Goal: Task Accomplishment & Management: Manage account settings

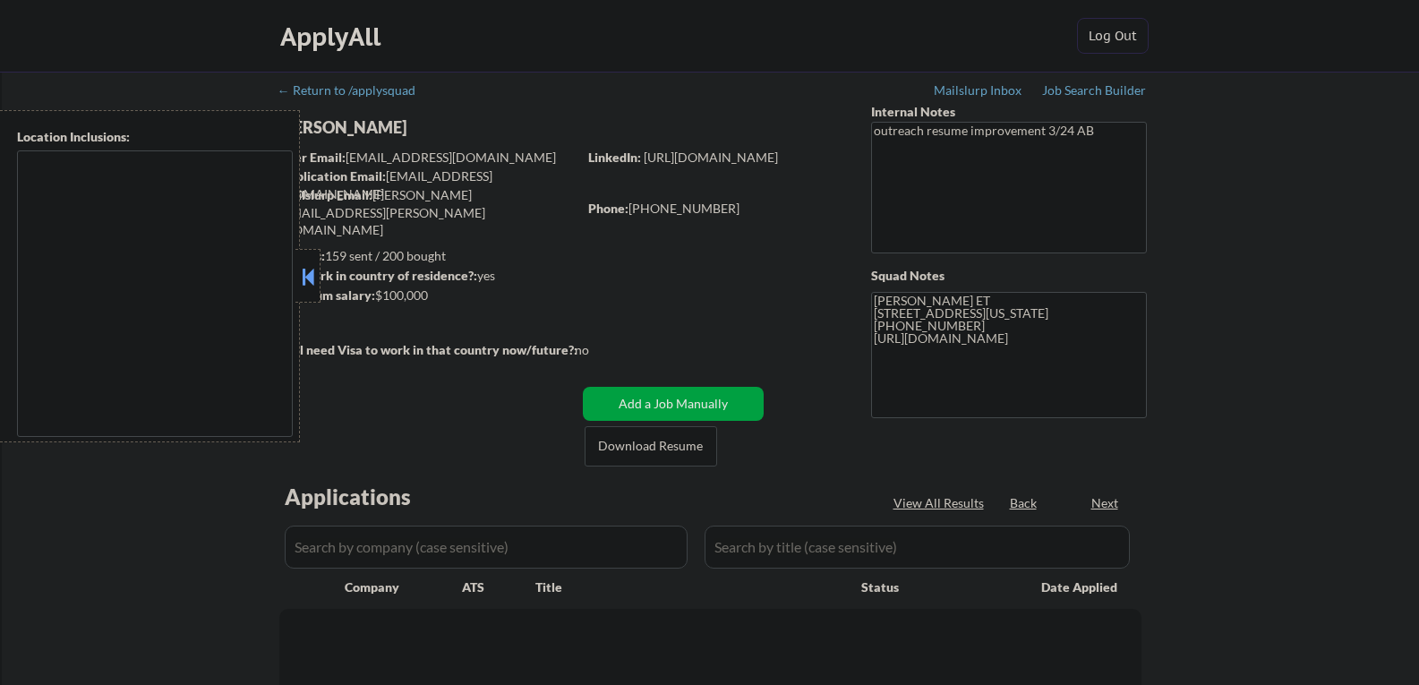
select select ""pending""
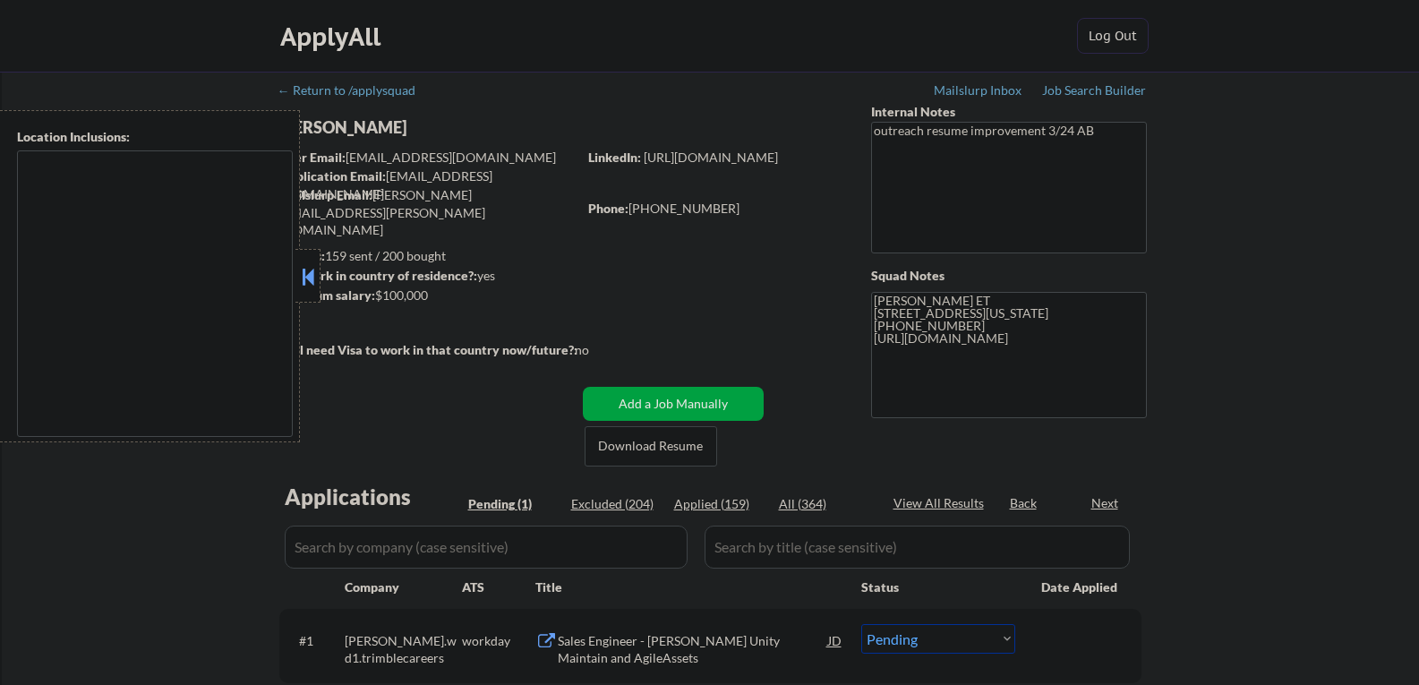
type textarea "Arlington, VA Alexandria, VA Bethesda, MD Silver Spring, MD Falls Church, VA Hy…"
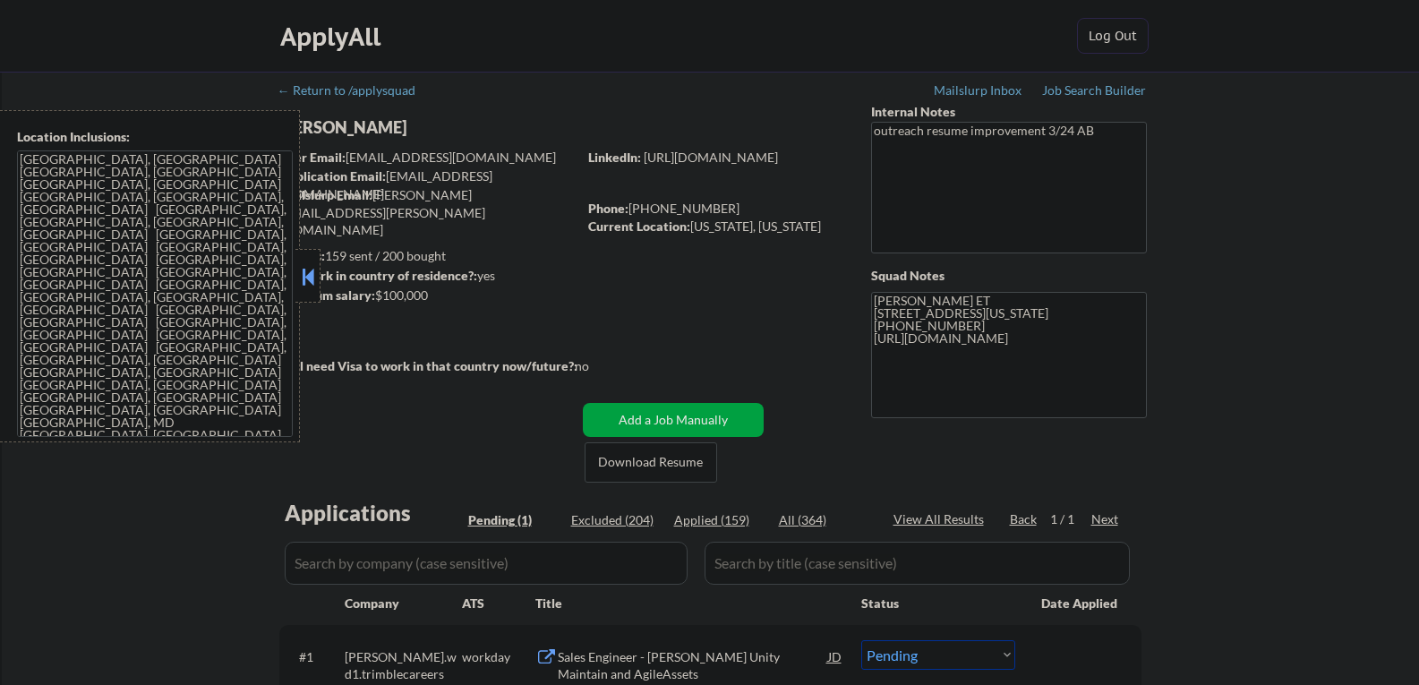
click at [303, 274] on button at bounding box center [308, 276] width 20 height 27
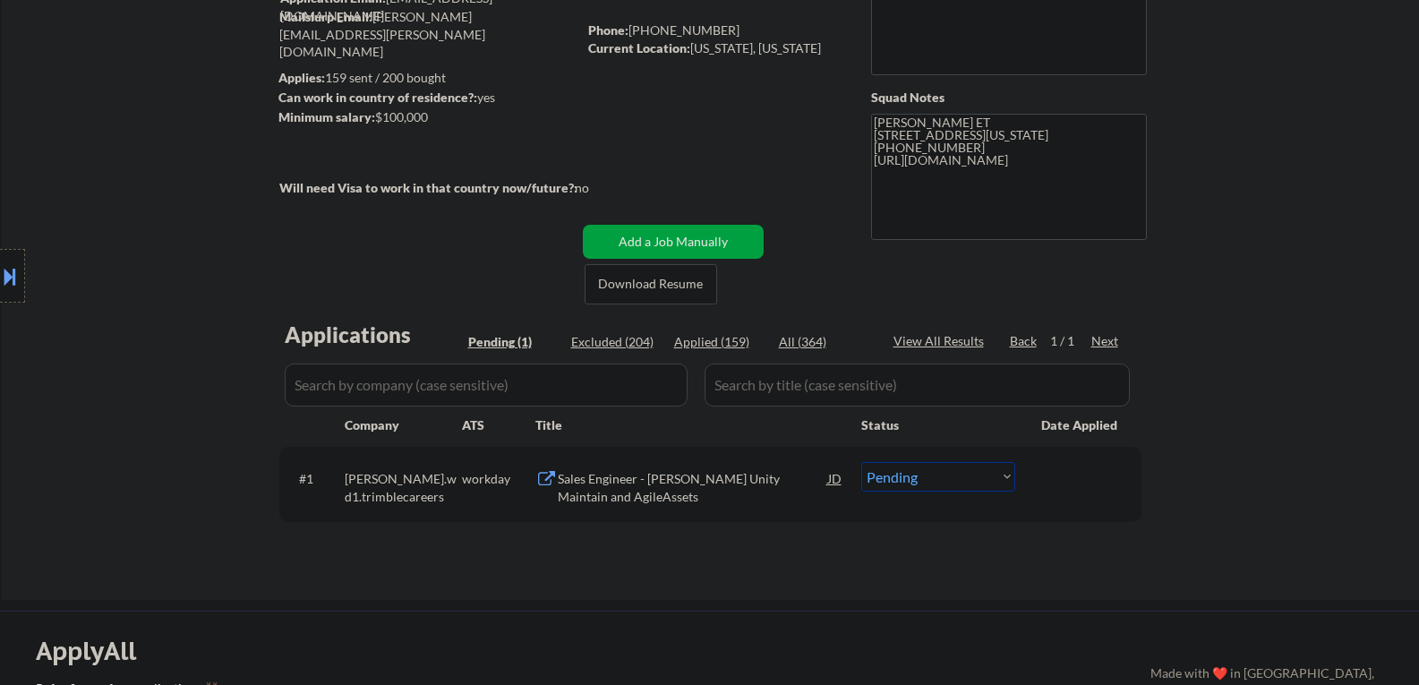
scroll to position [179, 0]
click at [657, 479] on div "Sales Engineer - Trimble Unity Maintain and AgileAssets" at bounding box center [693, 486] width 270 height 35
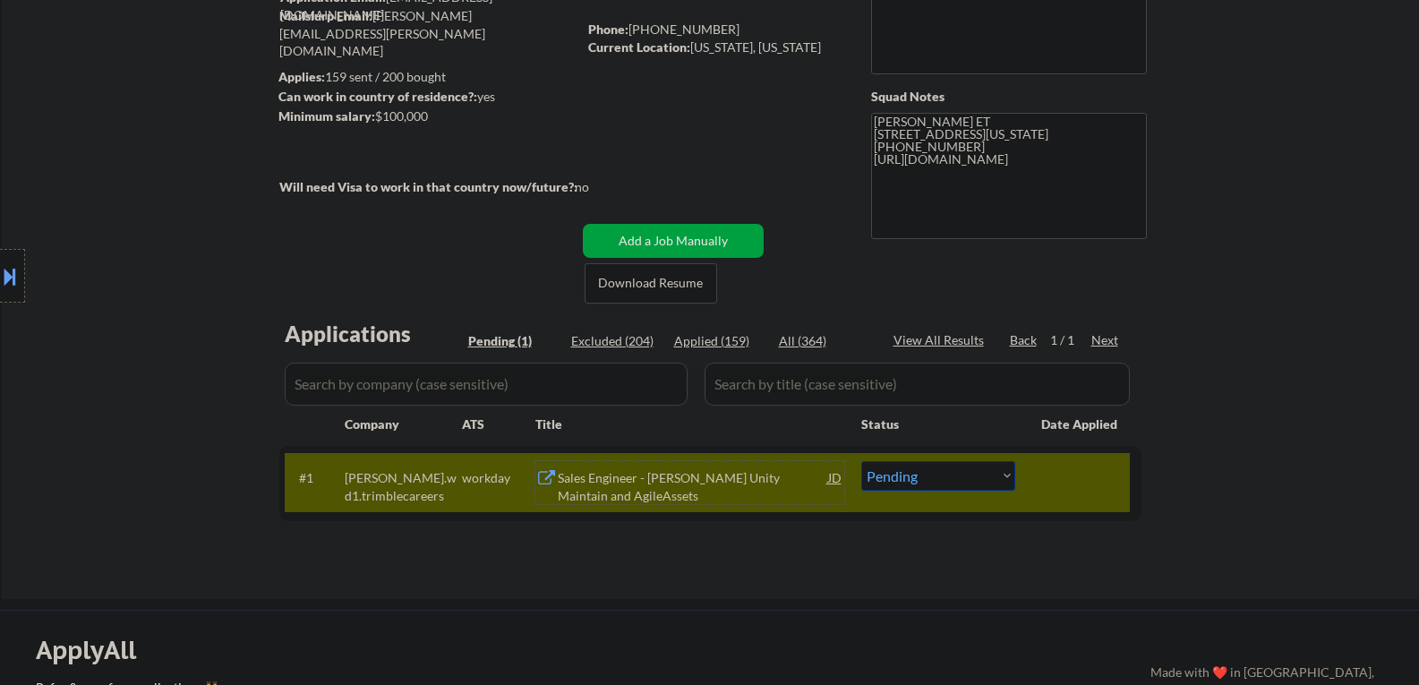
click at [910, 476] on select "Choose an option... Pending Applied Excluded (Questions) Excluded (Expired) Exc…" at bounding box center [938, 476] width 154 height 30
select select ""applied""
click at [861, 461] on select "Choose an option... Pending Applied Excluded (Questions) Excluded (Expired) Exc…" at bounding box center [938, 476] width 154 height 30
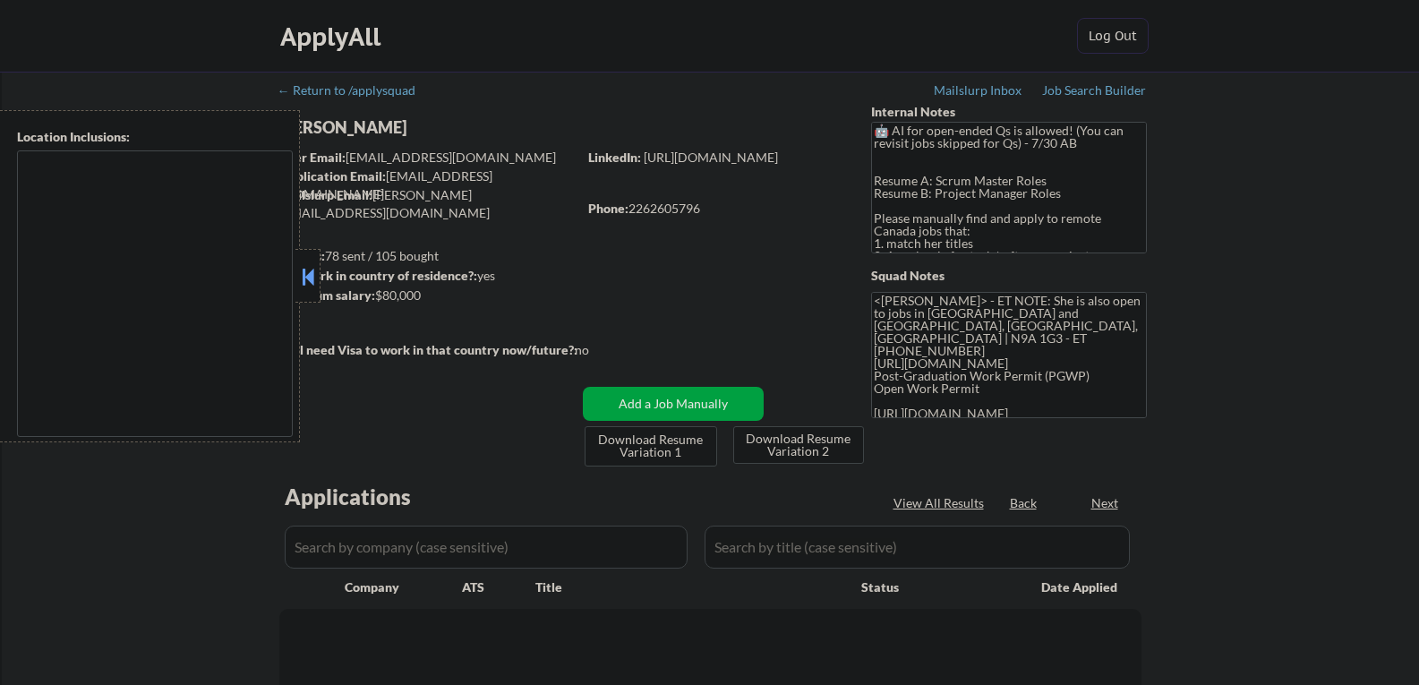
type textarea "Windsor, ON LaSalle, ON Tecumseh, ON Amherstburg, ON Lakeshore, ON Essex, ON Ki…"
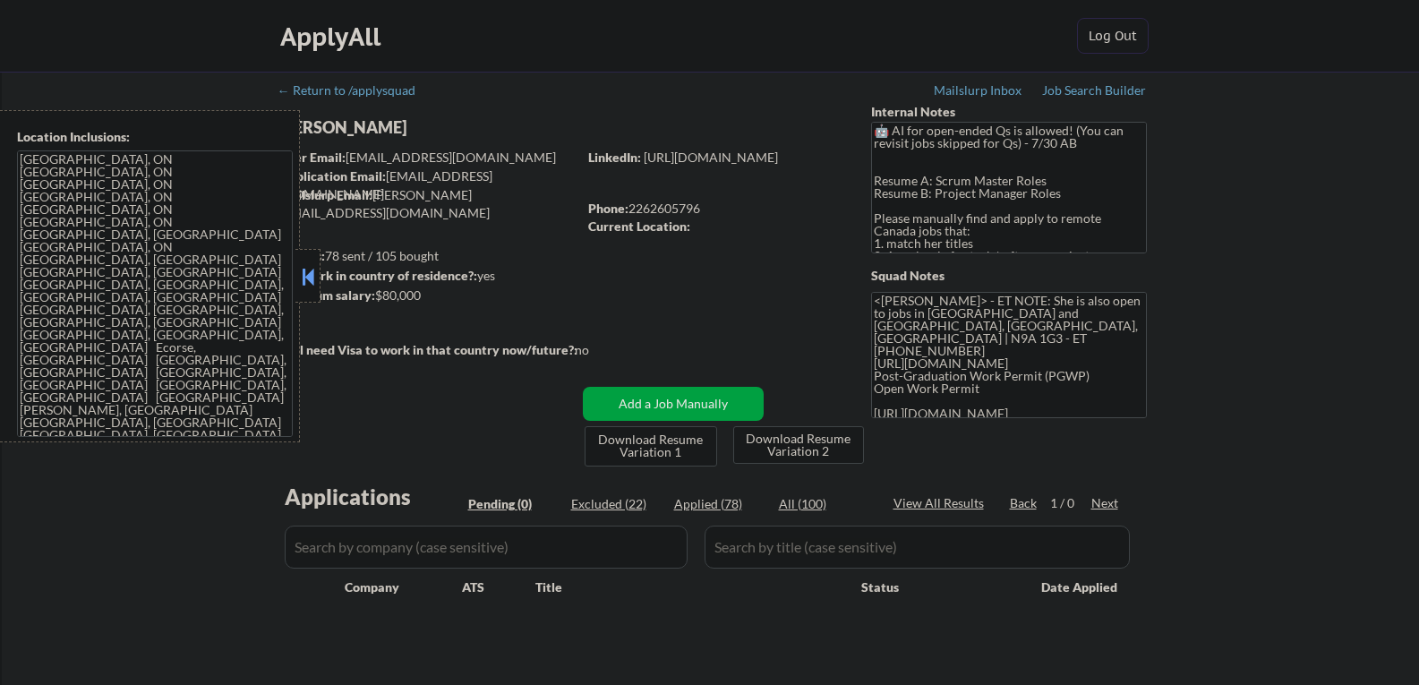
click at [307, 285] on button at bounding box center [308, 276] width 20 height 27
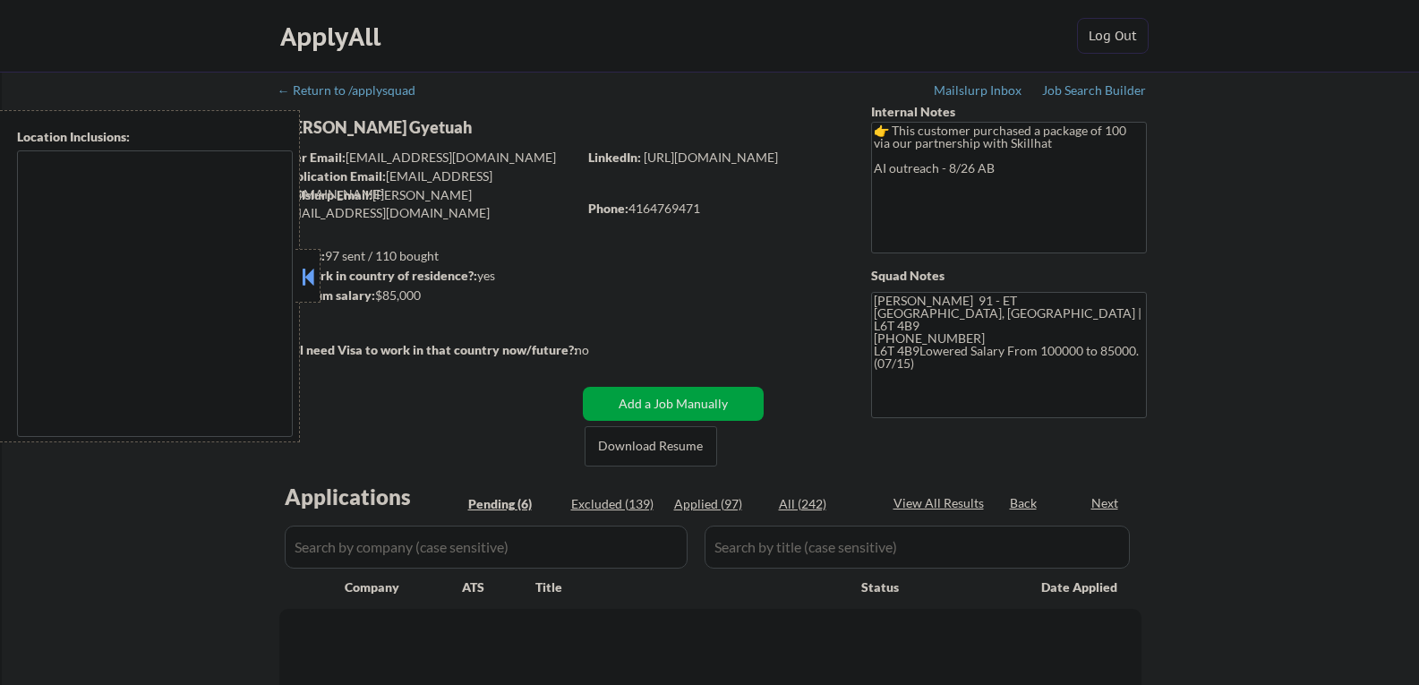
select select ""pending""
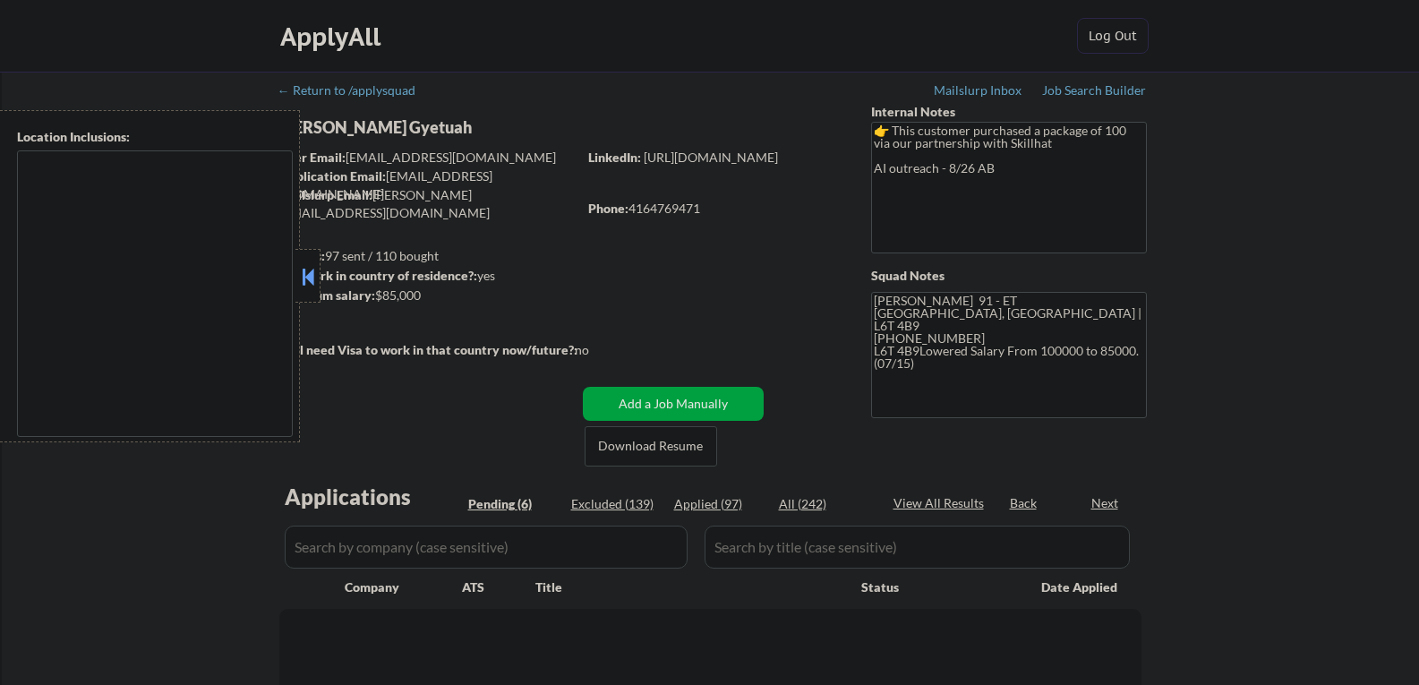
select select ""pending""
type textarea "Toronto, ON Etobicoke, ON North York, ON Scarborough, ON Mississauga, ON Markha…"
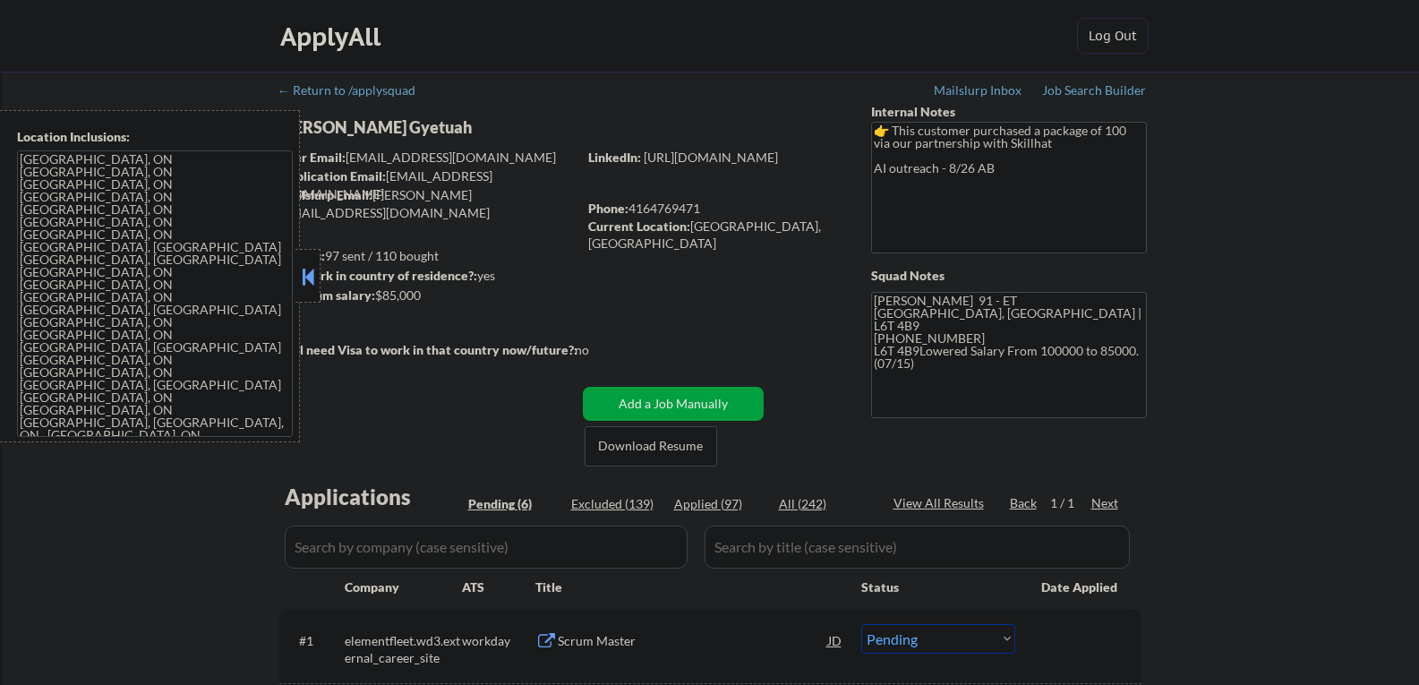
click at [307, 280] on button at bounding box center [308, 276] width 20 height 27
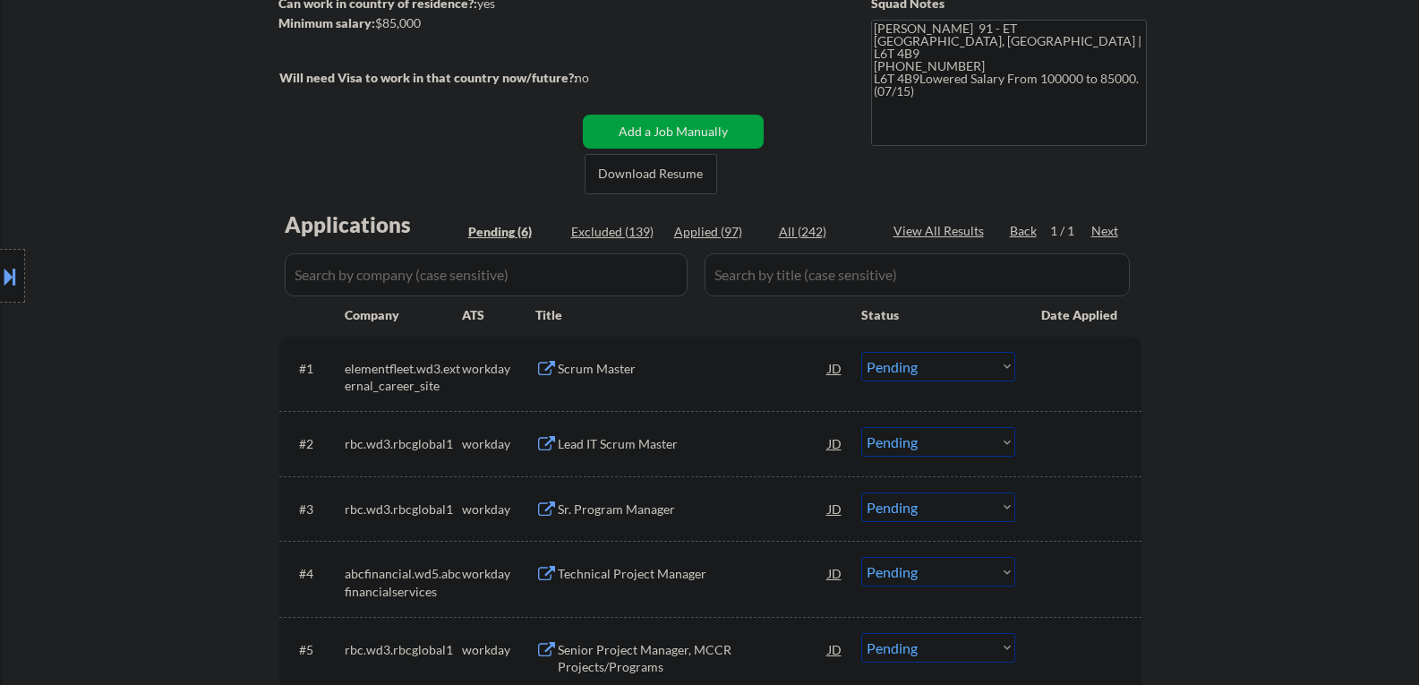
scroll to position [269, 0]
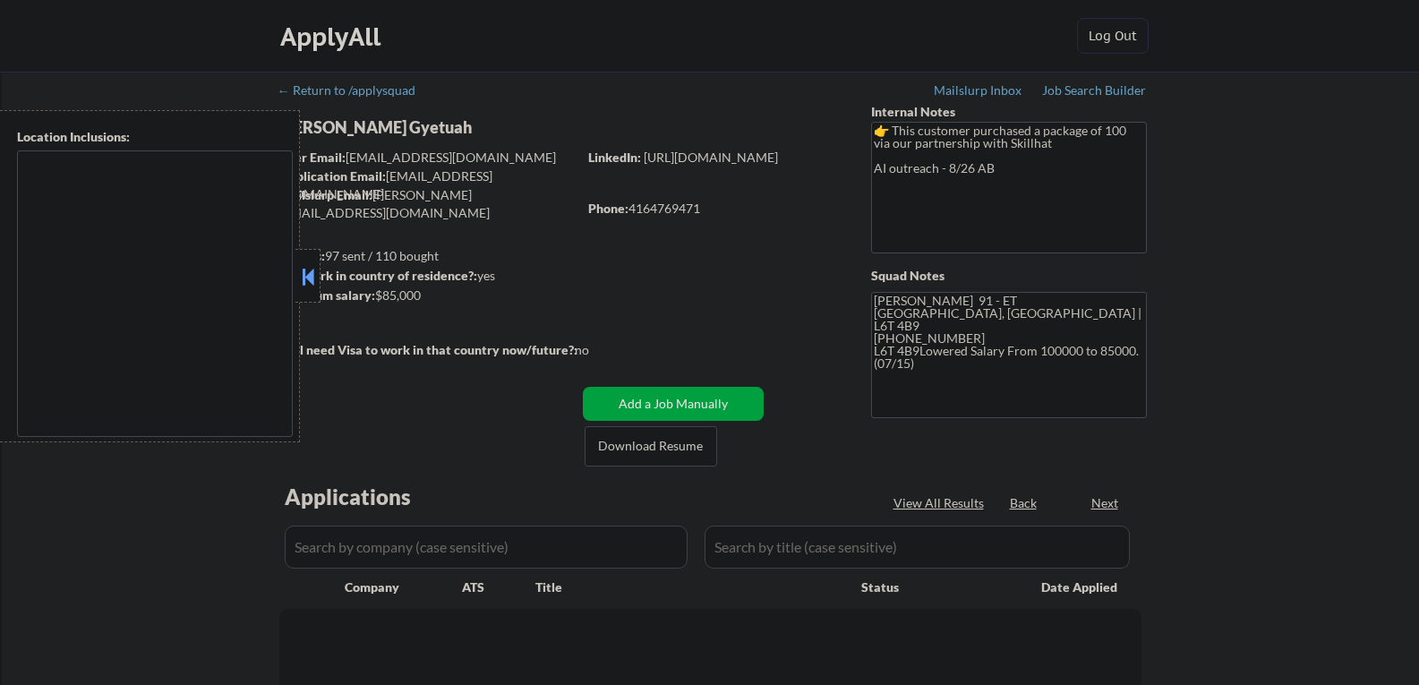
select select ""pending""
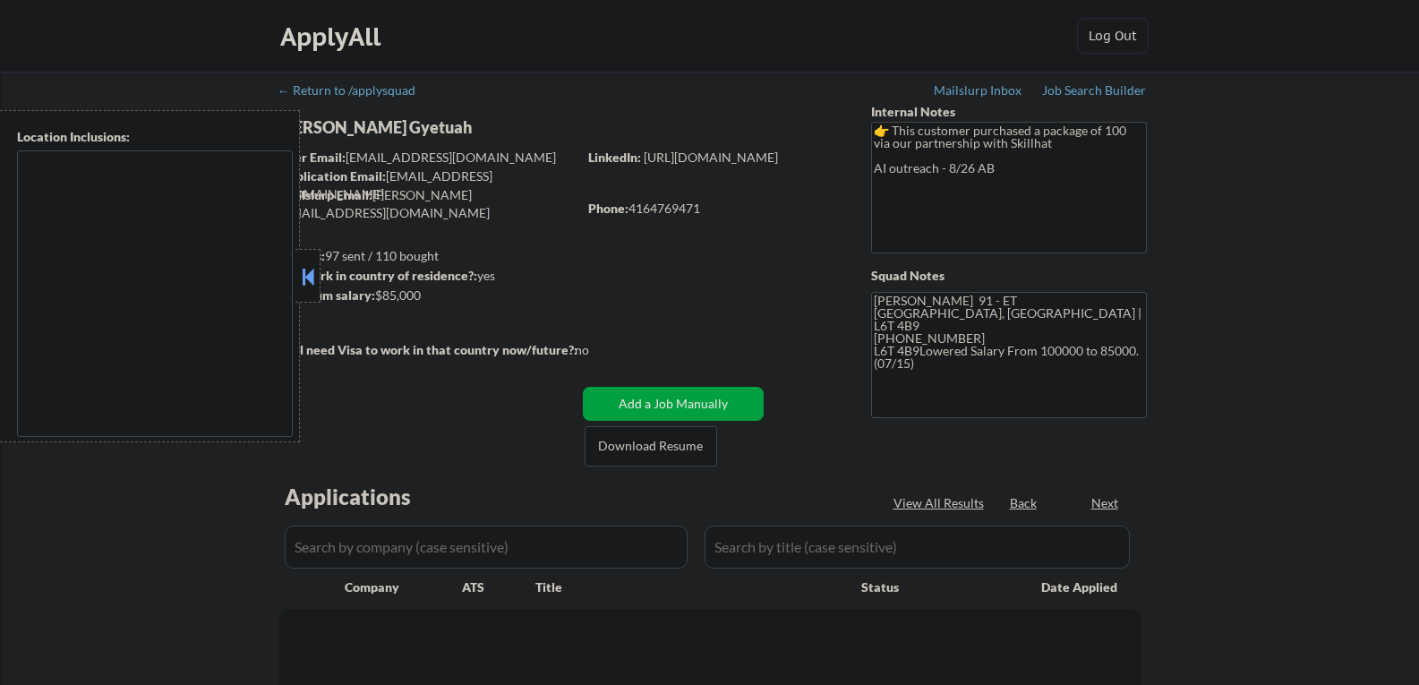
select select ""pending""
type textarea "Toronto, ON Etobicoke, ON North York, ON Scarborough, ON Mississauga, ON Markha…"
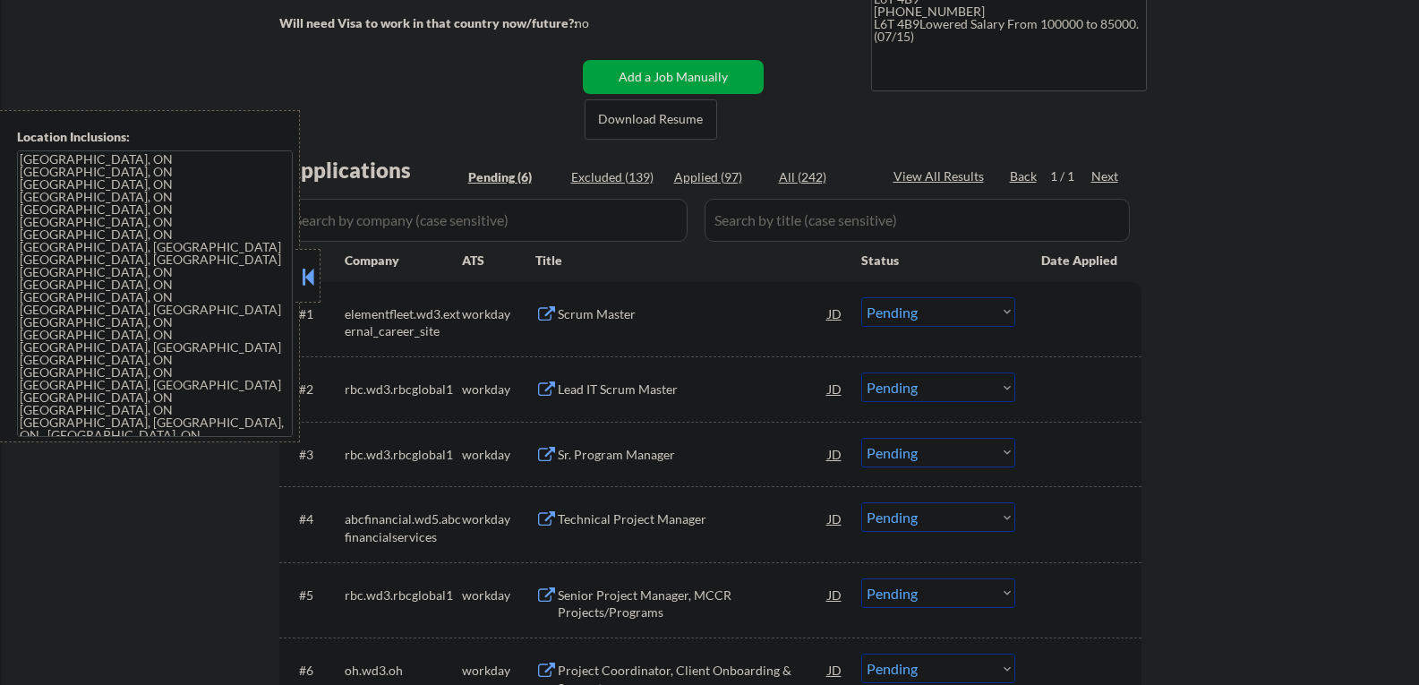
scroll to position [358, 0]
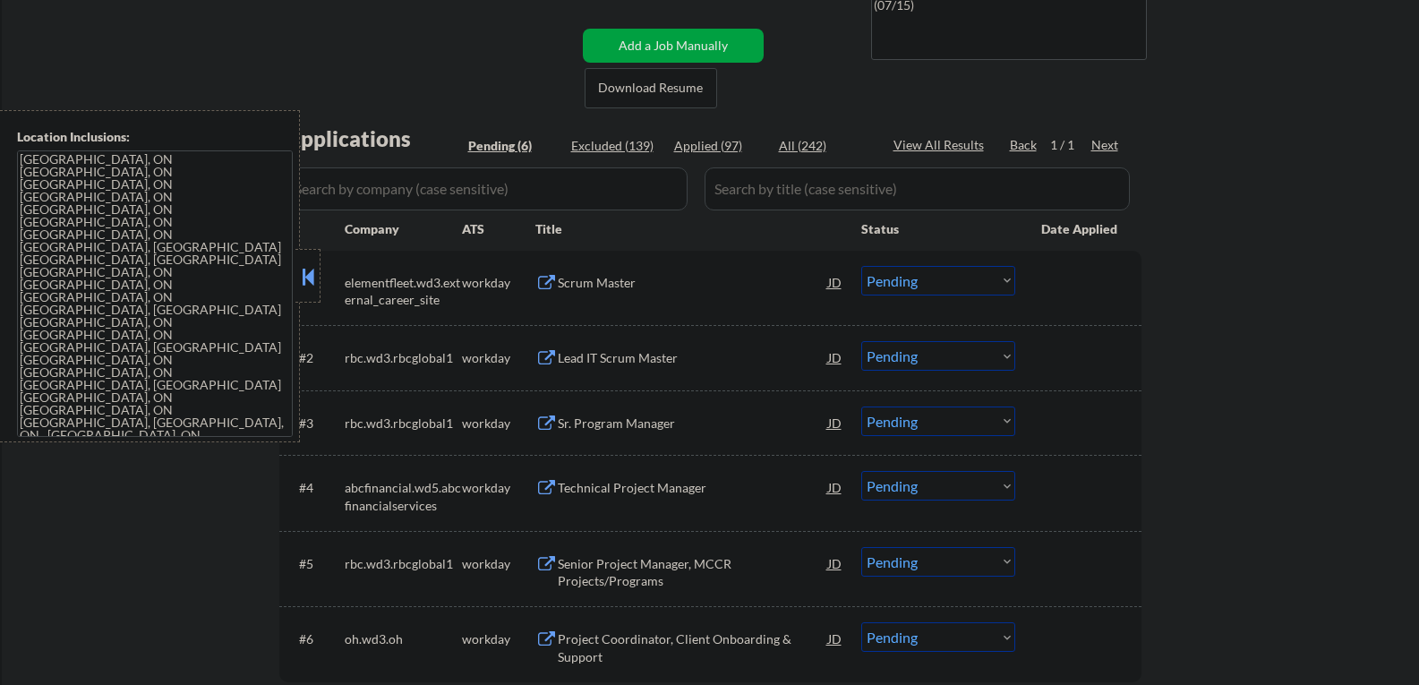
type textarea "Frank 91 - ET Brampton, ON | L6T 4B9 416-476-9471 https://www.linkedin.com/in/k…"
click at [312, 275] on button at bounding box center [308, 276] width 20 height 27
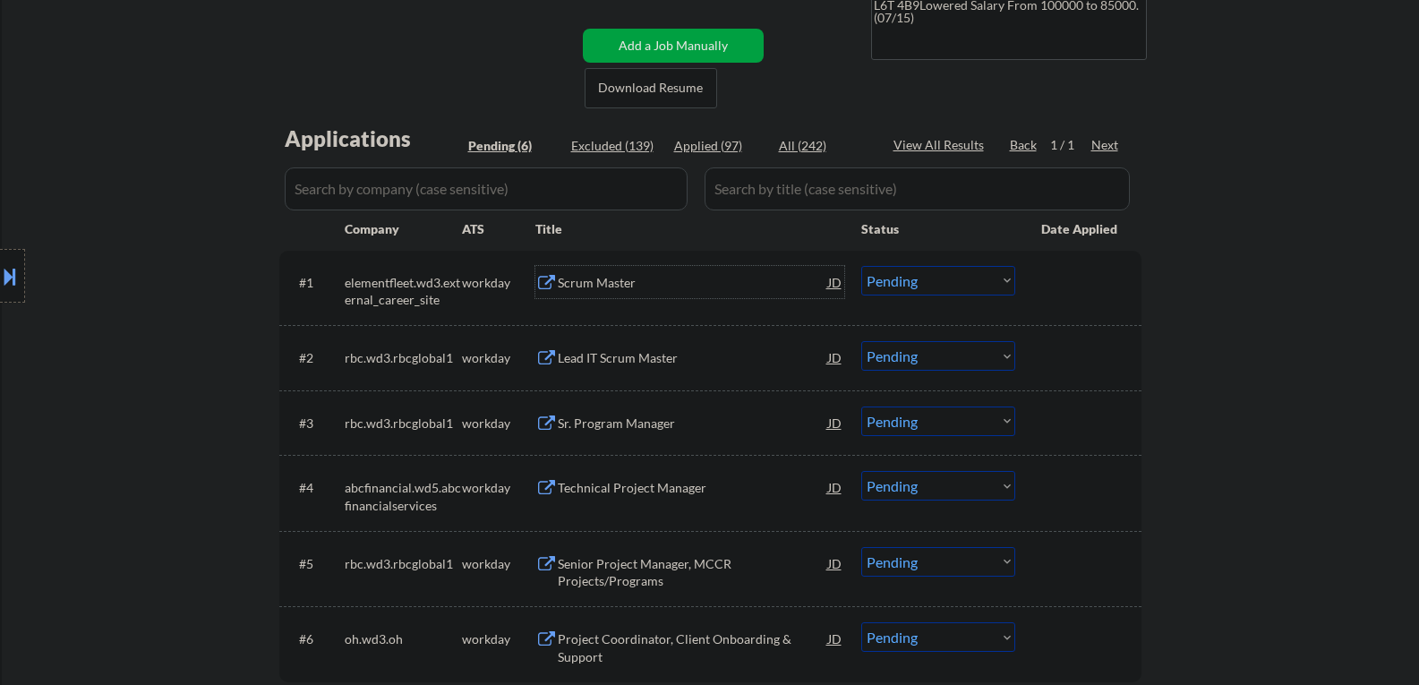
click at [560, 283] on div "Scrum Master" at bounding box center [693, 283] width 270 height 18
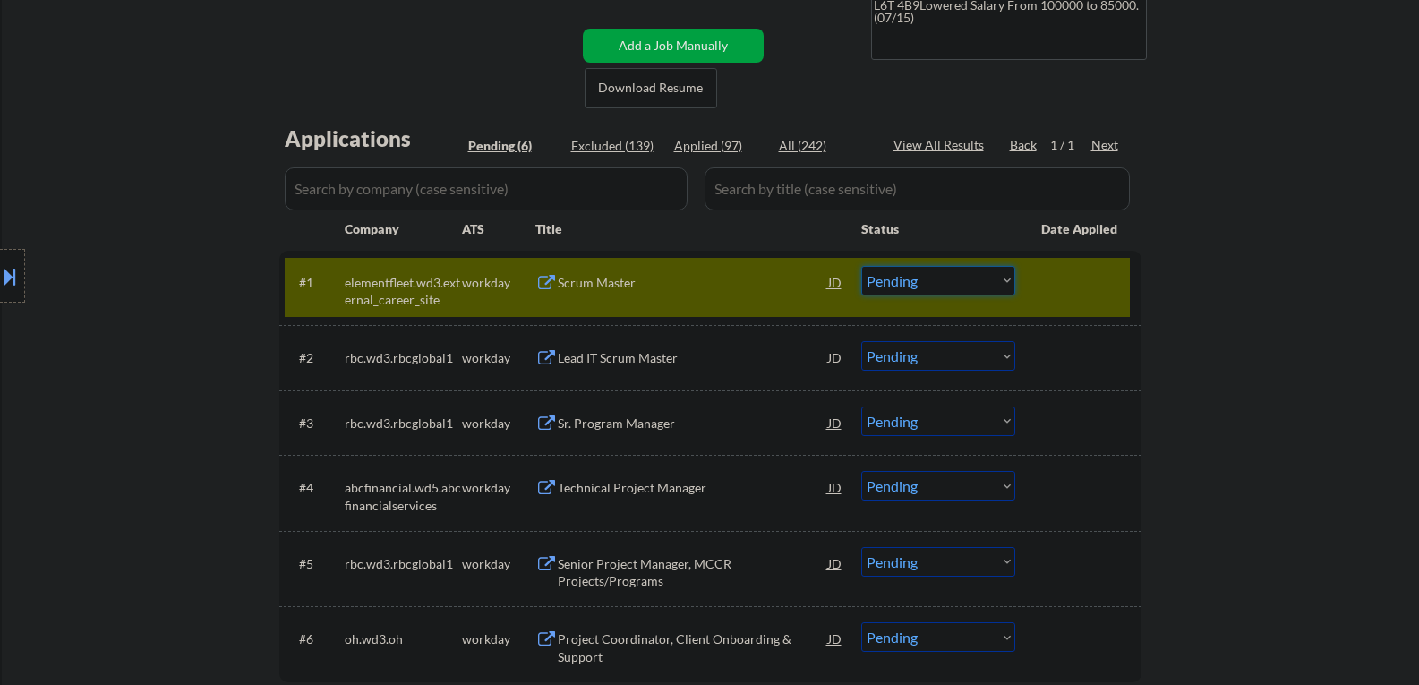
click at [885, 278] on select "Choose an option... Pending Applied Excluded (Questions) Excluded (Expired) Exc…" at bounding box center [938, 281] width 154 height 30
click at [861, 266] on select "Choose an option... Pending Applied Excluded (Questions) Excluded (Expired) Exc…" at bounding box center [938, 281] width 154 height 30
click at [656, 354] on div "Lead IT Scrum Master" at bounding box center [693, 358] width 270 height 18
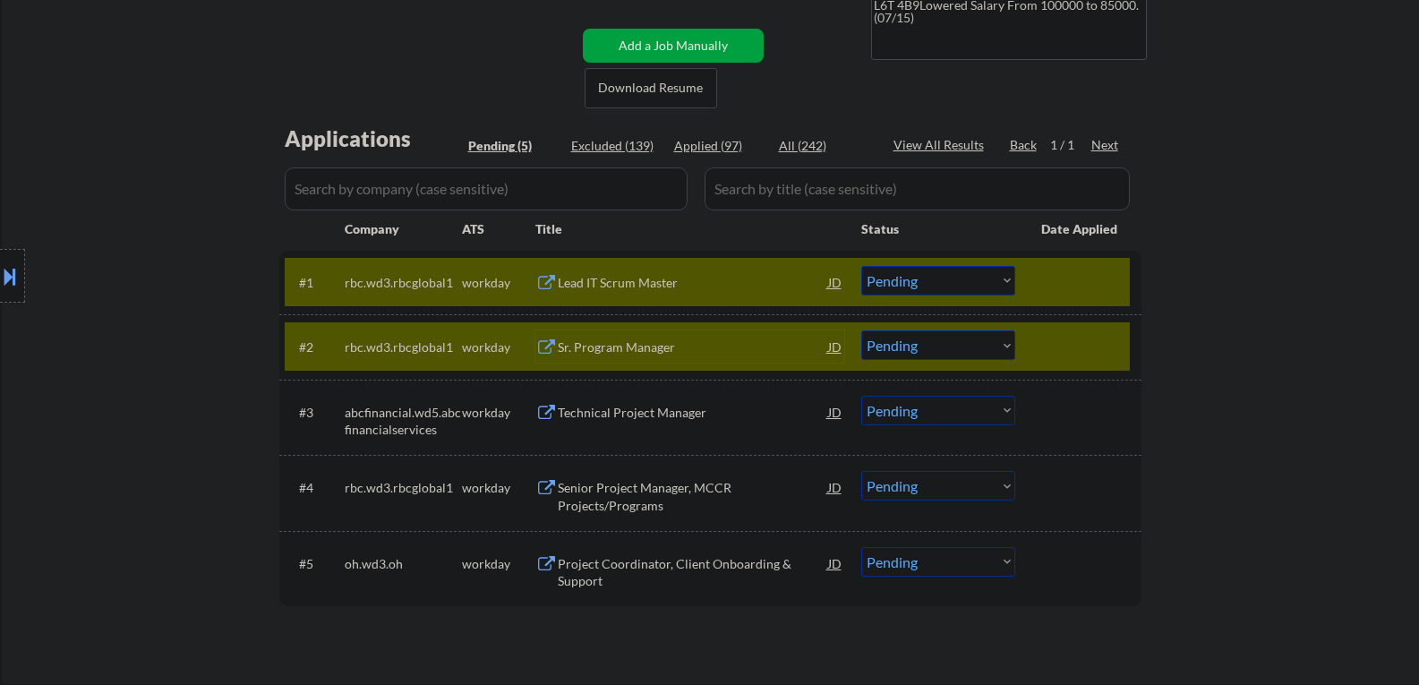
click at [1056, 353] on div at bounding box center [1080, 346] width 79 height 32
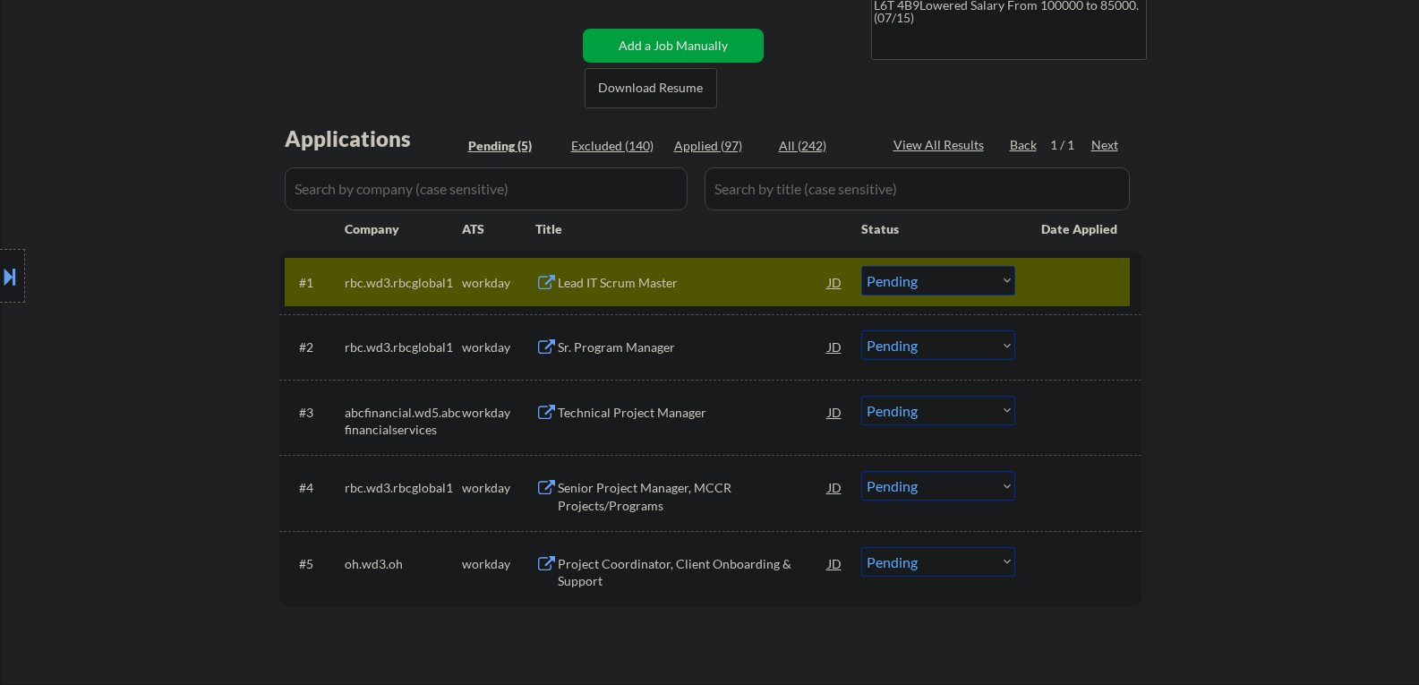
click at [947, 286] on select "Choose an option... Pending Applied Excluded (Questions) Excluded (Expired) Exc…" at bounding box center [938, 281] width 154 height 30
click at [861, 266] on select "Choose an option... Pending Applied Excluded (Questions) Excluded (Expired) Exc…" at bounding box center [938, 281] width 154 height 30
select select ""pending""
click at [611, 274] on div "Lead IT Scrum Master" at bounding box center [693, 283] width 270 height 18
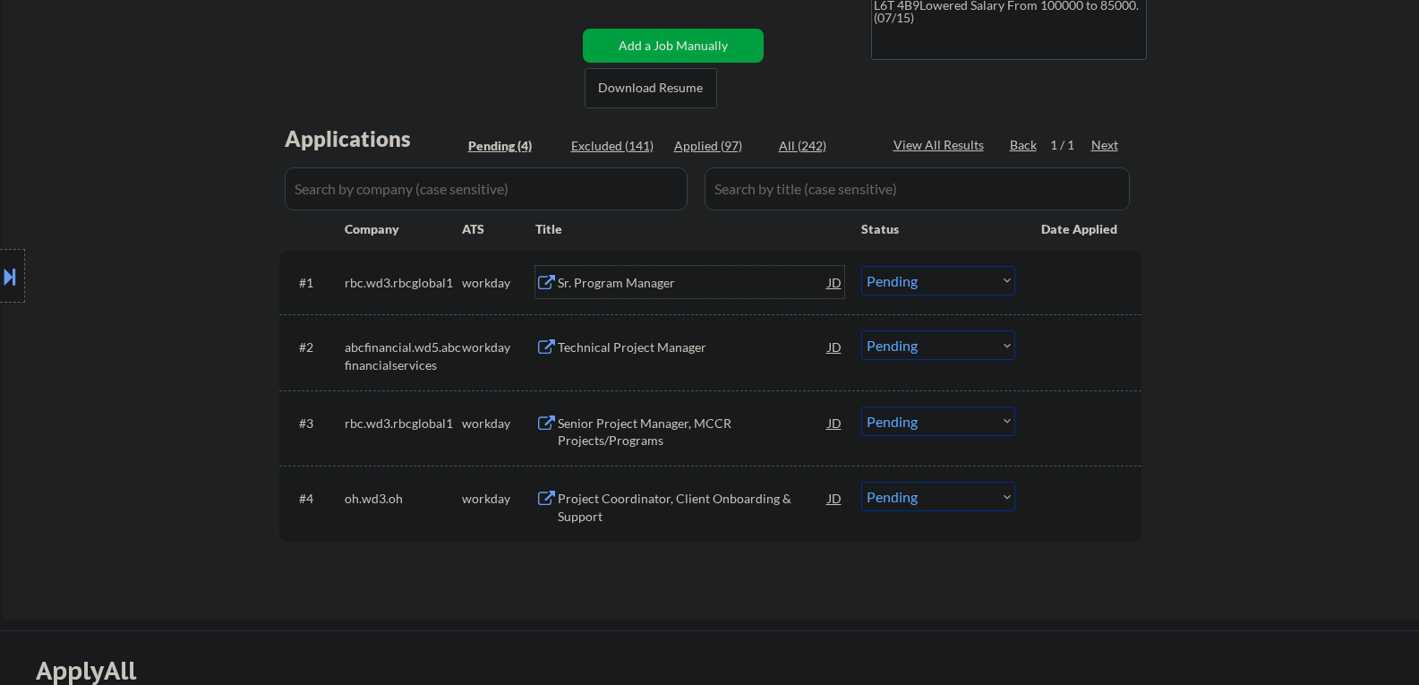
click at [626, 287] on div "Sr. Program Manager" at bounding box center [693, 283] width 270 height 18
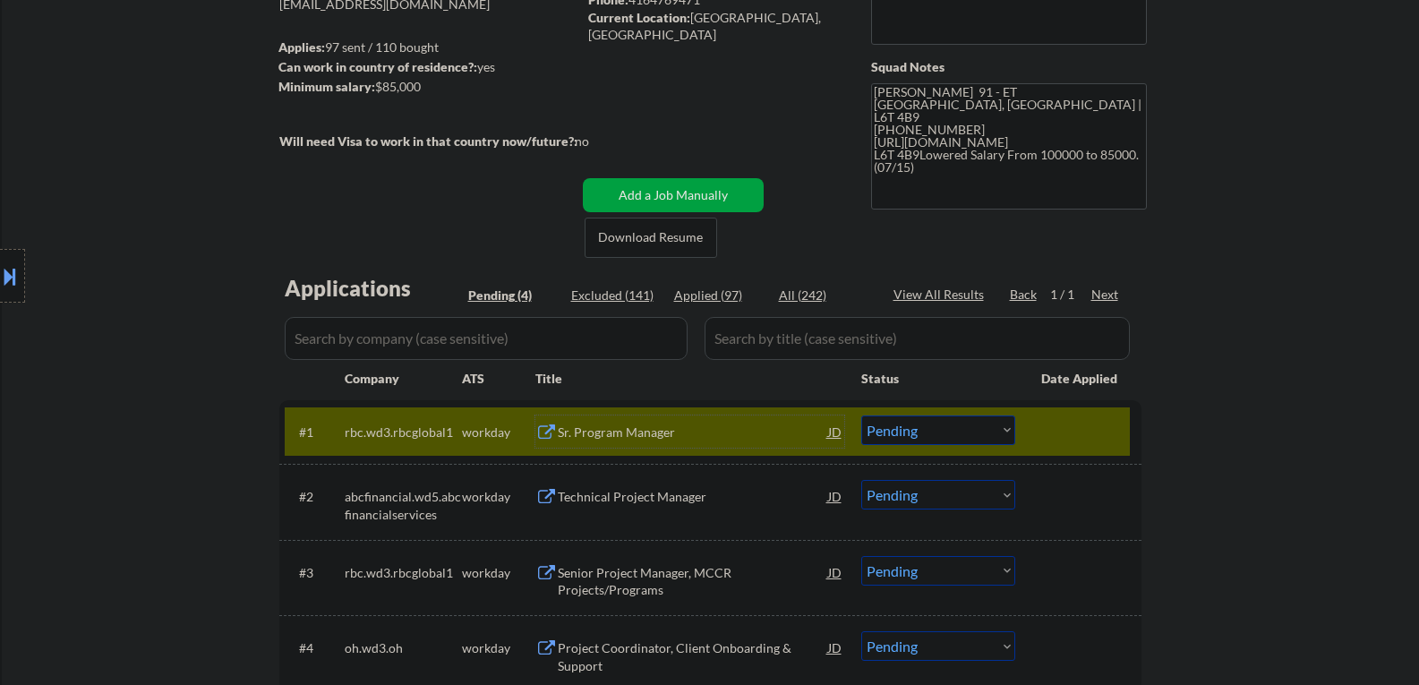
scroll to position [90, 0]
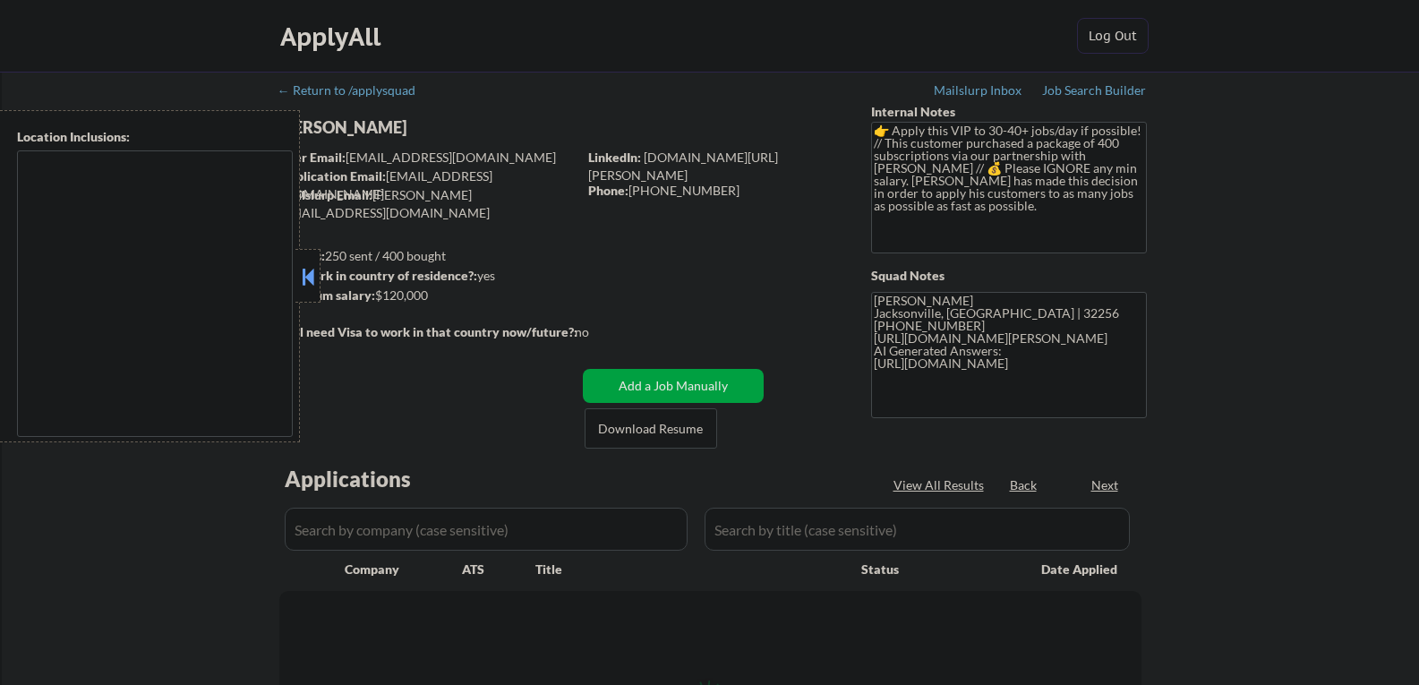
type textarea "remote"
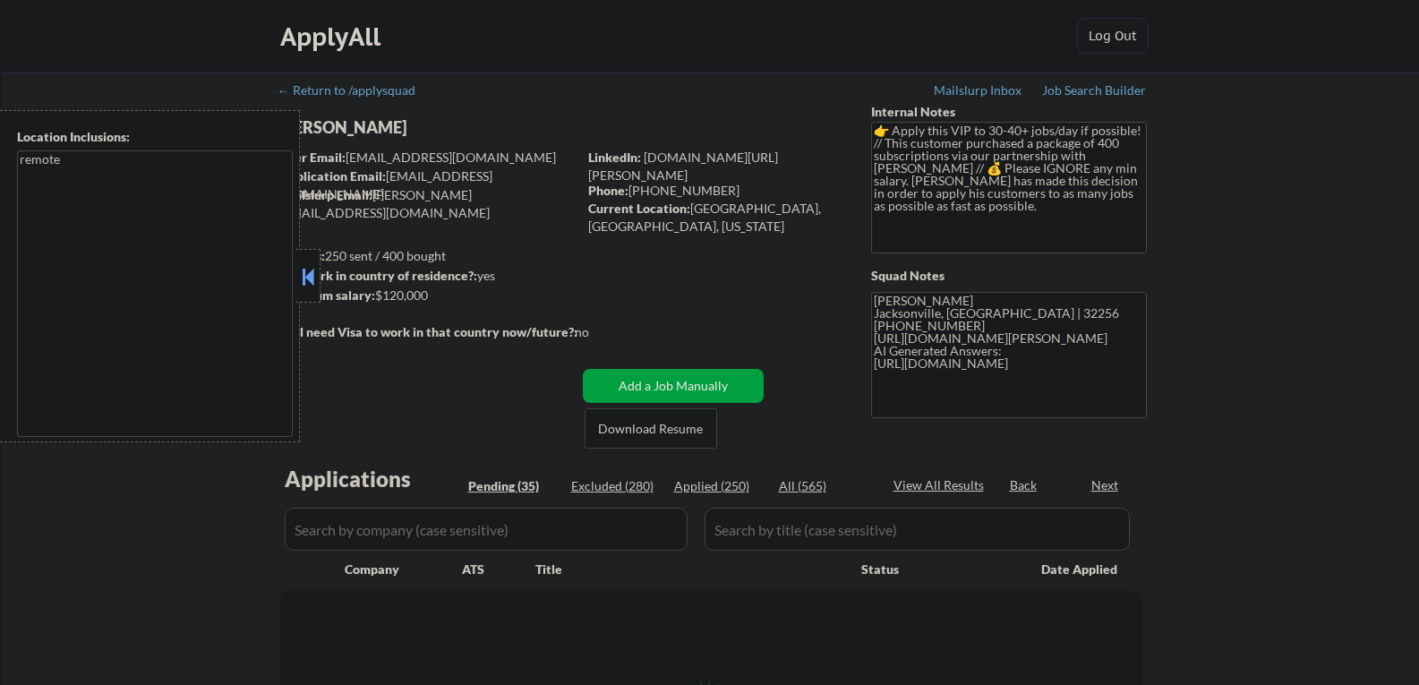
click at [303, 278] on button at bounding box center [308, 276] width 20 height 27
select select ""pending""
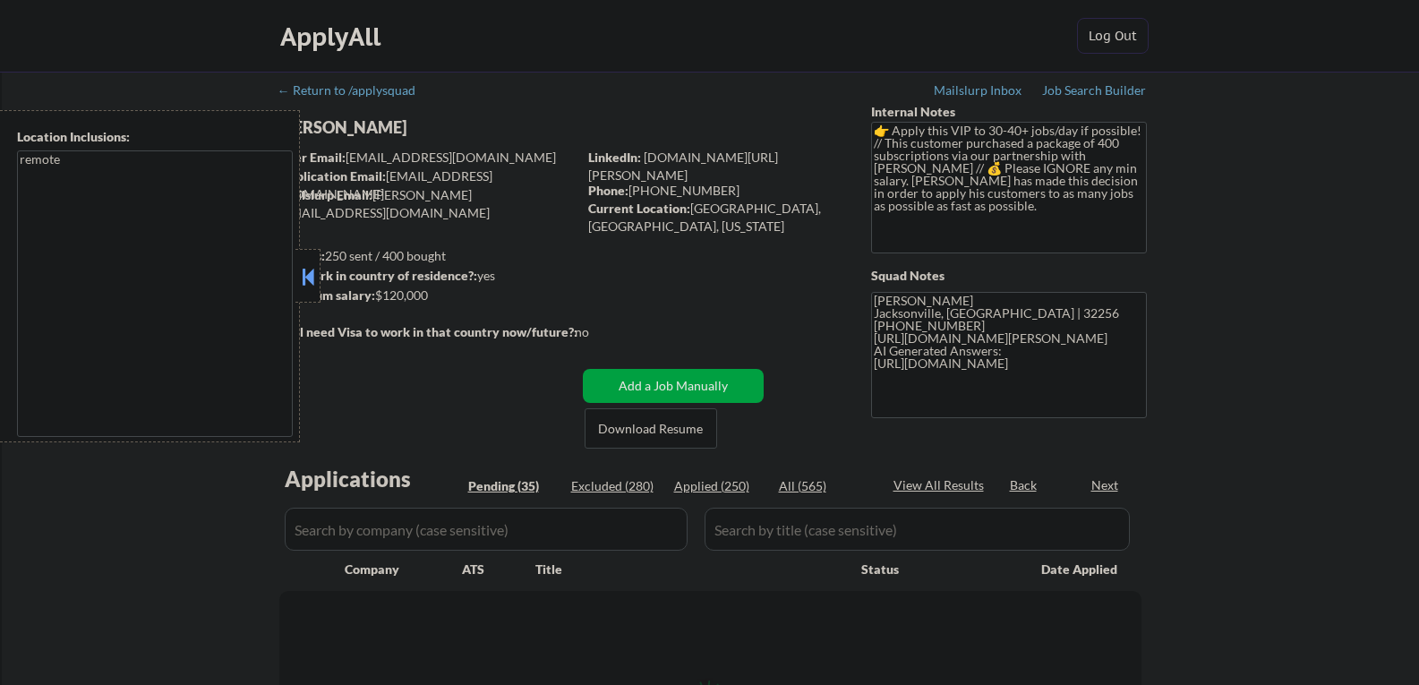
select select ""pending""
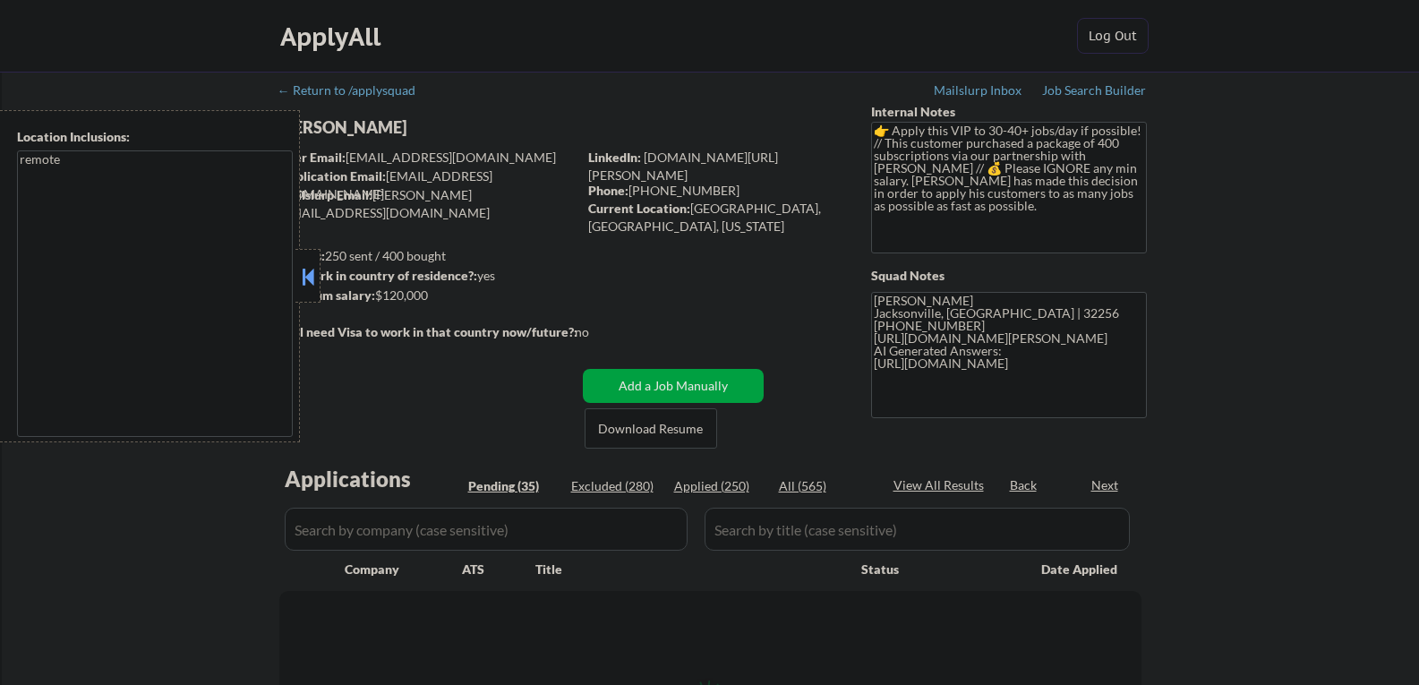
select select ""pending""
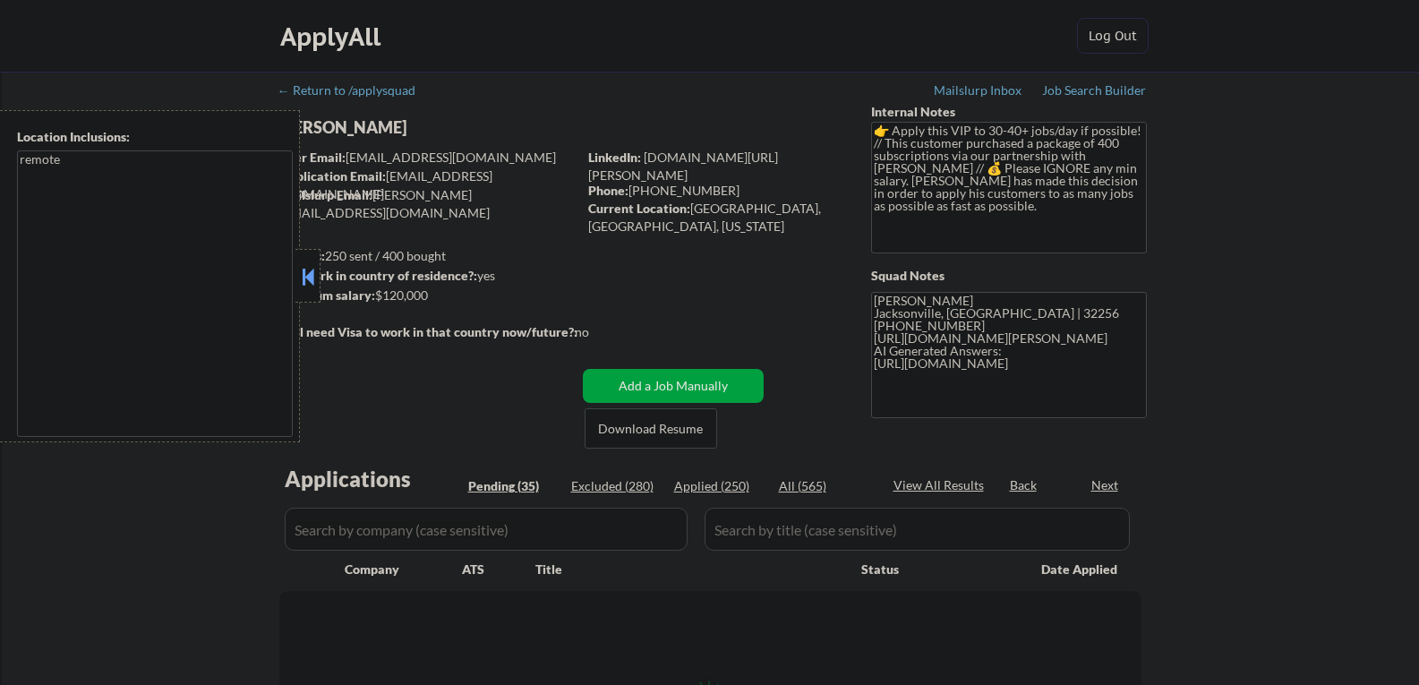
select select ""pending""
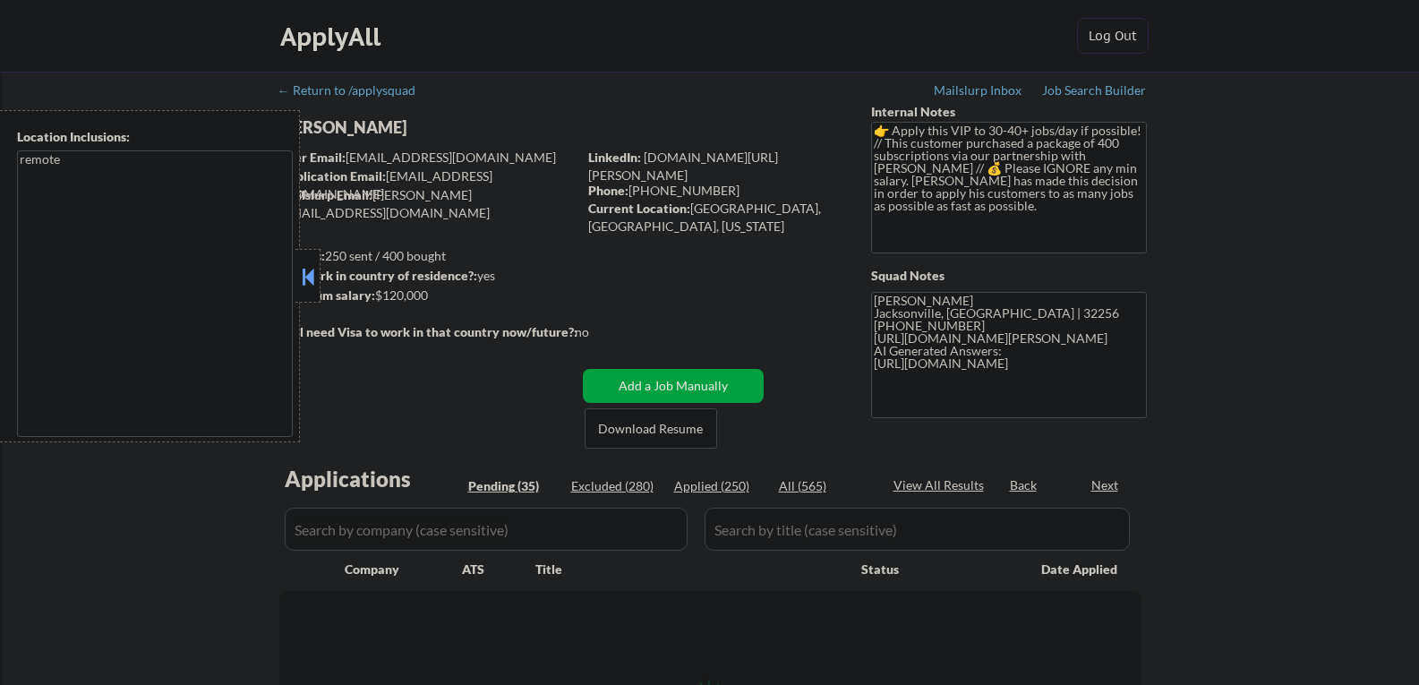
select select ""pending""
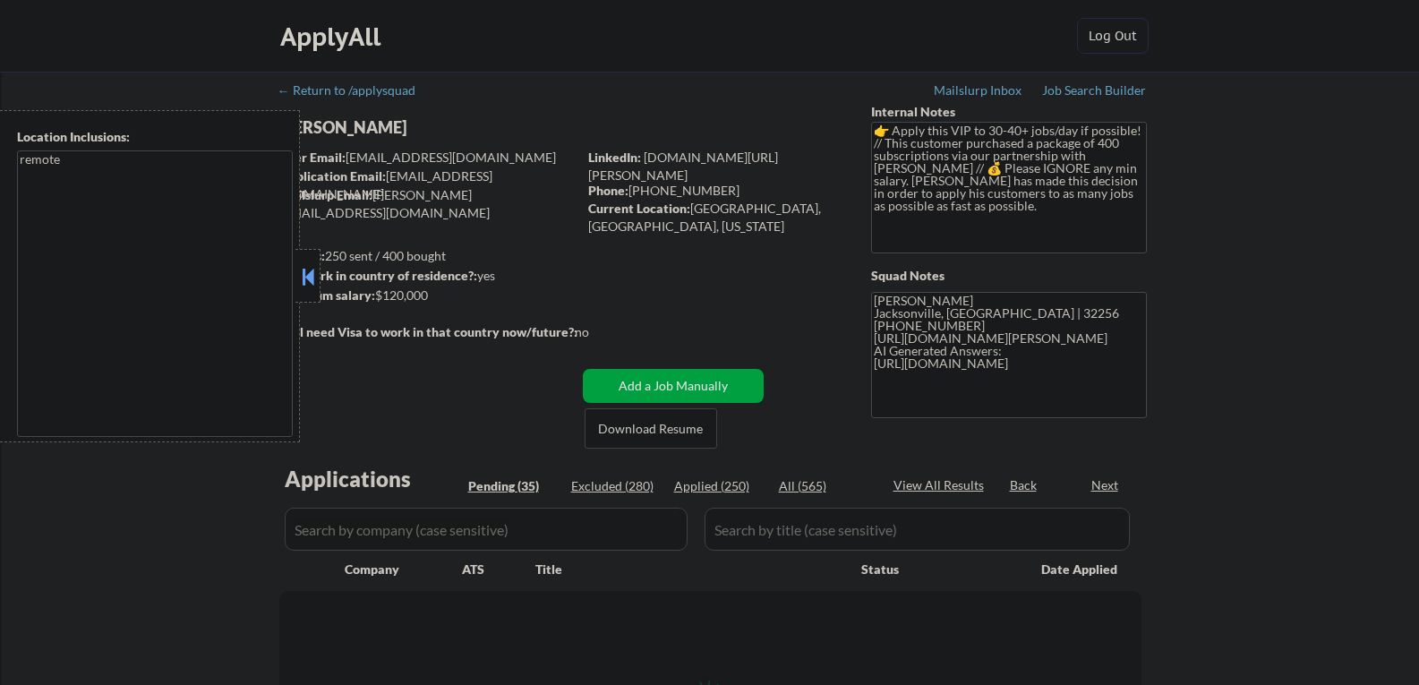
select select ""pending""
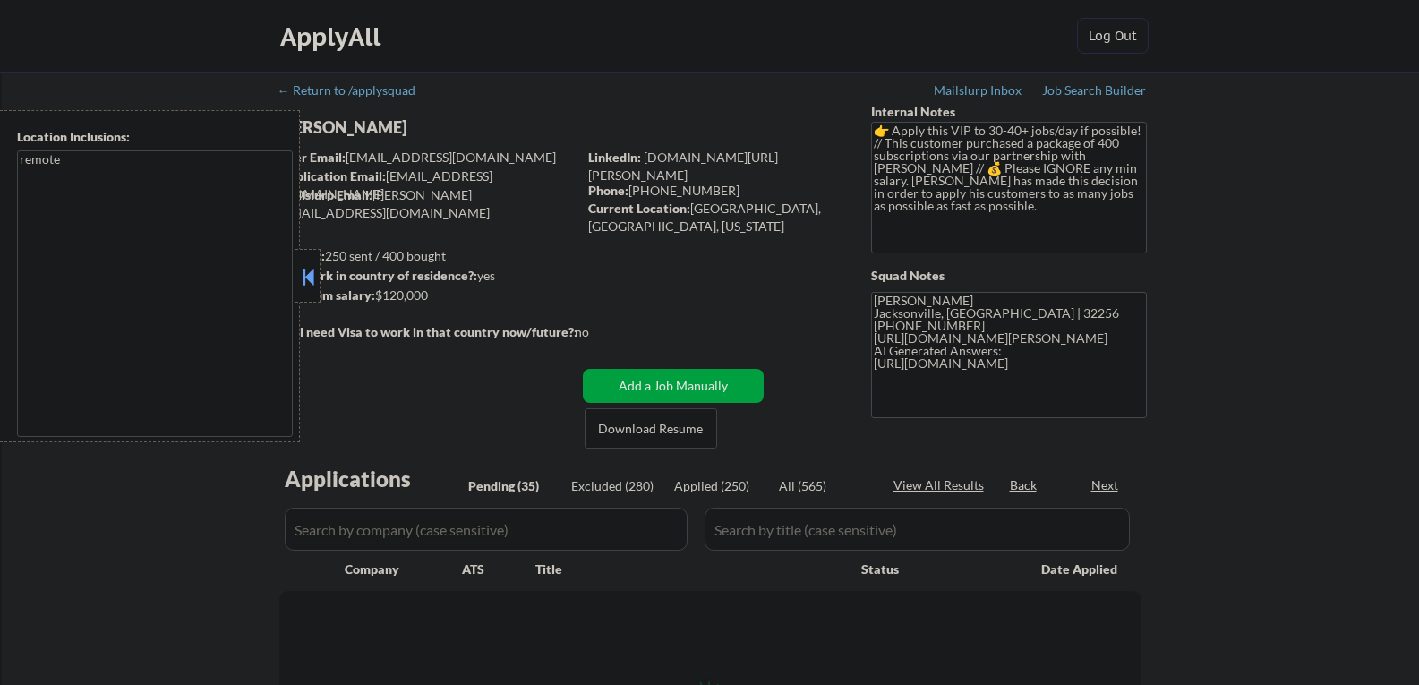
select select ""pending""
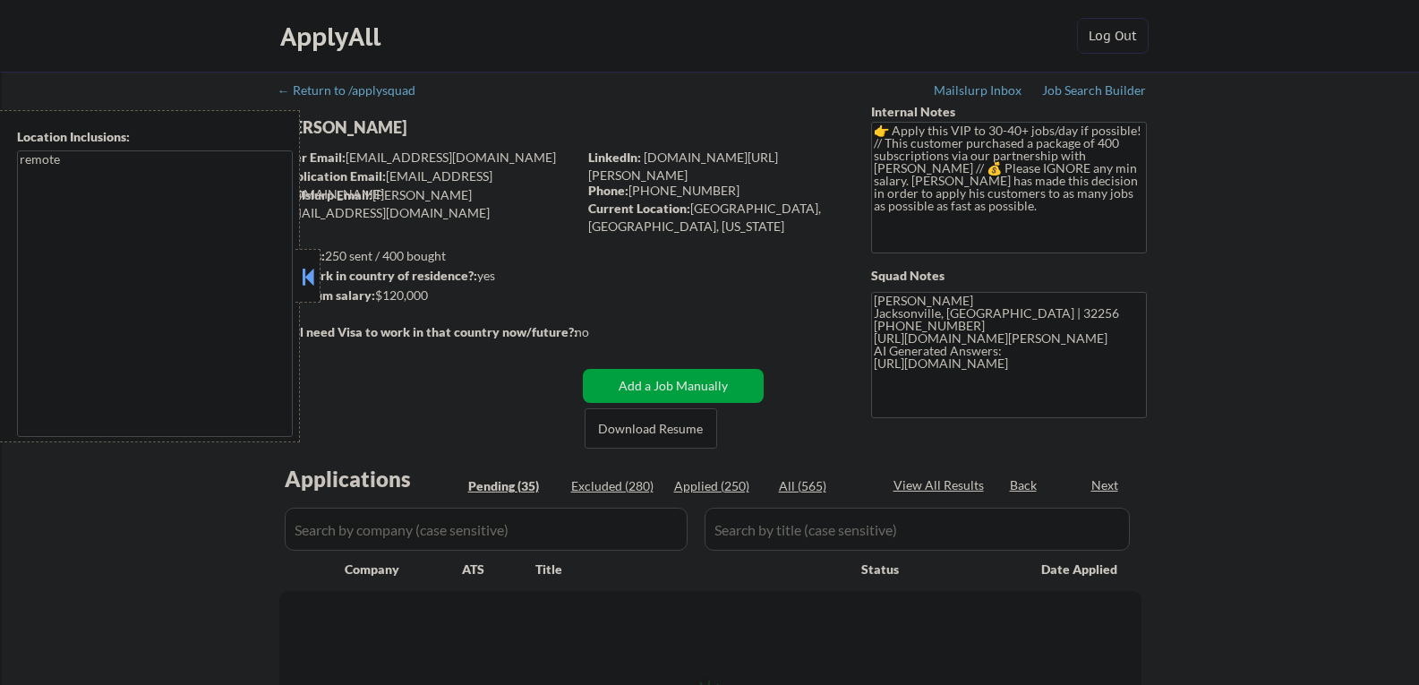
select select ""pending""
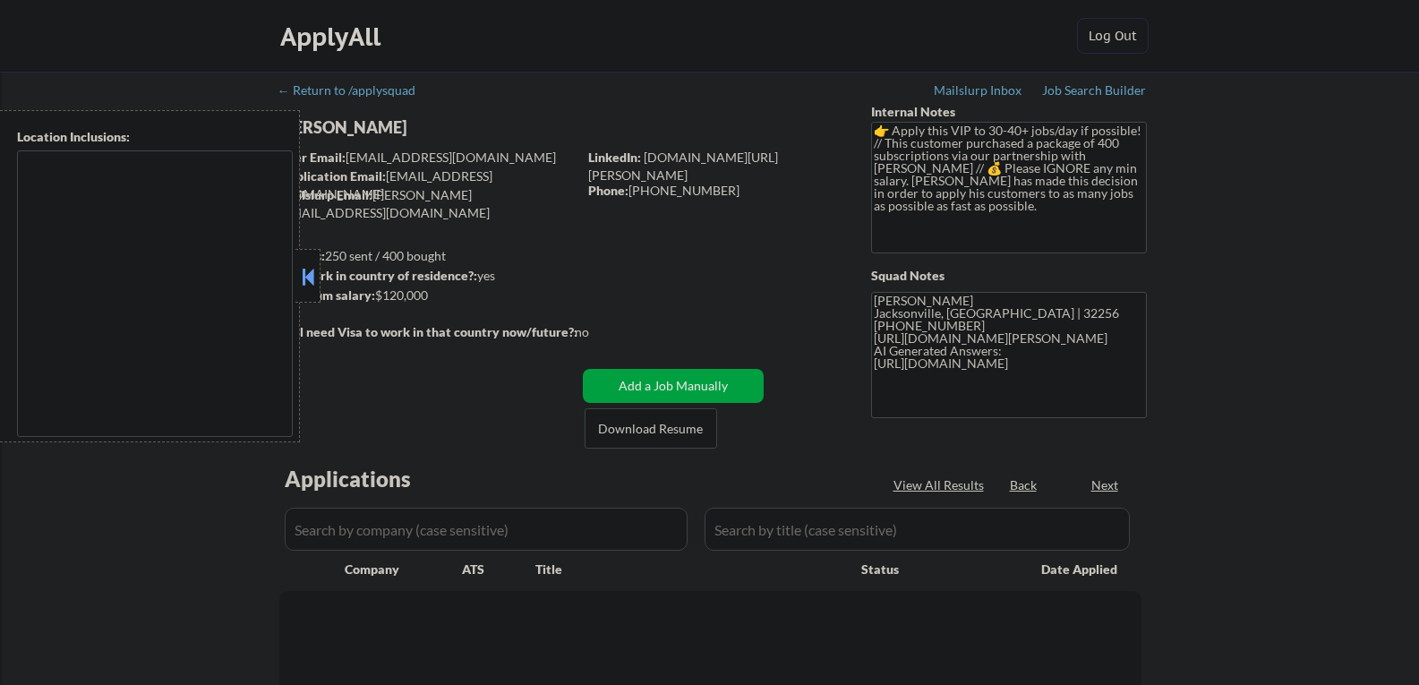
type textarea "remote"
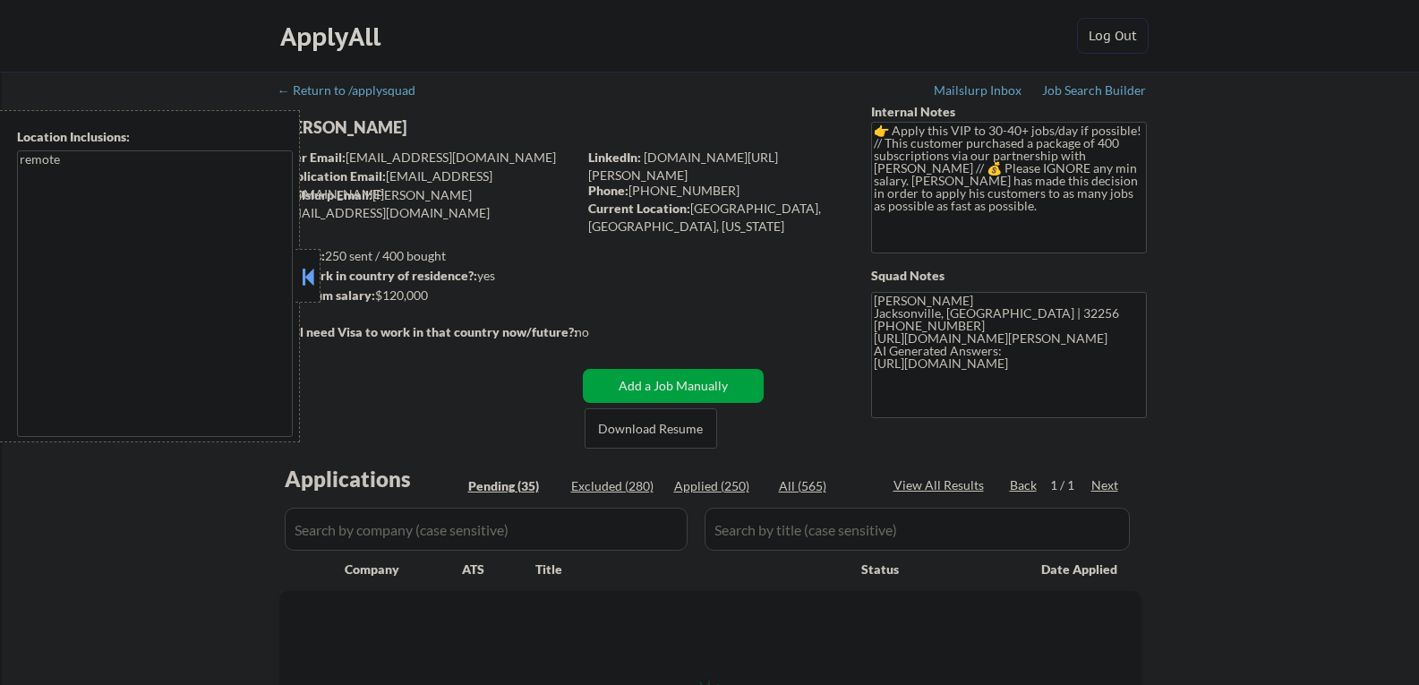
click at [349, 130] on div "[PERSON_NAME]" at bounding box center [463, 127] width 368 height 22
drag, startPoint x: 349, startPoint y: 130, endPoint x: 339, endPoint y: 216, distance: 86.5
click at [350, 130] on div "Sharae Matteu" at bounding box center [463, 127] width 368 height 22
select select ""pending""
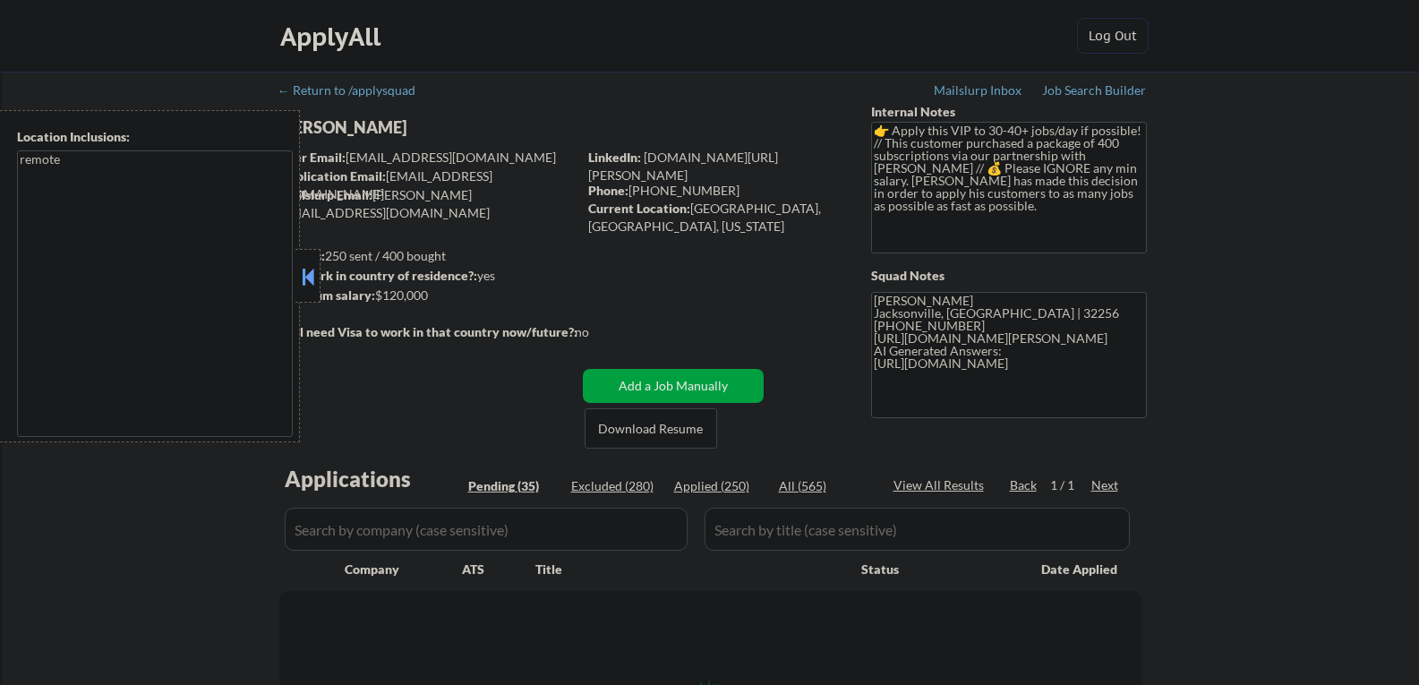
select select ""pending""
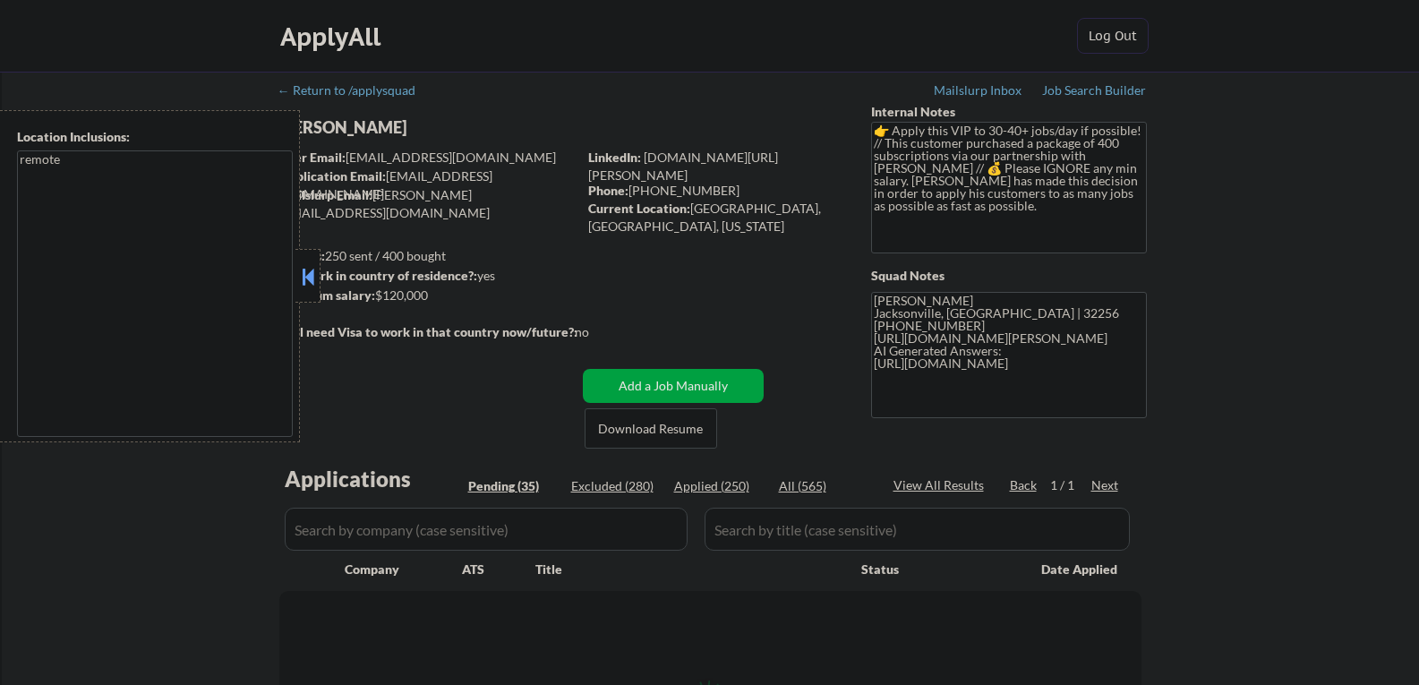
select select ""pending""
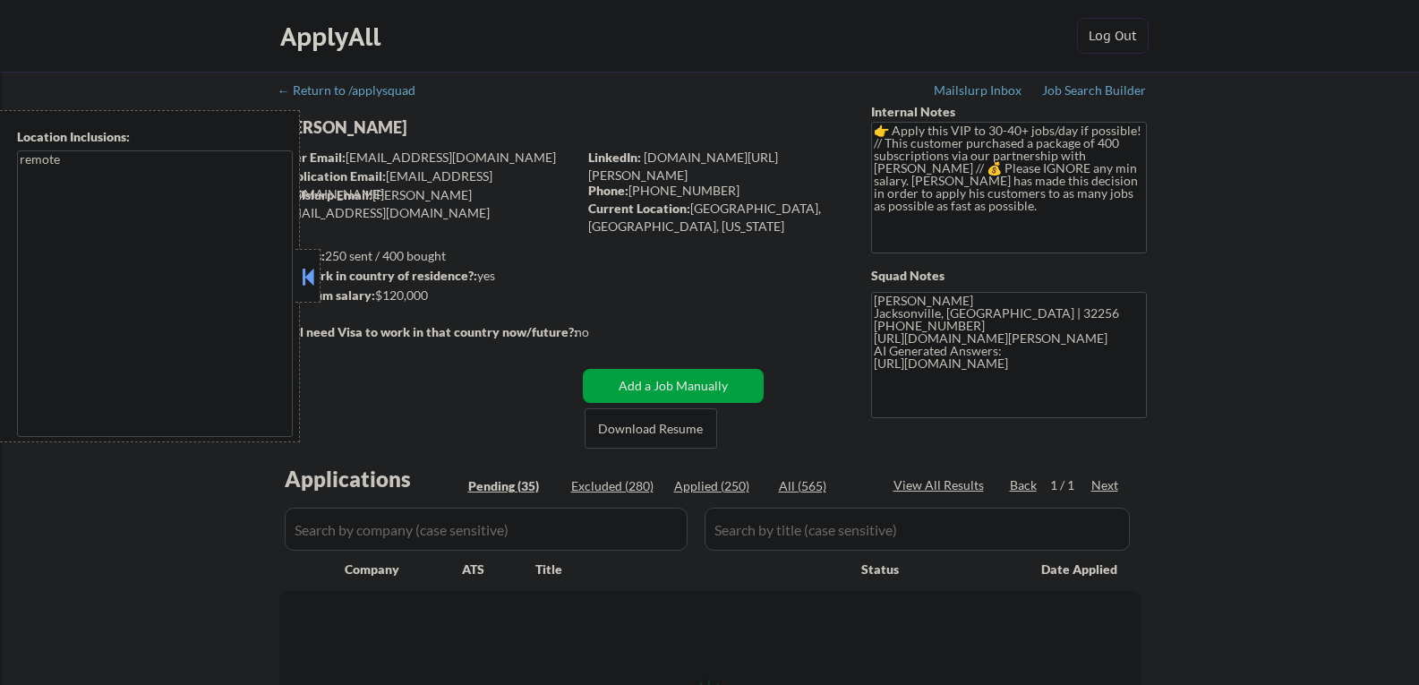
select select ""pending""
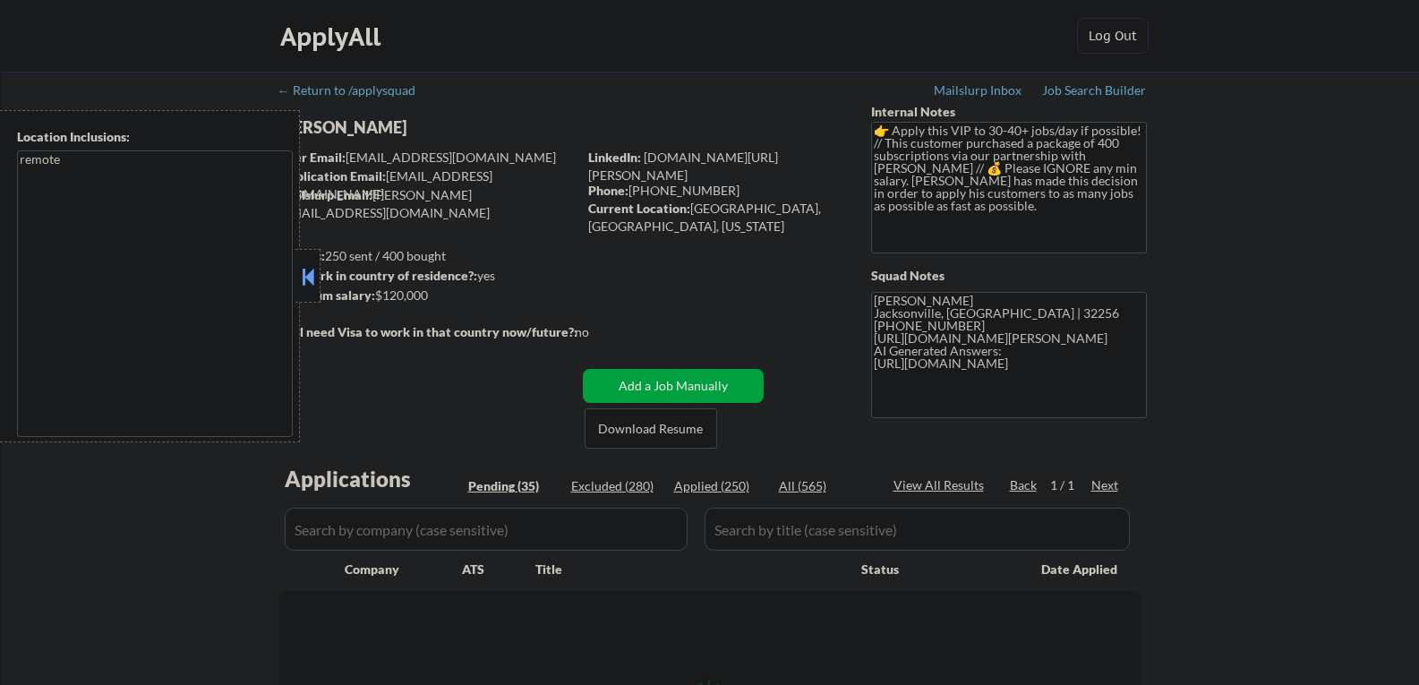
select select ""pending""
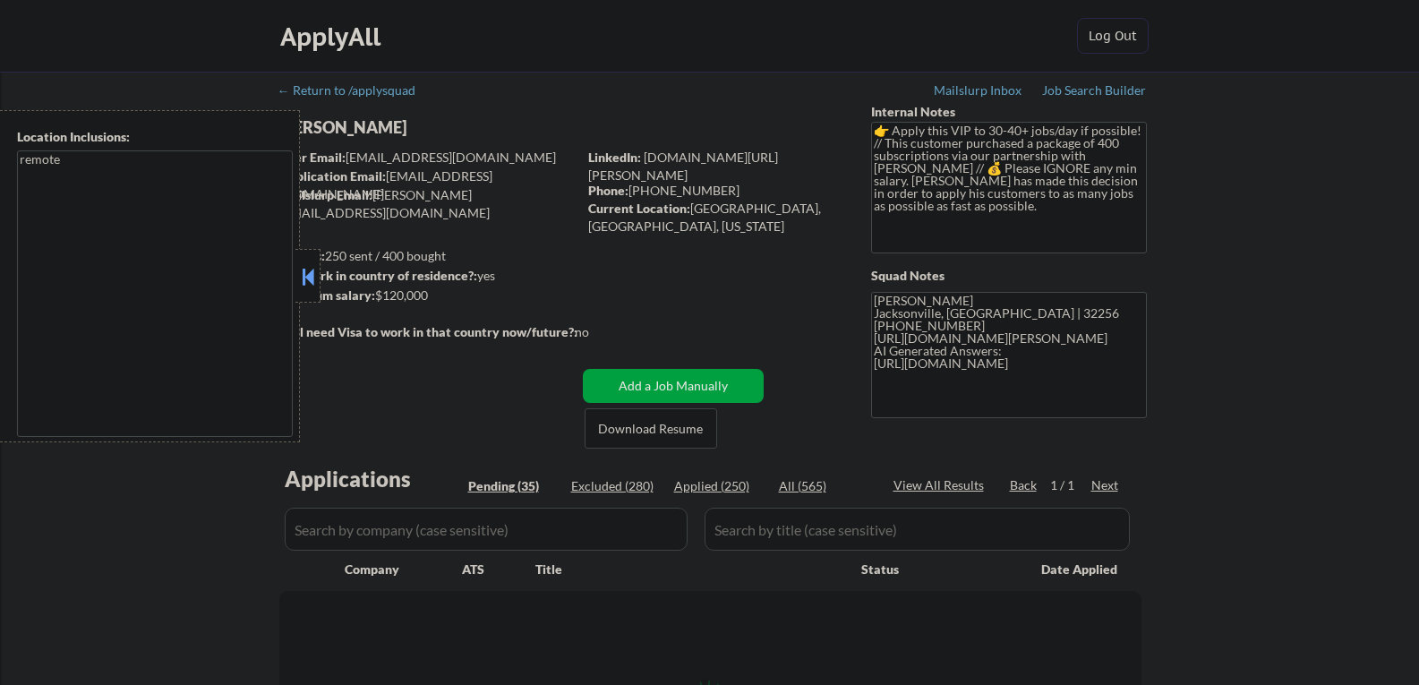
select select ""pending""
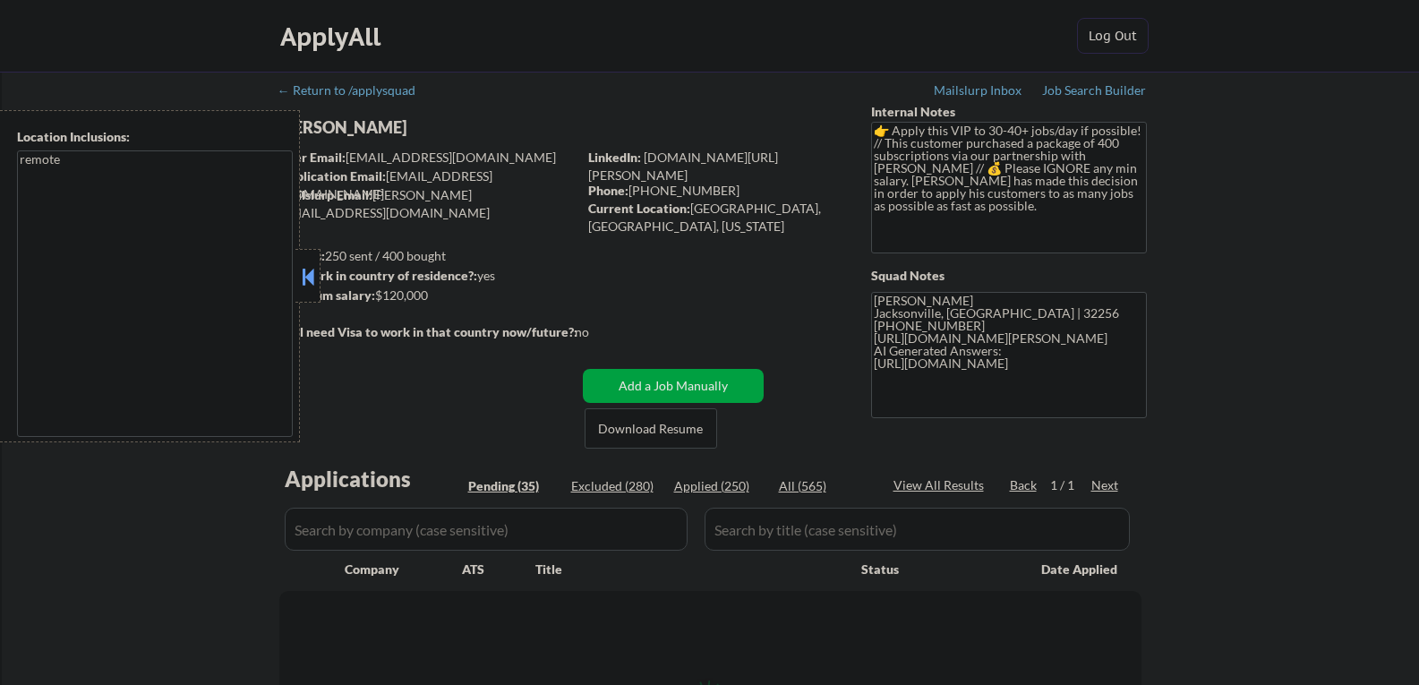
select select ""pending""
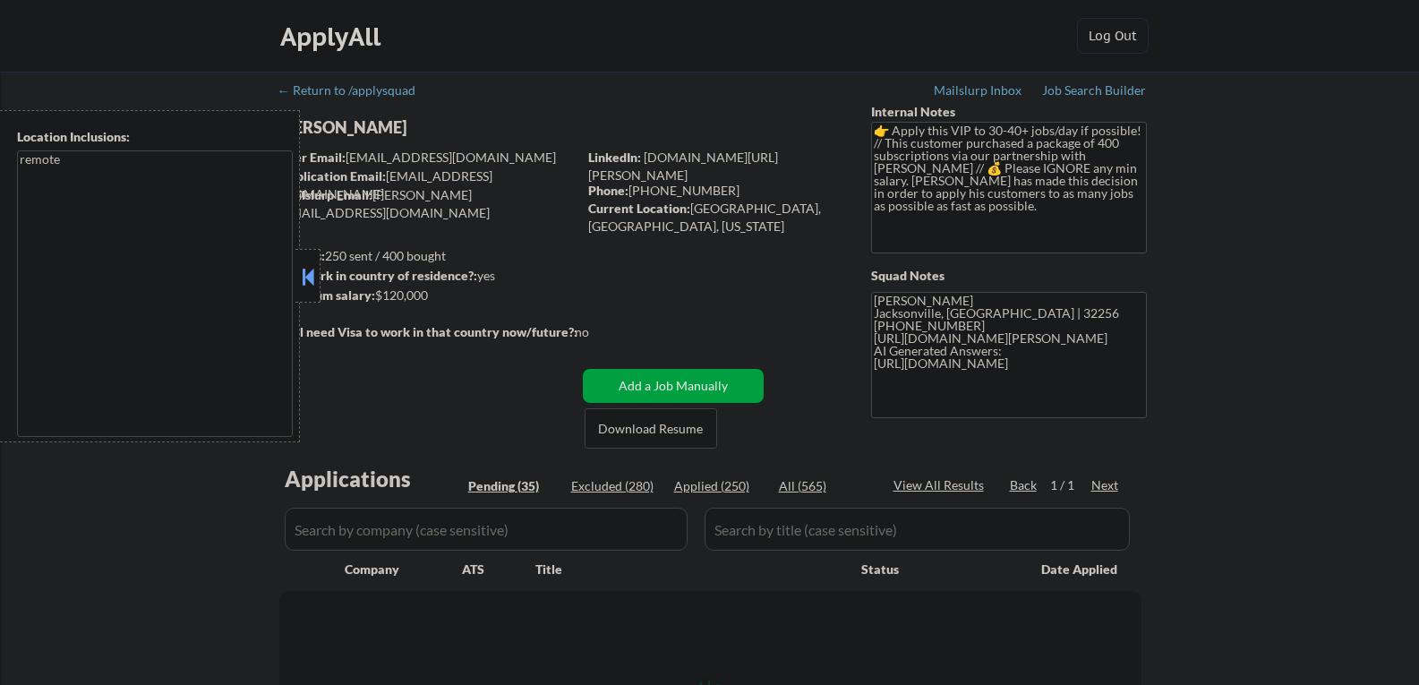
select select ""pending""
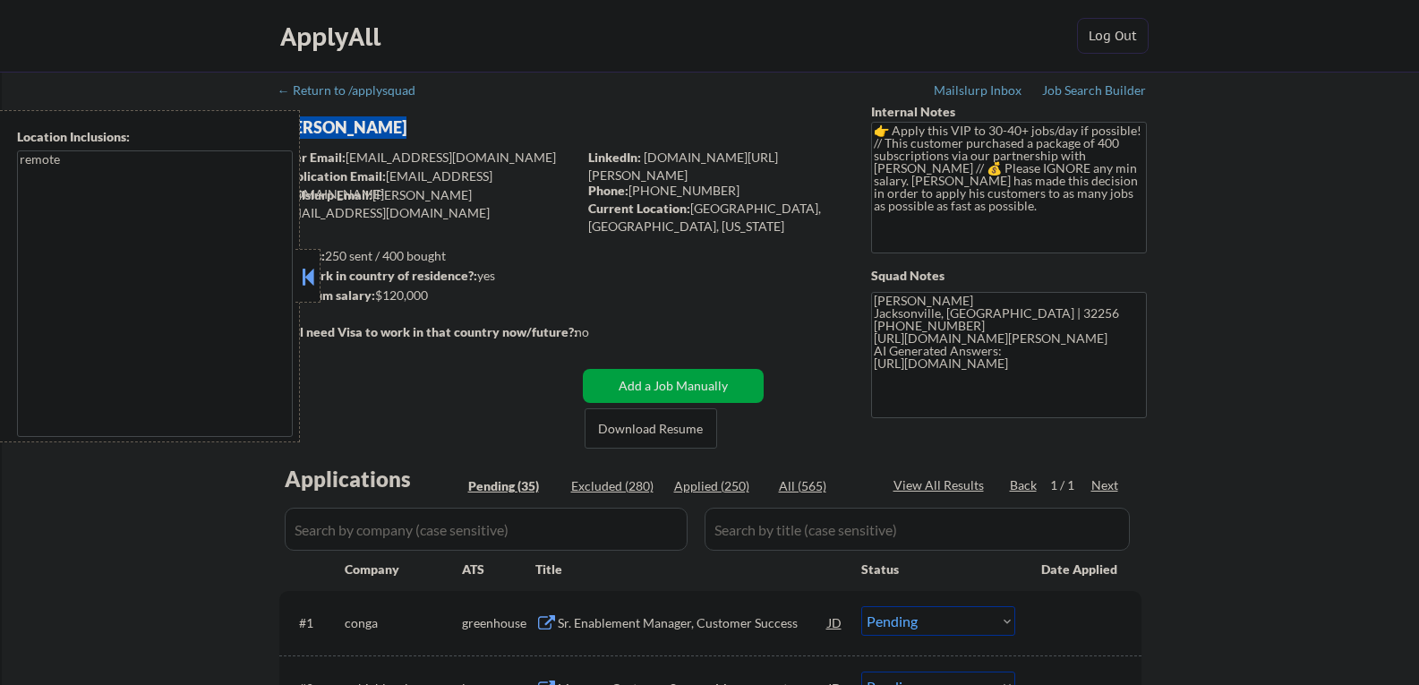
click at [316, 278] on button at bounding box center [308, 276] width 20 height 27
copy div "Sharae Matteu"
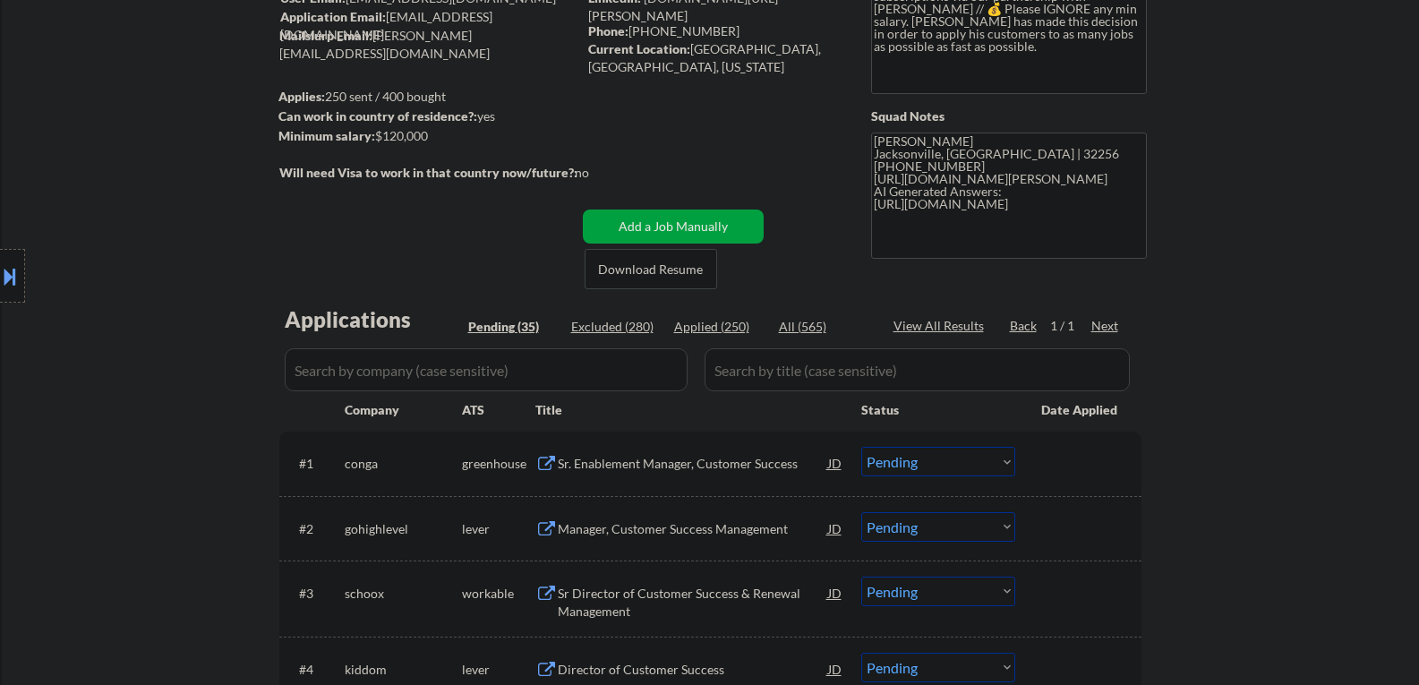
scroll to position [179, 0]
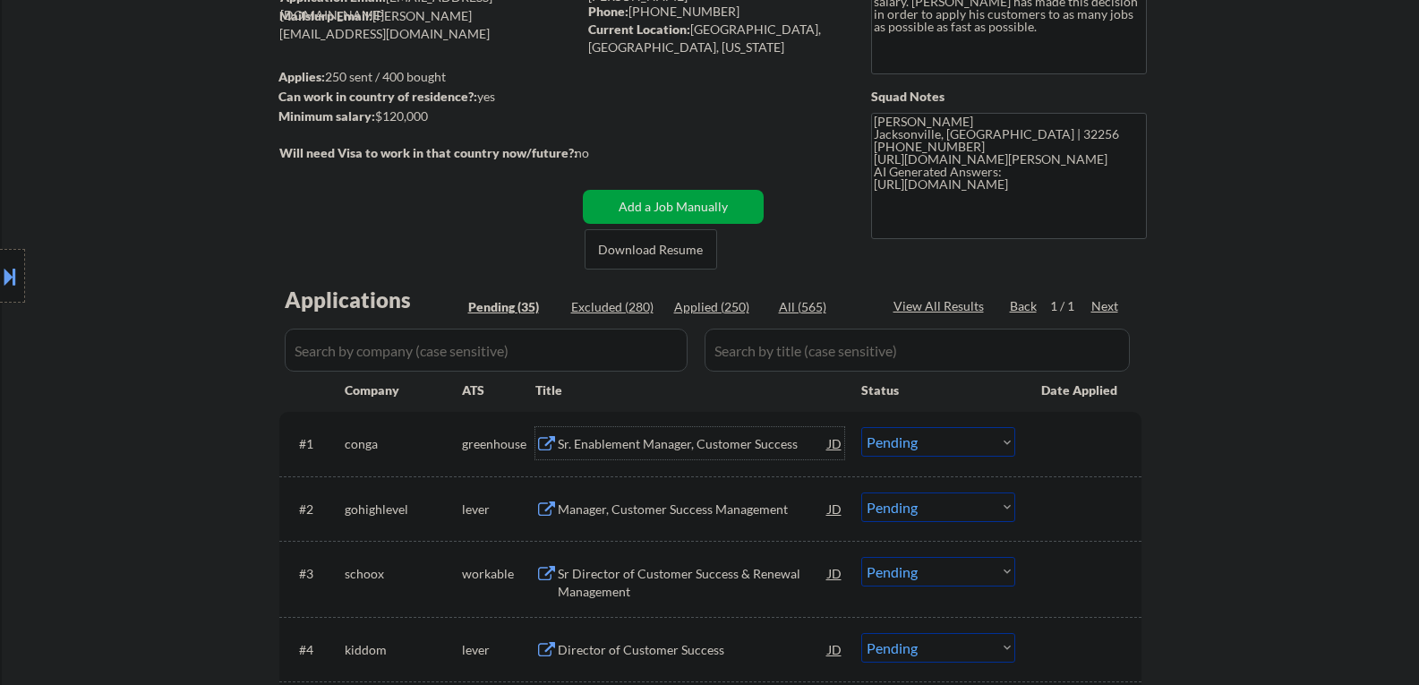
click at [633, 450] on div "Sr. Enablement Manager, Customer Success" at bounding box center [693, 444] width 270 height 18
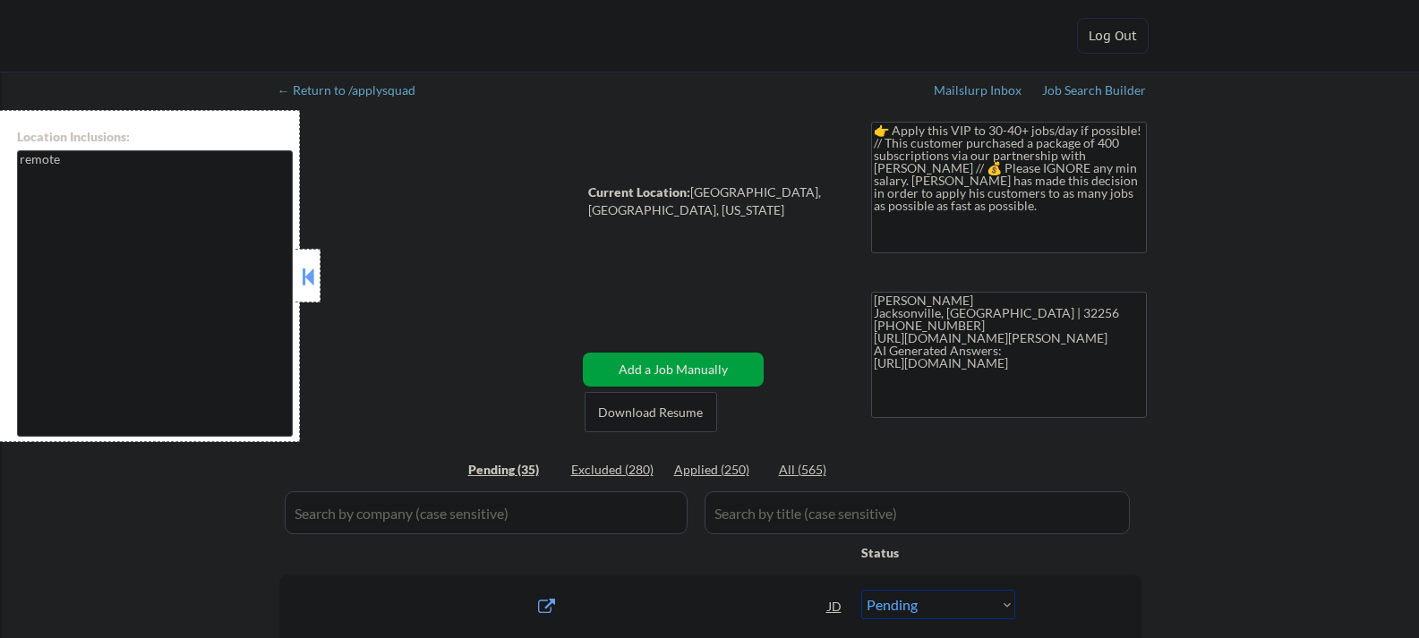
select select ""pending""
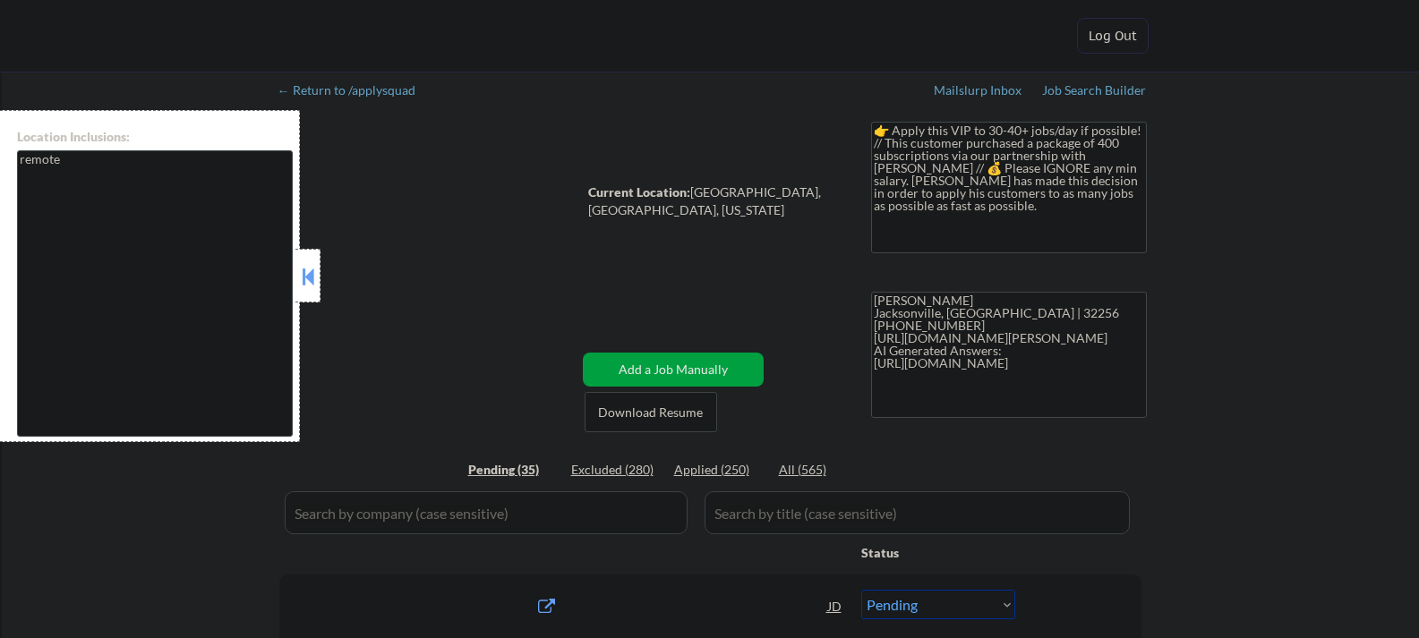
select select ""pending""
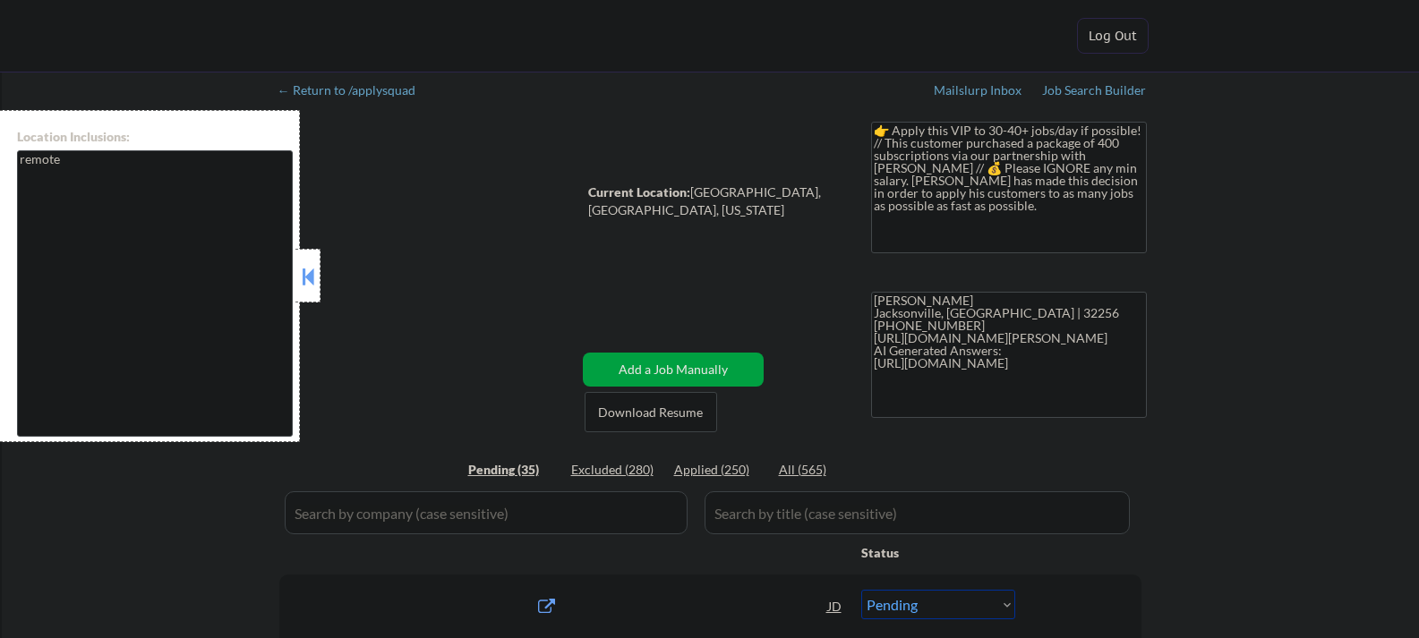
select select ""pending""
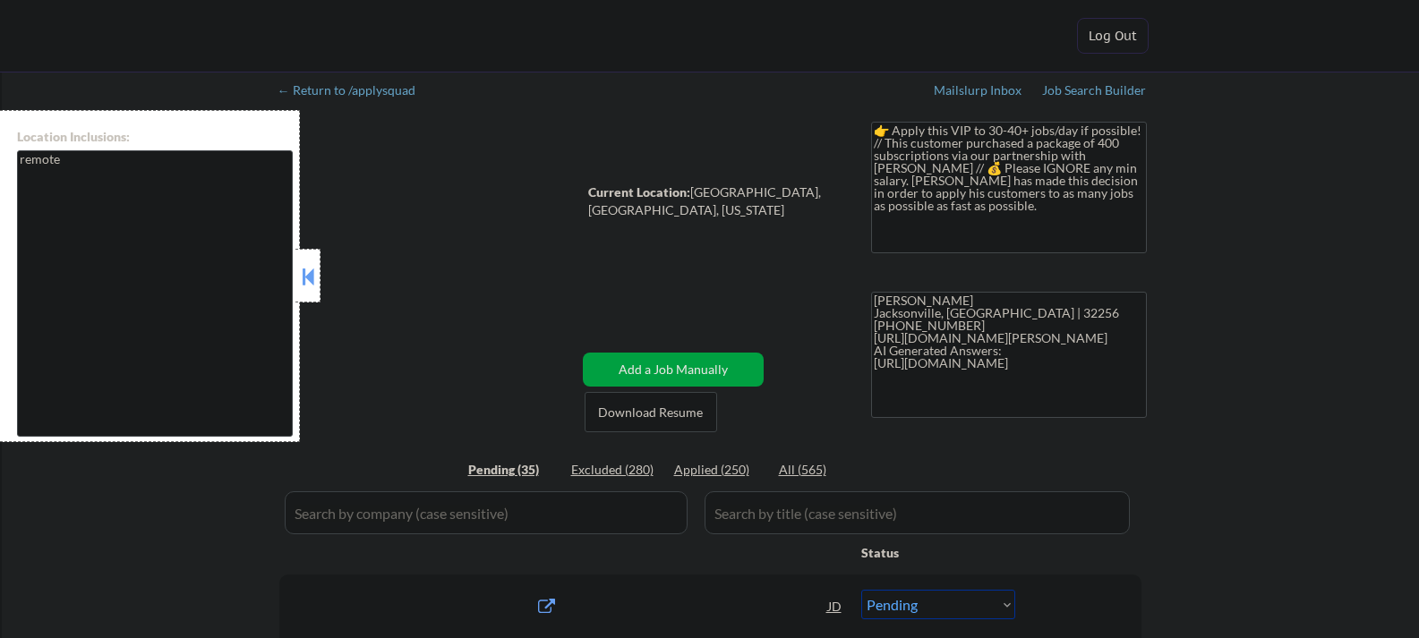
select select ""pending""
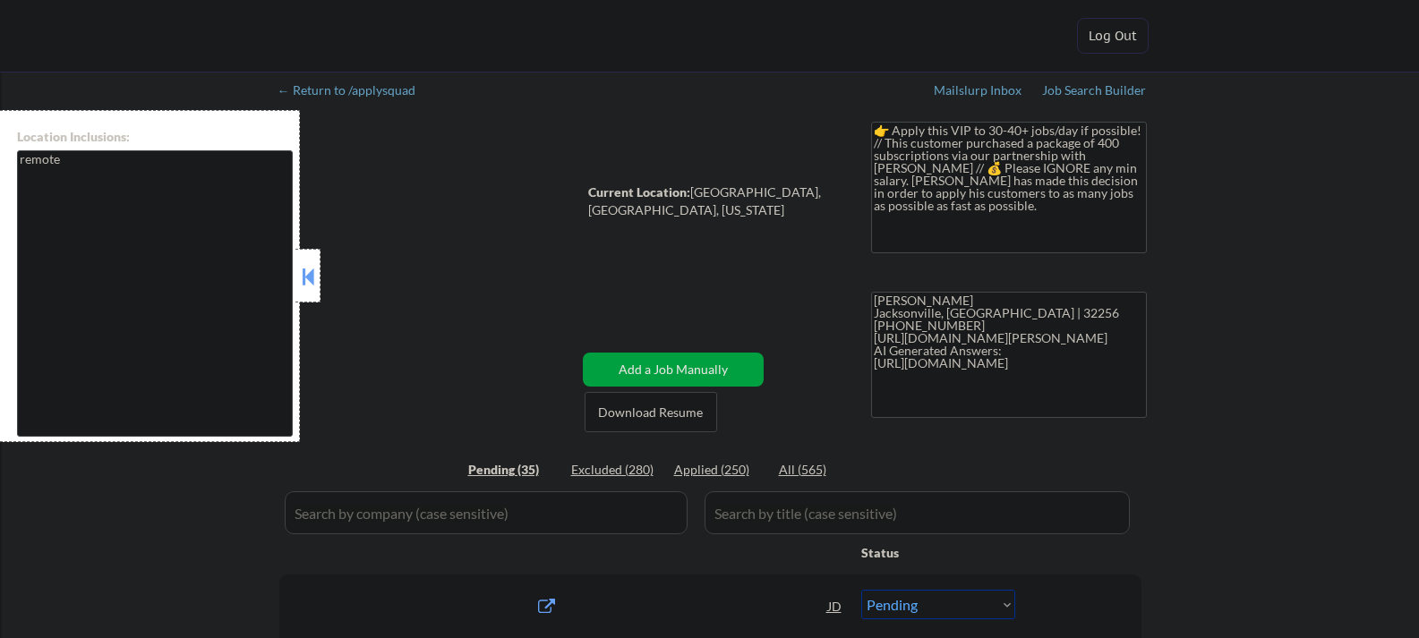
select select ""pending""
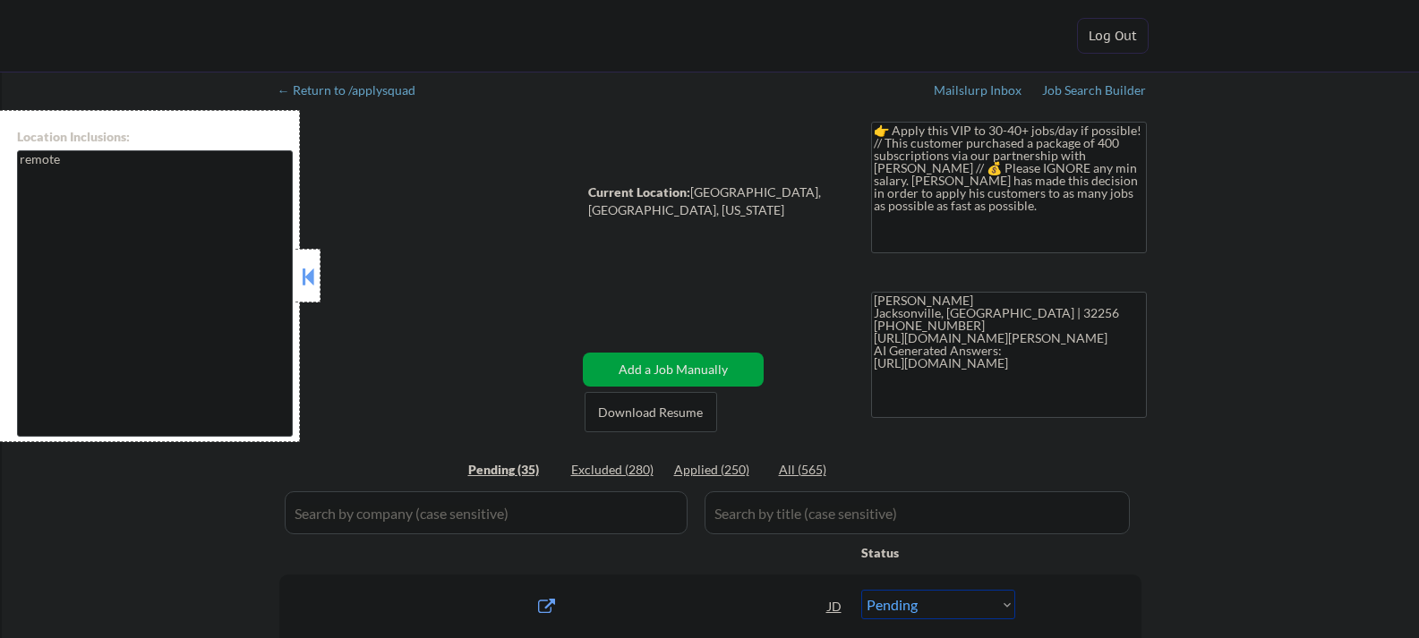
select select ""pending""
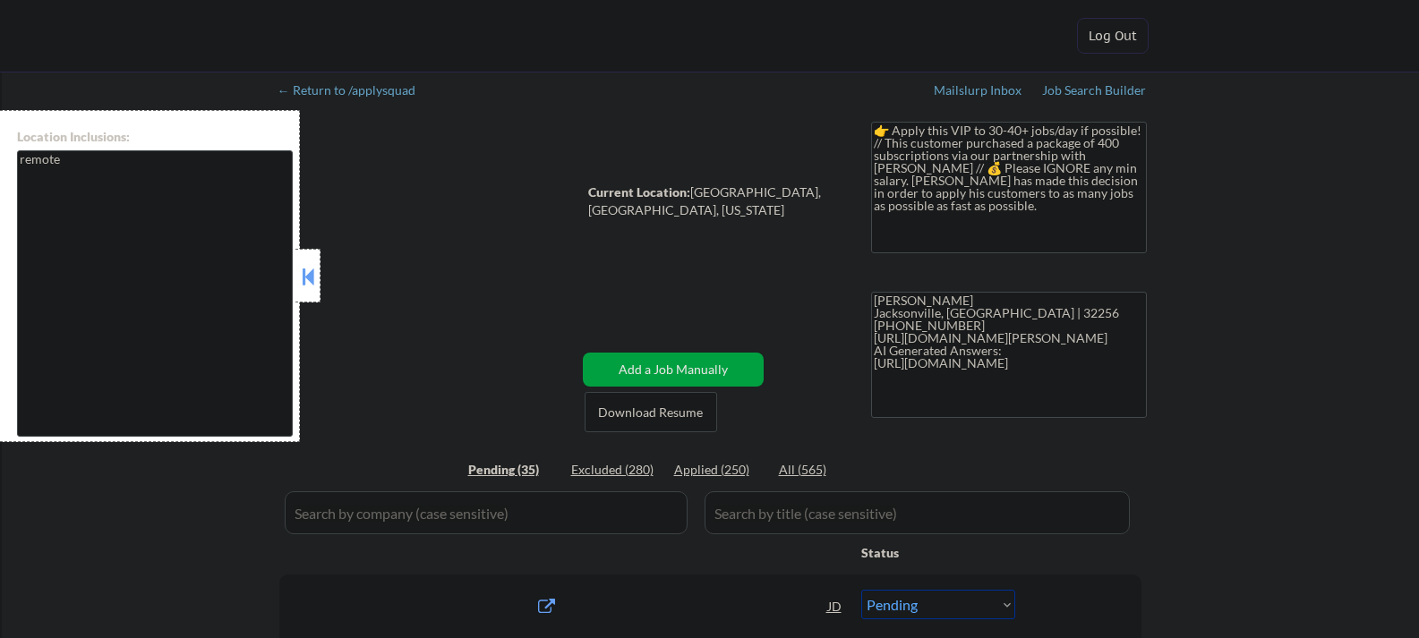
select select ""pending""
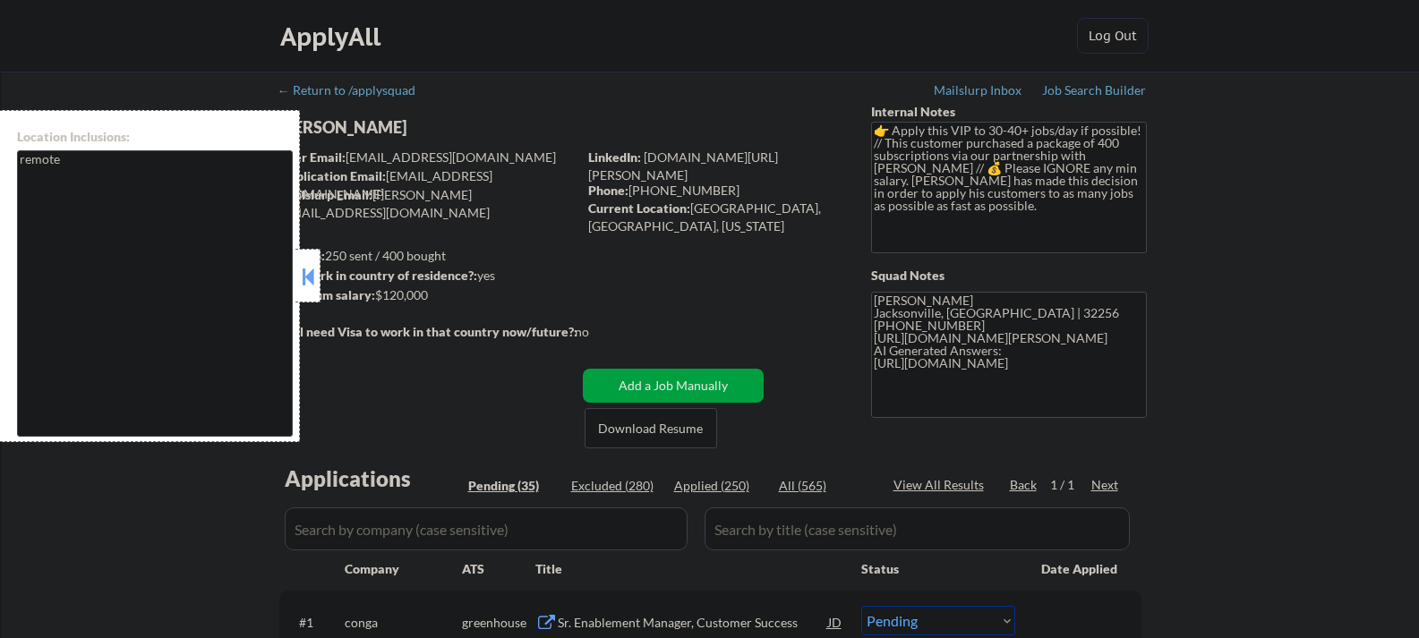
click at [303, 274] on button at bounding box center [308, 276] width 20 height 27
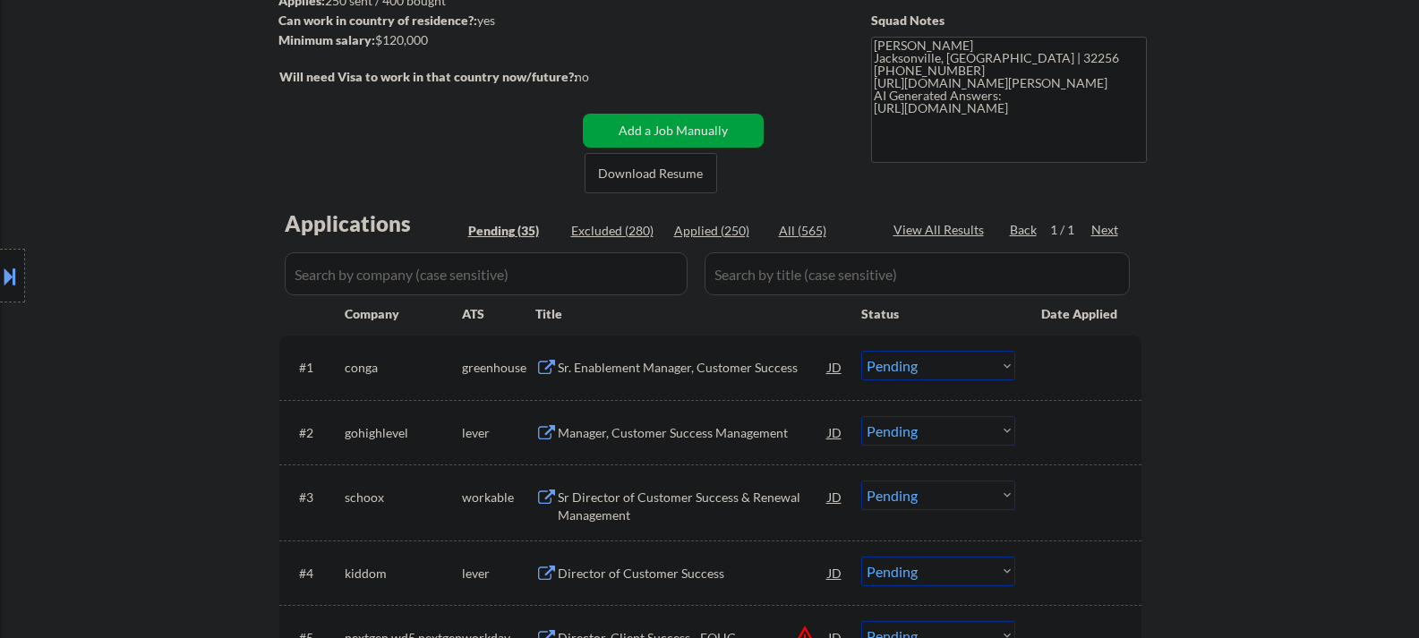
scroll to position [269, 0]
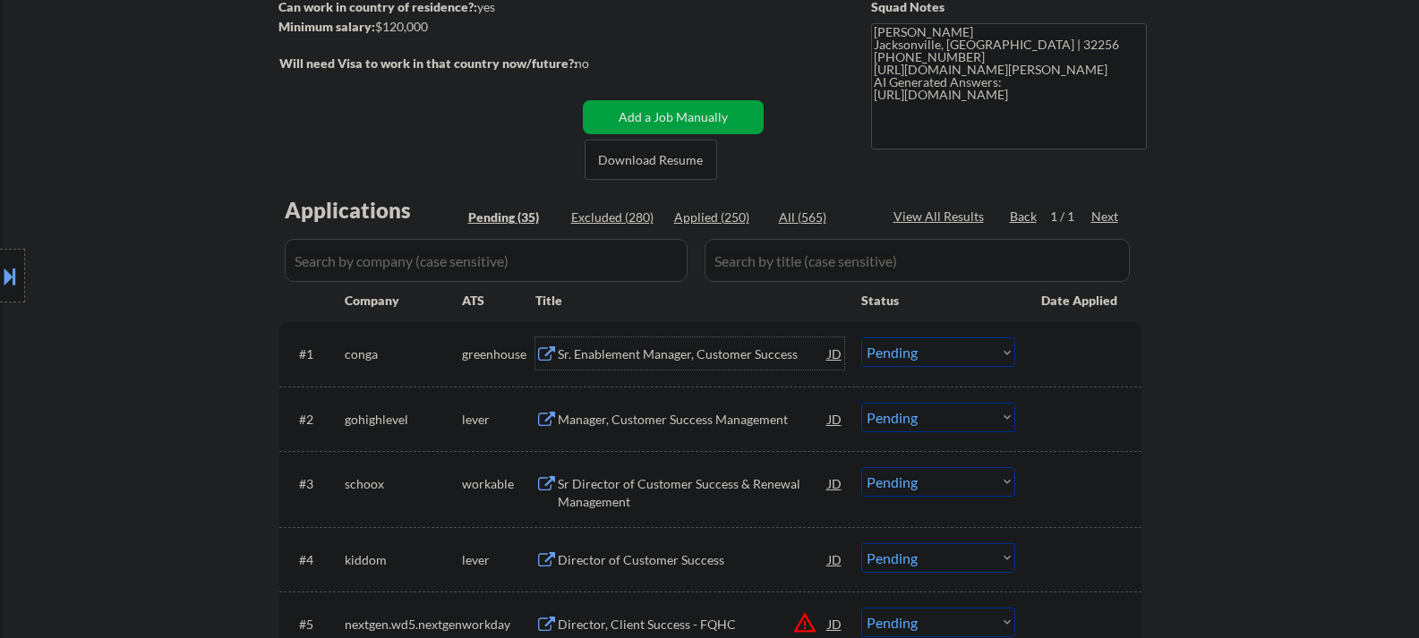
click at [582, 358] on div "Sr. Enablement Manager, Customer Success" at bounding box center [693, 355] width 270 height 18
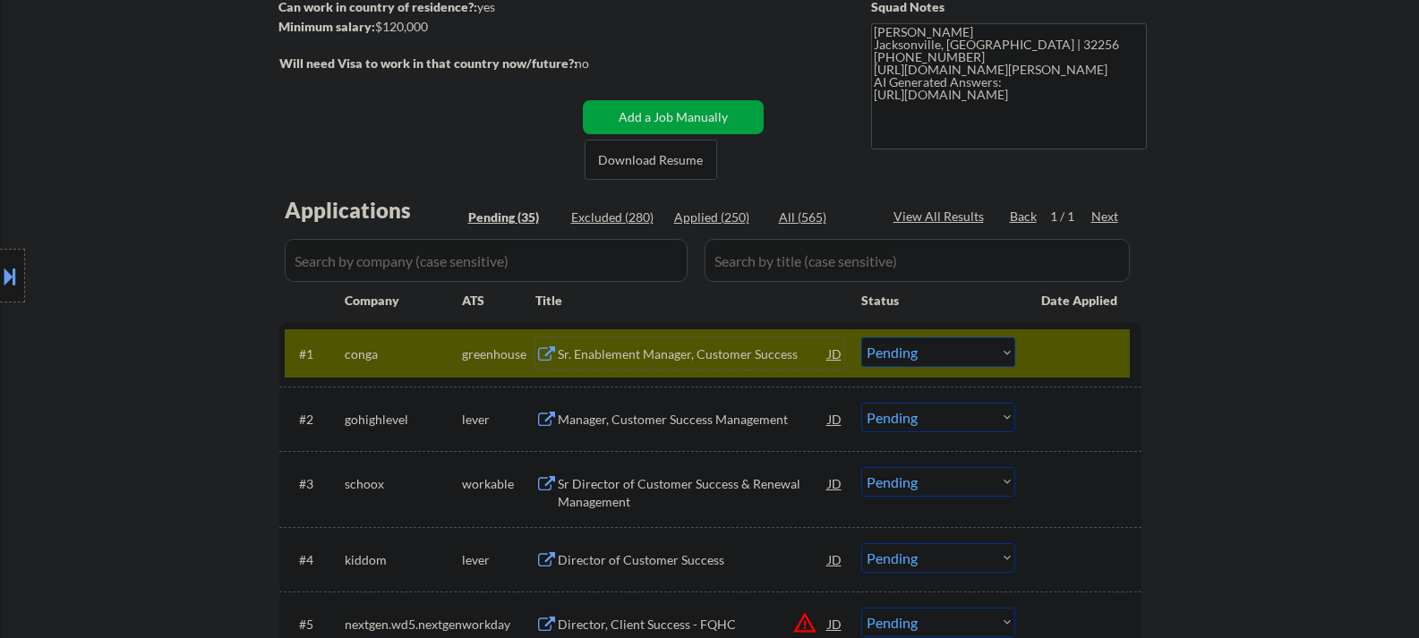
click at [953, 355] on select "Choose an option... Pending Applied Excluded (Questions) Excluded (Expired) Exc…" at bounding box center [938, 353] width 154 height 30
click at [861, 338] on select "Choose an option... Pending Applied Excluded (Questions) Excluded (Expired) Exc…" at bounding box center [938, 353] width 154 height 30
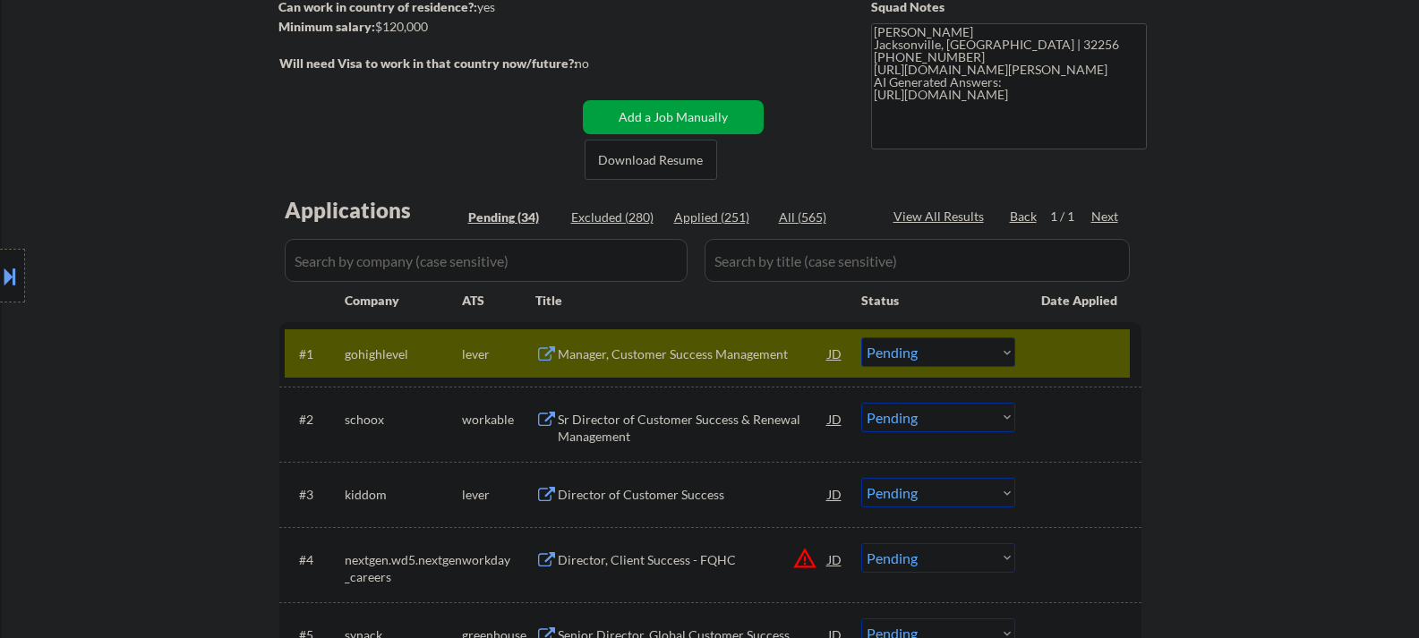
scroll to position [358, 0]
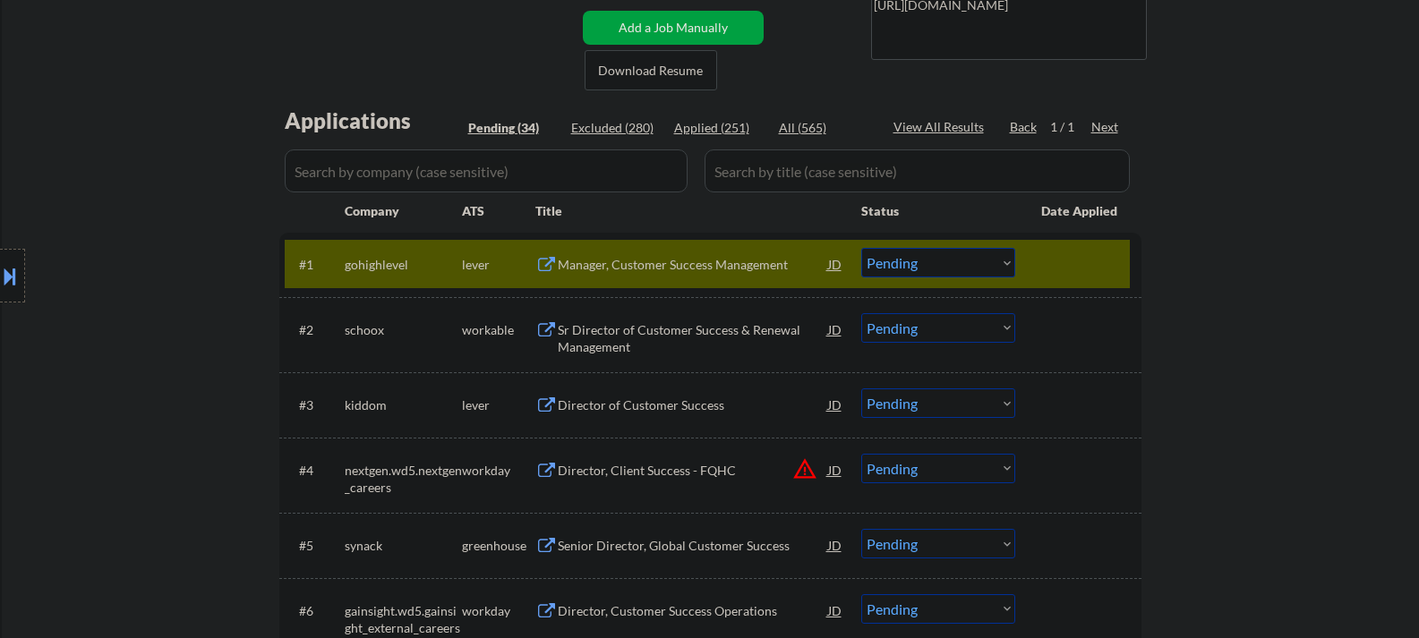
click at [665, 273] on div "Manager, Customer Success Management" at bounding box center [693, 265] width 270 height 18
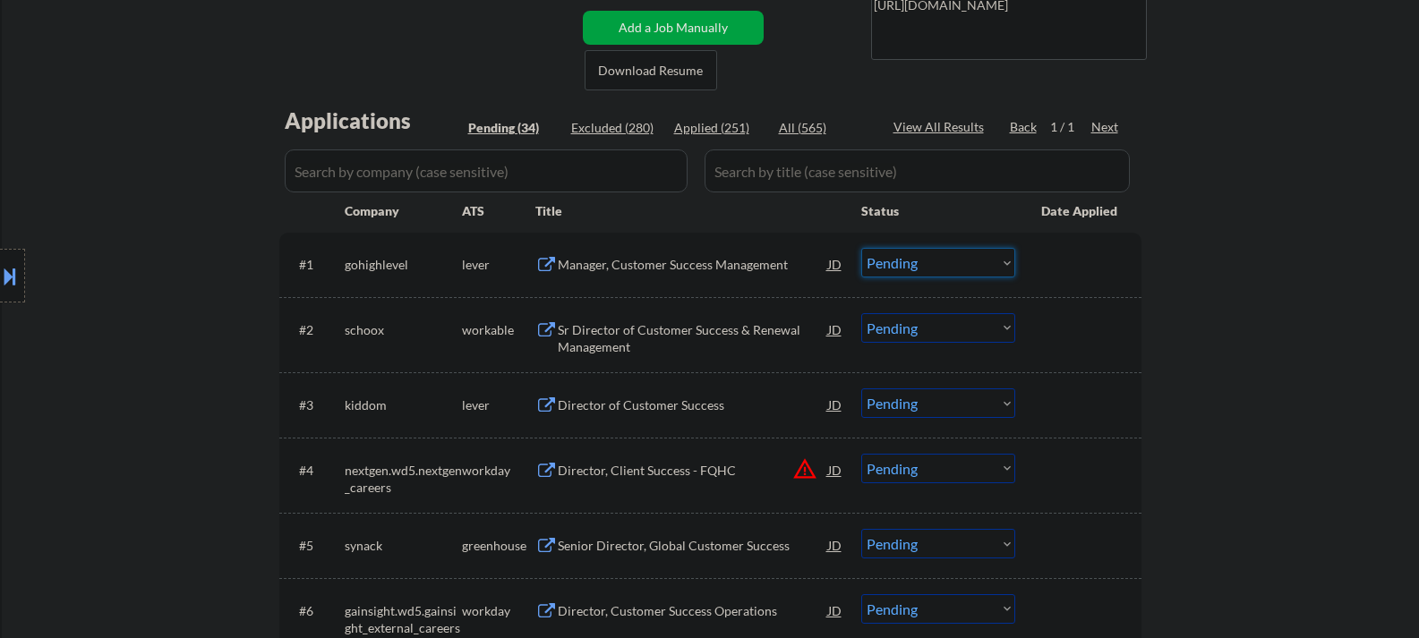
click at [888, 266] on select "Choose an option... Pending Applied Excluded (Questions) Excluded (Expired) Exc…" at bounding box center [938, 263] width 154 height 30
click at [861, 248] on select "Choose an option... Pending Applied Excluded (Questions) Excluded (Expired) Exc…" at bounding box center [938, 263] width 154 height 30
click at [618, 340] on div "Sr Director of Customer Success & Renewal Management" at bounding box center [693, 338] width 270 height 35
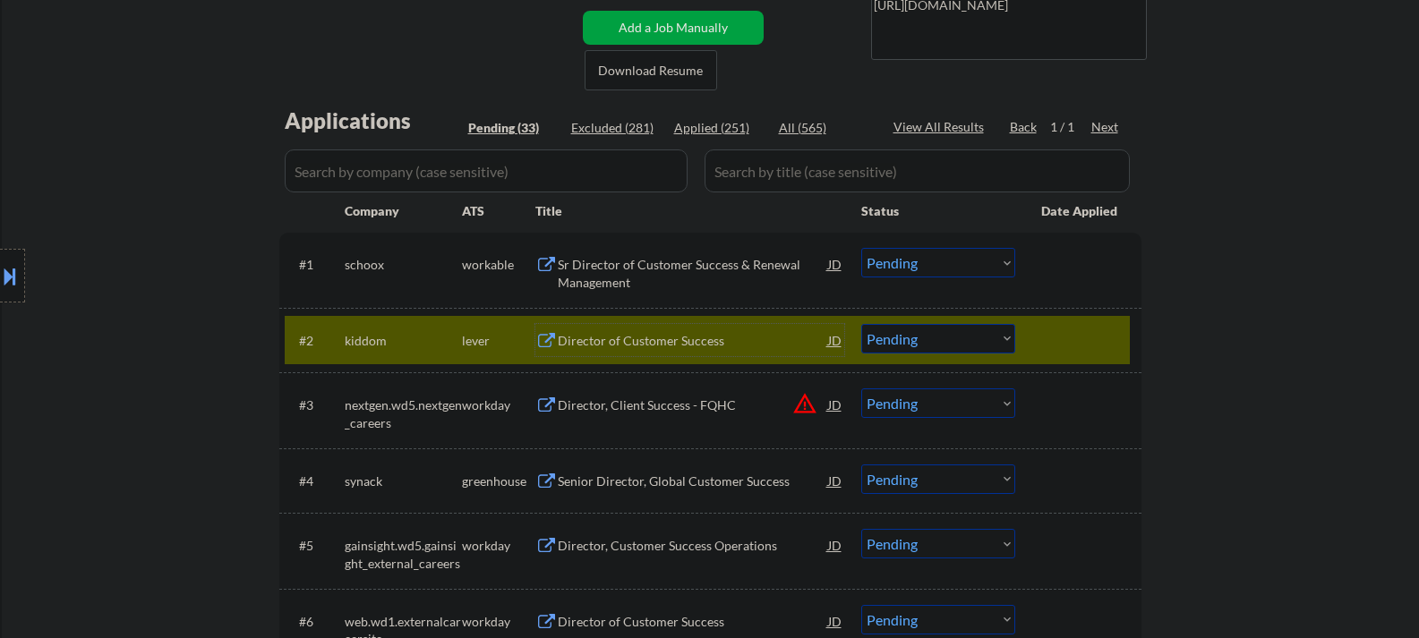
click at [1054, 344] on div at bounding box center [1080, 340] width 79 height 32
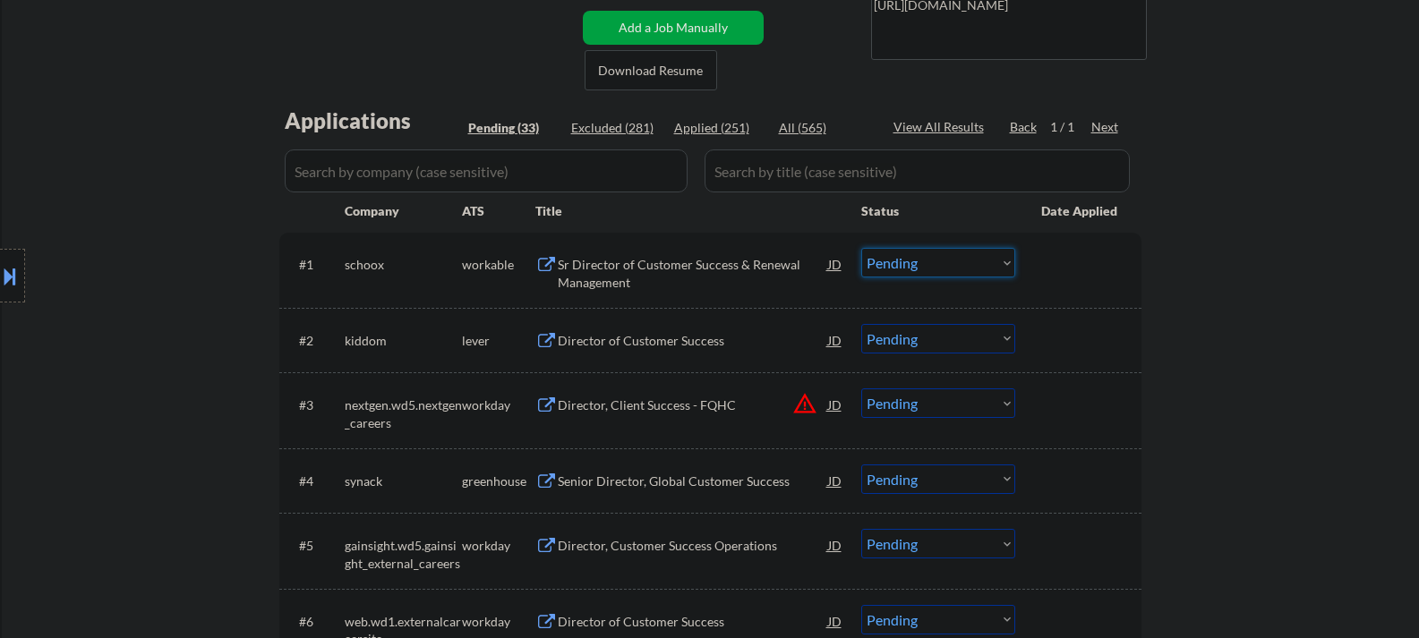
click at [886, 255] on select "Choose an option... Pending Applied Excluded (Questions) Excluded (Expired) Exc…" at bounding box center [938, 263] width 154 height 30
click at [861, 248] on select "Choose an option... Pending Applied Excluded (Questions) Excluded (Expired) Exc…" at bounding box center [938, 263] width 154 height 30
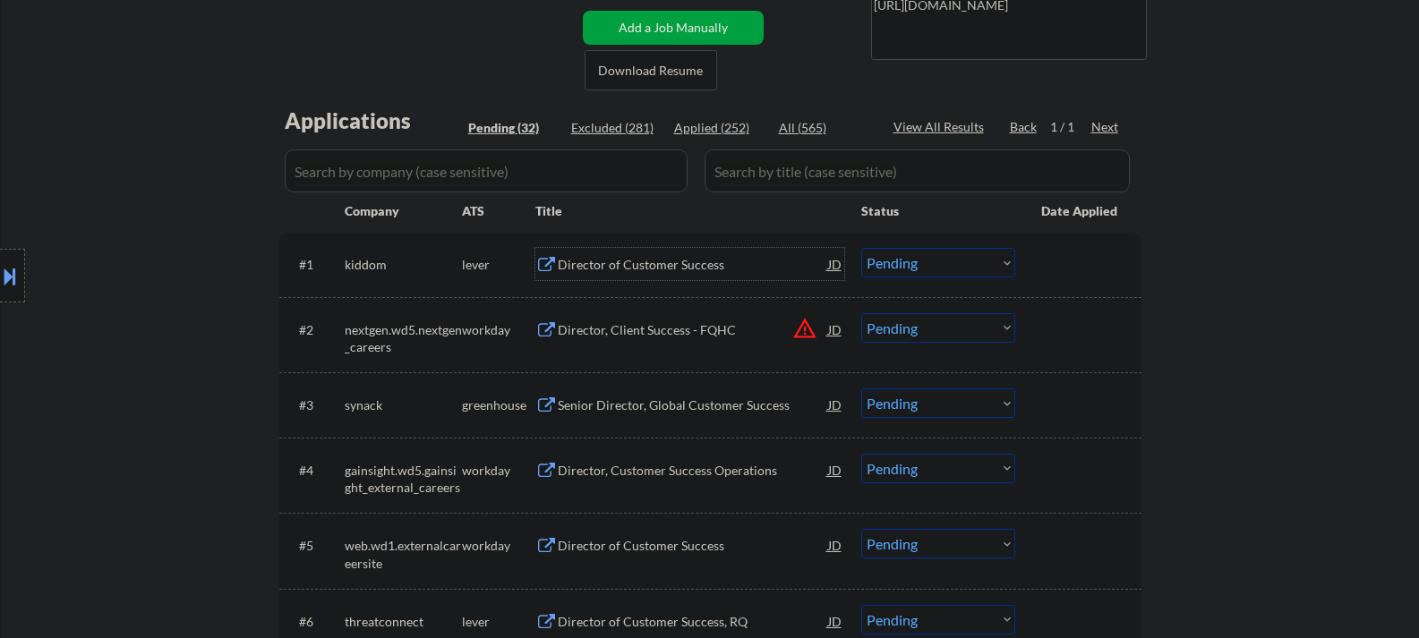
click at [688, 267] on div "Director of Customer Success" at bounding box center [693, 265] width 270 height 18
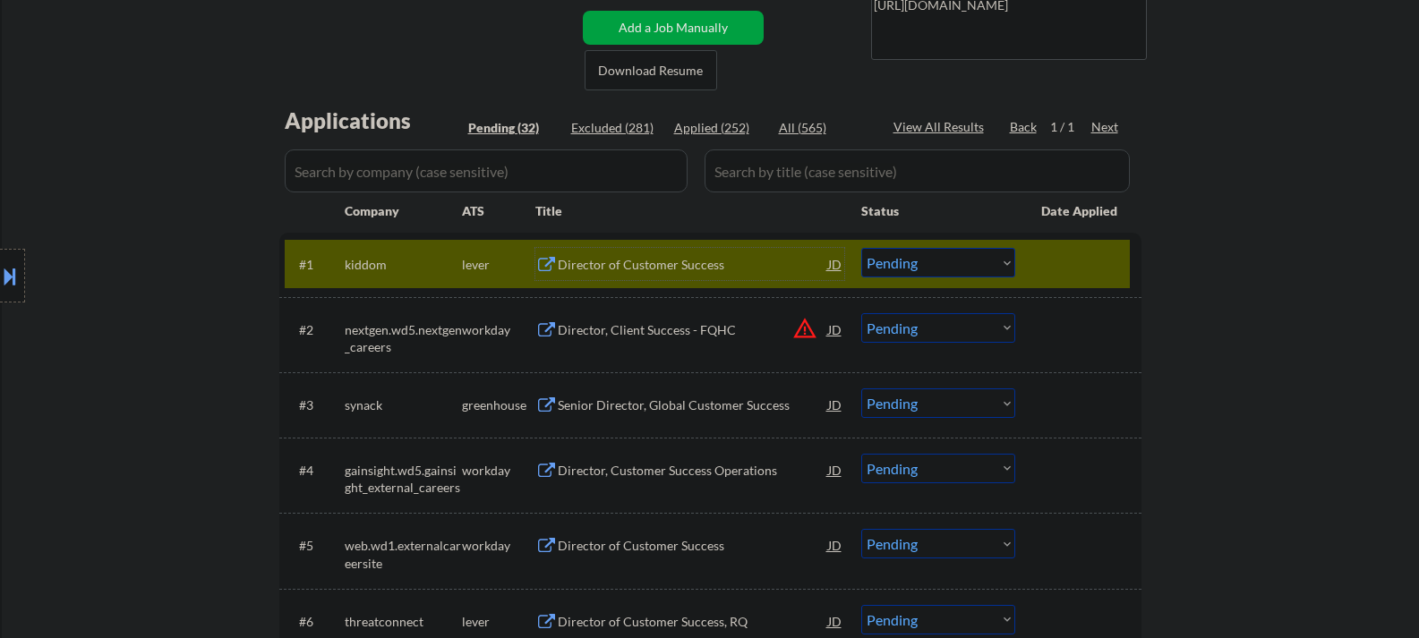
click at [934, 255] on select "Choose an option... Pending Applied Excluded (Questions) Excluded (Expired) Exc…" at bounding box center [938, 263] width 154 height 30
click at [861, 248] on select "Choose an option... Pending Applied Excluded (Questions) Excluded (Expired) Exc…" at bounding box center [938, 263] width 154 height 30
select select ""pending""
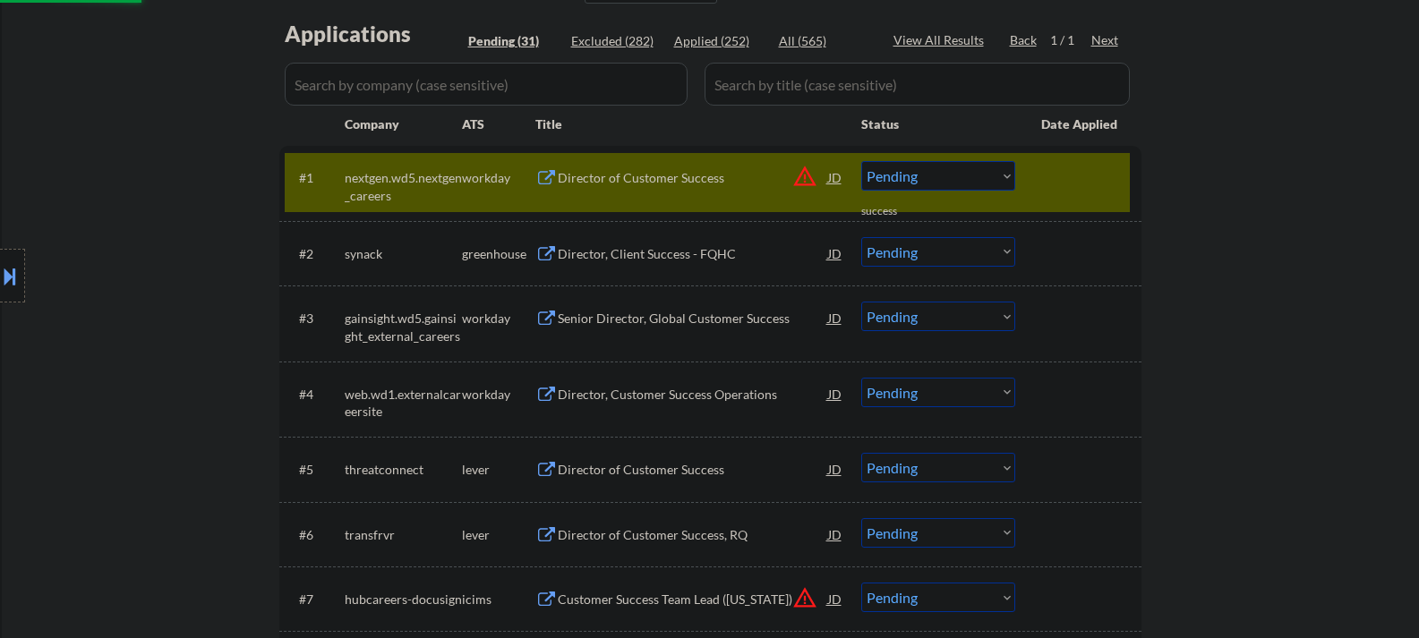
scroll to position [448, 0]
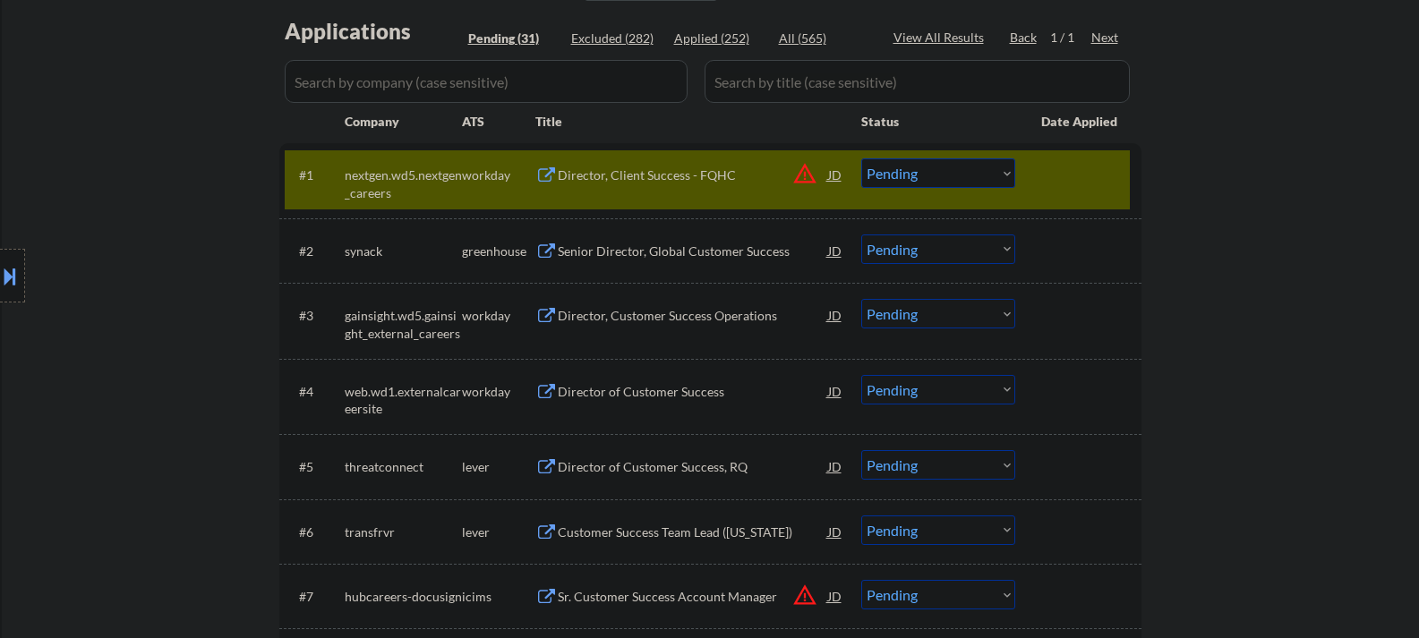
click at [1034, 184] on div "#1 nextgen.wd5.nextgen_careers workday Director, Client Success - FQHC JD warni…" at bounding box center [707, 179] width 845 height 59
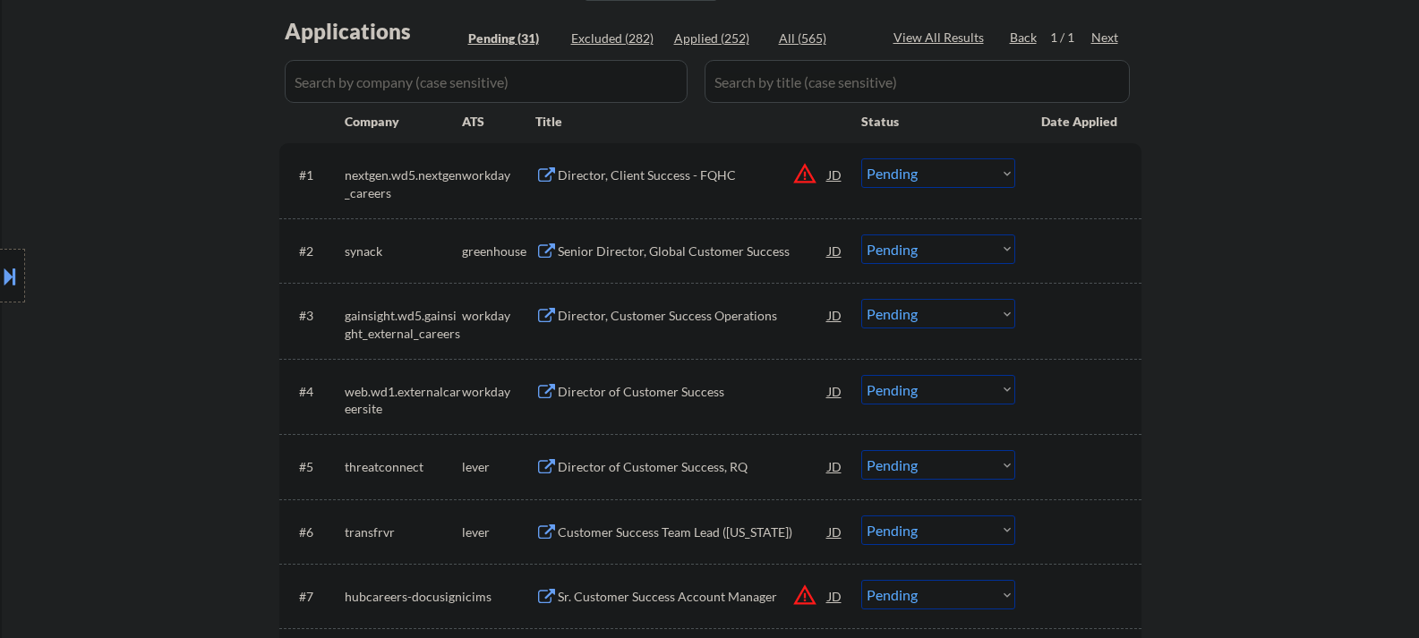
click at [705, 255] on div "Senior Director, Global Customer Success" at bounding box center [693, 252] width 270 height 18
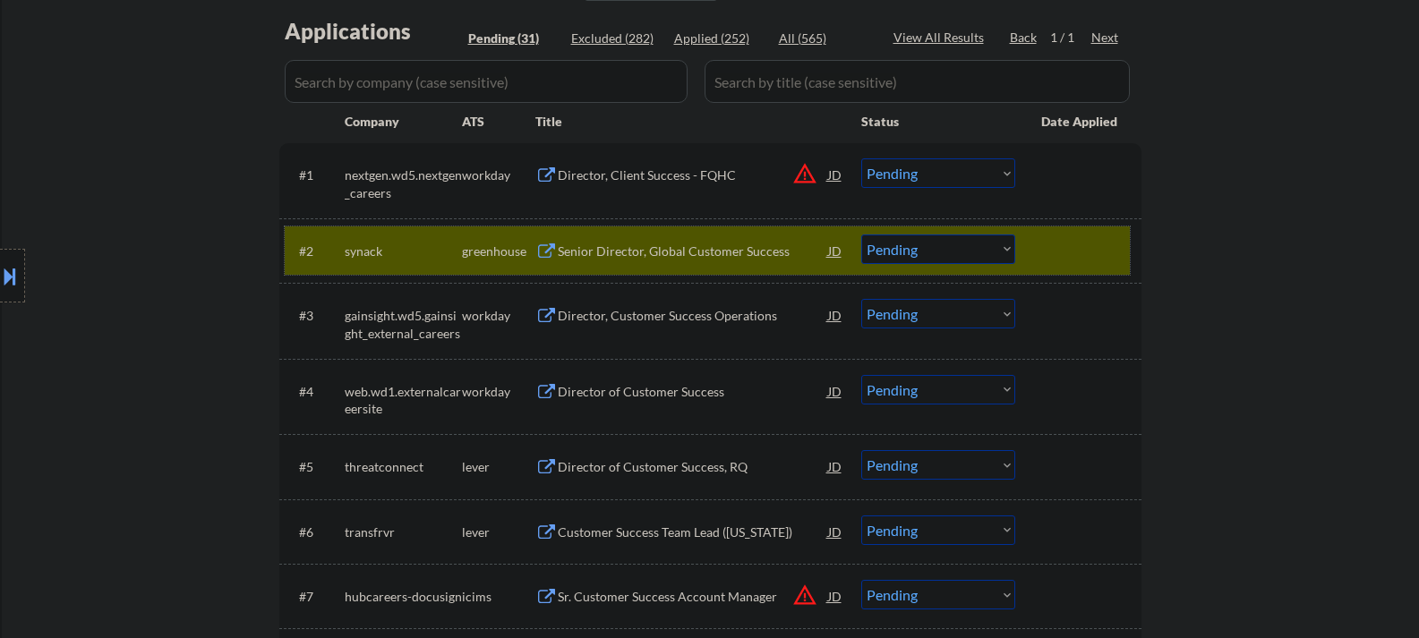
click at [678, 267] on div "#2 synack greenhouse Senior Director, Global Customer Success JD warning_amber …" at bounding box center [707, 251] width 845 height 48
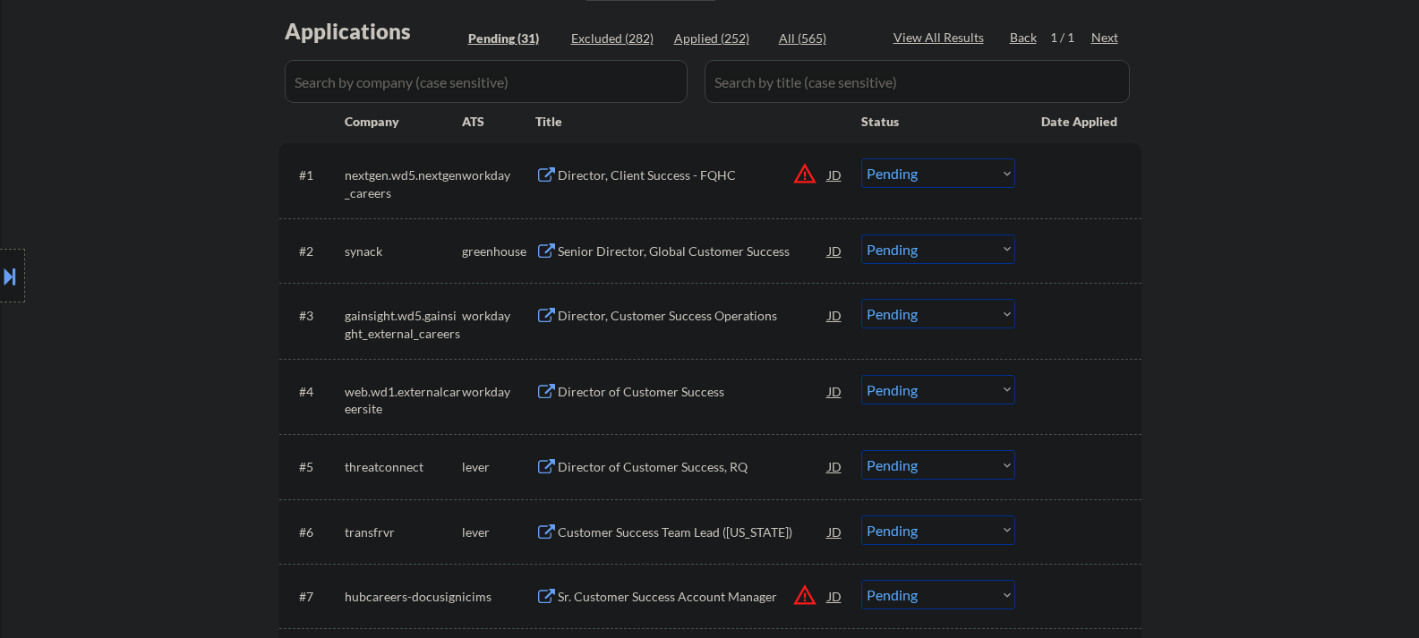
click at [679, 252] on div "Senior Director, Global Customer Success" at bounding box center [693, 252] width 270 height 18
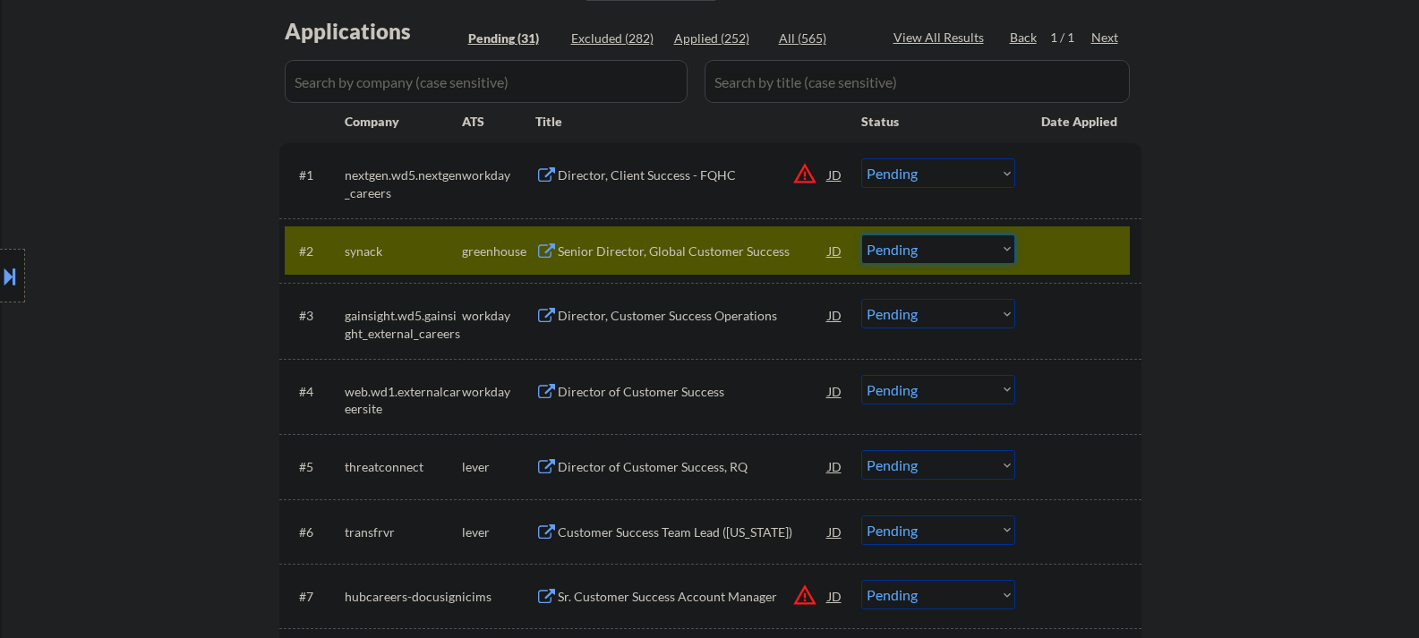
click at [879, 249] on select "Choose an option... Pending Applied Excluded (Questions) Excluded (Expired) Exc…" at bounding box center [938, 250] width 154 height 30
click at [861, 235] on select "Choose an option... Pending Applied Excluded (Questions) Excluded (Expired) Exc…" at bounding box center [938, 250] width 154 height 30
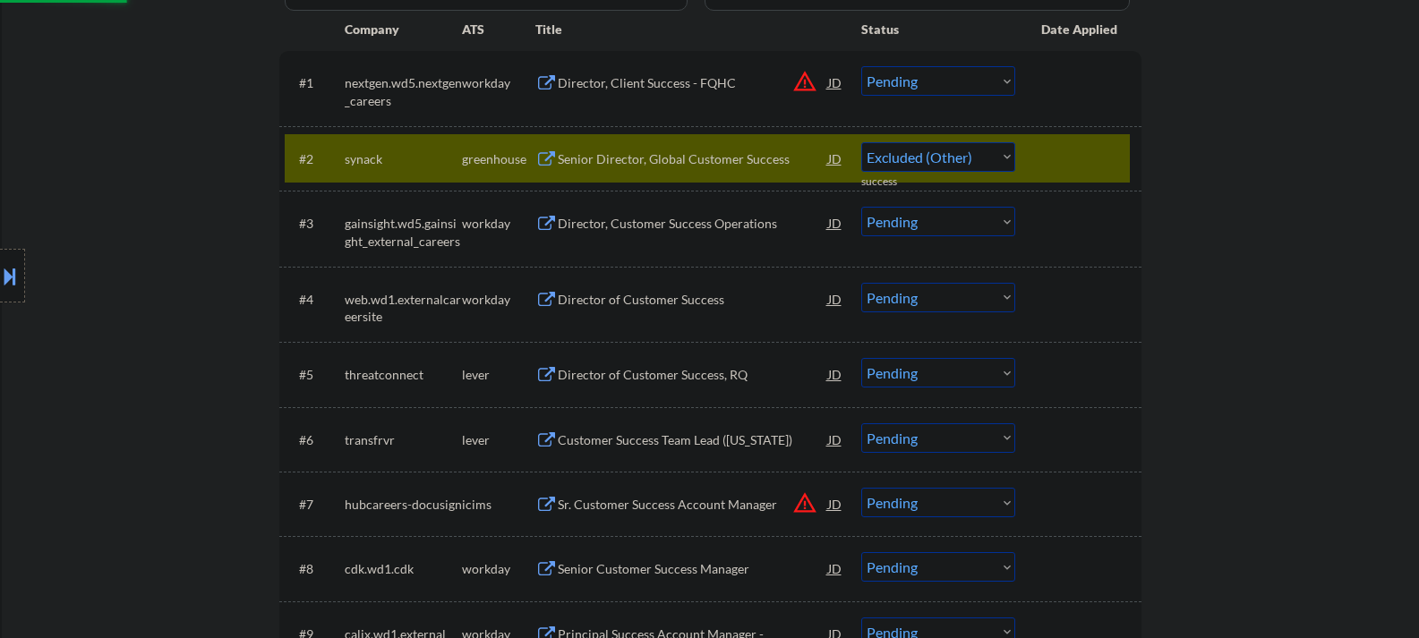
scroll to position [627, 0]
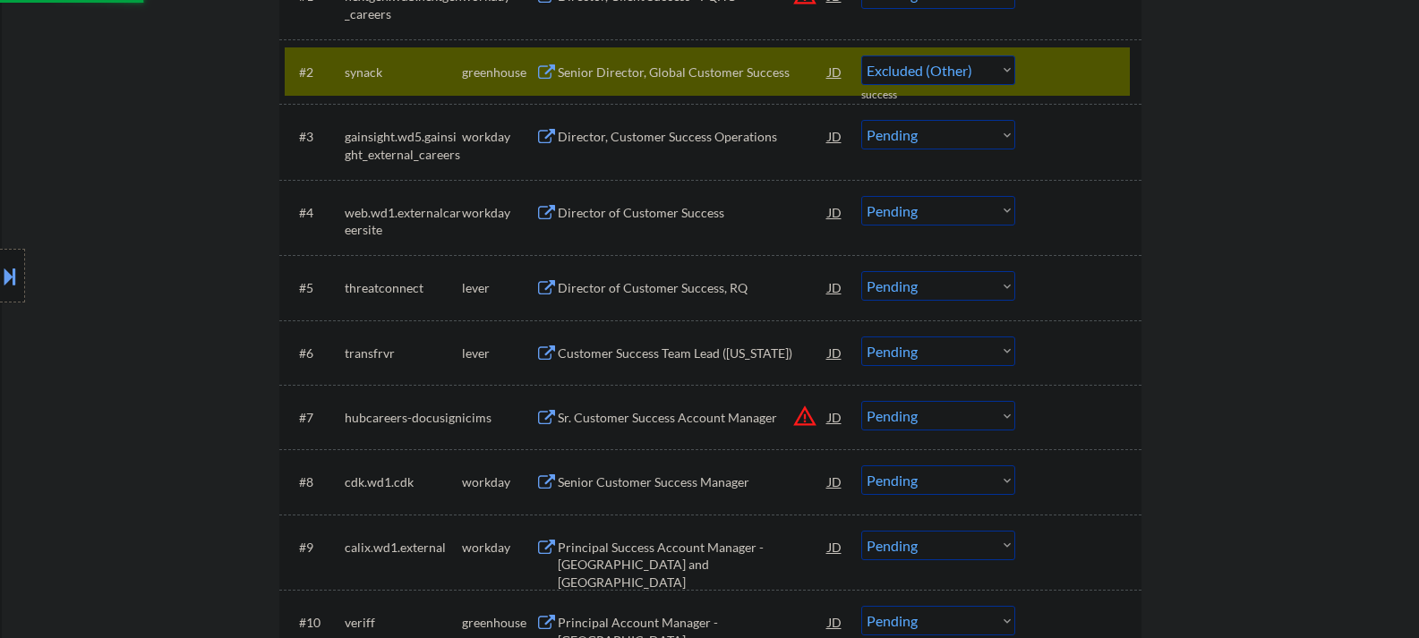
click at [620, 293] on div "Director of Customer Success, RQ" at bounding box center [693, 288] width 270 height 18
select select ""pending""
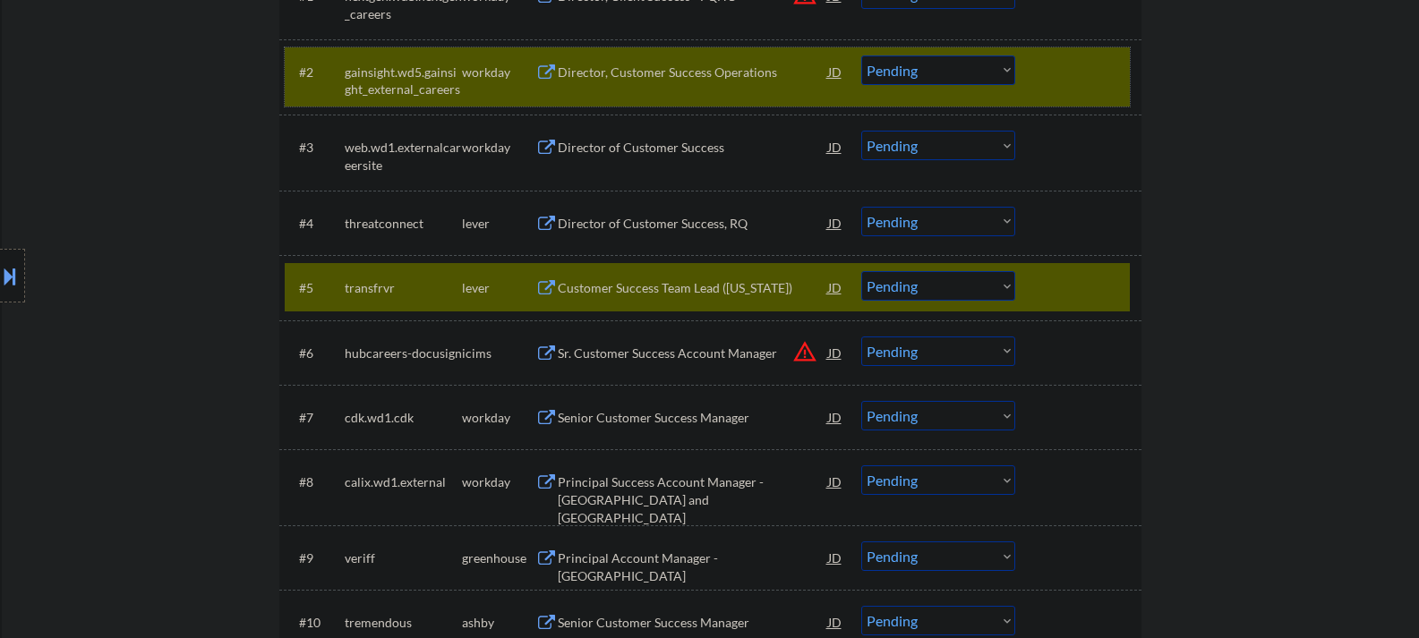
click at [1073, 96] on div "#2 gainsight.wd5.gainsight_external_careers workday Director, Customer Success …" at bounding box center [707, 76] width 845 height 59
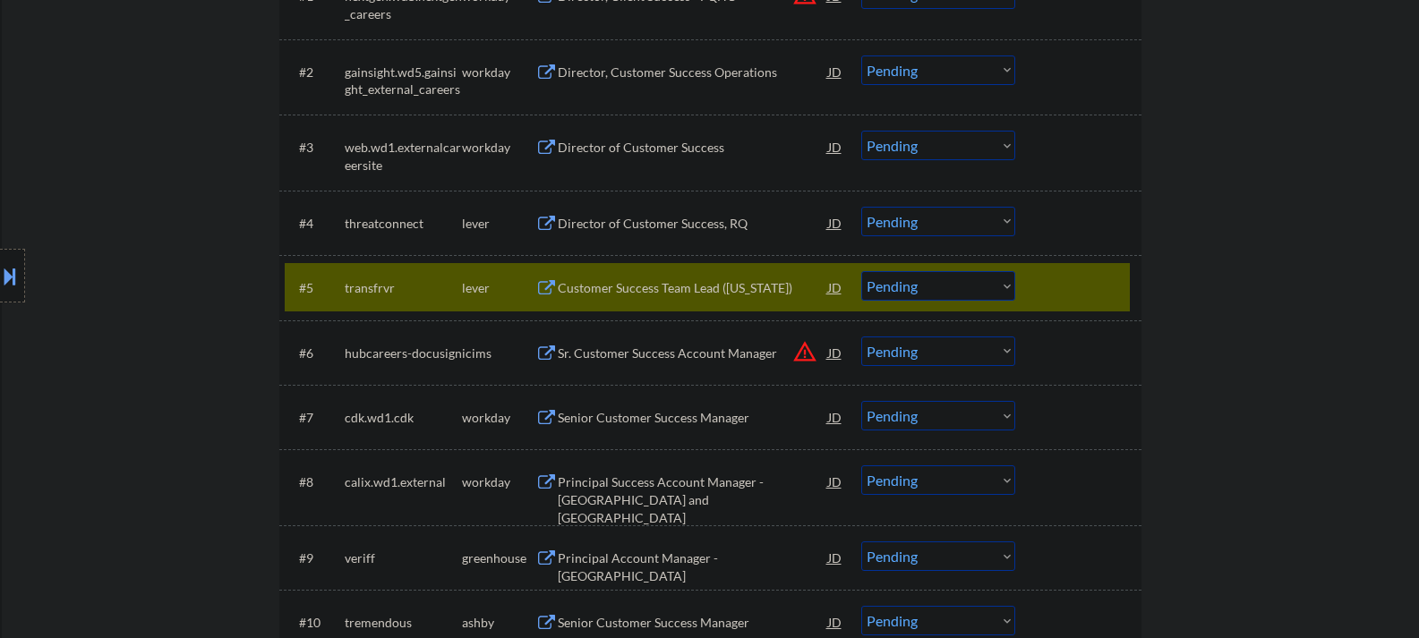
click at [933, 296] on select "Choose an option... Pending Applied Excluded (Questions) Excluded (Expired) Exc…" at bounding box center [938, 286] width 154 height 30
click at [861, 271] on select "Choose an option... Pending Applied Excluded (Questions) Excluded (Expired) Exc…" at bounding box center [938, 286] width 154 height 30
select select ""pending""
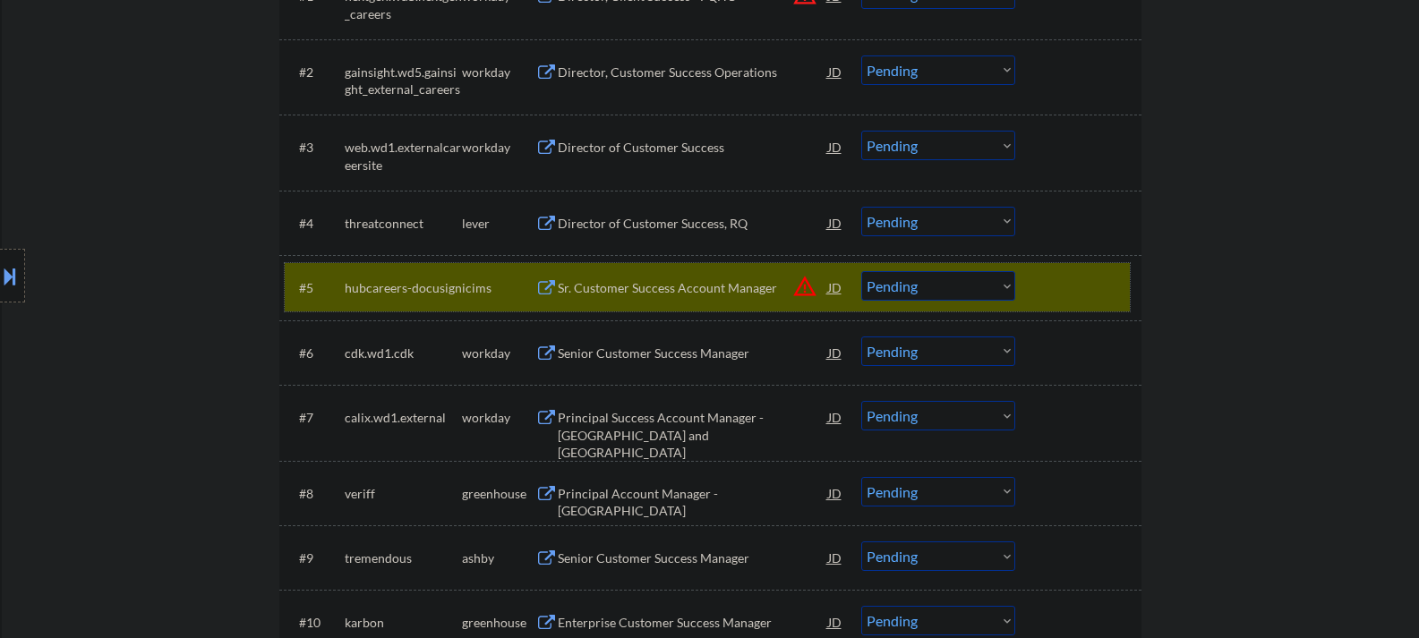
click at [1047, 292] on div at bounding box center [1080, 287] width 79 height 32
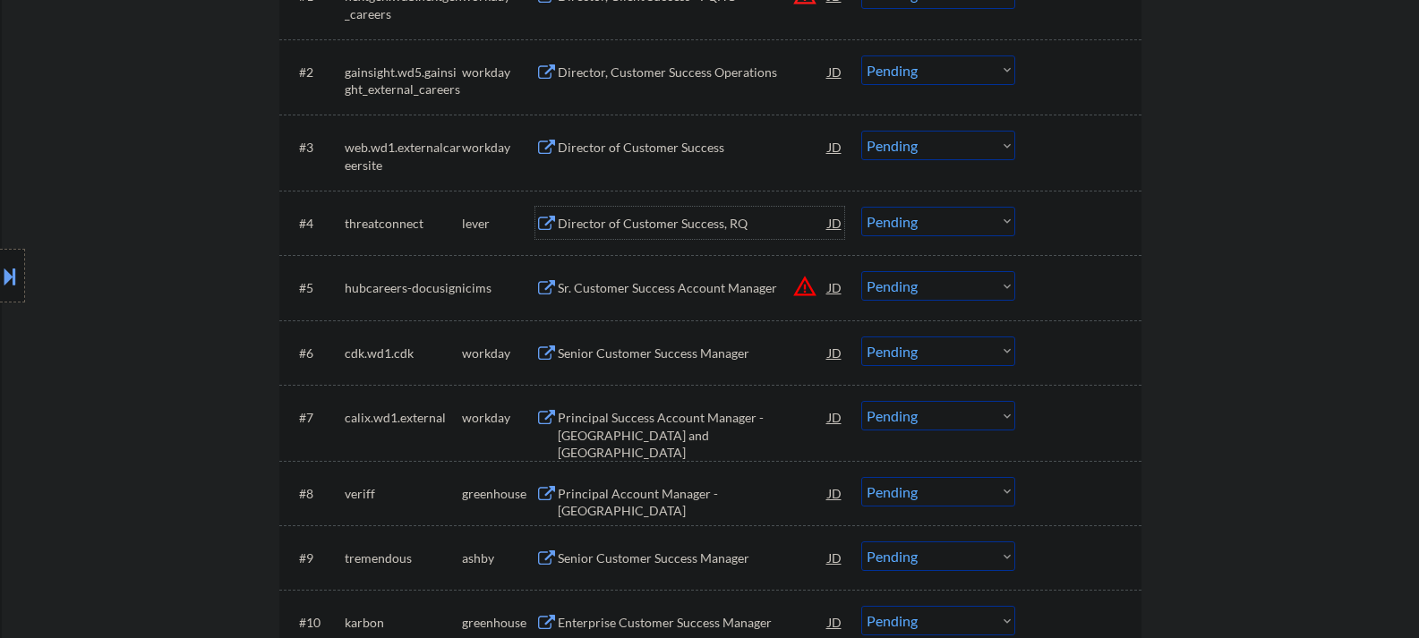
click at [623, 221] on div "Director of Customer Success, RQ" at bounding box center [693, 224] width 270 height 18
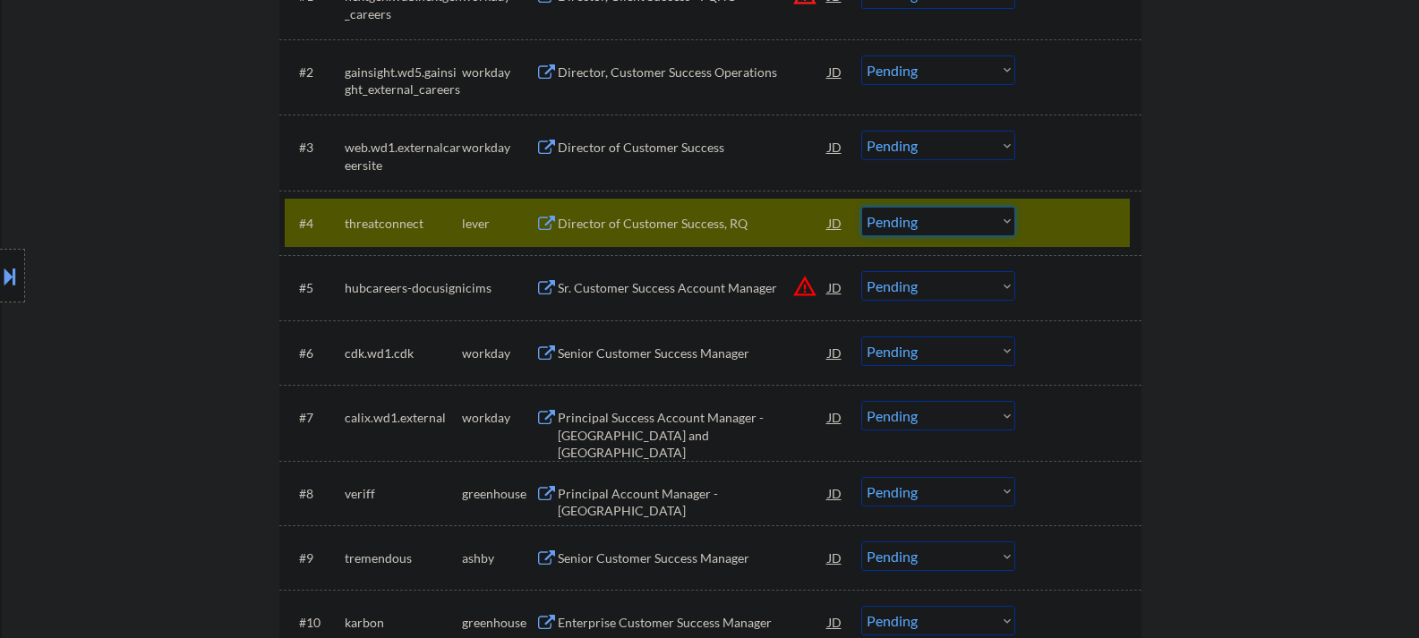
click at [890, 230] on select "Choose an option... Pending Applied Excluded (Questions) Excluded (Expired) Exc…" at bounding box center [938, 222] width 154 height 30
click at [861, 207] on select "Choose an option... Pending Applied Excluded (Questions) Excluded (Expired) Exc…" at bounding box center [938, 222] width 154 height 30
select select ""pending""
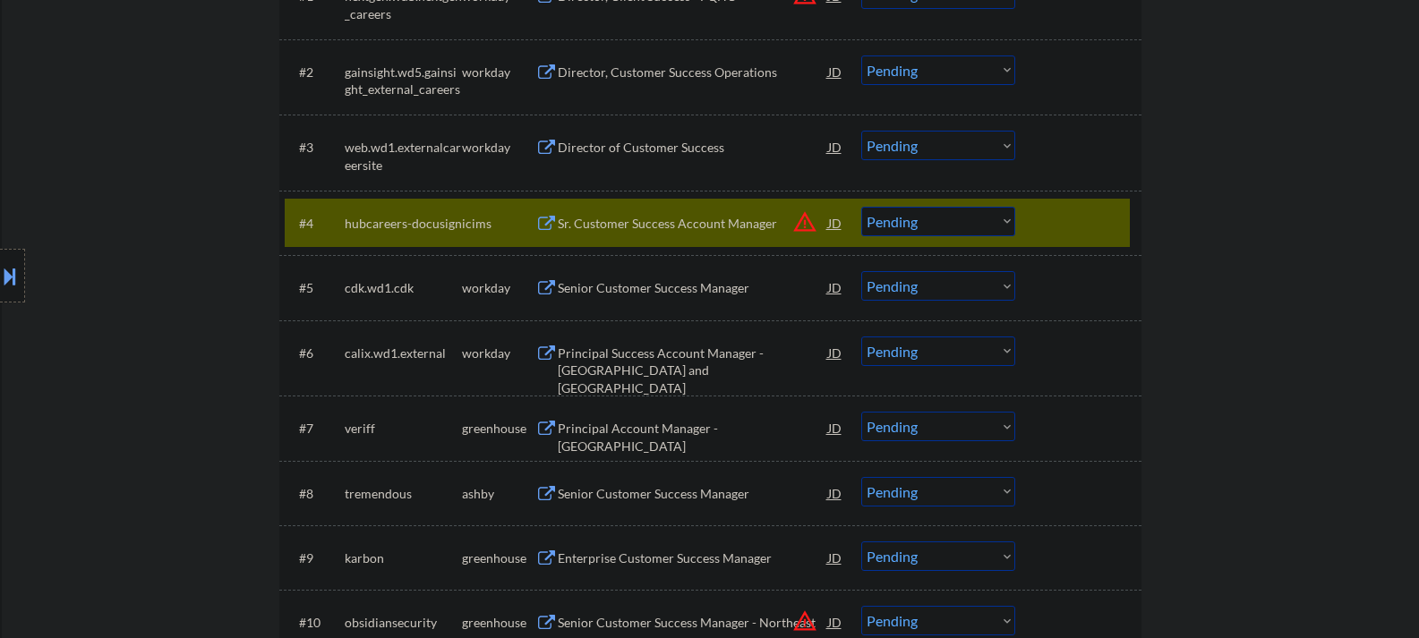
click at [1031, 233] on div "#4 hubcareers-docusign icims Sr. Customer Success Account Manager JD warning_am…" at bounding box center [707, 223] width 845 height 48
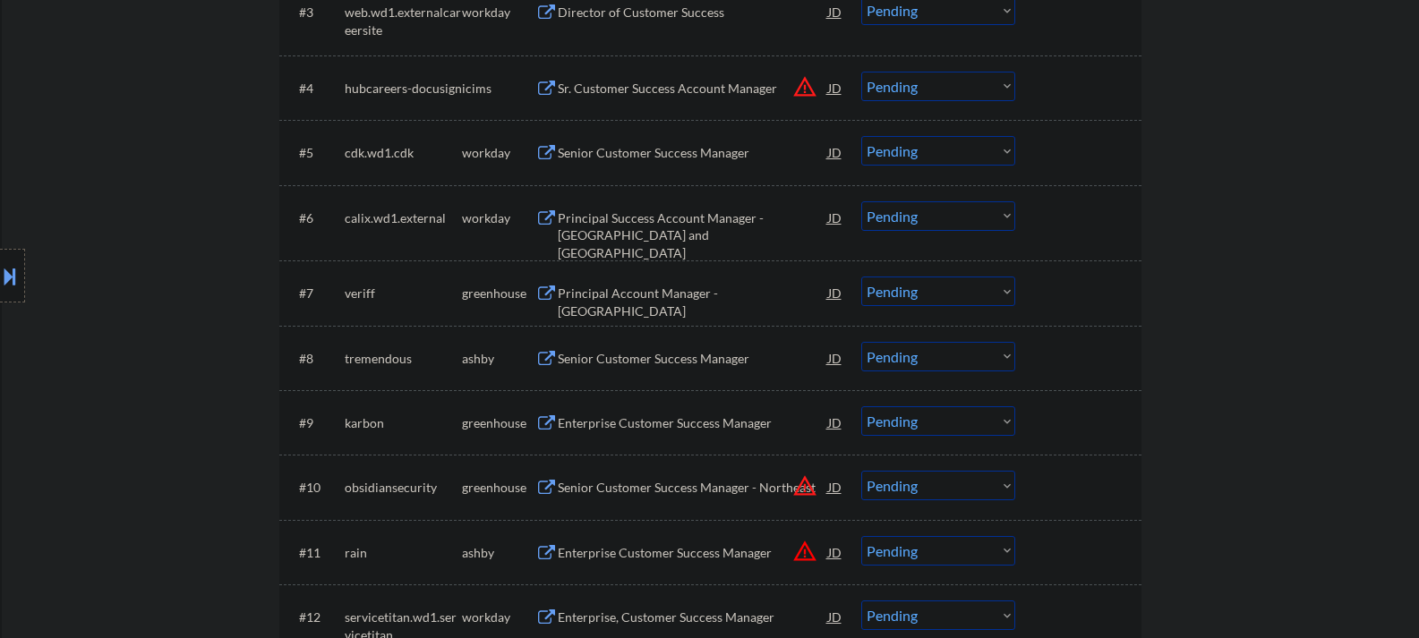
scroll to position [806, 0]
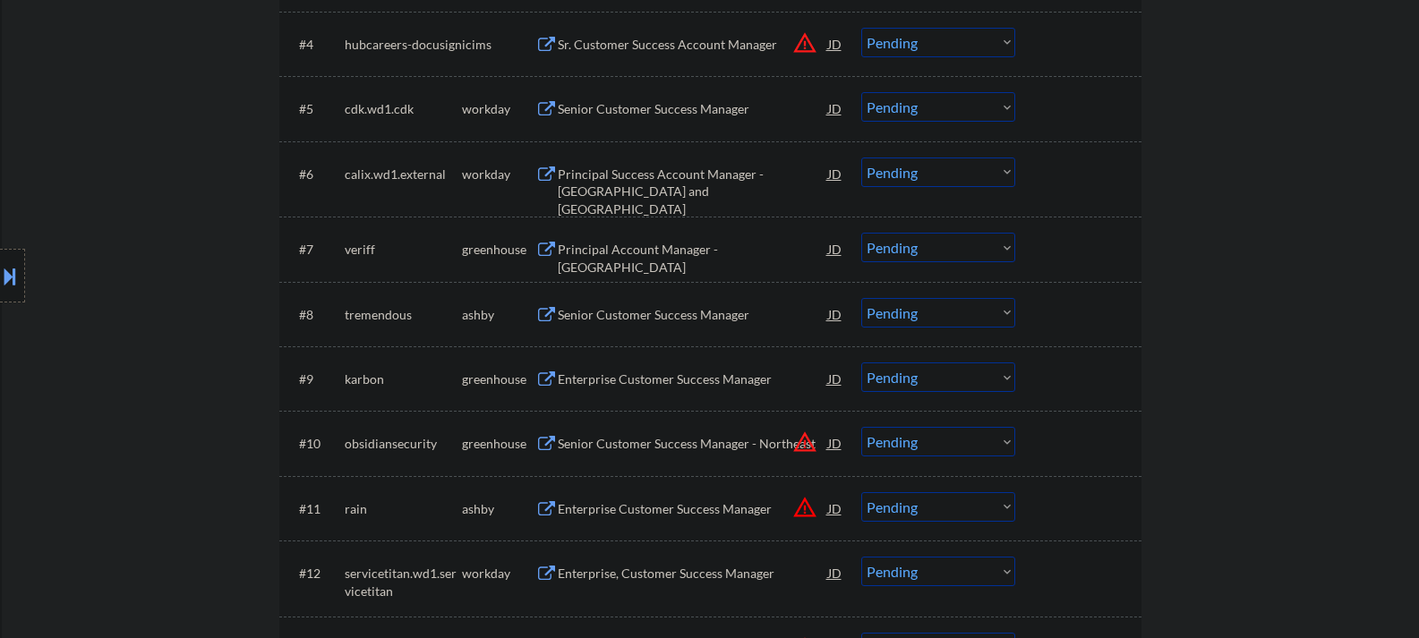
click at [693, 254] on div "Principal Account Manager - USA" at bounding box center [693, 258] width 270 height 35
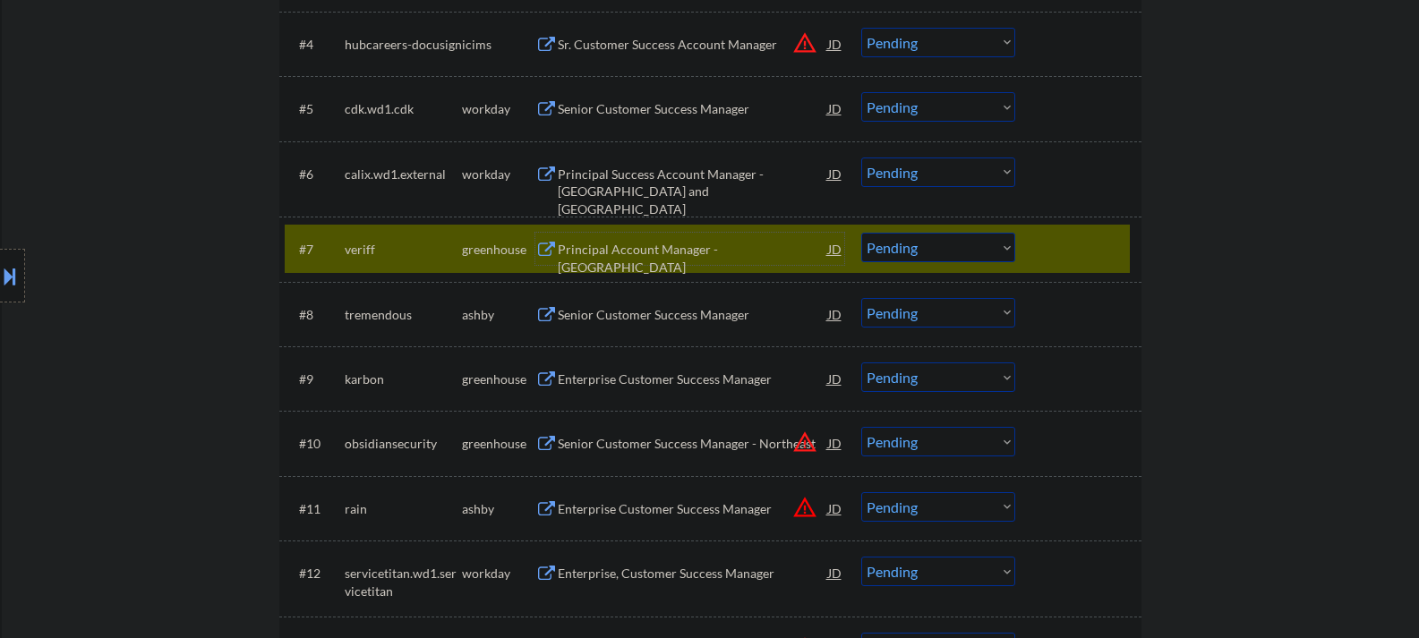
click at [943, 243] on select "Choose an option... Pending Applied Excluded (Questions) Excluded (Expired) Exc…" at bounding box center [938, 248] width 154 height 30
click at [861, 233] on select "Choose an option... Pending Applied Excluded (Questions) Excluded (Expired) Exc…" at bounding box center [938, 248] width 154 height 30
click at [690, 311] on div "Senior Customer Success Manager" at bounding box center [693, 315] width 270 height 18
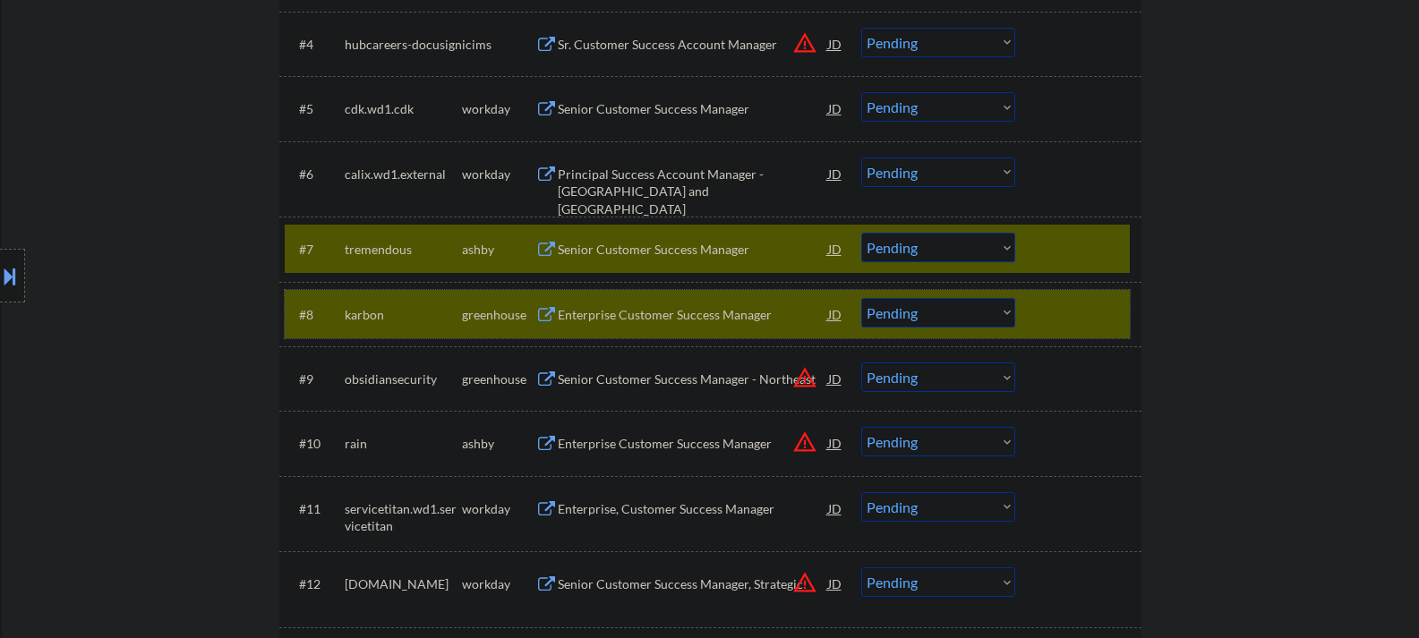
click at [1059, 309] on div at bounding box center [1080, 314] width 79 height 32
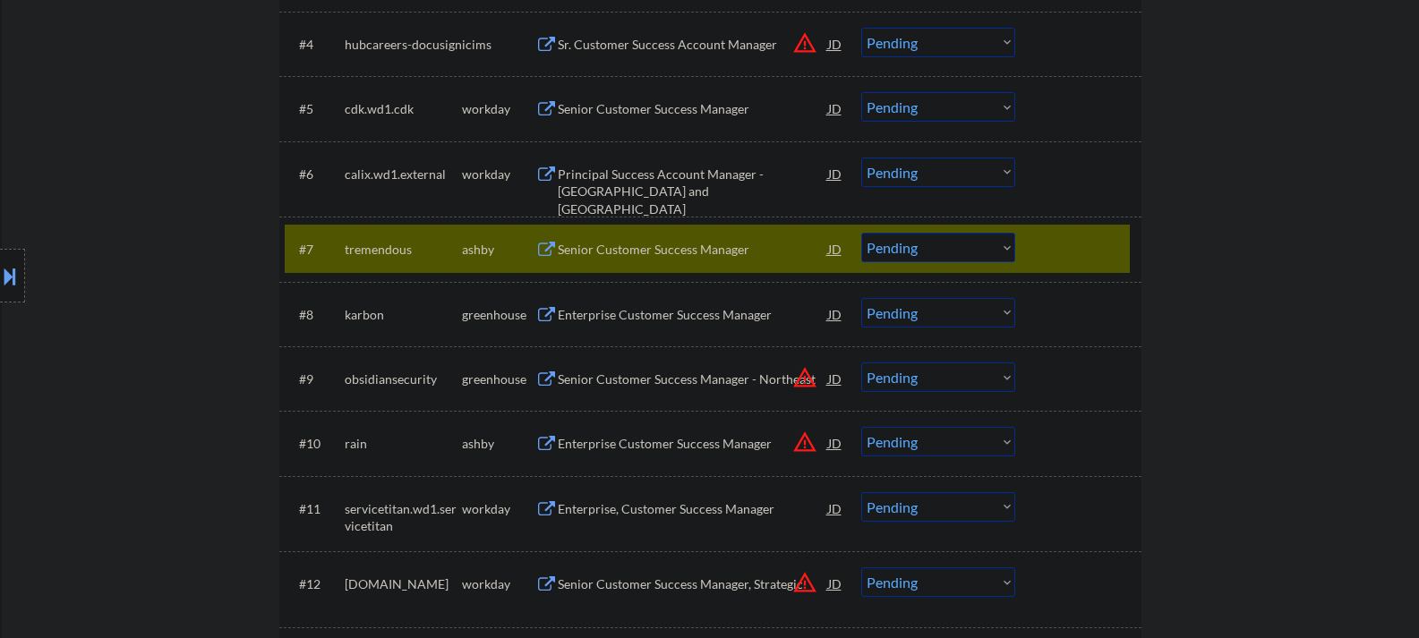
click at [983, 257] on select "Choose an option... Pending Applied Excluded (Questions) Excluded (Expired) Exc…" at bounding box center [938, 248] width 154 height 30
click at [861, 233] on select "Choose an option... Pending Applied Excluded (Questions) Excluded (Expired) Exc…" at bounding box center [938, 248] width 154 height 30
click at [633, 310] on div "Enterprise Customer Success Manager" at bounding box center [693, 315] width 270 height 18
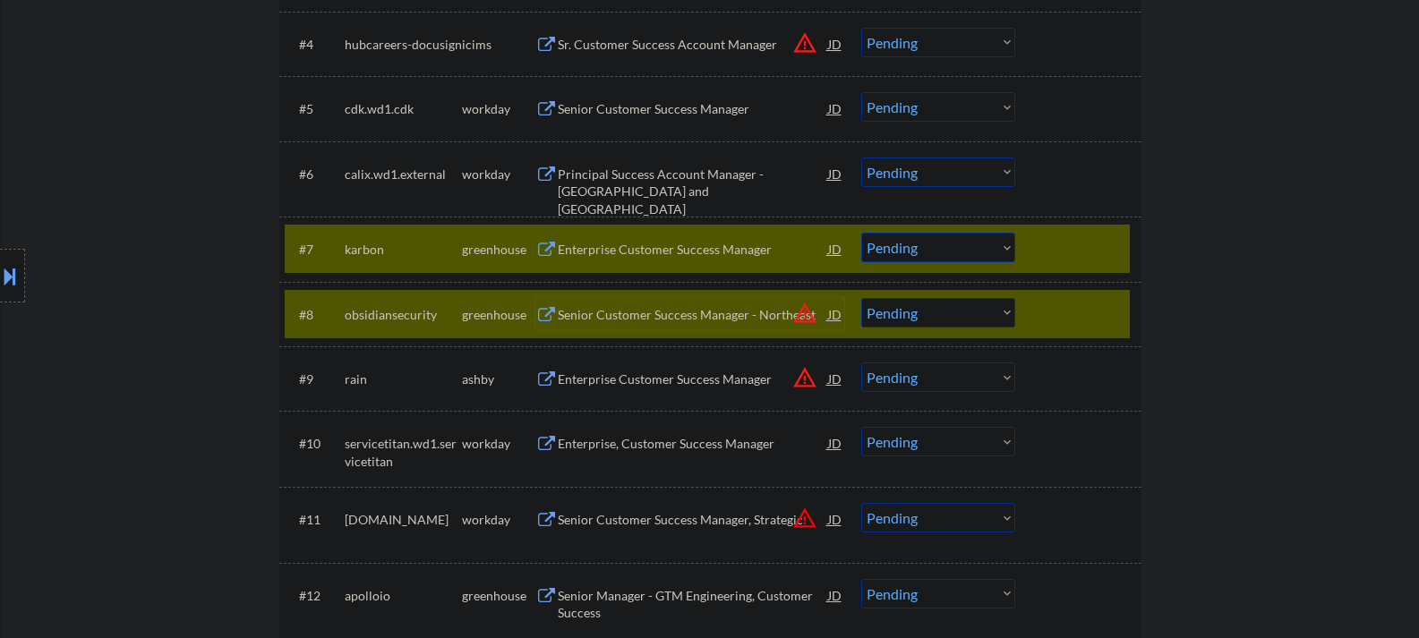
click at [1039, 312] on div "#8 obsidiansecurity greenhouse Senior Customer Success Manager - Northeast JD w…" at bounding box center [707, 314] width 845 height 48
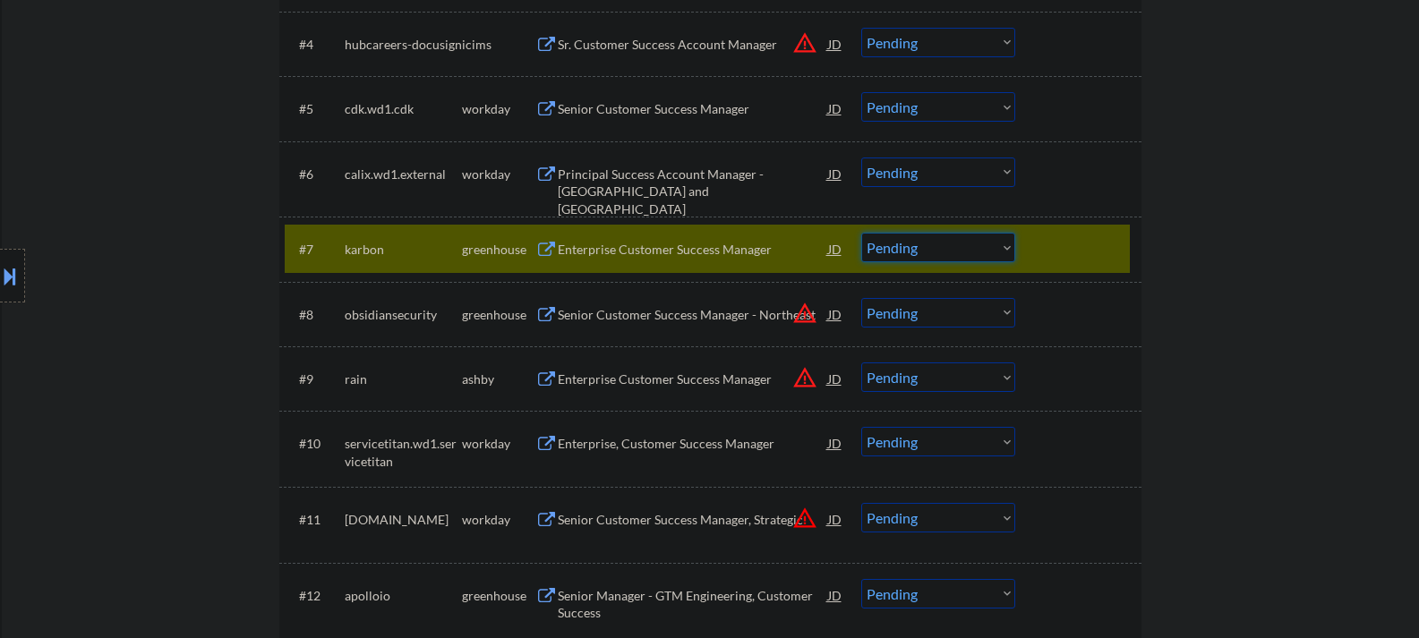
click at [908, 242] on select "Choose an option... Pending Applied Excluded (Questions) Excluded (Expired) Exc…" at bounding box center [938, 248] width 154 height 30
click at [861, 233] on select "Choose an option... Pending Applied Excluded (Questions) Excluded (Expired) Exc…" at bounding box center [938, 248] width 154 height 30
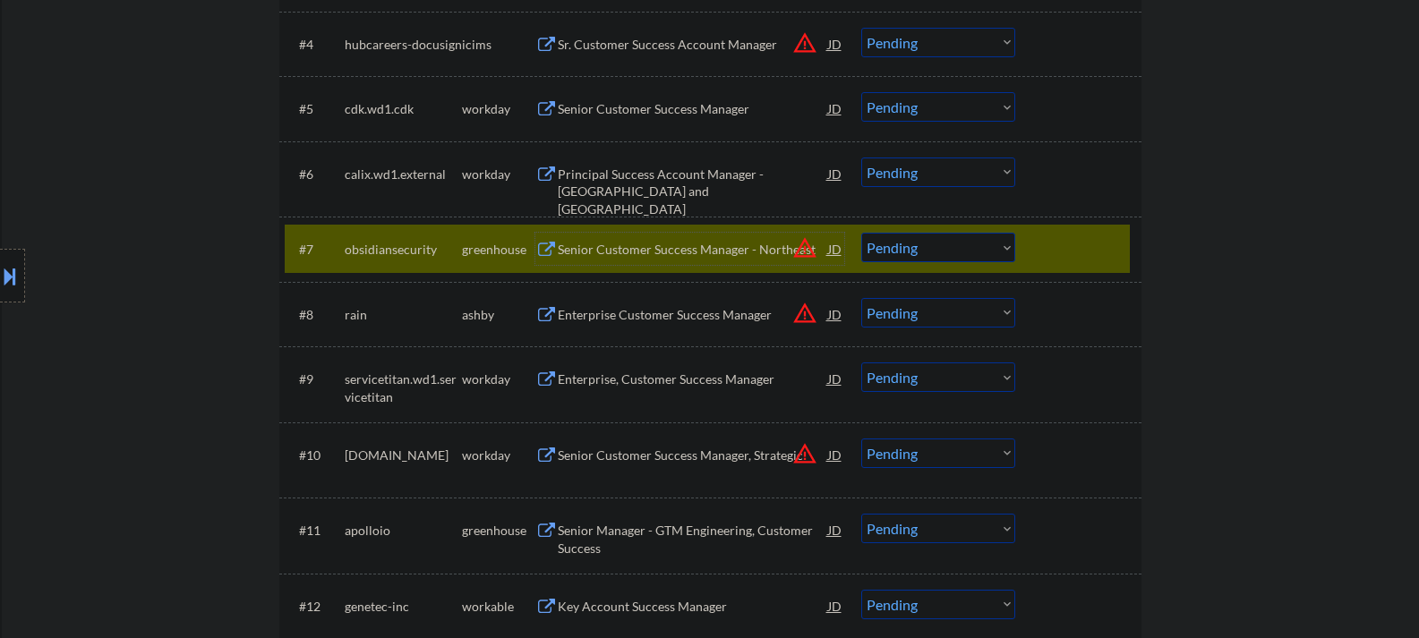
click at [713, 255] on div "Senior Customer Success Manager - Northeast" at bounding box center [693, 250] width 270 height 18
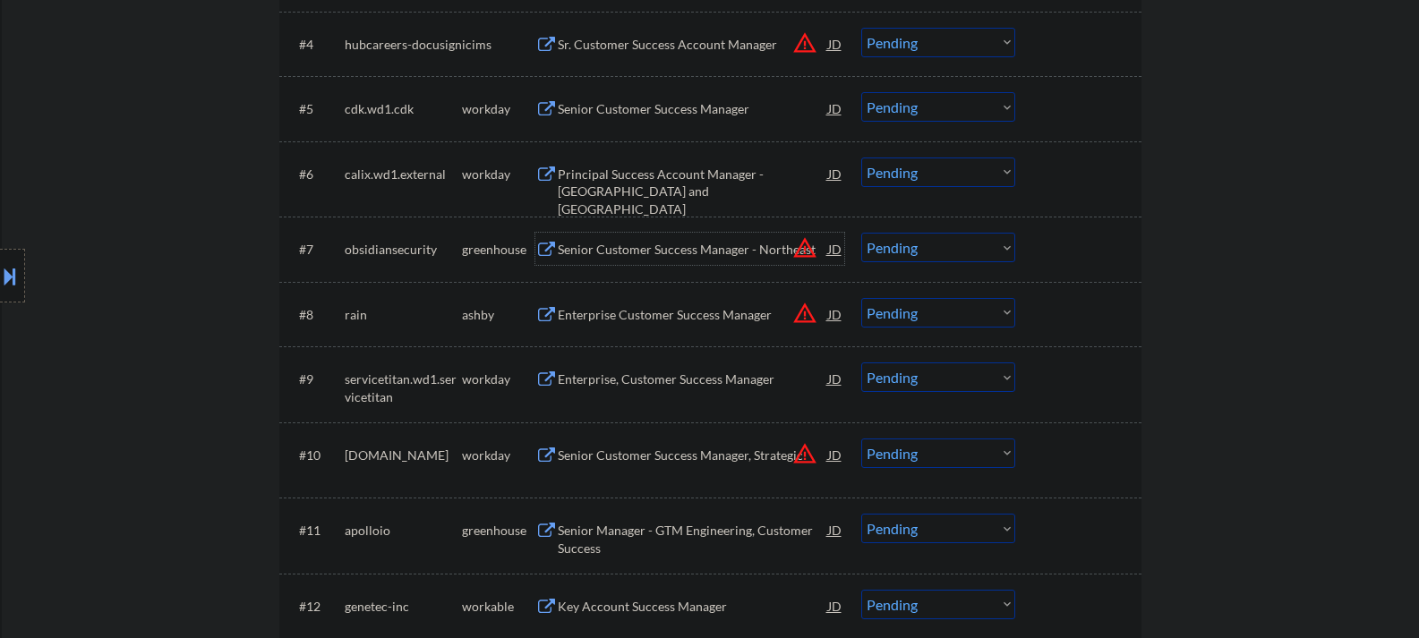
click at [902, 242] on select "Choose an option... Pending Applied Excluded (Questions) Excluded (Expired) Exc…" at bounding box center [938, 248] width 154 height 30
click at [861, 233] on select "Choose an option... Pending Applied Excluded (Questions) Excluded (Expired) Exc…" at bounding box center [938, 248] width 154 height 30
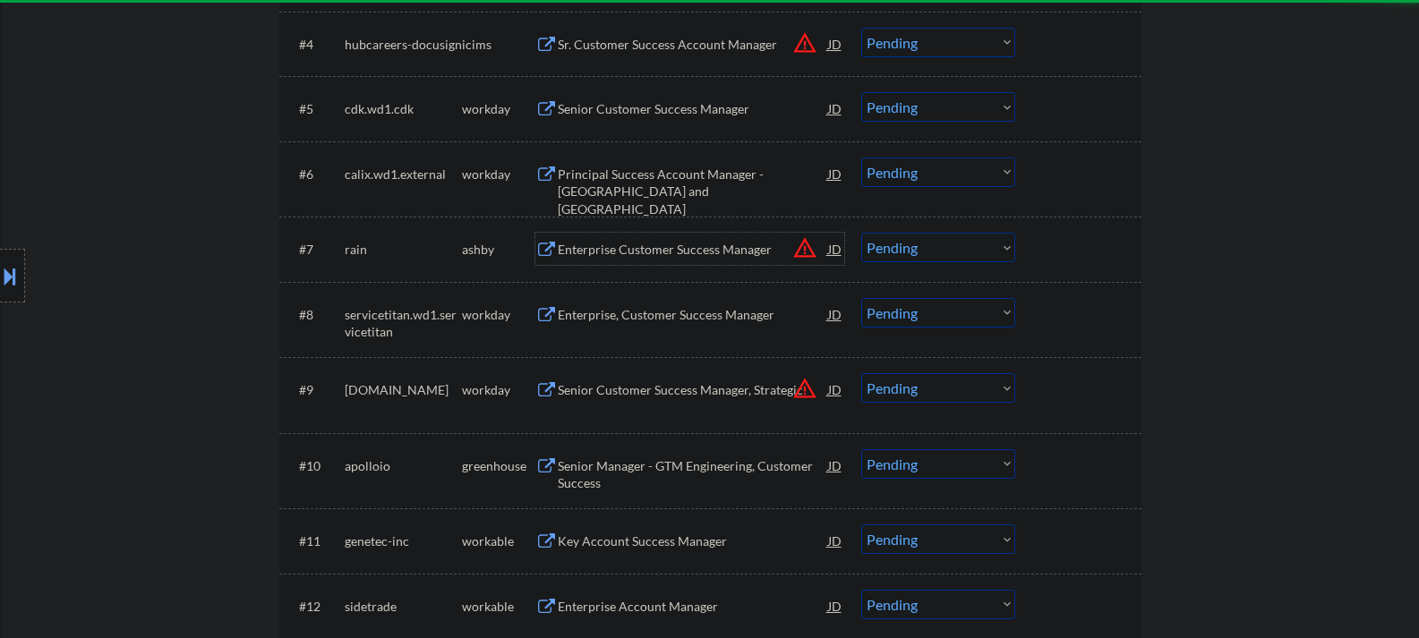
click at [645, 255] on div "Enterprise Customer Success Manager" at bounding box center [693, 250] width 270 height 18
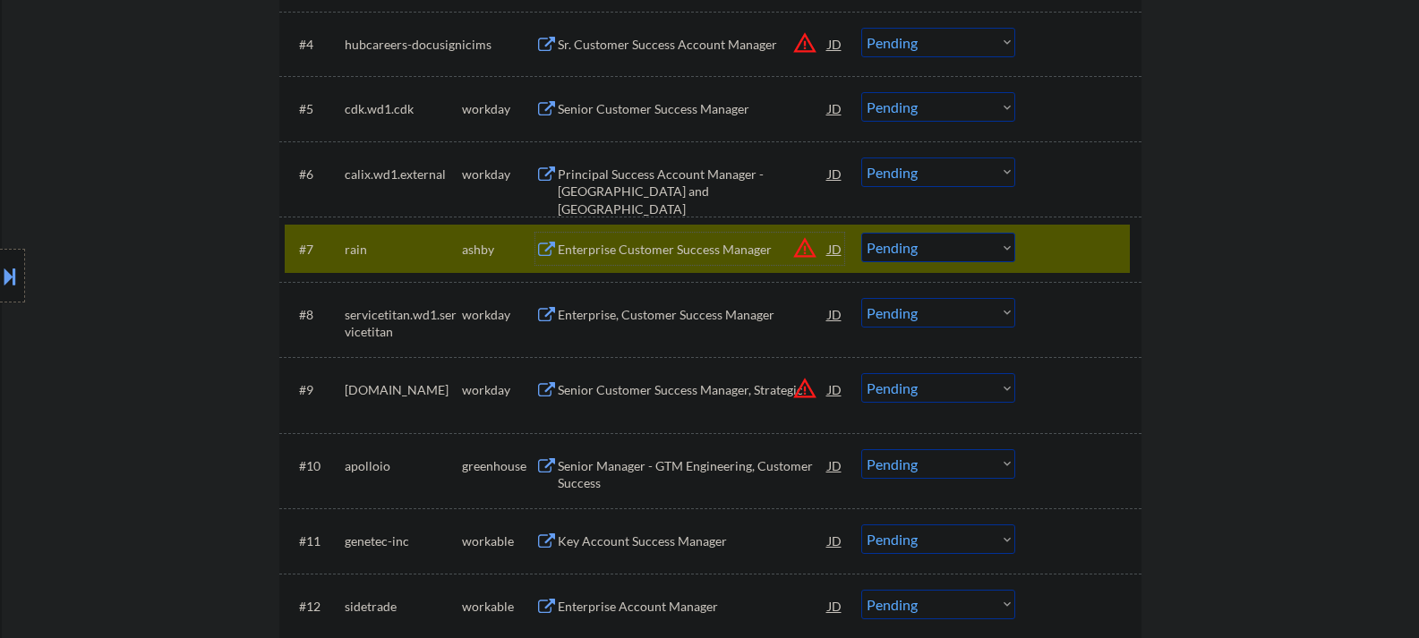
click at [979, 261] on select "Choose an option... Pending Applied Excluded (Questions) Excluded (Expired) Exc…" at bounding box center [938, 248] width 154 height 30
click at [861, 233] on select "Choose an option... Pending Applied Excluded (Questions) Excluded (Expired) Exc…" at bounding box center [938, 248] width 154 height 30
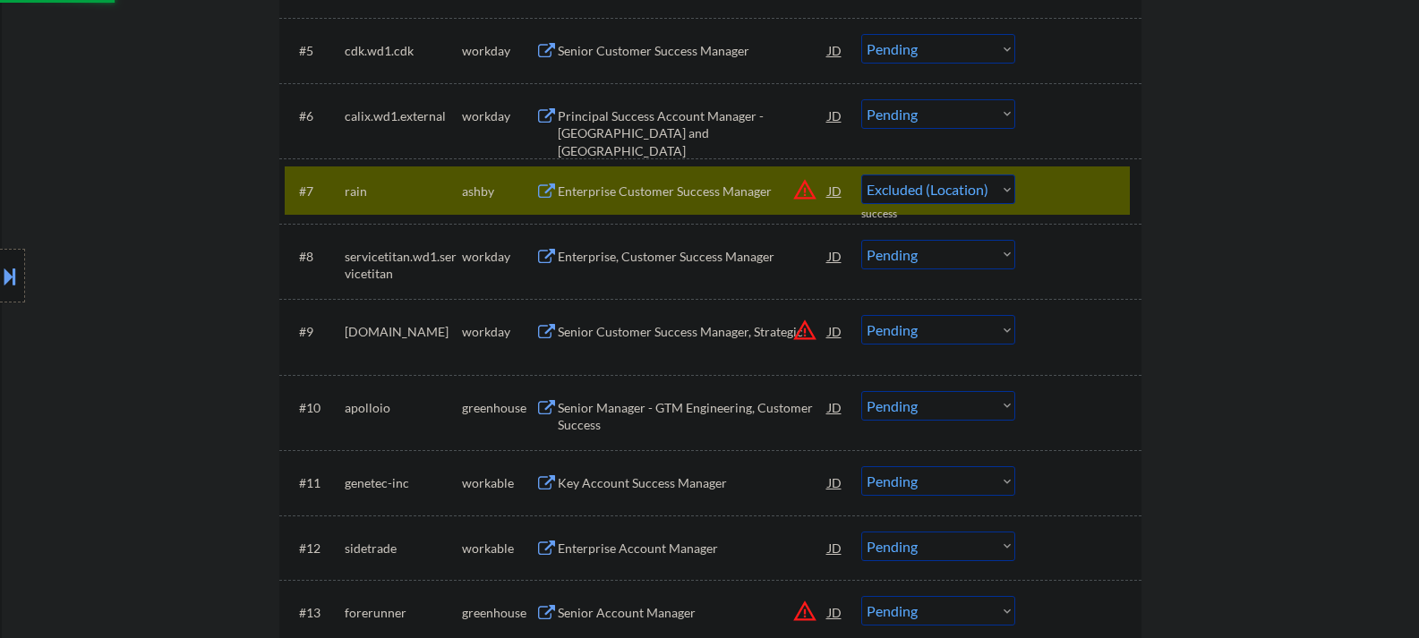
scroll to position [985, 0]
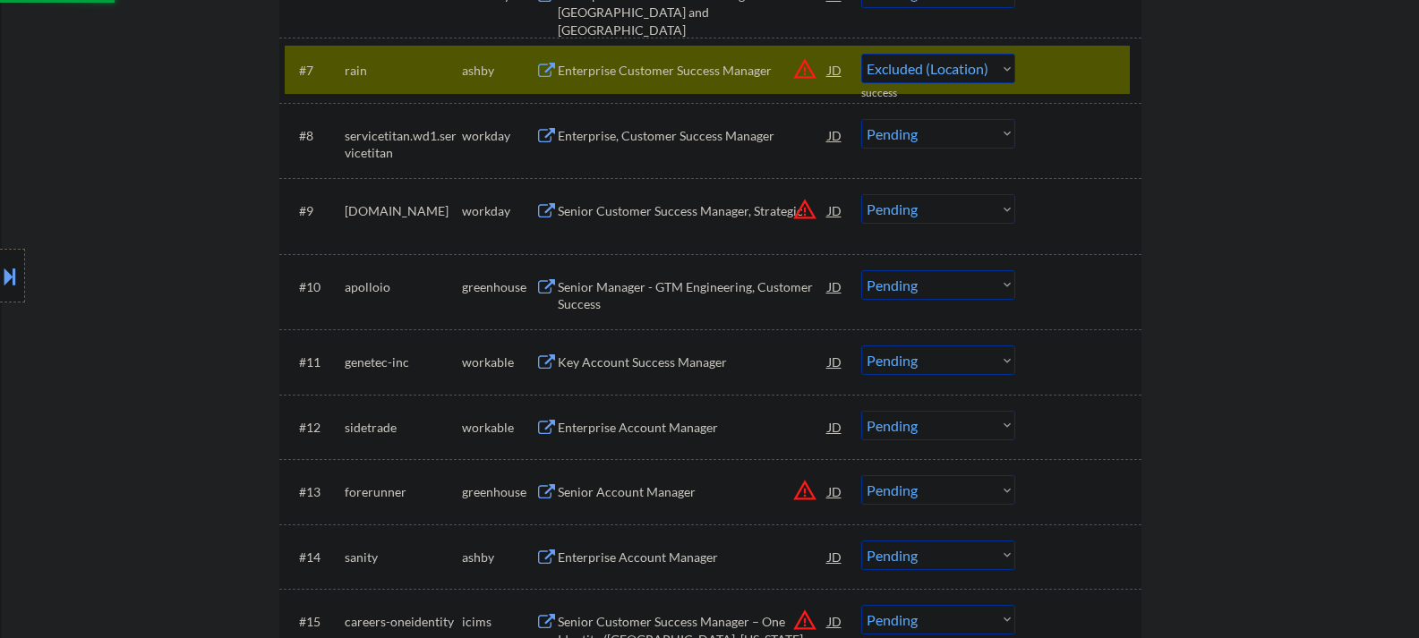
select select ""pending""
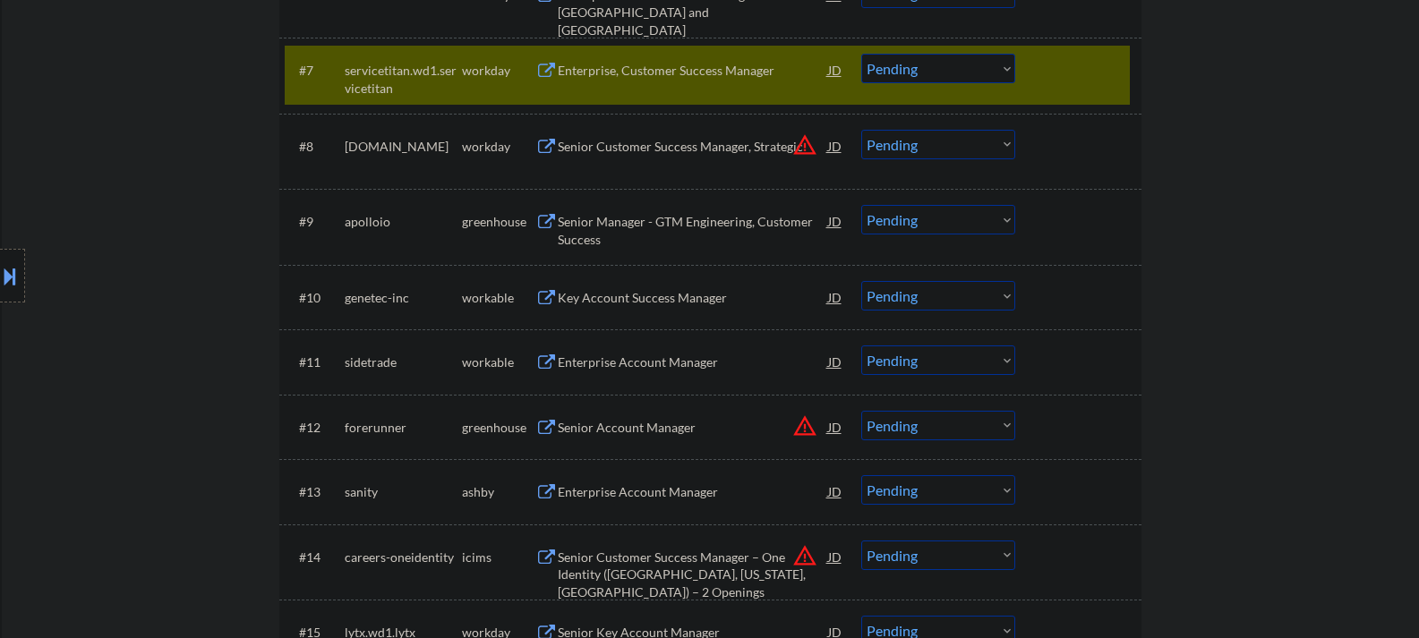
click at [605, 225] on div "Senior Manager - GTM Engineering, Customer Success" at bounding box center [693, 230] width 270 height 35
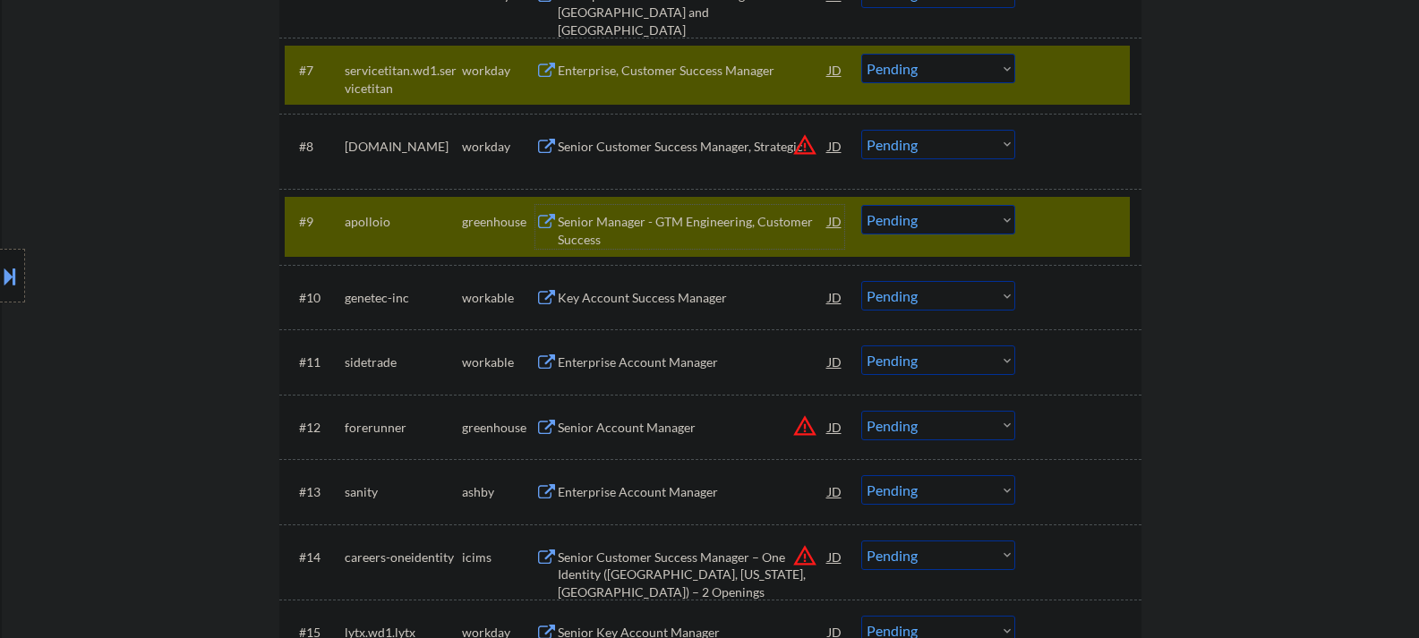
click at [1085, 73] on div at bounding box center [1080, 70] width 79 height 32
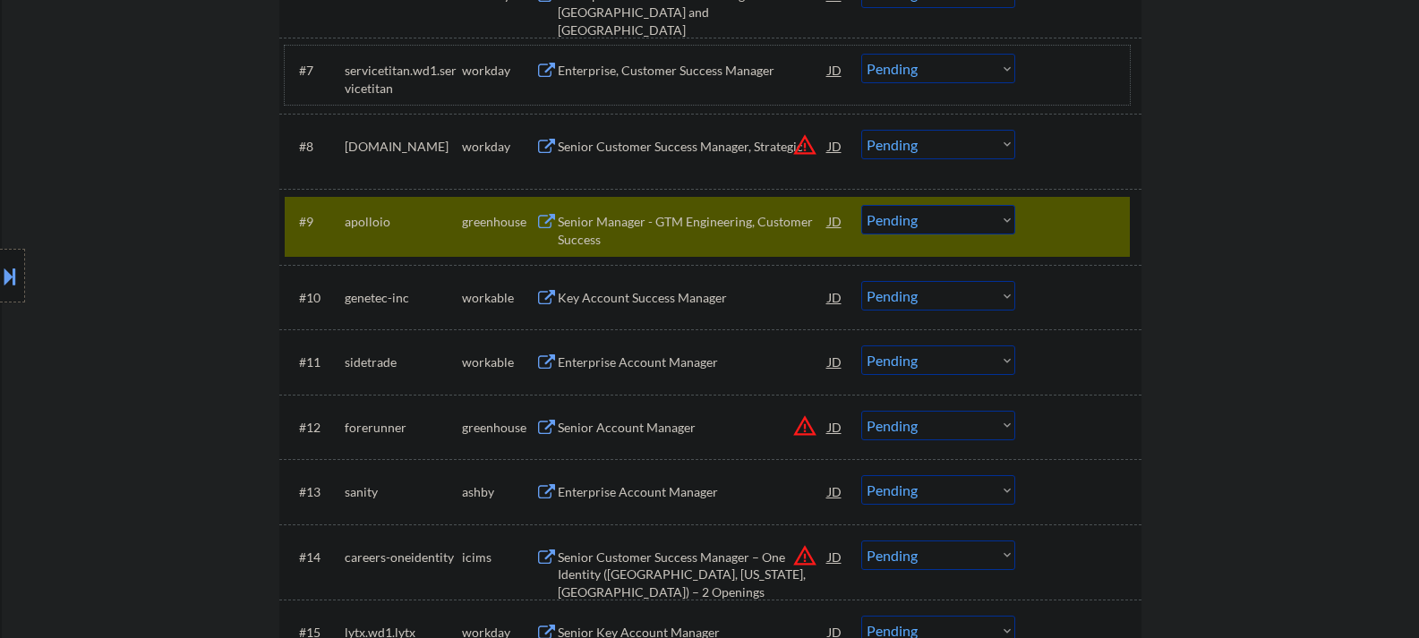
click at [911, 227] on select "Choose an option... Pending Applied Excluded (Questions) Excluded (Expired) Exc…" at bounding box center [938, 220] width 154 height 30
click at [861, 205] on select "Choose an option... Pending Applied Excluded (Questions) Excluded (Expired) Exc…" at bounding box center [938, 220] width 154 height 30
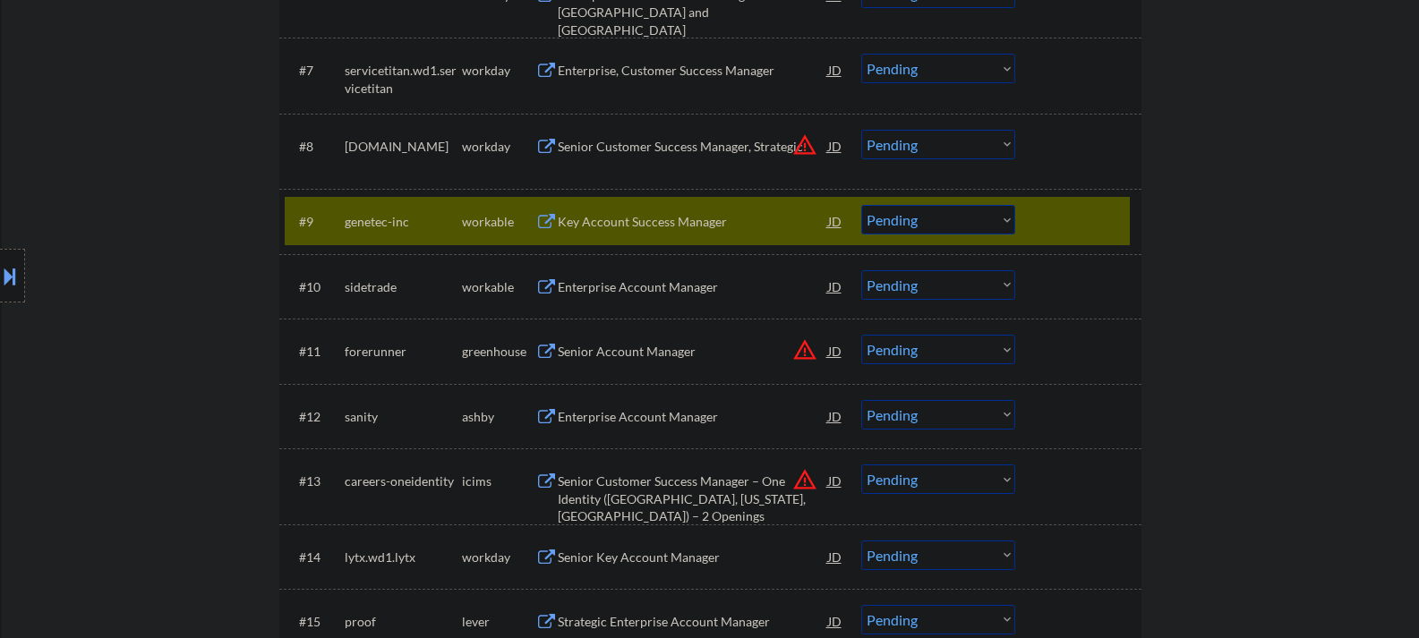
click at [666, 216] on div "Key Account Success Manager" at bounding box center [693, 222] width 270 height 18
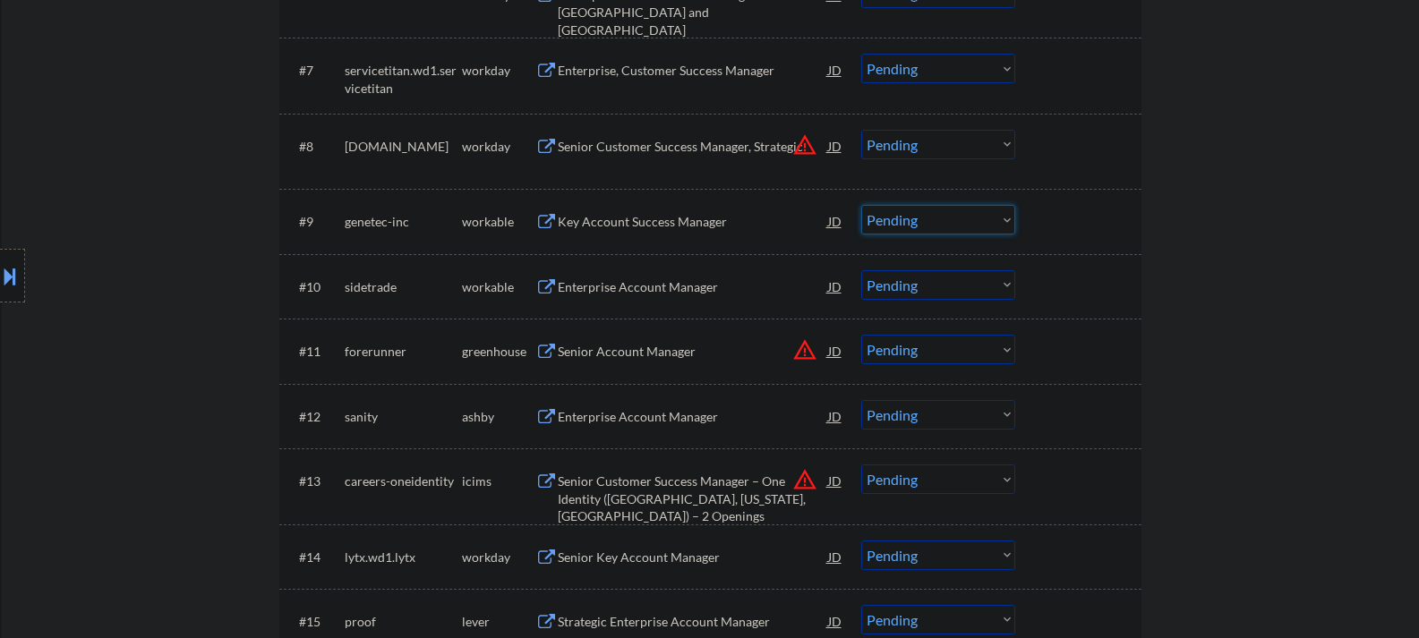
click at [901, 218] on select "Choose an option... Pending Applied Excluded (Questions) Excluded (Expired) Exc…" at bounding box center [938, 220] width 154 height 30
click at [861, 205] on select "Choose an option... Pending Applied Excluded (Questions) Excluded (Expired) Exc…" at bounding box center [938, 220] width 154 height 30
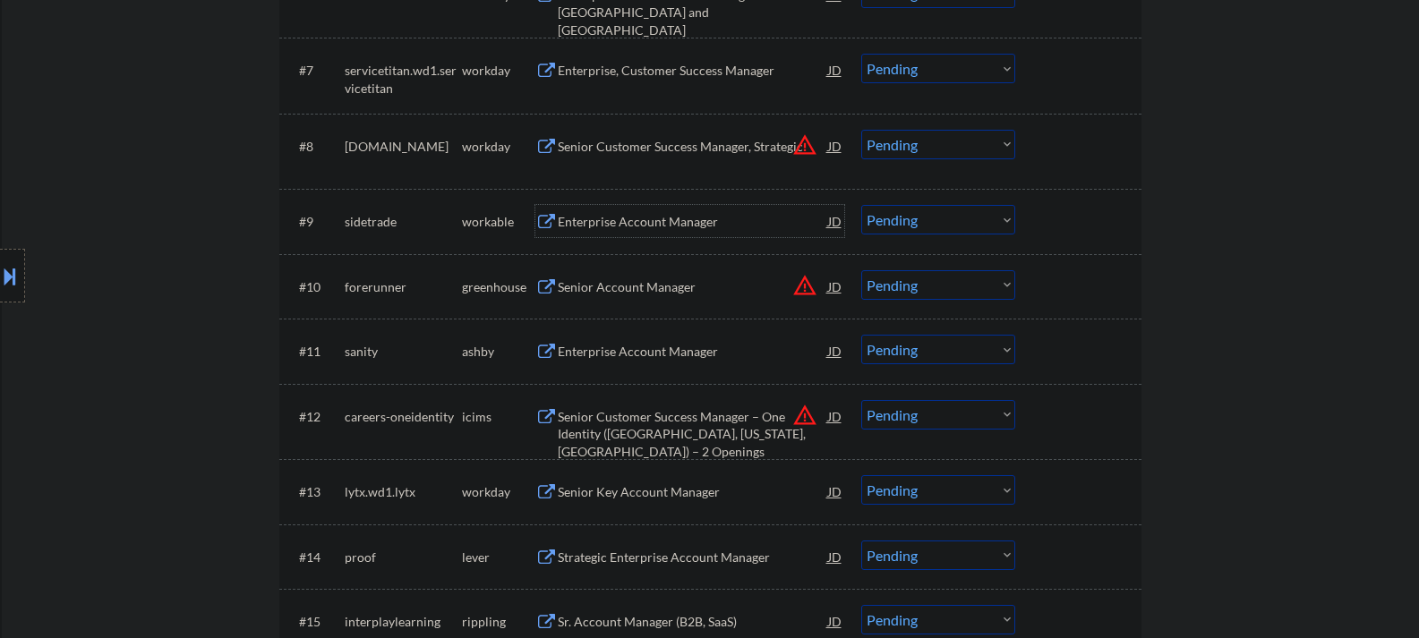
click at [637, 227] on div "Enterprise Account Manager" at bounding box center [693, 222] width 270 height 18
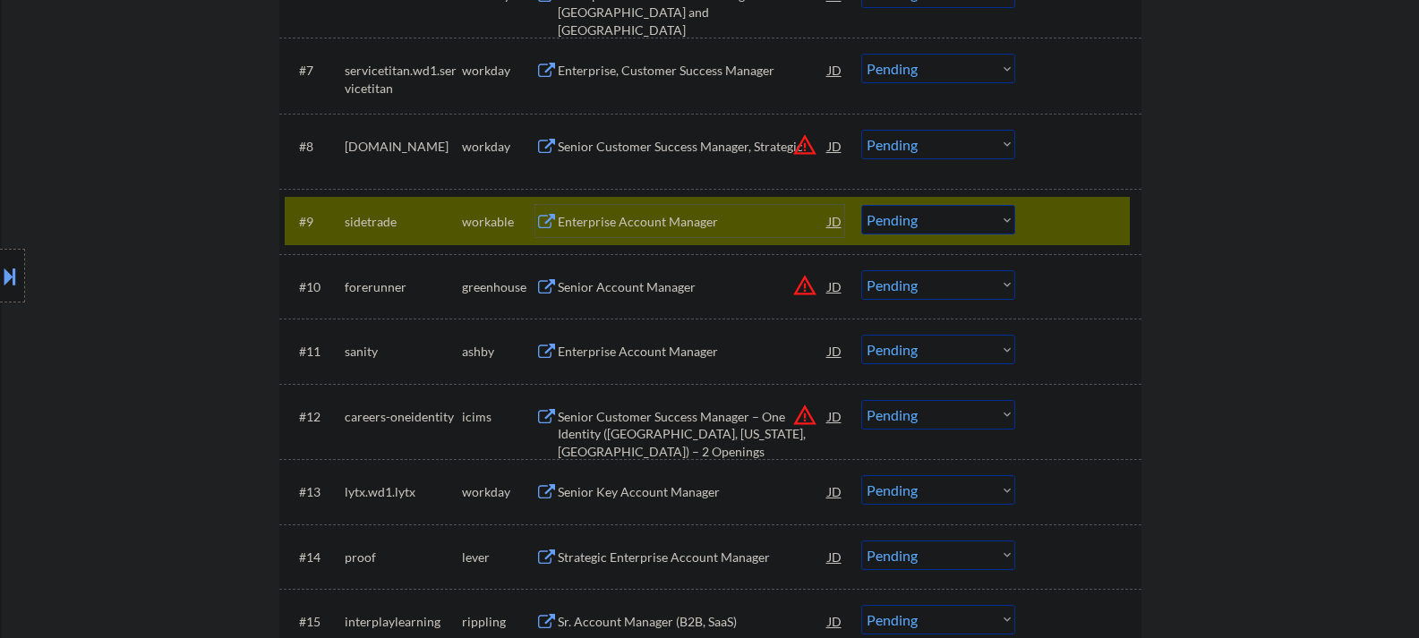
click at [651, 222] on div "Enterprise Account Manager" at bounding box center [693, 222] width 270 height 18
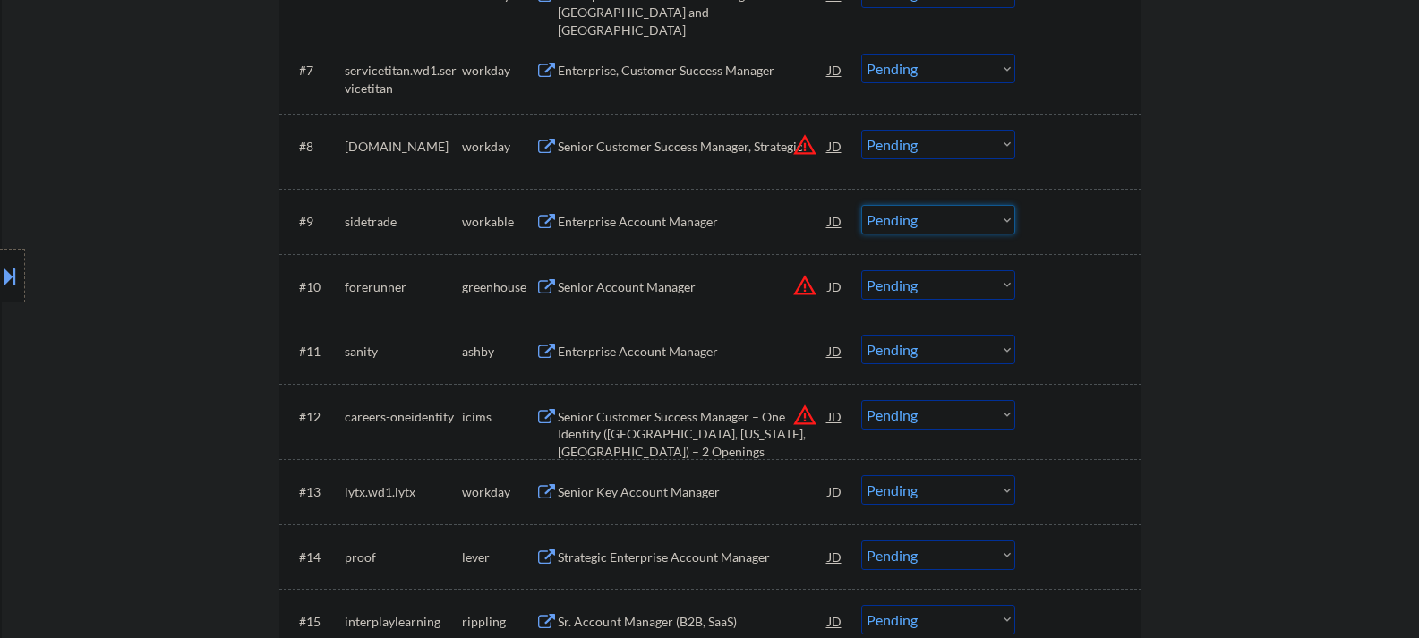
click at [901, 229] on select "Choose an option... Pending Applied Excluded (Questions) Excluded (Expired) Exc…" at bounding box center [938, 220] width 154 height 30
click at [861, 205] on select "Choose an option... Pending Applied Excluded (Questions) Excluded (Expired) Exc…" at bounding box center [938, 220] width 154 height 30
select select ""pending""
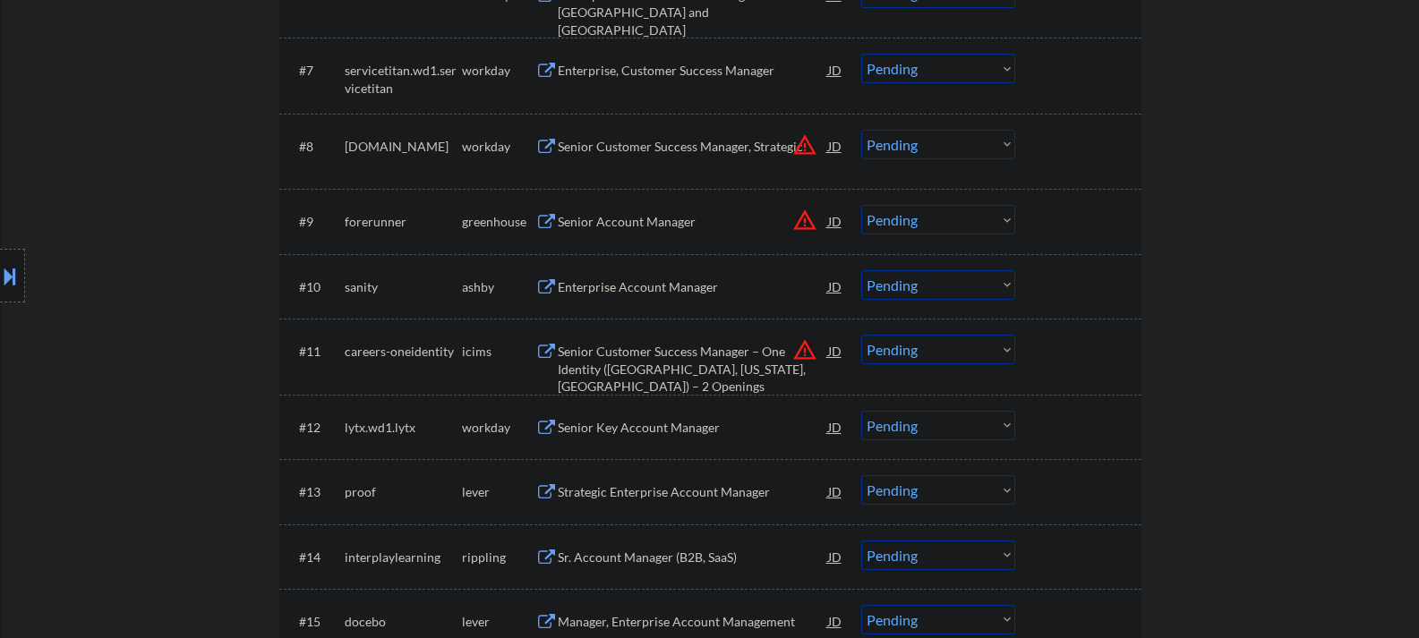
click at [620, 285] on div "Enterprise Account Manager" at bounding box center [693, 287] width 270 height 18
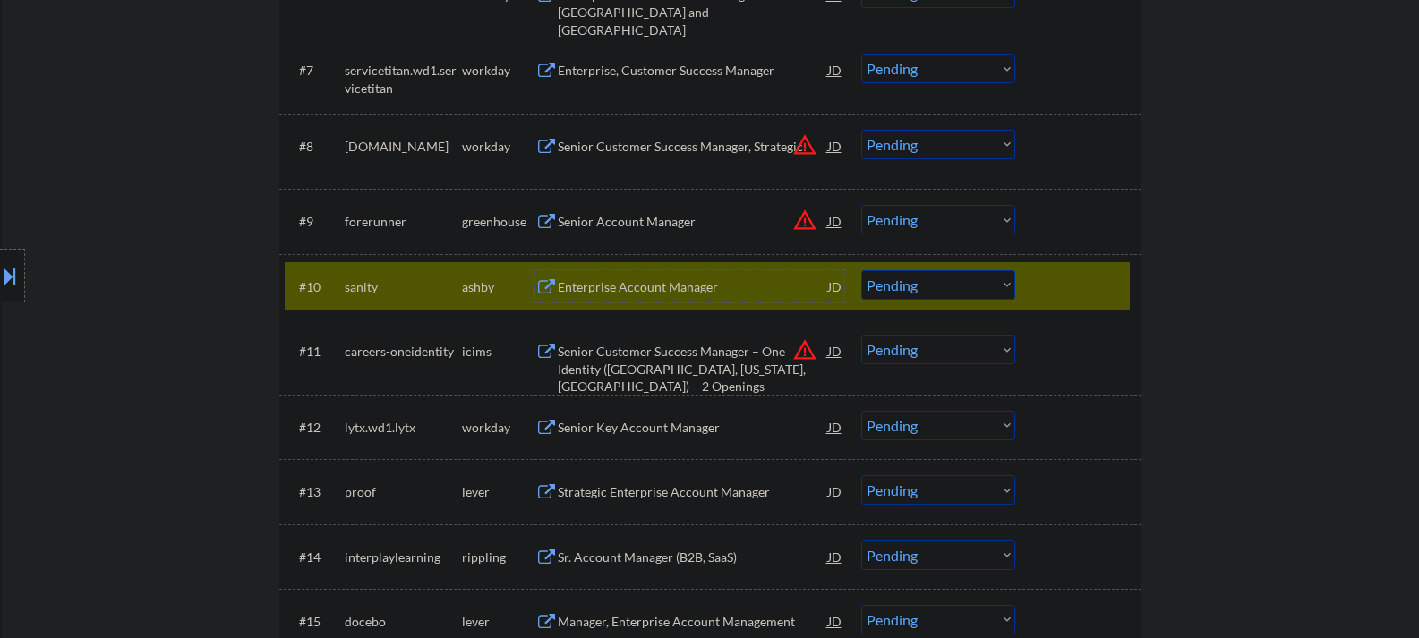
click at [972, 293] on select "Choose an option... Pending Applied Excluded (Questions) Excluded (Expired) Exc…" at bounding box center [938, 285] width 154 height 30
click at [861, 270] on select "Choose an option... Pending Applied Excluded (Questions) Excluded (Expired) Exc…" at bounding box center [938, 285] width 154 height 30
select select ""pending""
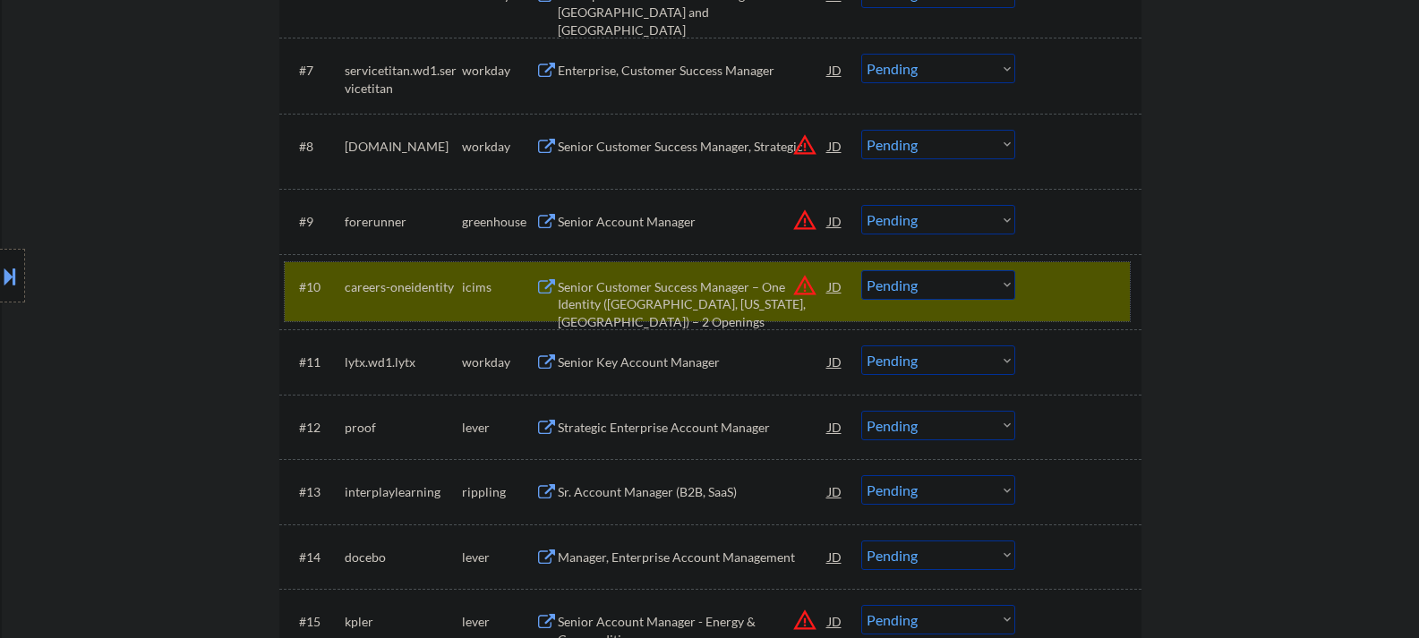
click at [1032, 281] on div "#10 careers-oneidentity icims Senior Customer Success Manager – One Identity (C…" at bounding box center [707, 291] width 845 height 59
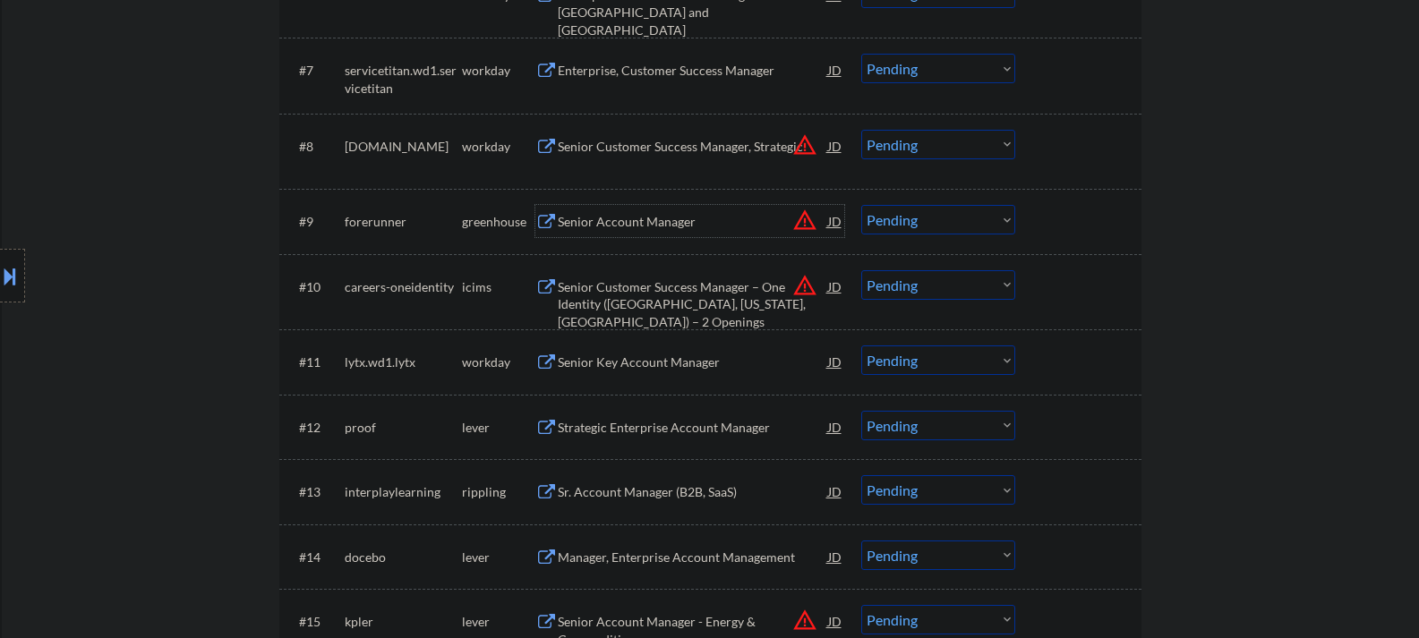
click at [603, 221] on div "Senior Account Manager" at bounding box center [693, 222] width 270 height 18
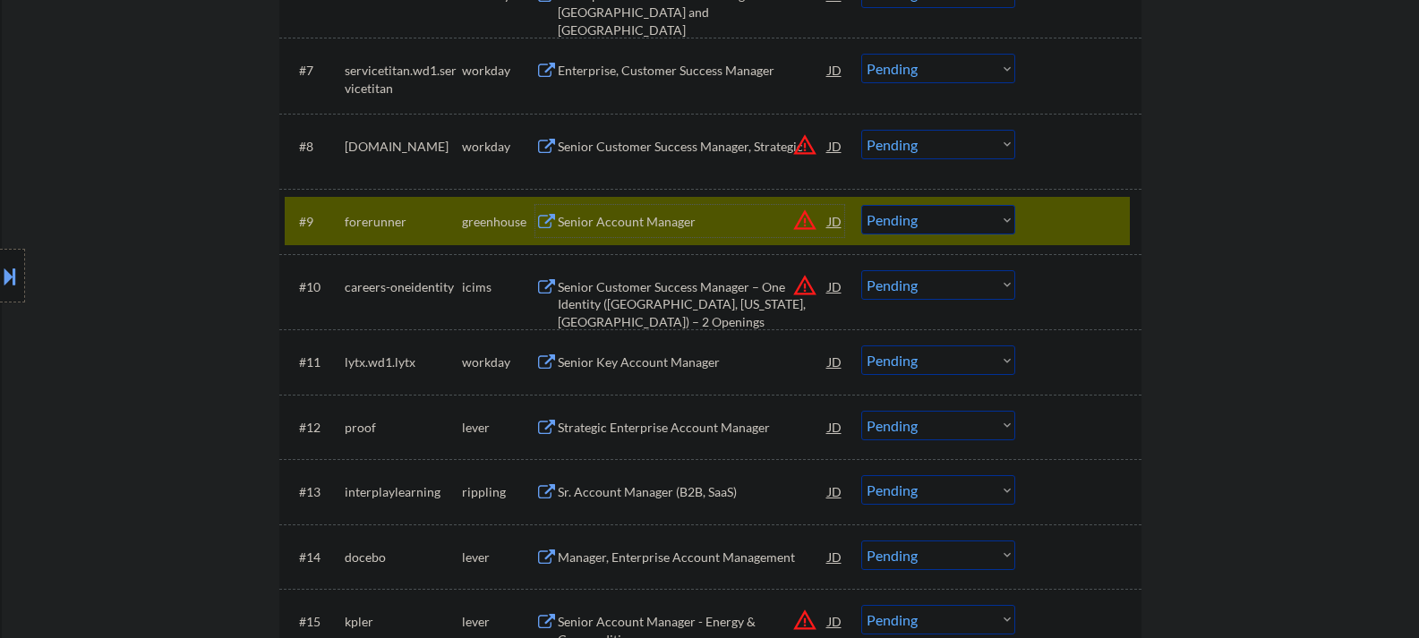
click at [959, 227] on select "Choose an option... Pending Applied Excluded (Questions) Excluded (Expired) Exc…" at bounding box center [938, 220] width 154 height 30
click at [830, 218] on div "JD" at bounding box center [835, 221] width 18 height 32
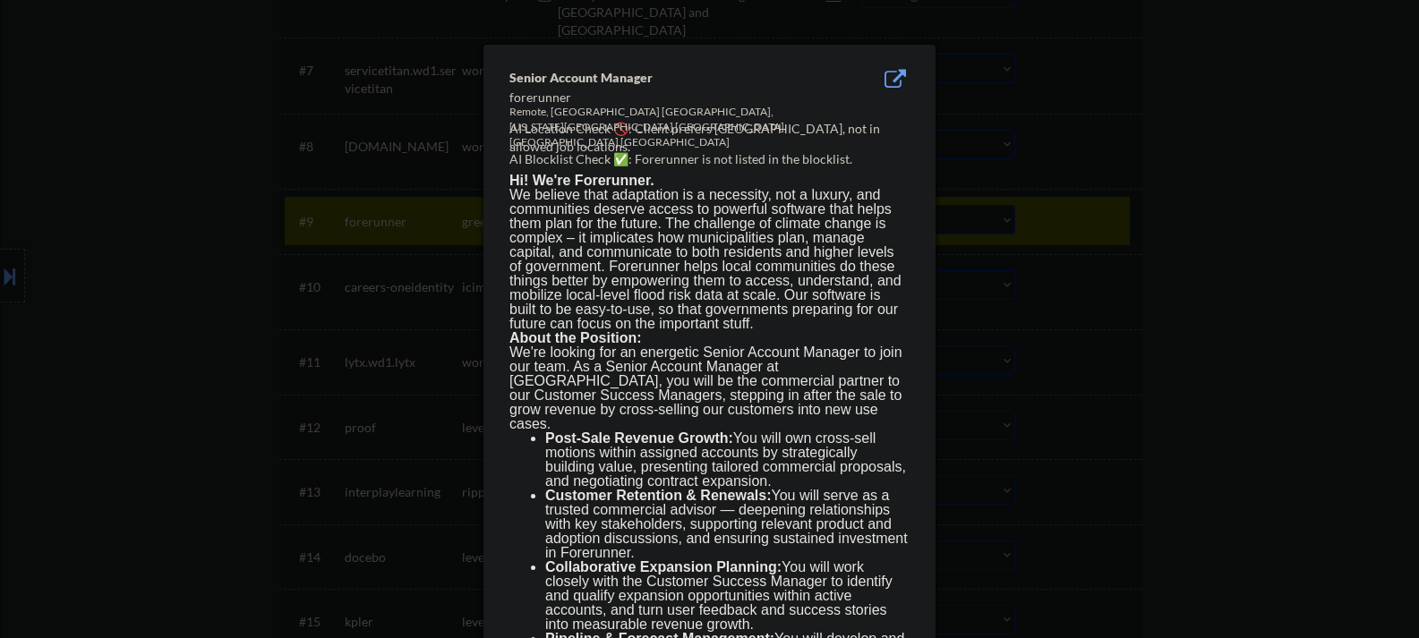
click at [1040, 221] on div at bounding box center [709, 319] width 1419 height 638
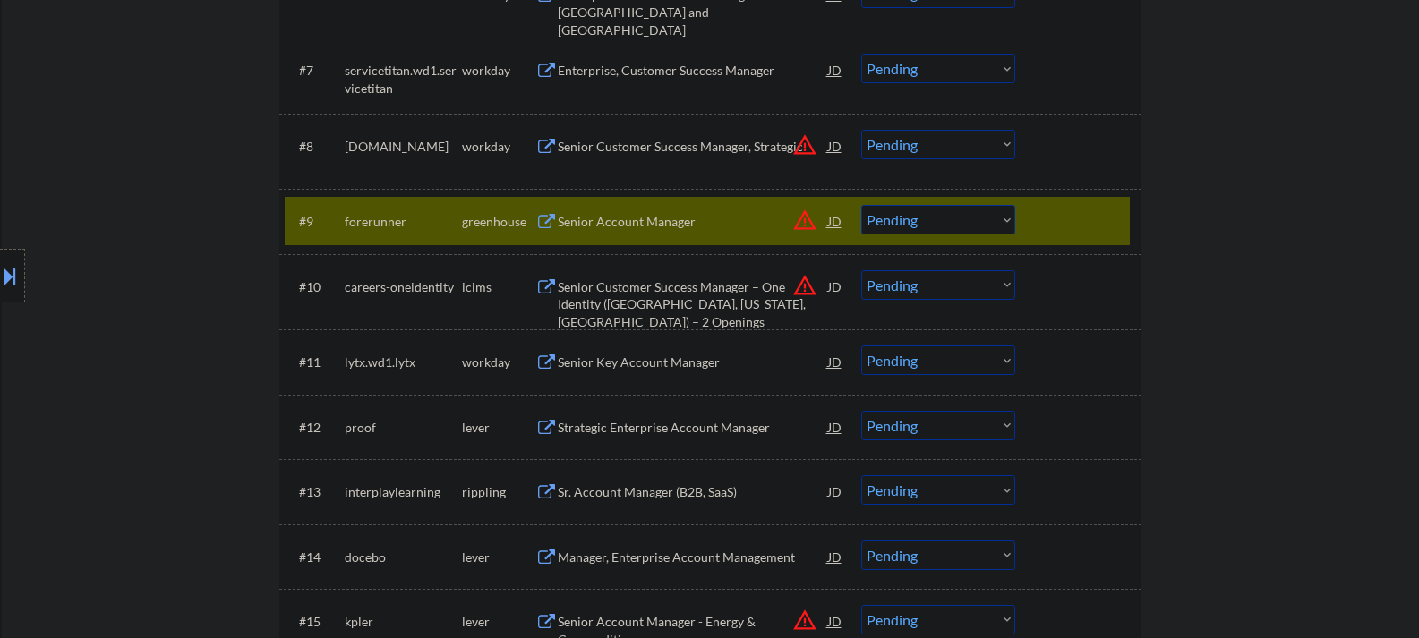
click at [980, 218] on select "Choose an option... Pending Applied Excluded (Questions) Excluded (Expired) Exc…" at bounding box center [938, 220] width 154 height 30
click at [861, 205] on select "Choose an option... Pending Applied Excluded (Questions) Excluded (Expired) Exc…" at bounding box center [938, 220] width 154 height 30
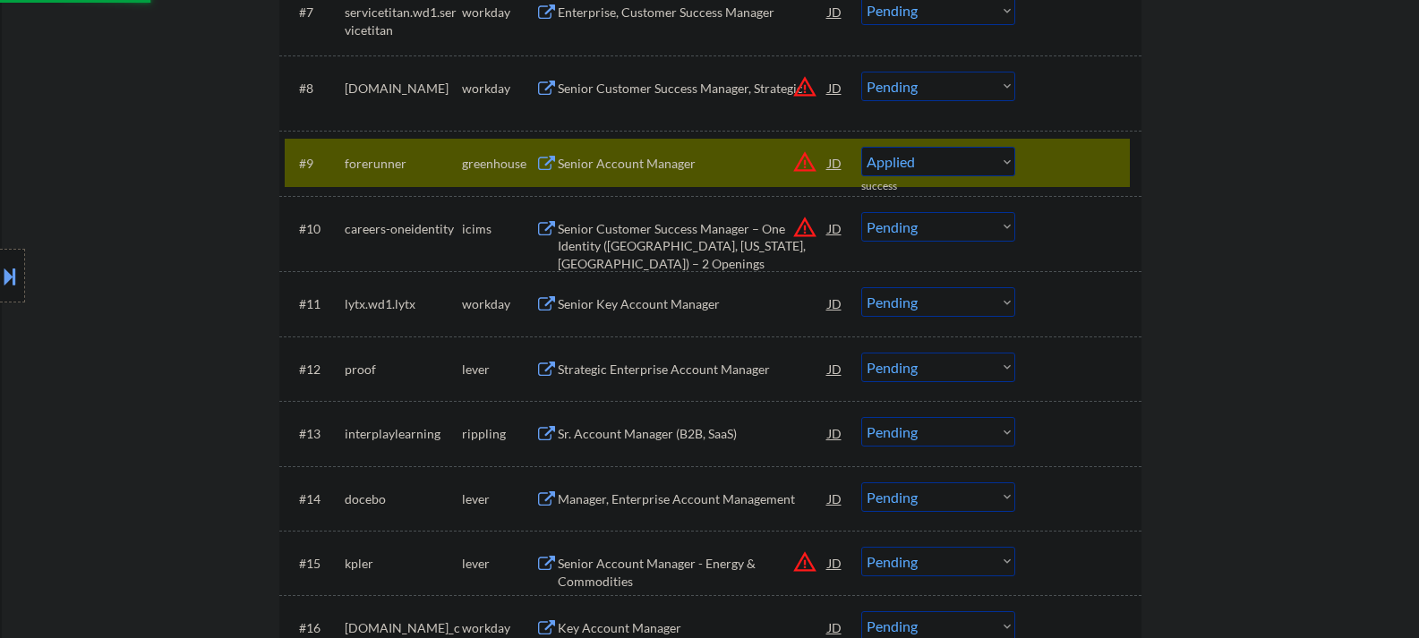
select select ""pending""
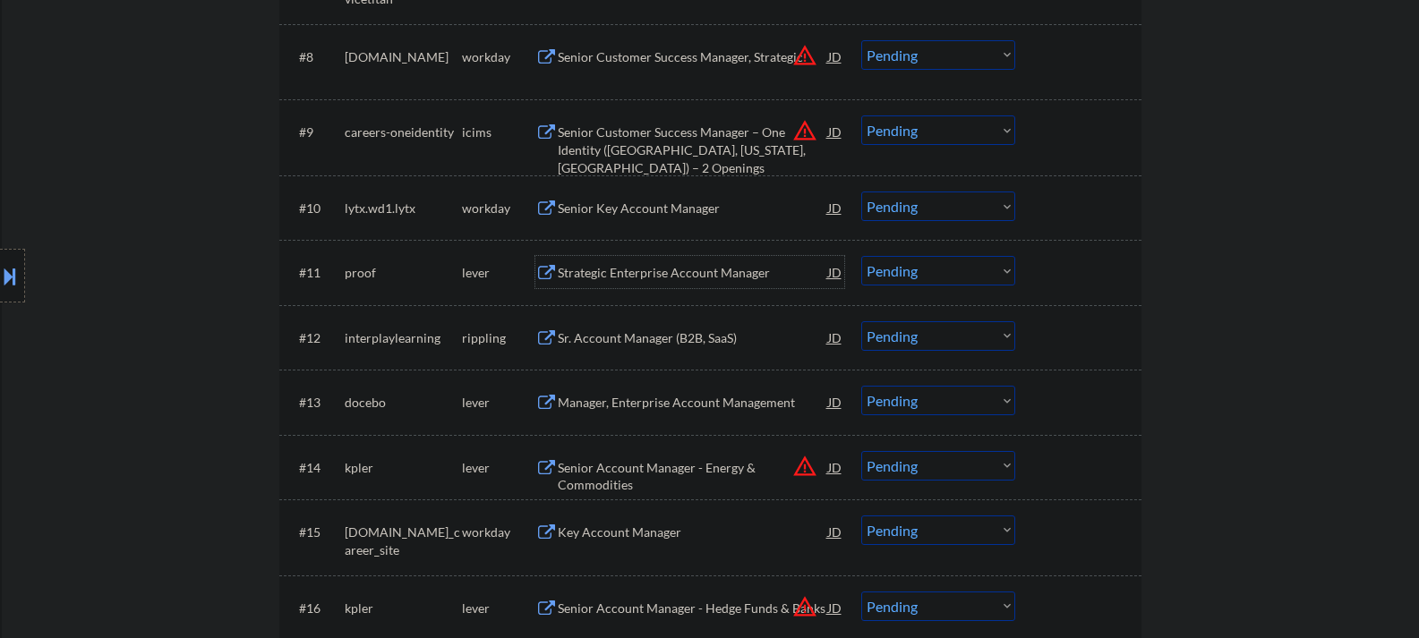
click at [627, 271] on div "Strategic Enterprise Account Manager" at bounding box center [693, 273] width 270 height 18
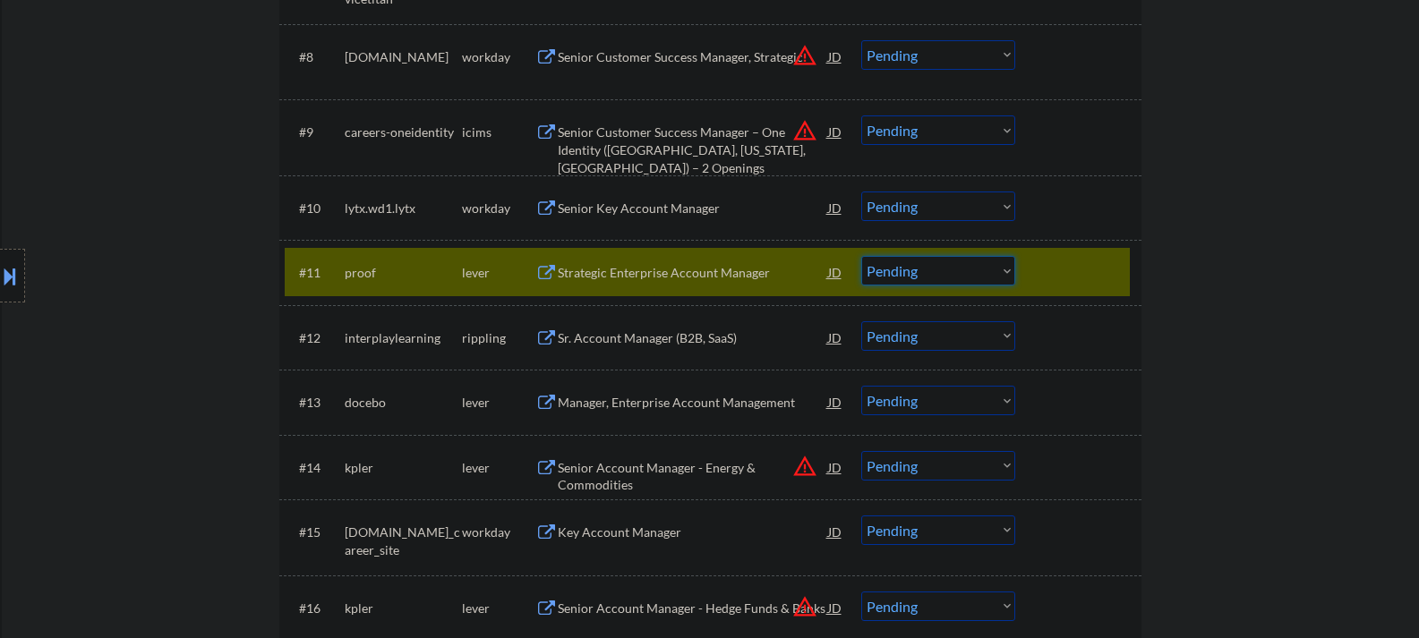
click at [905, 280] on select "Choose an option... Pending Applied Excluded (Questions) Excluded (Expired) Exc…" at bounding box center [938, 271] width 154 height 30
click at [861, 256] on select "Choose an option... Pending Applied Excluded (Questions) Excluded (Expired) Exc…" at bounding box center [938, 271] width 154 height 30
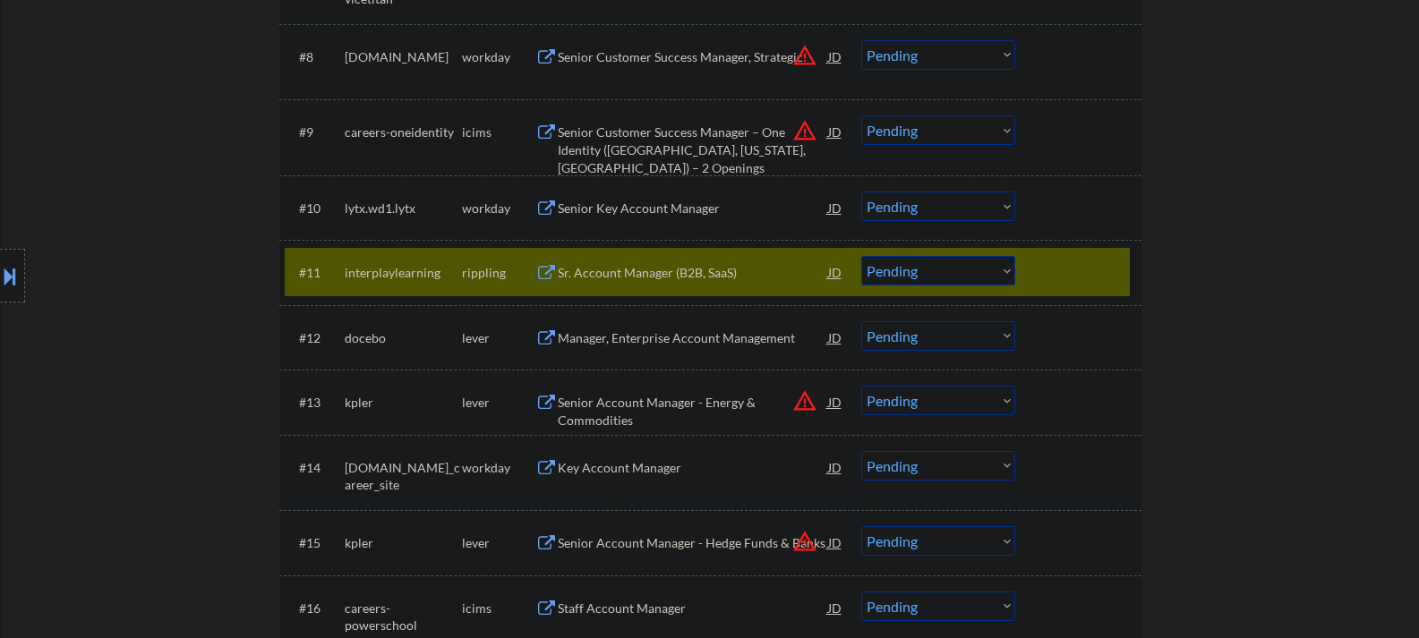
click at [631, 282] on div "Sr. Account Manager (B2B, SaaS)" at bounding box center [693, 272] width 270 height 32
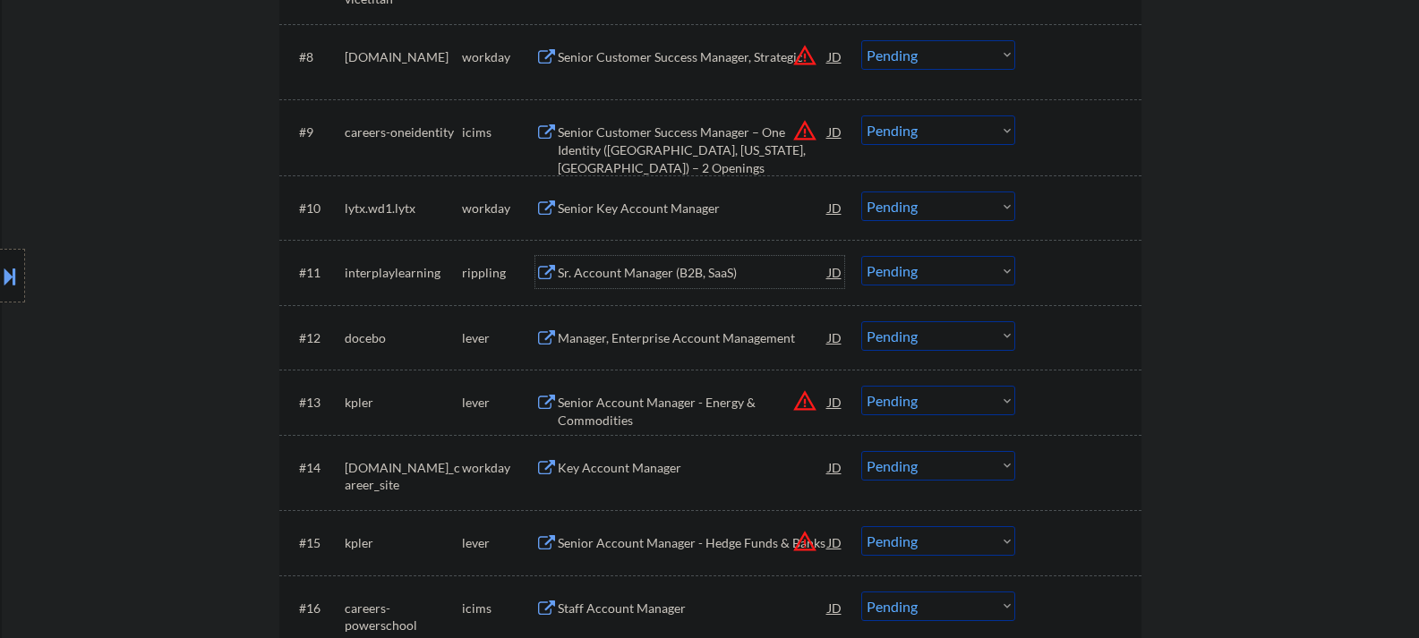
click at [925, 278] on select "Choose an option... Pending Applied Excluded (Questions) Excluded (Expired) Exc…" at bounding box center [938, 271] width 154 height 30
click at [861, 256] on select "Choose an option... Pending Applied Excluded (Questions) Excluded (Expired) Exc…" at bounding box center [938, 271] width 154 height 30
click at [599, 338] on div "Manager, Enterprise Account Management" at bounding box center [693, 338] width 270 height 18
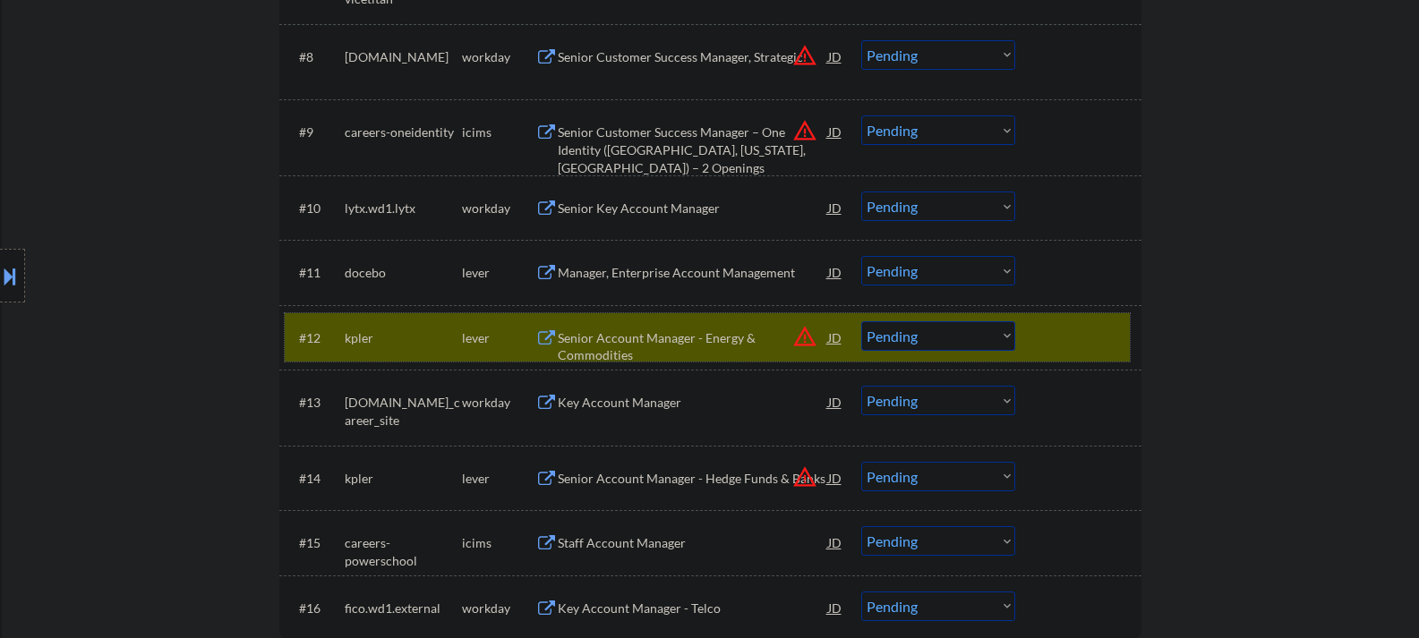
click at [1053, 330] on div at bounding box center [1080, 337] width 79 height 32
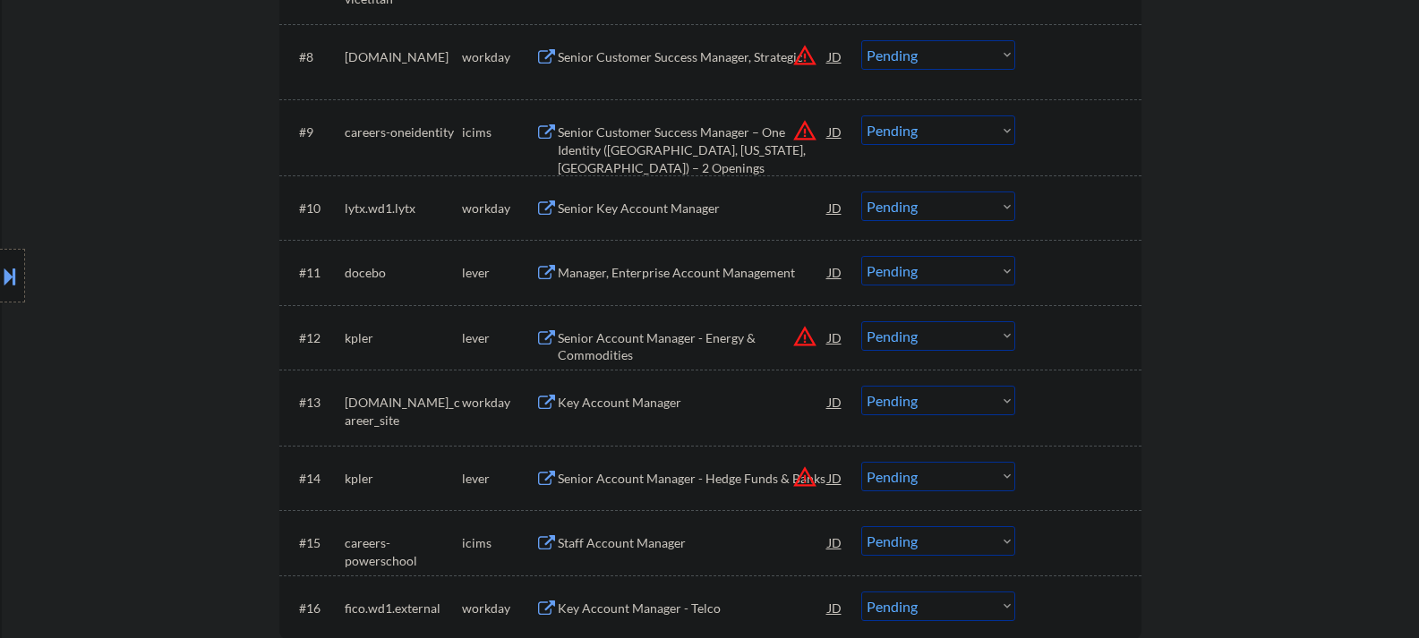
click at [1044, 278] on div at bounding box center [1080, 272] width 79 height 32
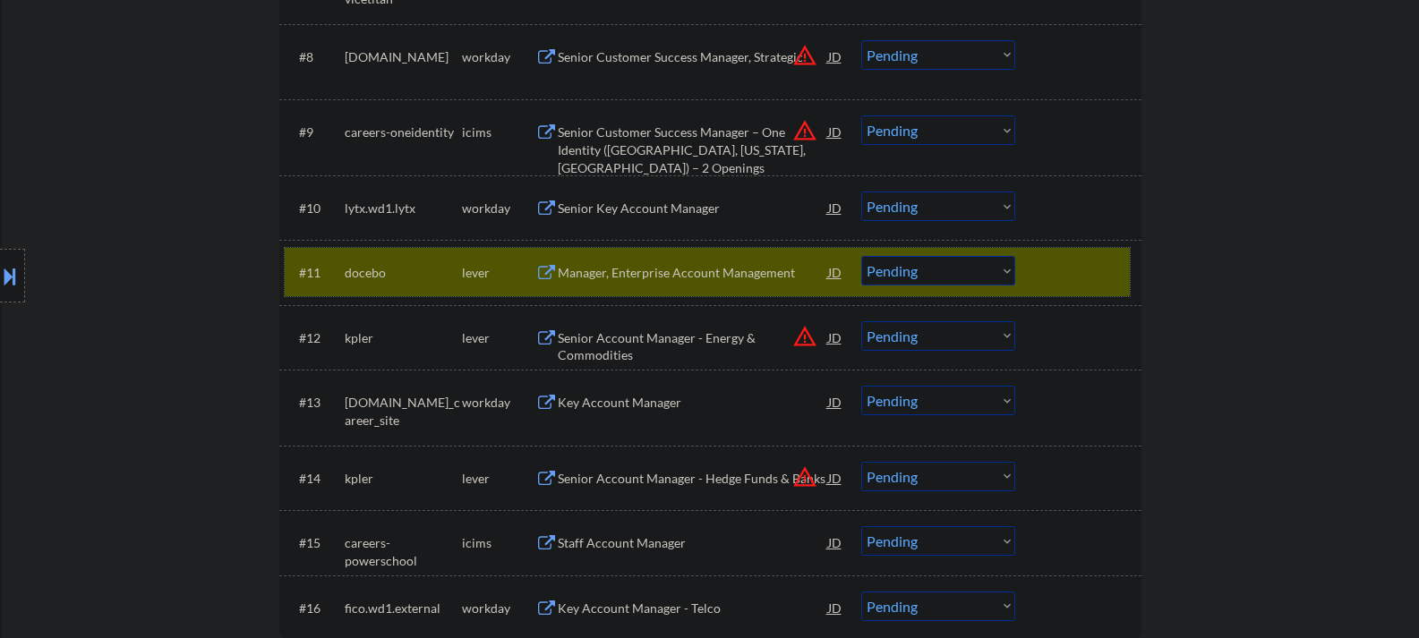
click at [919, 273] on select "Choose an option... Pending Applied Excluded (Questions) Excluded (Expired) Exc…" at bounding box center [938, 271] width 154 height 30
click at [861, 256] on select "Choose an option... Pending Applied Excluded (Questions) Excluded (Expired) Exc…" at bounding box center [938, 271] width 154 height 30
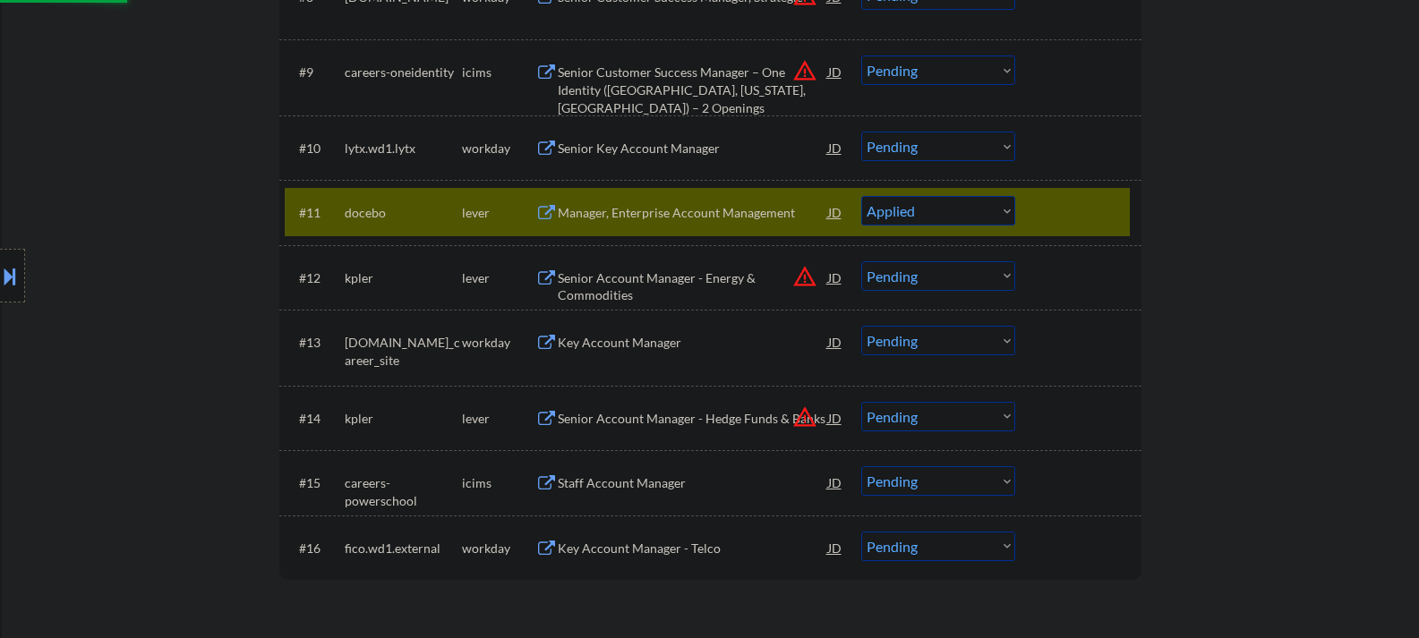
scroll to position [1164, 0]
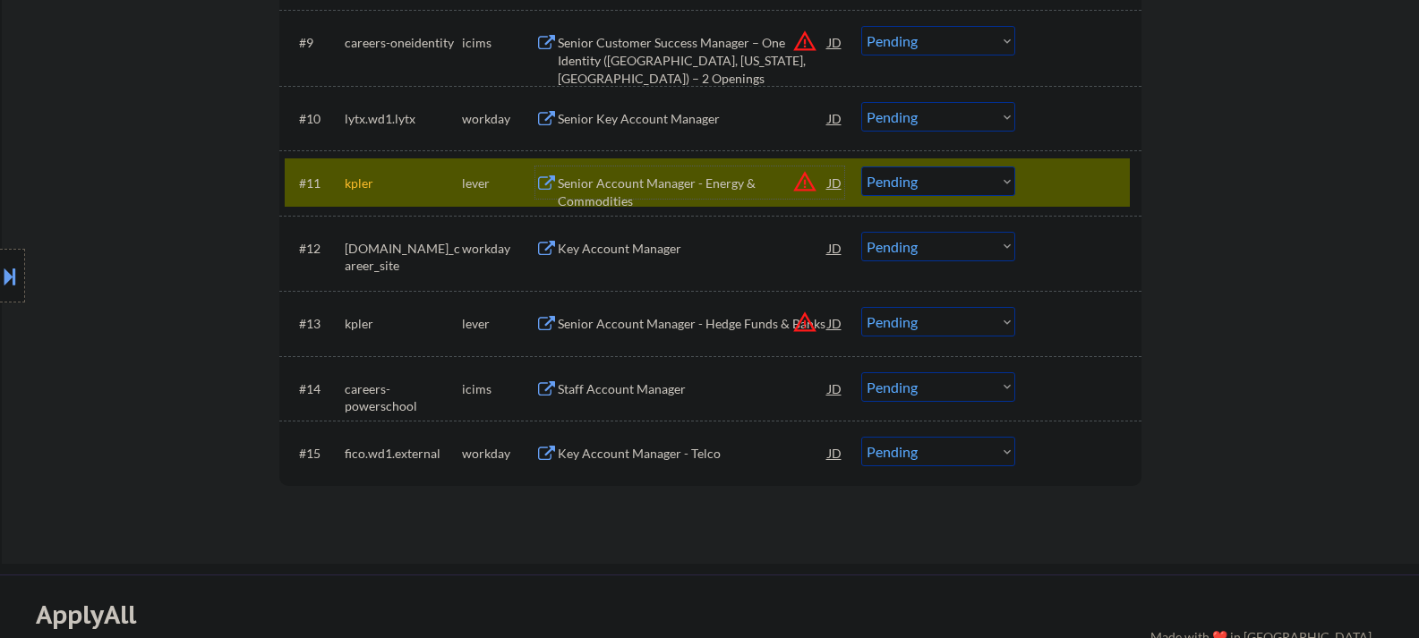
click at [642, 185] on div "Senior Account Manager - Energy & Commodities" at bounding box center [693, 192] width 270 height 35
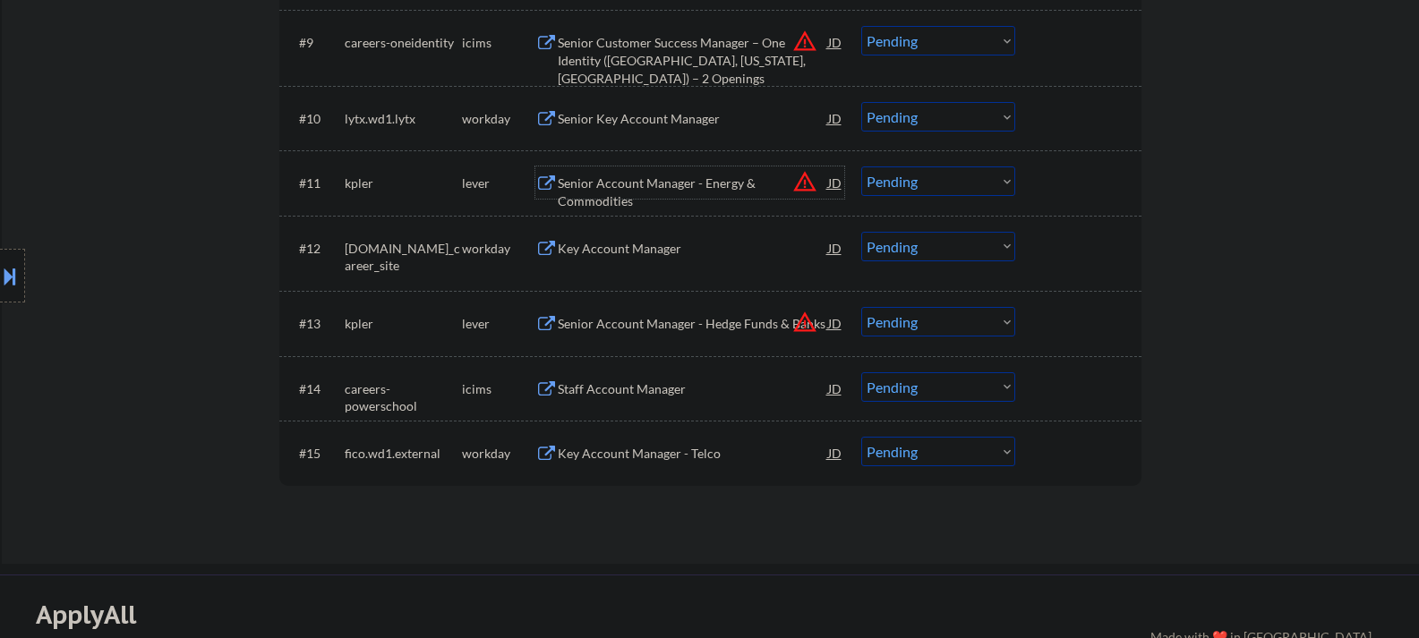
click at [942, 191] on select "Choose an option... Pending Applied Excluded (Questions) Excluded (Expired) Exc…" at bounding box center [938, 182] width 154 height 30
click at [861, 167] on select "Choose an option... Pending Applied Excluded (Questions) Excluded (Expired) Exc…" at bounding box center [938, 182] width 154 height 30
select select ""pending""
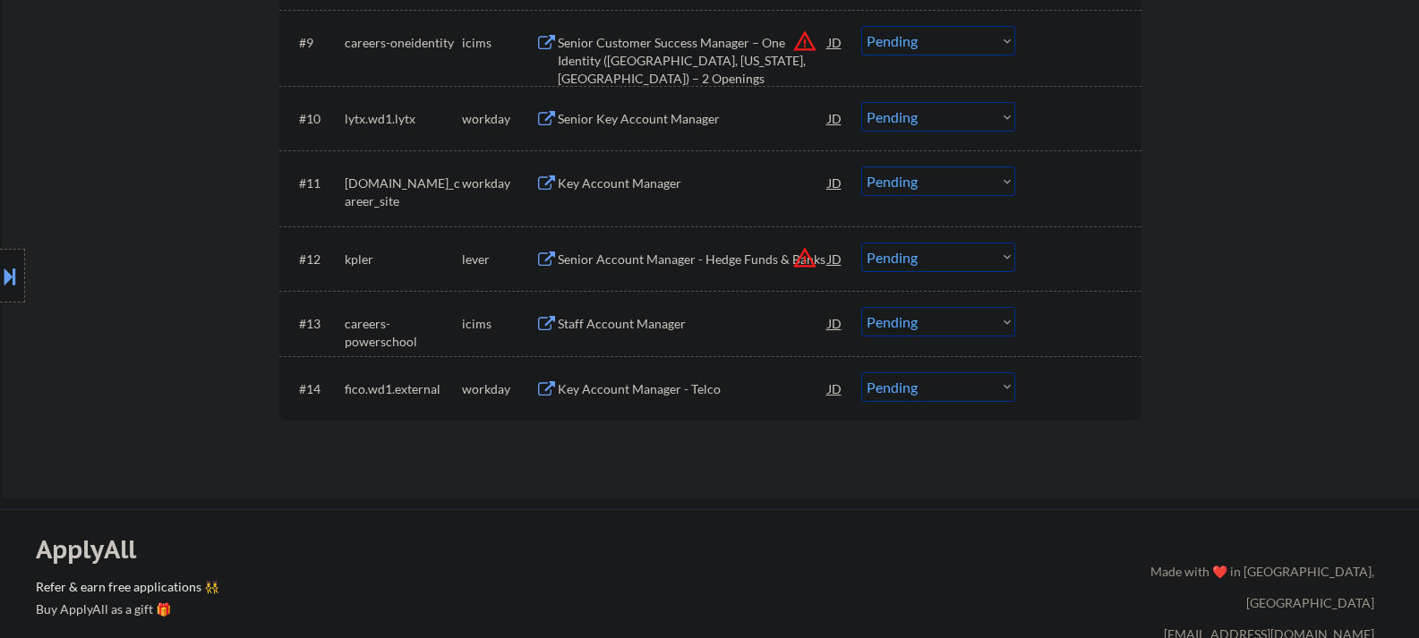
click at [740, 259] on div "Senior Account Manager - Hedge Funds & Banks" at bounding box center [693, 260] width 270 height 18
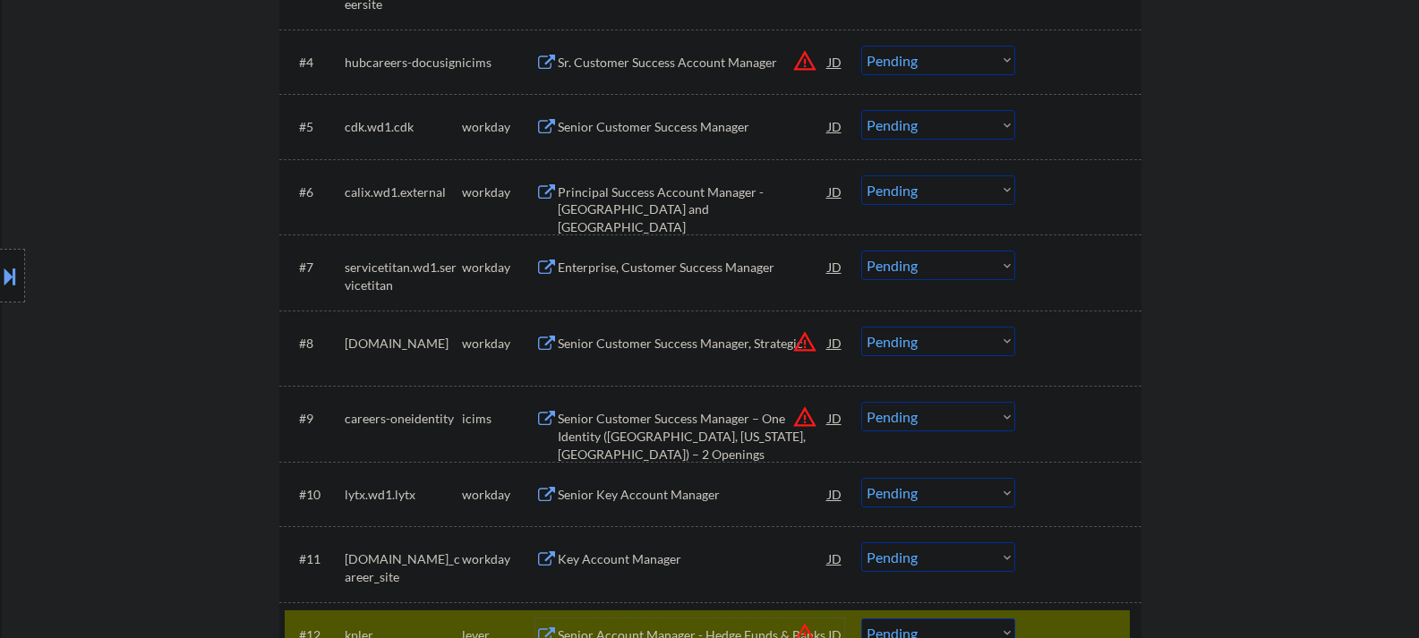
scroll to position [1074, 0]
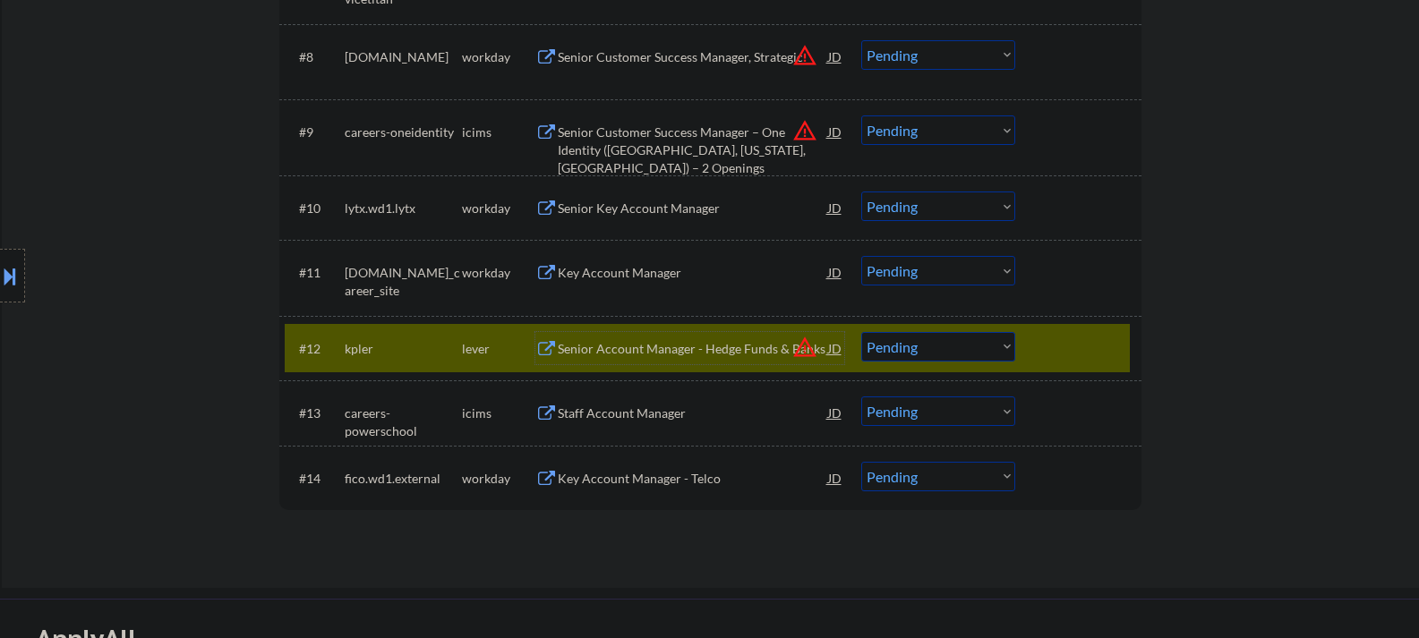
click at [920, 358] on select "Choose an option... Pending Applied Excluded (Questions) Excluded (Expired) Exc…" at bounding box center [938, 347] width 154 height 30
click at [861, 332] on select "Choose an option... Pending Applied Excluded (Questions) Excluded (Expired) Exc…" at bounding box center [938, 347] width 154 height 30
select select ""pending""
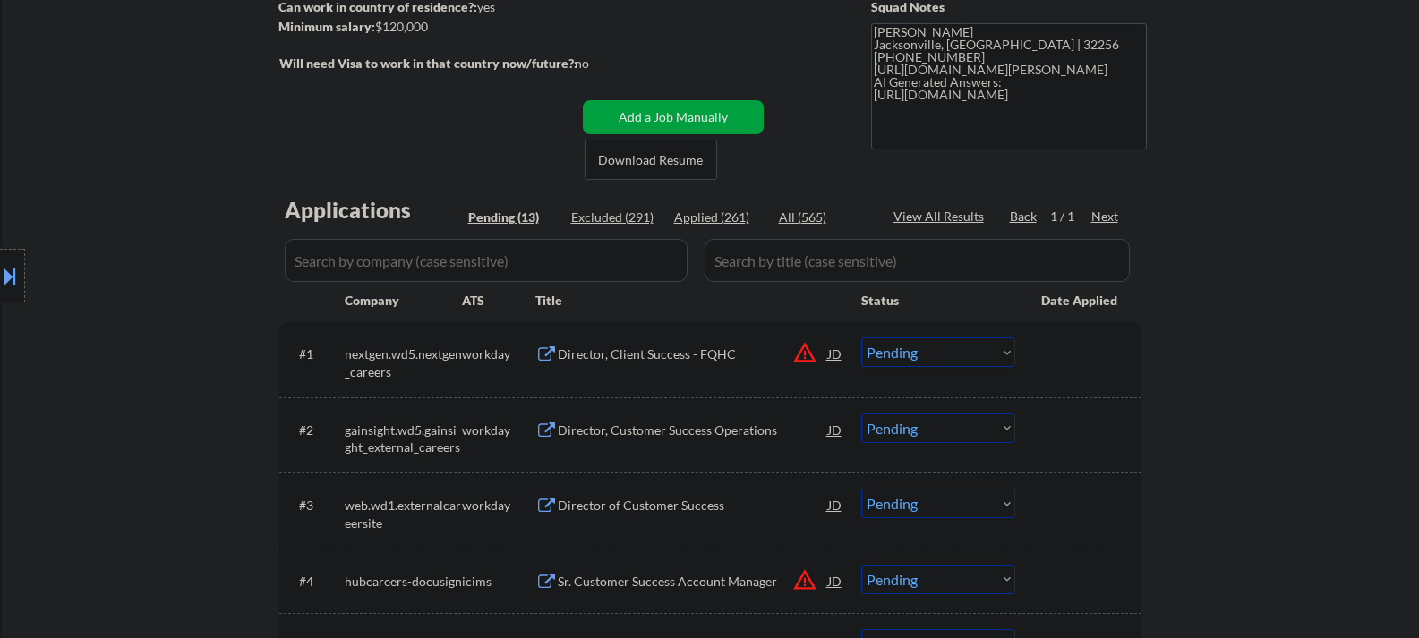
scroll to position [358, 0]
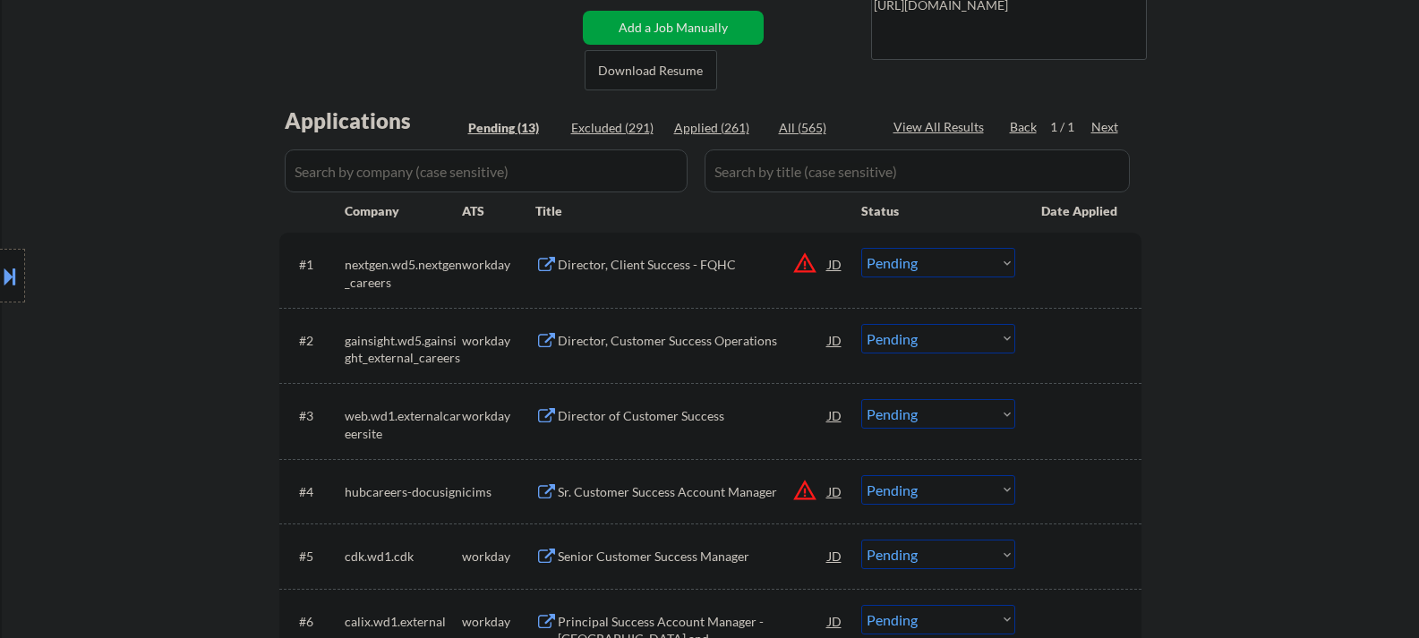
click at [626, 345] on div "Director, Customer Success Operations" at bounding box center [693, 341] width 270 height 18
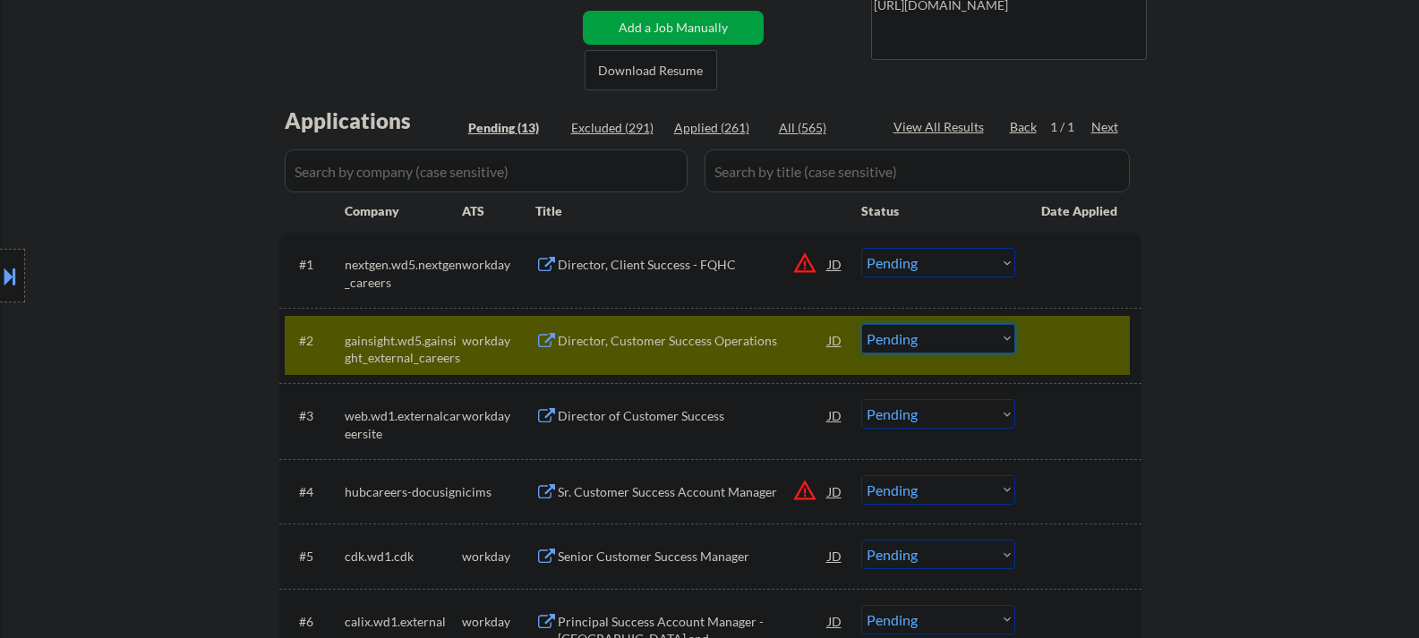
click at [917, 351] on select "Choose an option... Pending Applied Excluded (Questions) Excluded (Expired) Exc…" at bounding box center [938, 339] width 154 height 30
click at [861, 324] on select "Choose an option... Pending Applied Excluded (Questions) Excluded (Expired) Exc…" at bounding box center [938, 339] width 154 height 30
select select ""pending""
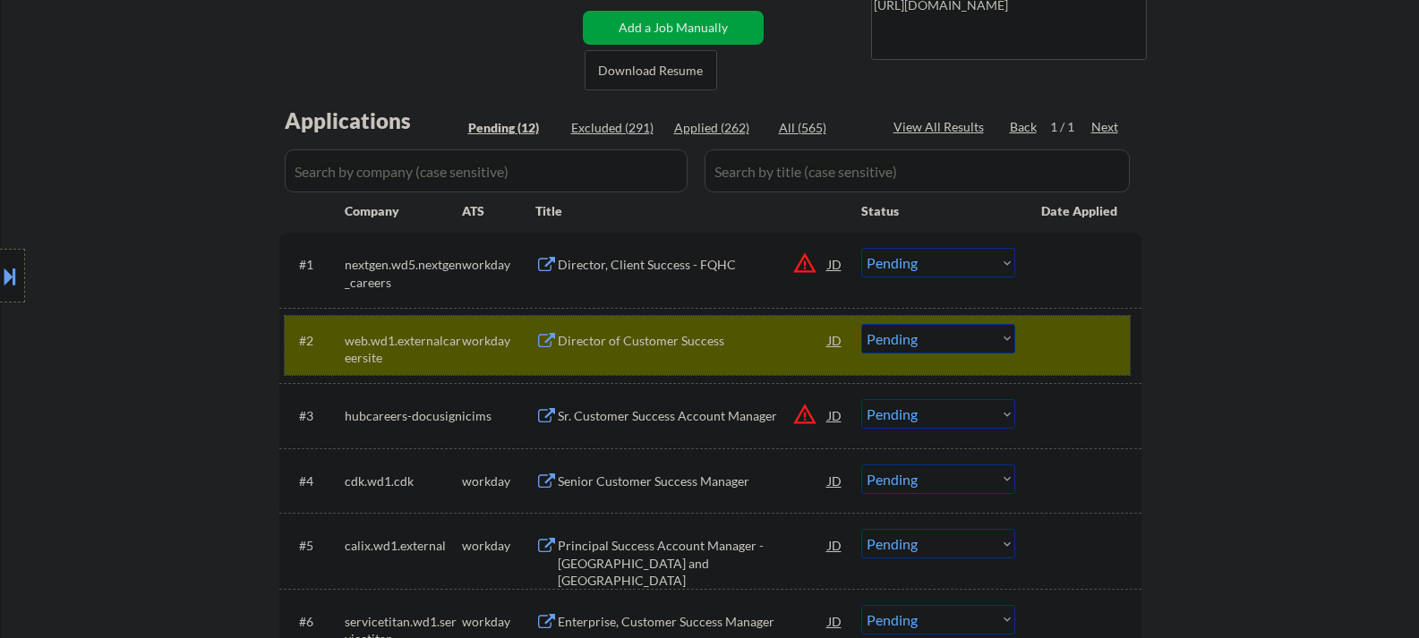
click at [1064, 347] on div at bounding box center [1080, 340] width 79 height 32
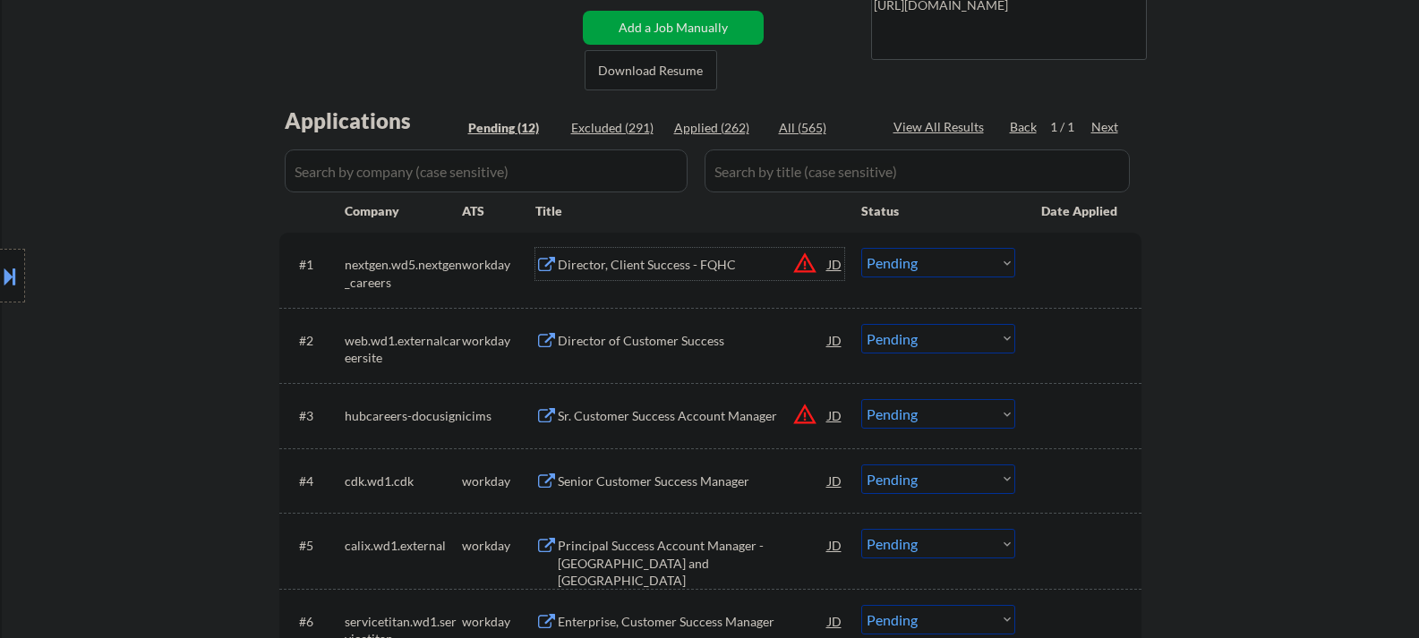
click at [603, 265] on div "Director, Client Success - FQHC" at bounding box center [693, 265] width 270 height 18
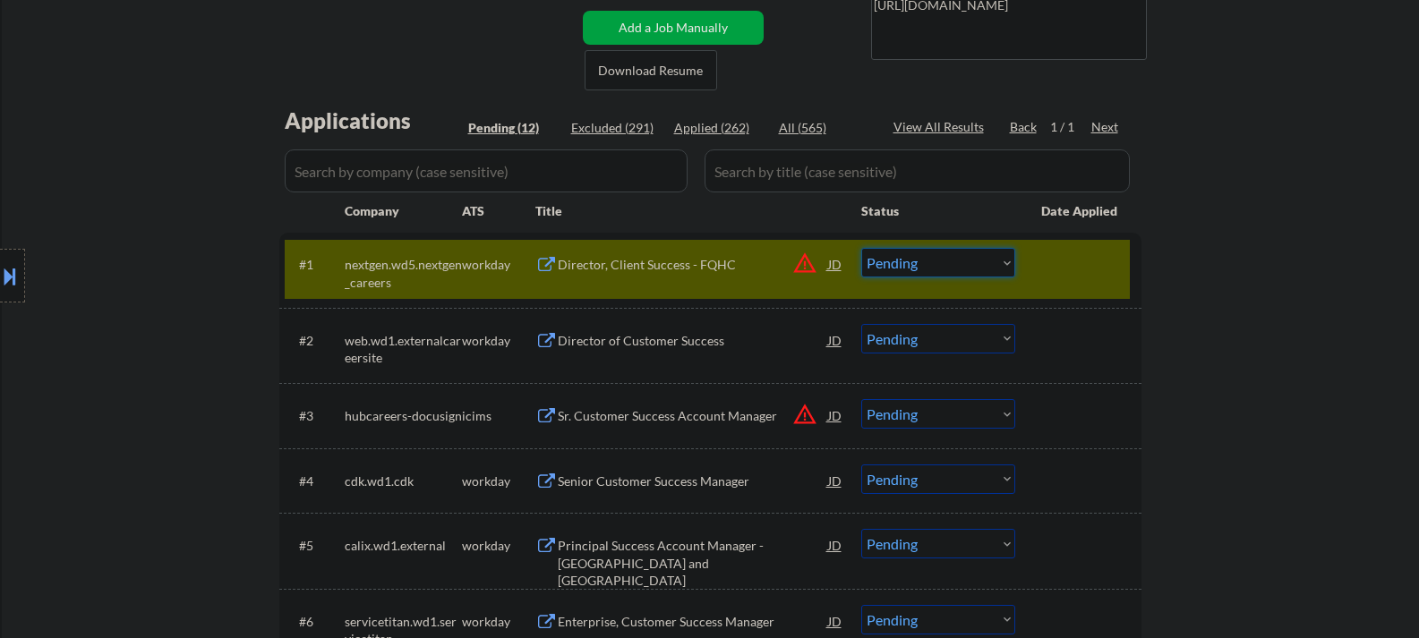
click at [932, 256] on select "Choose an option... Pending Applied Excluded (Questions) Excluded (Expired) Exc…" at bounding box center [938, 263] width 154 height 30
click at [861, 248] on select "Choose an option... Pending Applied Excluded (Questions) Excluded (Expired) Exc…" at bounding box center [938, 263] width 154 height 30
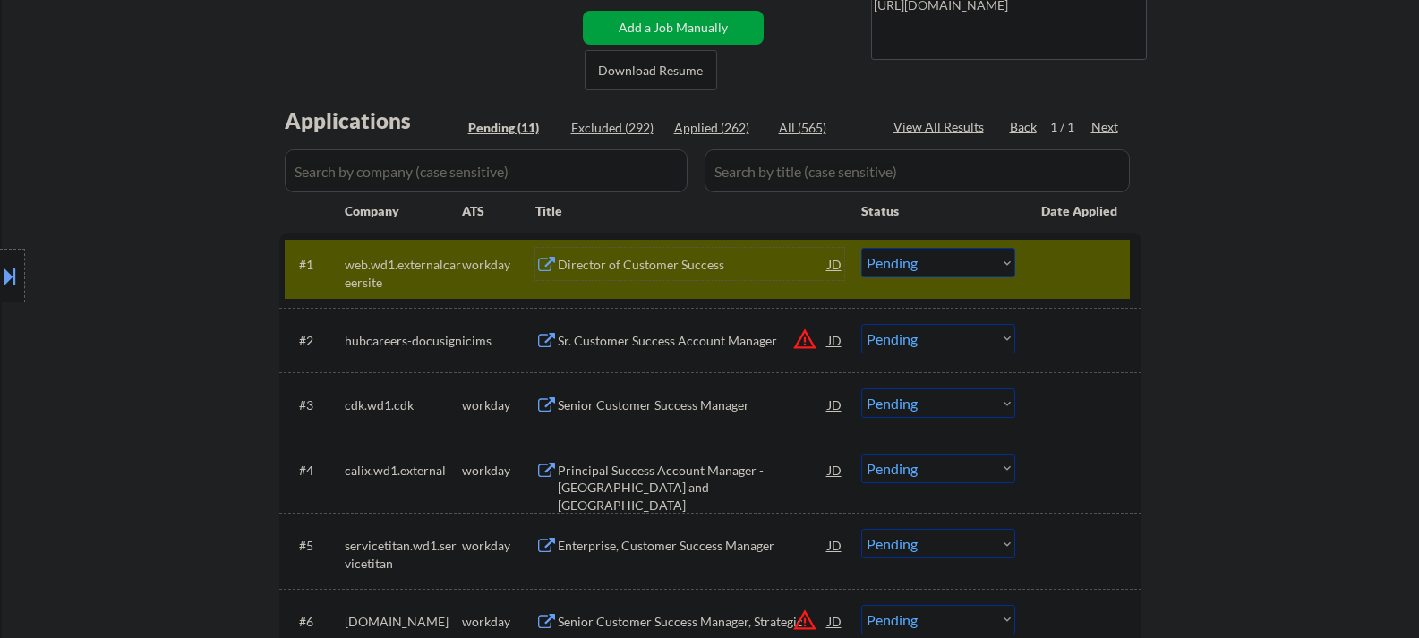
click at [649, 272] on div "Director of Customer Success" at bounding box center [693, 265] width 270 height 18
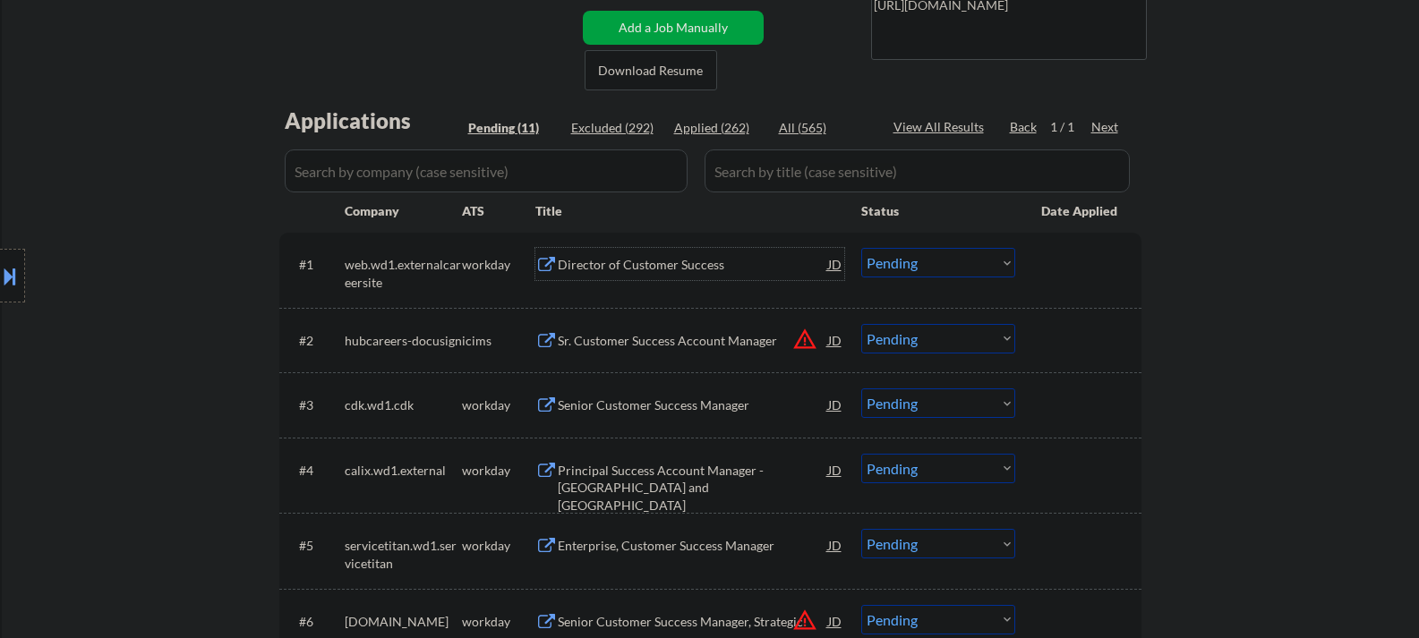
click at [913, 266] on select "Choose an option... Pending Applied Excluded (Questions) Excluded (Expired) Exc…" at bounding box center [938, 263] width 154 height 30
click at [861, 248] on select "Choose an option... Pending Applied Excluded (Questions) Excluded (Expired) Exc…" at bounding box center [938, 263] width 154 height 30
select select ""pending""
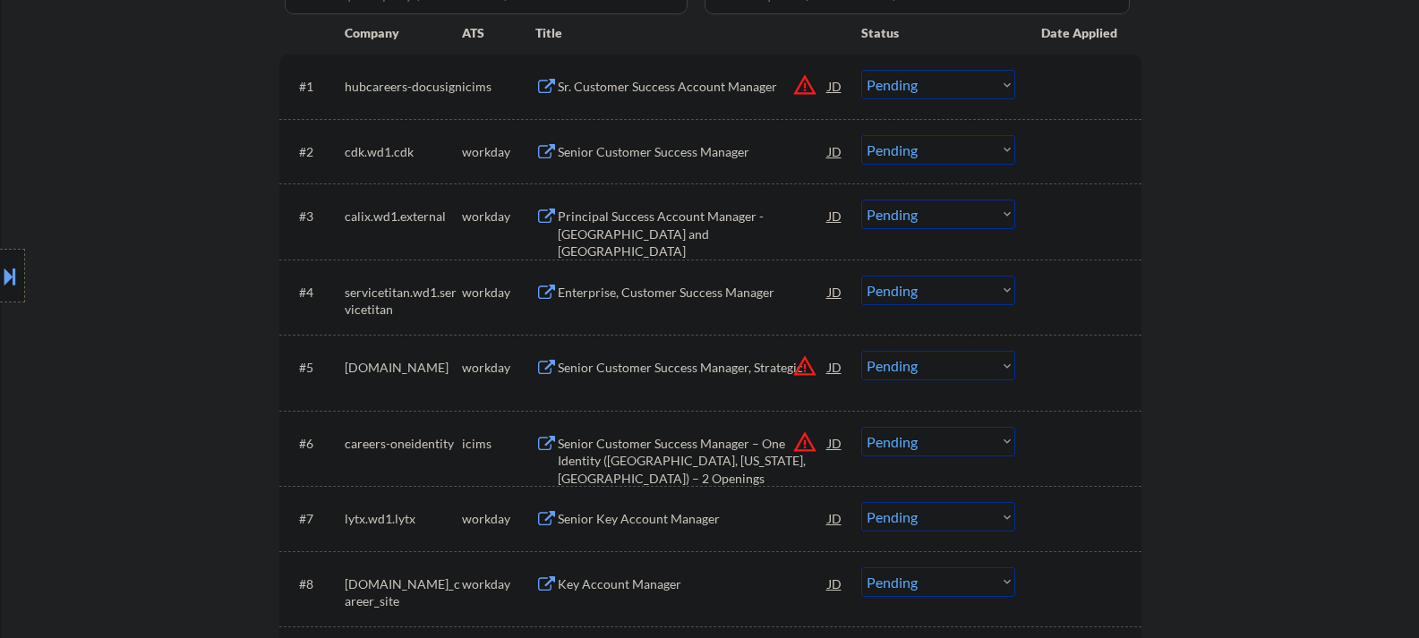
scroll to position [537, 0]
click at [601, 154] on div "Senior Customer Success Manager" at bounding box center [693, 151] width 270 height 18
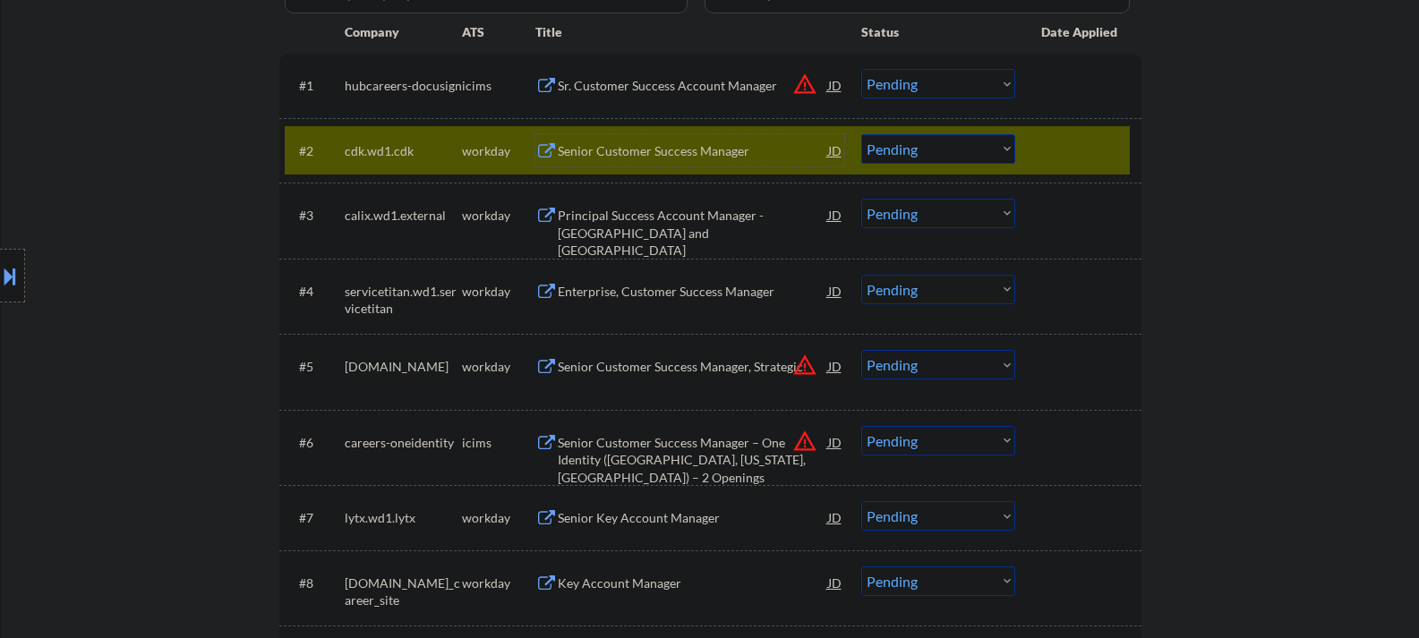
click at [9, 265] on button at bounding box center [10, 276] width 20 height 30
click at [910, 162] on select "Choose an option... Pending Applied Excluded (Questions) Excluded (Expired) Exc…" at bounding box center [938, 149] width 154 height 30
click at [861, 134] on select "Choose an option... Pending Applied Excluded (Questions) Excluded (Expired) Exc…" at bounding box center [938, 149] width 154 height 30
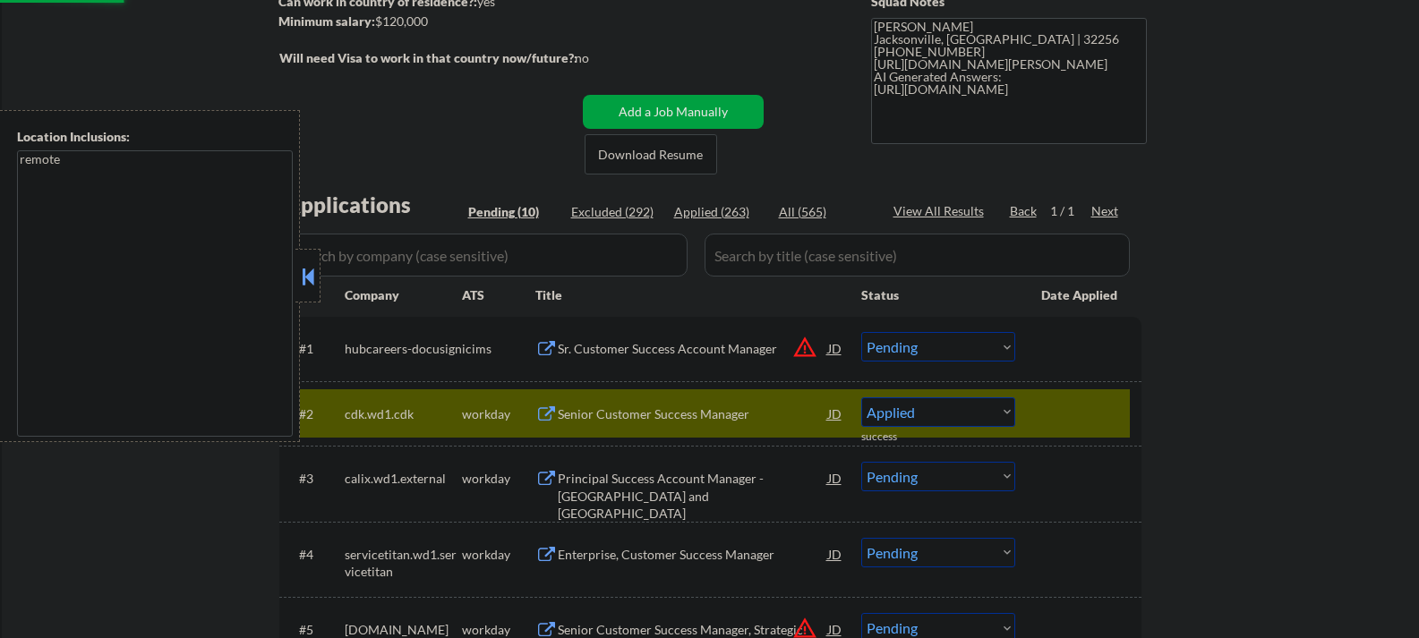
scroll to position [269, 0]
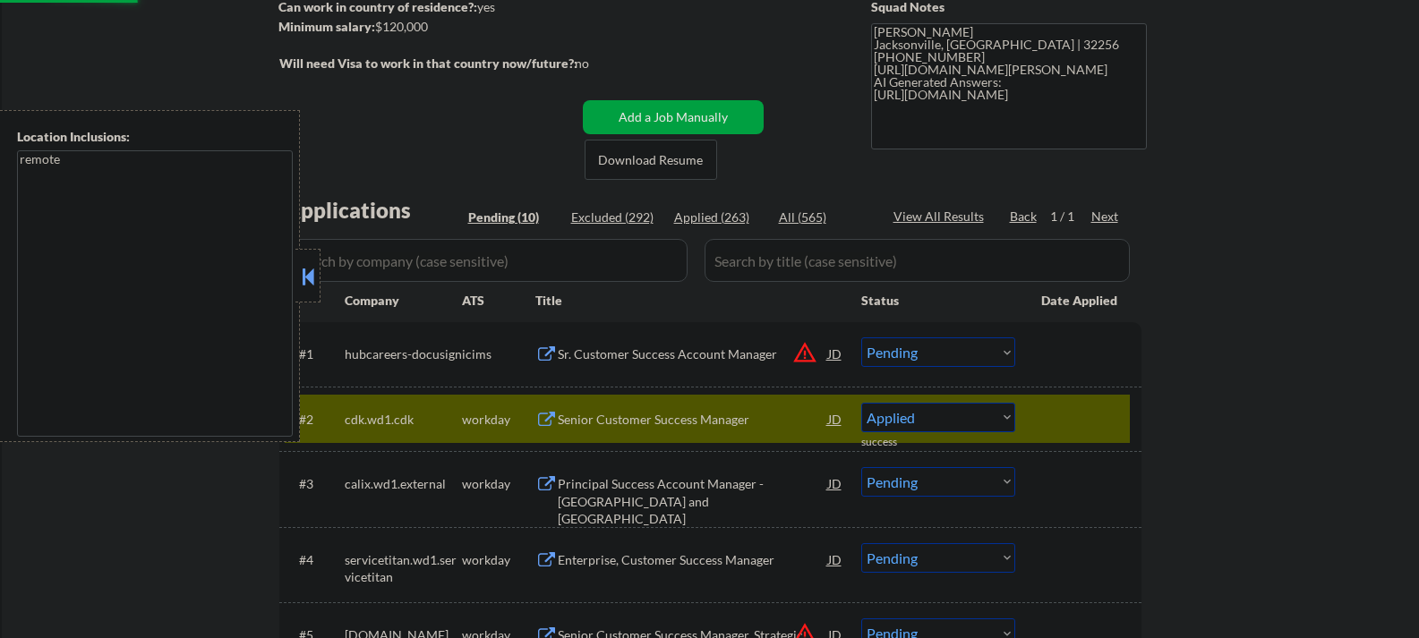
select select ""pending""
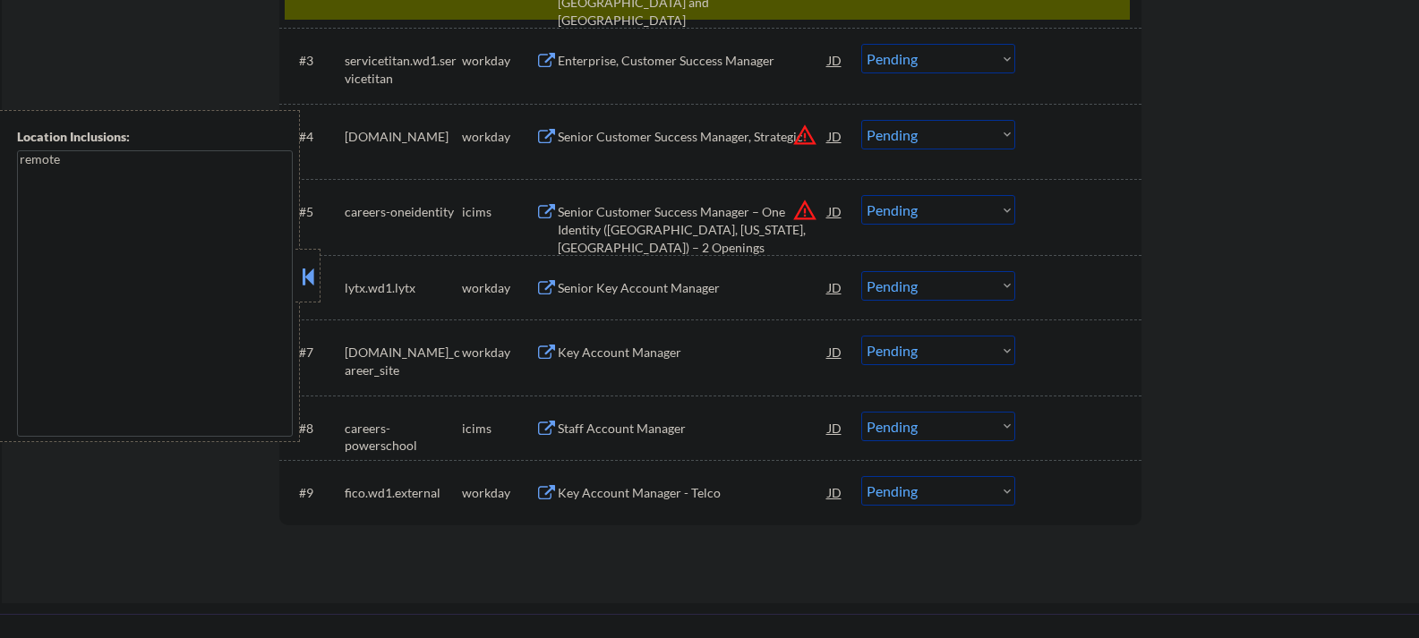
scroll to position [716, 0]
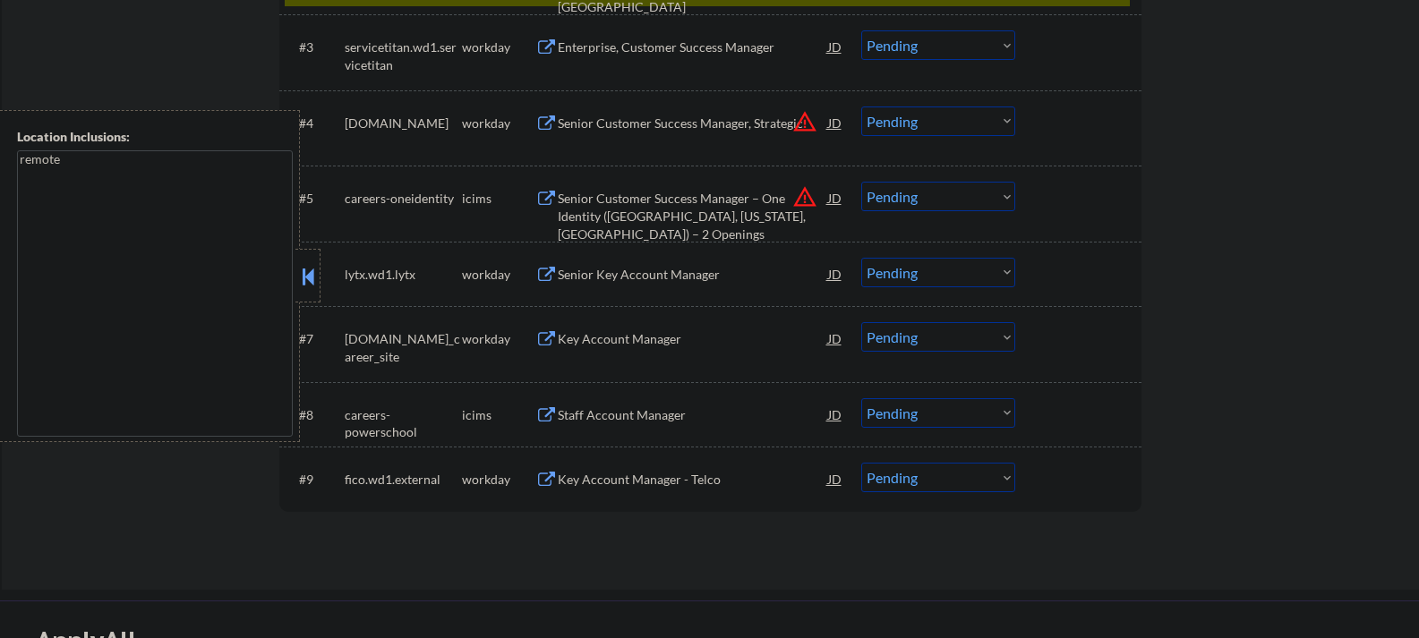
click at [604, 283] on div "Senior Key Account Manager" at bounding box center [693, 275] width 270 height 18
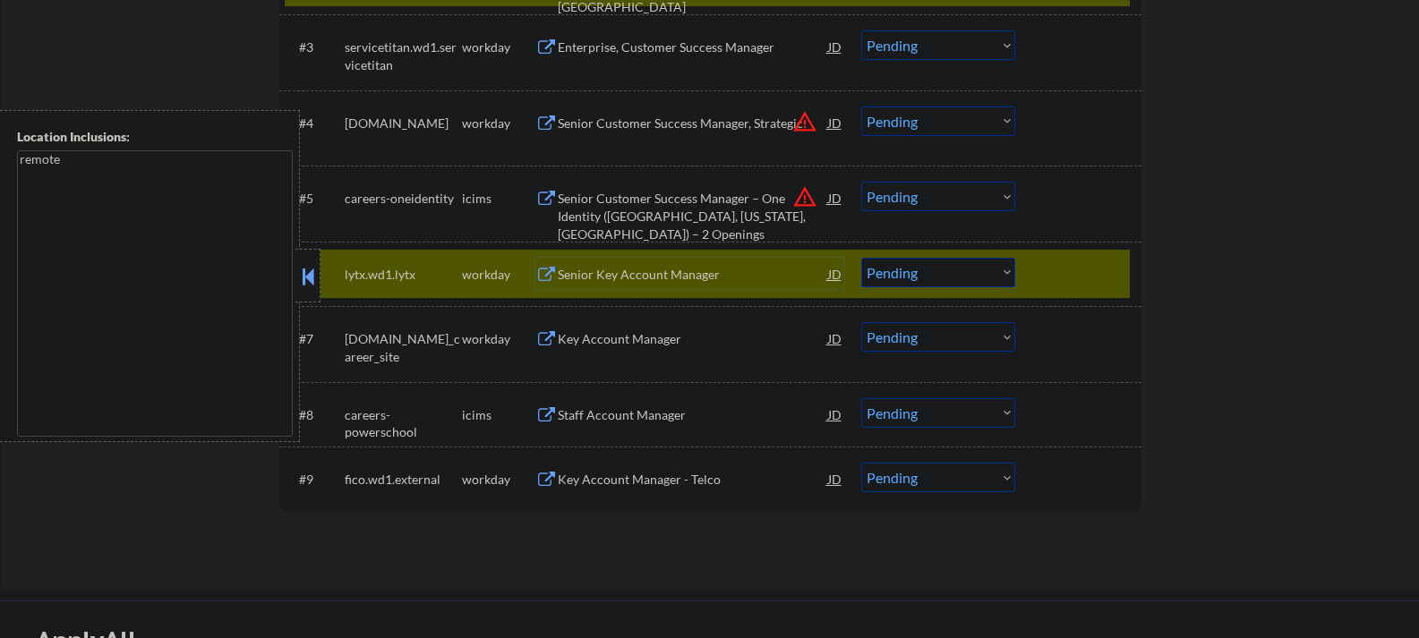
click at [300, 289] on button at bounding box center [308, 276] width 20 height 27
click at [907, 279] on select "Choose an option... Pending Applied Excluded (Questions) Excluded (Expired) Exc…" at bounding box center [938, 273] width 154 height 30
click at [861, 258] on select "Choose an option... Pending Applied Excluded (Questions) Excluded (Expired) Exc…" at bounding box center [938, 273] width 154 height 30
select select ""pending""
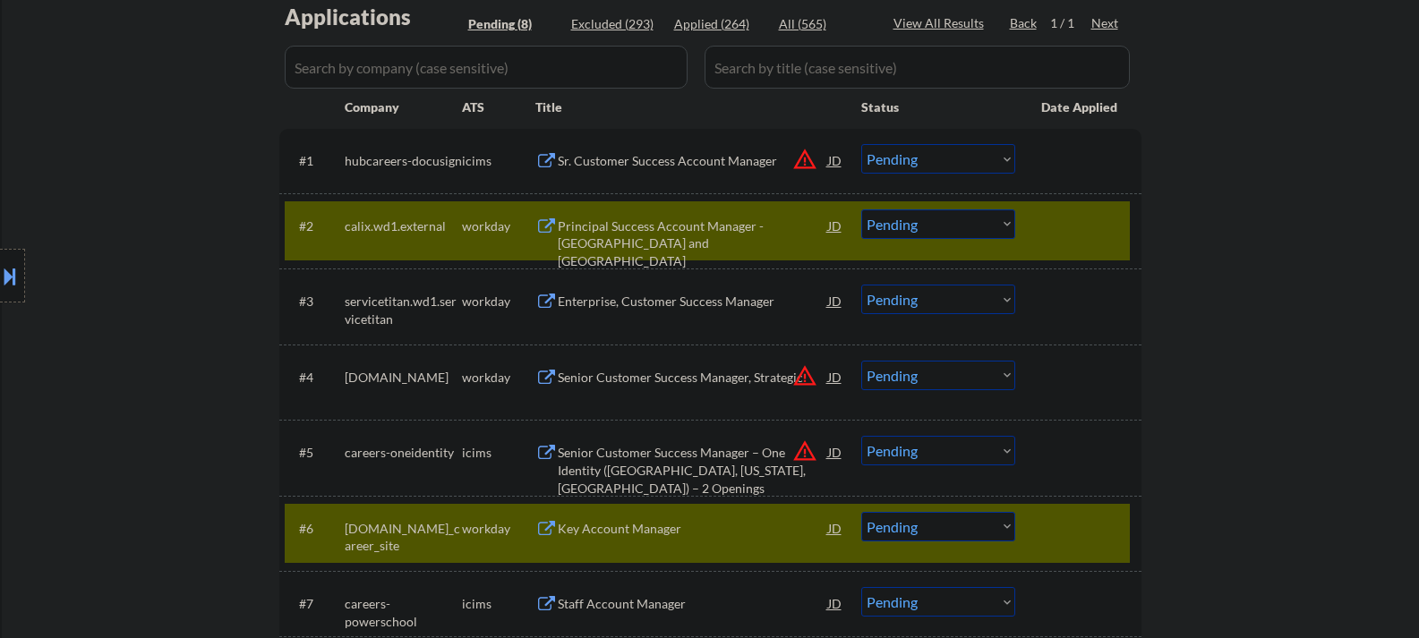
scroll to position [448, 0]
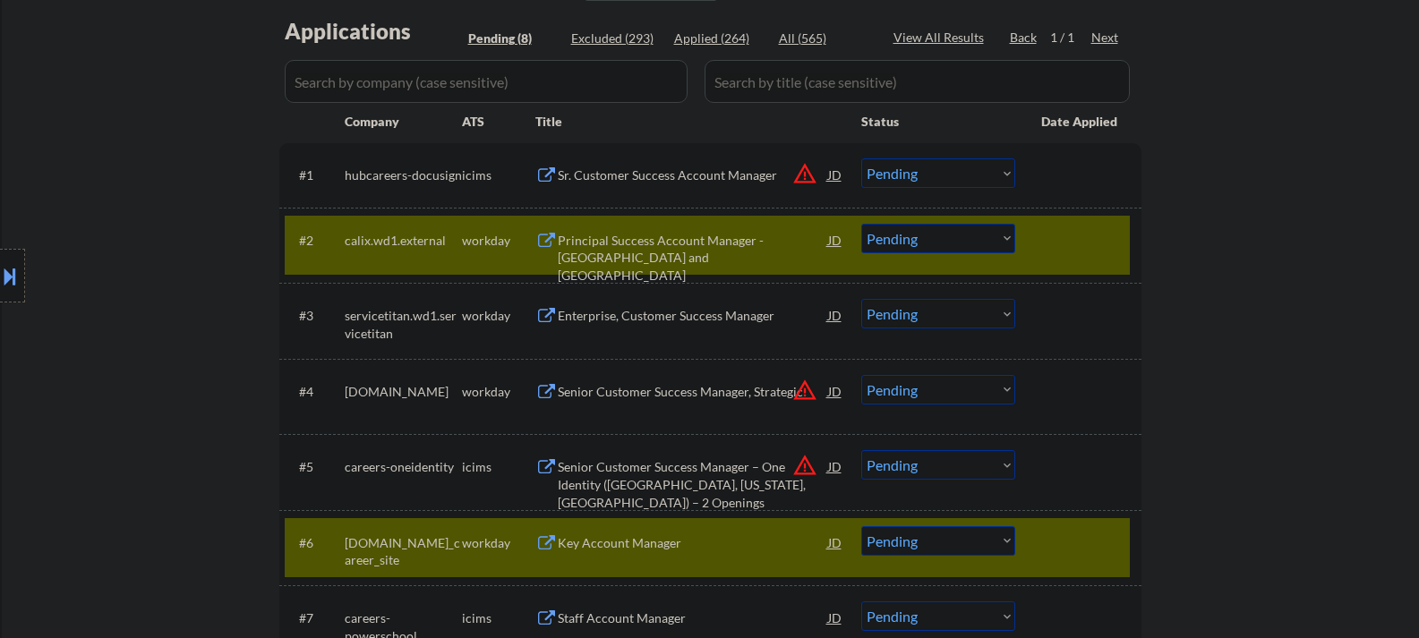
click at [1070, 542] on div at bounding box center [1080, 542] width 79 height 32
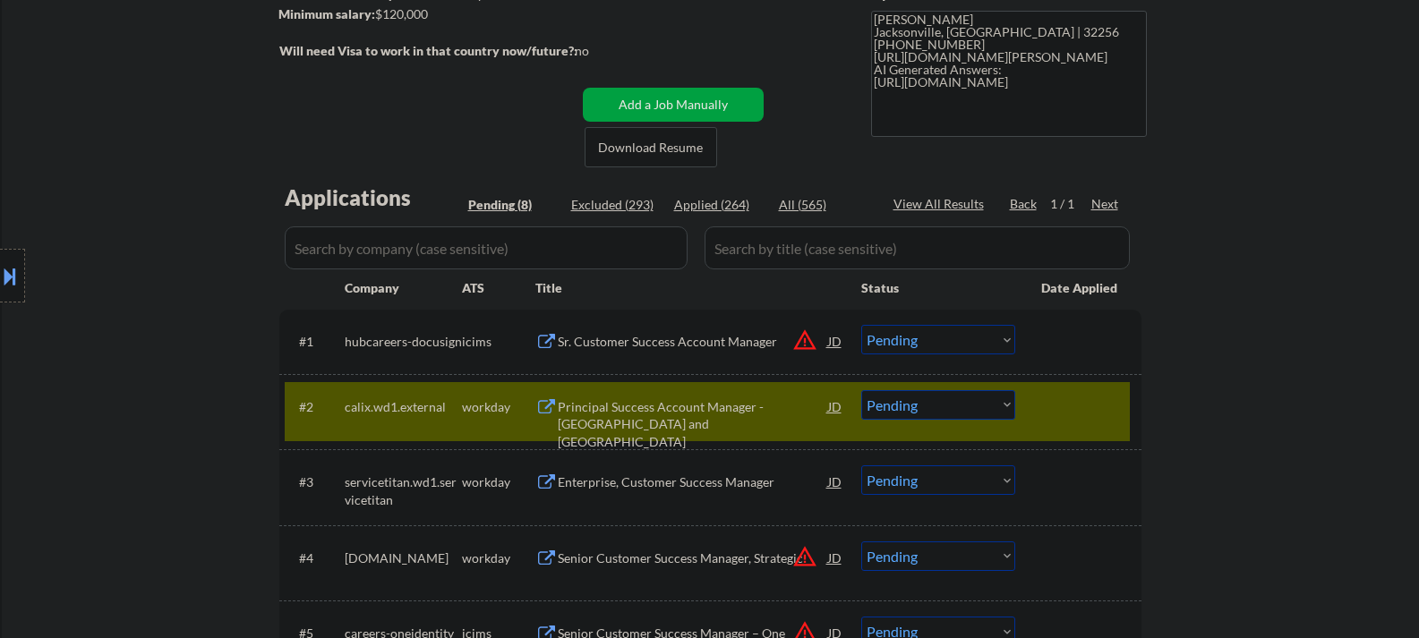
scroll to position [358, 0]
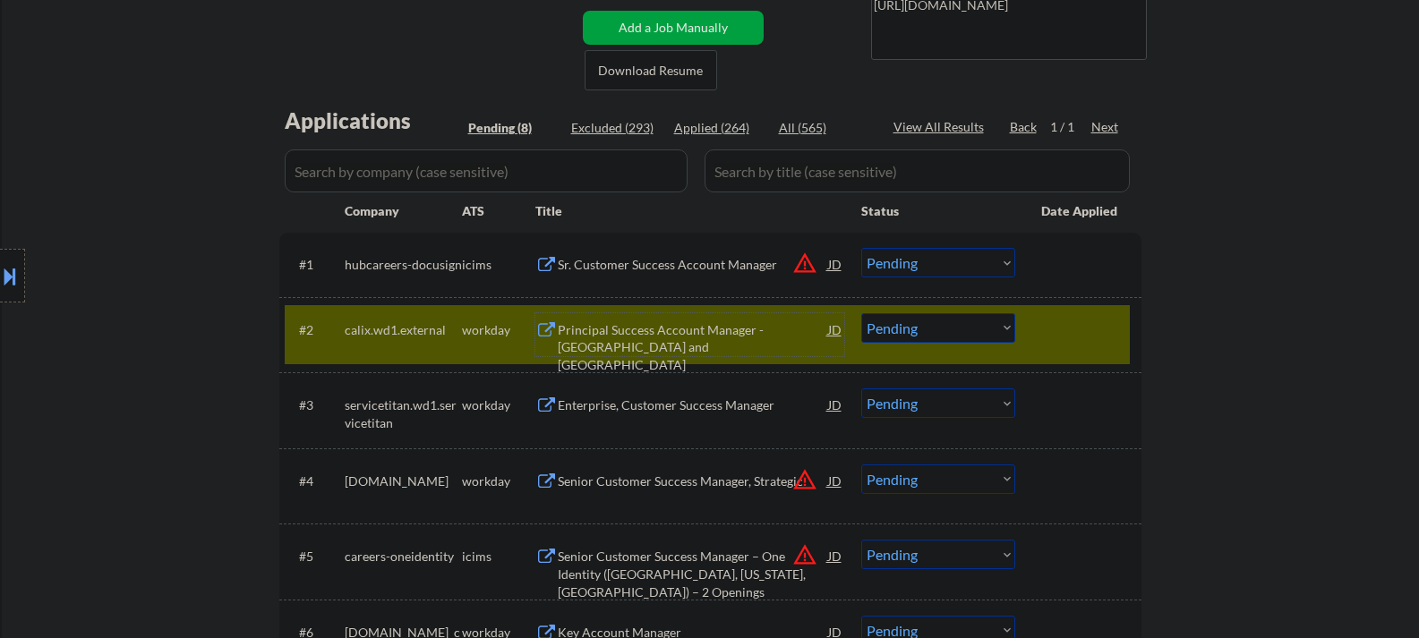
click at [757, 338] on div "Principal Success Account Manager - East and Central Region" at bounding box center [693, 347] width 270 height 53
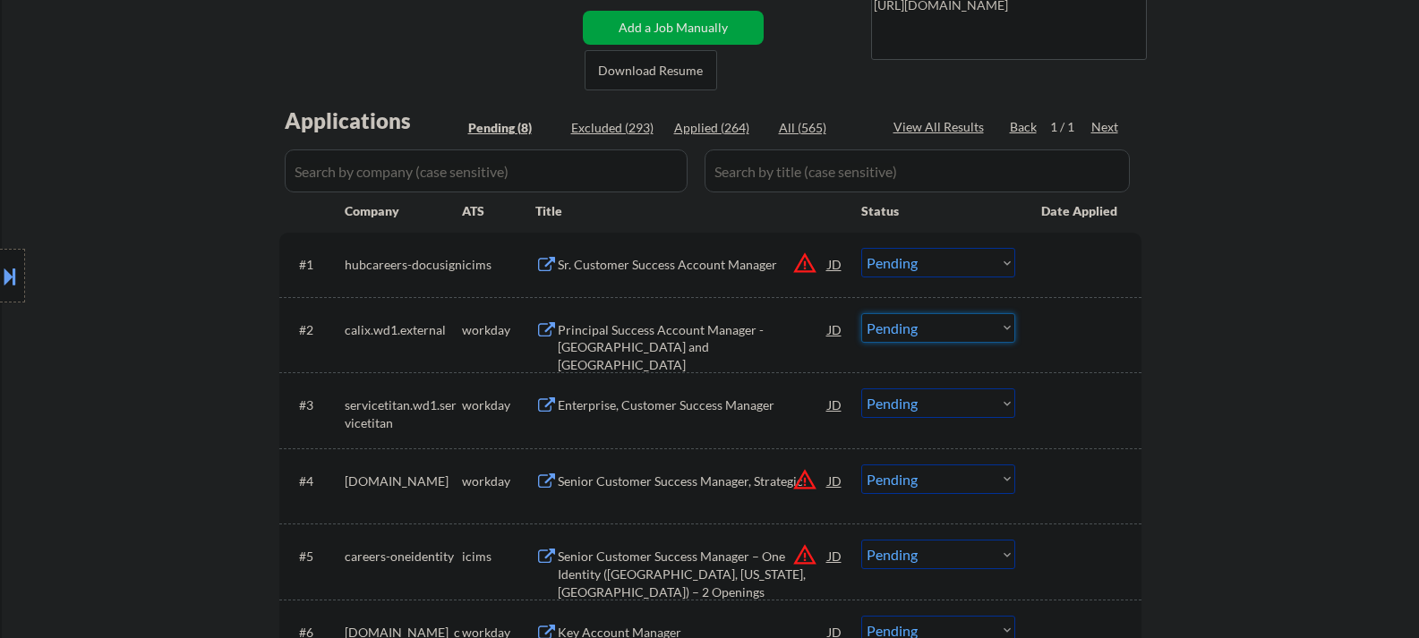
click at [890, 327] on select "Choose an option... Pending Applied Excluded (Questions) Excluded (Expired) Exc…" at bounding box center [938, 328] width 154 height 30
click at [1218, 330] on div "← Return to /applysquad Mailslurp Inbox Job Search Builder Sharae Matteu User E…" at bounding box center [710, 298] width 1417 height 1169
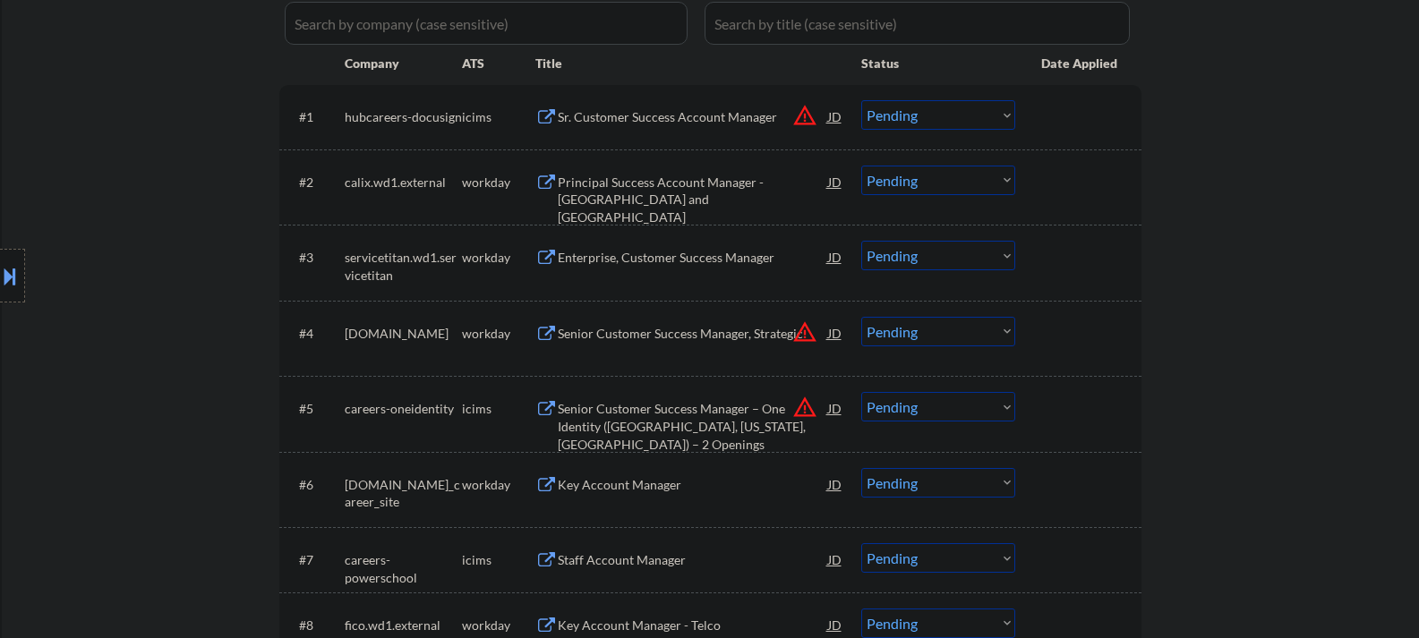
scroll to position [537, 0]
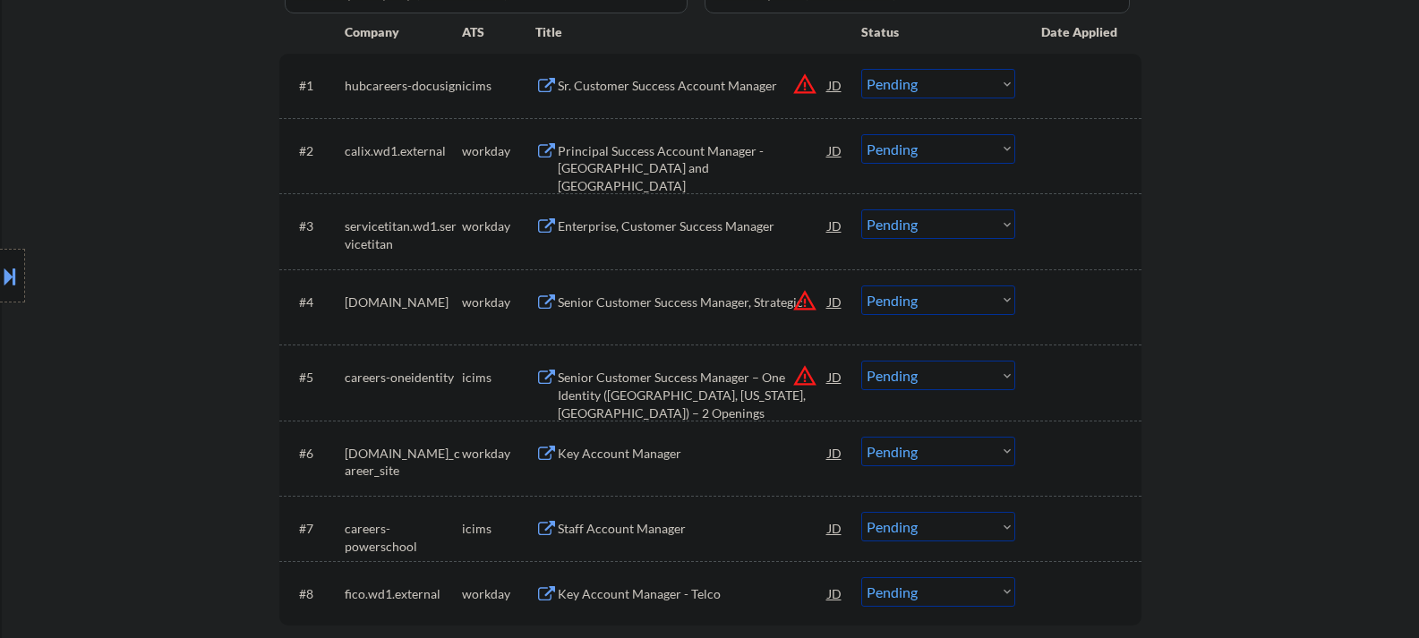
click at [613, 229] on div "Enterprise, Customer Success Manager" at bounding box center [693, 227] width 270 height 18
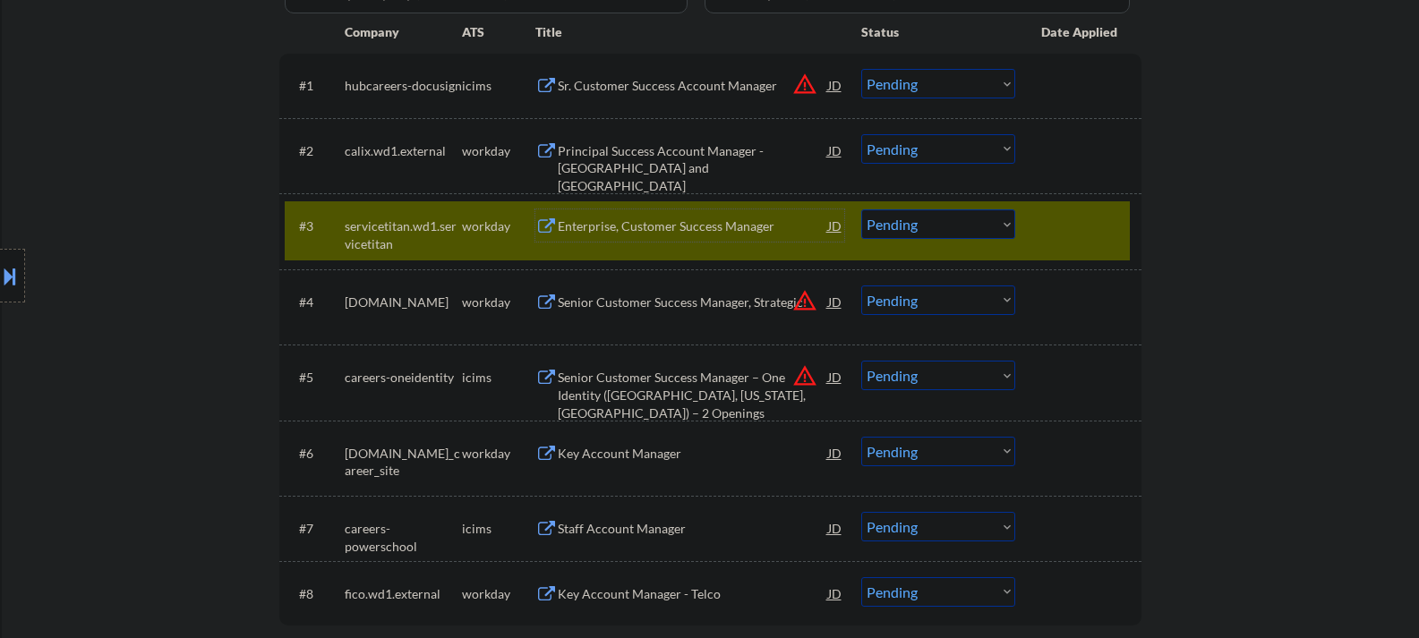
scroll to position [448, 0]
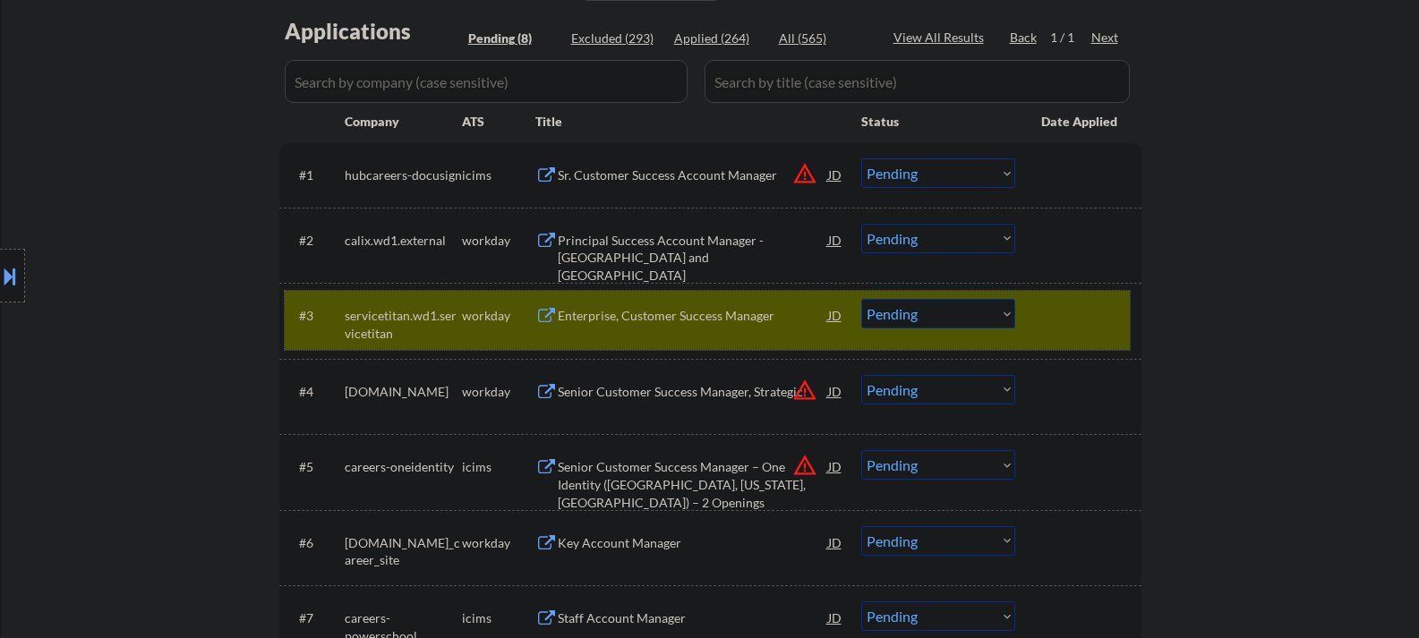
click at [1056, 323] on div at bounding box center [1080, 315] width 79 height 32
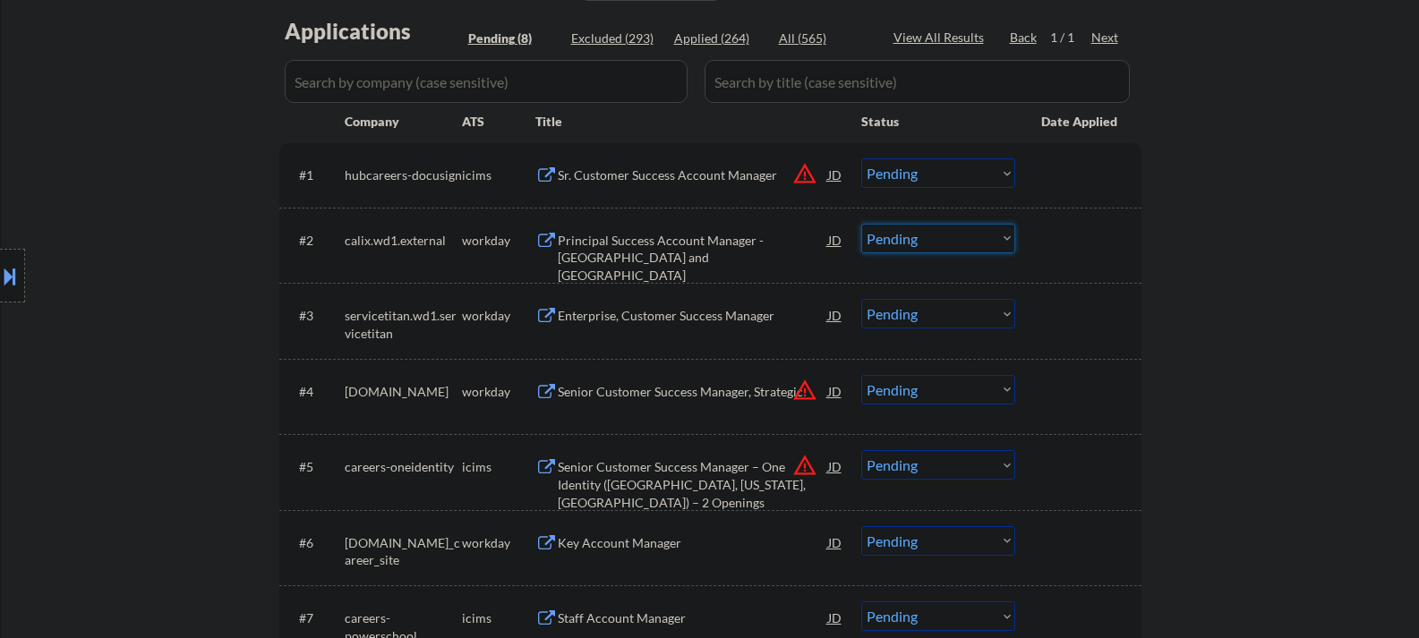
click at [946, 228] on select "Choose an option... Pending Applied Excluded (Questions) Excluded (Expired) Exc…" at bounding box center [938, 239] width 154 height 30
click at [861, 224] on select "Choose an option... Pending Applied Excluded (Questions) Excluded (Expired) Exc…" at bounding box center [938, 239] width 154 height 30
click at [697, 311] on div "Enterprise, Customer Success Manager" at bounding box center [693, 316] width 270 height 18
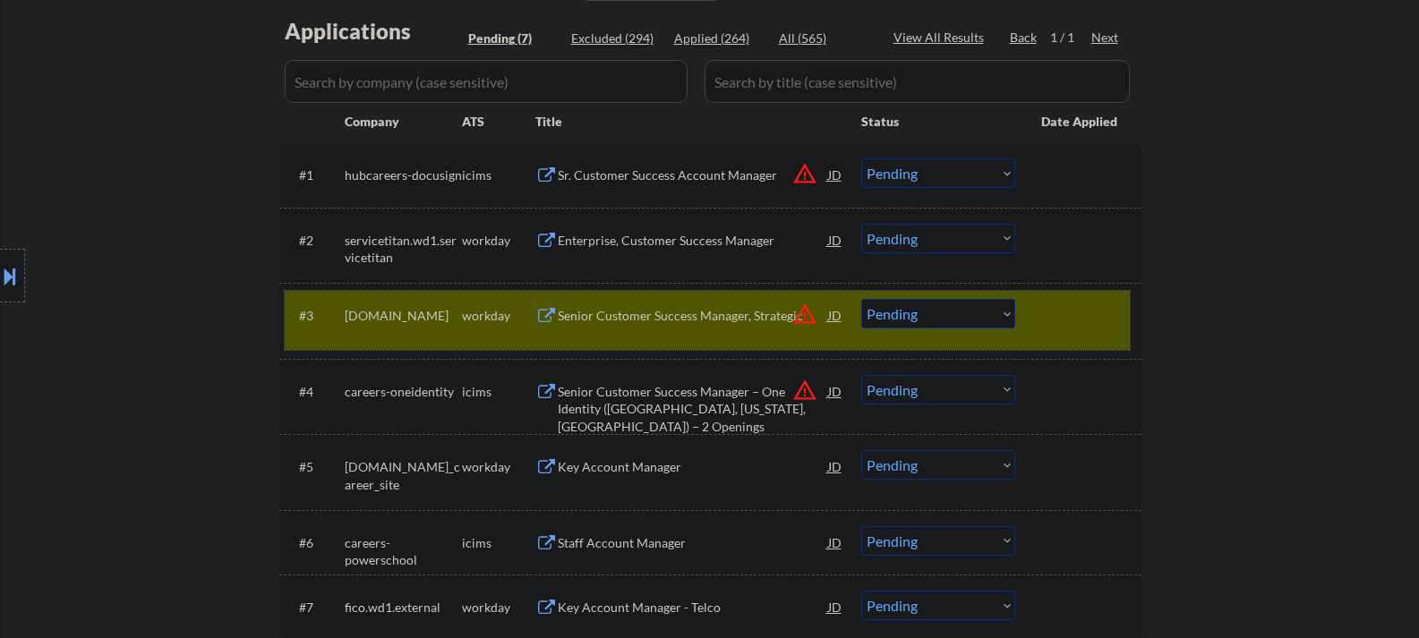
click at [1075, 320] on div at bounding box center [1080, 315] width 79 height 32
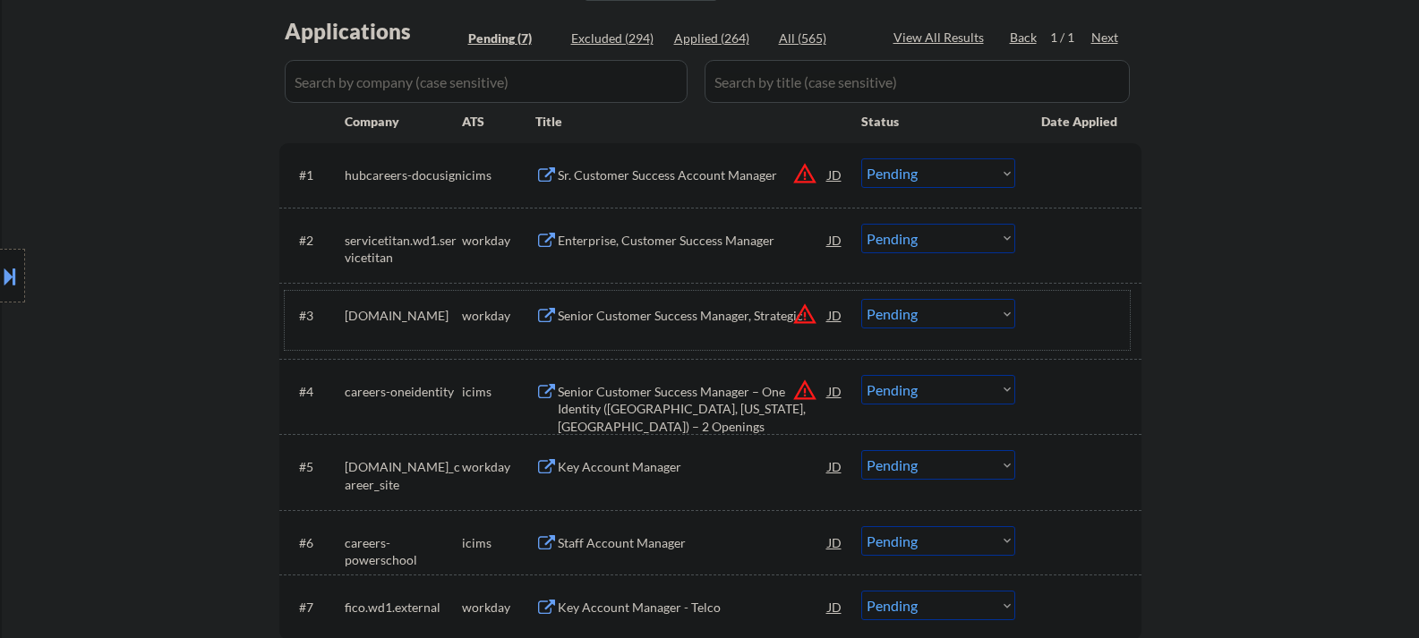
click at [1066, 240] on div at bounding box center [1080, 240] width 79 height 32
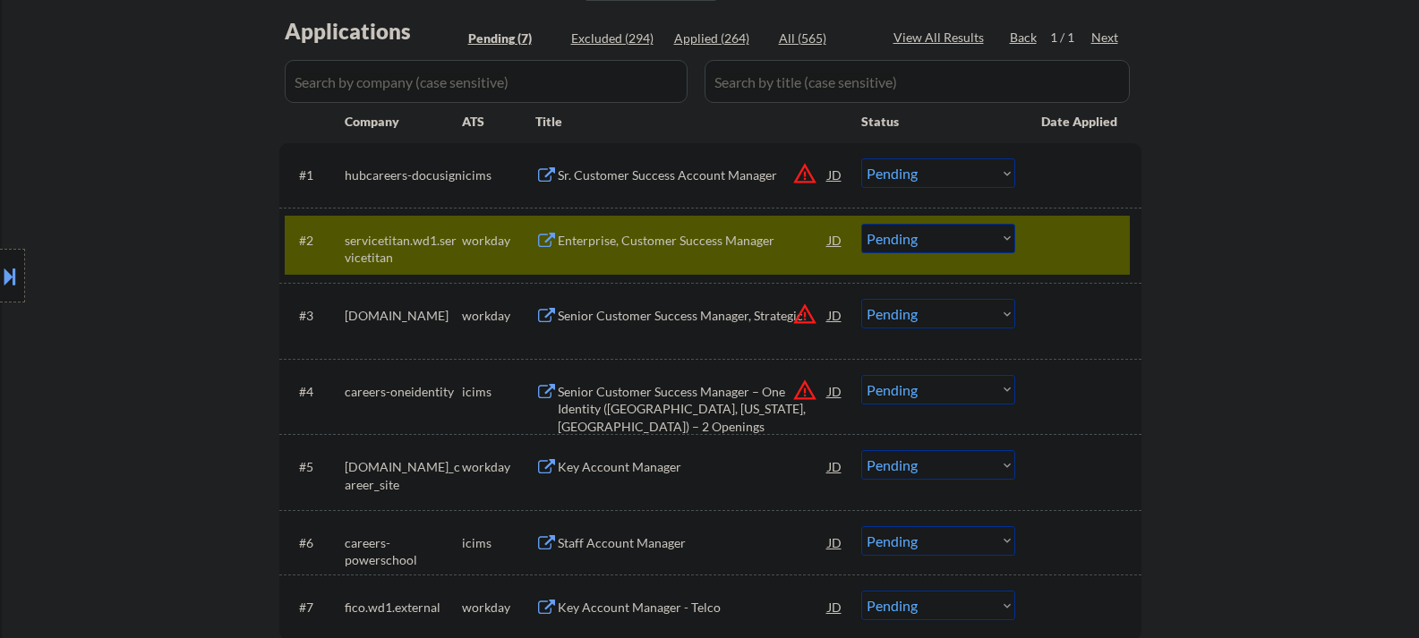
click at [962, 254] on div "#2 servicetitan.wd1.servicetitan workday Enterprise, Customer Success Manager J…" at bounding box center [707, 245] width 845 height 59
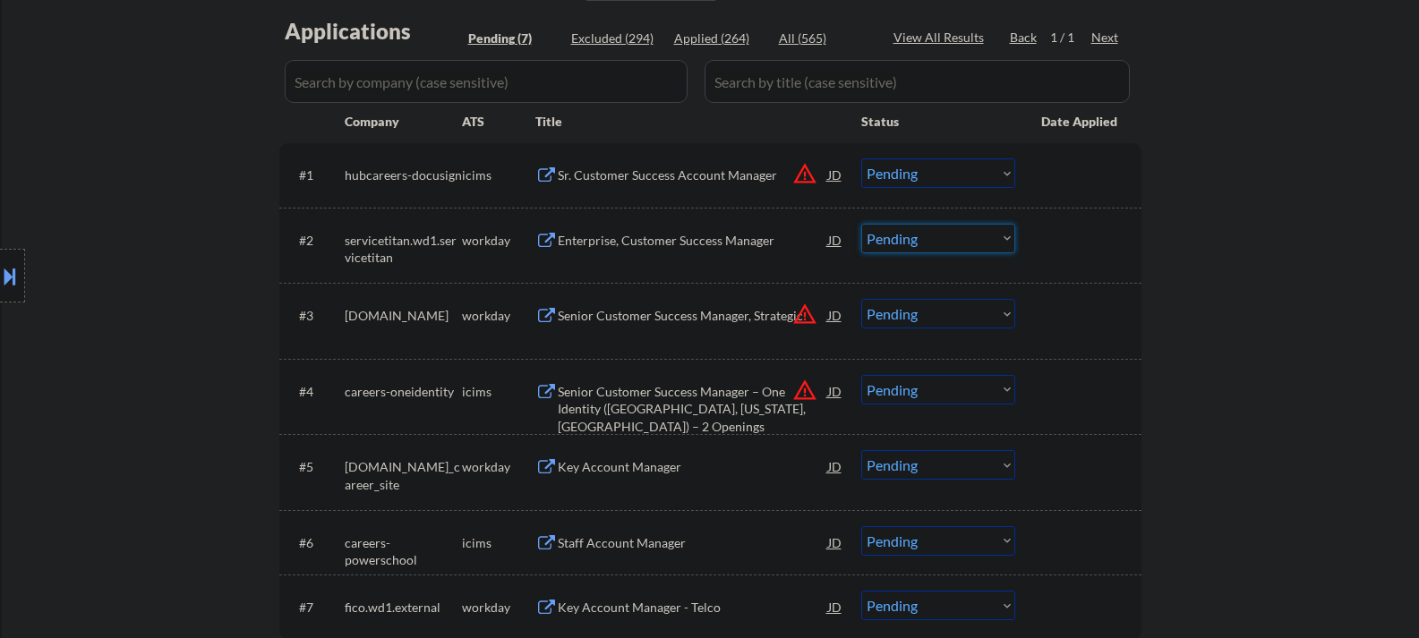
click at [954, 247] on select "Choose an option... Pending Applied Excluded (Questions) Excluded (Expired) Exc…" at bounding box center [938, 239] width 154 height 30
click at [861, 224] on select "Choose an option... Pending Applied Excluded (Questions) Excluded (Expired) Exc…" at bounding box center [938, 239] width 154 height 30
select select ""pending""
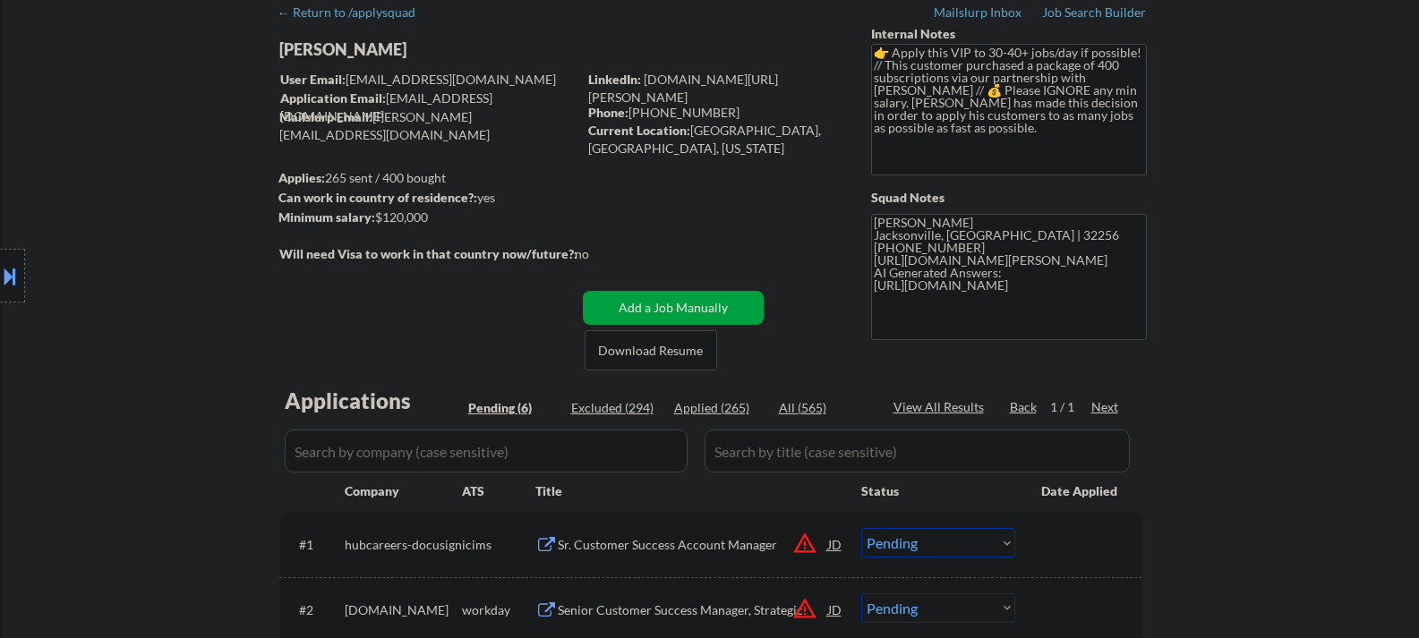
scroll to position [0, 0]
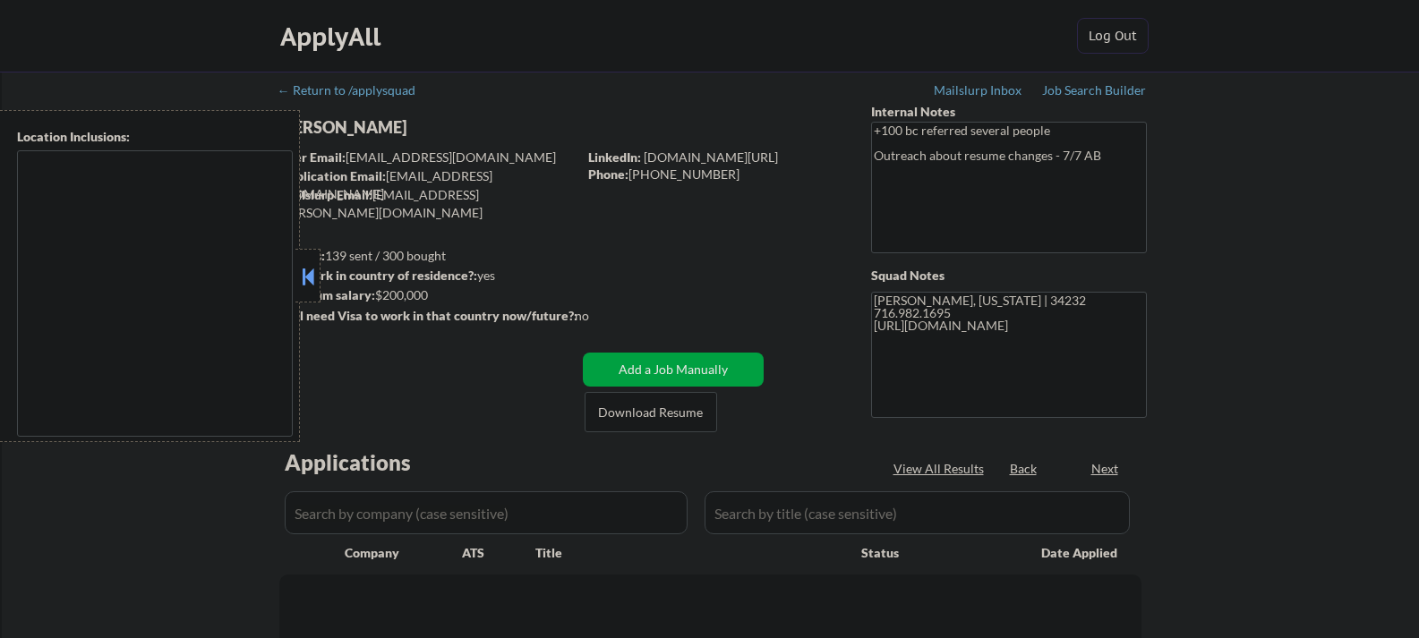
type textarea "[GEOGRAPHIC_DATA], [GEOGRAPHIC_DATA] [GEOGRAPHIC_DATA], [GEOGRAPHIC_DATA] [GEOG…"
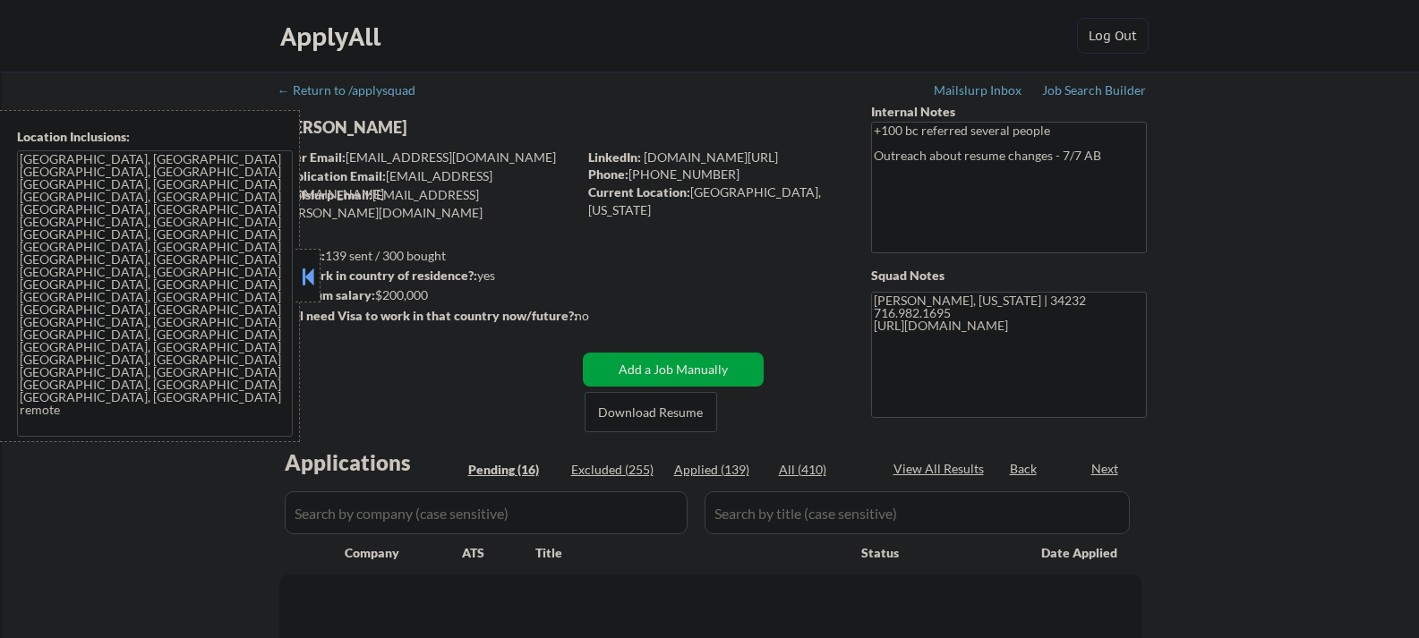
select select ""pending""
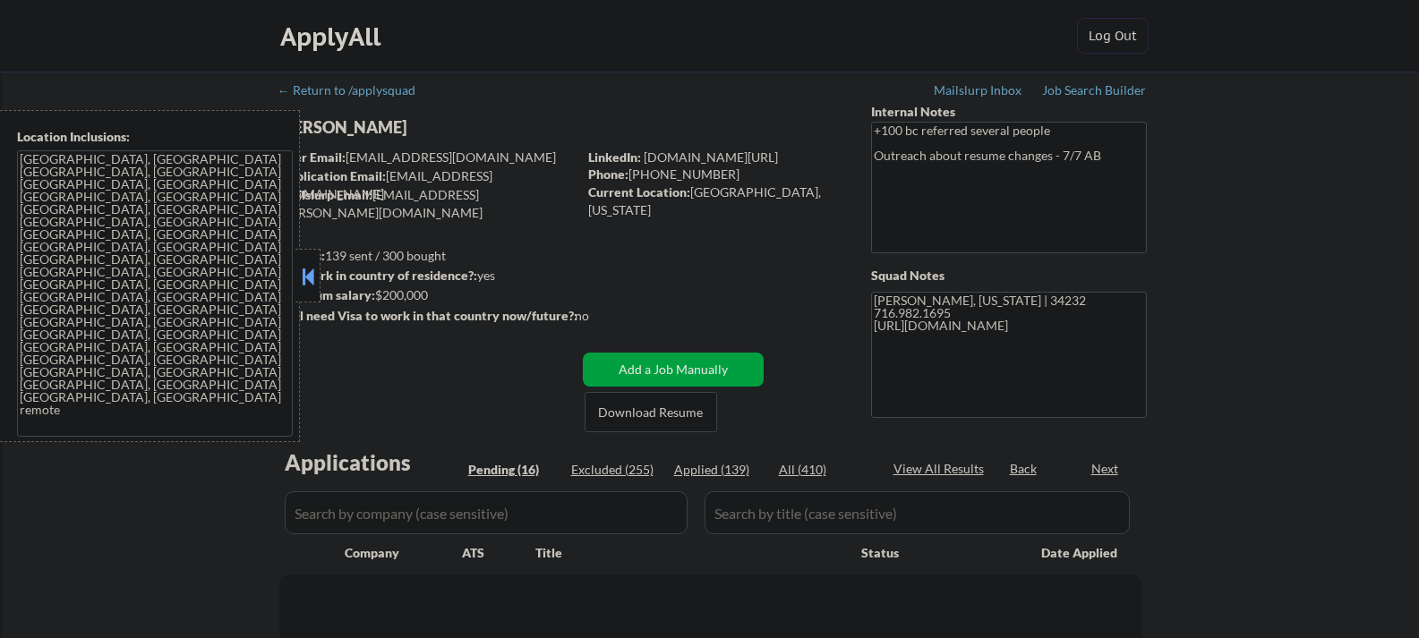
select select ""pending""
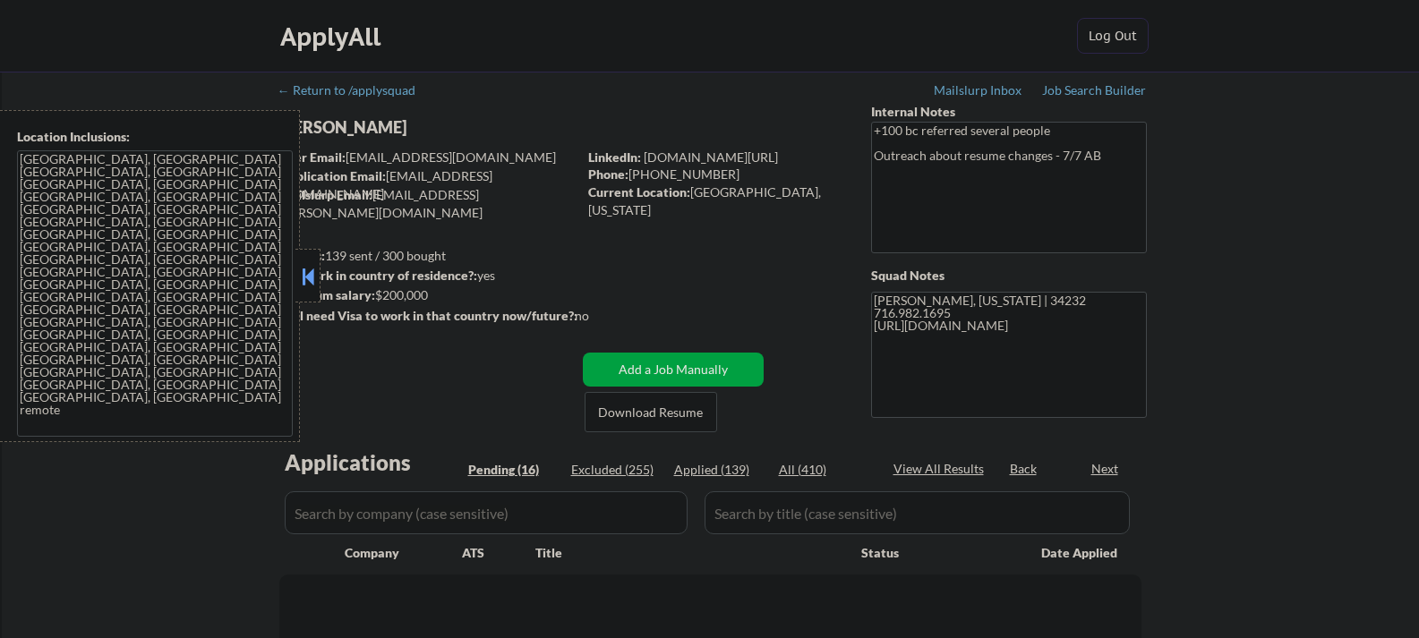
select select ""pending""
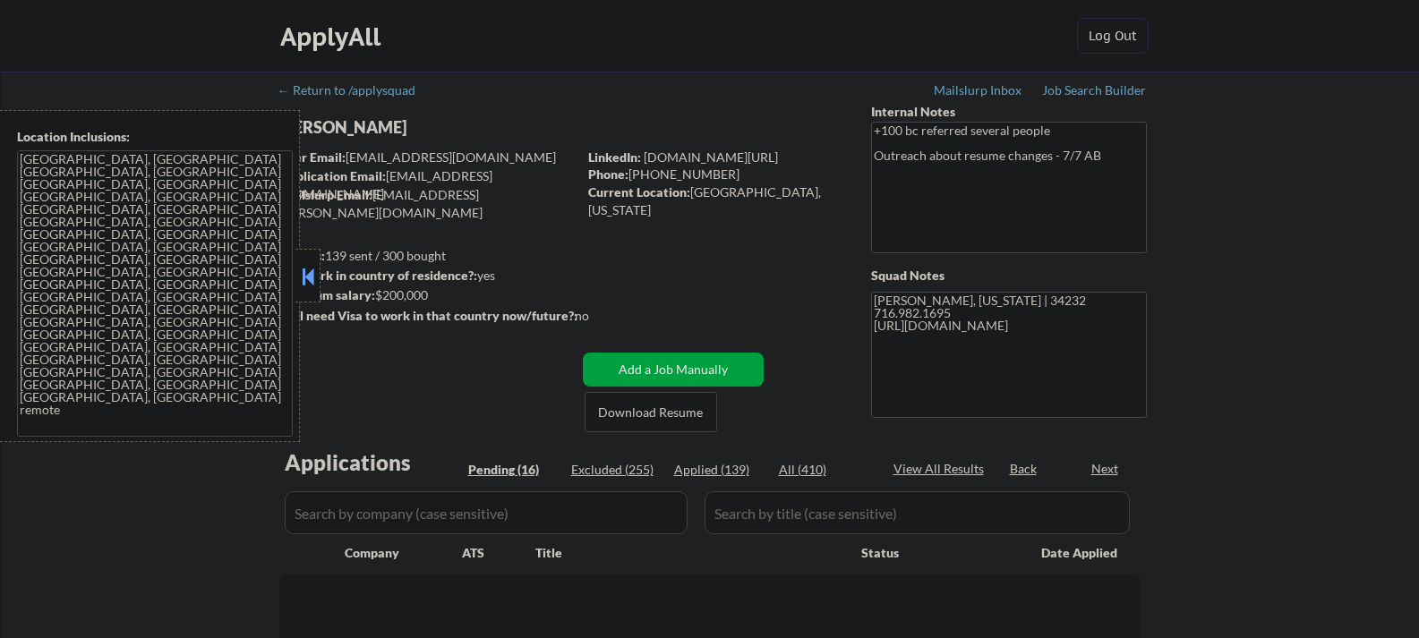
select select ""pending""
click at [301, 274] on button at bounding box center [308, 276] width 20 height 27
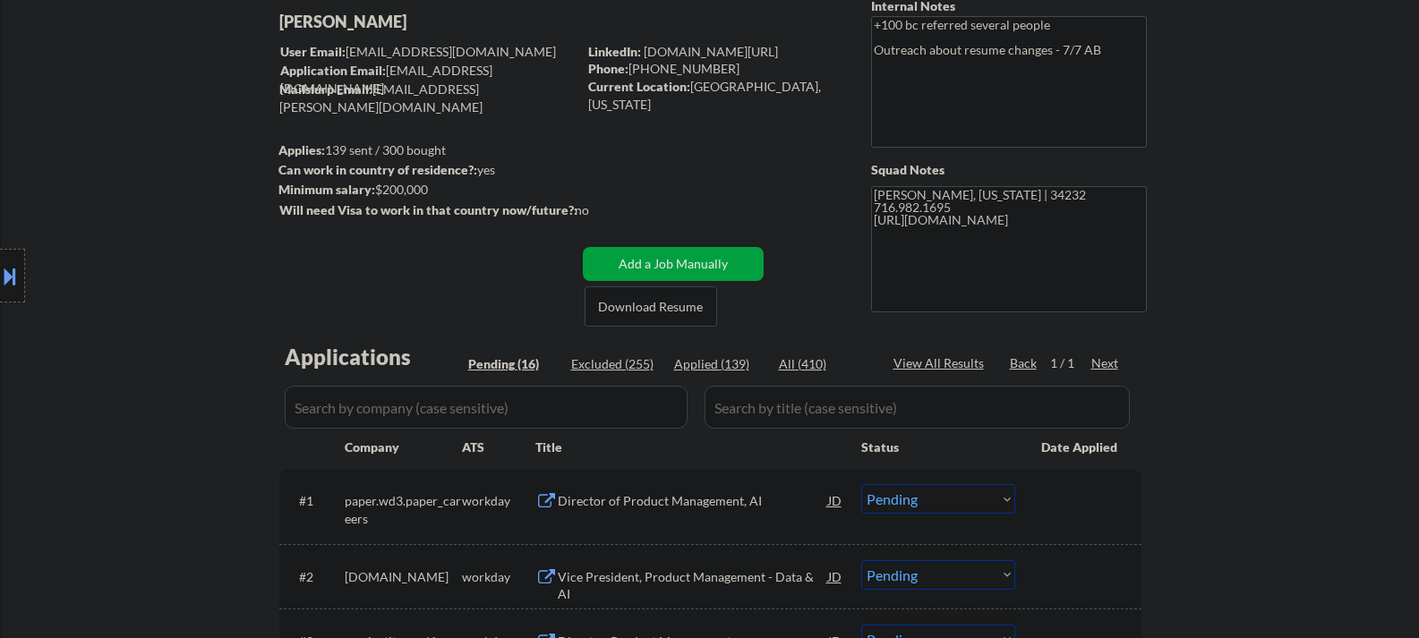
scroll to position [90, 0]
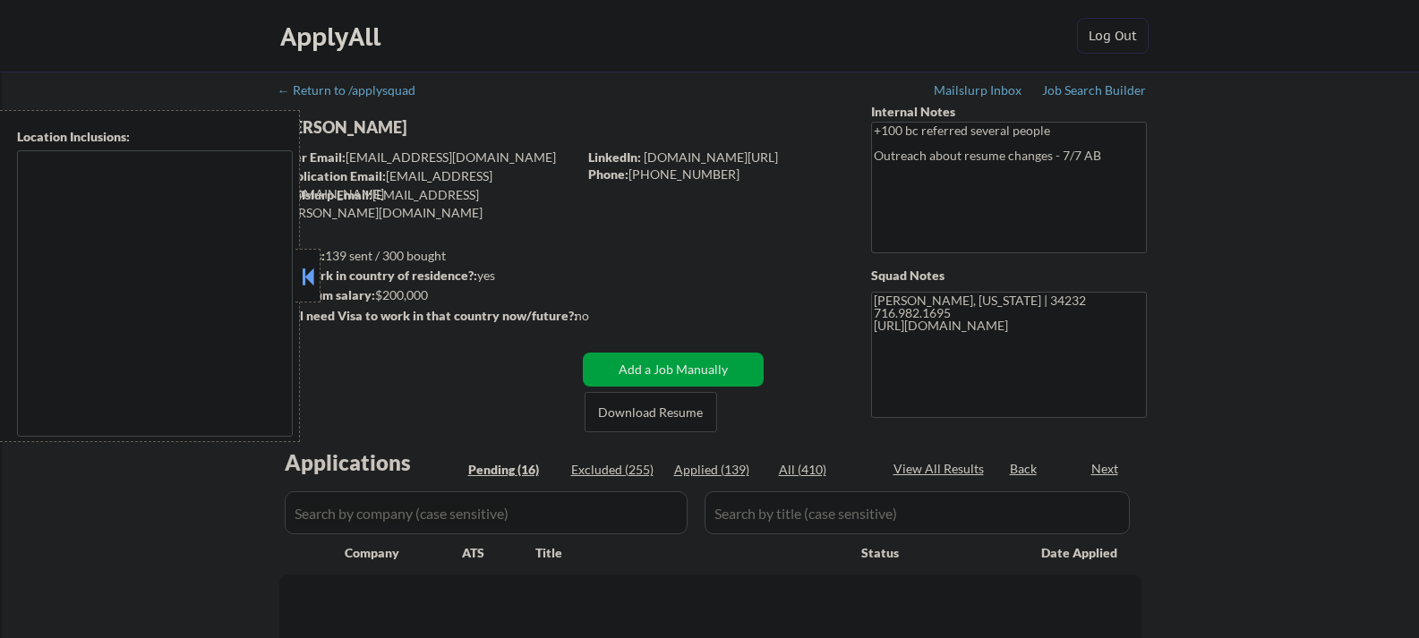
type textarea "[GEOGRAPHIC_DATA], [GEOGRAPHIC_DATA] [GEOGRAPHIC_DATA], [GEOGRAPHIC_DATA] [GEOG…"
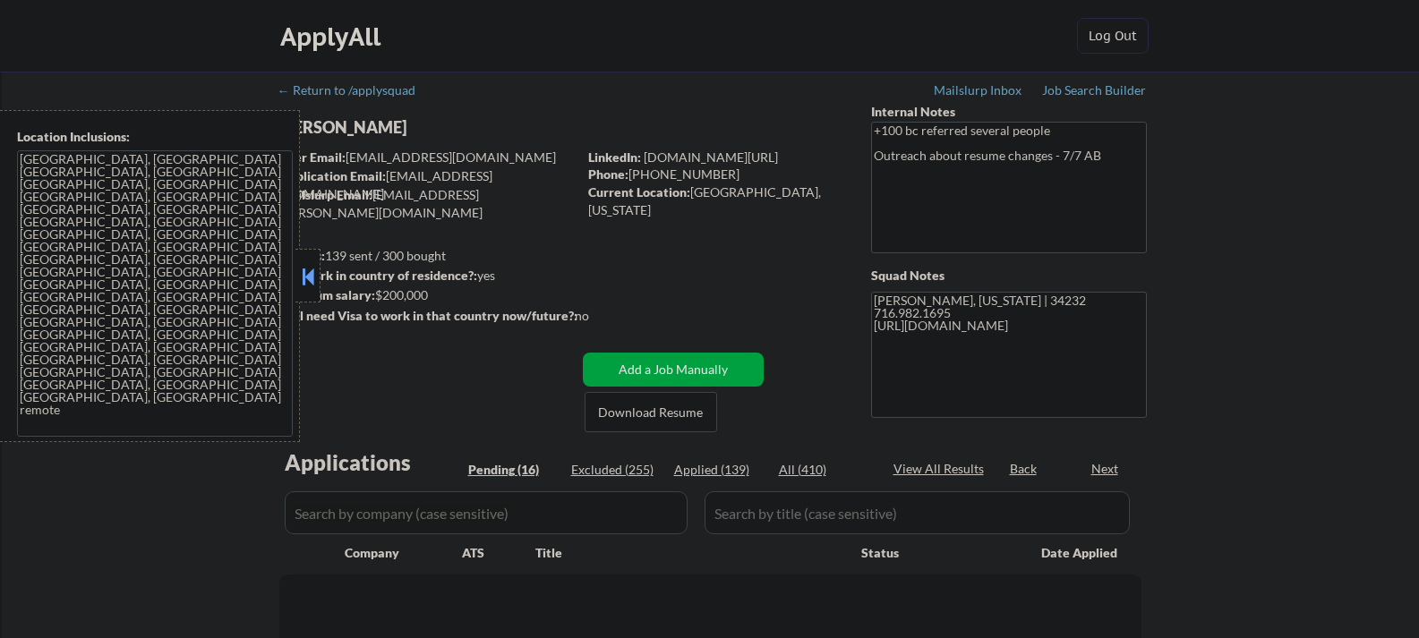
click at [304, 268] on button at bounding box center [308, 276] width 20 height 27
select select ""pending""
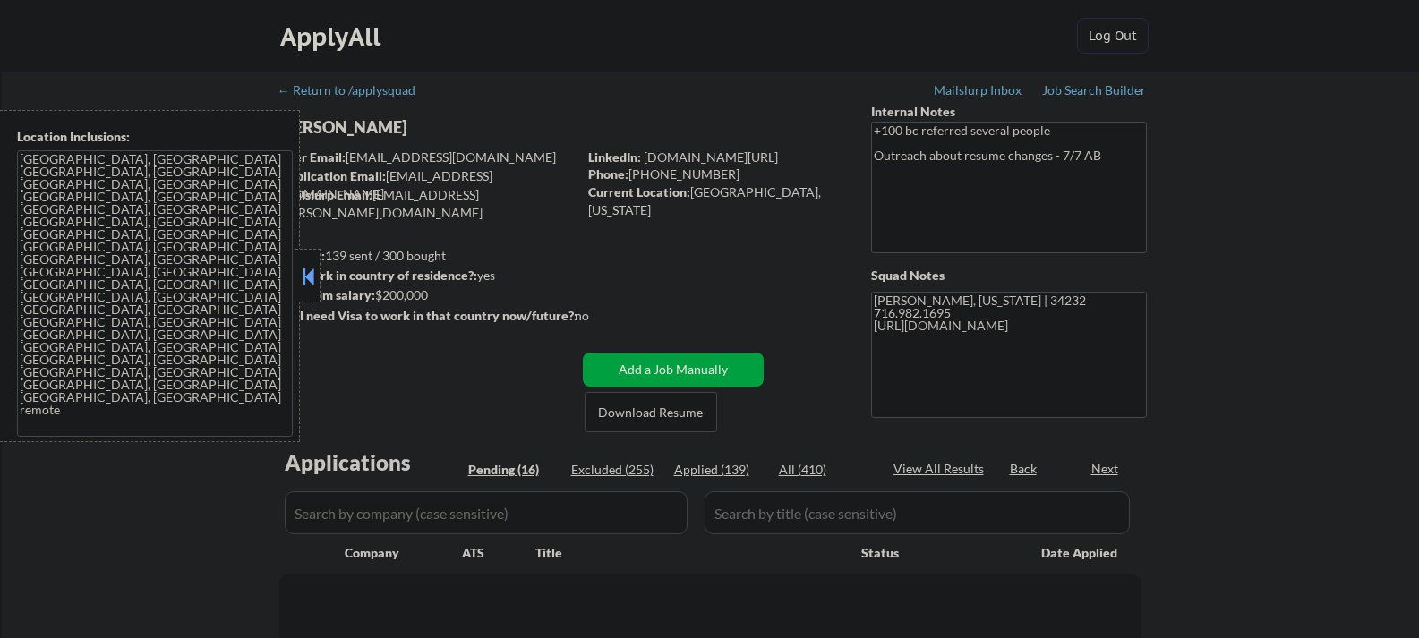
select select ""pending""
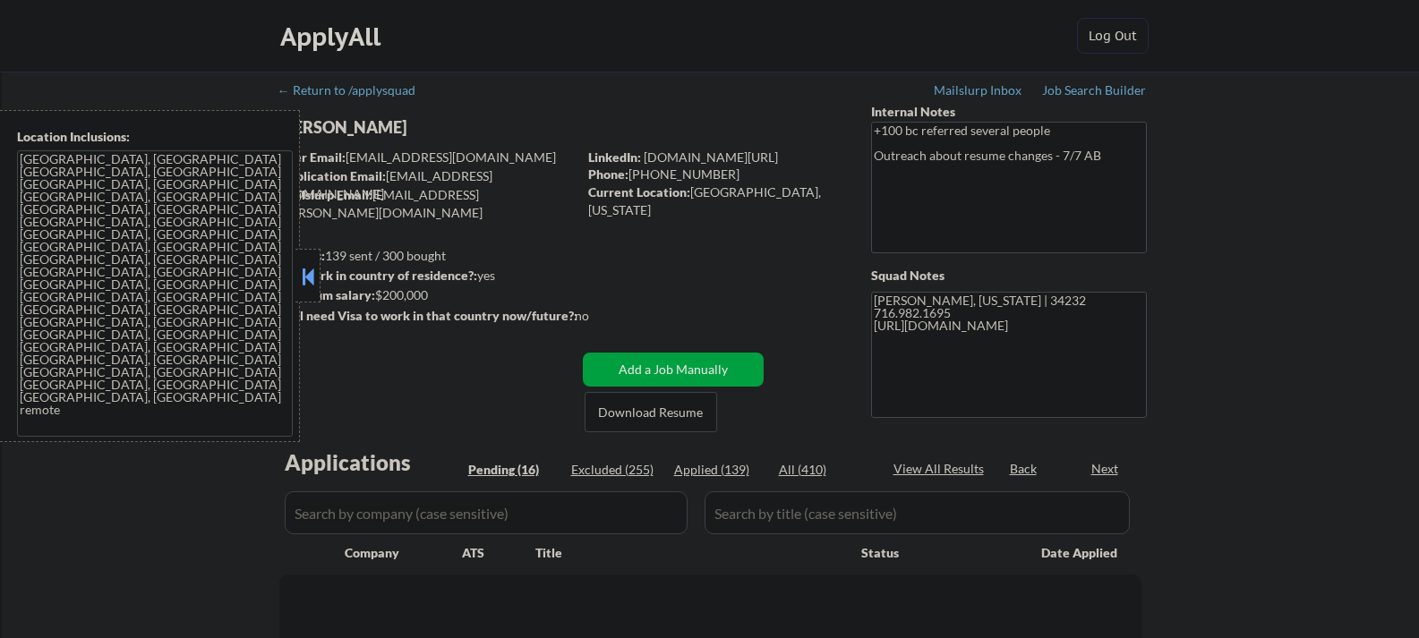
select select ""pending""
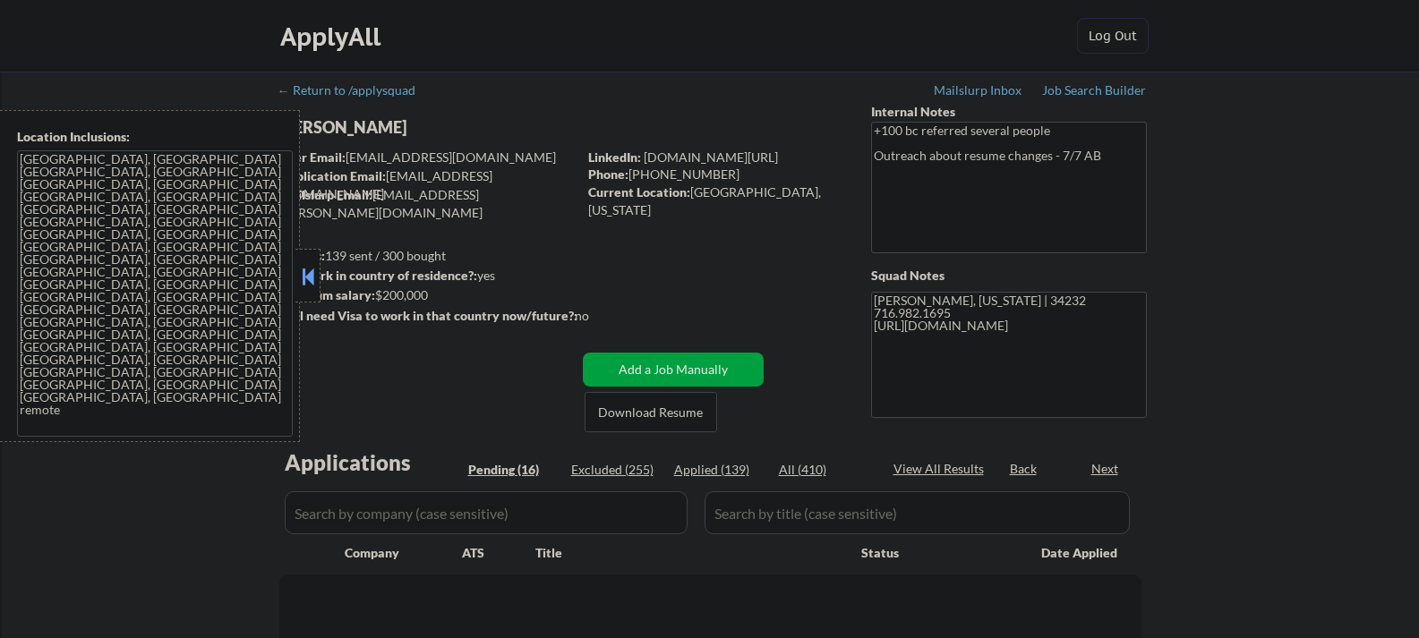
select select ""pending""
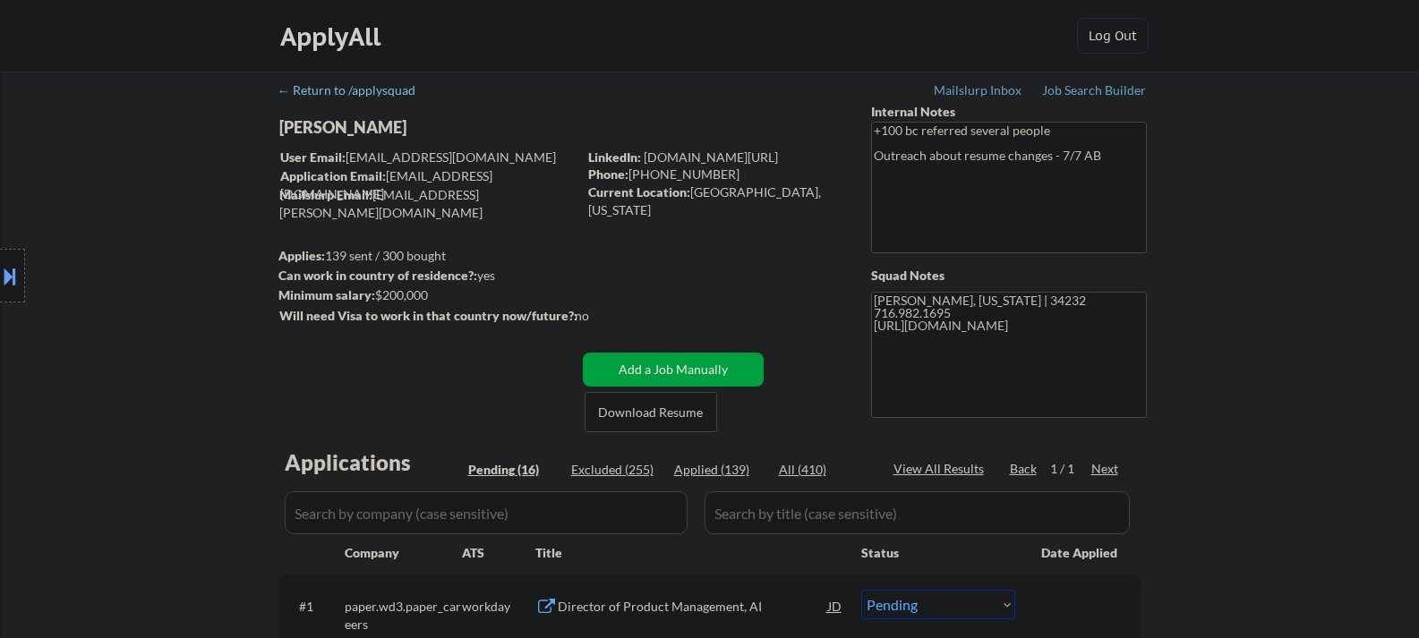
click at [314, 125] on div "Location Inclusions: [GEOGRAPHIC_DATA], [GEOGRAPHIC_DATA] [GEOGRAPHIC_DATA], [G…" at bounding box center [160, 276] width 321 height 332
click at [302, 130] on div "Location Inclusions: [GEOGRAPHIC_DATA], [GEOGRAPHIC_DATA] [GEOGRAPHIC_DATA], [G…" at bounding box center [160, 276] width 321 height 332
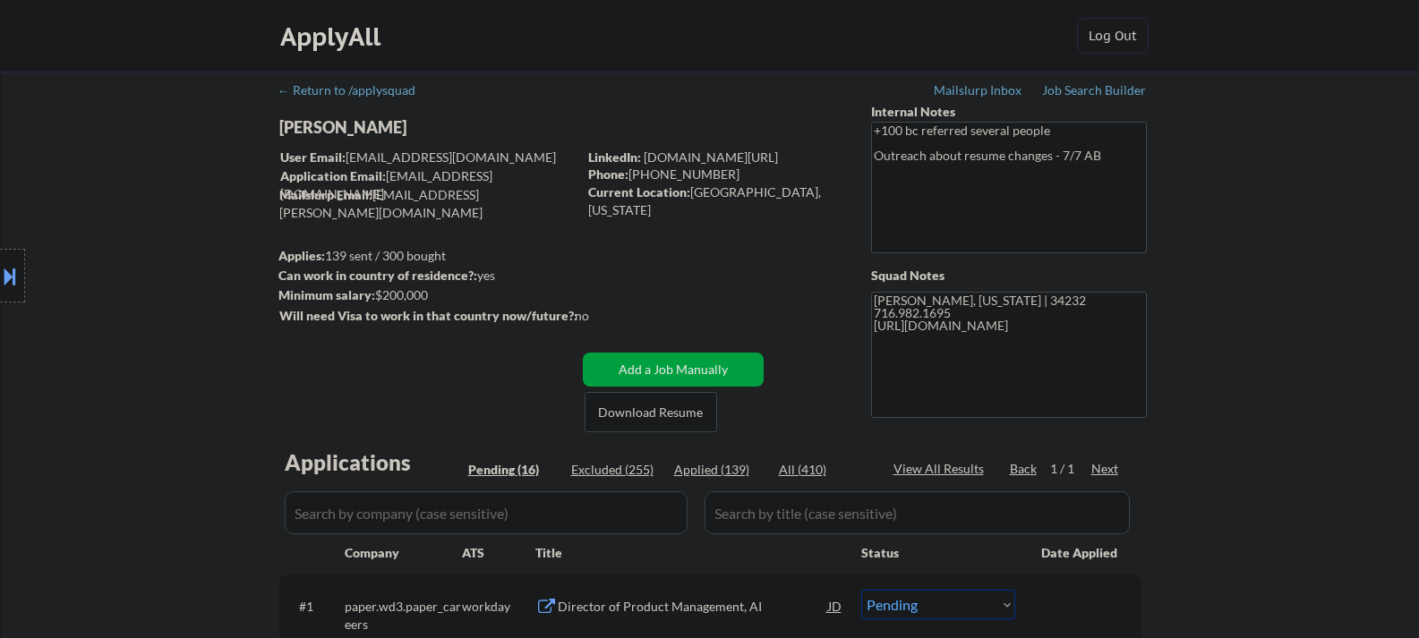
click at [302, 130] on div "Location Inclusions: [GEOGRAPHIC_DATA], [GEOGRAPHIC_DATA] [GEOGRAPHIC_DATA], [G…" at bounding box center [160, 276] width 321 height 332
click at [329, 127] on div "[PERSON_NAME]" at bounding box center [463, 127] width 368 height 22
copy div "[PERSON_NAME]"
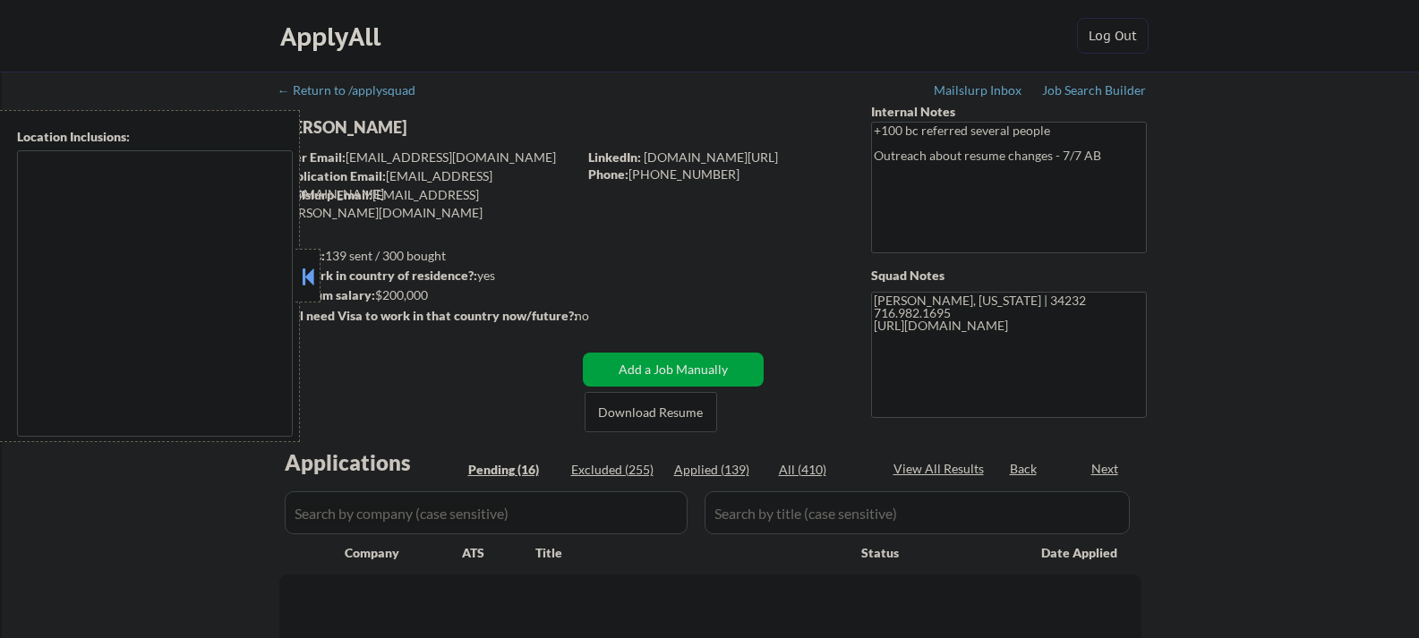
click at [306, 271] on button at bounding box center [308, 276] width 20 height 27
select select ""pending""
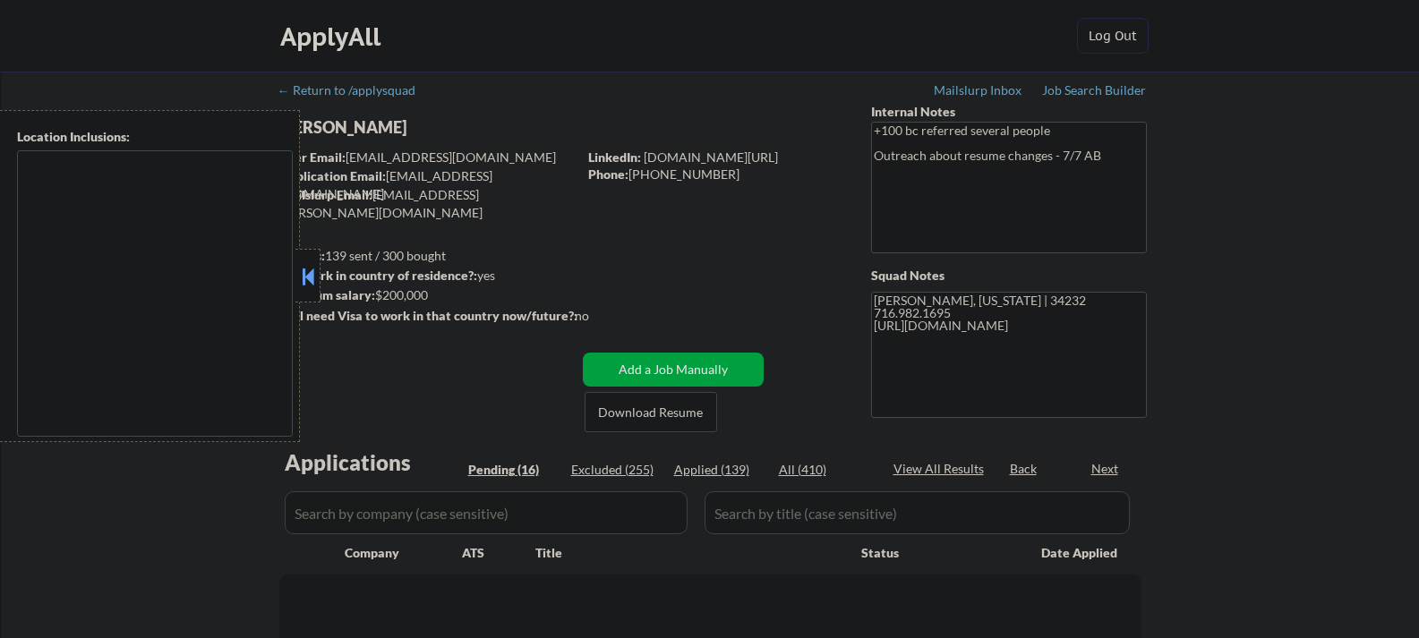
select select ""pending""
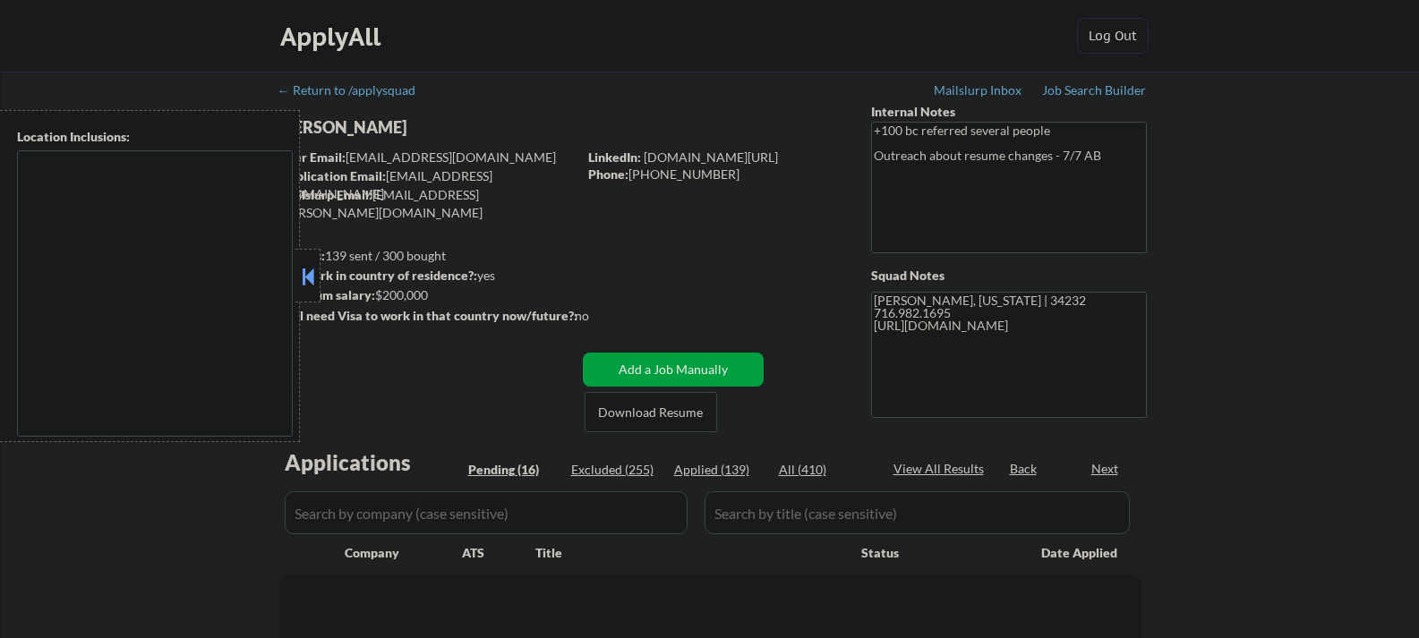
select select ""pending""
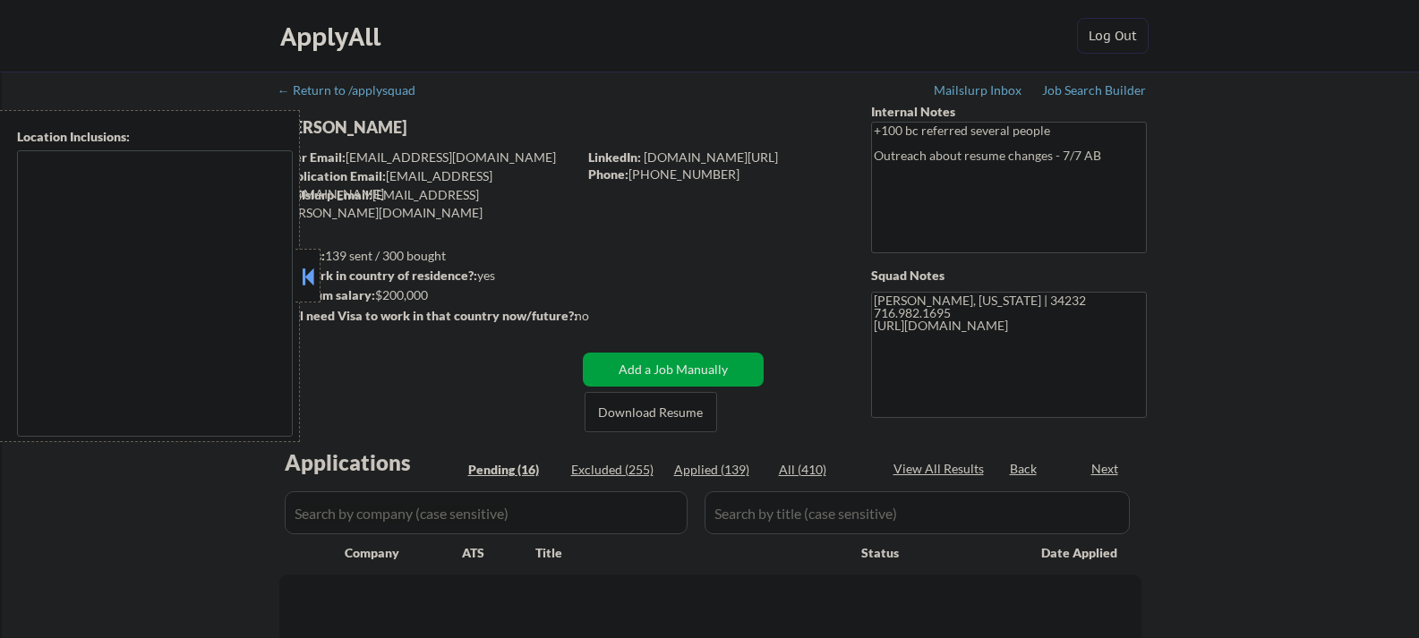
select select ""pending""
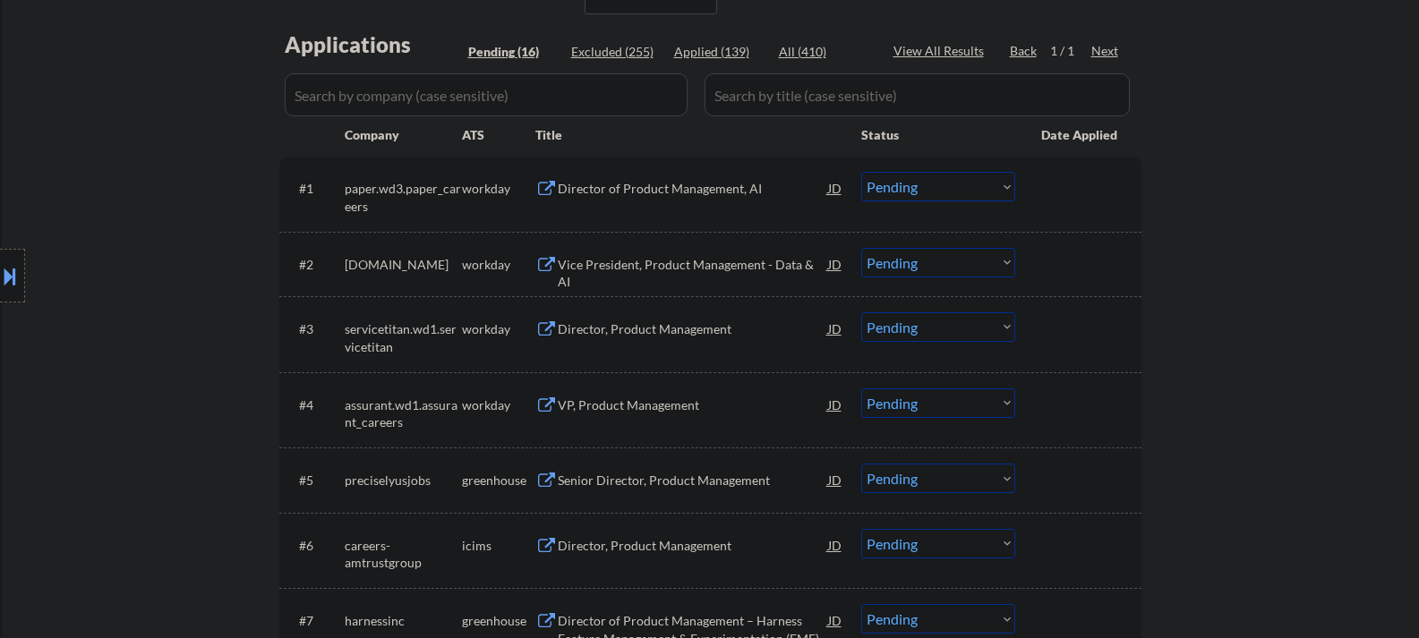
scroll to position [448, 0]
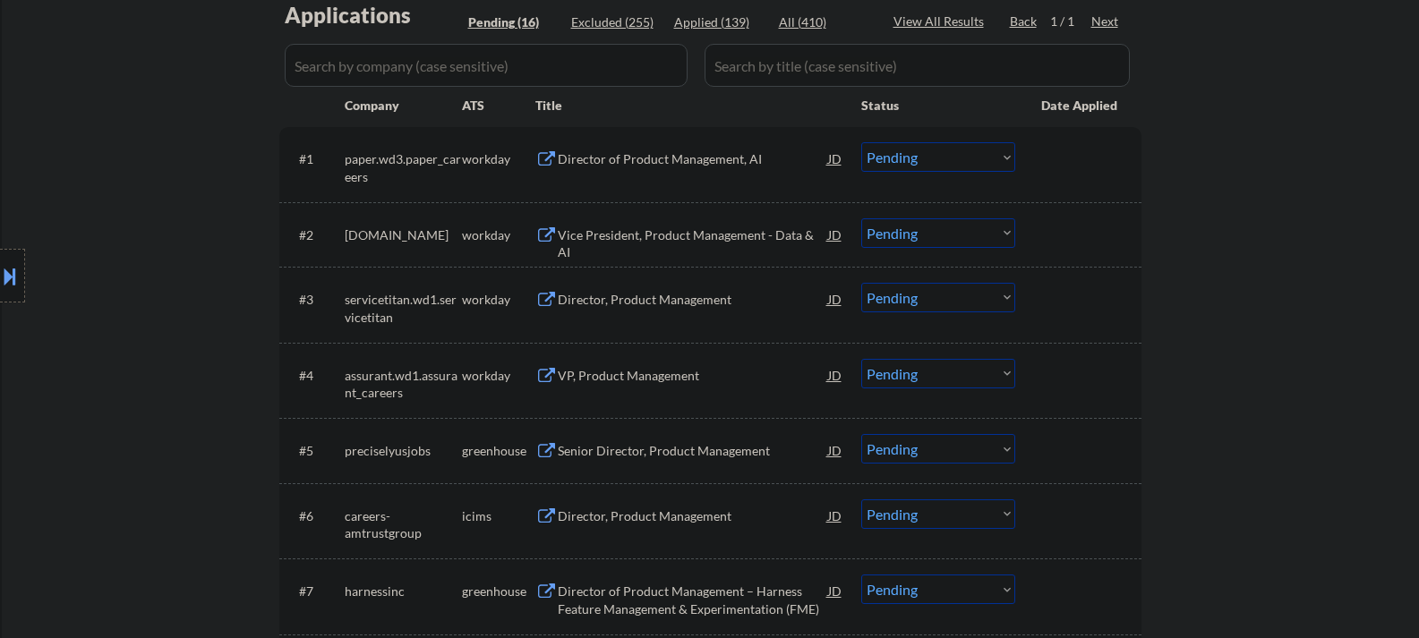
click at [615, 456] on div "Senior Director, Product Management" at bounding box center [693, 451] width 270 height 18
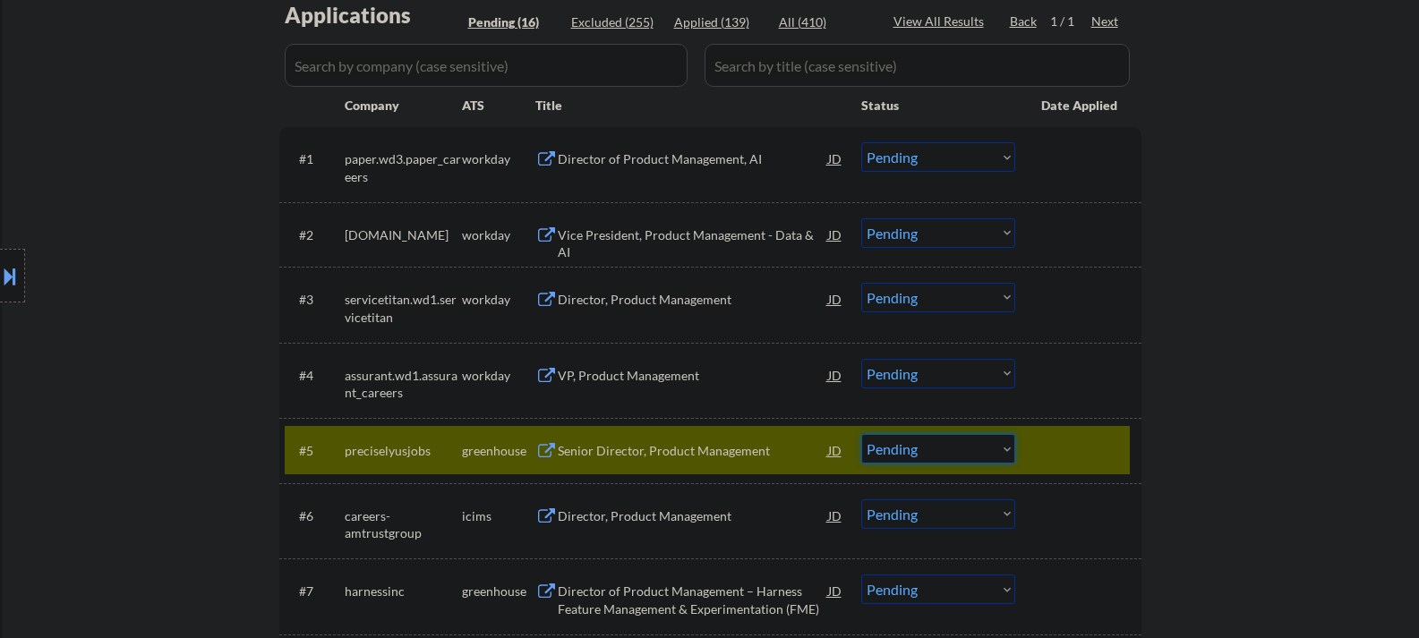
click at [935, 449] on select "Choose an option... Pending Applied Excluded (Questions) Excluded (Expired) Exc…" at bounding box center [938, 449] width 154 height 30
click at [861, 434] on select "Choose an option... Pending Applied Excluded (Questions) Excluded (Expired) Exc…" at bounding box center [938, 449] width 154 height 30
select select ""pending""
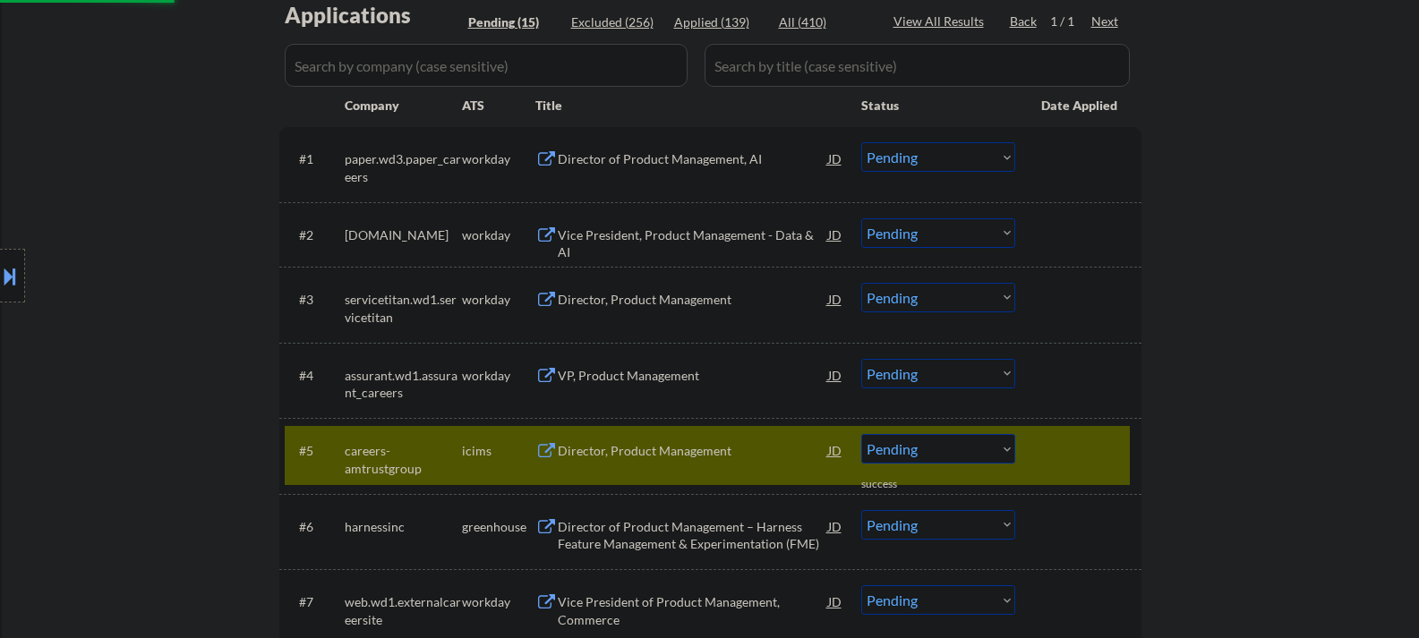
scroll to position [537, 0]
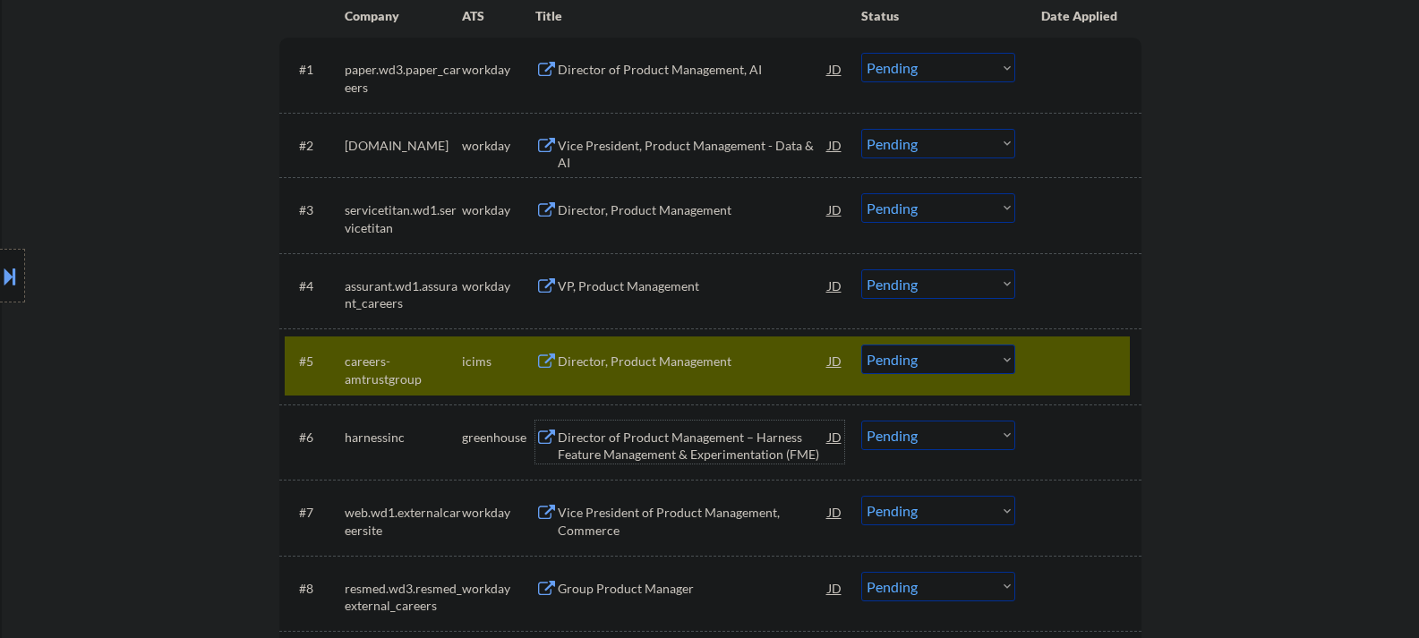
click at [626, 458] on div "Director of Product Management – Harness Feature Management & Experimentation (…" at bounding box center [693, 446] width 270 height 35
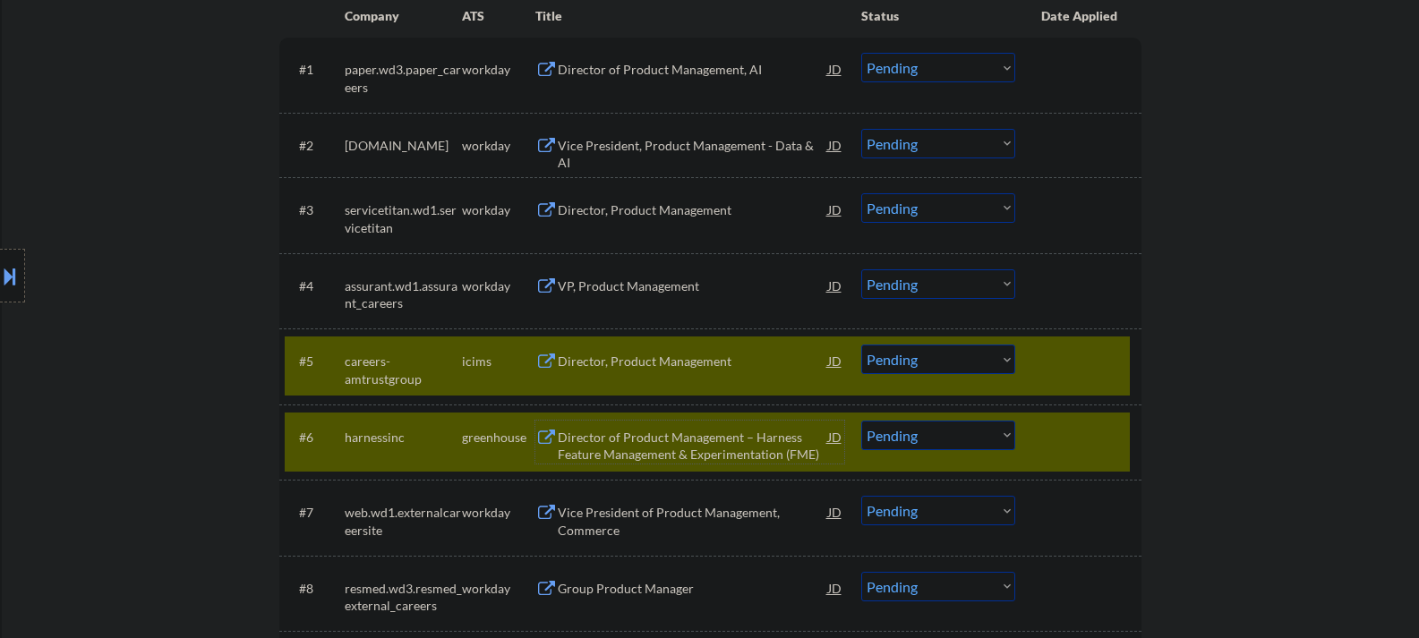
click at [1037, 364] on div "#5 careers-amtrustgroup icims Director, Product Management JD Choose an option.…" at bounding box center [707, 366] width 845 height 59
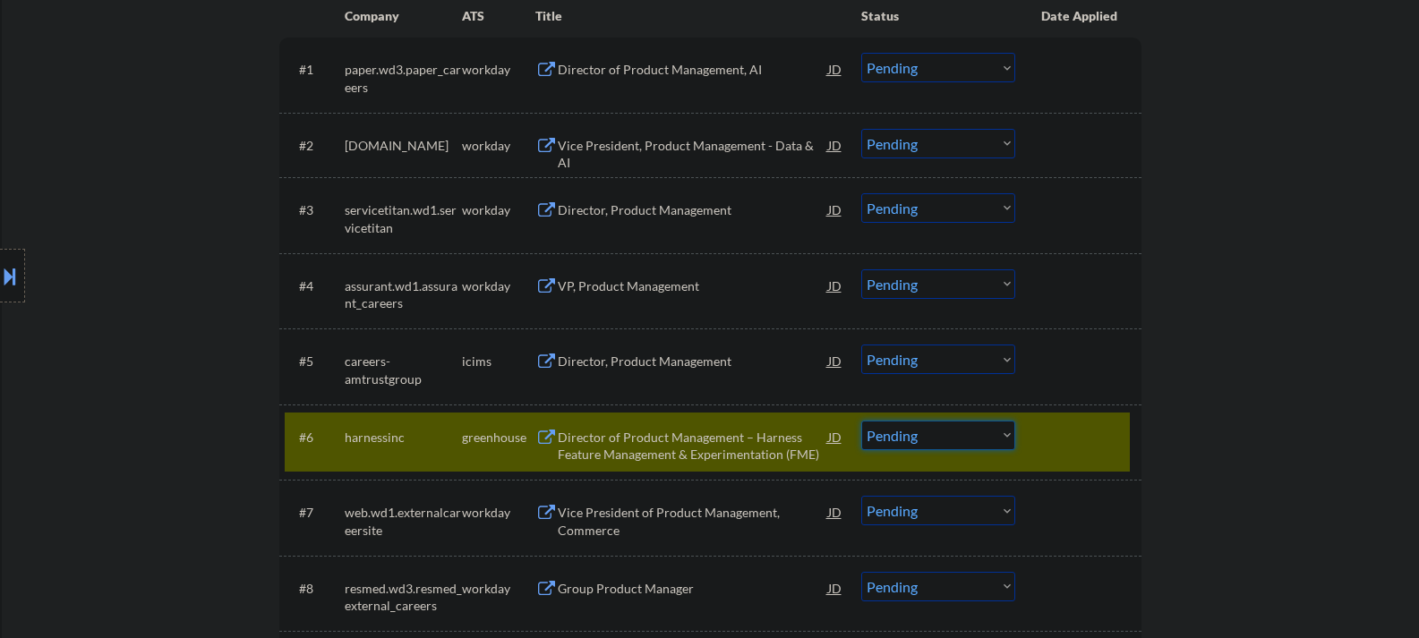
click at [898, 431] on select "Choose an option... Pending Applied Excluded (Questions) Excluded (Expired) Exc…" at bounding box center [938, 436] width 154 height 30
click at [861, 421] on select "Choose an option... Pending Applied Excluded (Questions) Excluded (Expired) Exc…" at bounding box center [938, 436] width 154 height 30
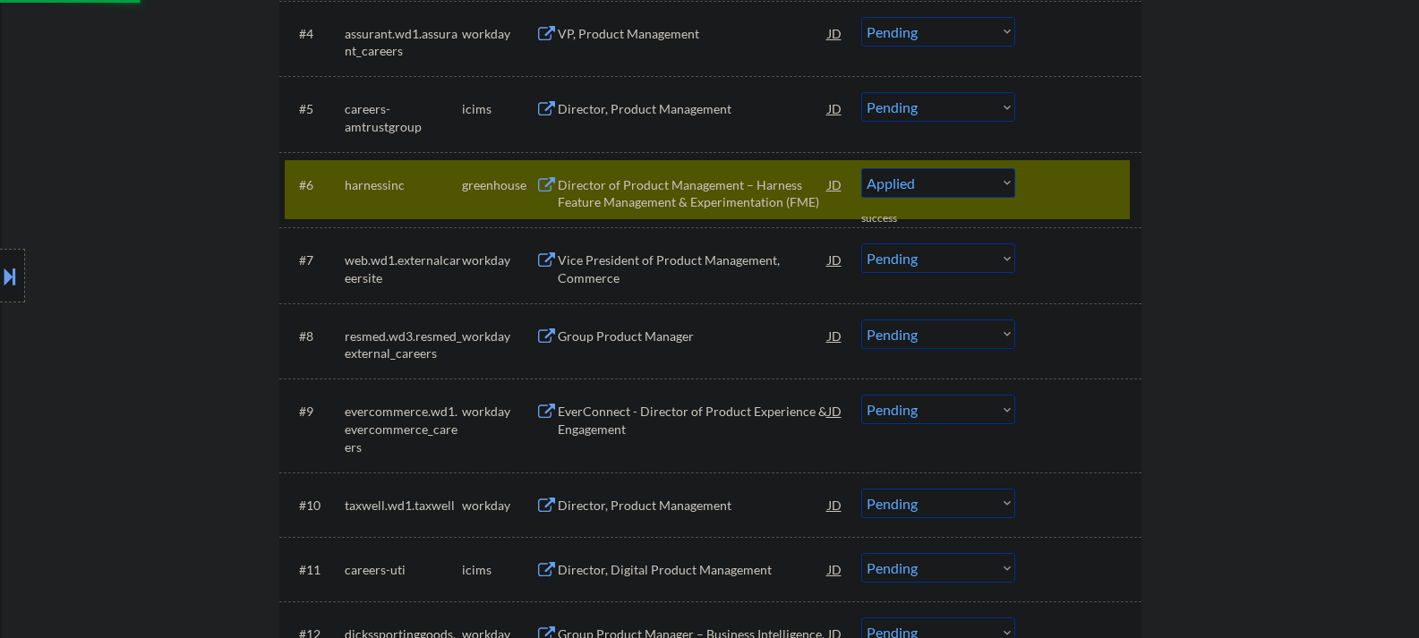
select select ""pending""
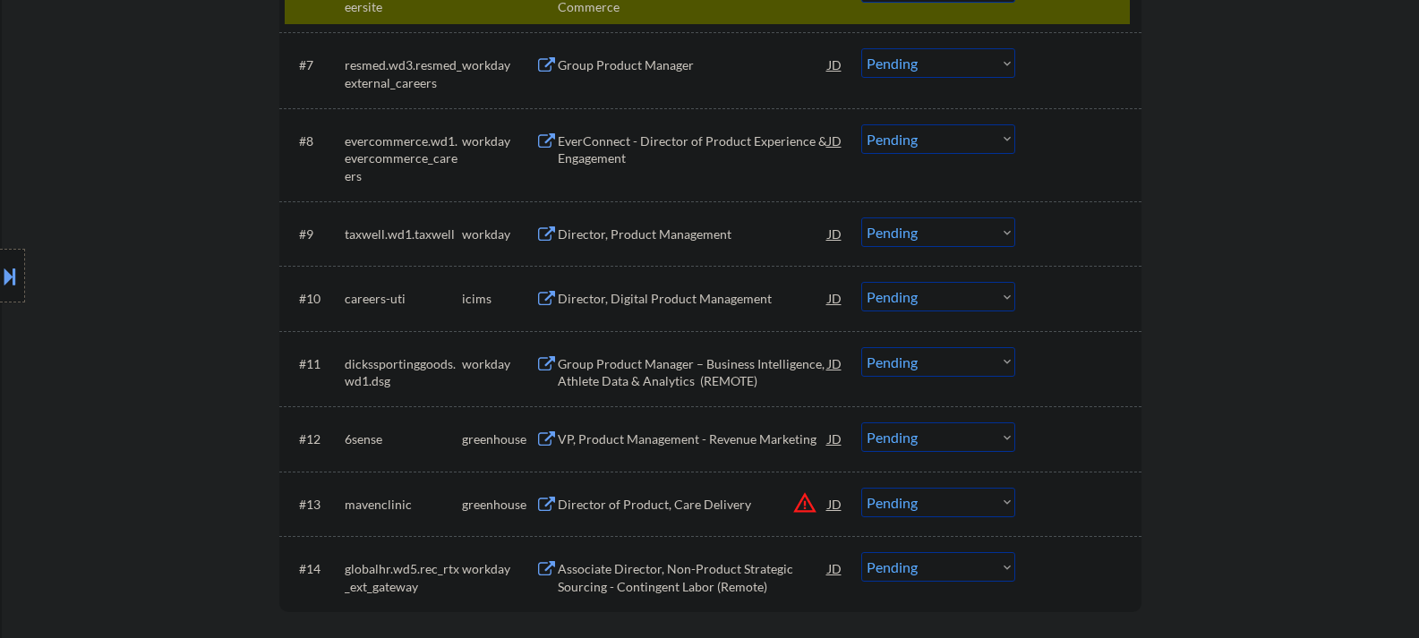
scroll to position [1074, 0]
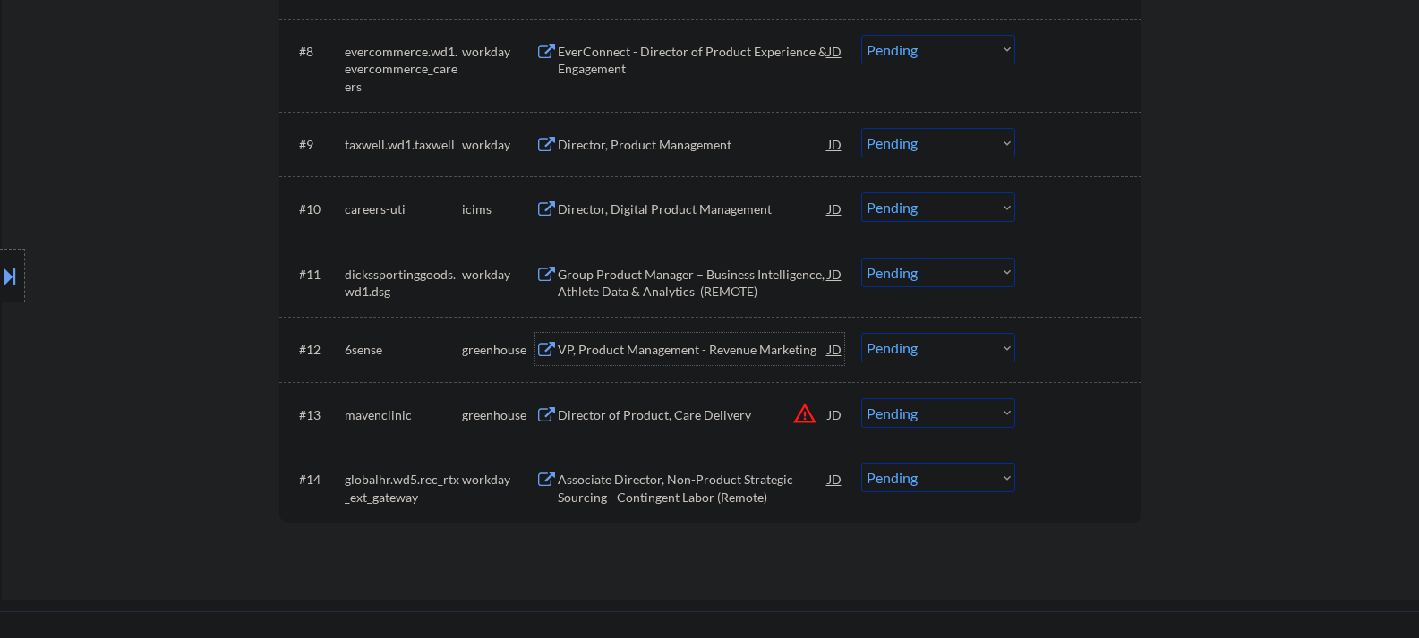
click at [640, 353] on div "VP, Product Management - Revenue Marketing" at bounding box center [693, 350] width 270 height 18
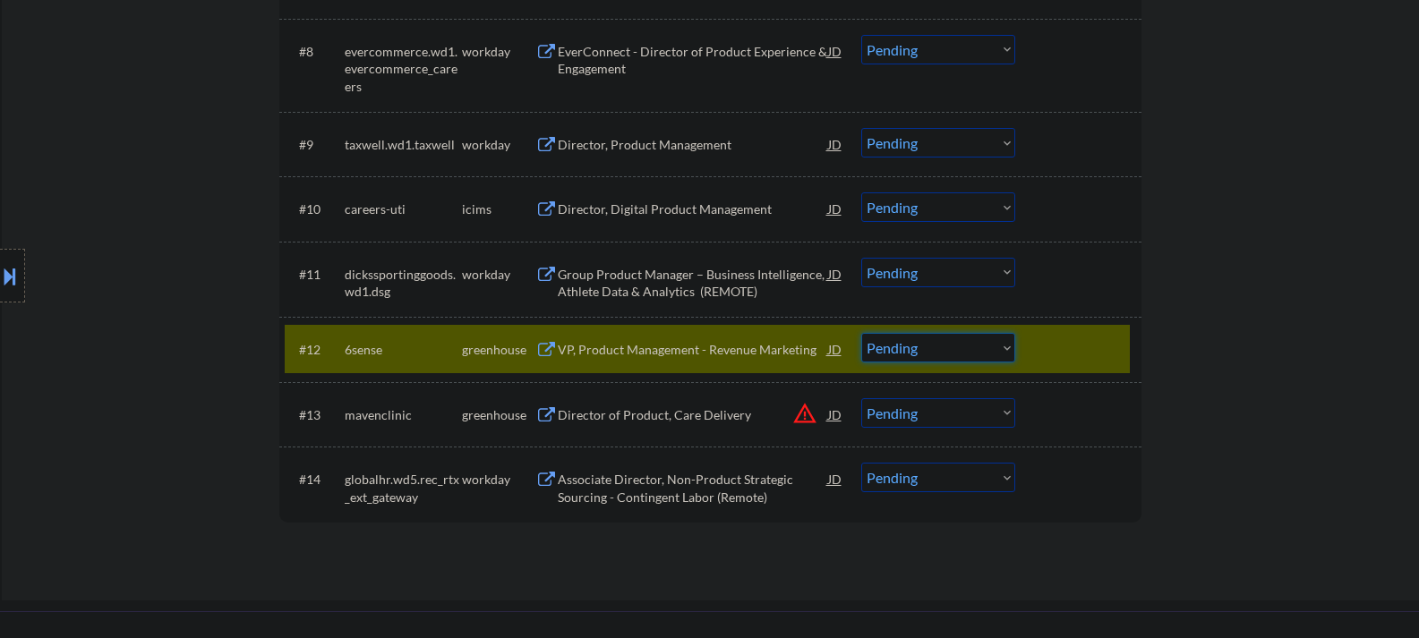
click at [952, 353] on select "Choose an option... Pending Applied Excluded (Questions) Excluded (Expired) Exc…" at bounding box center [938, 348] width 154 height 30
click at [861, 333] on select "Choose an option... Pending Applied Excluded (Questions) Excluded (Expired) Exc…" at bounding box center [938, 348] width 154 height 30
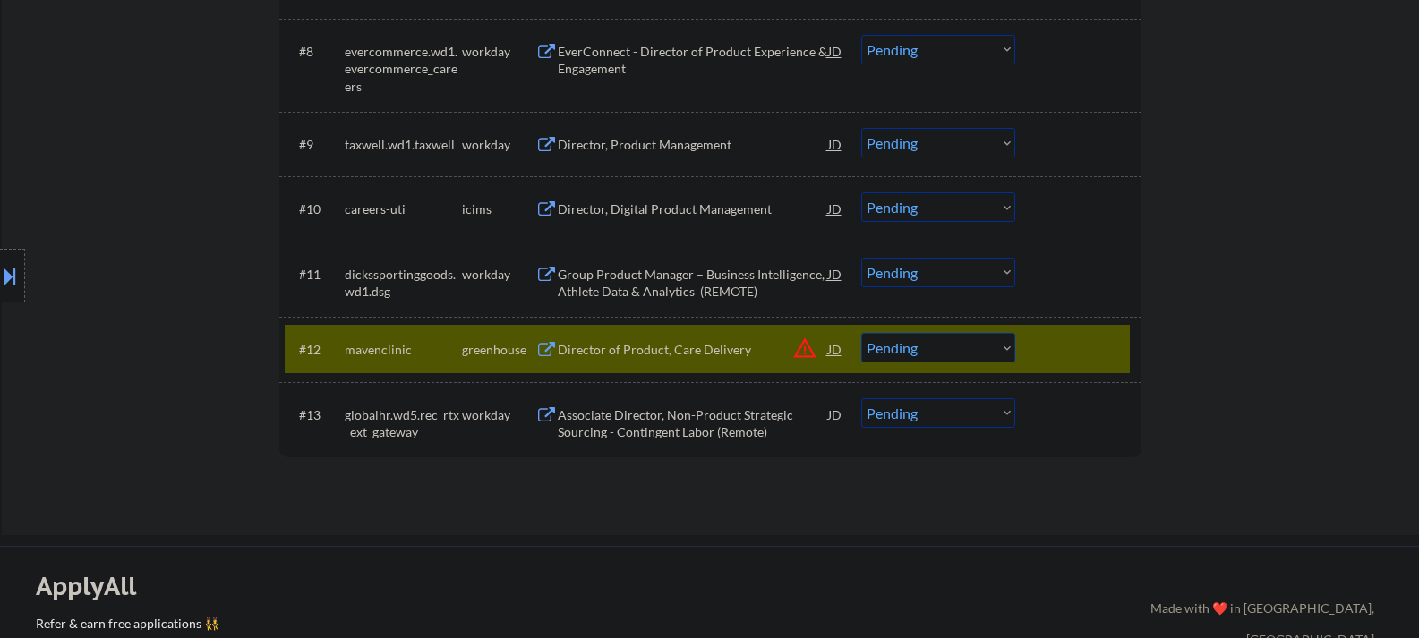
click at [637, 360] on div "Director of Product, Care Delivery" at bounding box center [693, 349] width 270 height 32
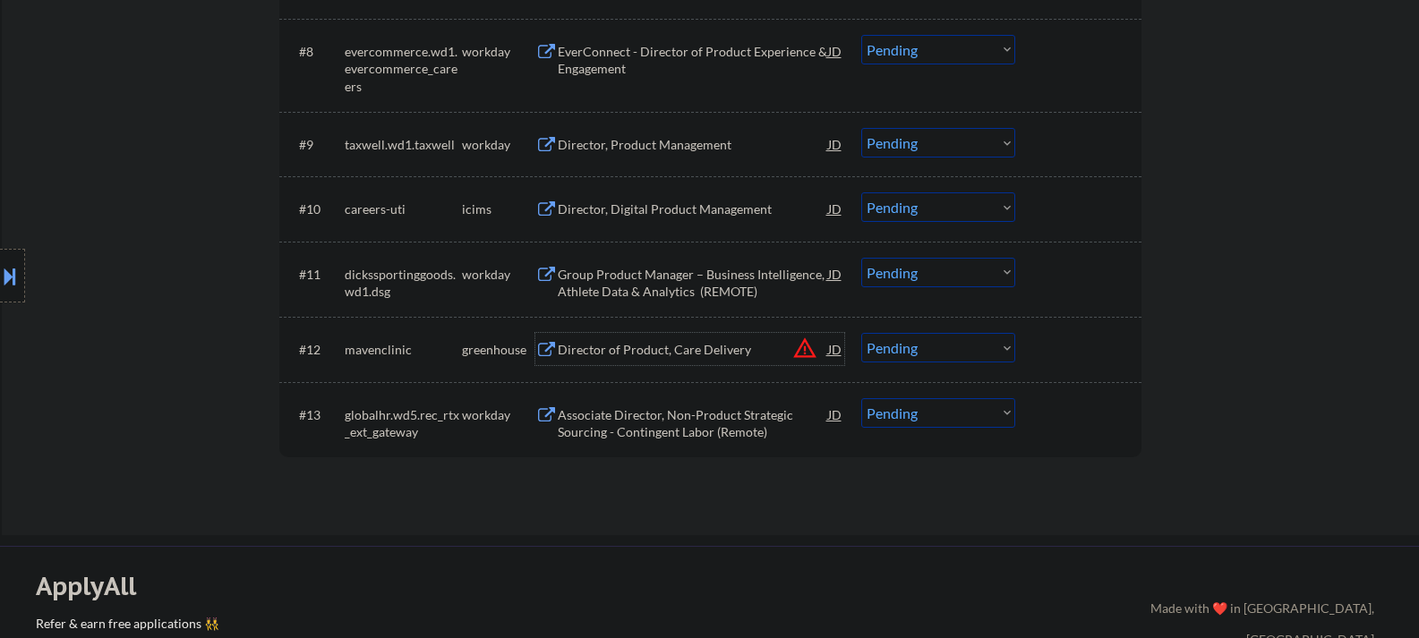
click at [927, 364] on div "#12 mavenclinic greenhouse Director of Product, Care Delivery JD warning_amber …" at bounding box center [707, 349] width 845 height 48
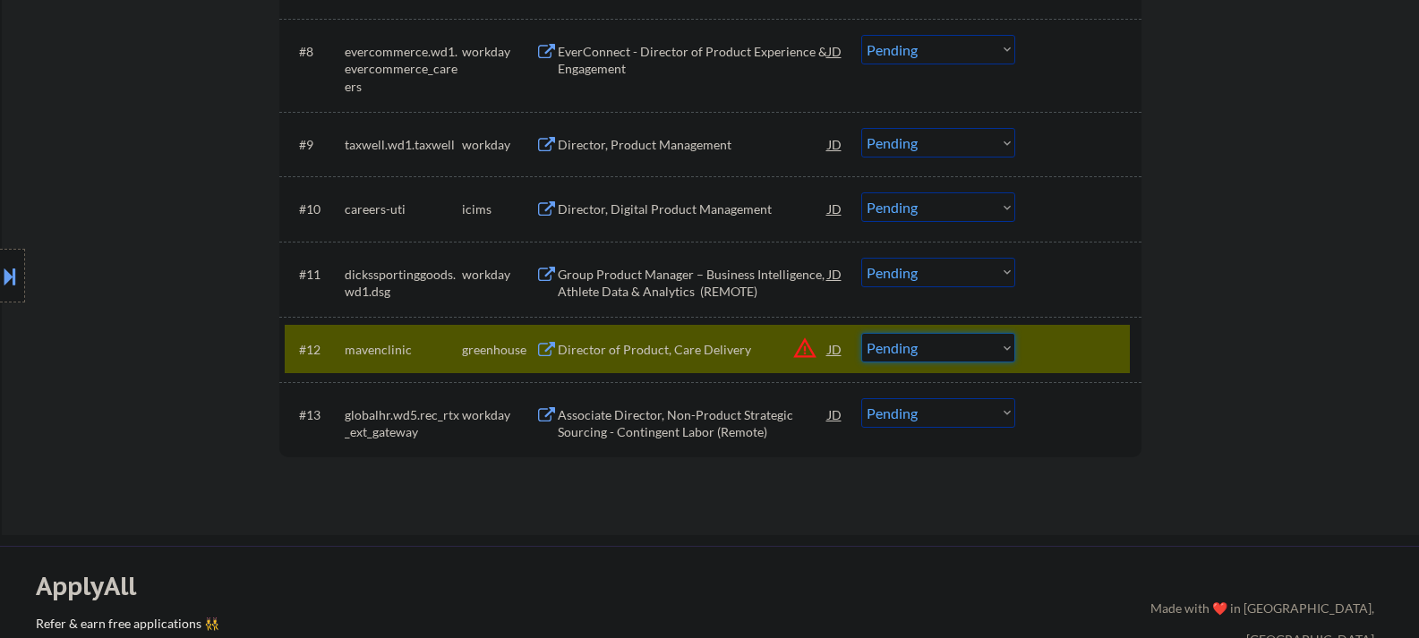
click at [945, 362] on select "Choose an option... Pending Applied Excluded (Questions) Excluded (Expired) Exc…" at bounding box center [938, 348] width 154 height 30
click at [861, 333] on select "Choose an option... Pending Applied Excluded (Questions) Excluded (Expired) Exc…" at bounding box center [938, 348] width 154 height 30
select select ""pending""
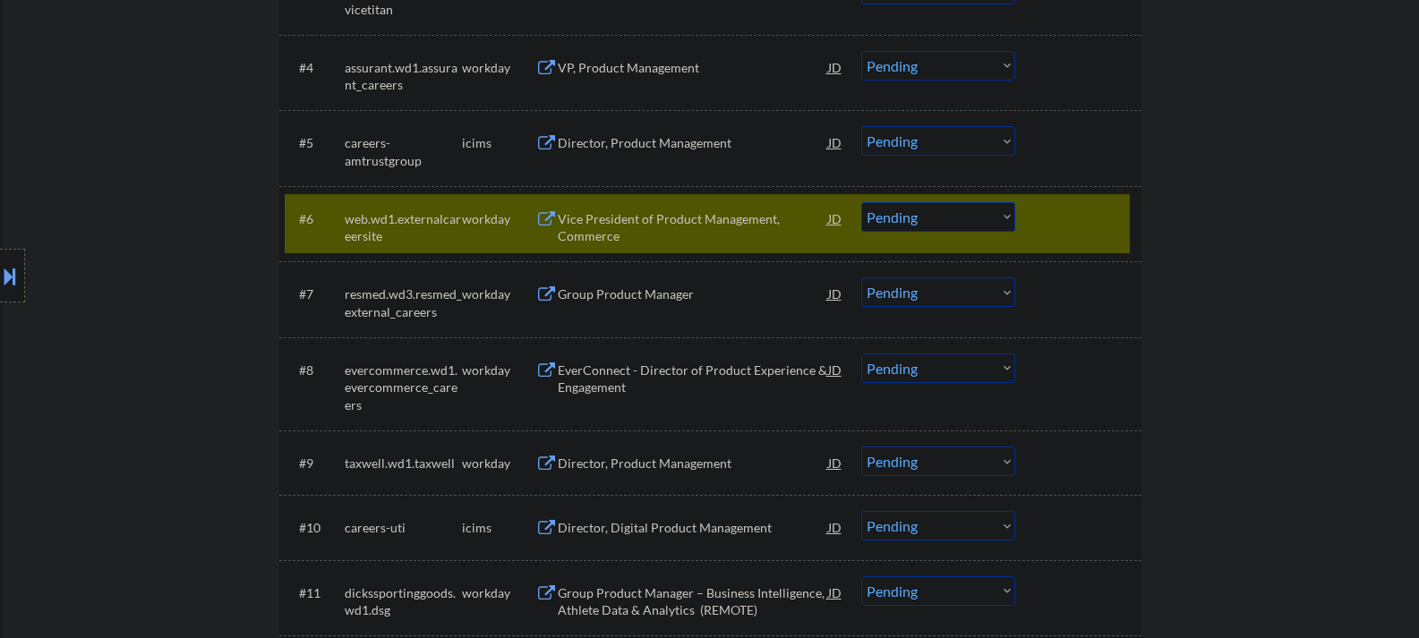
scroll to position [806, 0]
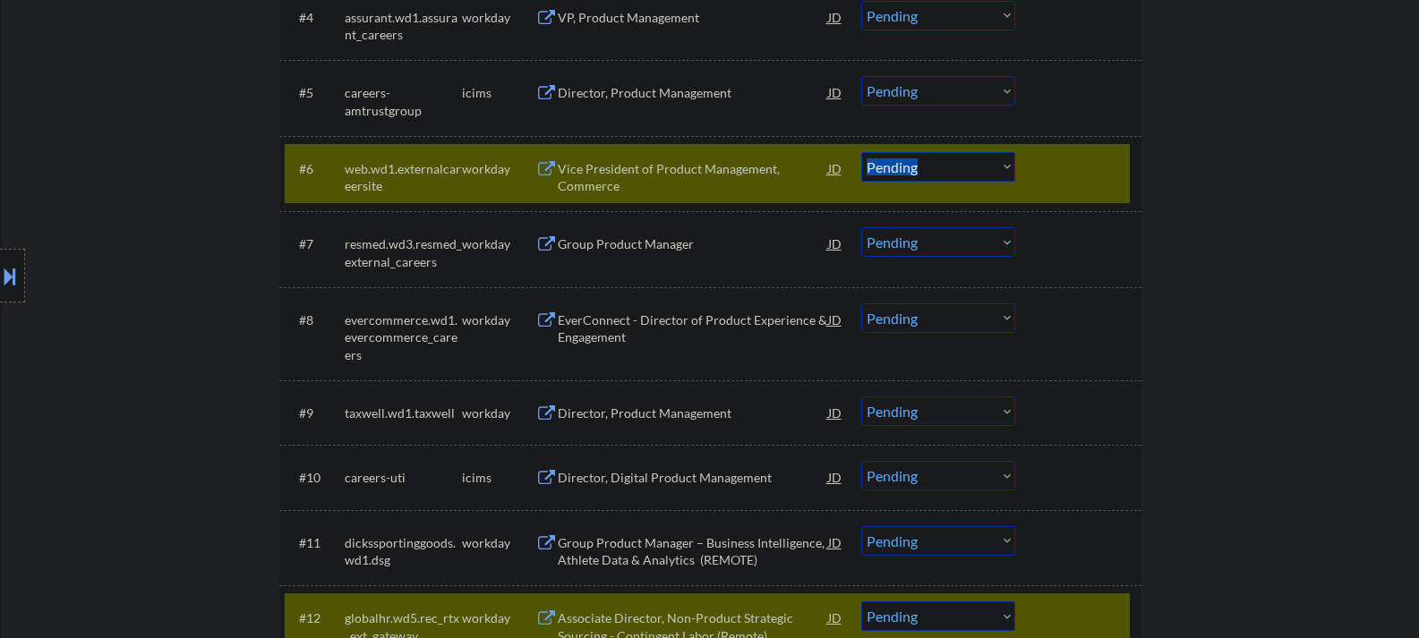
click at [1028, 180] on div "#6 web.wd1.externalcareersite workday Vice President of Product Management, Com…" at bounding box center [707, 173] width 845 height 59
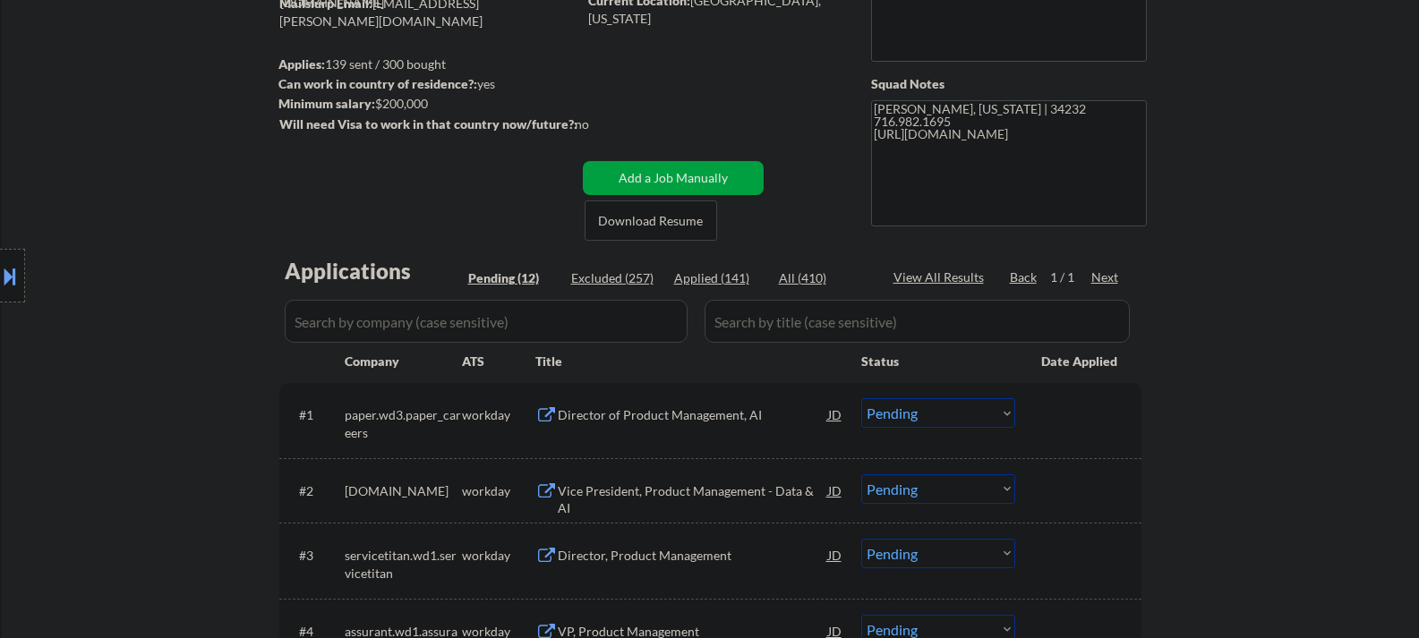
scroll to position [358, 0]
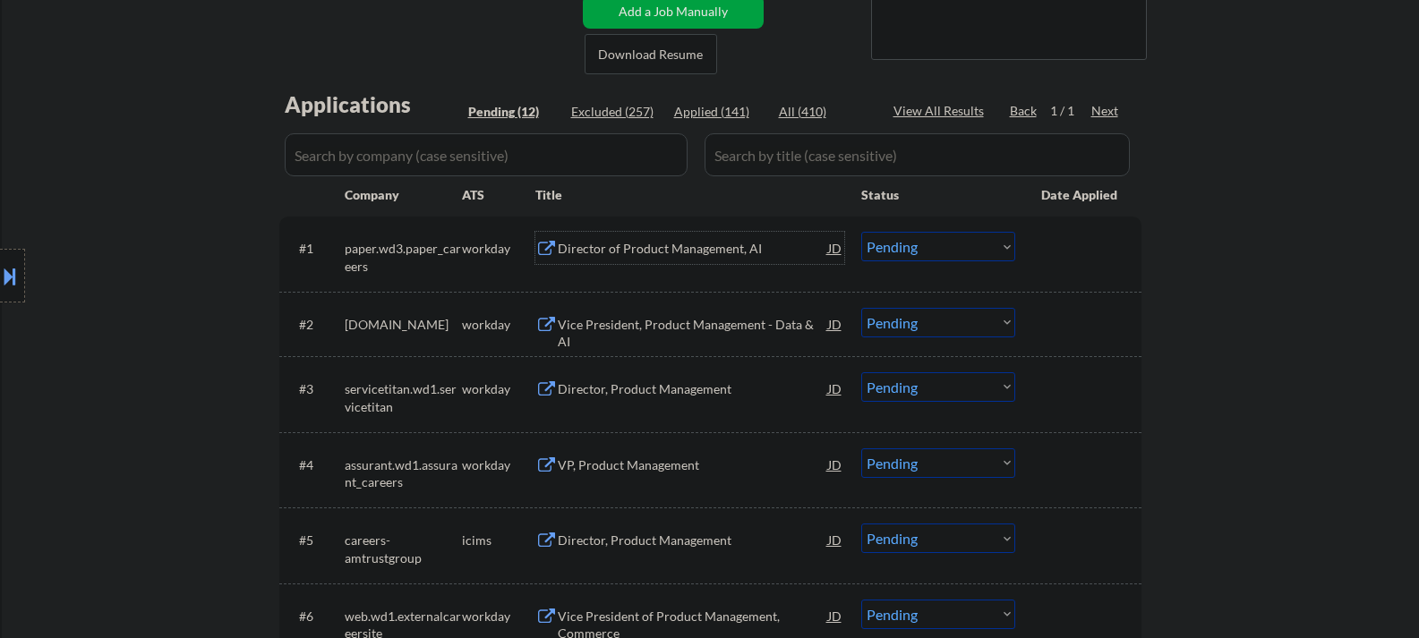
click at [628, 253] on div "Director of Product Management, AI" at bounding box center [693, 249] width 270 height 18
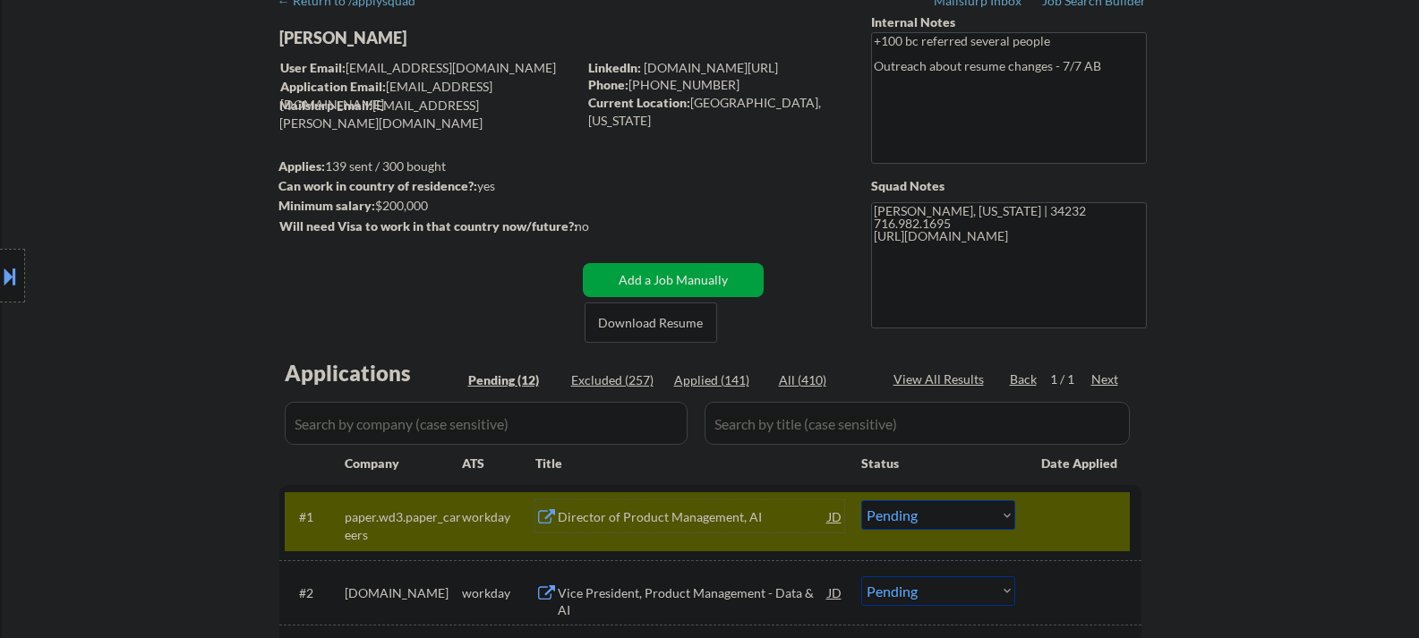
scroll to position [179, 0]
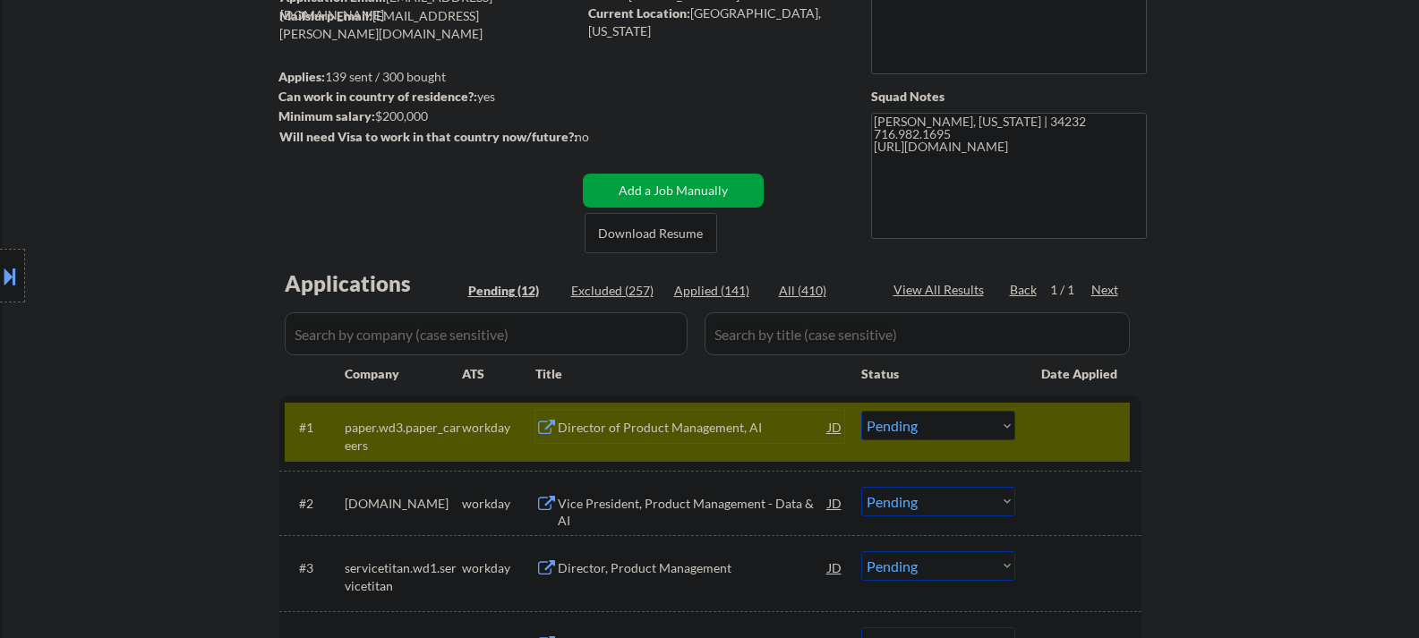
click at [916, 423] on select "Choose an option... Pending Applied Excluded (Questions) Excluded (Expired) Exc…" at bounding box center [938, 426] width 154 height 30
click at [861, 411] on select "Choose an option... Pending Applied Excluded (Questions) Excluded (Expired) Exc…" at bounding box center [938, 426] width 154 height 30
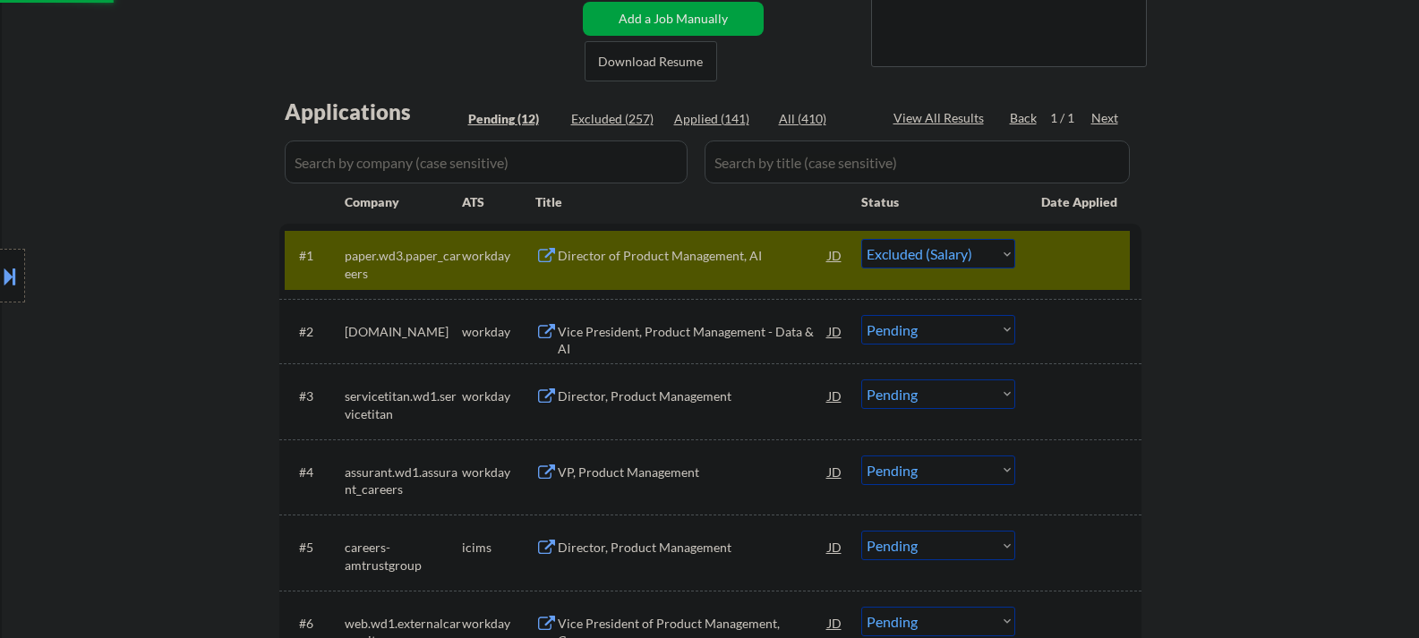
scroll to position [358, 0]
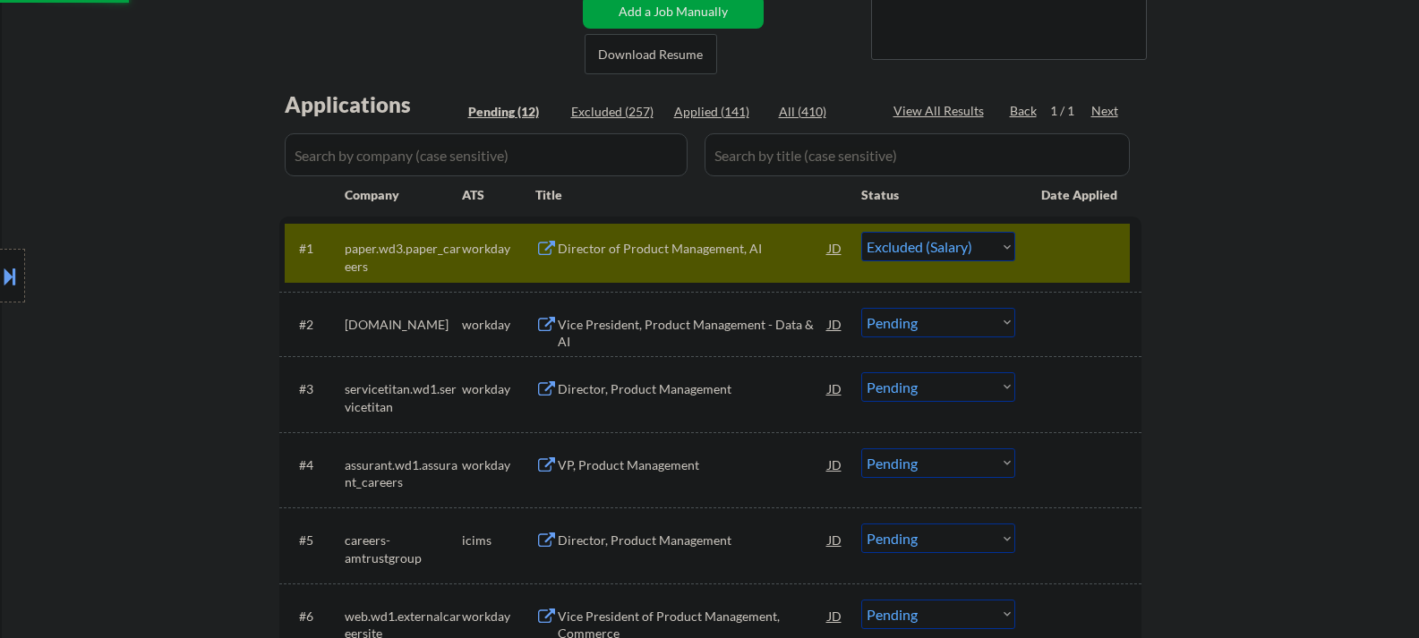
click at [596, 324] on div "Vice President, Product Management - Data & AI" at bounding box center [693, 333] width 270 height 35
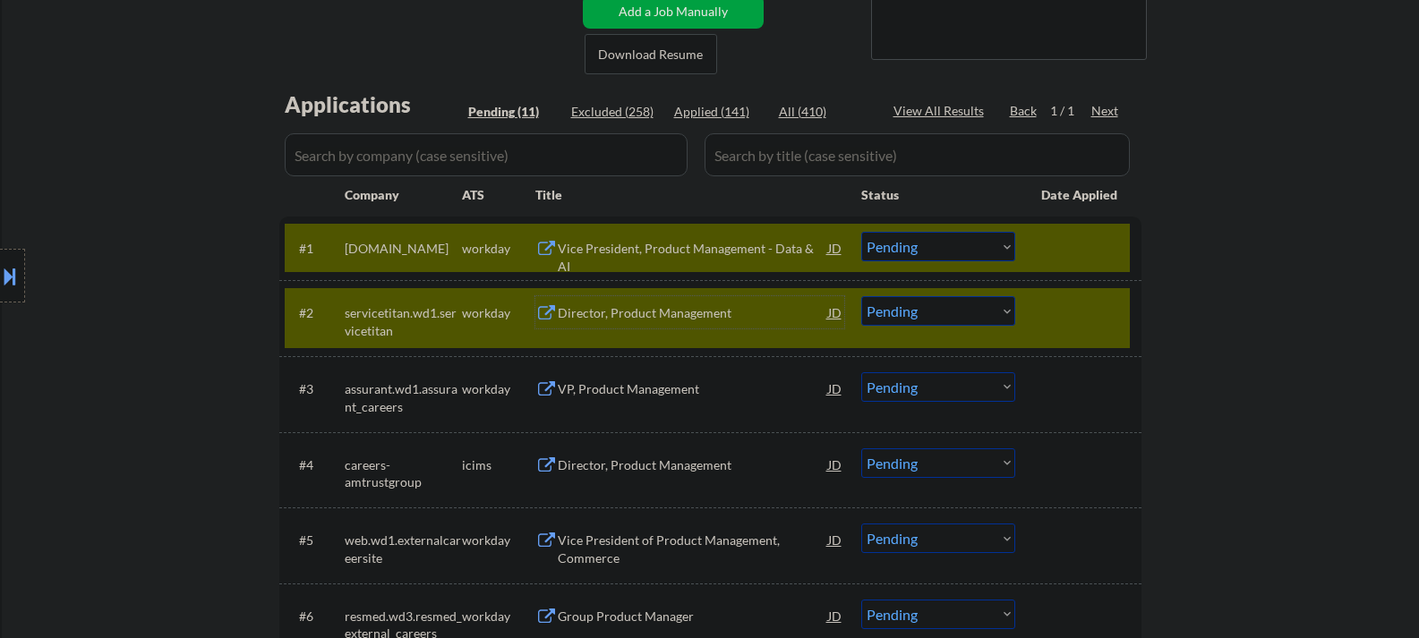
click at [1050, 322] on div at bounding box center [1080, 312] width 79 height 32
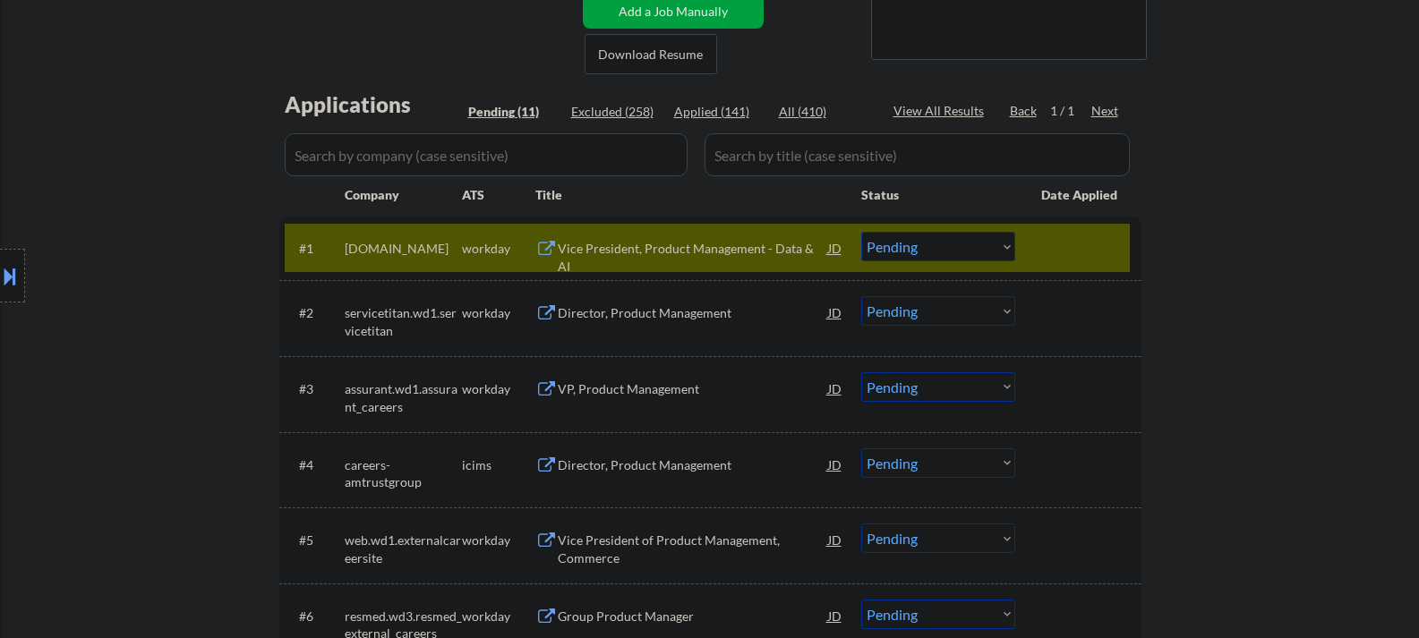
click at [947, 254] on select "Choose an option... Pending Applied Excluded (Questions) Excluded (Expired) Exc…" at bounding box center [938, 247] width 154 height 30
click at [861, 232] on select "Choose an option... Pending Applied Excluded (Questions) Excluded (Expired) Exc…" at bounding box center [938, 247] width 154 height 30
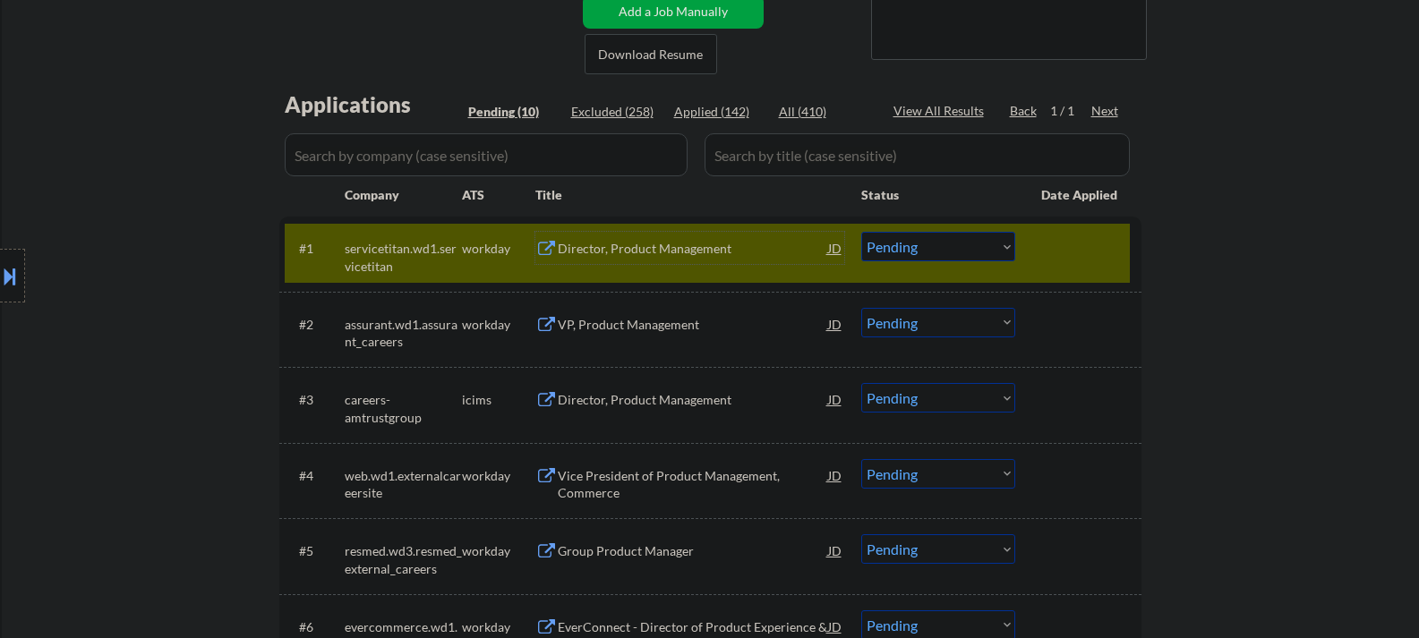
click at [657, 249] on div "Director, Product Management" at bounding box center [693, 249] width 270 height 18
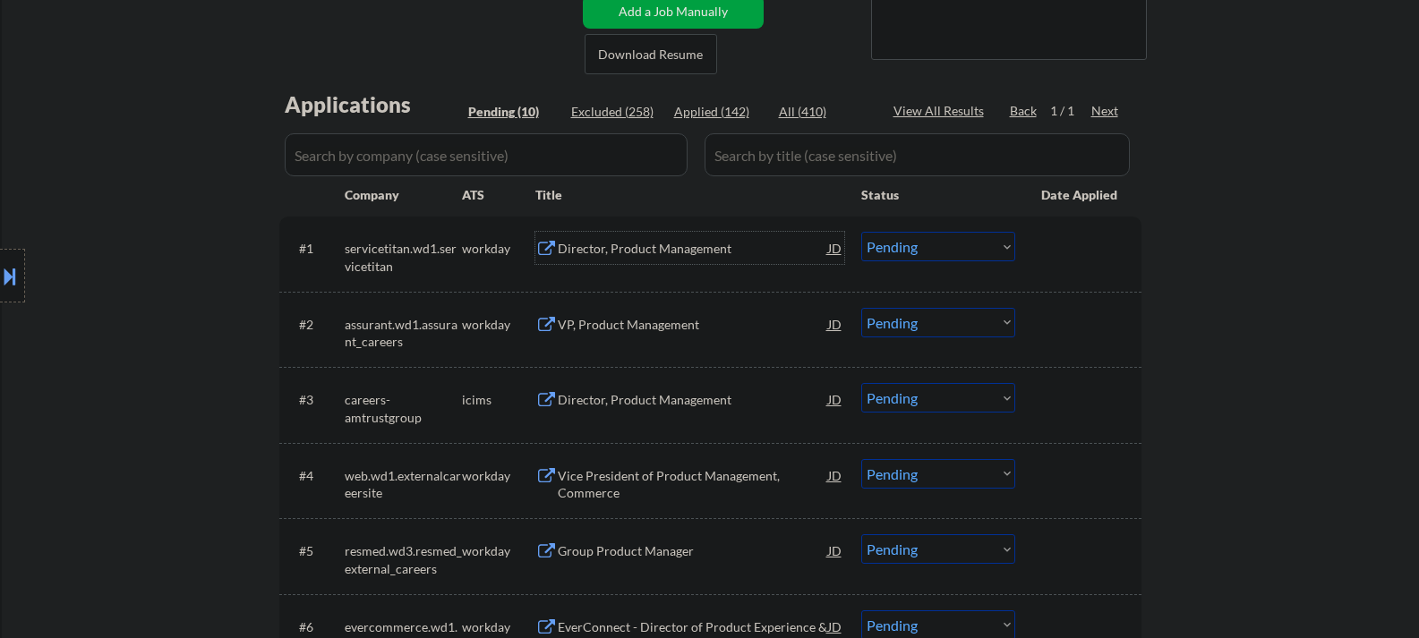
click at [929, 247] on select "Choose an option... Pending Applied Excluded (Questions) Excluded (Expired) Exc…" at bounding box center [938, 247] width 154 height 30
click at [861, 232] on select "Choose an option... Pending Applied Excluded (Questions) Excluded (Expired) Exc…" at bounding box center [938, 247] width 154 height 30
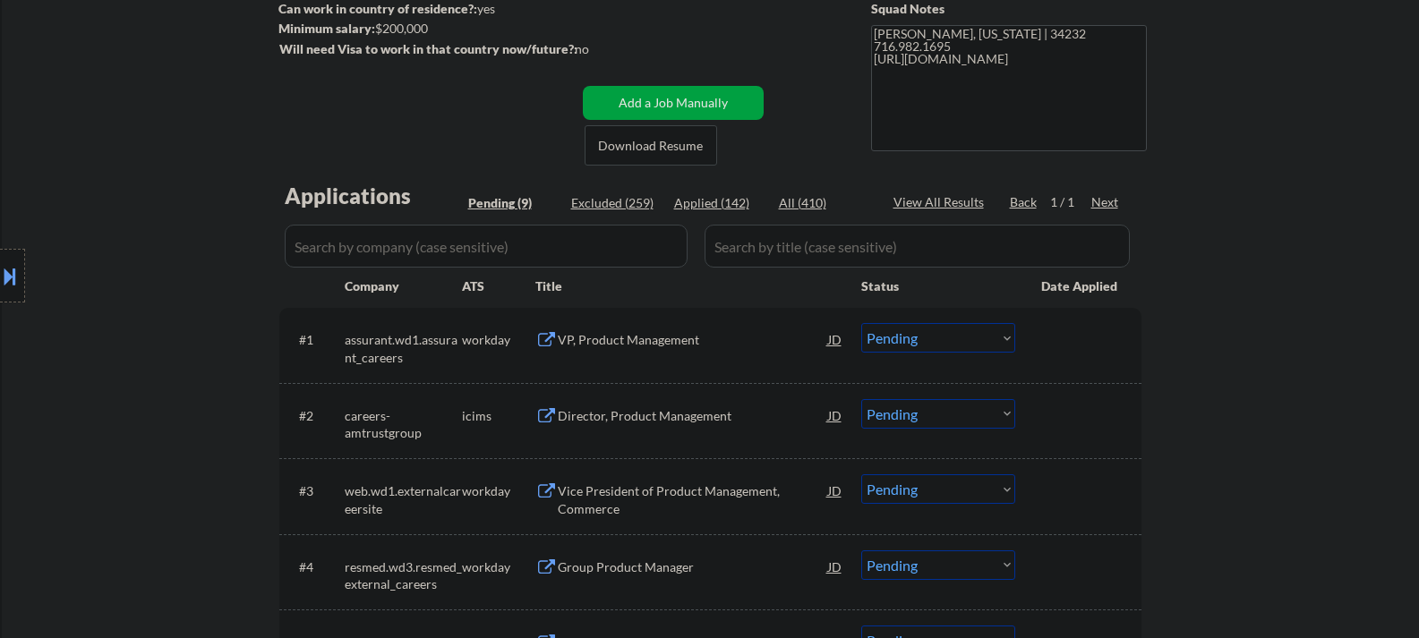
scroll to position [269, 0]
click at [616, 341] on div "VP, Product Management" at bounding box center [693, 338] width 270 height 18
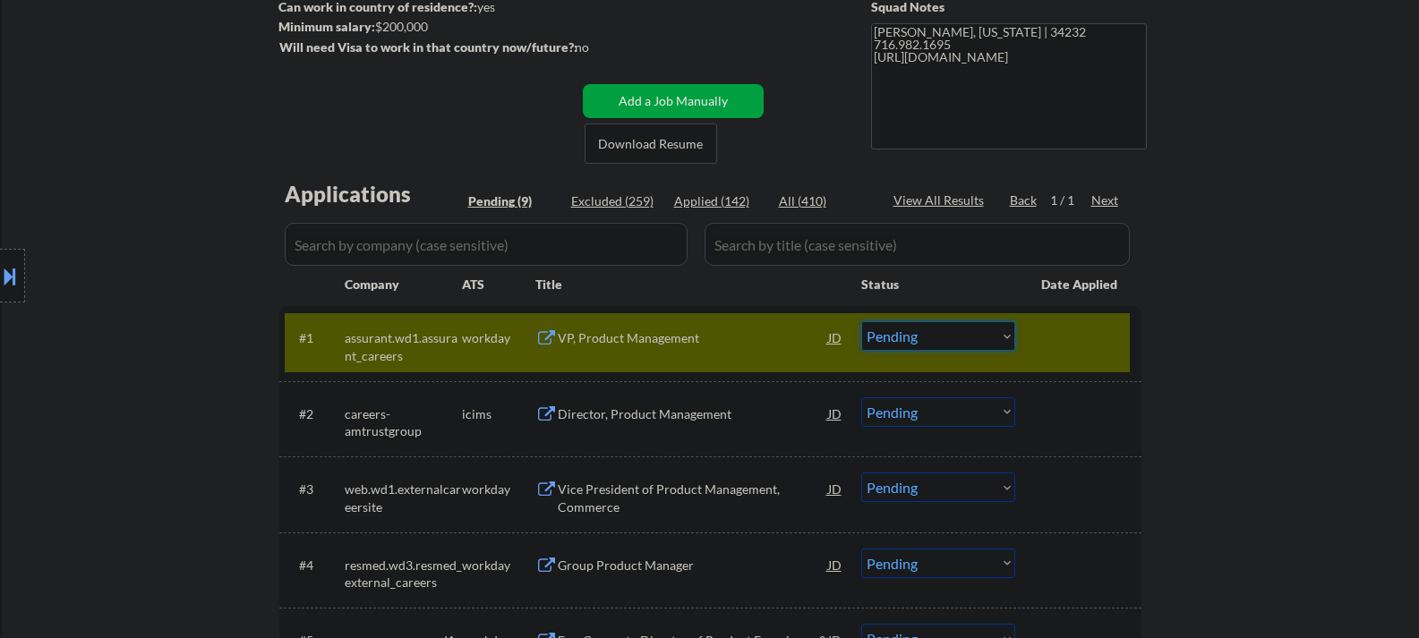
click at [919, 334] on select "Choose an option... Pending Applied Excluded (Questions) Excluded (Expired) Exc…" at bounding box center [938, 336] width 154 height 30
click at [861, 321] on select "Choose an option... Pending Applied Excluded (Questions) Excluded (Expired) Exc…" at bounding box center [938, 336] width 154 height 30
select select ""pending""
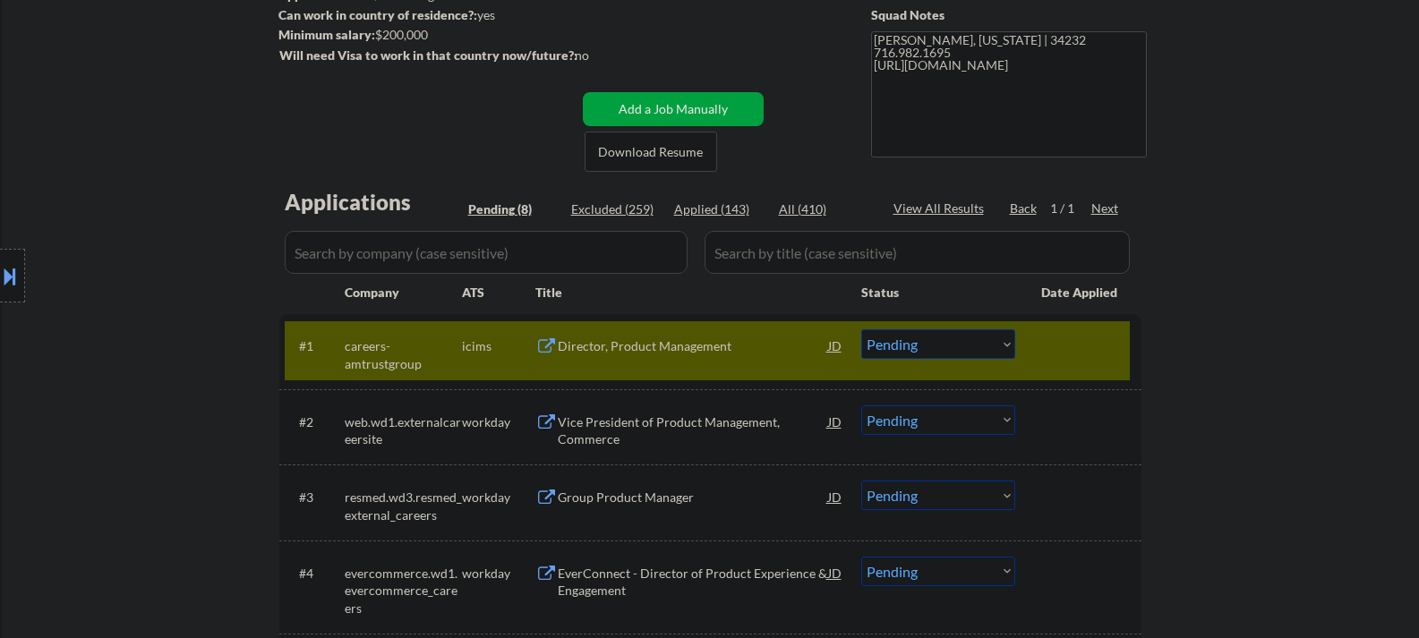
scroll to position [358, 0]
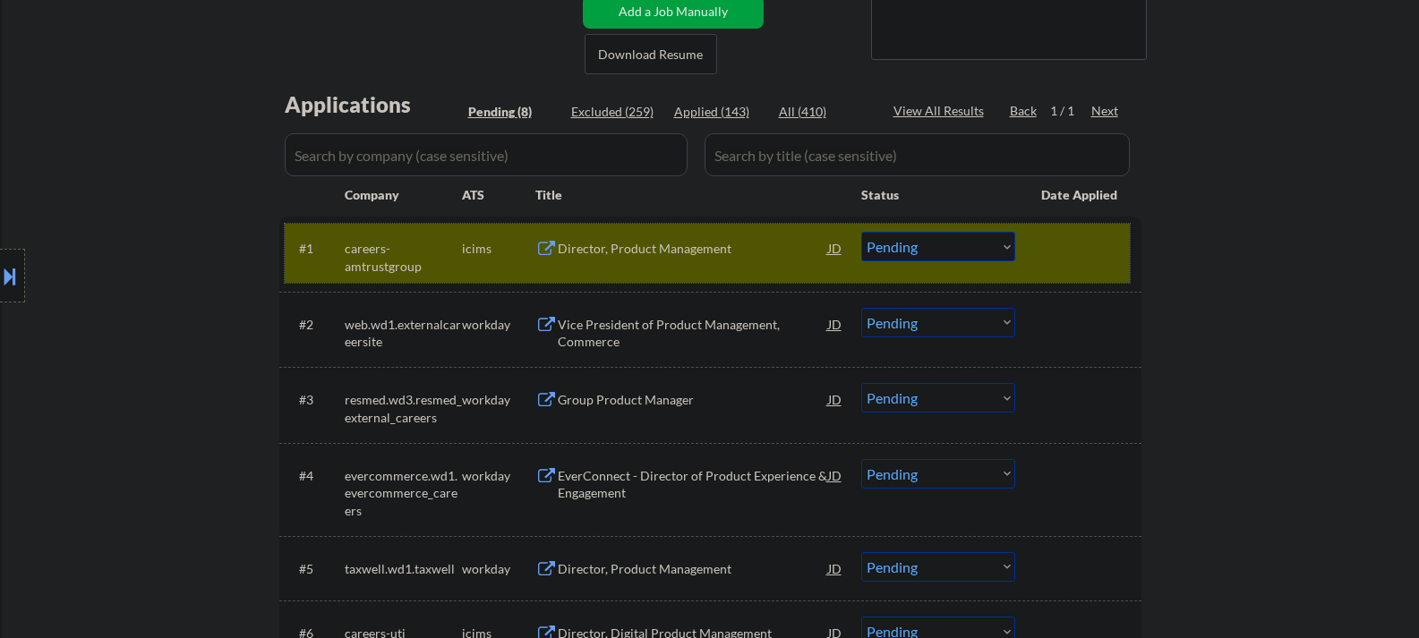
click at [1054, 273] on div "#1 careers-amtrustgroup icims Director, Product Management JD Choose an option.…" at bounding box center [707, 253] width 845 height 59
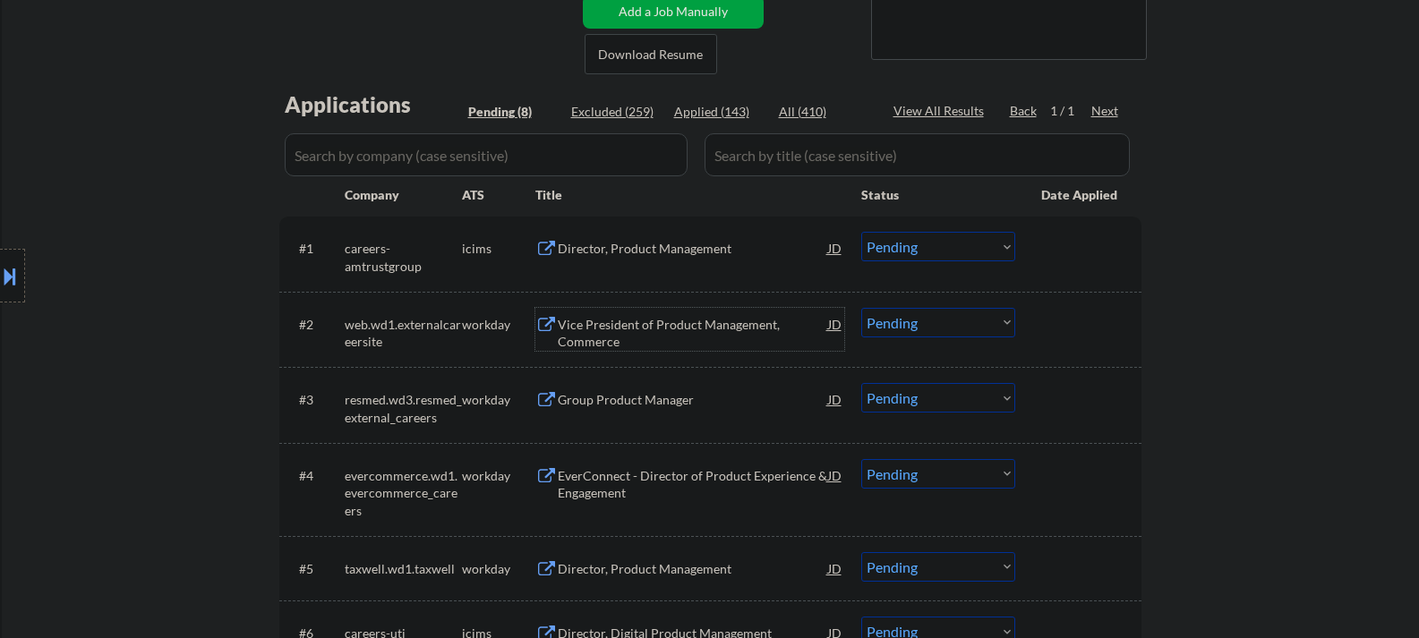
click at [606, 339] on div "Vice President of Product Management, Commerce" at bounding box center [693, 333] width 270 height 35
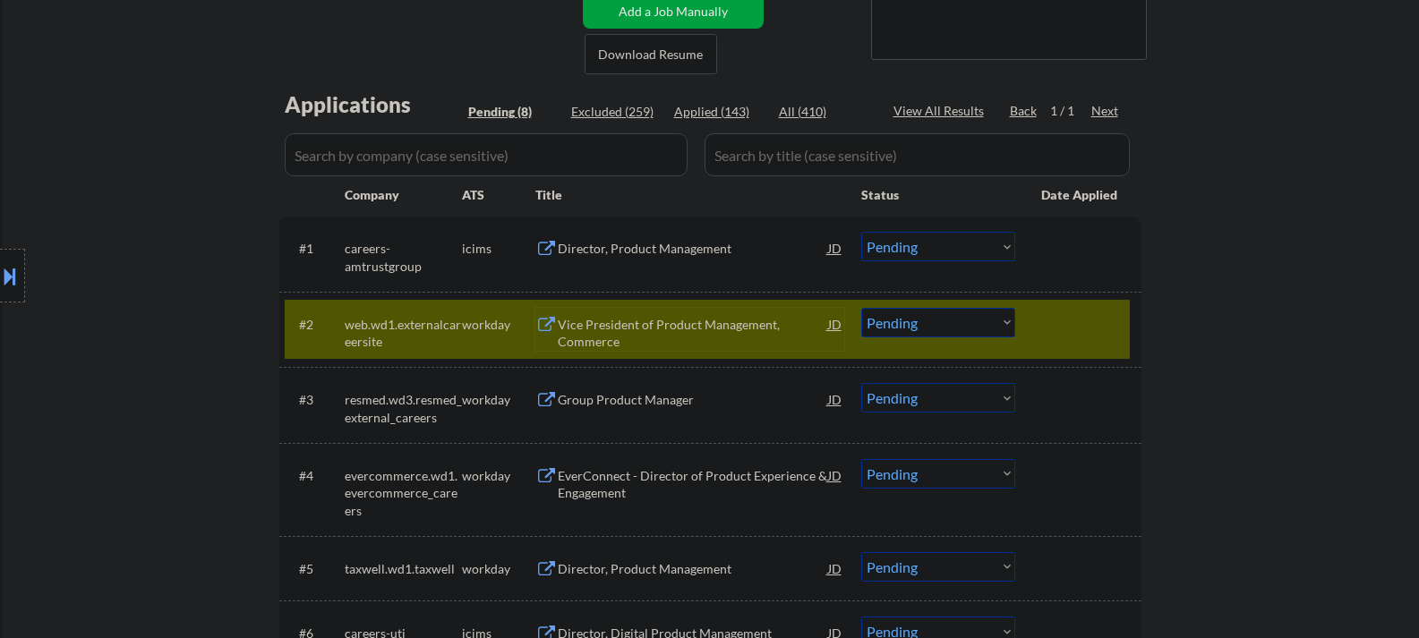
click at [641, 333] on div "Vice President of Product Management, Commerce" at bounding box center [693, 333] width 270 height 35
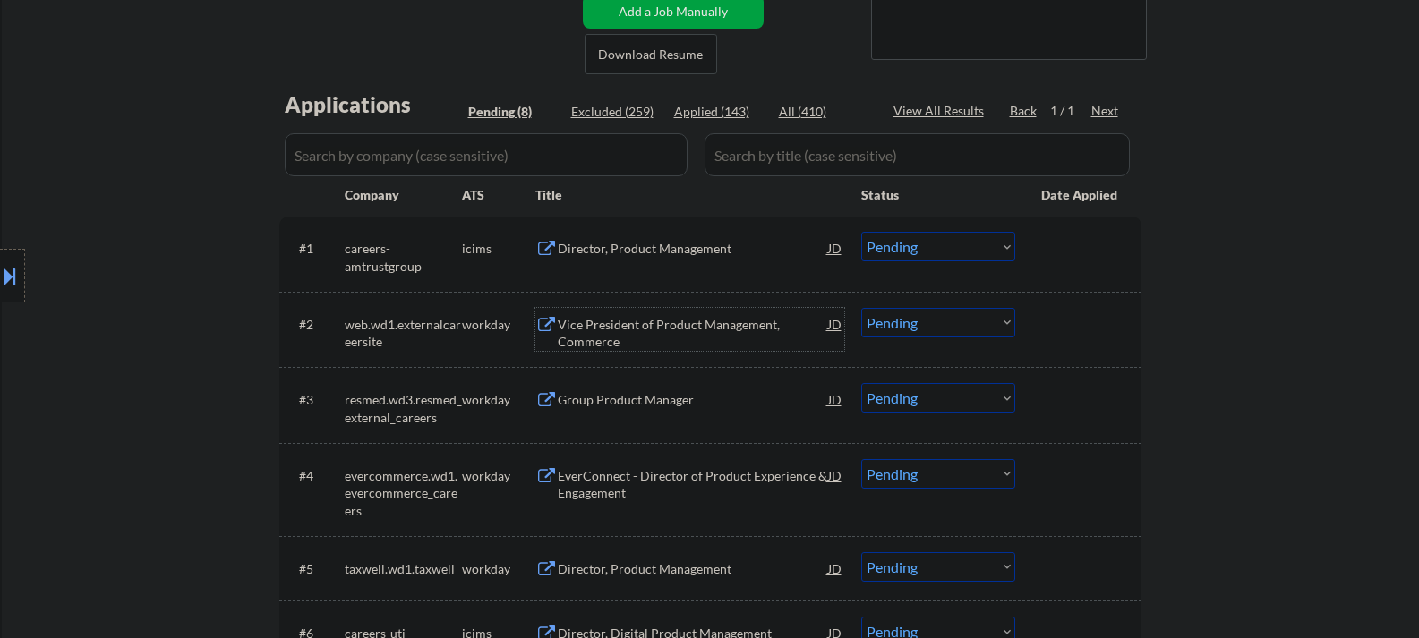
click at [599, 333] on div "Vice President of Product Management, Commerce" at bounding box center [693, 333] width 270 height 35
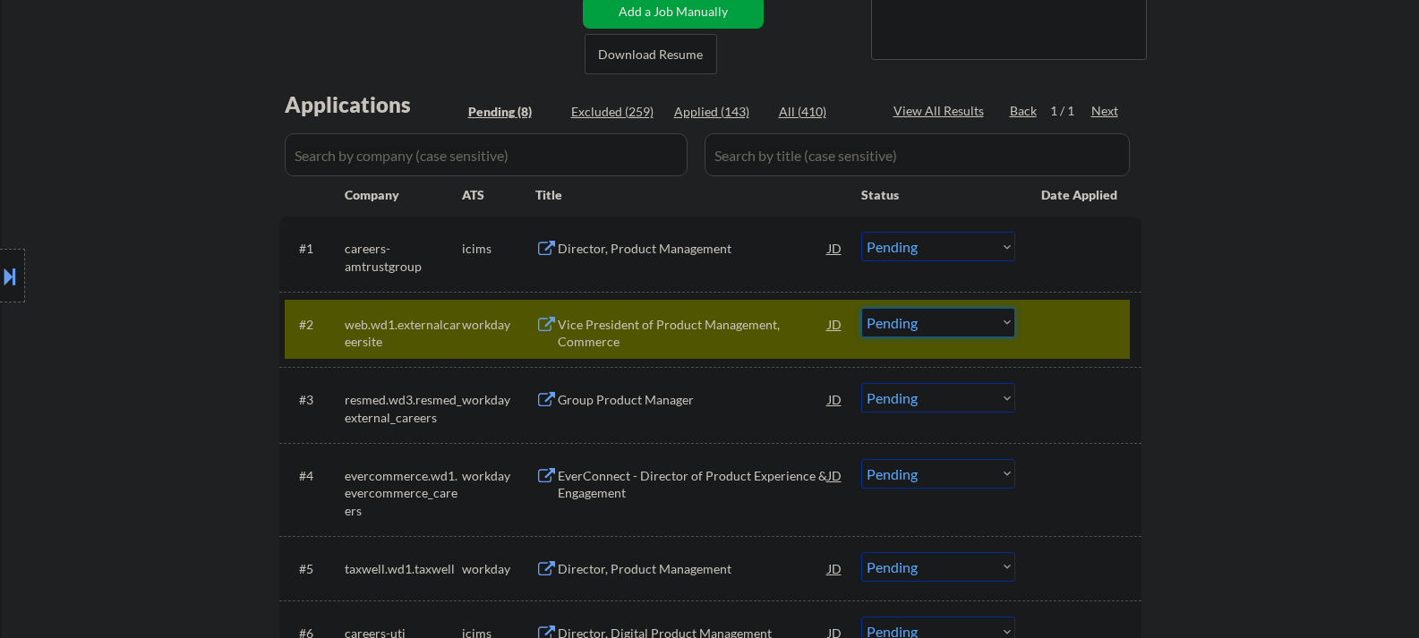
click at [894, 327] on select "Choose an option... Pending Applied Excluded (Questions) Excluded (Expired) Exc…" at bounding box center [938, 323] width 154 height 30
click at [861, 308] on select "Choose an option... Pending Applied Excluded (Questions) Excluded (Expired) Exc…" at bounding box center [938, 323] width 154 height 30
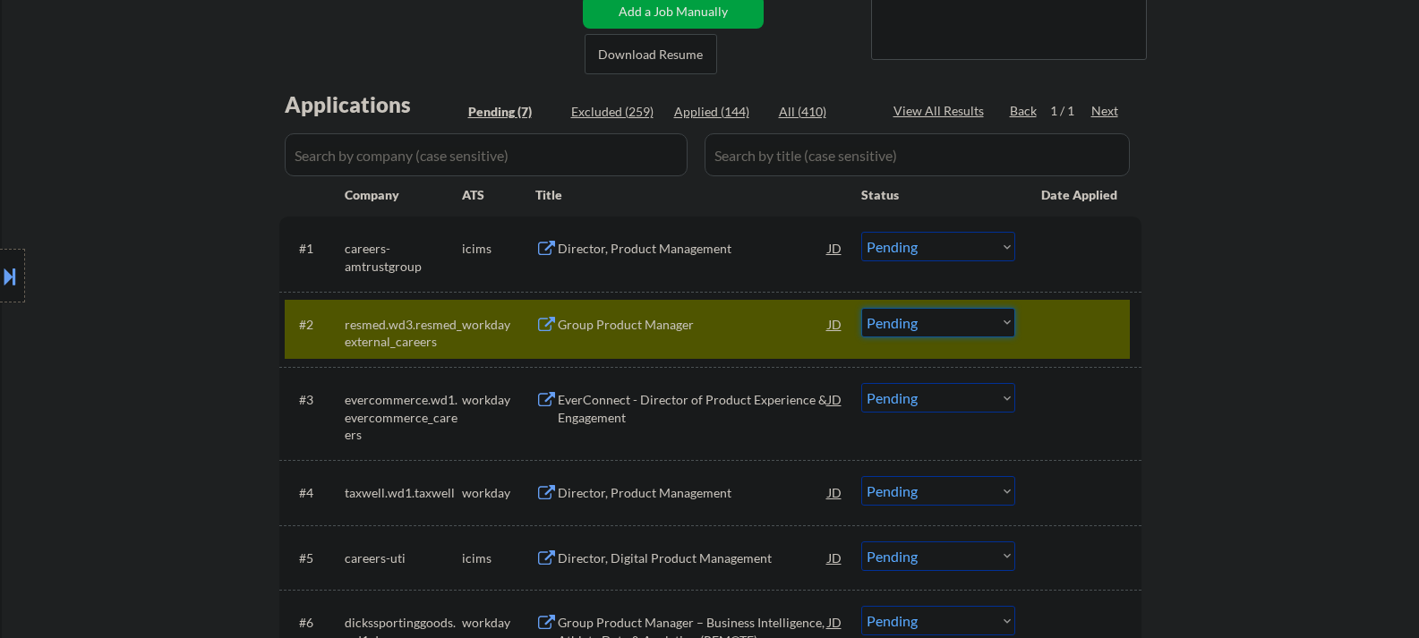
click at [887, 328] on select "Choose an option... Pending Applied Excluded (Questions) Excluded (Expired) Exc…" at bounding box center [938, 323] width 154 height 30
click at [861, 308] on select "Choose an option... Pending Applied Excluded (Questions) Excluded (Expired) Exc…" at bounding box center [938, 323] width 154 height 30
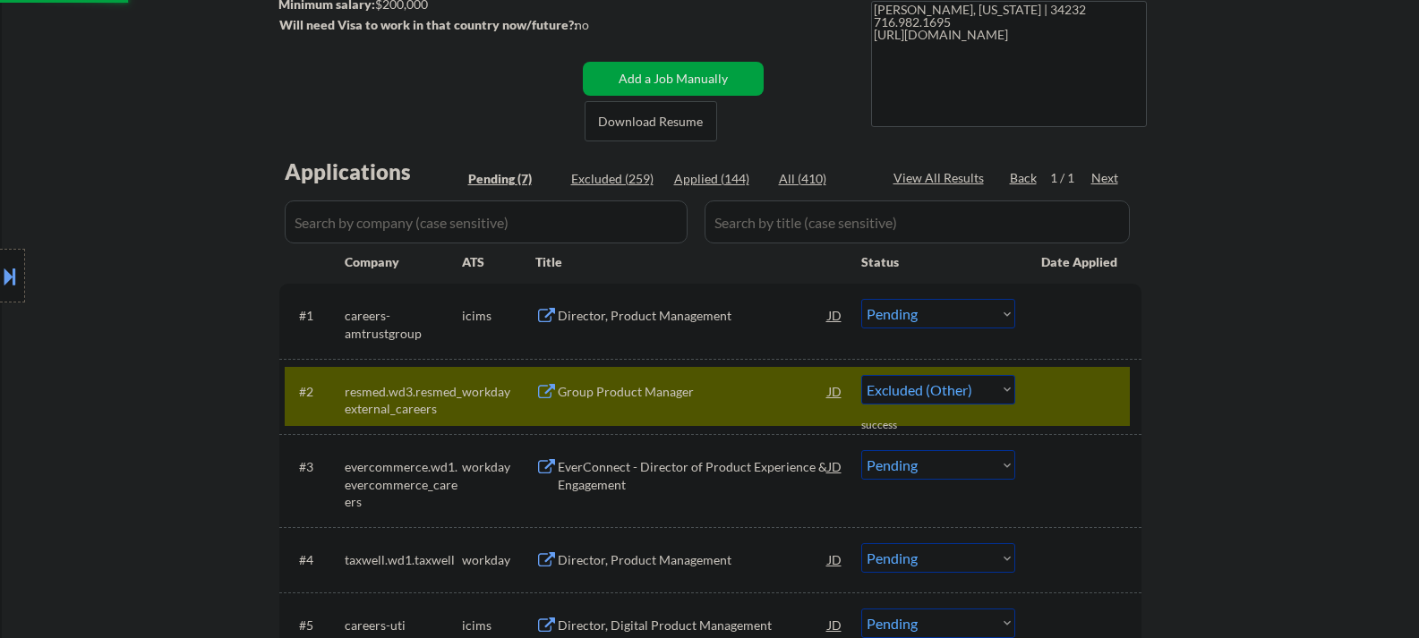
select select ""pending""
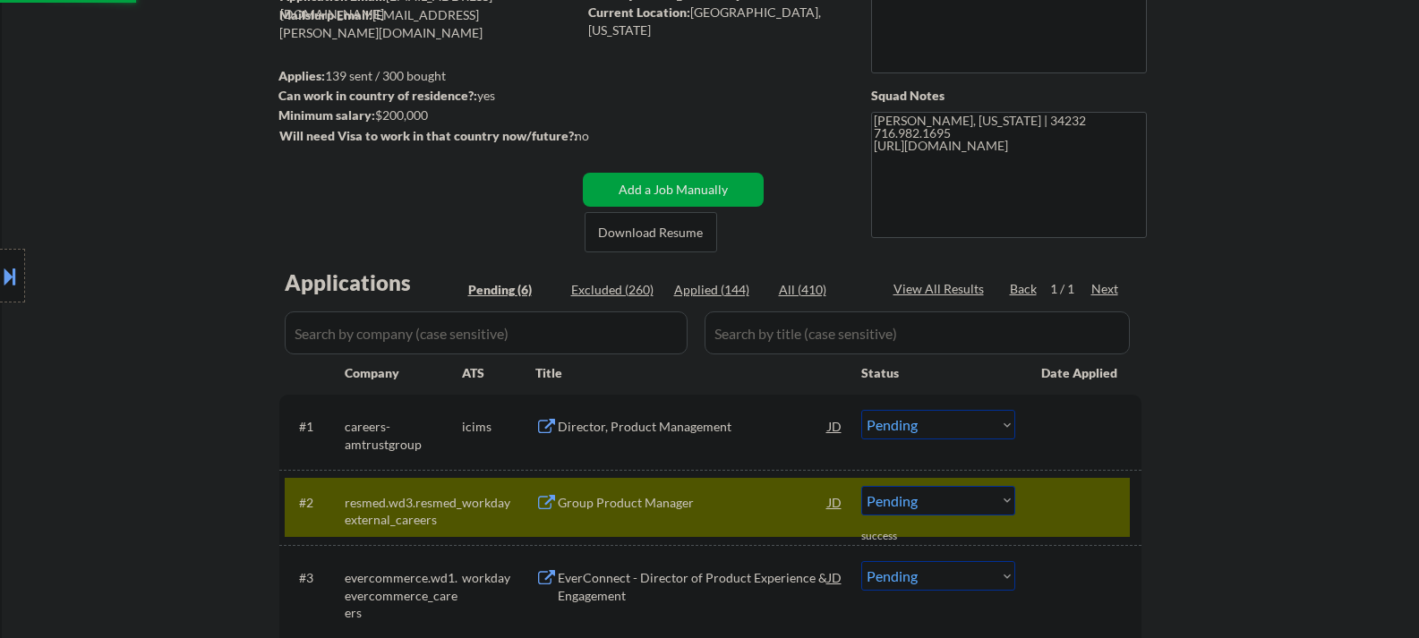
scroll to position [179, 0]
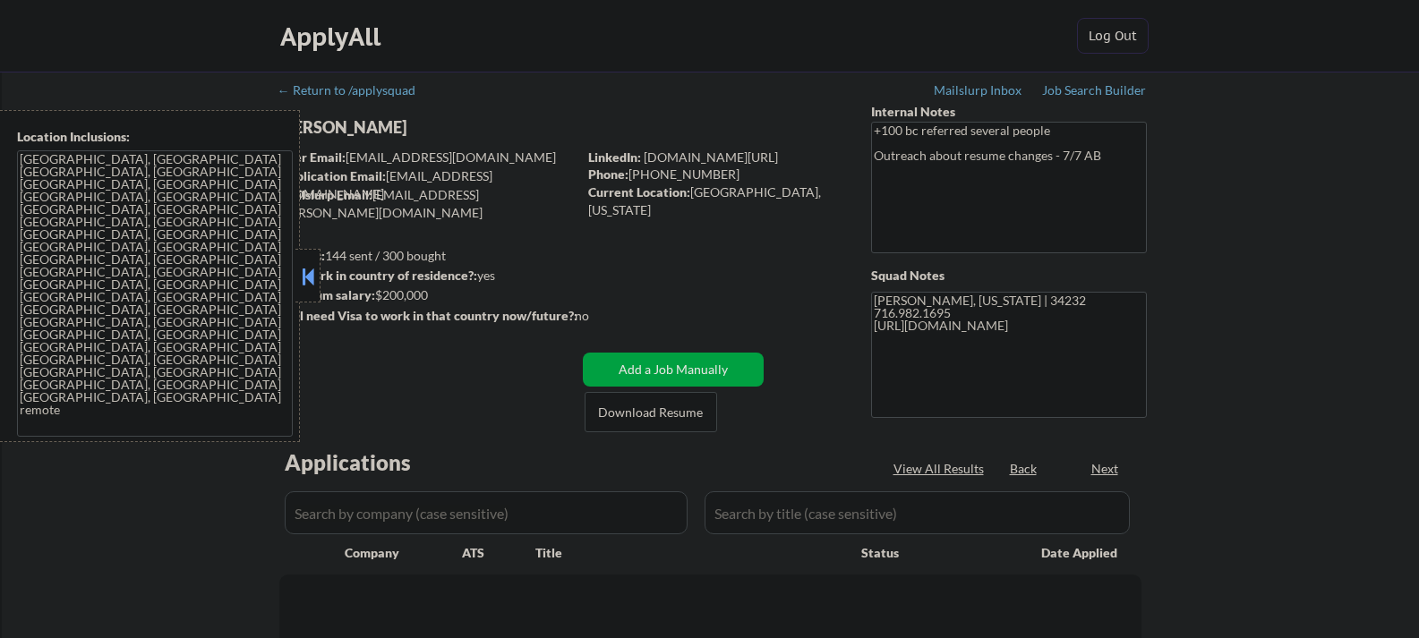
select select ""pending""
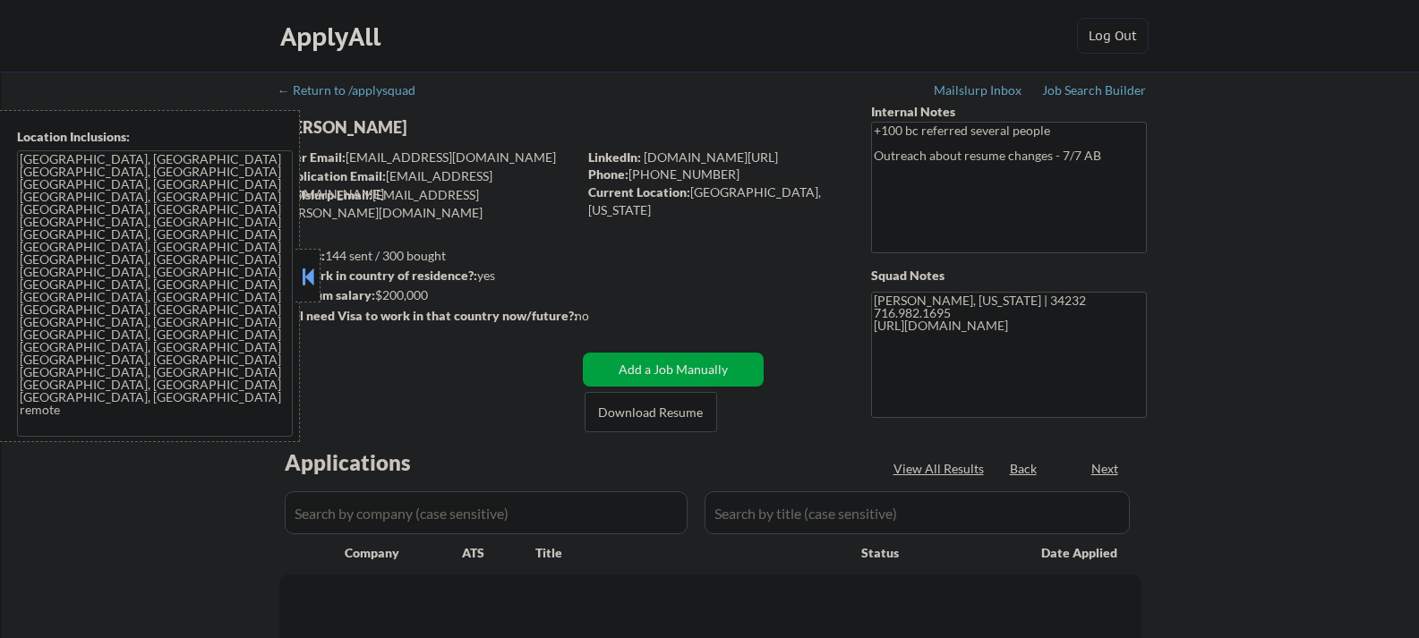
select select ""pending""
click at [312, 272] on button at bounding box center [308, 276] width 20 height 27
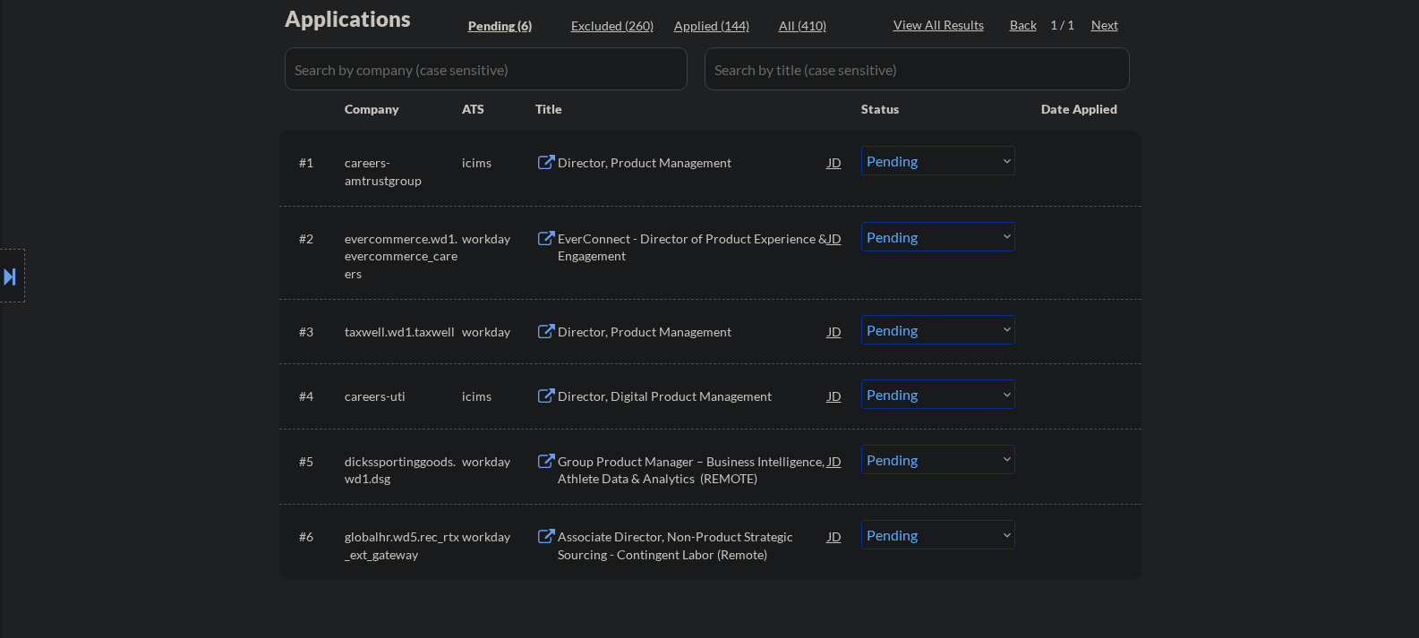
scroll to position [448, 0]
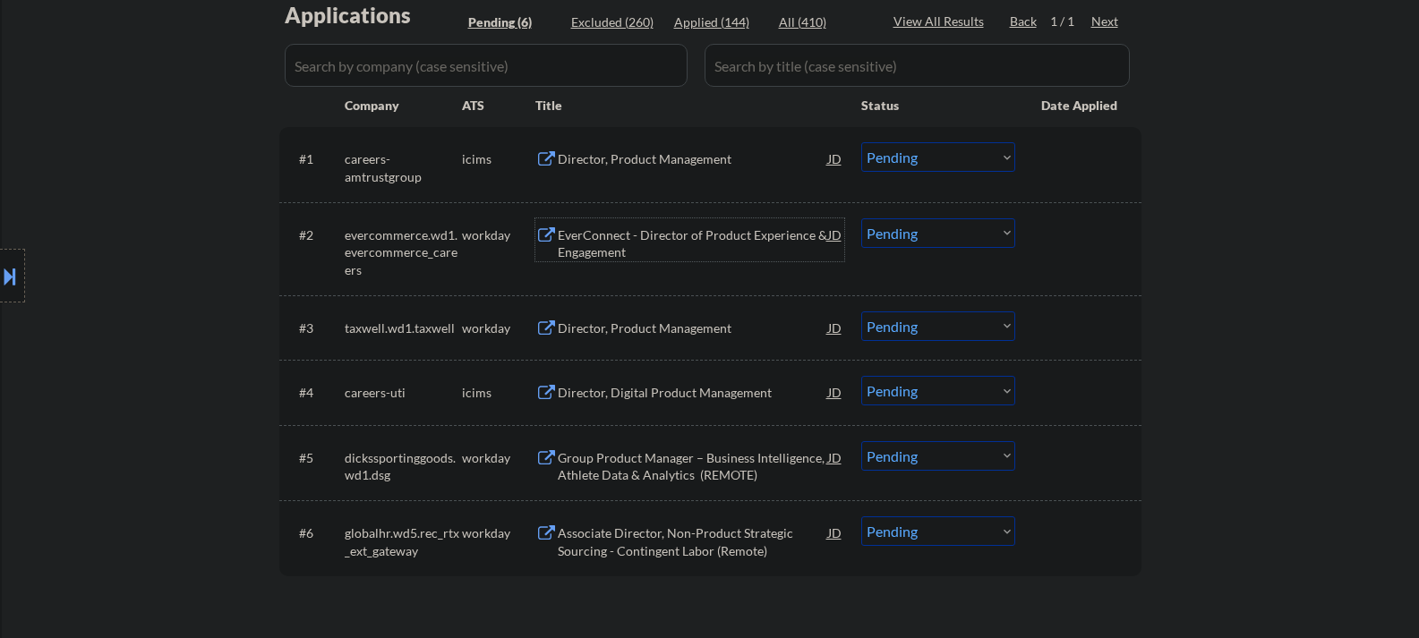
click at [589, 246] on div "EverConnect - Director of Product Experience & Engagement" at bounding box center [693, 244] width 270 height 35
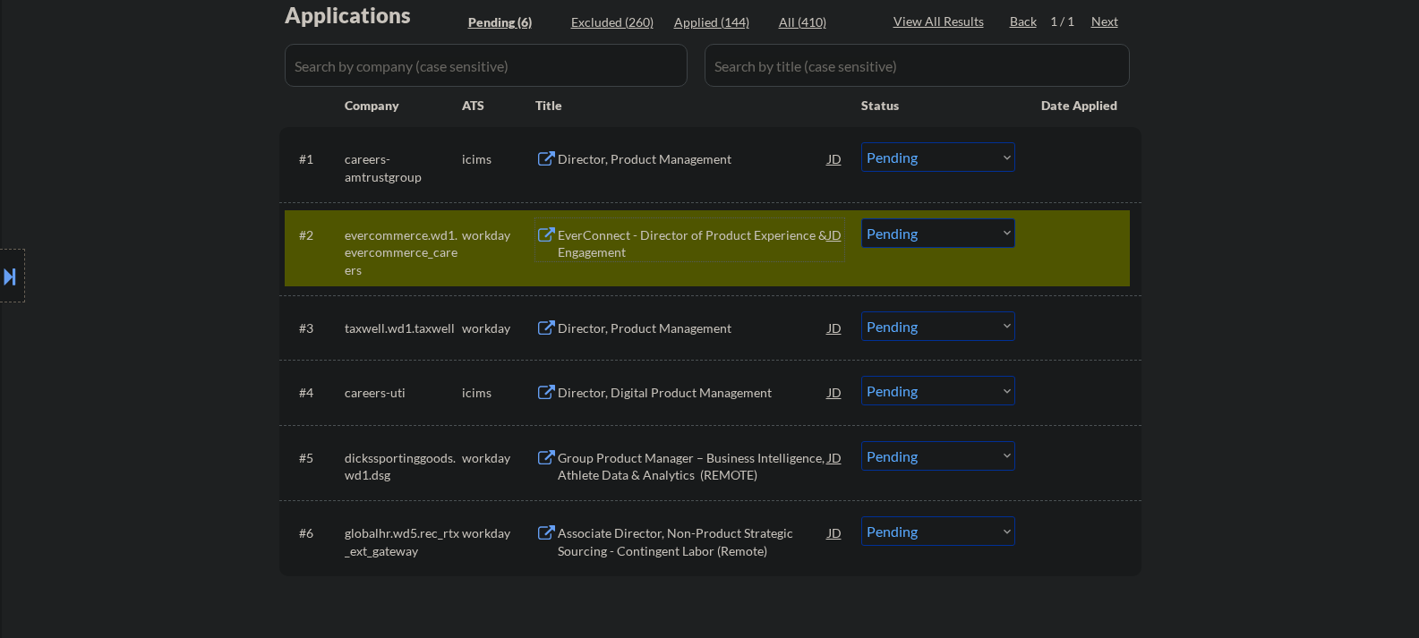
click at [935, 223] on select "Choose an option... Pending Applied Excluded (Questions) Excluded (Expired) Exc…" at bounding box center [938, 233] width 154 height 30
click at [861, 218] on select "Choose an option... Pending Applied Excluded (Questions) Excluded (Expired) Exc…" at bounding box center [938, 233] width 154 height 30
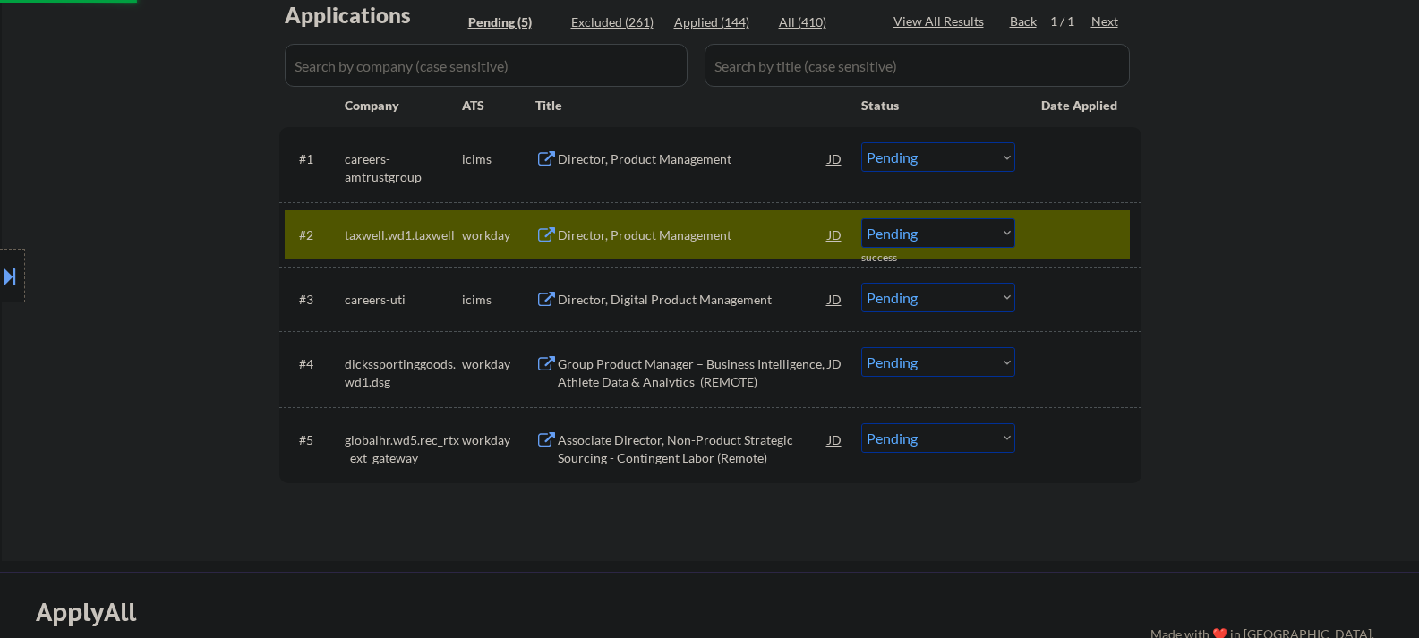
click at [661, 235] on div "Director, Product Management" at bounding box center [693, 236] width 270 height 18
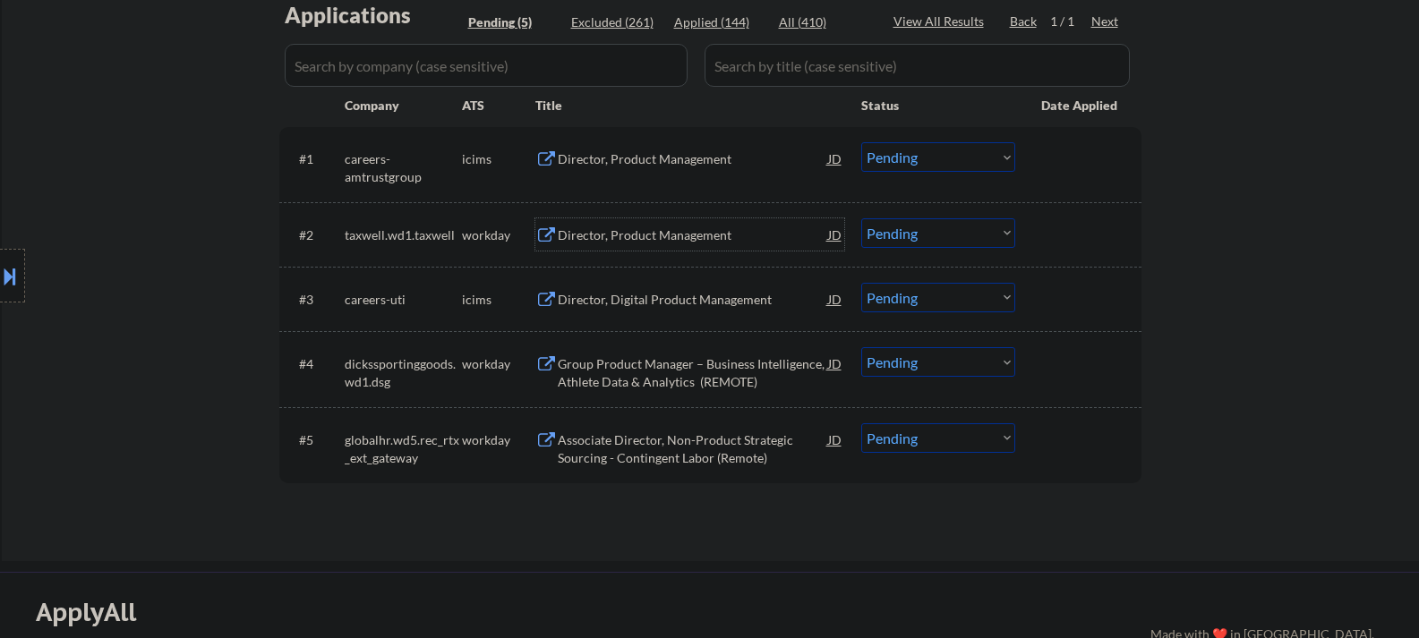
click at [940, 239] on select "Choose an option... Pending Applied Excluded (Questions) Excluded (Expired) Exc…" at bounding box center [938, 233] width 154 height 30
click at [861, 218] on select "Choose an option... Pending Applied Excluded (Questions) Excluded (Expired) Exc…" at bounding box center [938, 233] width 154 height 30
select select ""pending""
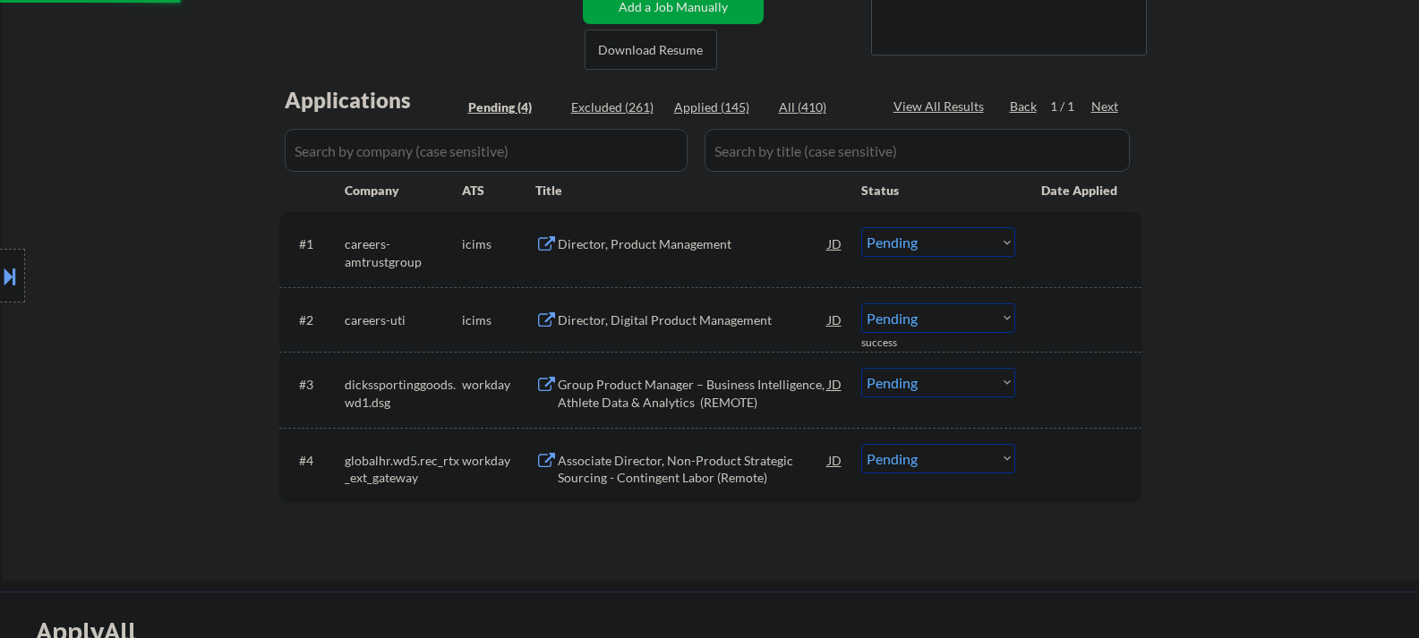
scroll to position [269, 0]
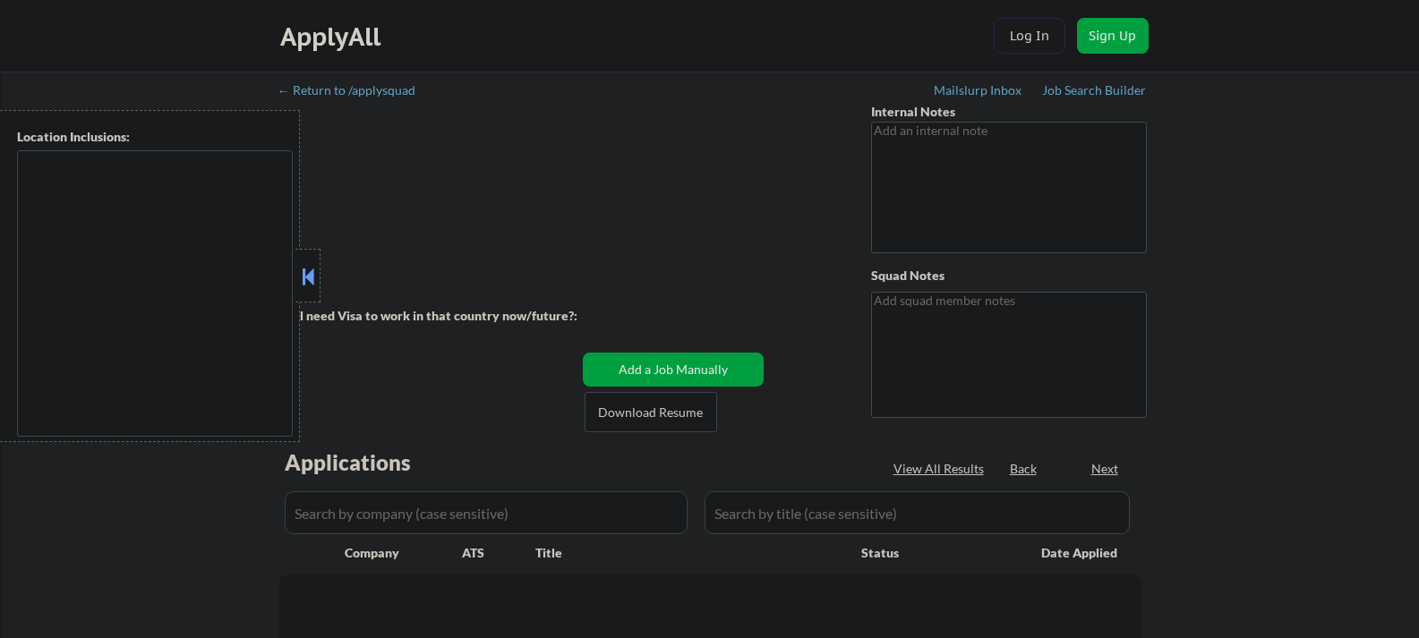
type textarea "outreach for expanded location - 7/29 AB"
type textarea "[PERSON_NAME] CT [GEOGRAPHIC_DATA], [US_STATE] | 60629 [PHONE_NUMBER] [URL][DOM…"
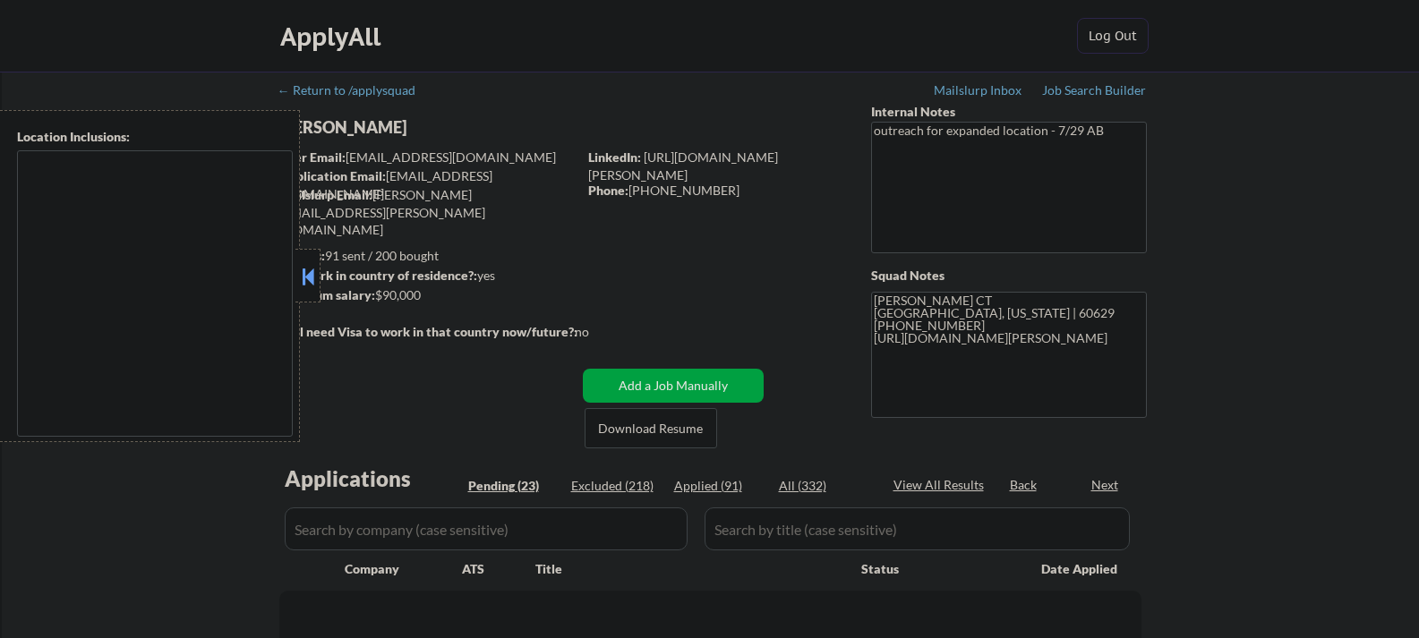
type textarea "[GEOGRAPHIC_DATA], [GEOGRAPHIC_DATA] [GEOGRAPHIC_DATA], [GEOGRAPHIC_DATA], [GEO…"
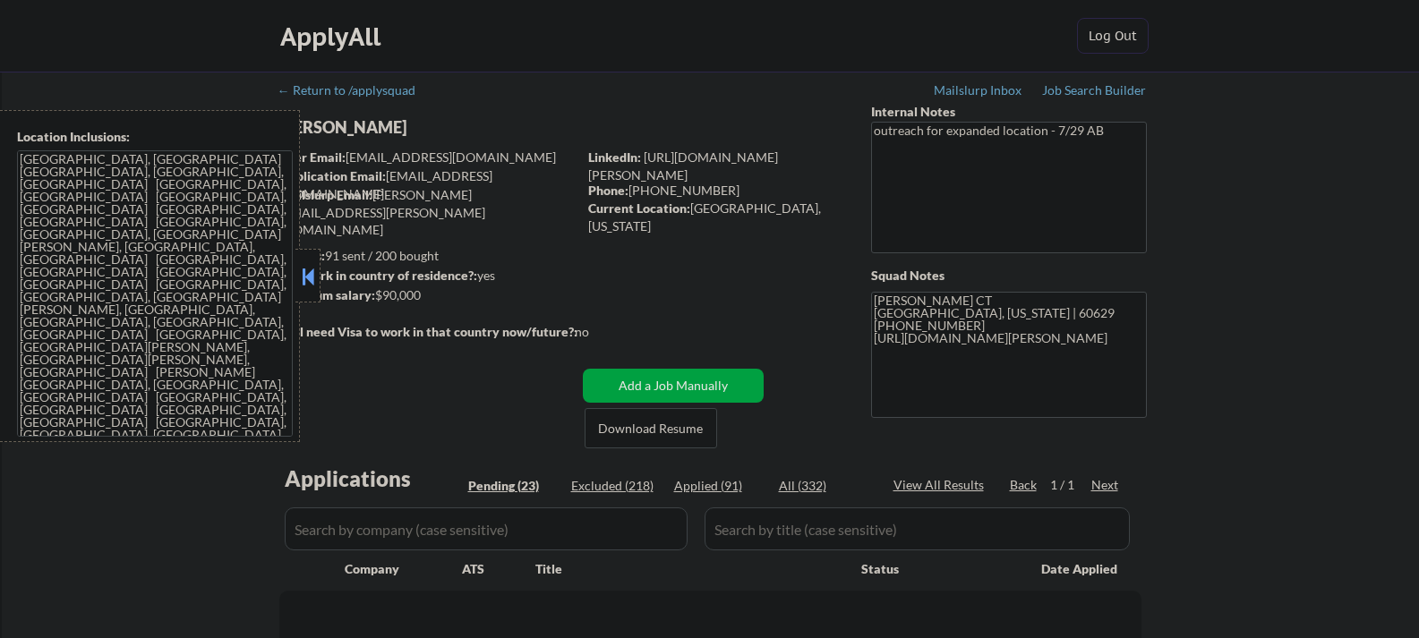
click at [308, 276] on button at bounding box center [308, 276] width 20 height 27
select select ""pending""
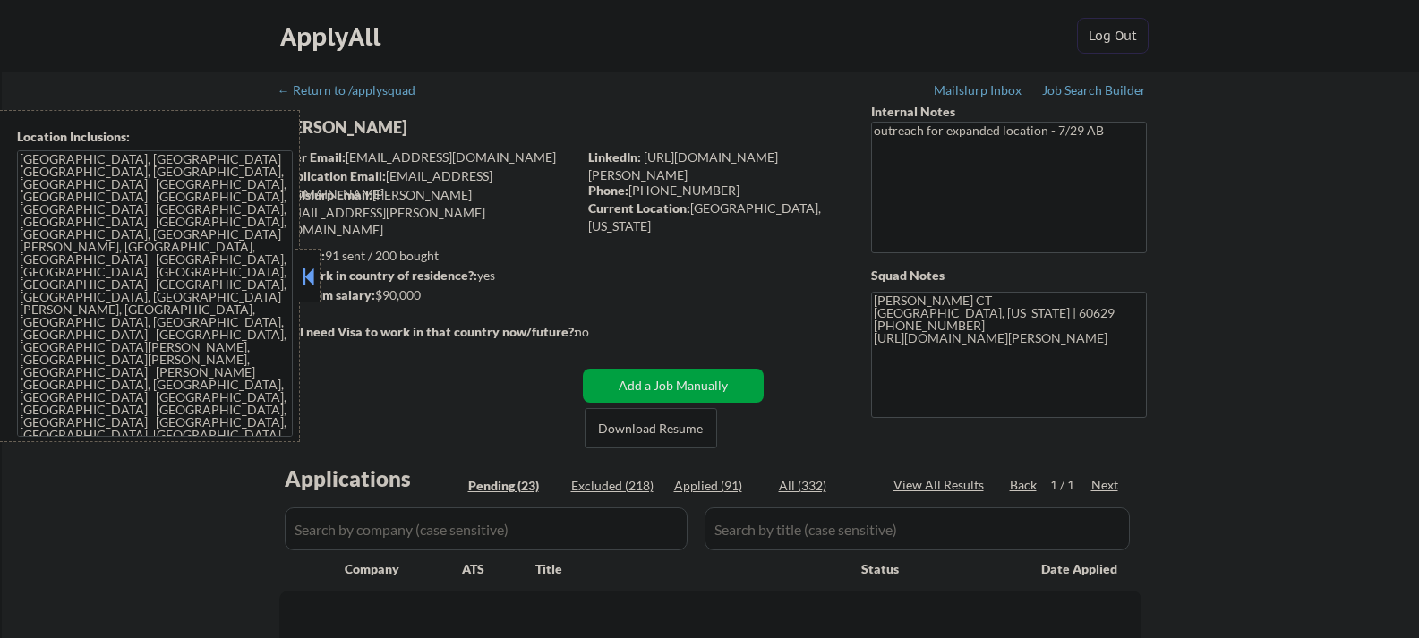
select select ""pending""
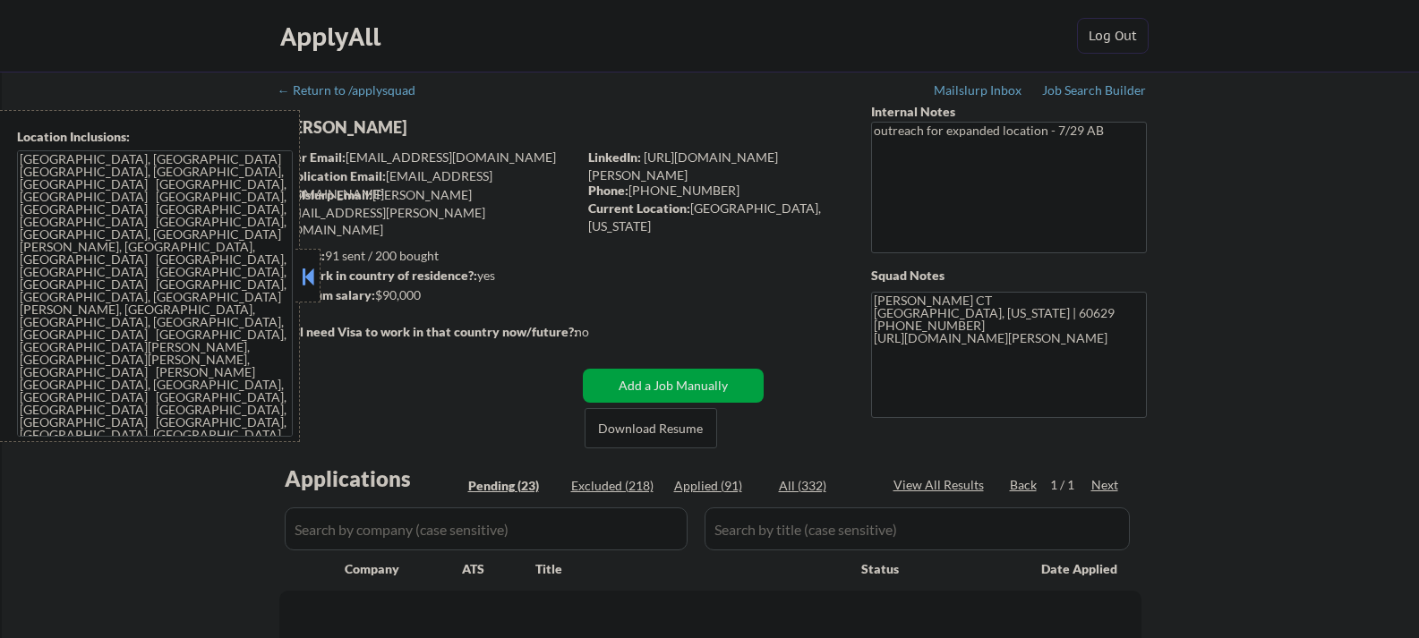
select select ""pending""
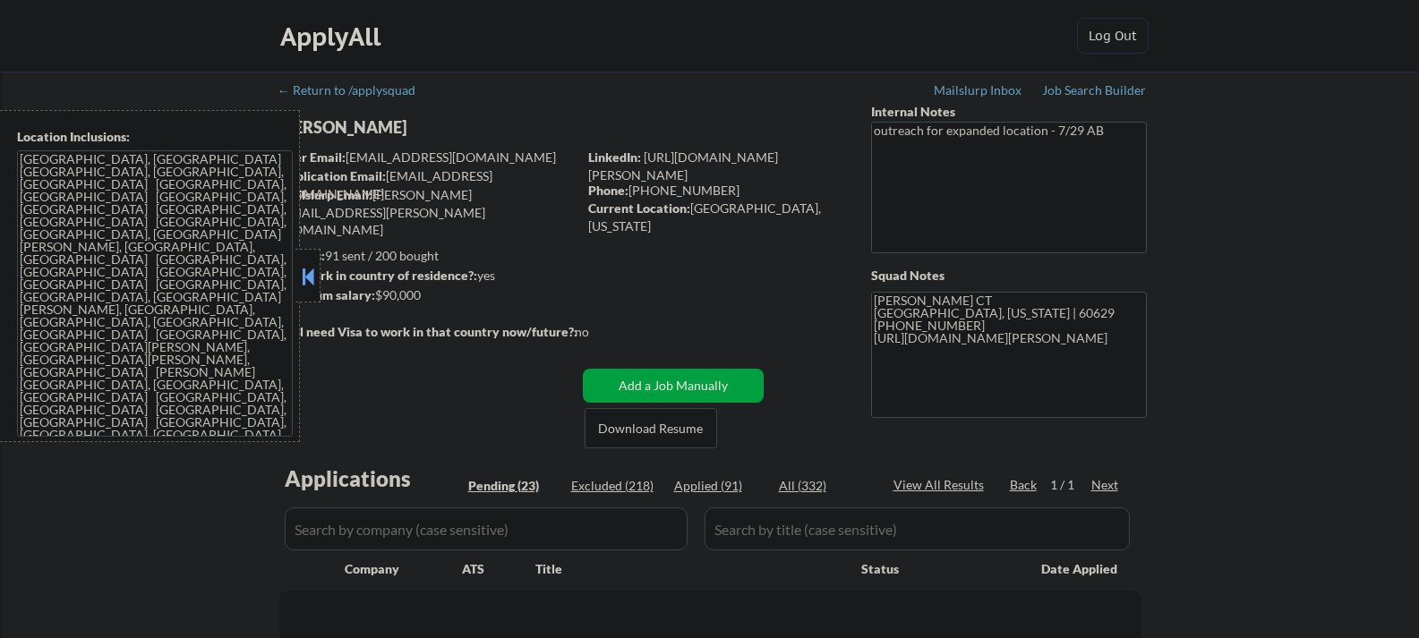
select select ""pending""
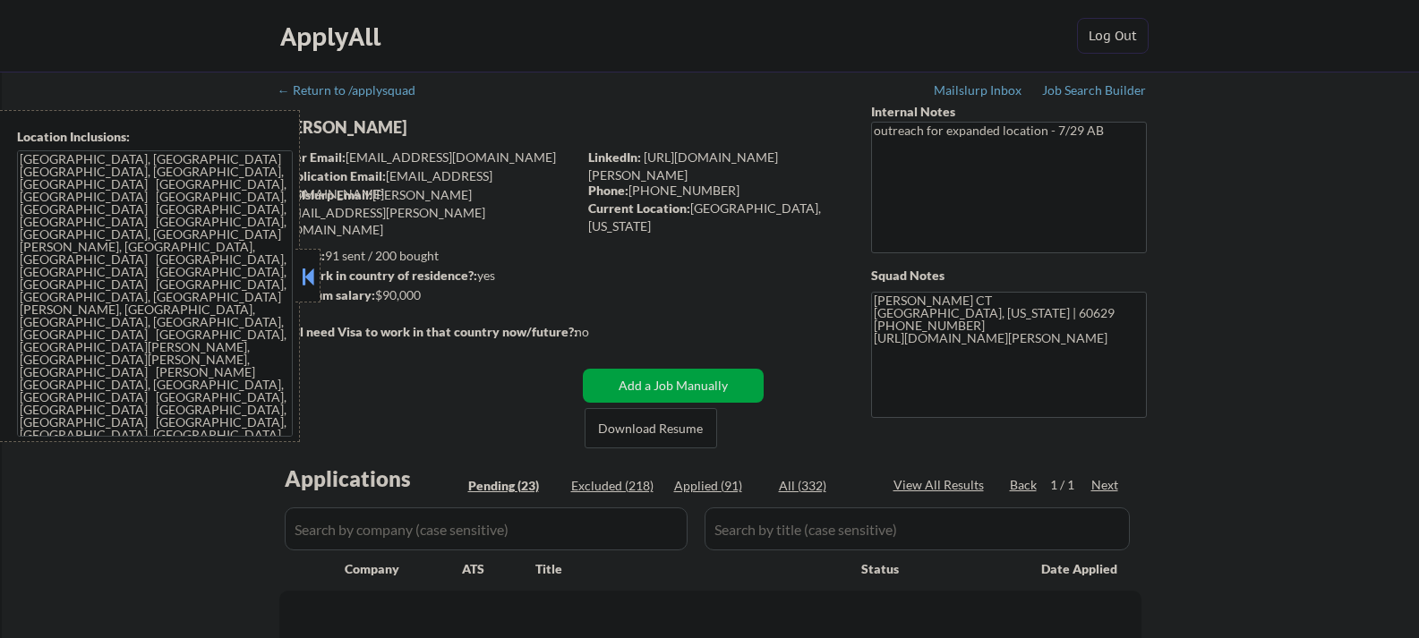
select select ""pending""
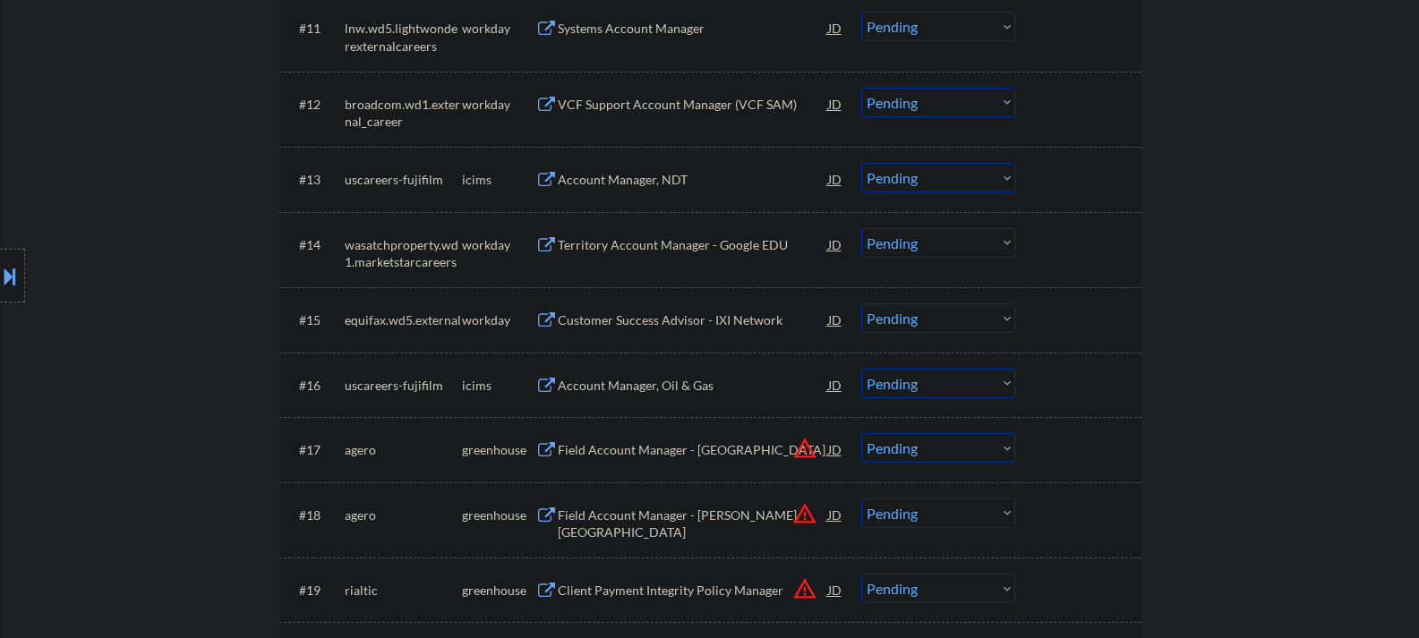
scroll to position [1253, 0]
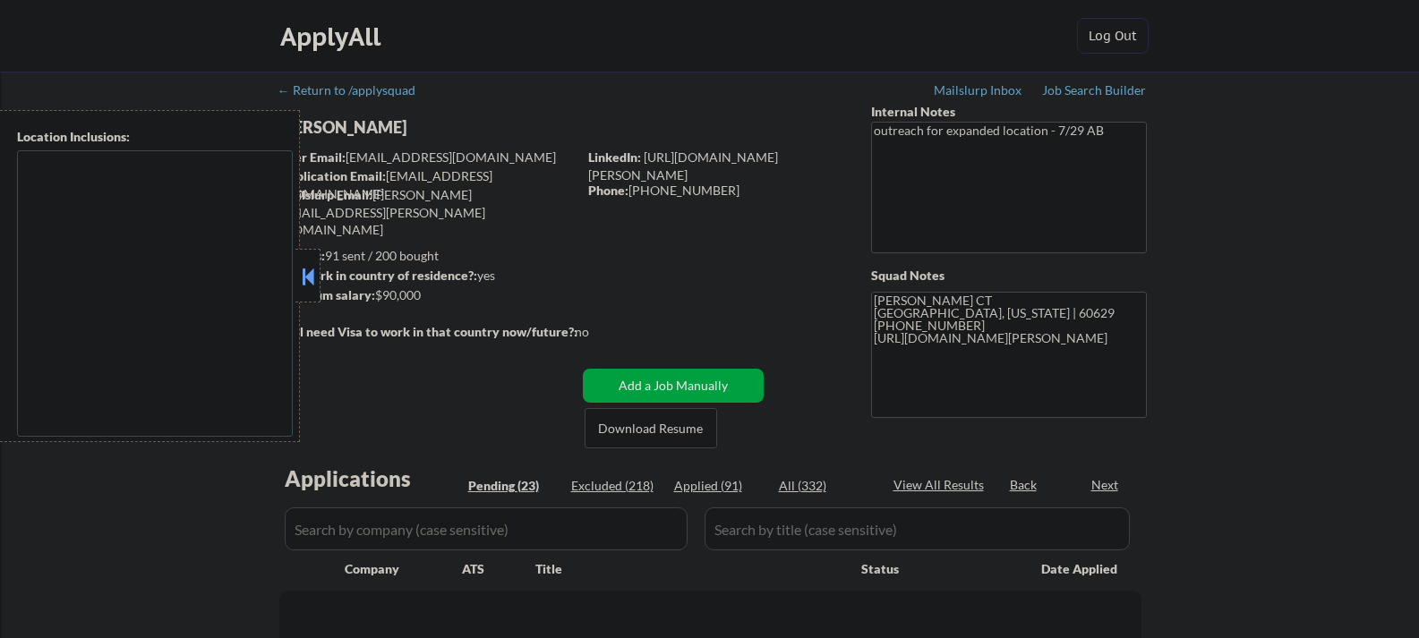
click at [302, 263] on button at bounding box center [308, 276] width 20 height 27
select select ""pending""
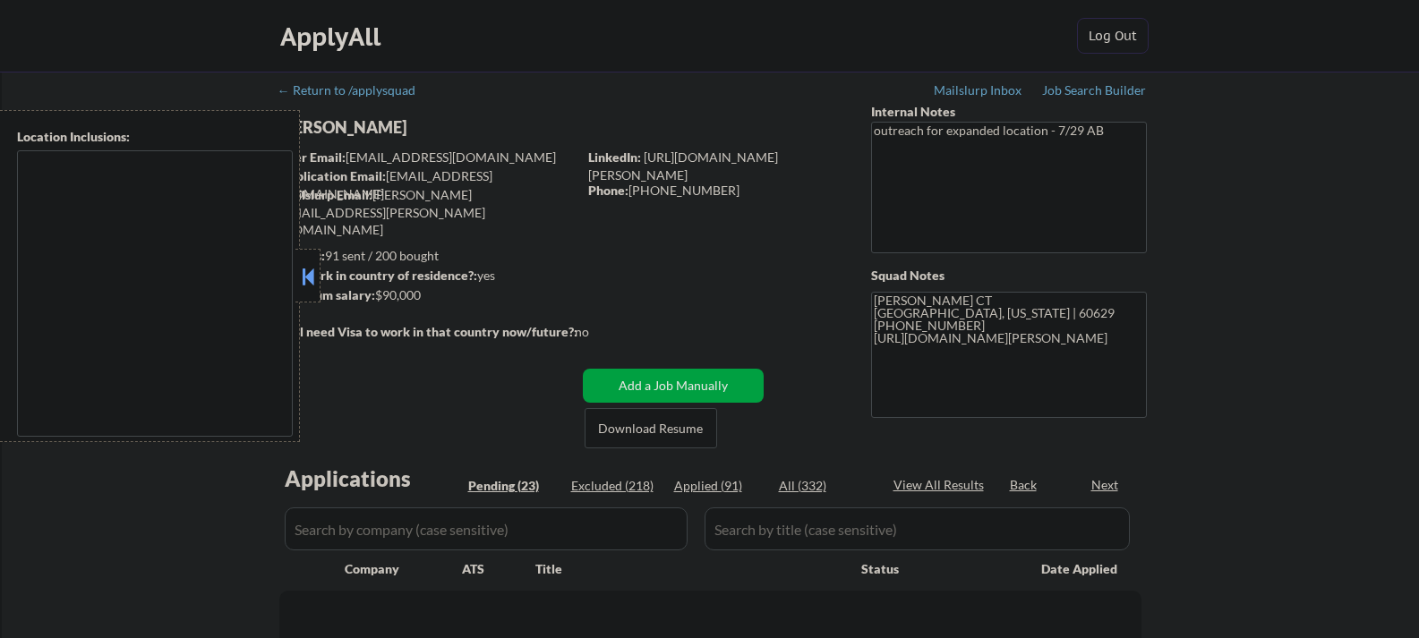
select select ""pending""
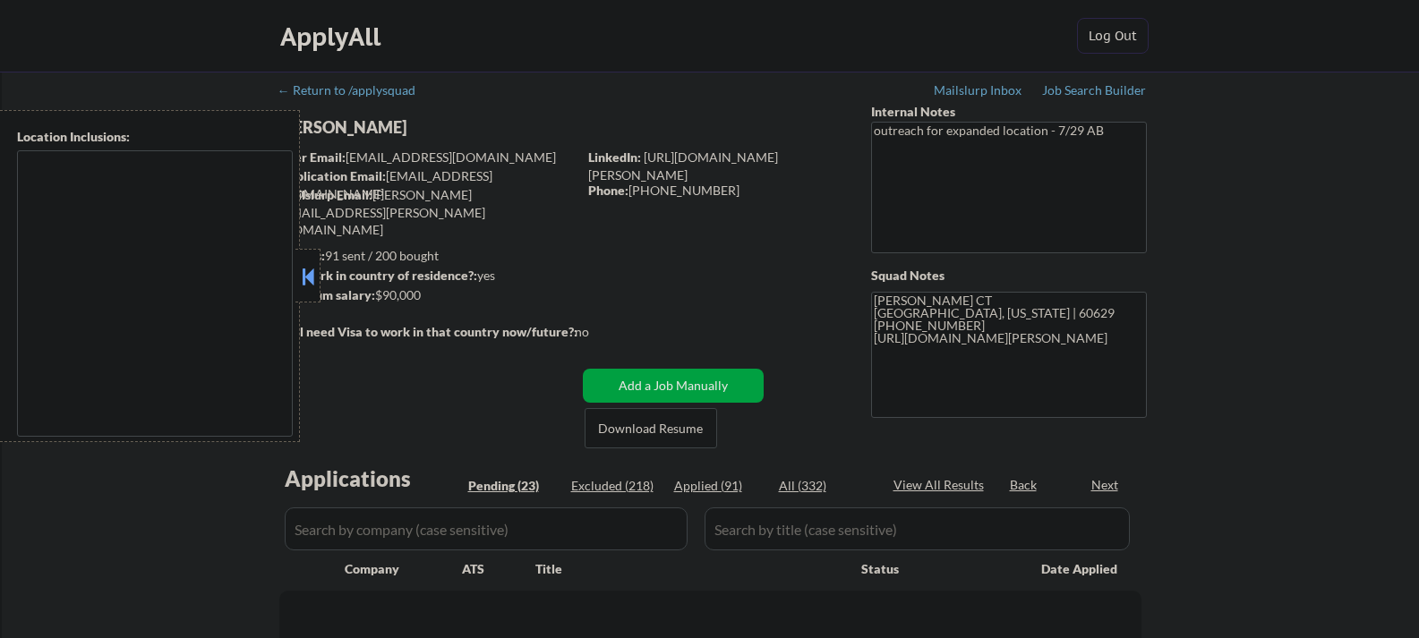
select select ""pending""
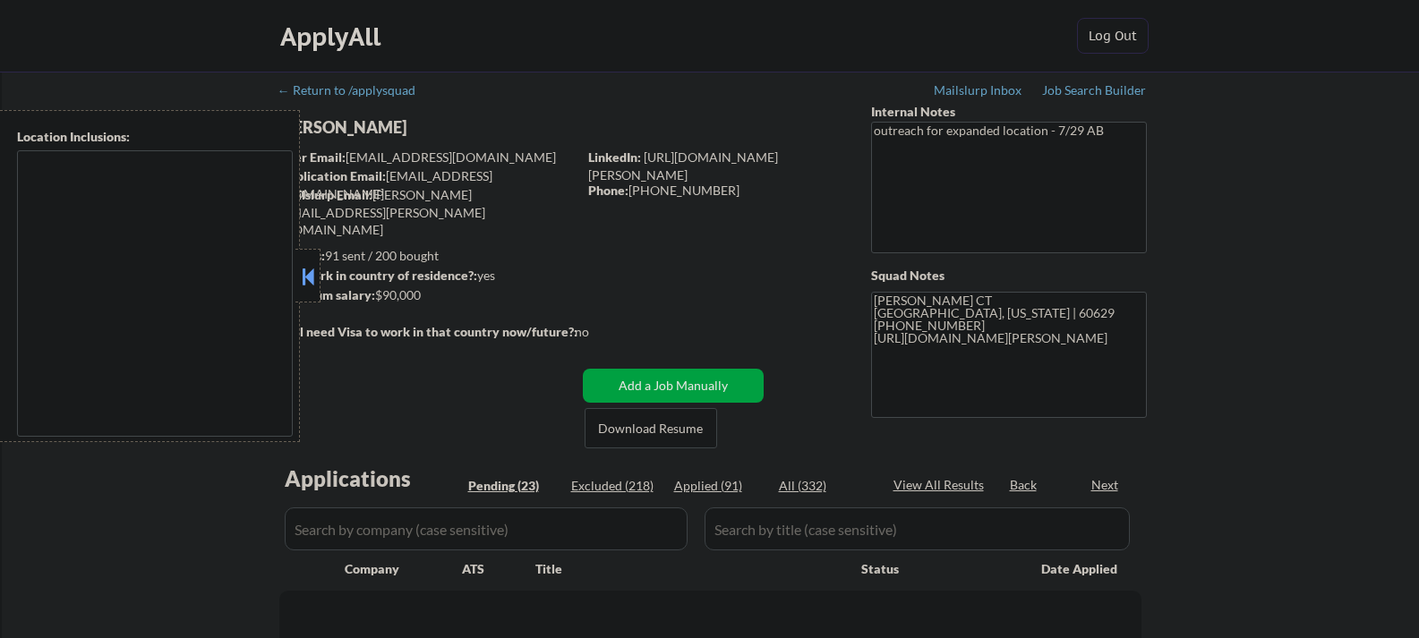
select select ""pending""
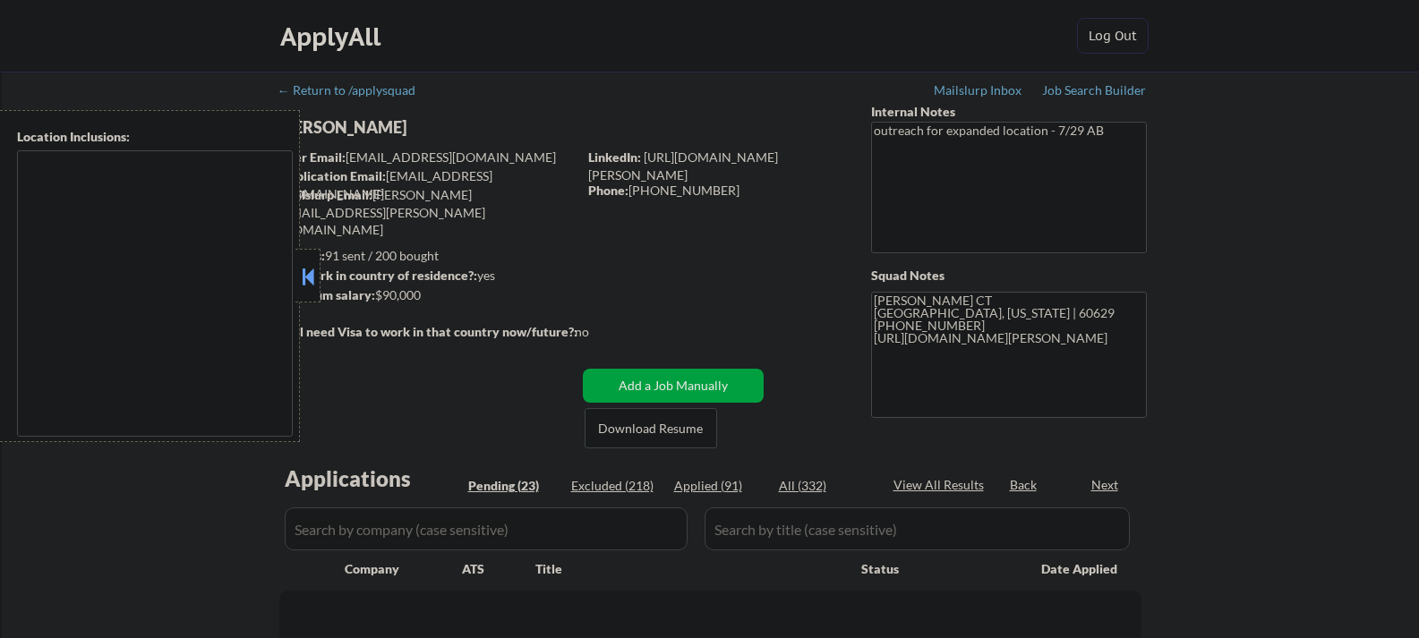
select select ""pending""
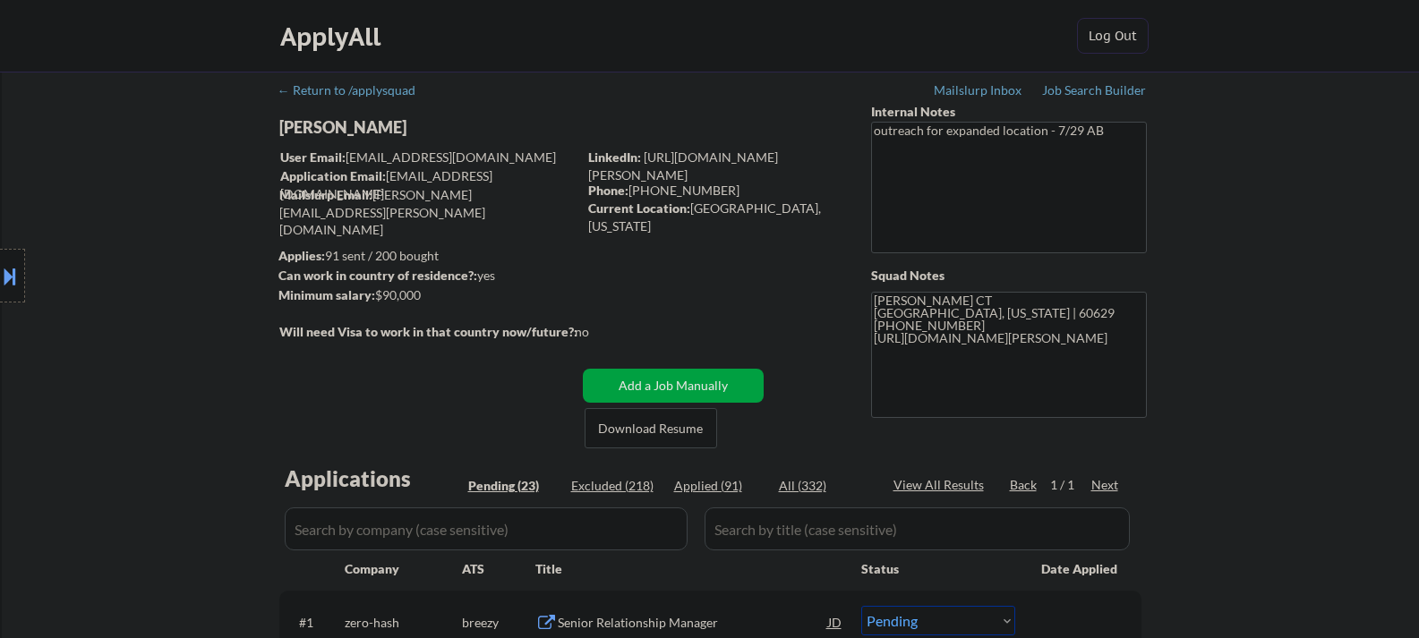
click at [339, 130] on div "[PERSON_NAME]" at bounding box center [463, 127] width 368 height 22
copy div "[PERSON_NAME]"
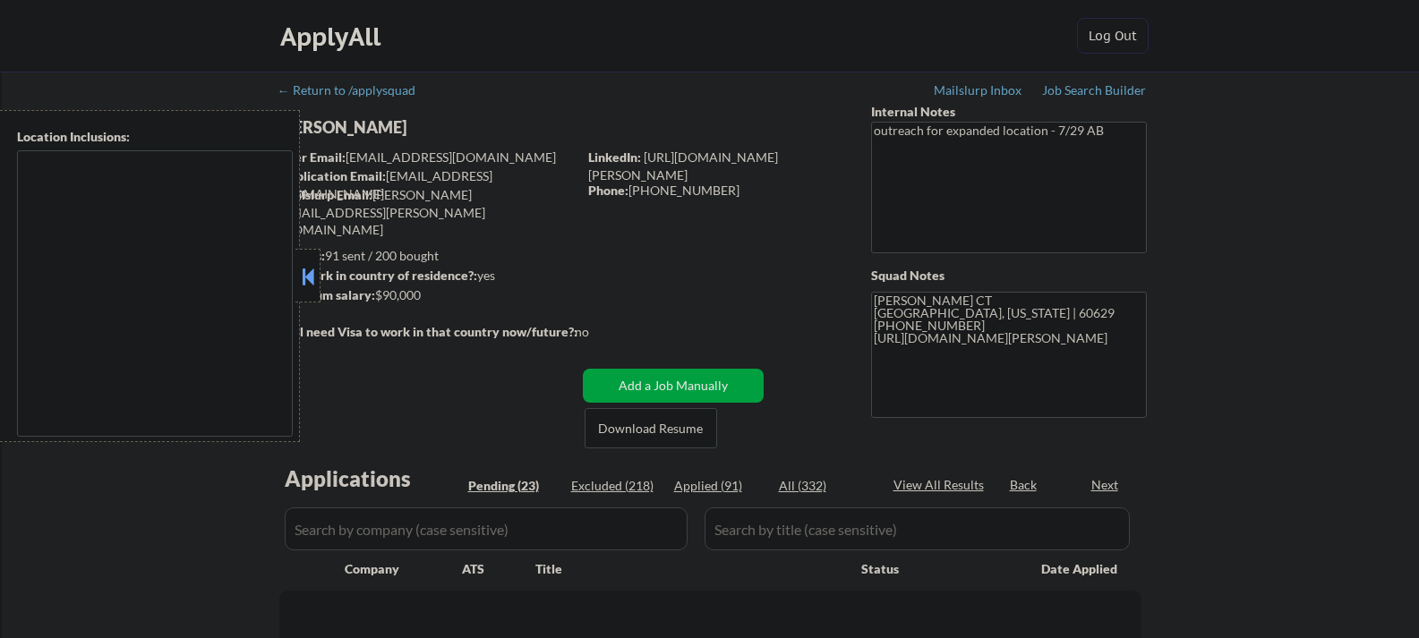
select select ""pending""
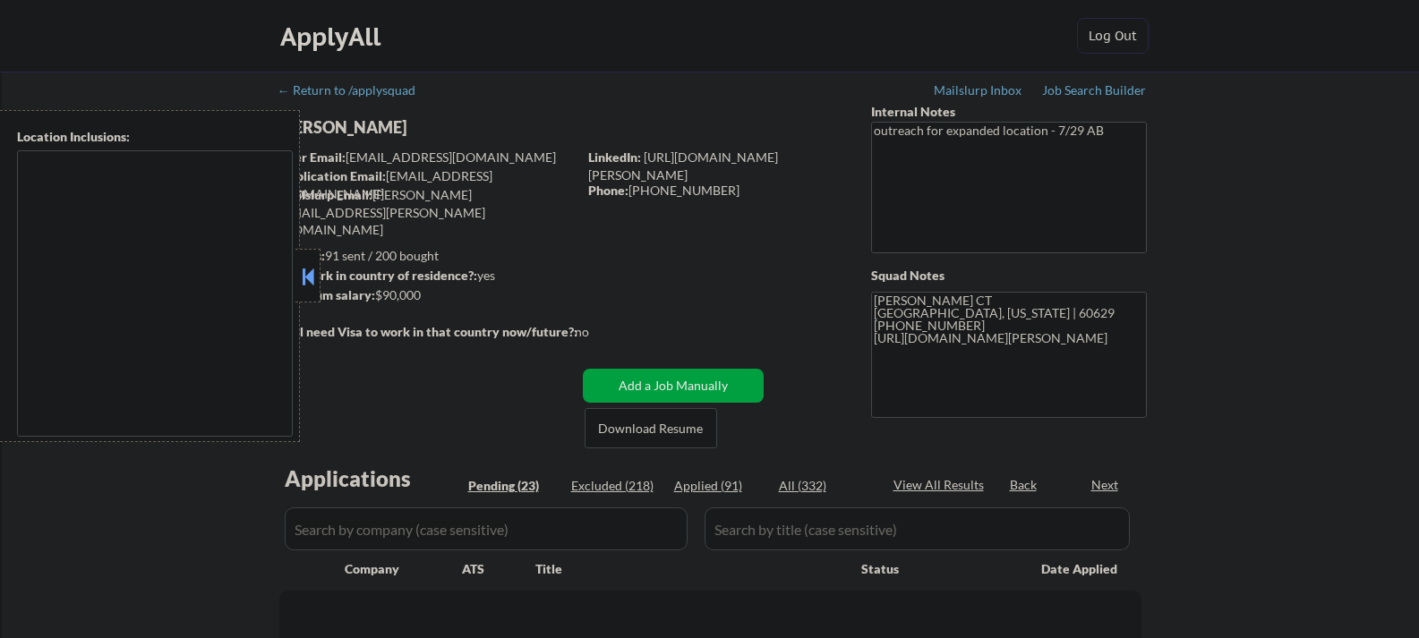
select select ""pending""
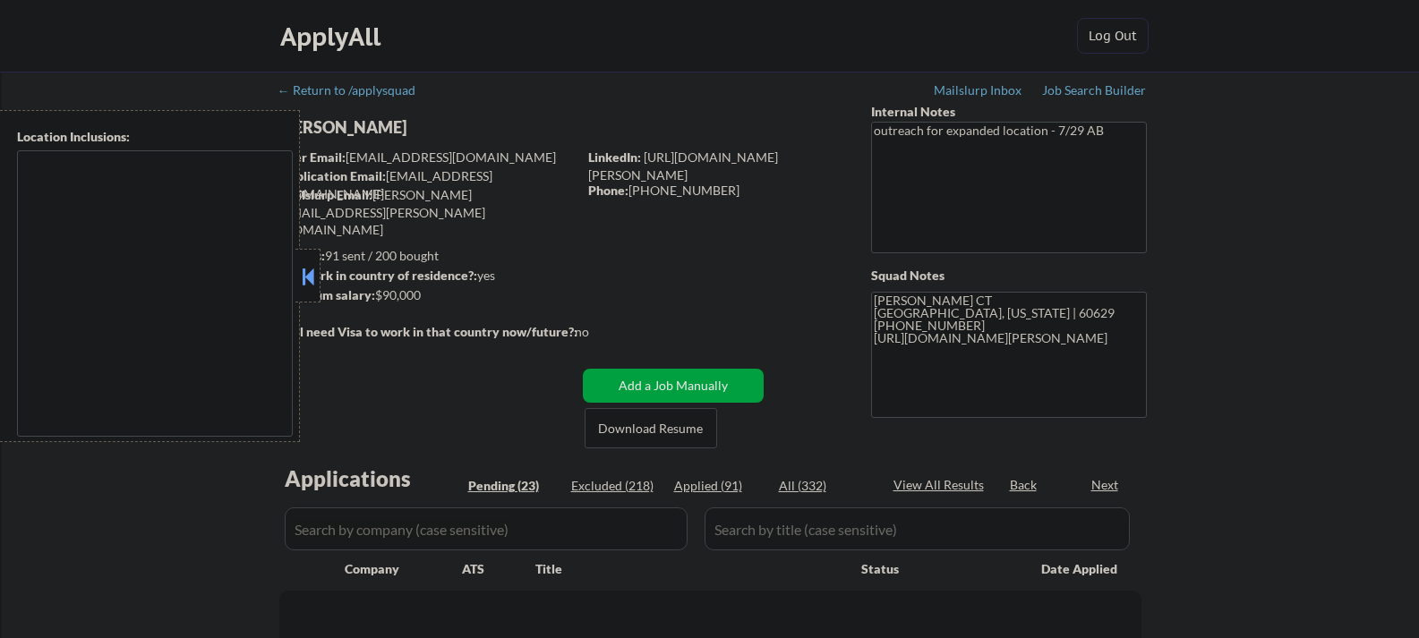
select select ""pending""
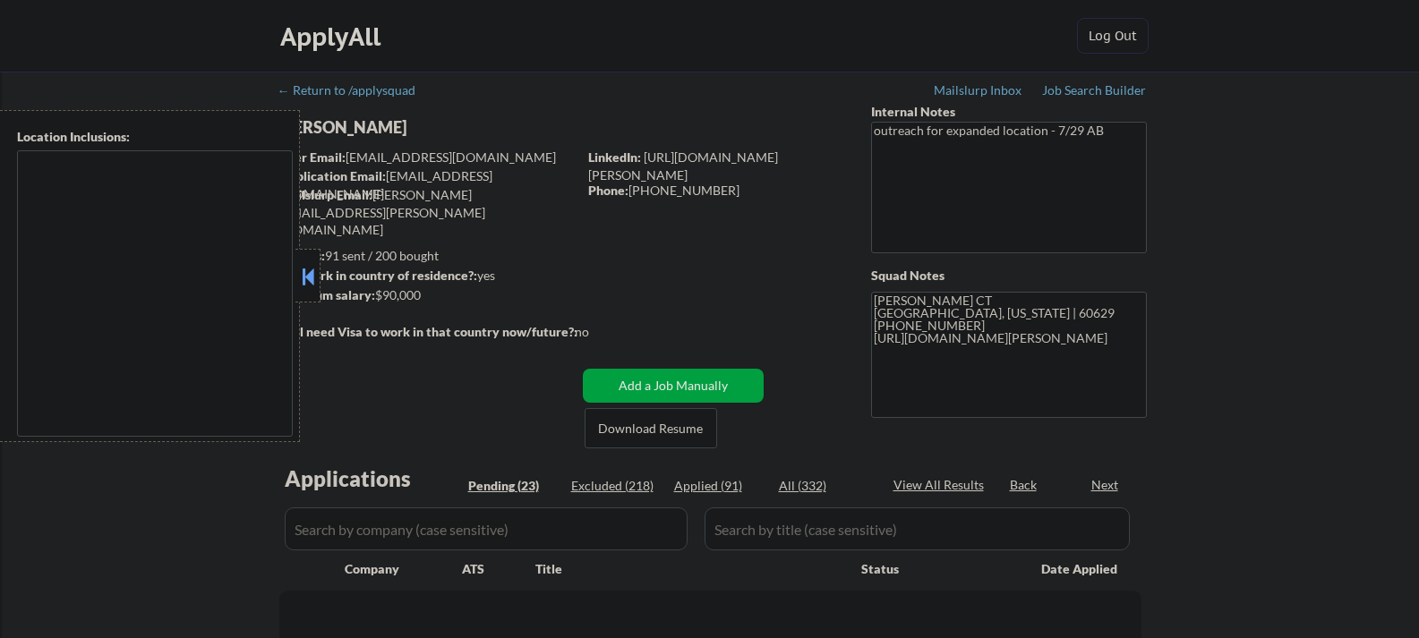
select select ""pending""
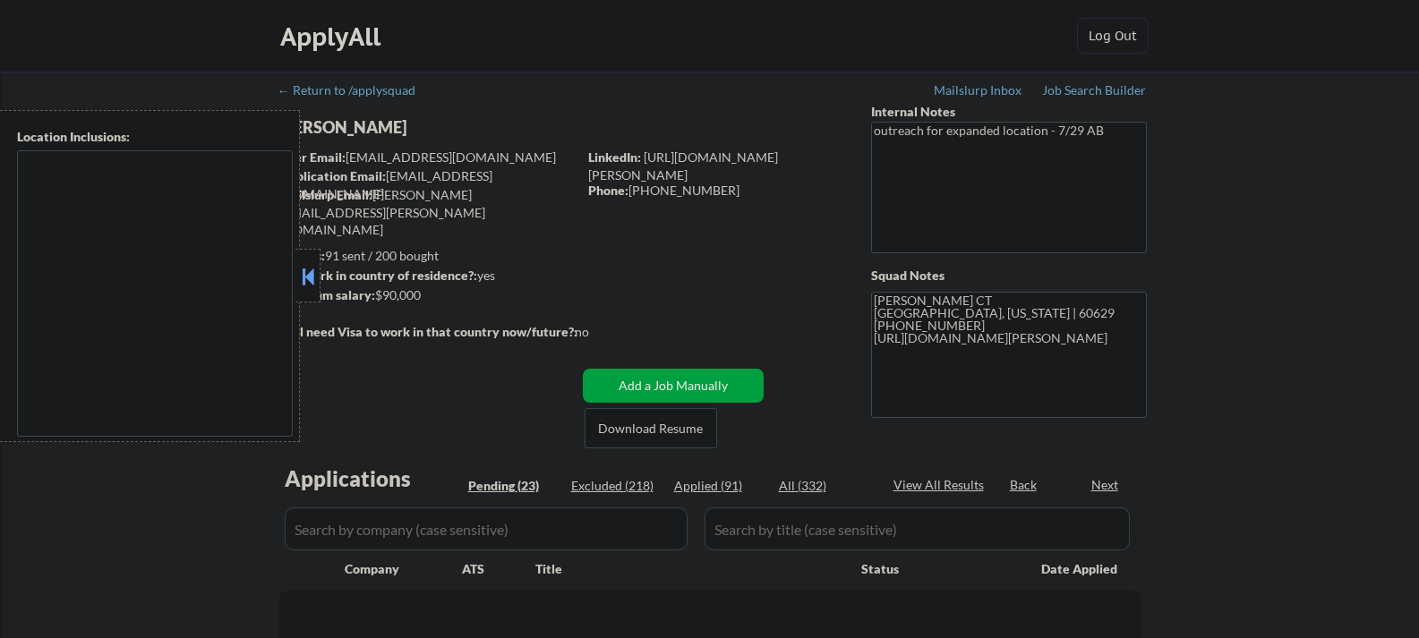
select select ""pending""
type textarea "[GEOGRAPHIC_DATA], [GEOGRAPHIC_DATA] [GEOGRAPHIC_DATA], [GEOGRAPHIC_DATA], [GEO…"
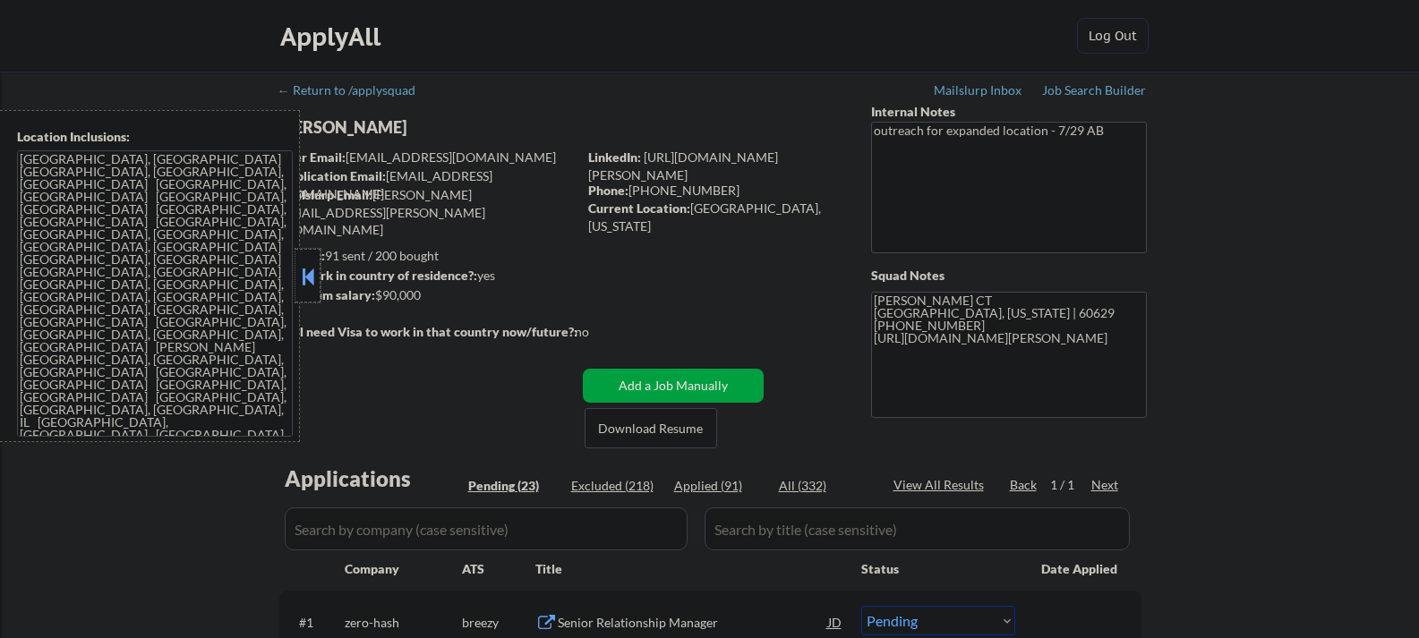
click at [310, 262] on div at bounding box center [307, 276] width 25 height 54
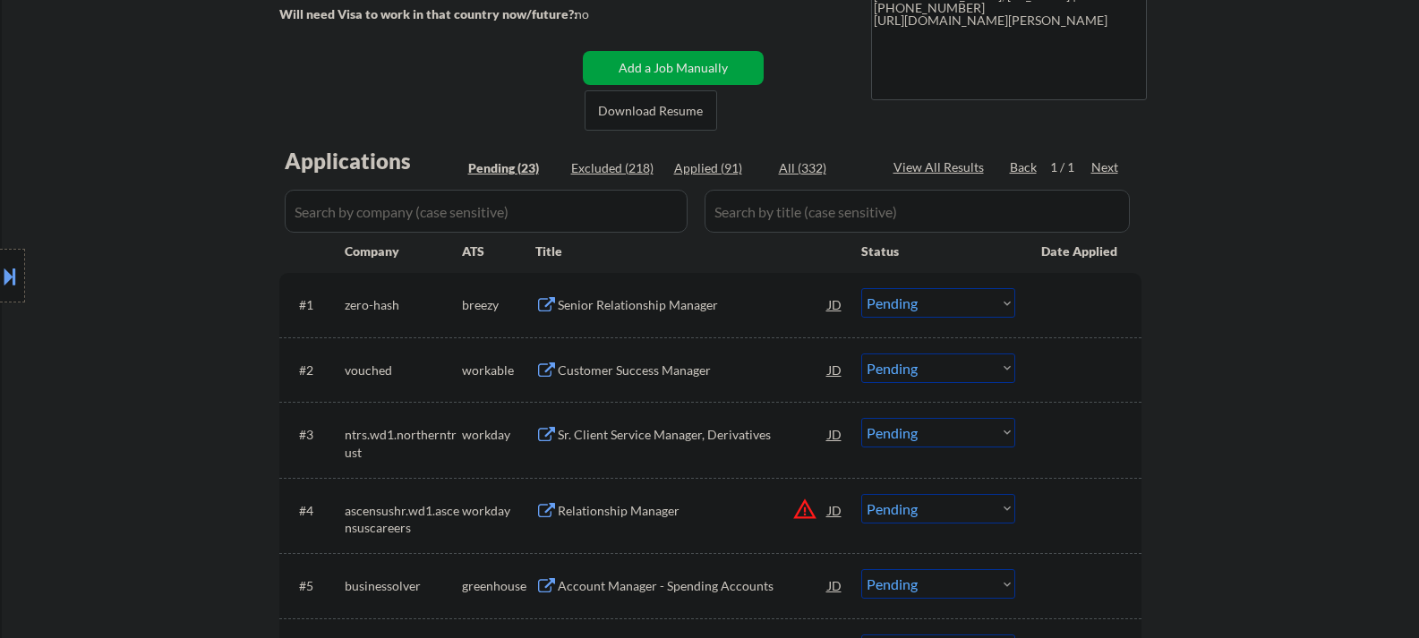
scroll to position [358, 0]
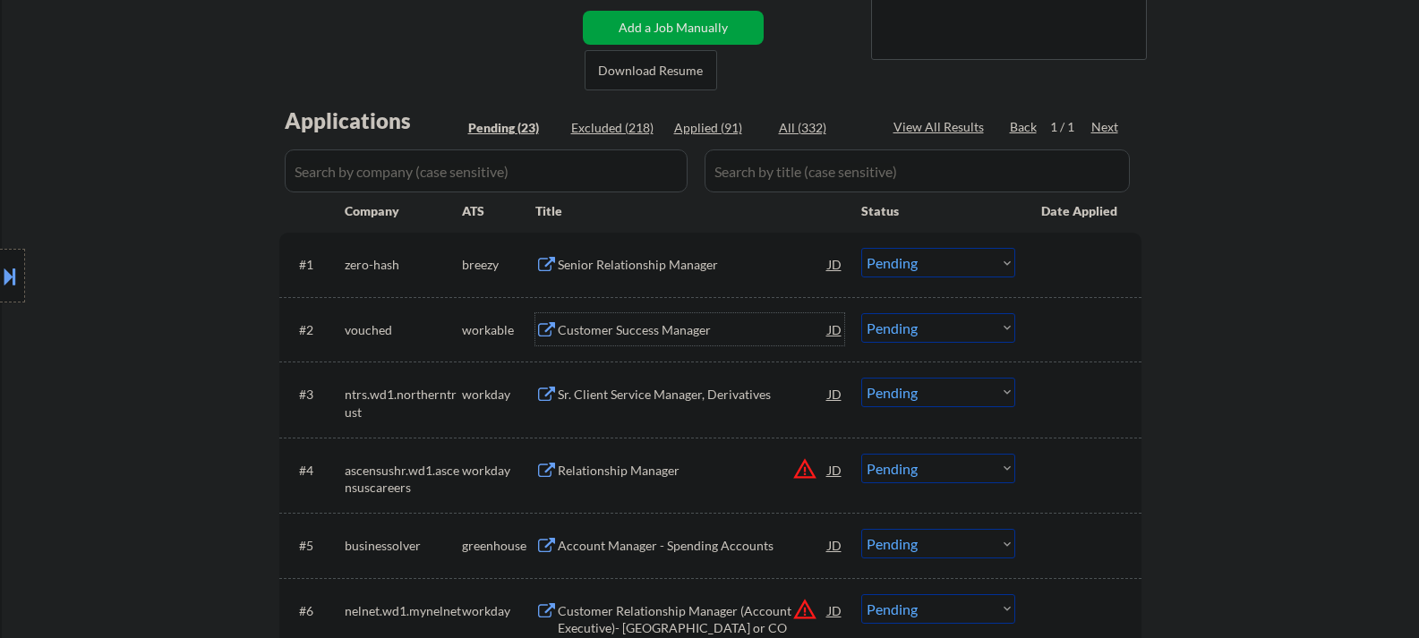
click at [600, 341] on div "Customer Success Manager" at bounding box center [693, 329] width 270 height 32
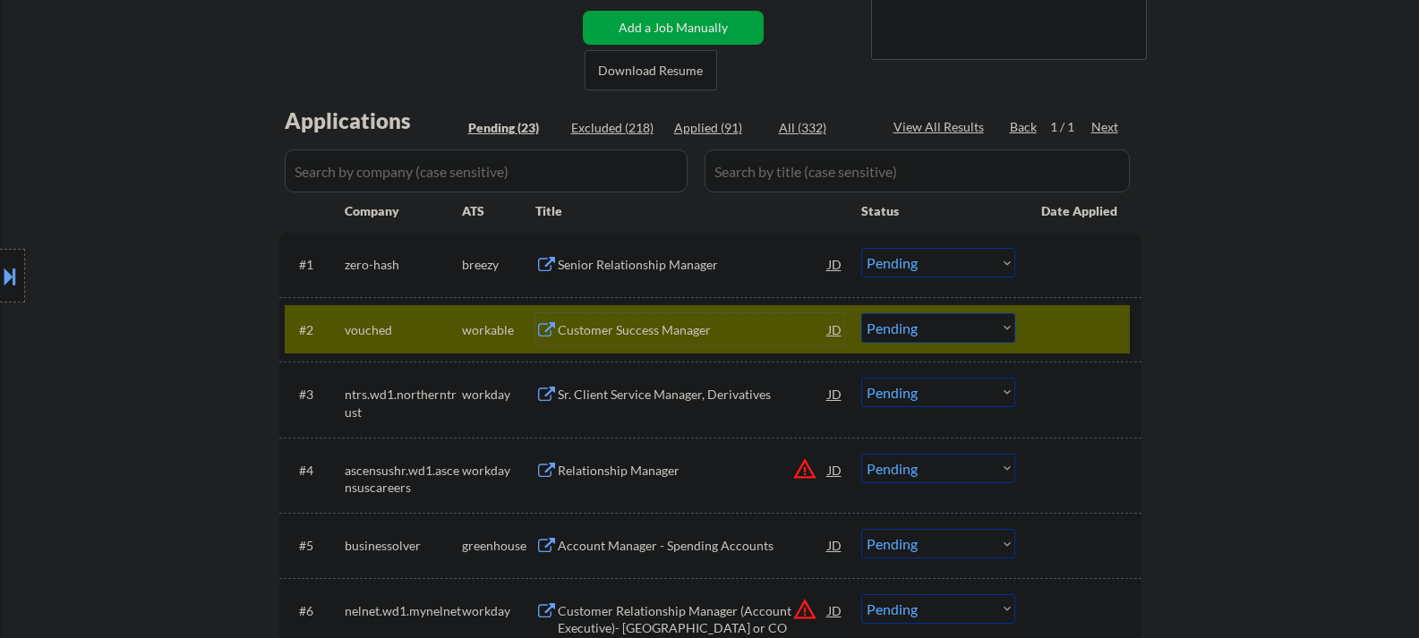
click at [916, 344] on div "#2 vouched workable Customer Success Manager JD Choose an option... Pending App…" at bounding box center [707, 329] width 845 height 48
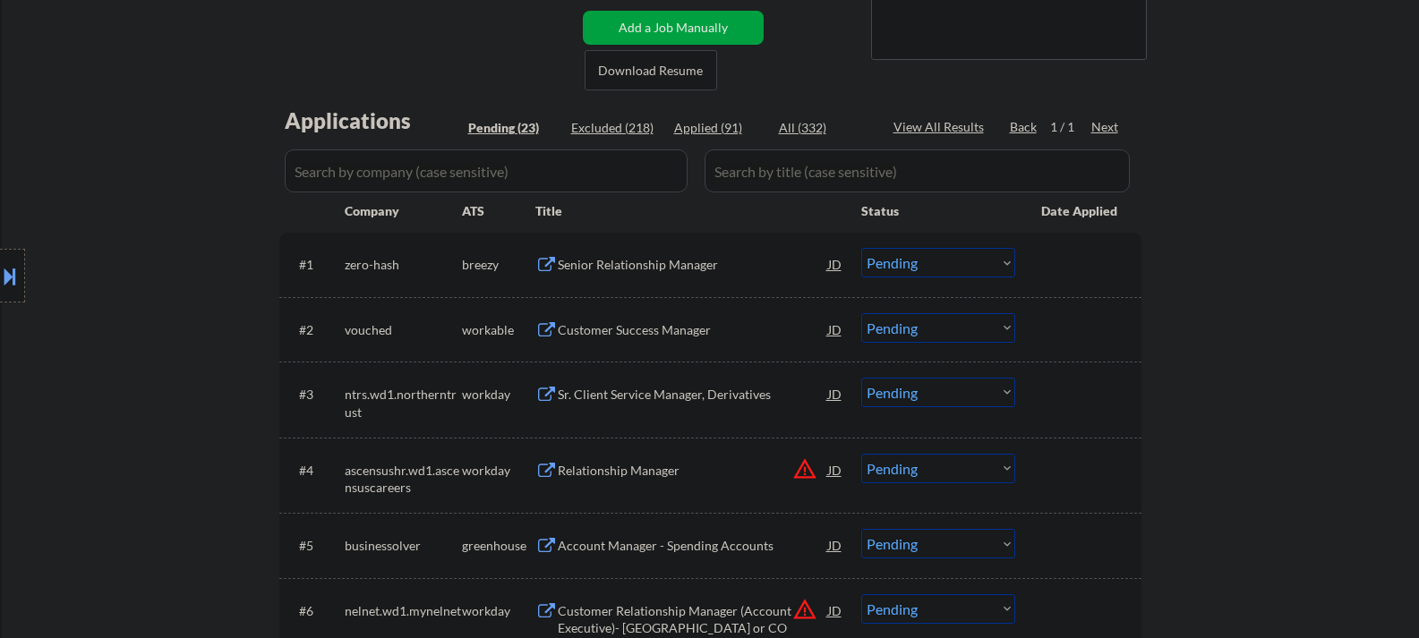
click at [909, 327] on select "Choose an option... Pending Applied Excluded (Questions) Excluded (Expired) Exc…" at bounding box center [938, 328] width 154 height 30
click at [861, 313] on select "Choose an option... Pending Applied Excluded (Questions) Excluded (Expired) Exc…" at bounding box center [938, 328] width 154 height 30
select select ""pending""
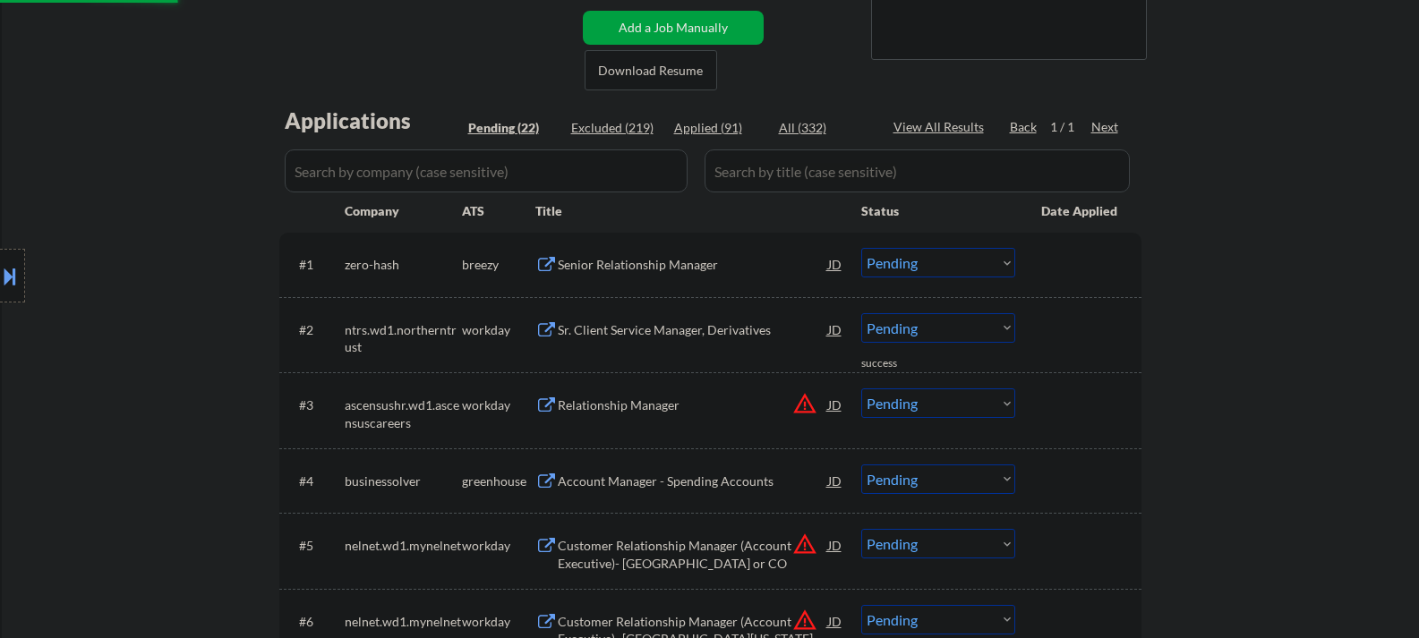
click at [650, 272] on div "Senior Relationship Manager" at bounding box center [693, 265] width 270 height 18
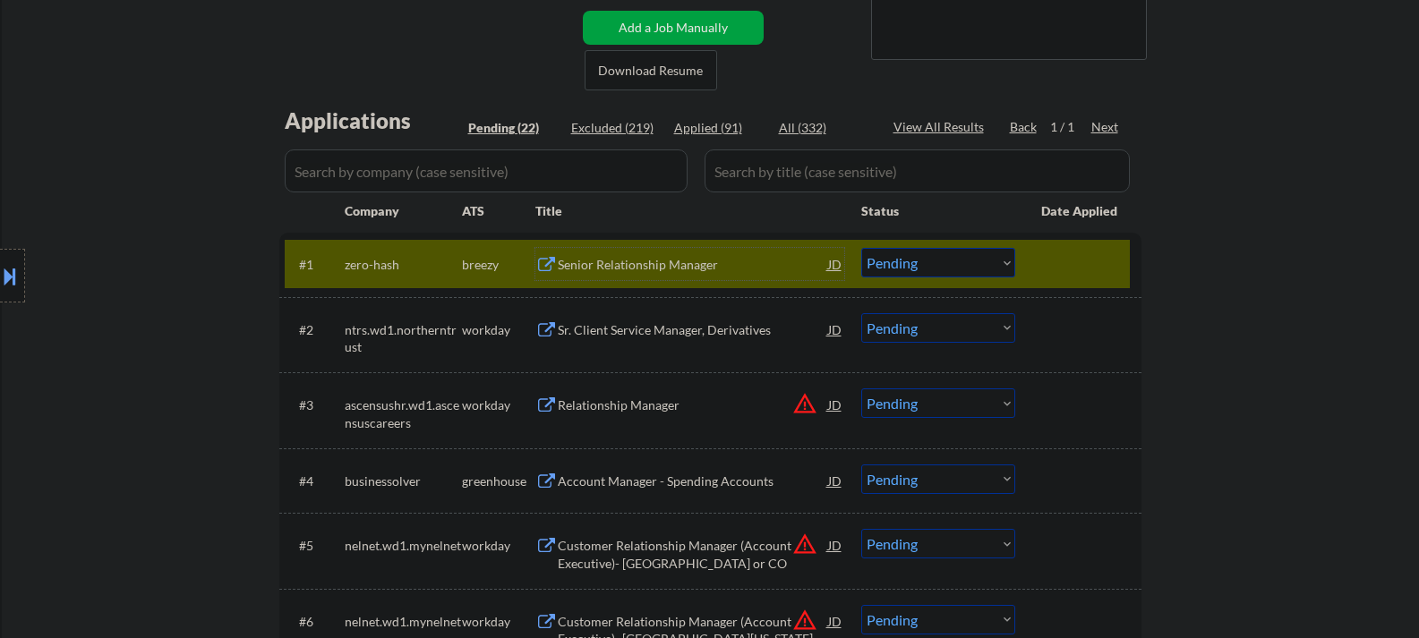
click at [919, 267] on select "Choose an option... Pending Applied Excluded (Questions) Excluded (Expired) Exc…" at bounding box center [938, 263] width 154 height 30
click at [861, 248] on select "Choose an option... Pending Applied Excluded (Questions) Excluded (Expired) Exc…" at bounding box center [938, 263] width 154 height 30
select select ""pending""
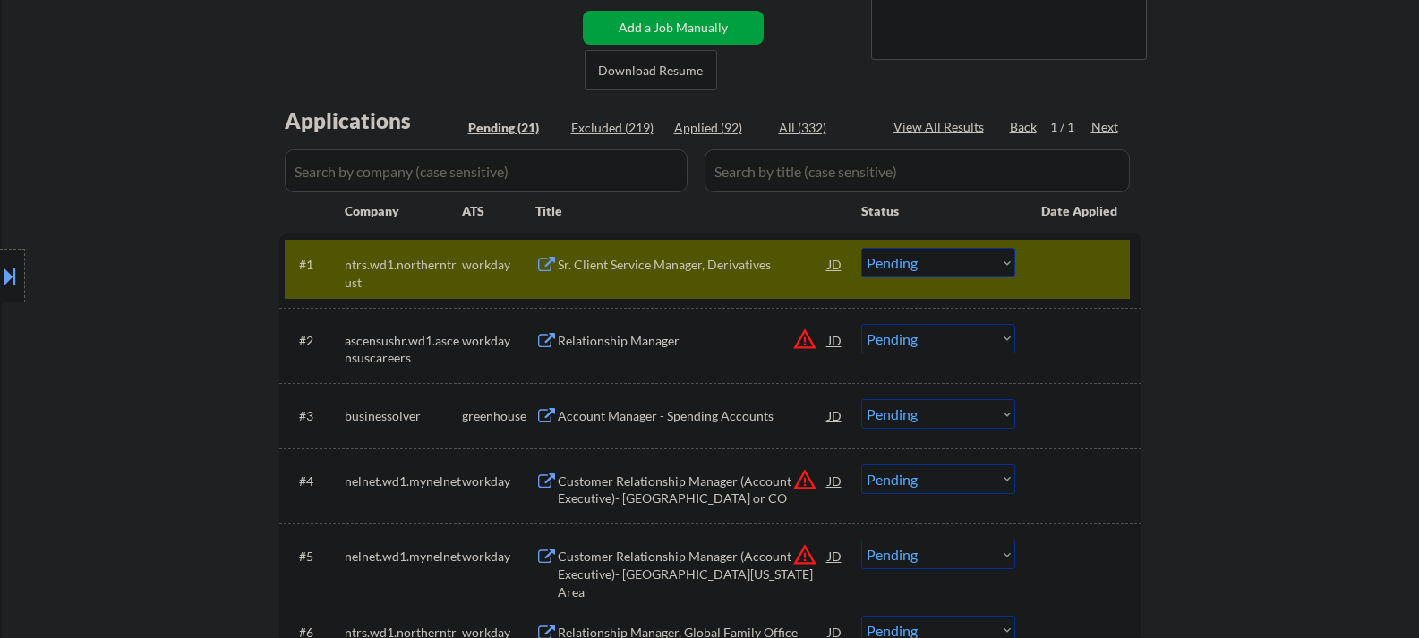
click at [1033, 277] on div "#1 ntrs.wd1.northerntrust workday Sr. Client Service Manager, Derivatives JD Ch…" at bounding box center [707, 269] width 845 height 59
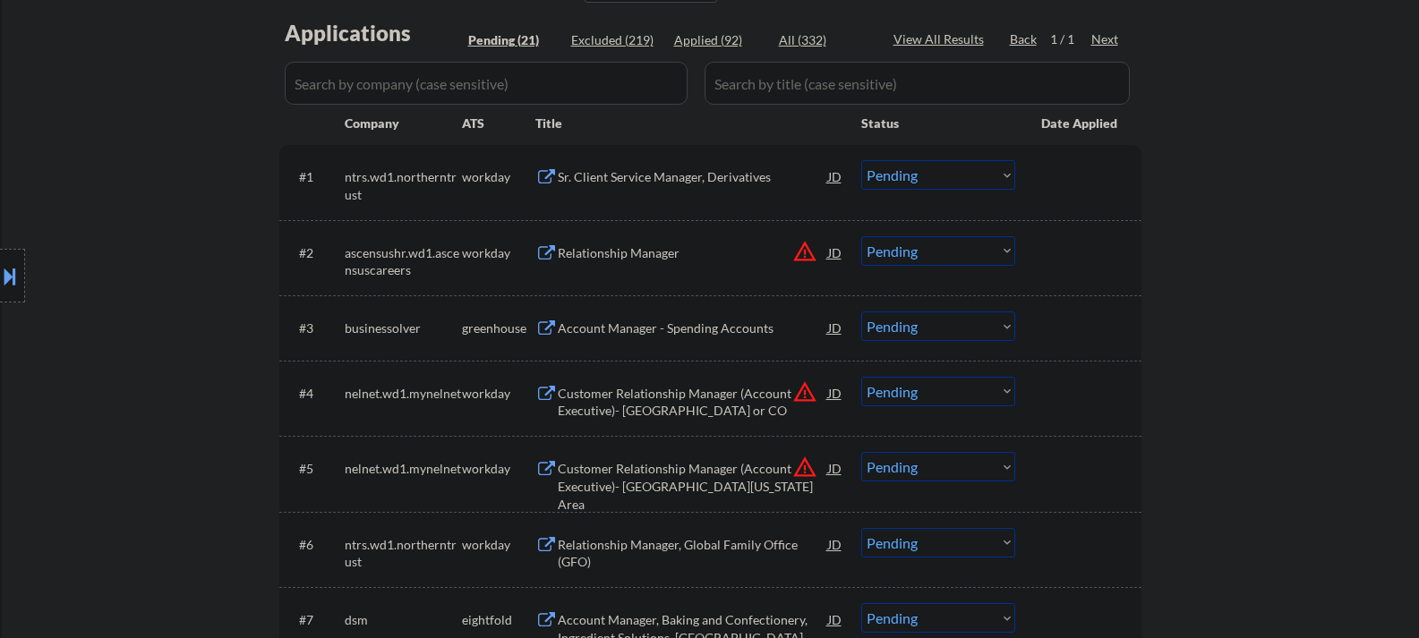
scroll to position [448, 0]
click at [611, 326] on div "Account Manager - Spending Accounts" at bounding box center [693, 327] width 270 height 18
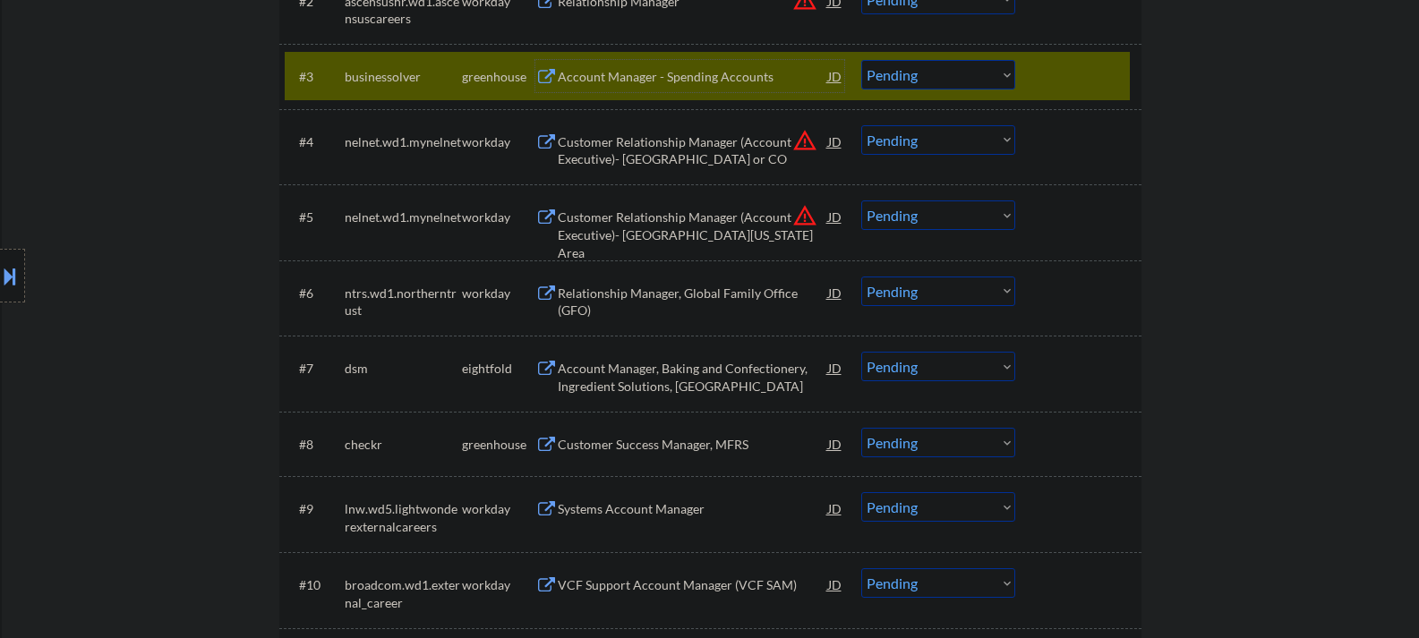
scroll to position [806, 0]
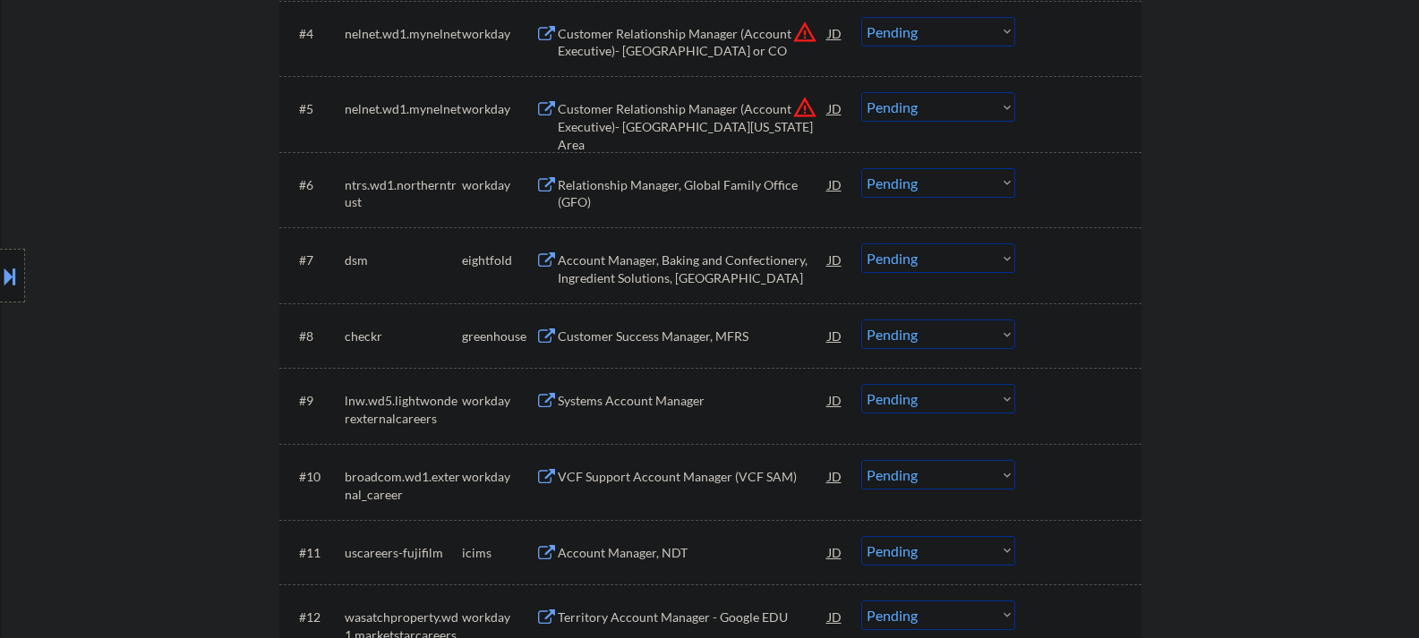
click at [630, 338] on div "Customer Success Manager, MFRS" at bounding box center [693, 337] width 270 height 18
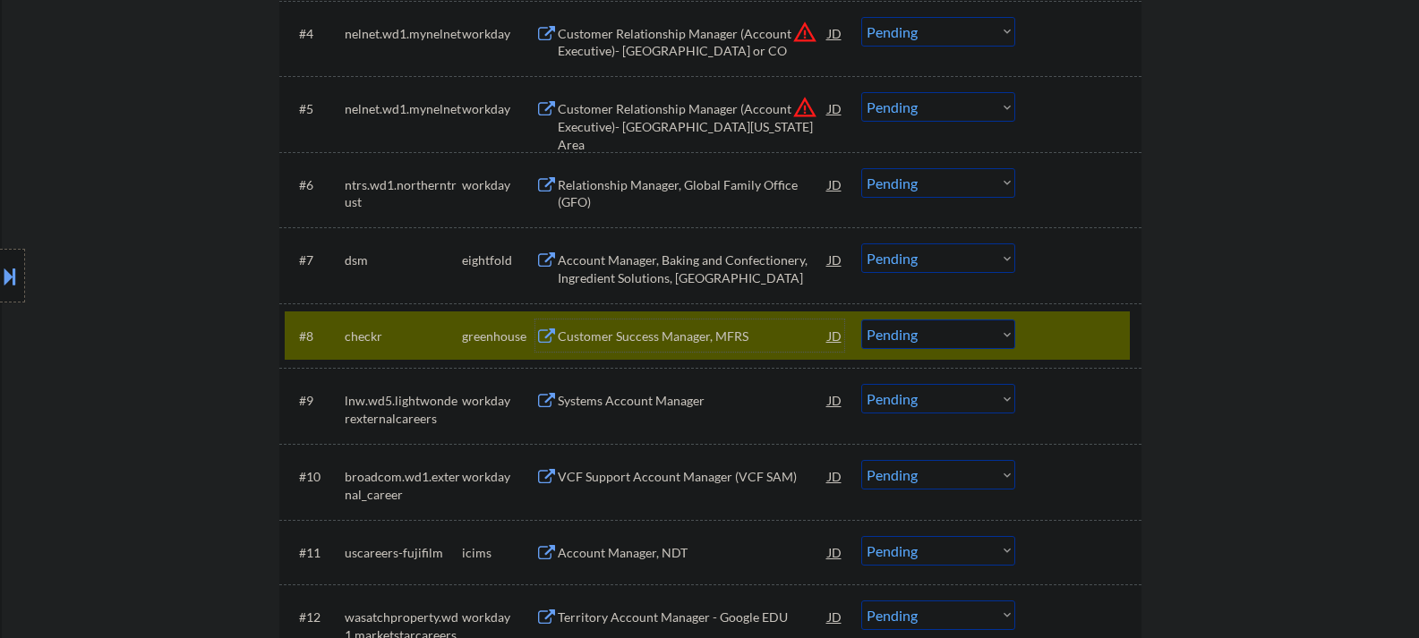
click at [910, 340] on select "Choose an option... Pending Applied Excluded (Questions) Excluded (Expired) Exc…" at bounding box center [938, 335] width 154 height 30
click at [861, 320] on select "Choose an option... Pending Applied Excluded (Questions) Excluded (Expired) Exc…" at bounding box center [938, 335] width 154 height 30
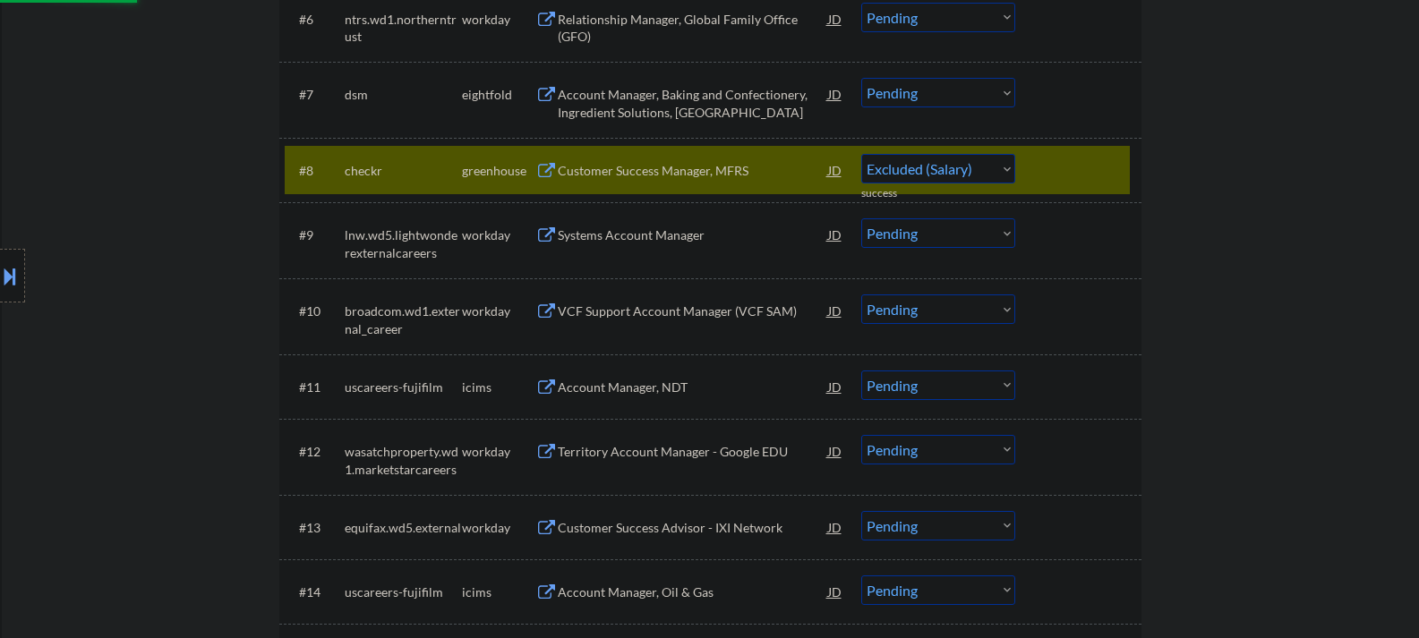
scroll to position [1074, 0]
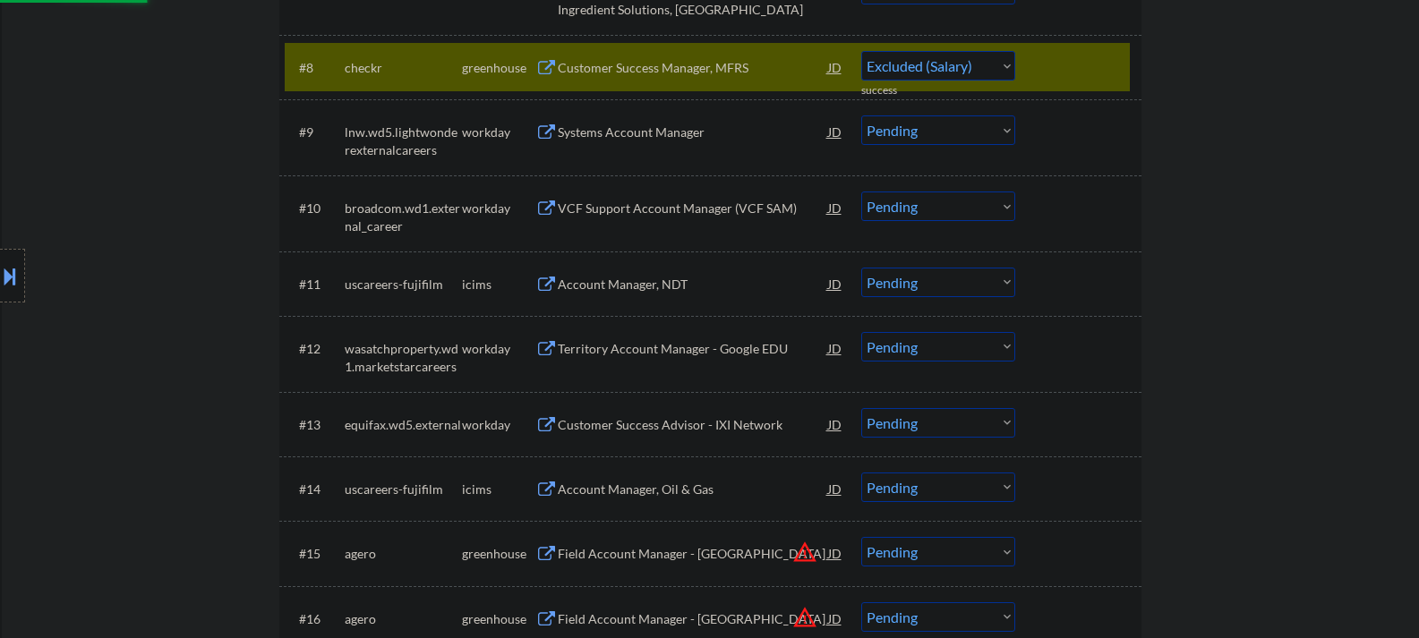
select select ""pending""
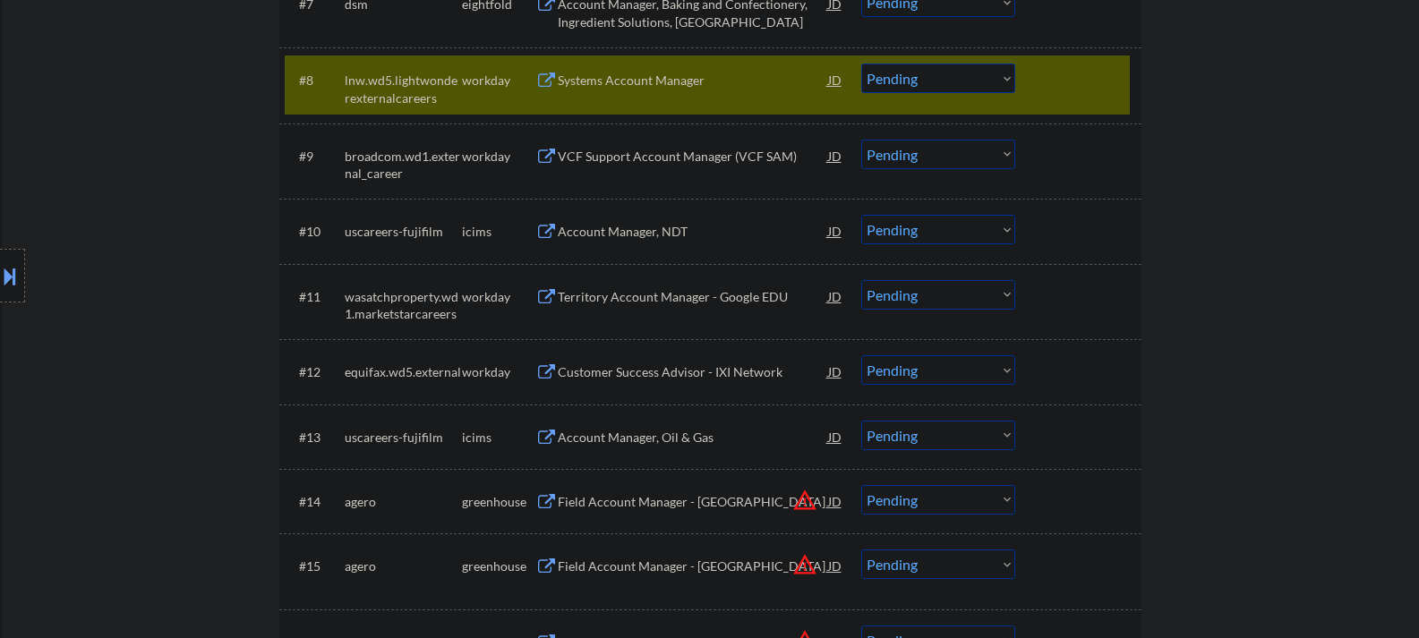
scroll to position [1164, 0]
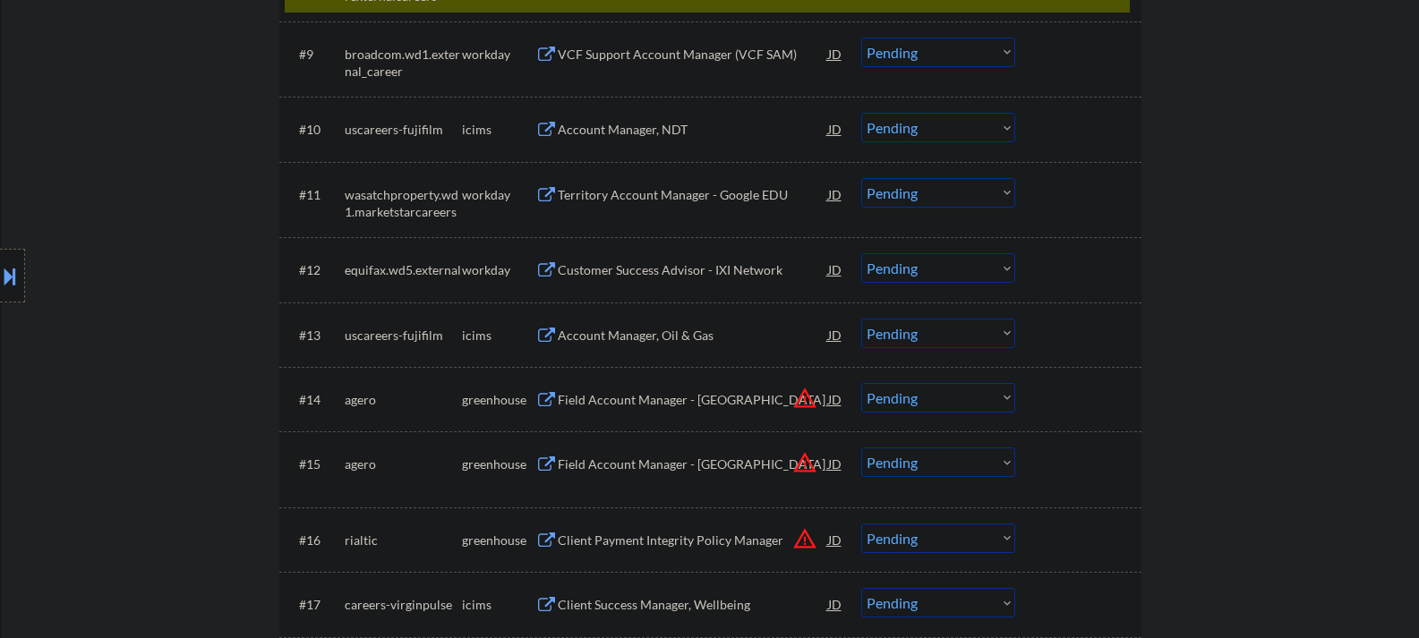
click at [652, 406] on div "Field Account Manager - [GEOGRAPHIC_DATA]" at bounding box center [693, 400] width 270 height 18
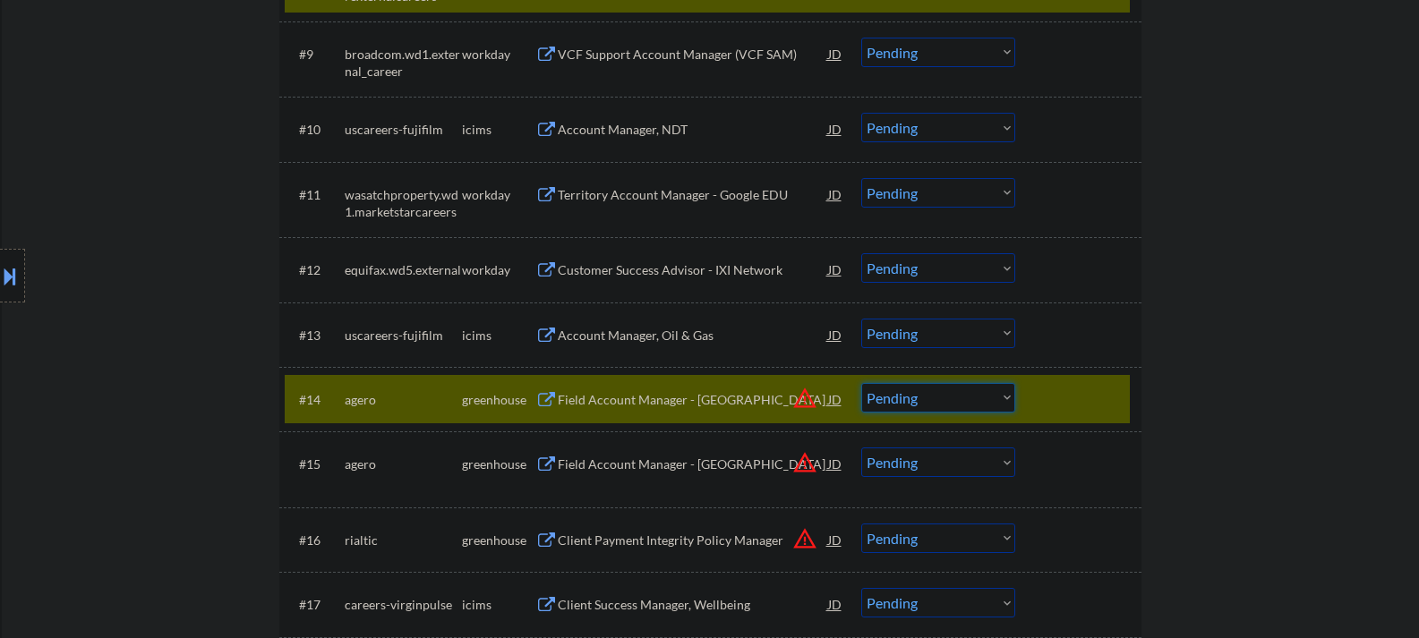
click at [970, 406] on select "Choose an option... Pending Applied Excluded (Questions) Excluded (Expired) Exc…" at bounding box center [938, 398] width 154 height 30
click at [861, 383] on select "Choose an option... Pending Applied Excluded (Questions) Excluded (Expired) Exc…" at bounding box center [938, 398] width 154 height 30
click at [621, 473] on div "Field Account Manager - [GEOGRAPHIC_DATA]" at bounding box center [693, 465] width 270 height 18
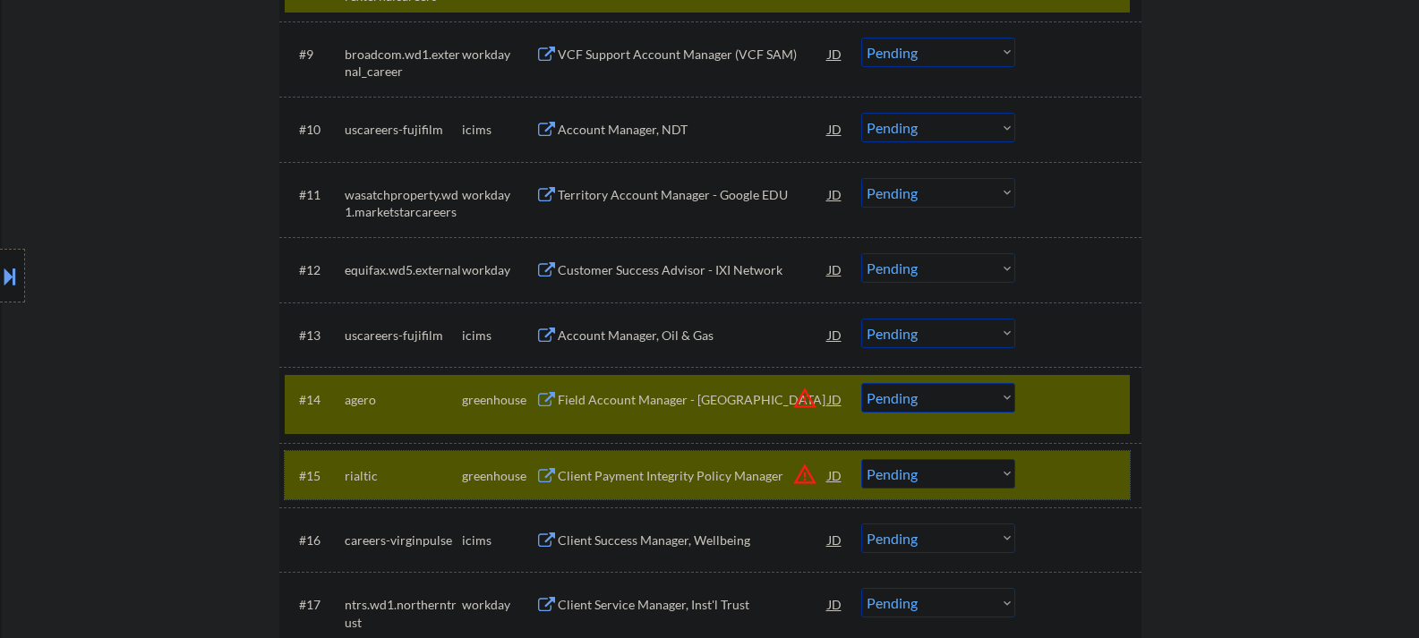
click at [1066, 471] on div at bounding box center [1080, 475] width 79 height 32
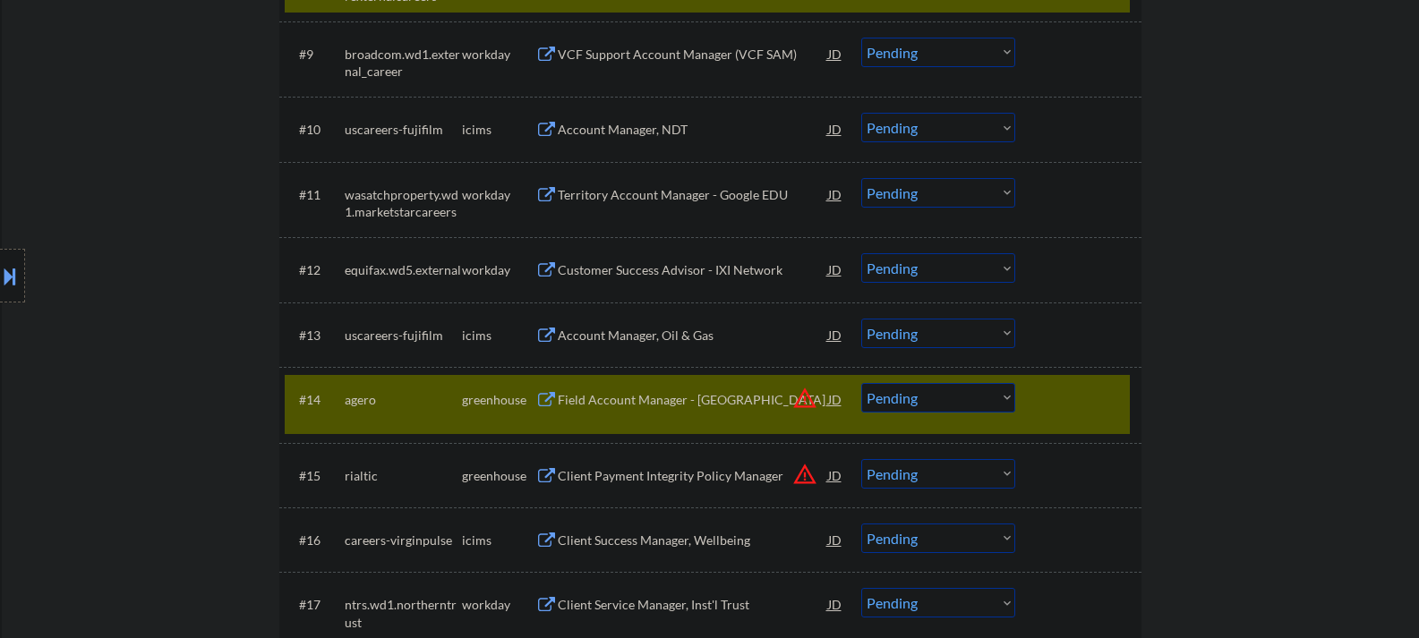
click at [664, 401] on div "Field Account Manager - [GEOGRAPHIC_DATA]" at bounding box center [693, 400] width 270 height 18
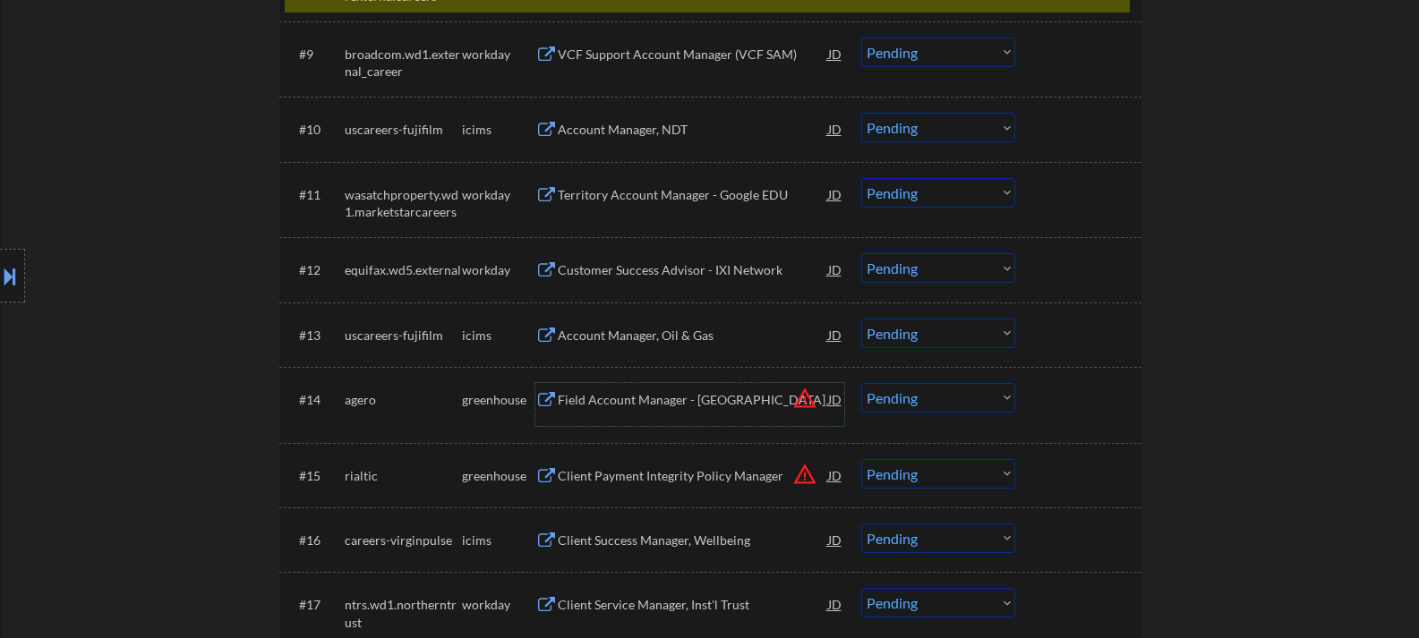
click at [945, 402] on select "Choose an option... Pending Applied Excluded (Questions) Excluded (Expired) Exc…" at bounding box center [938, 398] width 154 height 30
click at [861, 383] on select "Choose an option... Pending Applied Excluded (Questions) Excluded (Expired) Exc…" at bounding box center [938, 398] width 154 height 30
click at [610, 479] on div "Client Payment Integrity Policy Manager" at bounding box center [693, 476] width 270 height 18
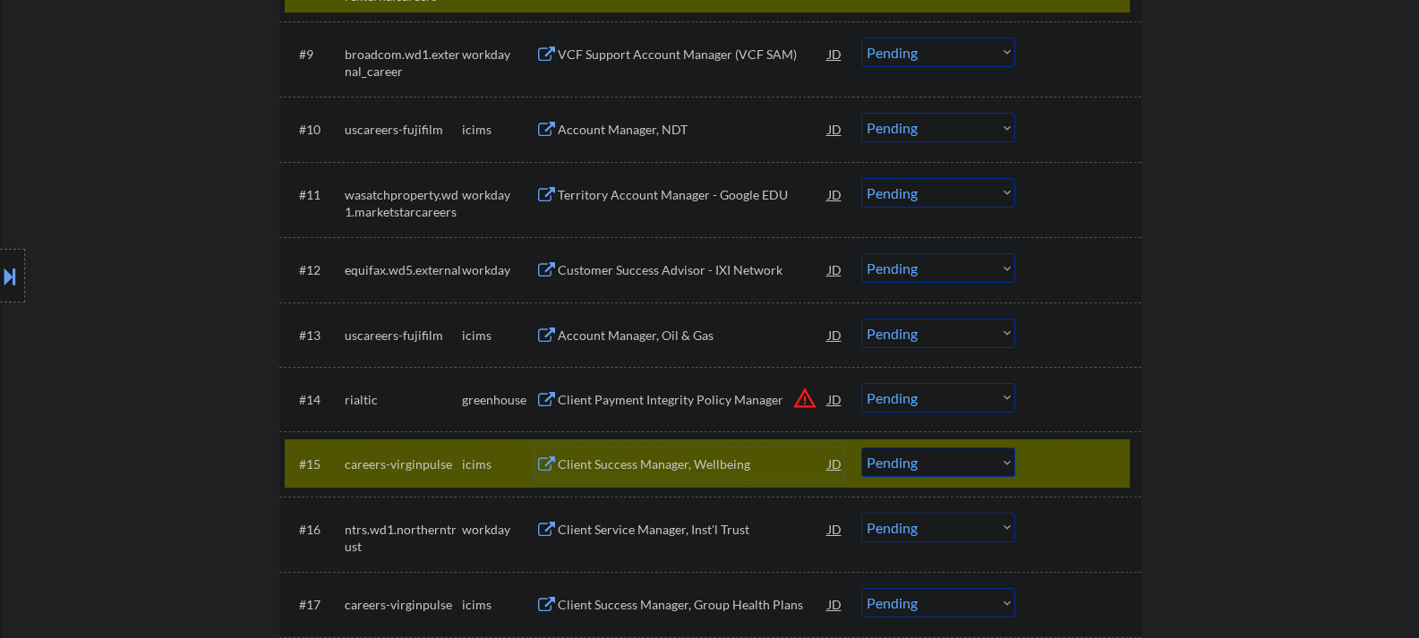
click at [1029, 468] on div "#15 careers-virginpulse icims Client Success Manager, Wellbeing JD warning_ambe…" at bounding box center [707, 464] width 845 height 48
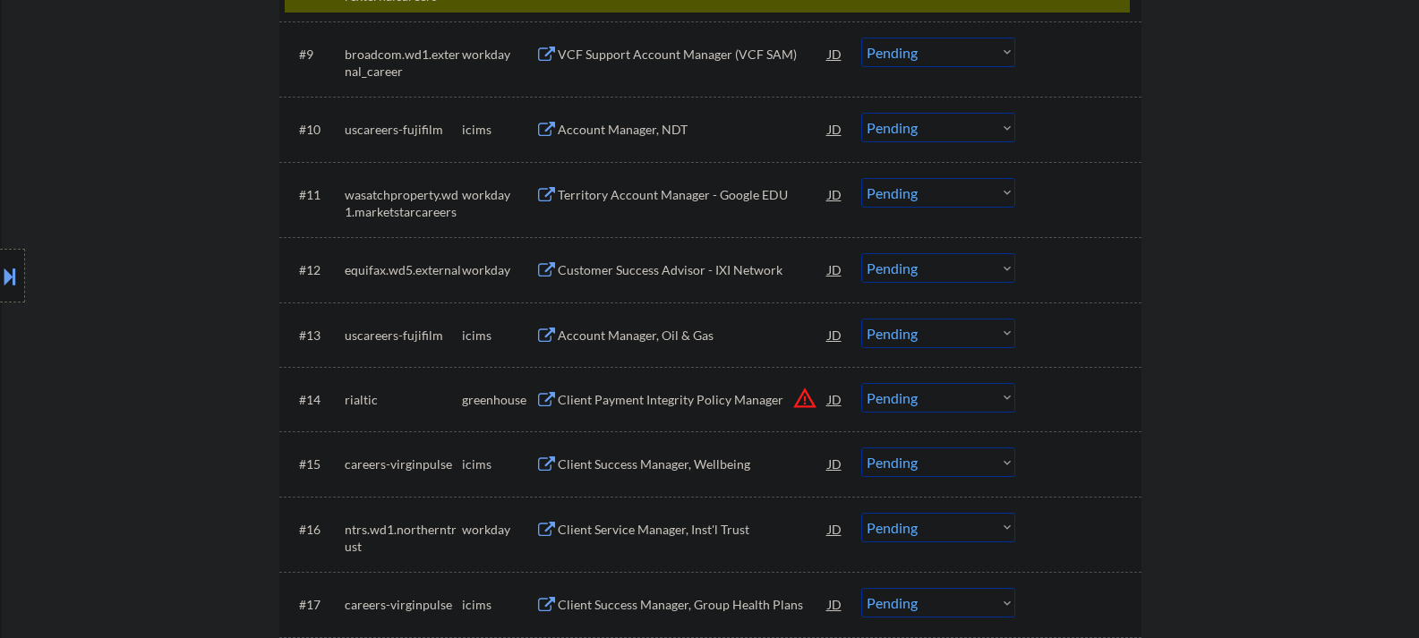
click at [962, 406] on select "Choose an option... Pending Applied Excluded (Questions) Excluded (Expired) Exc…" at bounding box center [938, 398] width 154 height 30
click at [861, 383] on select "Choose an option... Pending Applied Excluded (Questions) Excluded (Expired) Exc…" at bounding box center [938, 398] width 154 height 30
select select ""pending""
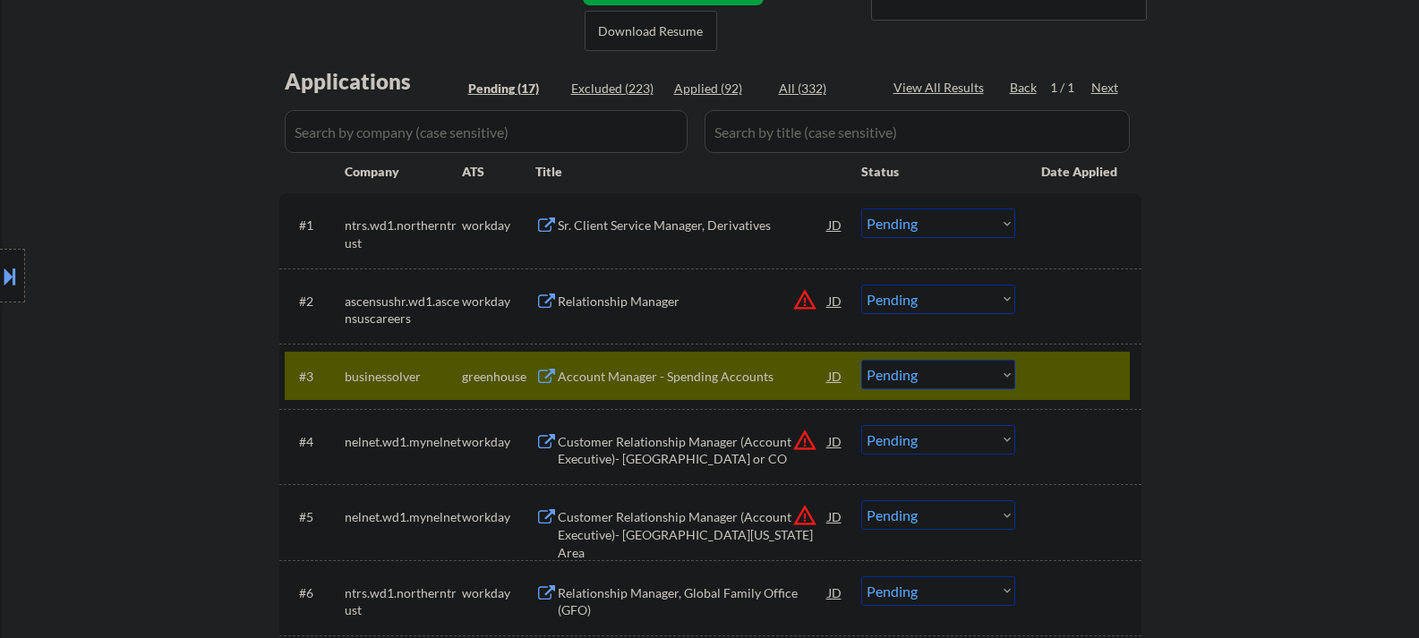
scroll to position [358, 0]
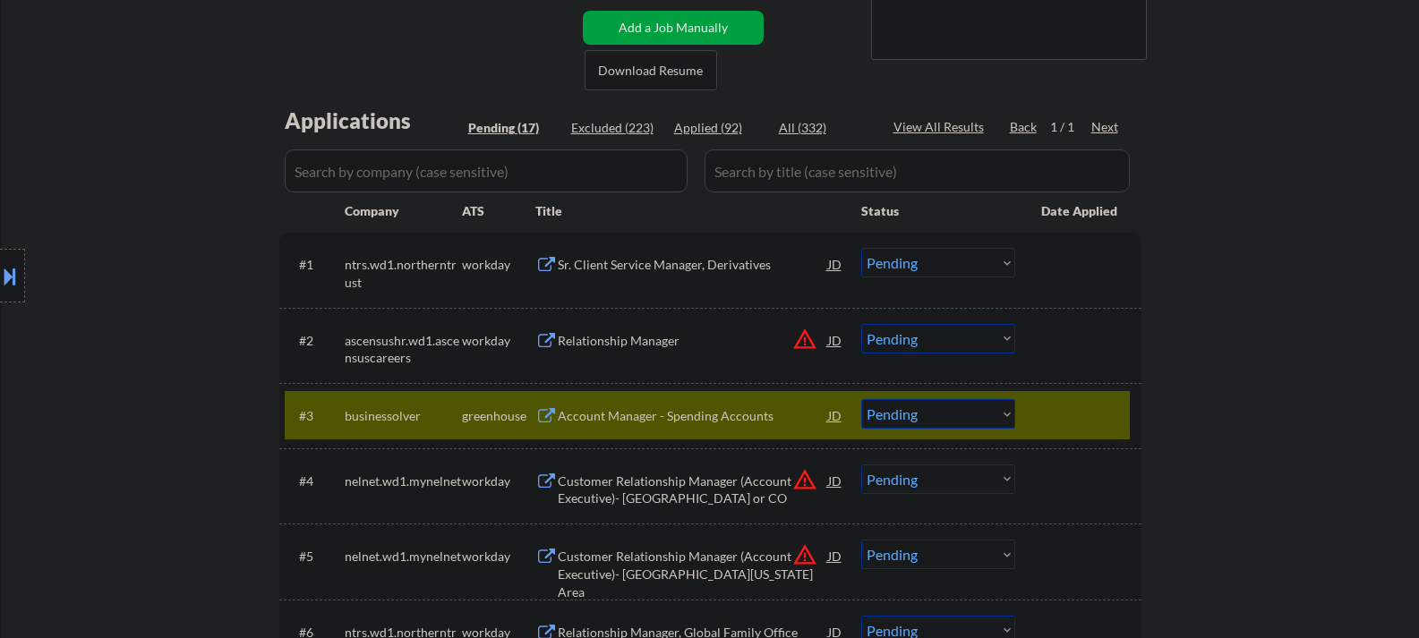
click at [706, 417] on div "Account Manager - Spending Accounts" at bounding box center [693, 416] width 270 height 18
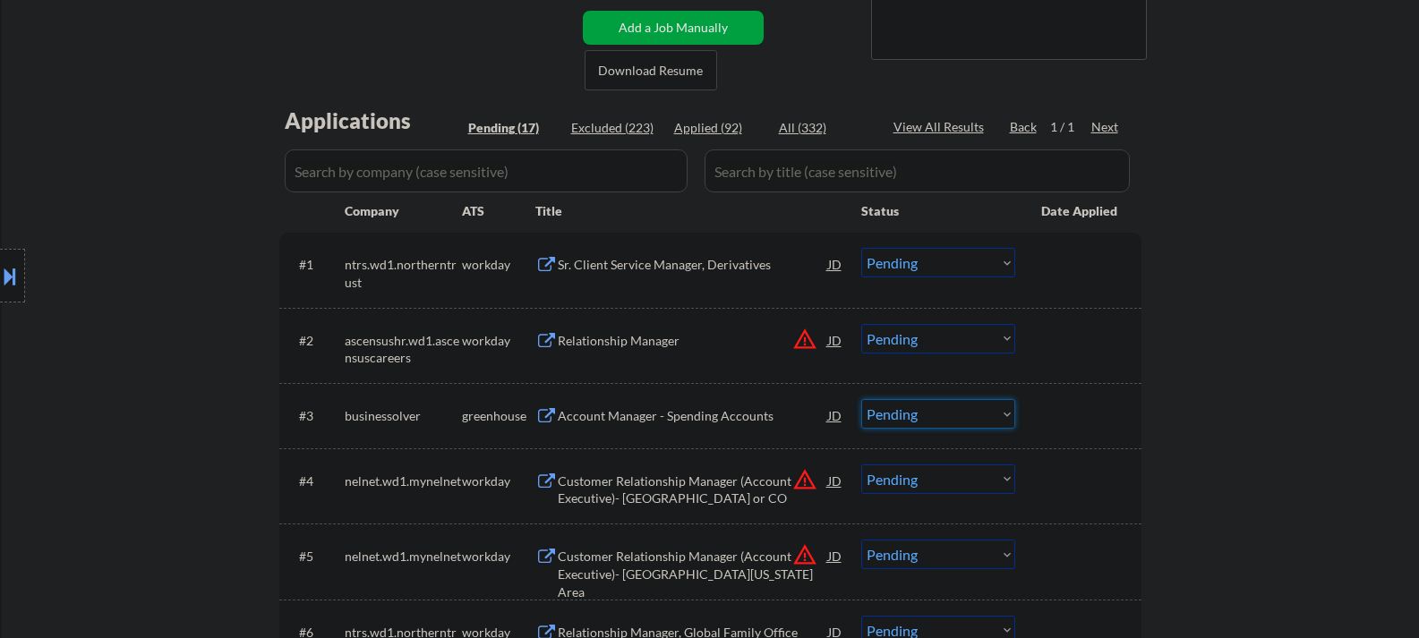
click at [954, 415] on select "Choose an option... Pending Applied Excluded (Questions) Excluded (Expired) Exc…" at bounding box center [938, 414] width 154 height 30
click at [861, 399] on select "Choose an option... Pending Applied Excluded (Questions) Excluded (Expired) Exc…" at bounding box center [938, 414] width 154 height 30
select select ""pending""
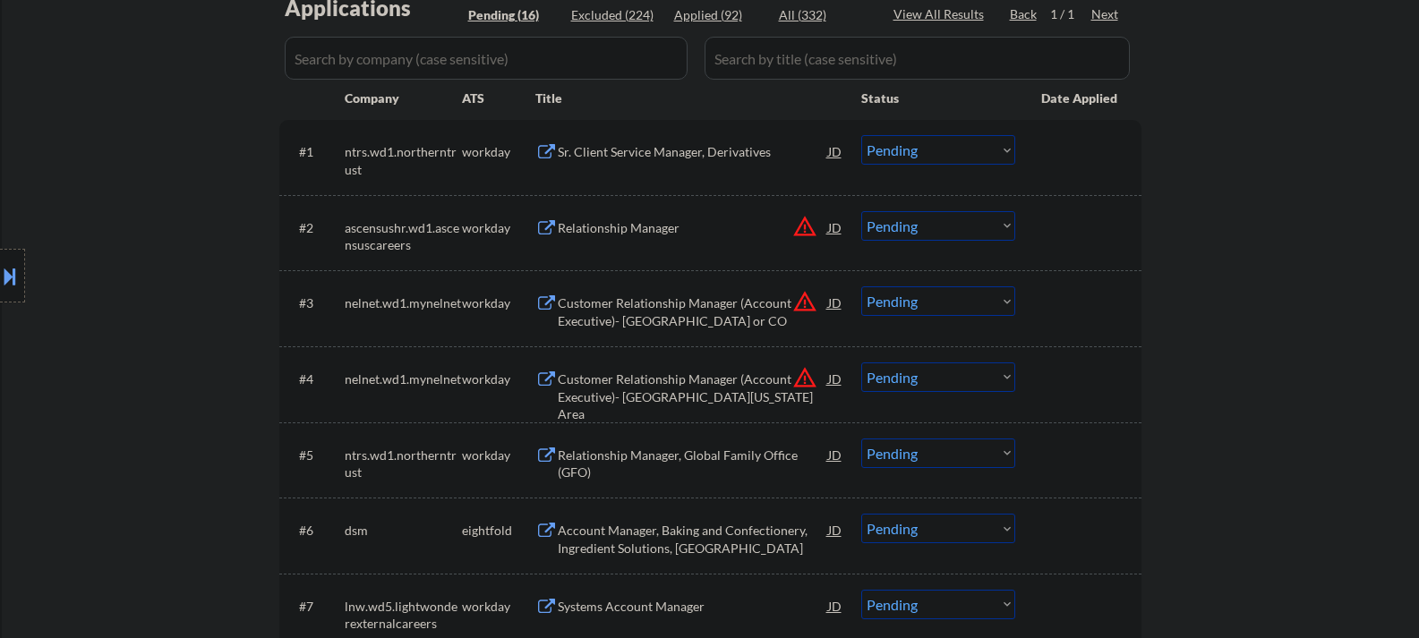
scroll to position [448, 0]
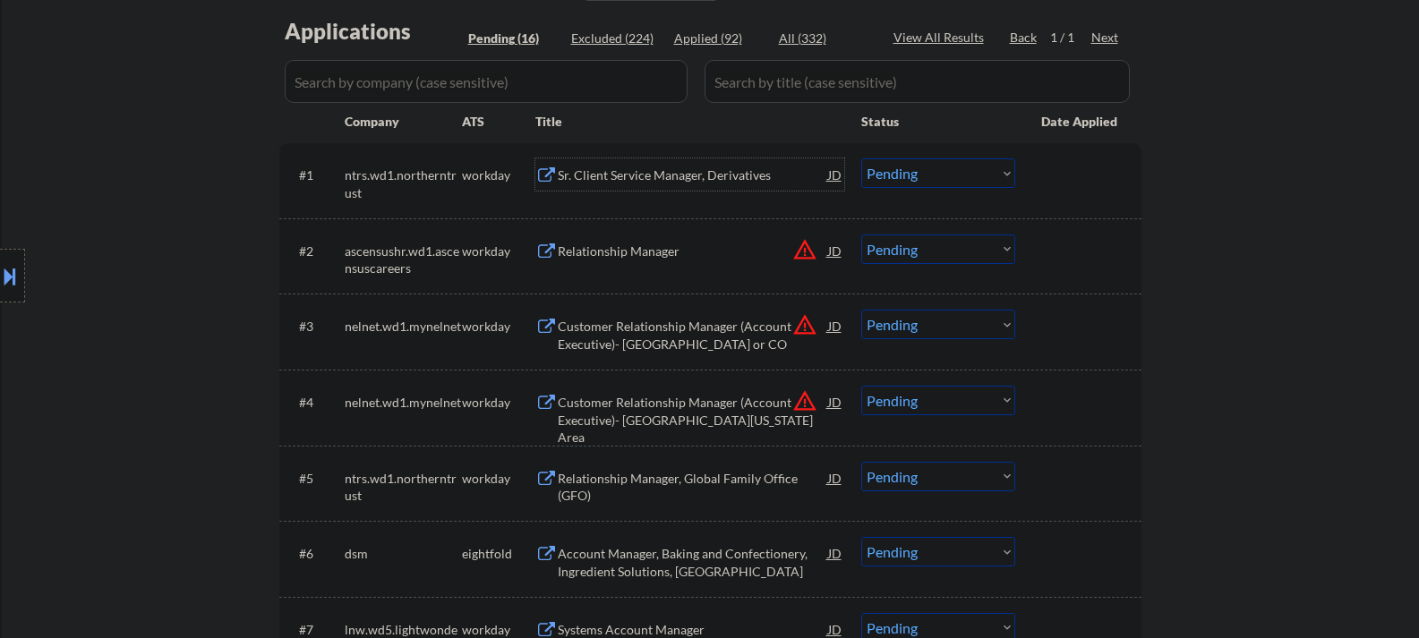
click at [628, 184] on div "Sr. Client Service Manager, Derivatives" at bounding box center [693, 176] width 270 height 18
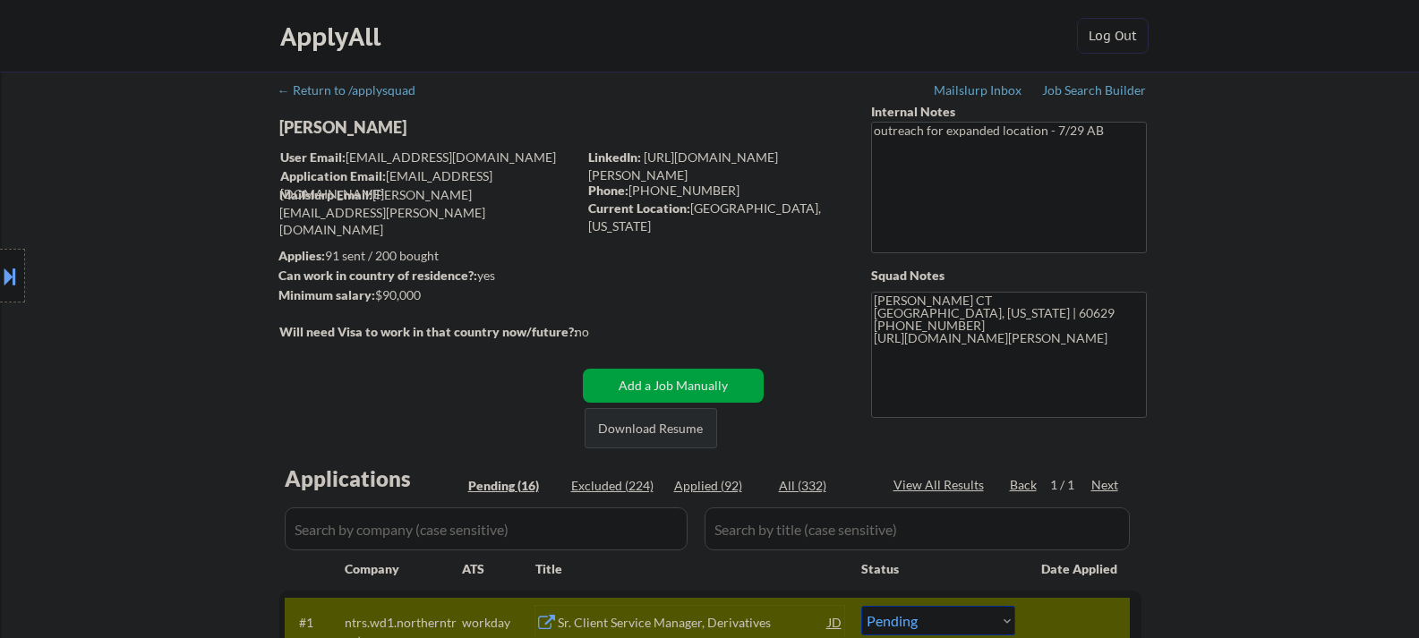
scroll to position [269, 0]
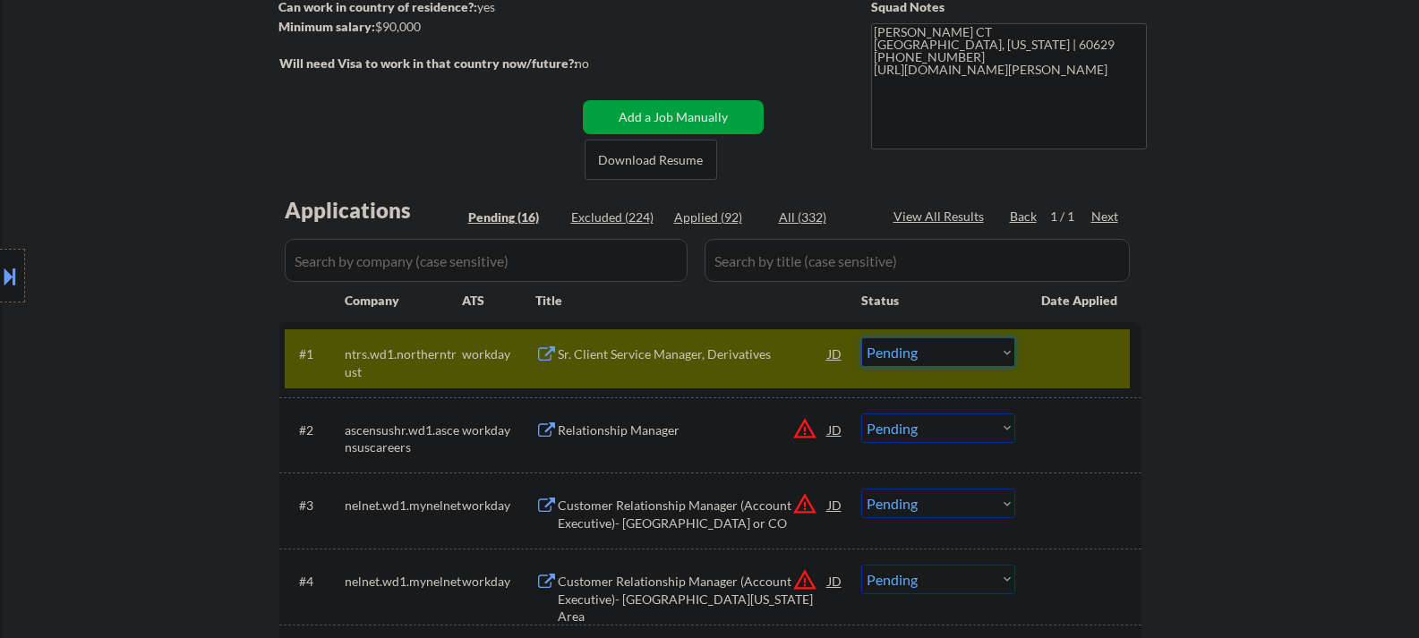
click at [880, 342] on select "Choose an option... Pending Applied Excluded (Questions) Excluded (Expired) Exc…" at bounding box center [938, 353] width 154 height 30
click at [861, 338] on select "Choose an option... Pending Applied Excluded (Questions) Excluded (Expired) Exc…" at bounding box center [938, 353] width 154 height 30
select select ""pending""
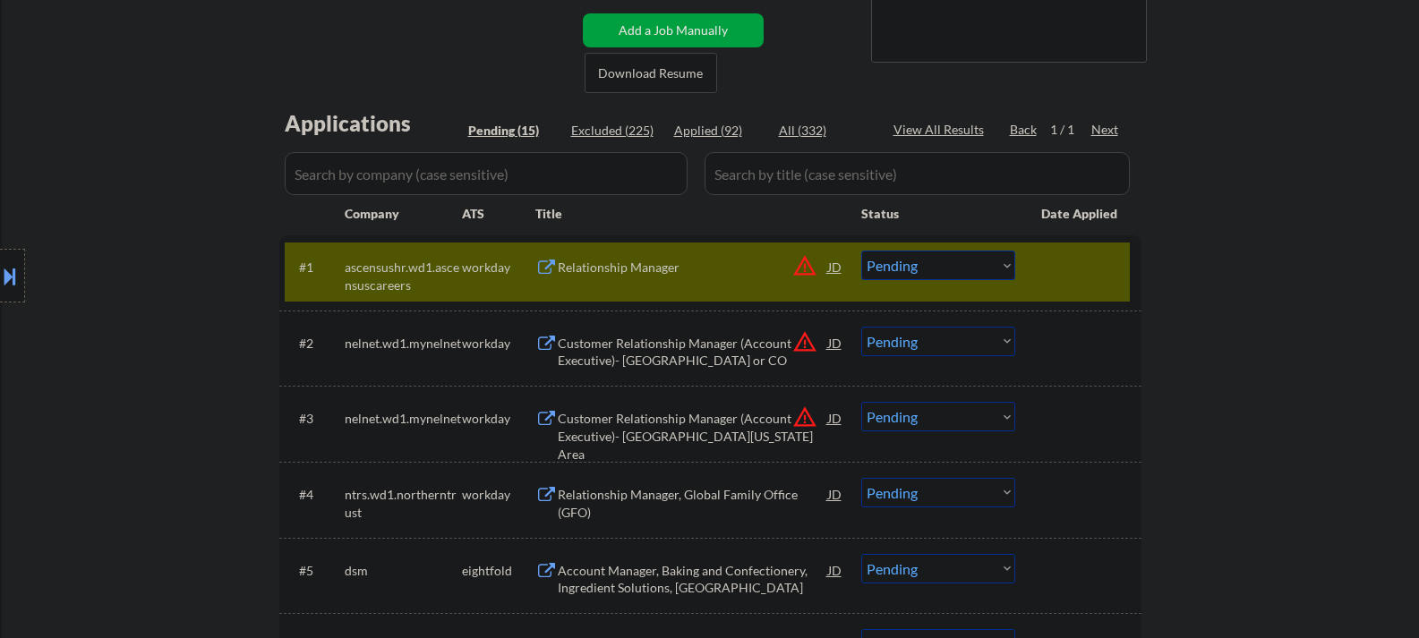
scroll to position [358, 0]
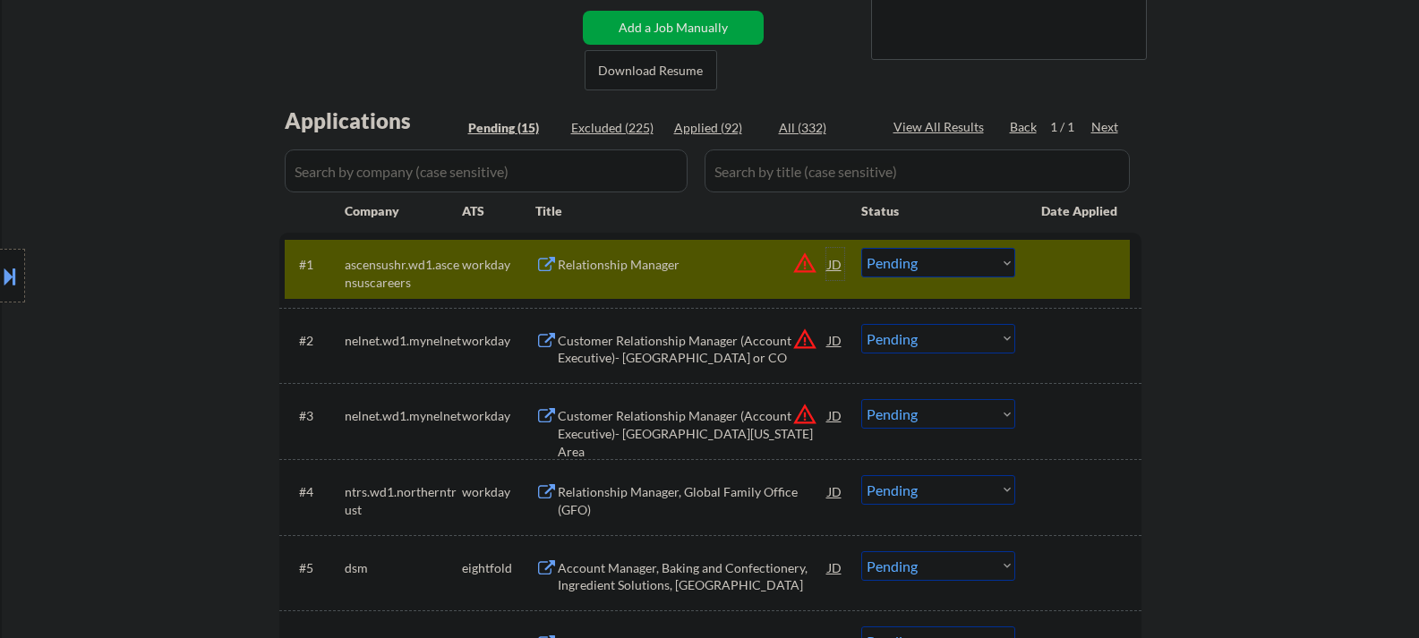
click at [833, 269] on div "JD" at bounding box center [835, 264] width 18 height 32
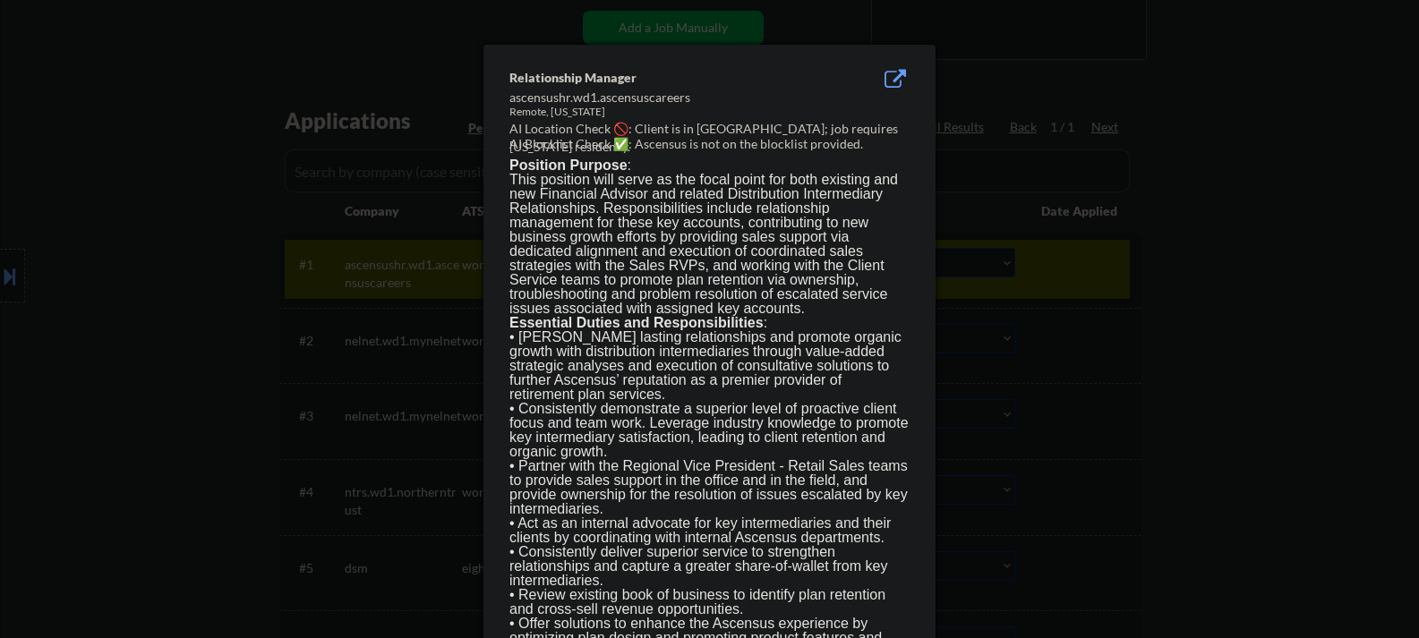
click at [1173, 414] on div at bounding box center [709, 319] width 1419 height 638
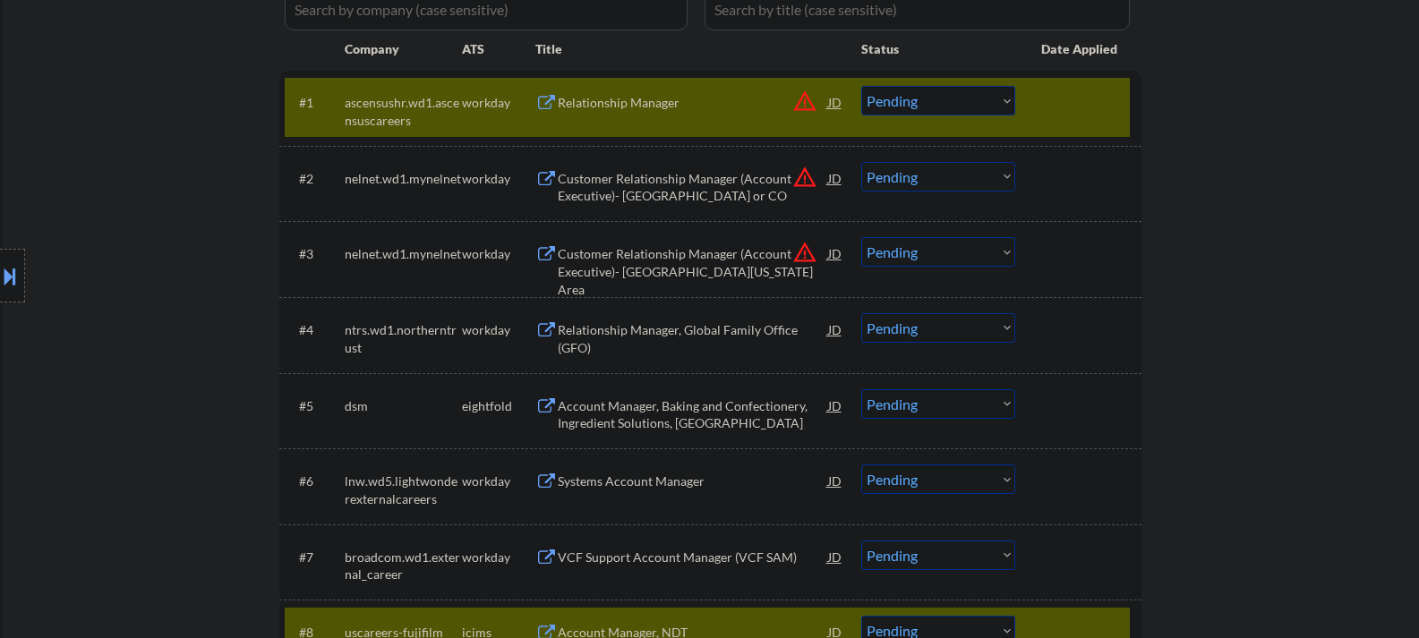
scroll to position [627, 0]
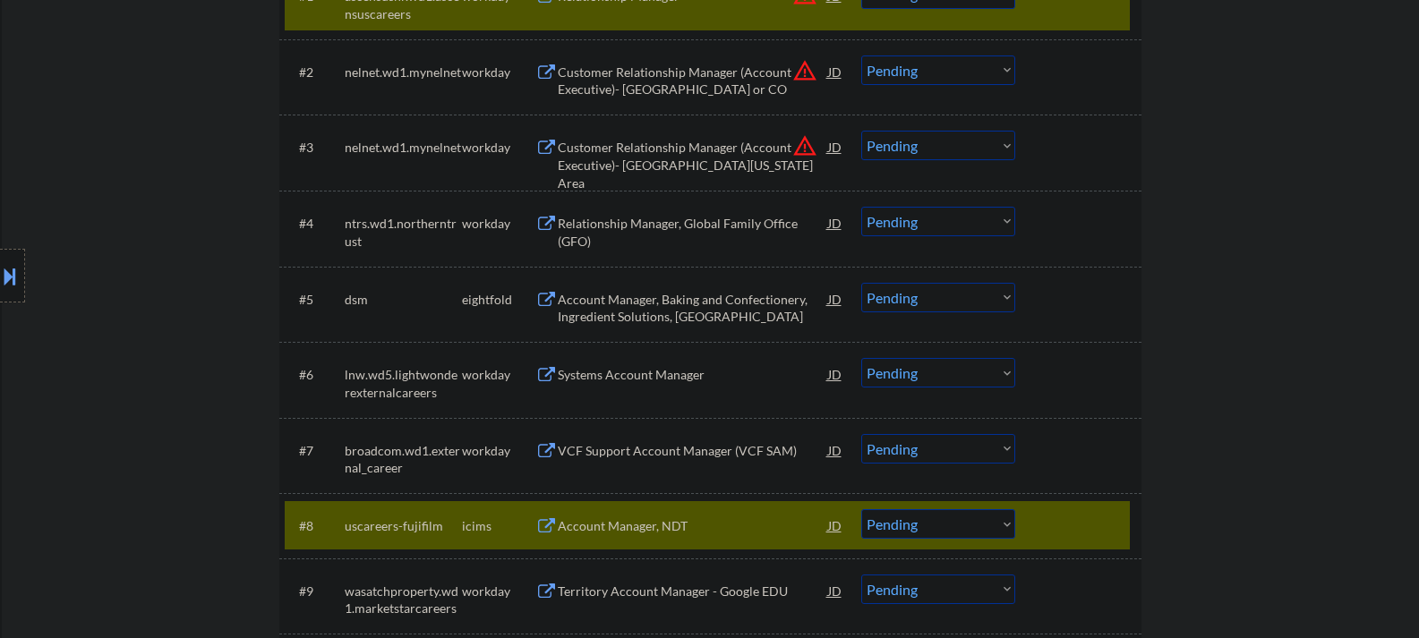
click at [1038, 529] on div "#8 uscareers-fujifilm icims Account Manager, NDT JD Choose an option... Pending…" at bounding box center [707, 525] width 845 height 48
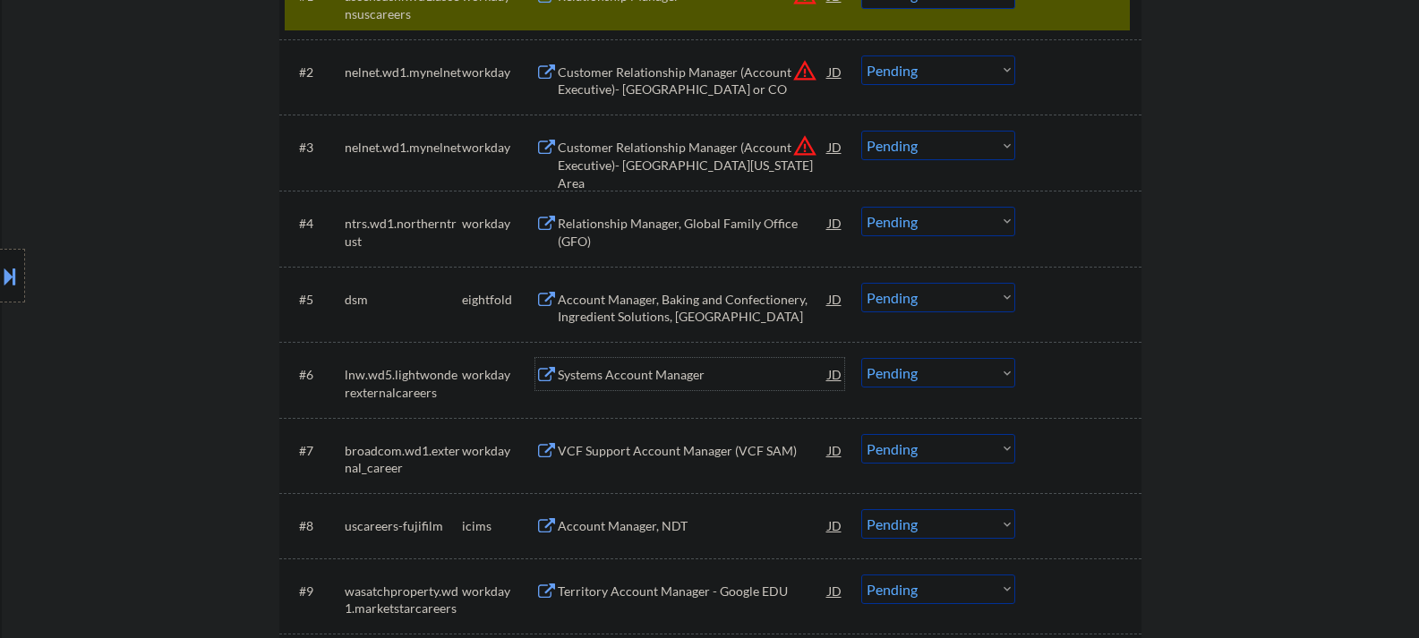
click at [646, 374] on div "Systems Account Manager" at bounding box center [693, 375] width 270 height 18
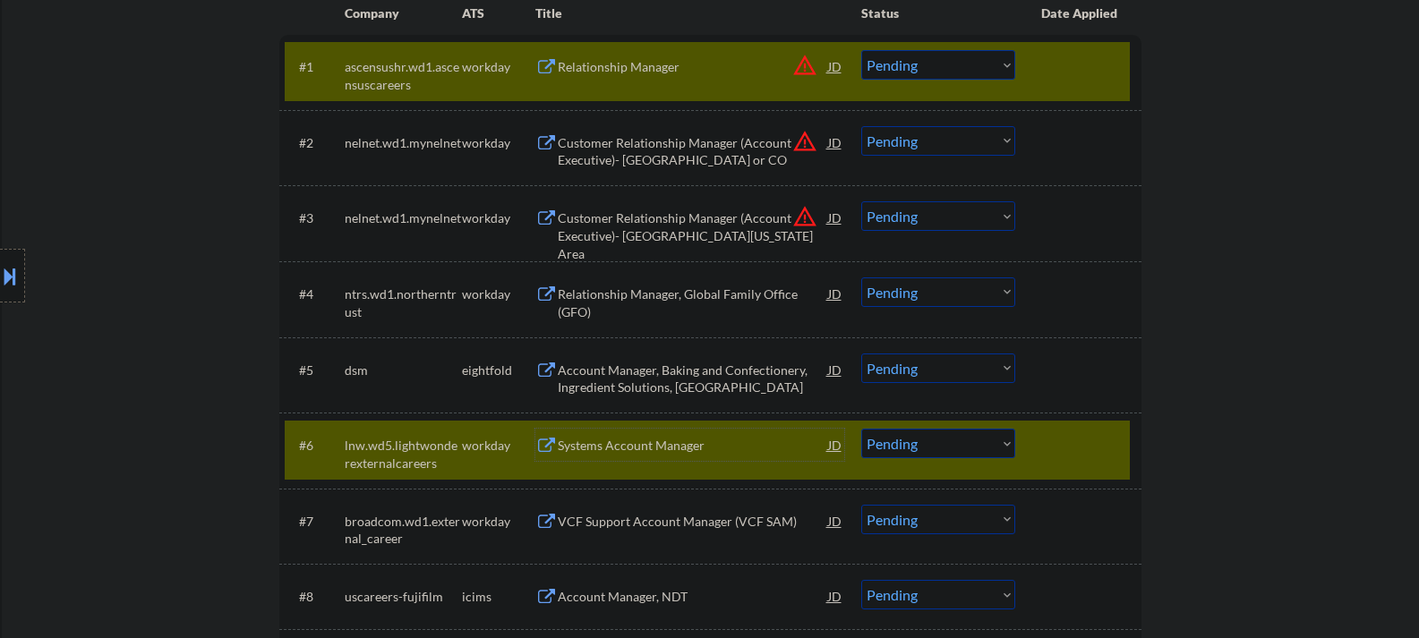
scroll to position [448, 0]
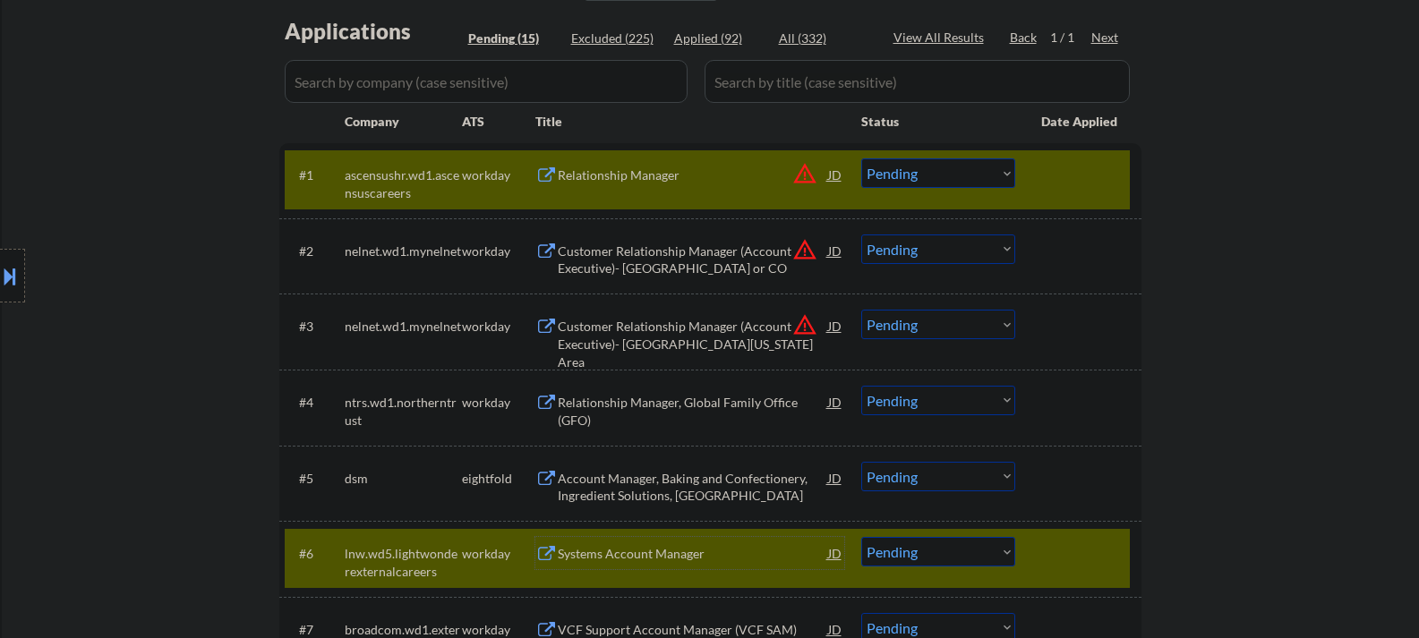
click at [1048, 182] on div at bounding box center [1080, 174] width 79 height 32
click at [12, 266] on button at bounding box center [10, 276] width 20 height 30
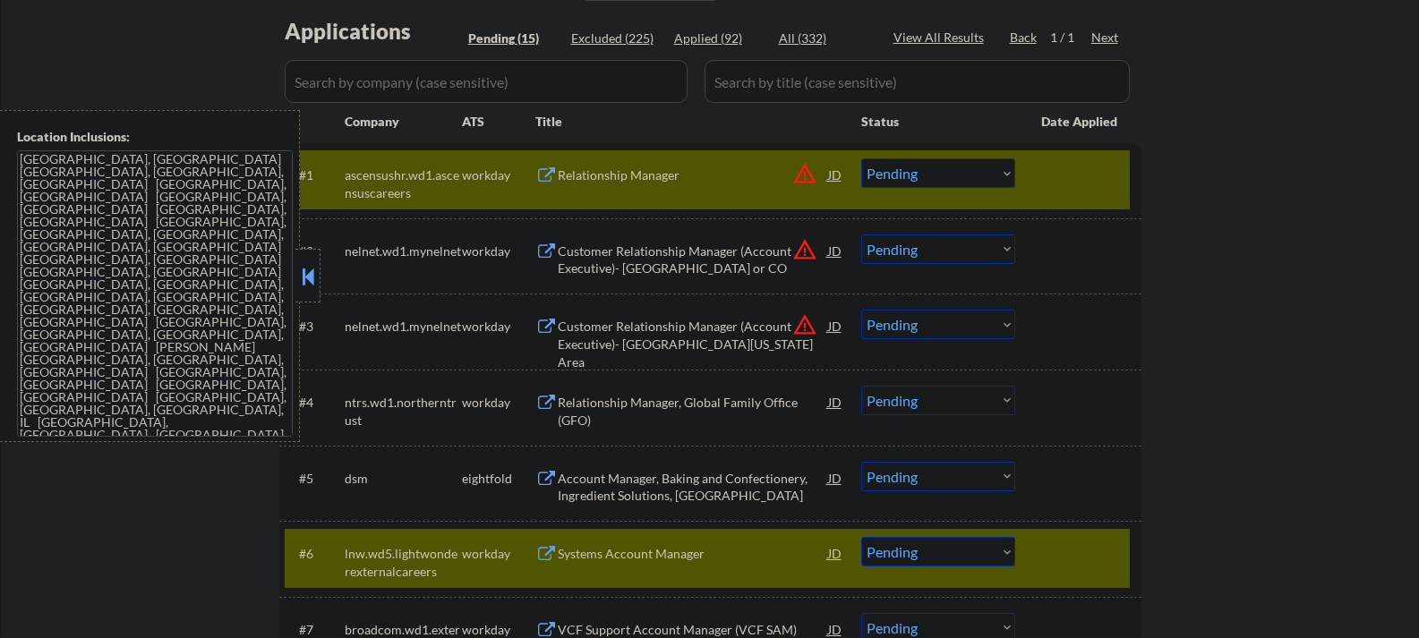
click at [308, 283] on button at bounding box center [308, 276] width 20 height 27
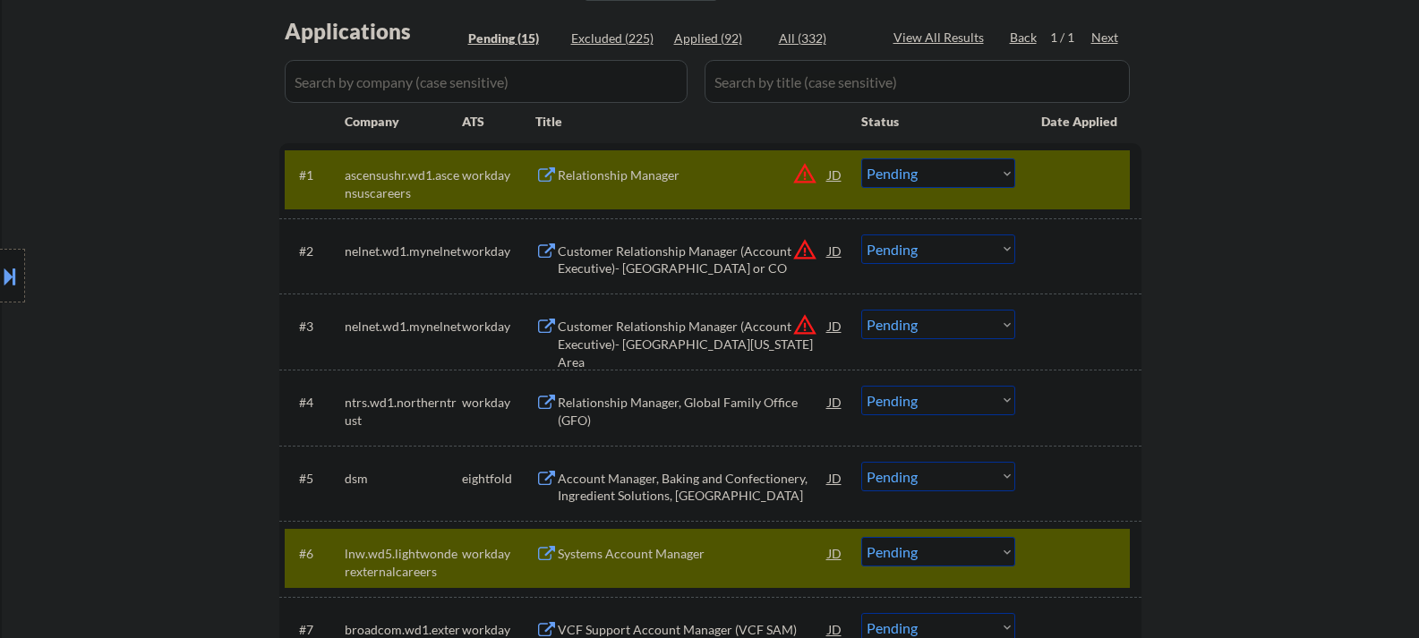
click at [1038, 200] on div "#1 ascensushr.wd1.ascensuscareers workday Relationship Manager JD warning_amber…" at bounding box center [707, 179] width 845 height 59
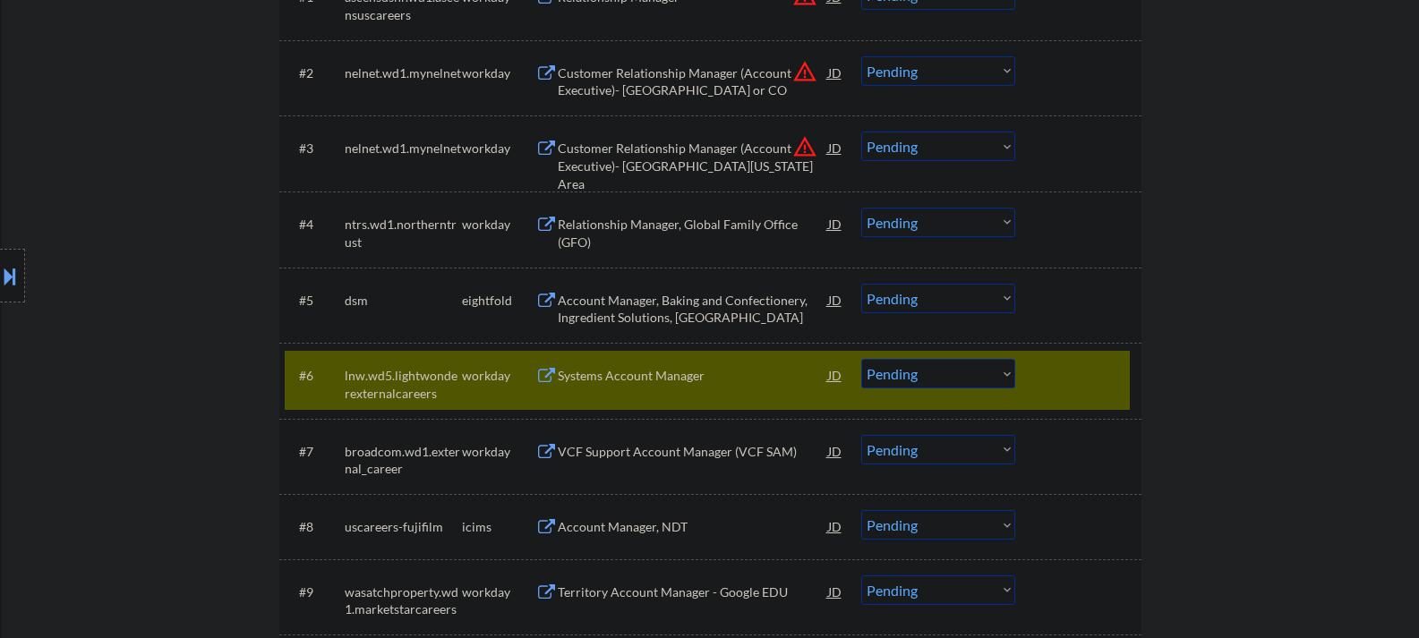
scroll to position [627, 0]
click at [917, 378] on select "Choose an option... Pending Applied Excluded (Questions) Excluded (Expired) Exc…" at bounding box center [938, 373] width 154 height 30
click at [861, 358] on select "Choose an option... Pending Applied Excluded (Questions) Excluded (Expired) Exc…" at bounding box center [938, 373] width 154 height 30
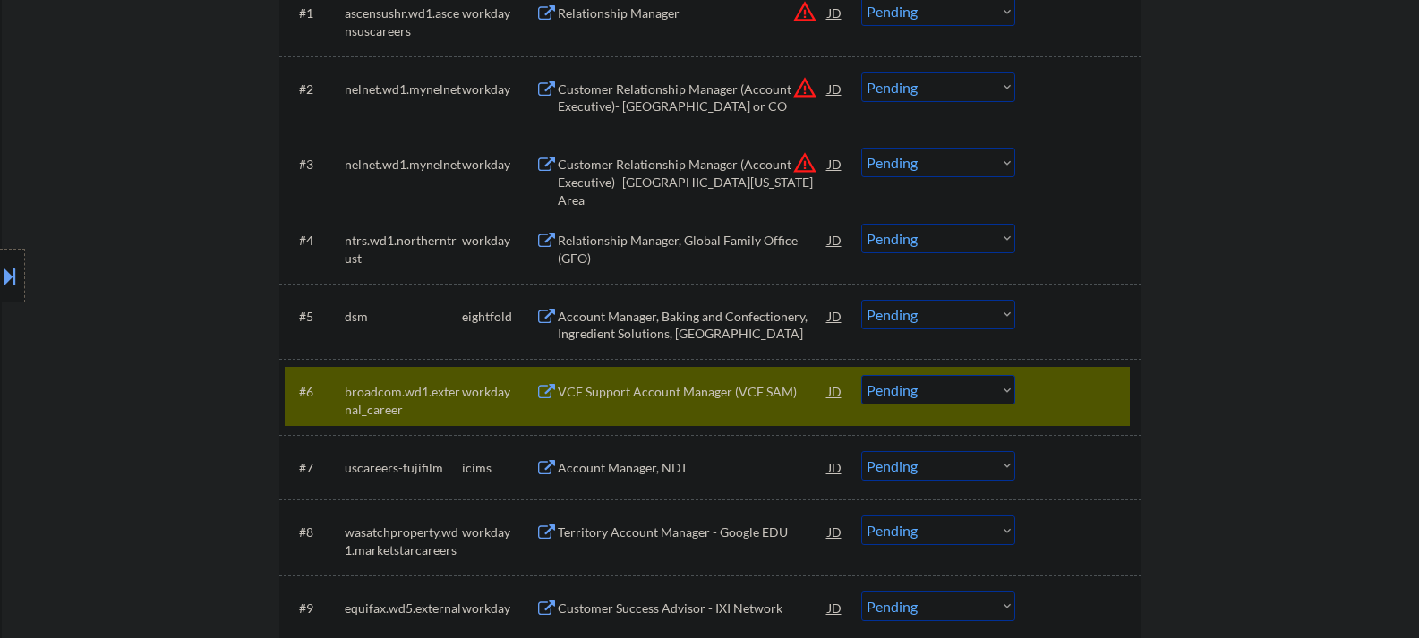
scroll to position [716, 0]
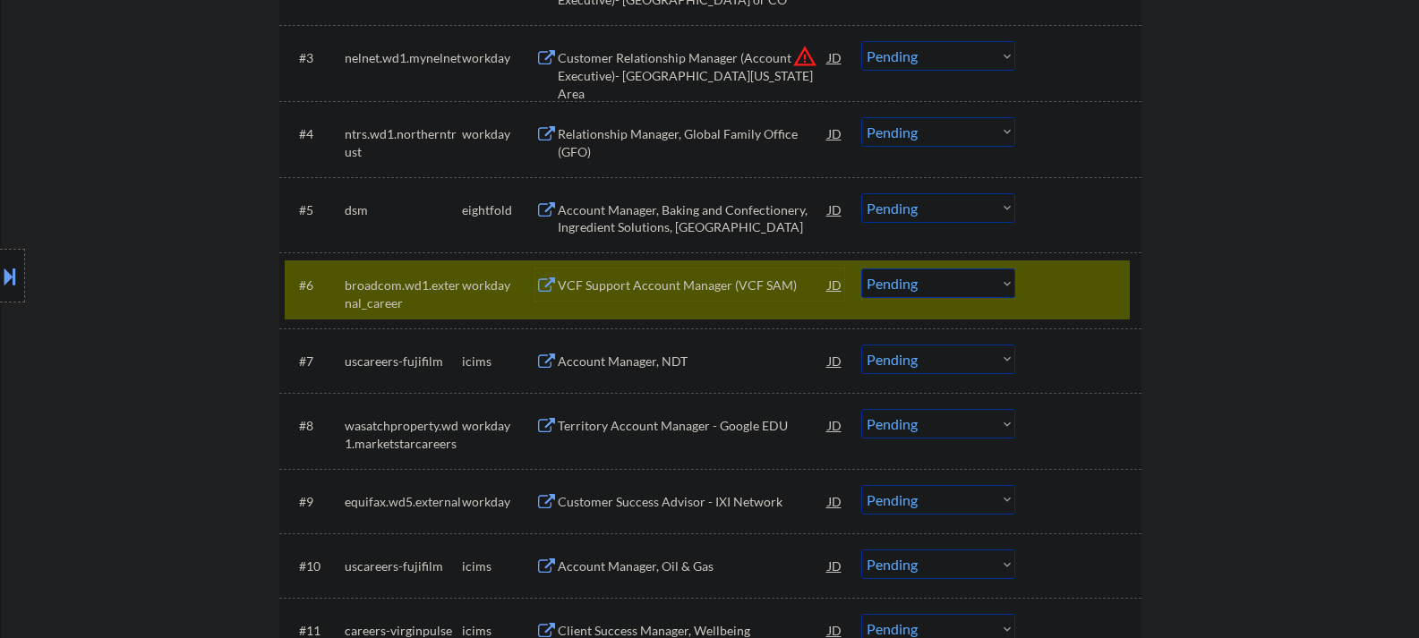
click at [660, 293] on div "VCF Support Account Manager (VCF SAM)" at bounding box center [693, 286] width 270 height 18
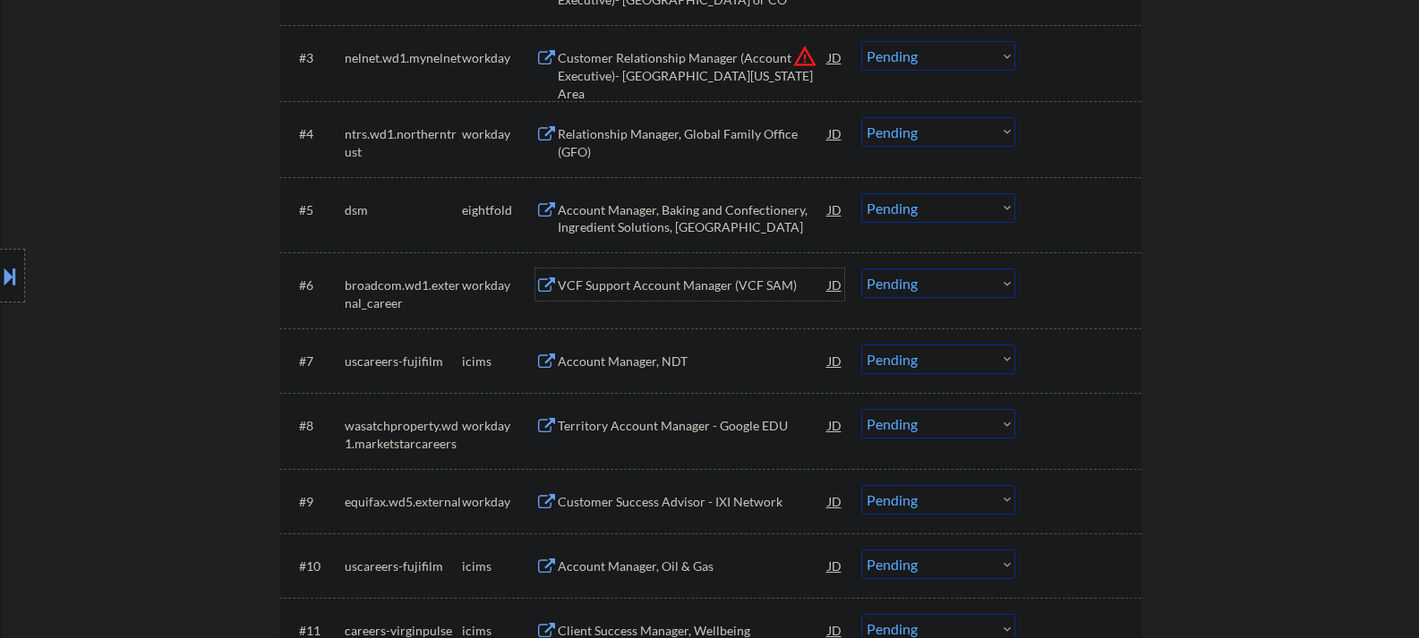
click at [930, 271] on select "Choose an option... Pending Applied Excluded (Questions) Excluded (Expired) Exc…" at bounding box center [938, 284] width 154 height 30
click at [861, 269] on select "Choose an option... Pending Applied Excluded (Questions) Excluded (Expired) Exc…" at bounding box center [938, 284] width 154 height 30
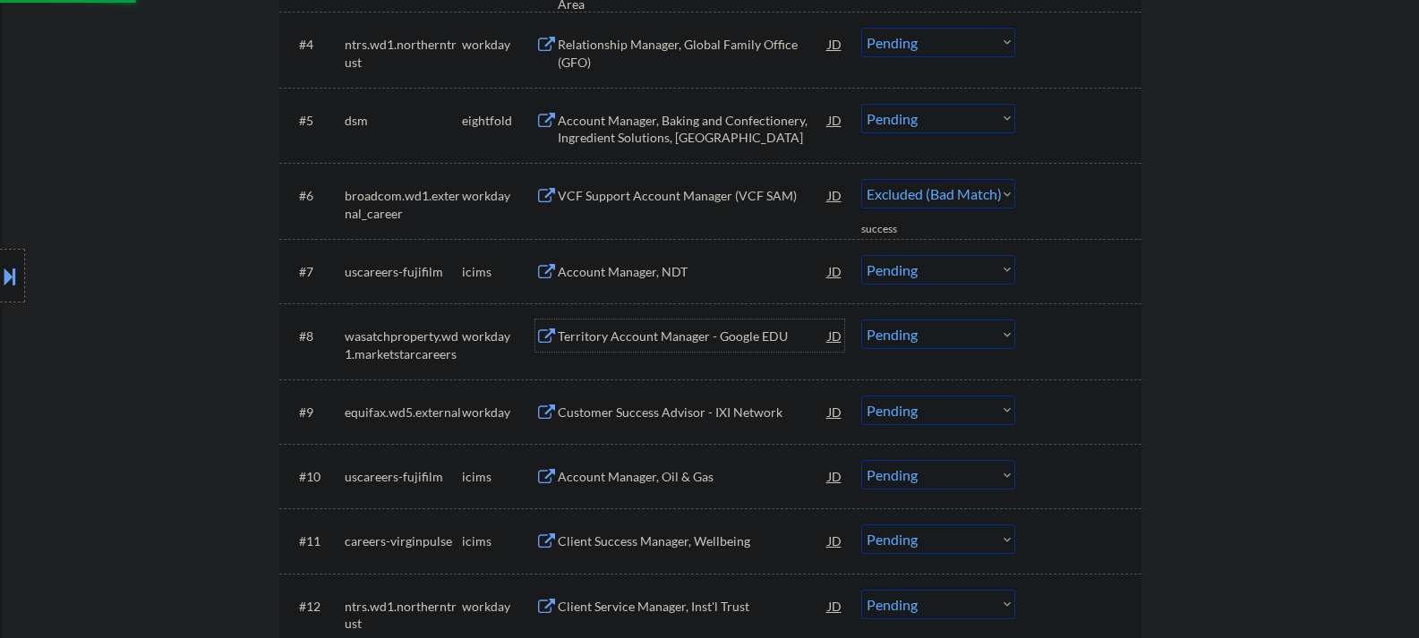
click at [579, 344] on div "Territory Account Manager - Google EDU" at bounding box center [693, 337] width 270 height 18
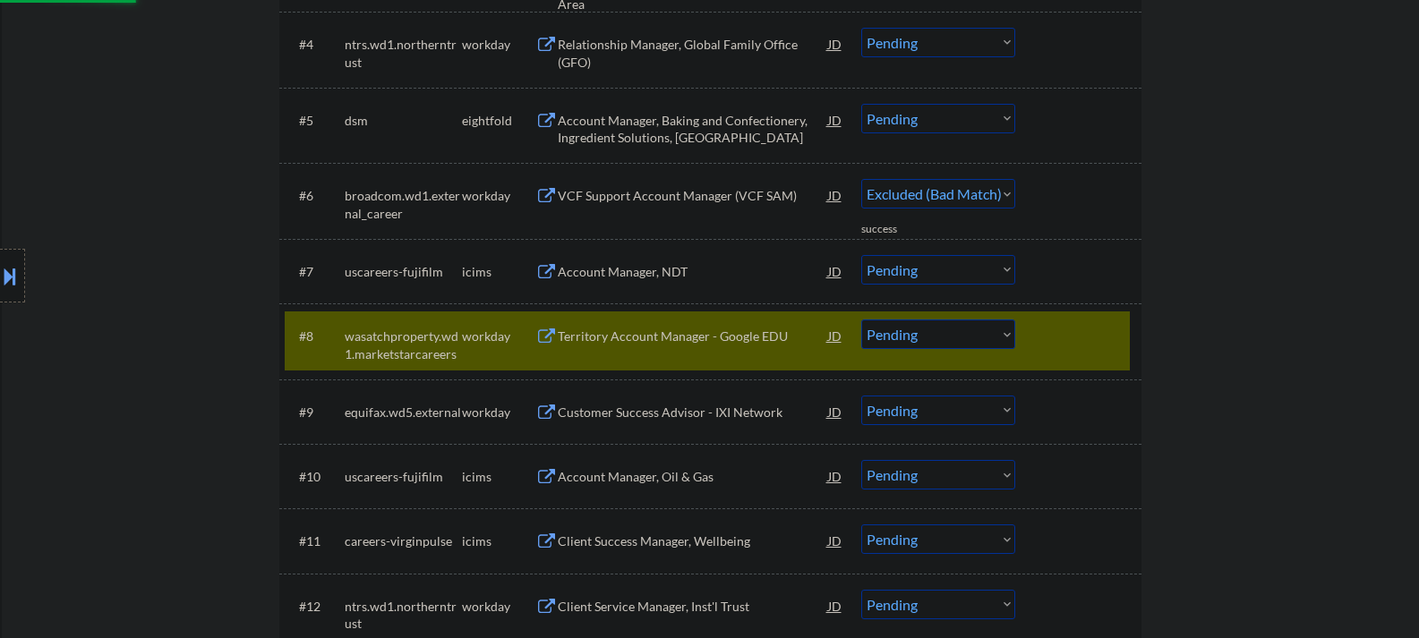
select select ""pending""
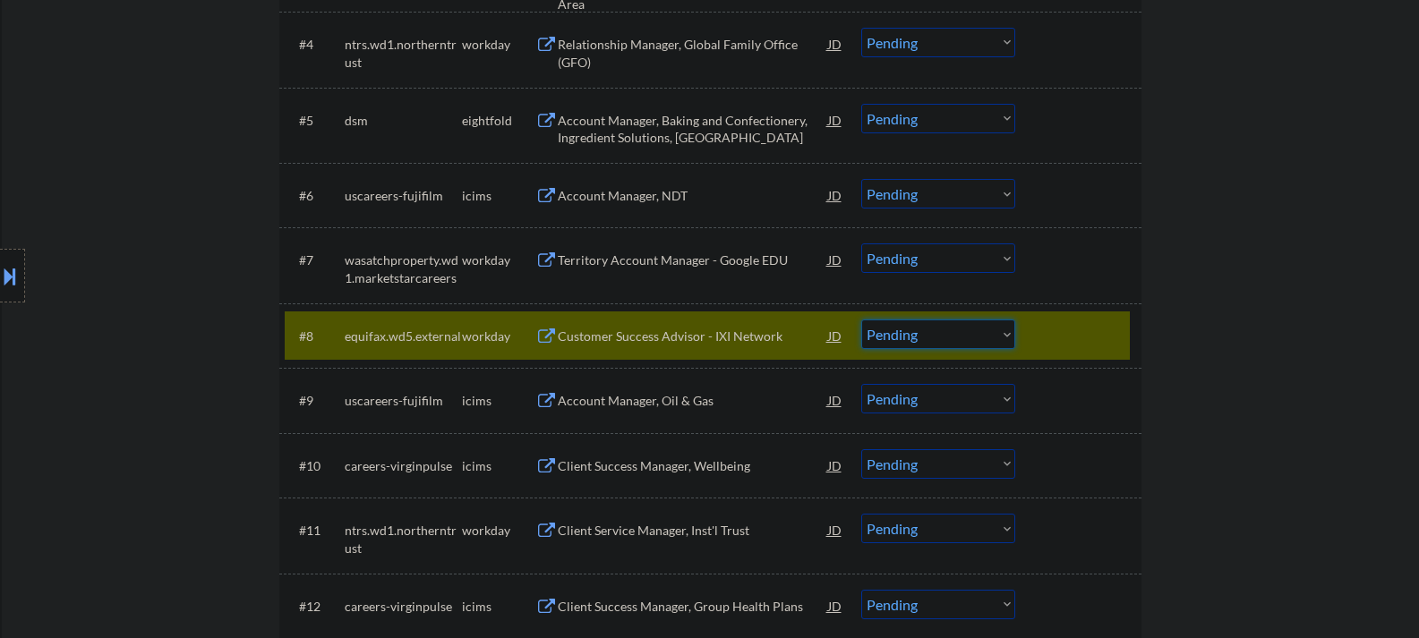
click at [900, 335] on select "Choose an option... Pending Applied Excluded (Questions) Excluded (Expired) Exc…" at bounding box center [938, 335] width 154 height 30
click at [861, 320] on select "Choose an option... Pending Applied Excluded (Questions) Excluded (Expired) Exc…" at bounding box center [938, 335] width 154 height 30
select select ""pending""
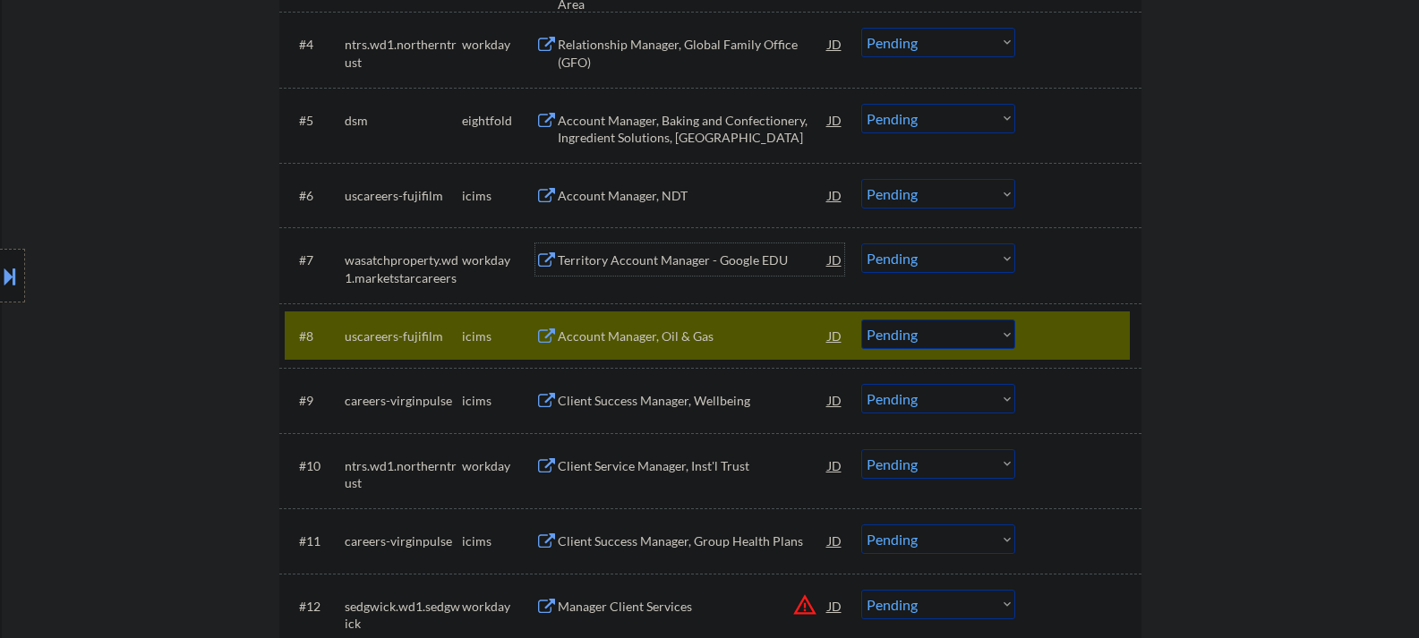
click at [606, 263] on div "Territory Account Manager - Google EDU" at bounding box center [693, 261] width 270 height 18
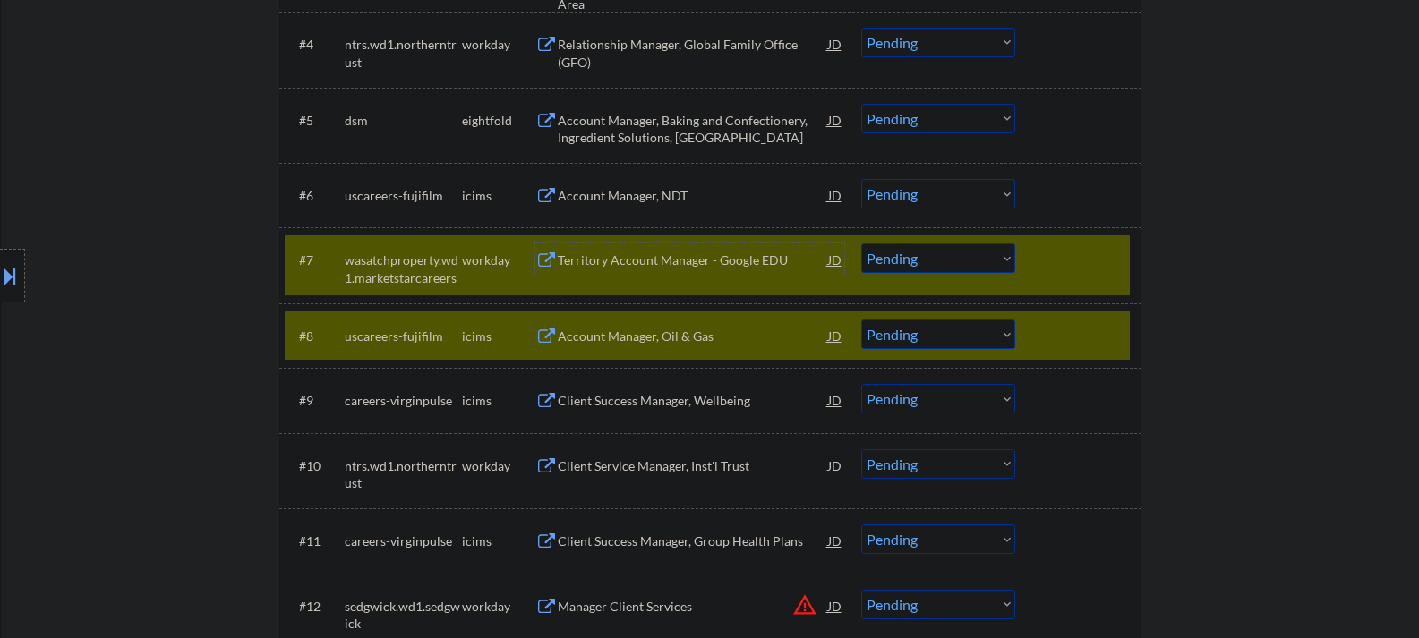
drag, startPoint x: 1060, startPoint y: 335, endPoint x: 1033, endPoint y: 319, distance: 31.3
click at [1061, 335] on div at bounding box center [1080, 336] width 79 height 32
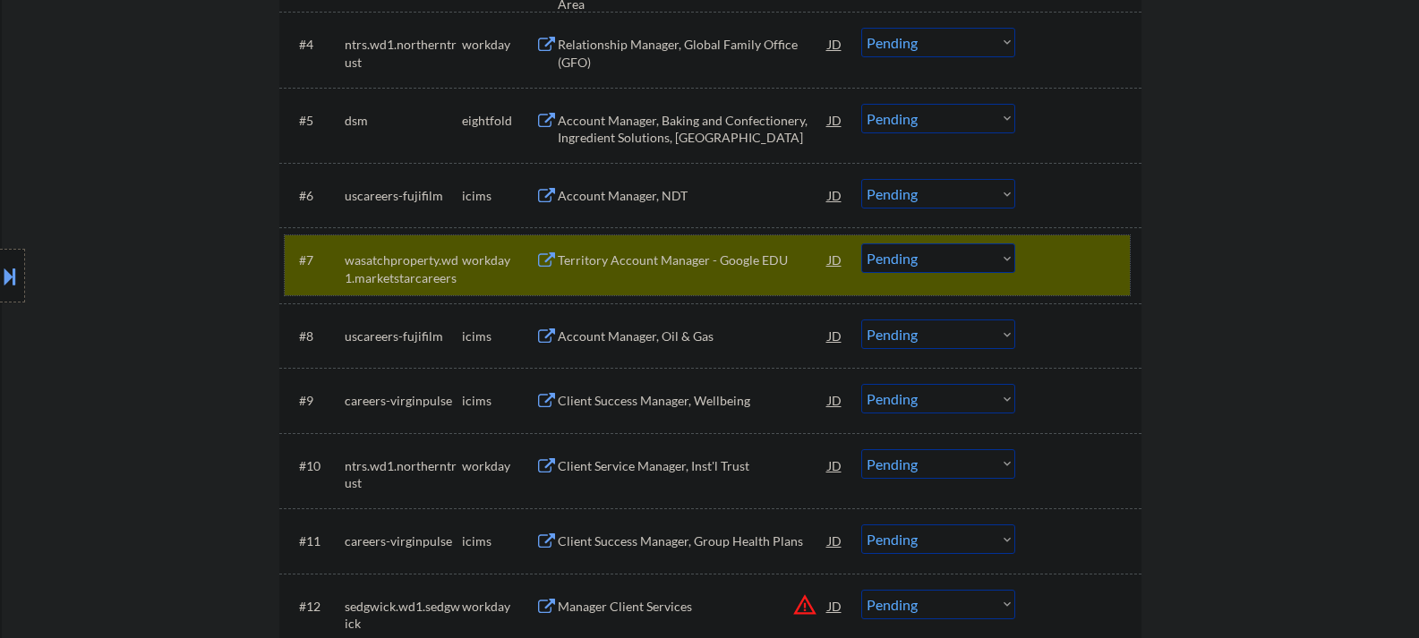
click at [962, 278] on div "#7 wasatchproperty.wd1.marketstarcareers workday Territory Account Manager - Go…" at bounding box center [707, 264] width 845 height 59
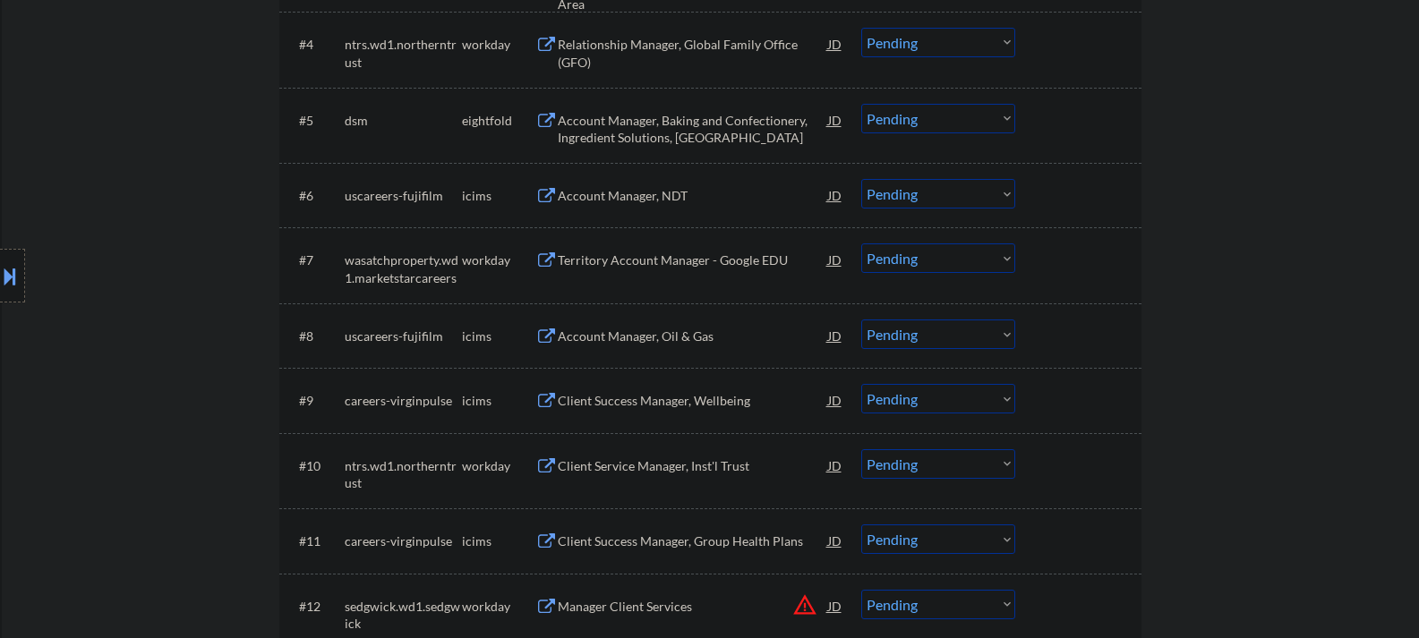
click at [932, 255] on select "Choose an option... Pending Applied Excluded (Questions) Excluded (Expired) Exc…" at bounding box center [938, 259] width 154 height 30
click at [861, 244] on select "Choose an option... Pending Applied Excluded (Questions) Excluded (Expired) Exc…" at bounding box center [938, 259] width 154 height 30
select select ""pending""
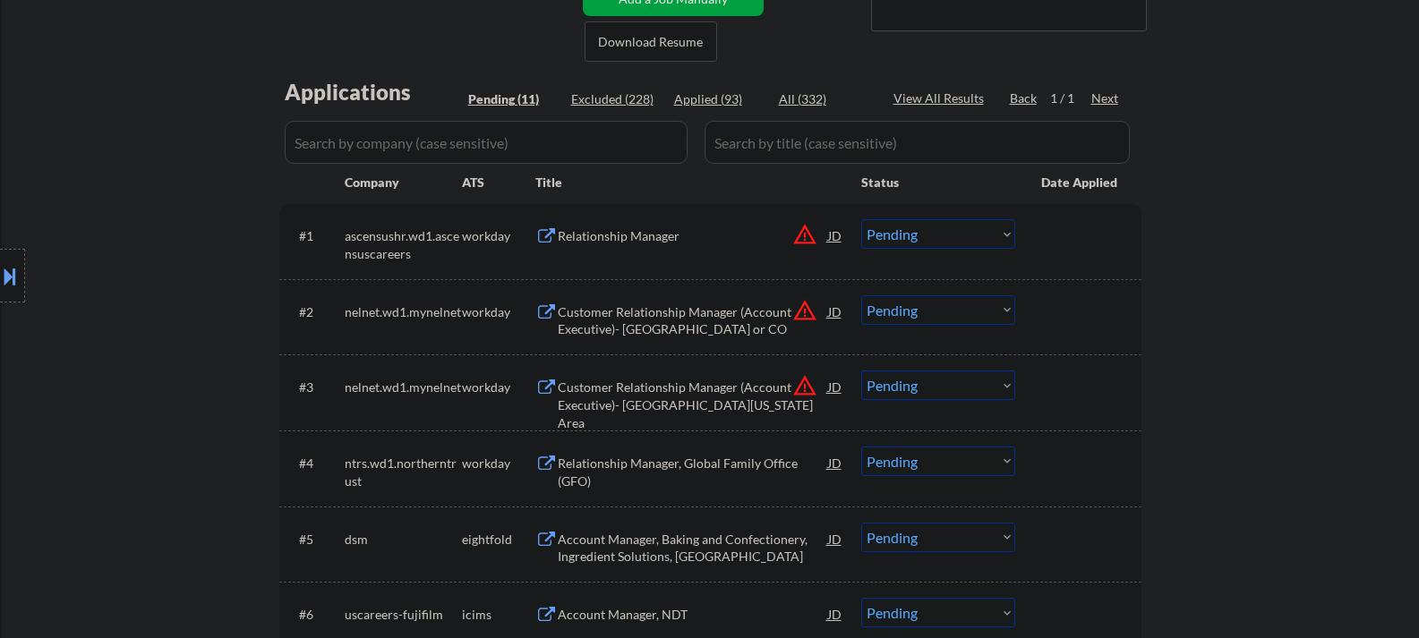
scroll to position [358, 0]
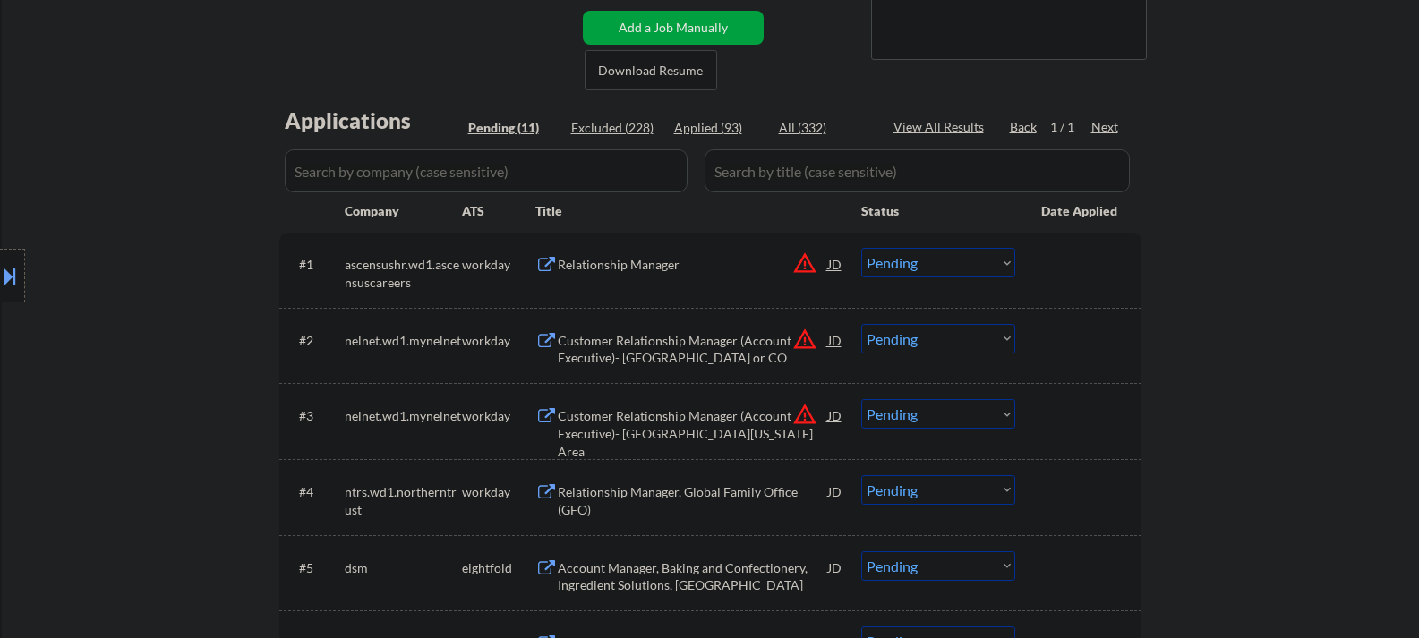
click at [835, 266] on div "JD" at bounding box center [835, 264] width 18 height 32
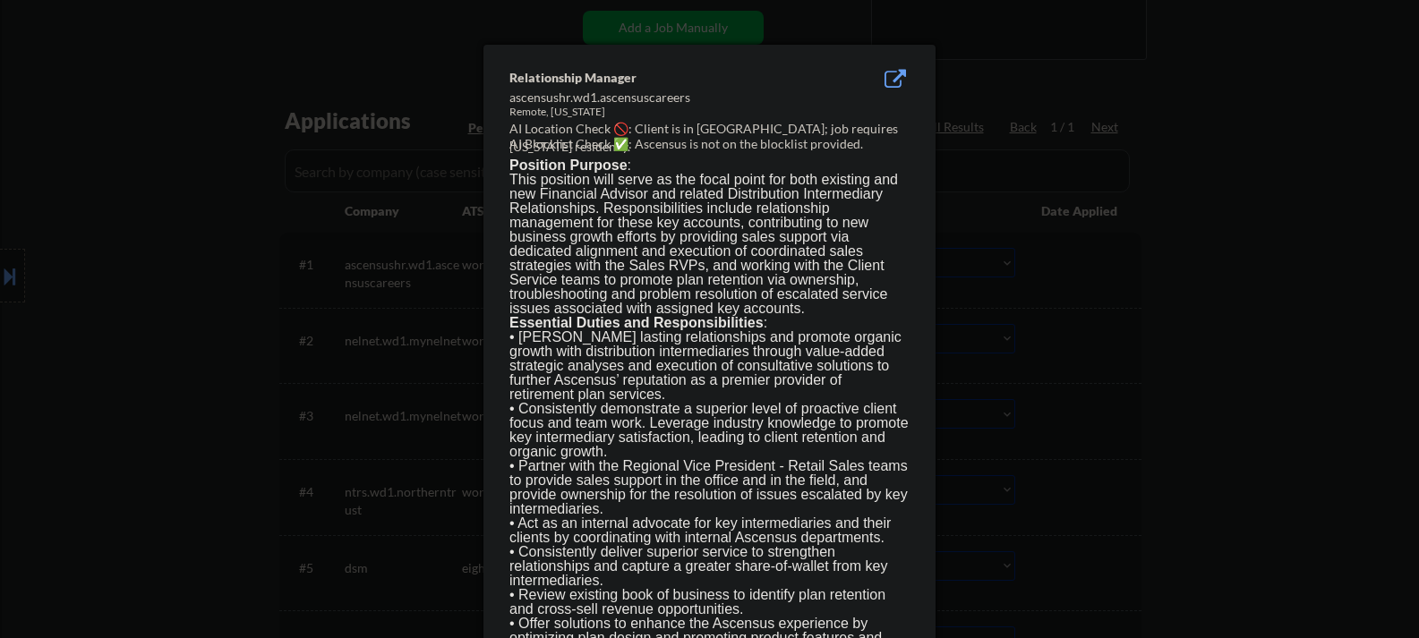
click at [1072, 296] on div at bounding box center [709, 319] width 1419 height 638
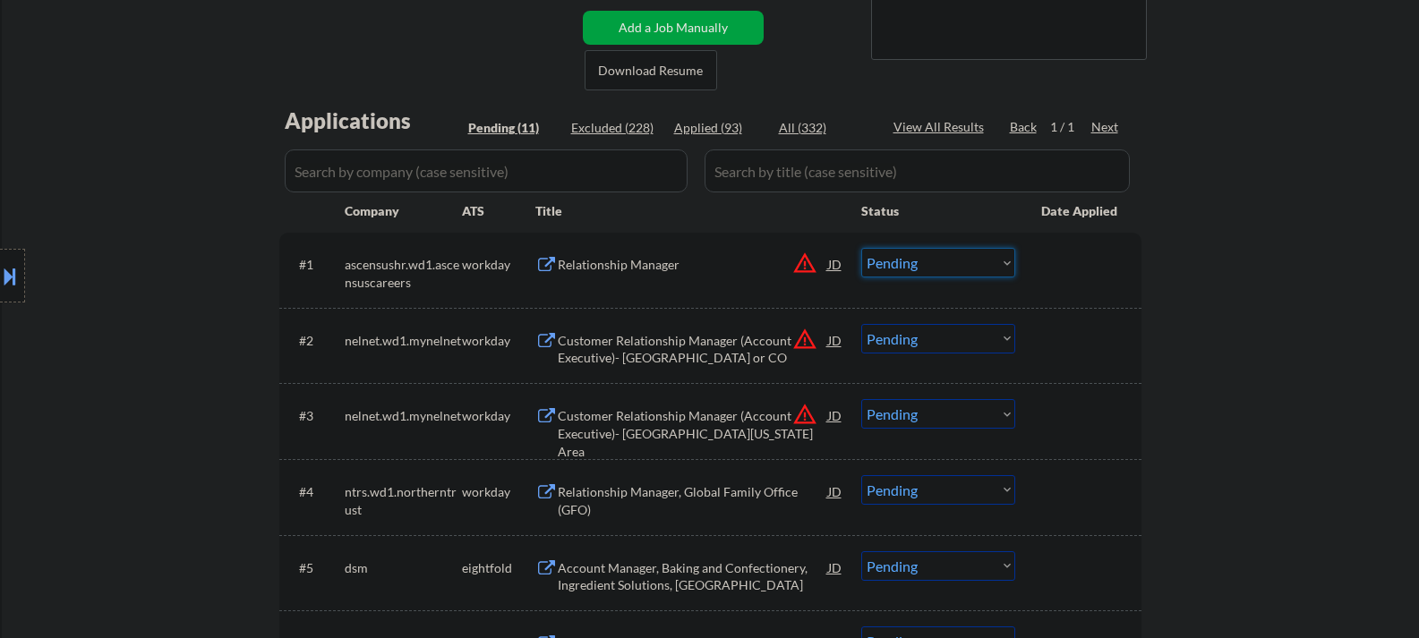
click at [898, 272] on select "Choose an option... Pending Applied Excluded (Questions) Excluded (Expired) Exc…" at bounding box center [938, 263] width 154 height 30
click at [603, 266] on div "Relationship Manager" at bounding box center [693, 265] width 270 height 18
click at [930, 264] on select "Choose an option... Pending Applied Excluded (Questions) Excluded (Expired) Exc…" at bounding box center [938, 263] width 154 height 30
click at [861, 248] on select "Choose an option... Pending Applied Excluded (Questions) Excluded (Expired) Exc…" at bounding box center [938, 263] width 154 height 30
click at [685, 351] on div "Customer Relationship Manager (Account Executive)- Northern CA or CO" at bounding box center [693, 349] width 270 height 35
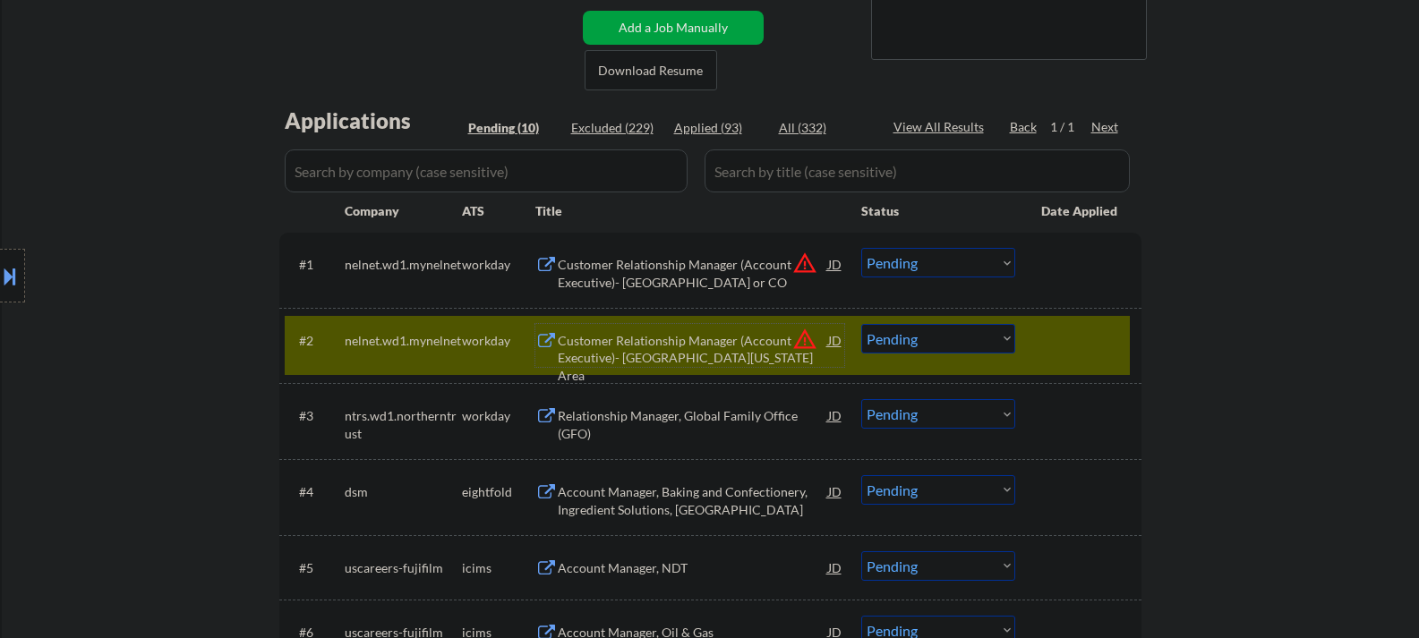
drag, startPoint x: 1082, startPoint y: 346, endPoint x: 1072, endPoint y: 322, distance: 26.5
click at [1083, 346] on div at bounding box center [1080, 340] width 79 height 32
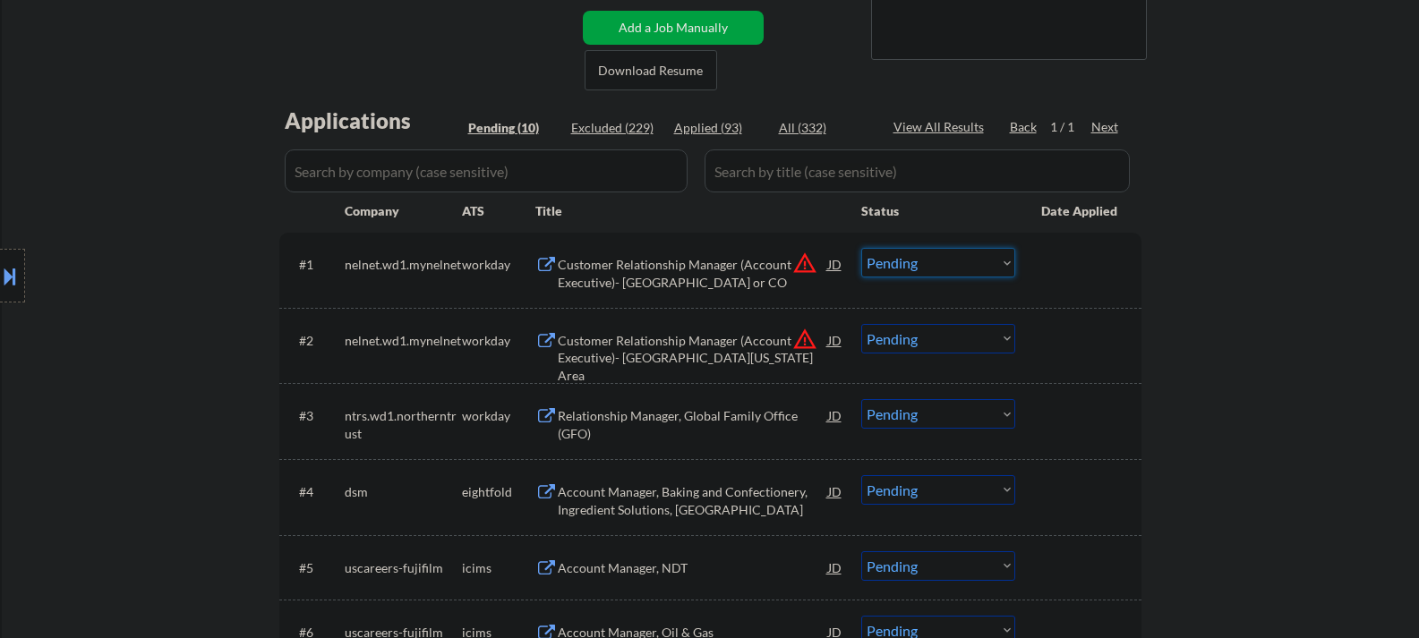
click at [928, 269] on select "Choose an option... Pending Applied Excluded (Questions) Excluded (Expired) Exc…" at bounding box center [938, 263] width 154 height 30
click at [861, 248] on select "Choose an option... Pending Applied Excluded (Questions) Excluded (Expired) Exc…" at bounding box center [938, 263] width 154 height 30
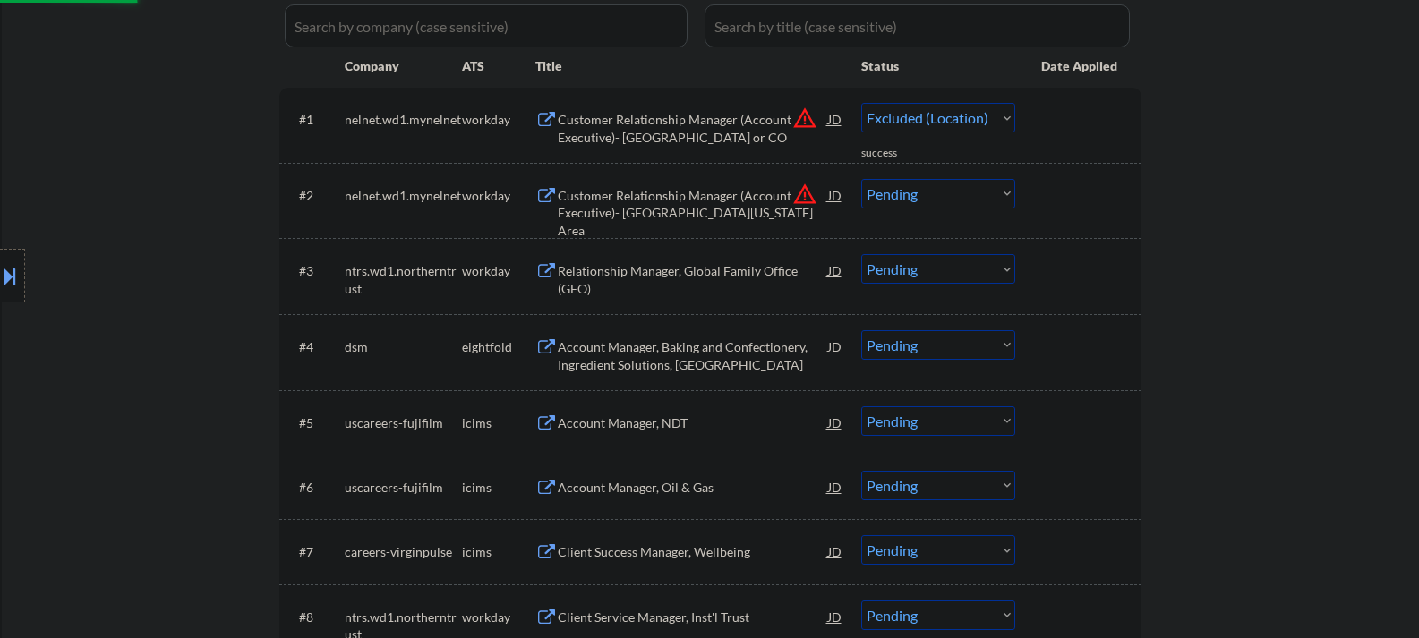
scroll to position [537, 0]
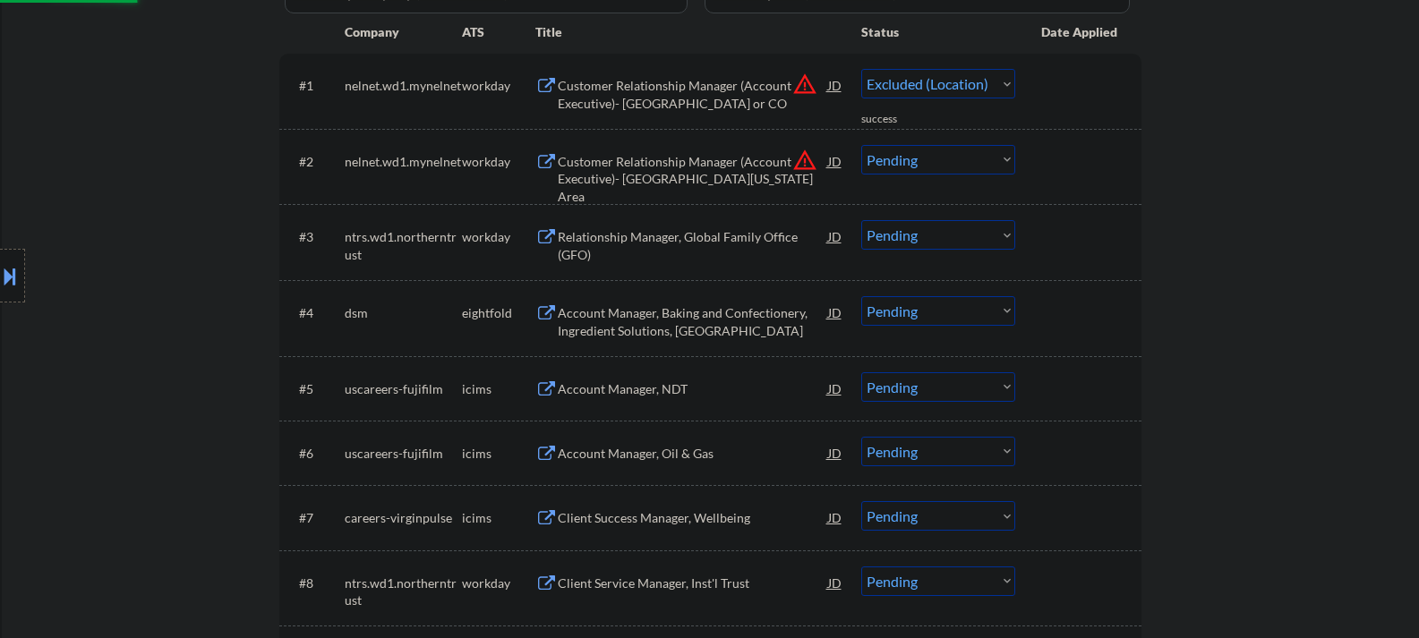
select select ""pending""
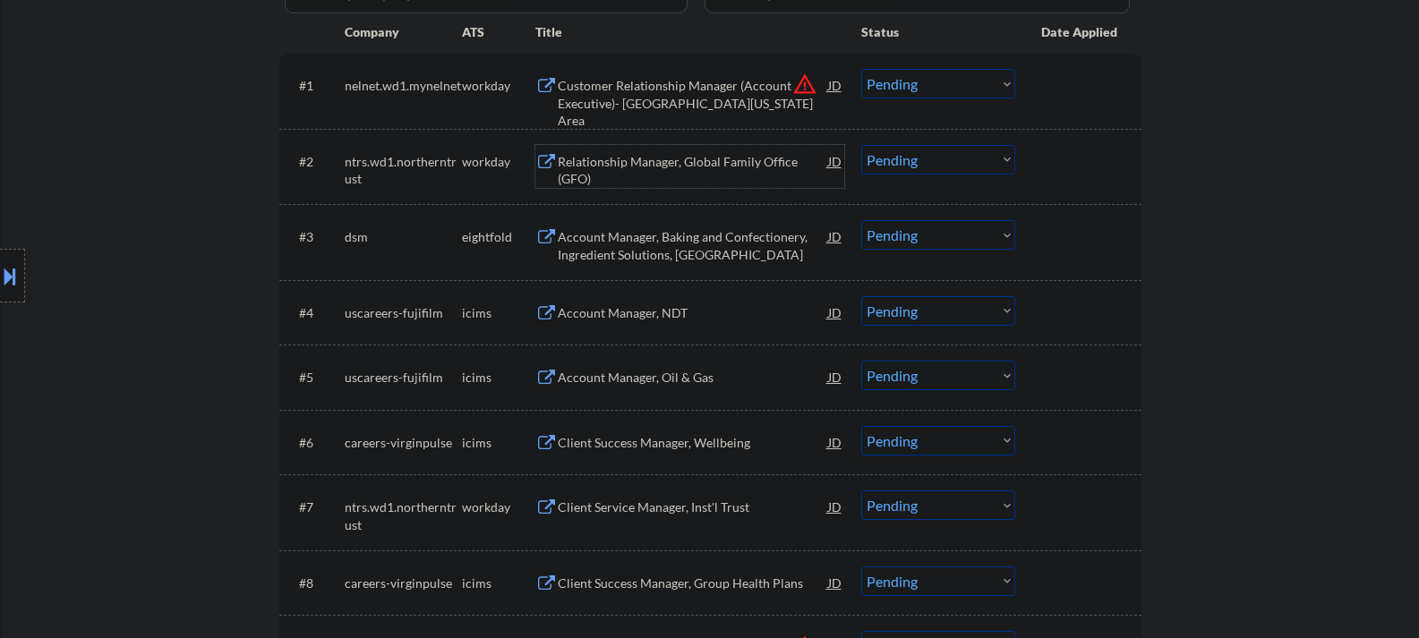
click at [660, 173] on div "Relationship Manager, Global Family Office (GFO)" at bounding box center [693, 170] width 270 height 35
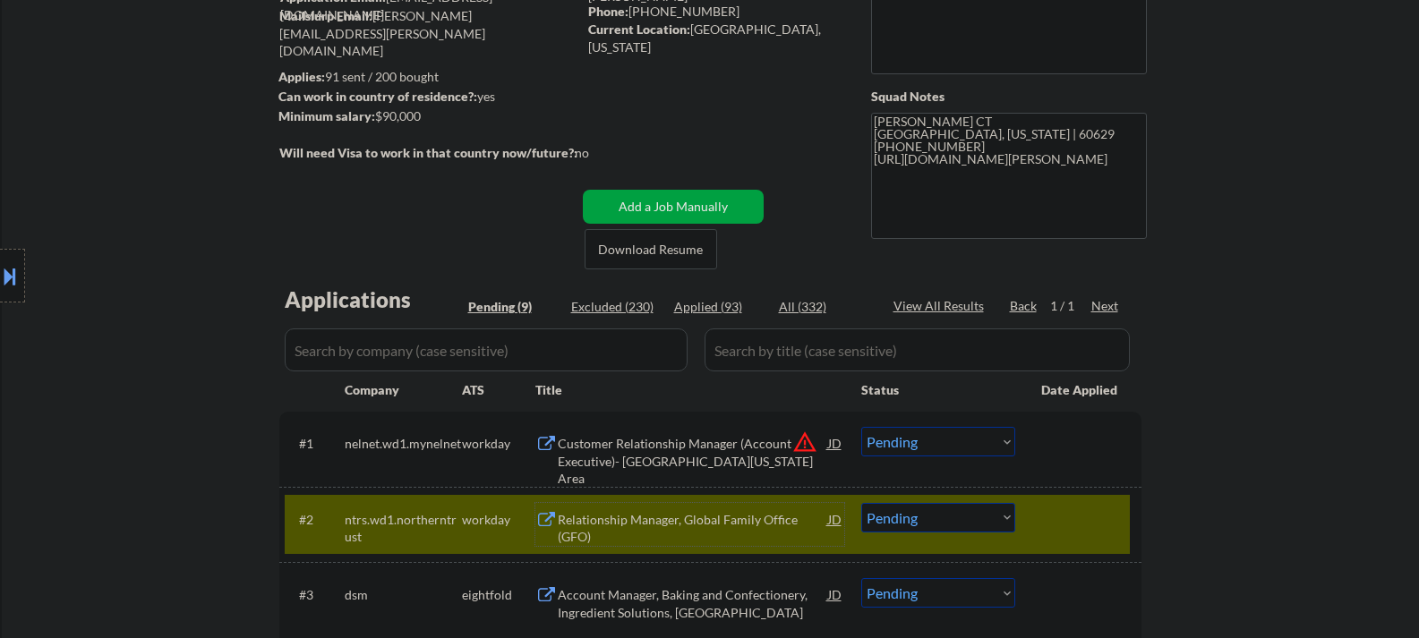
scroll to position [90, 0]
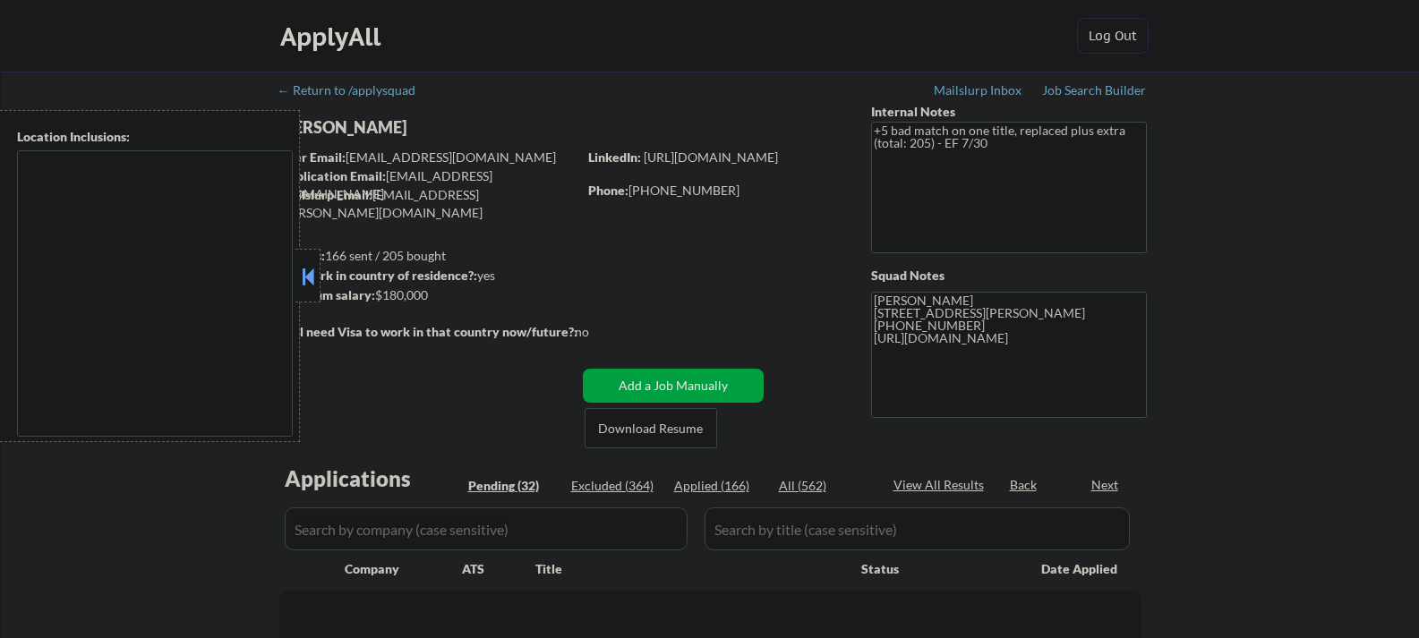
click at [305, 278] on button at bounding box center [308, 276] width 20 height 27
select select ""pending""
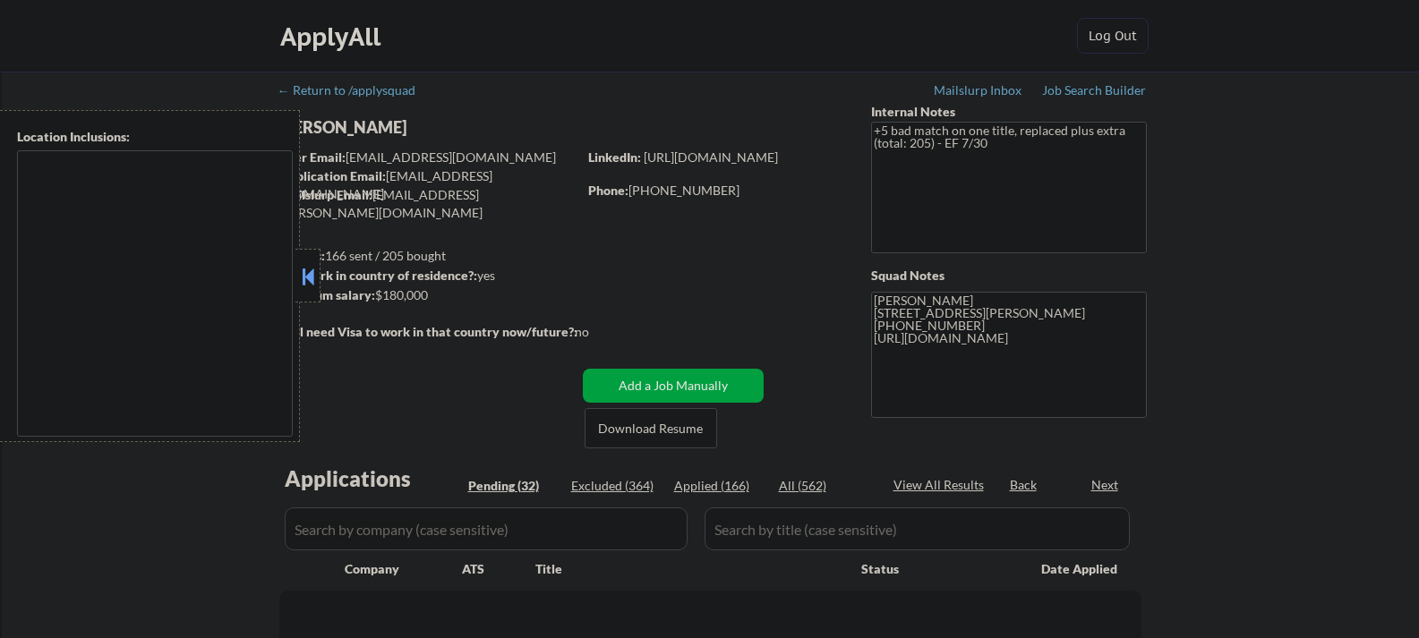
select select ""pending""
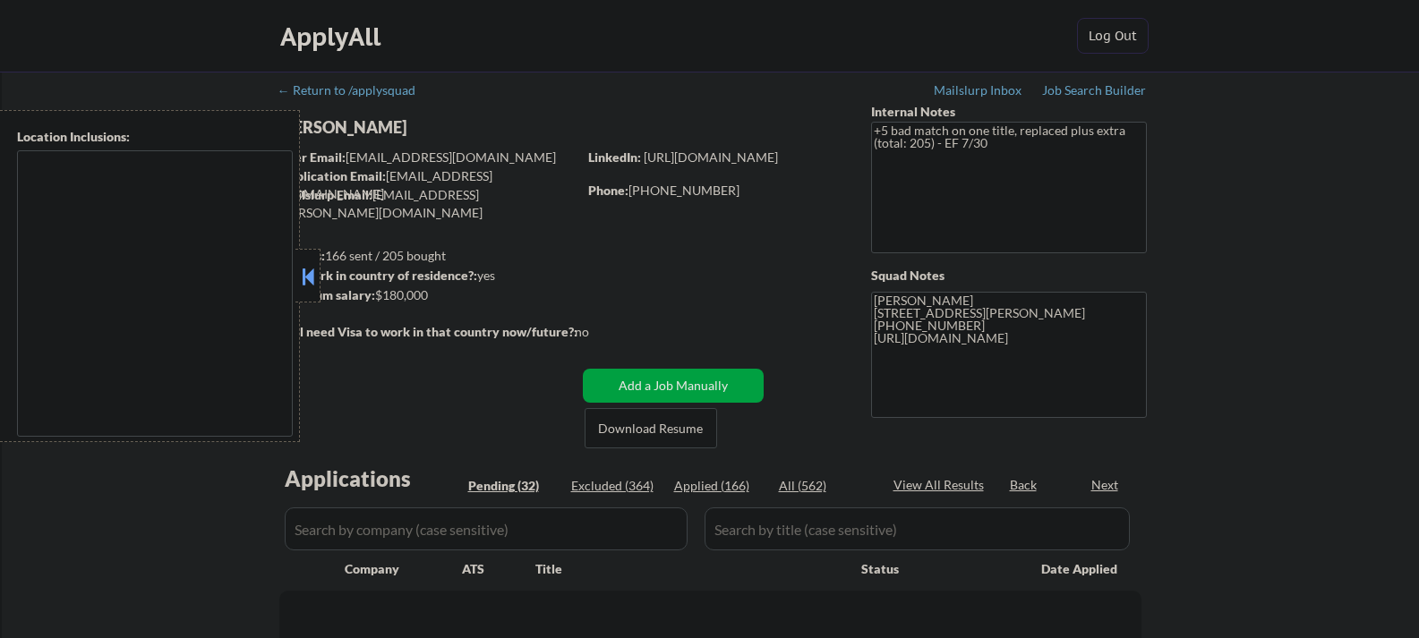
select select ""pending""
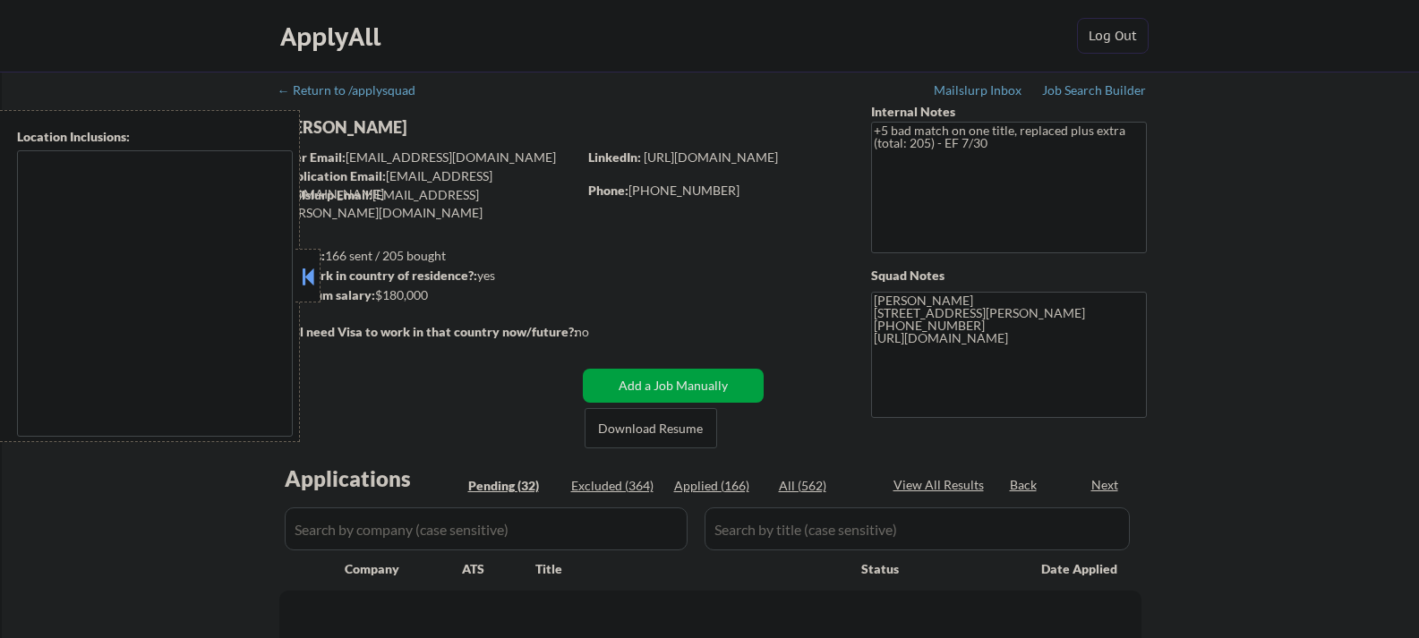
select select ""pending""
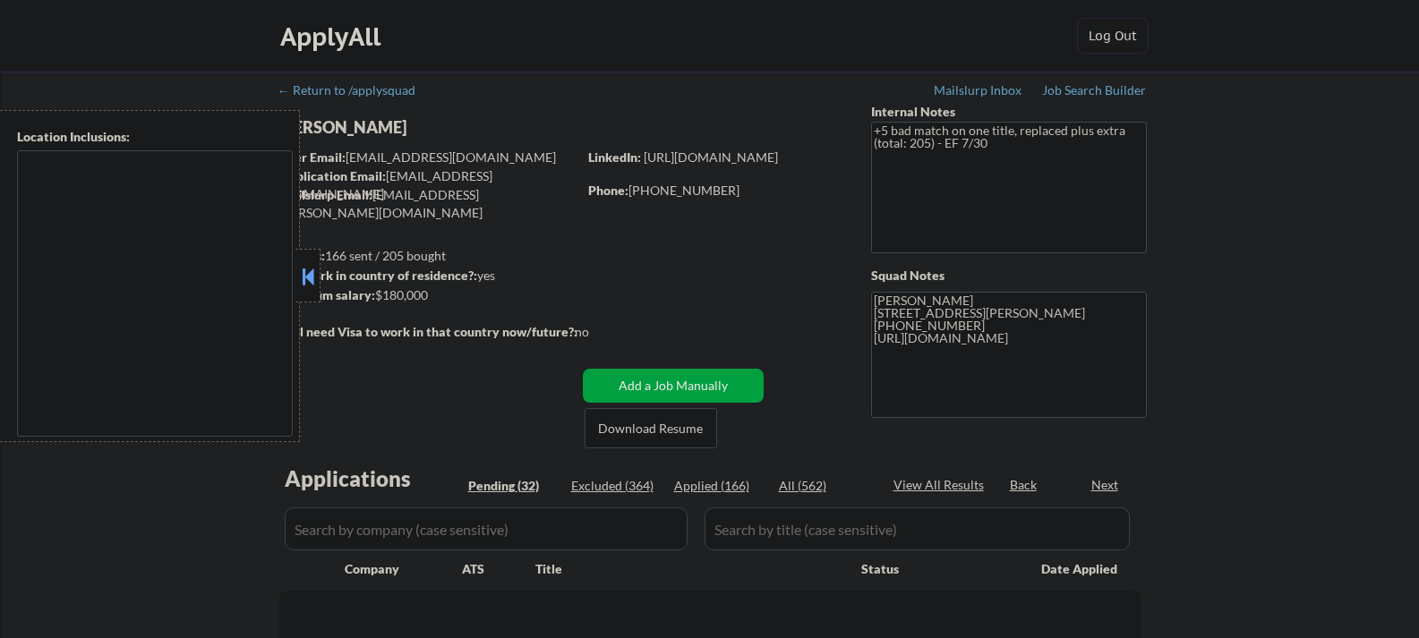
select select ""pending""
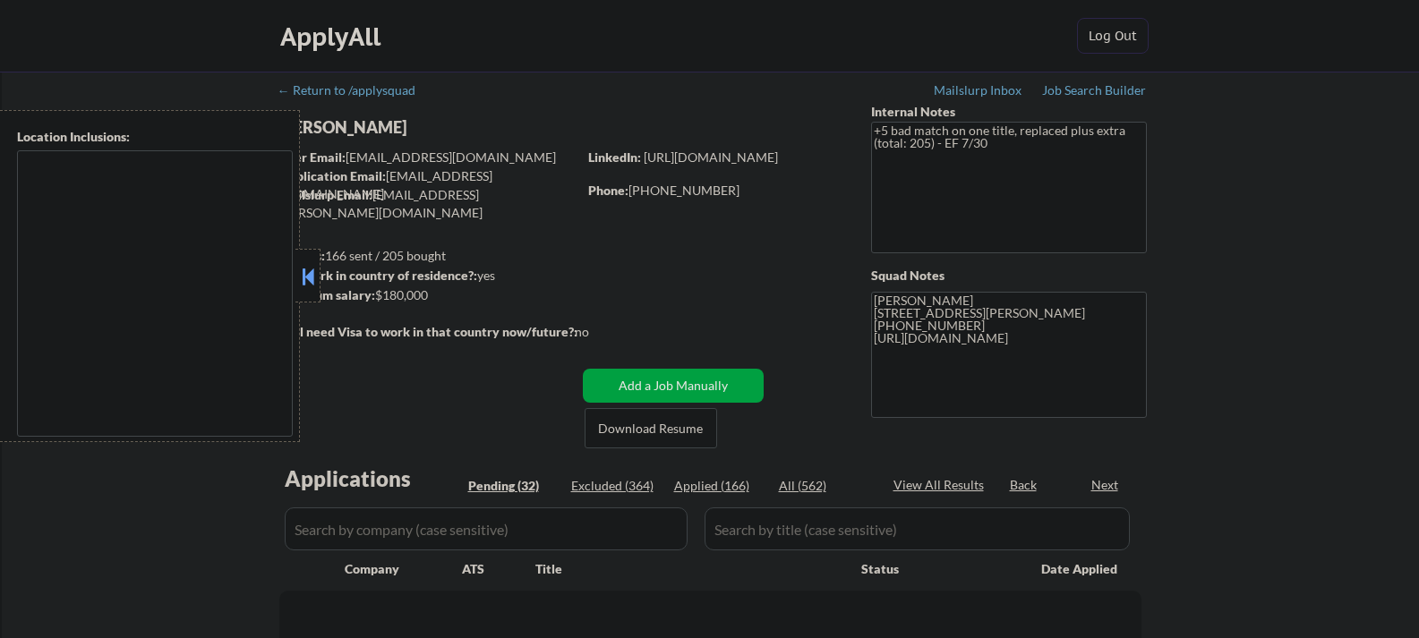
select select ""pending""
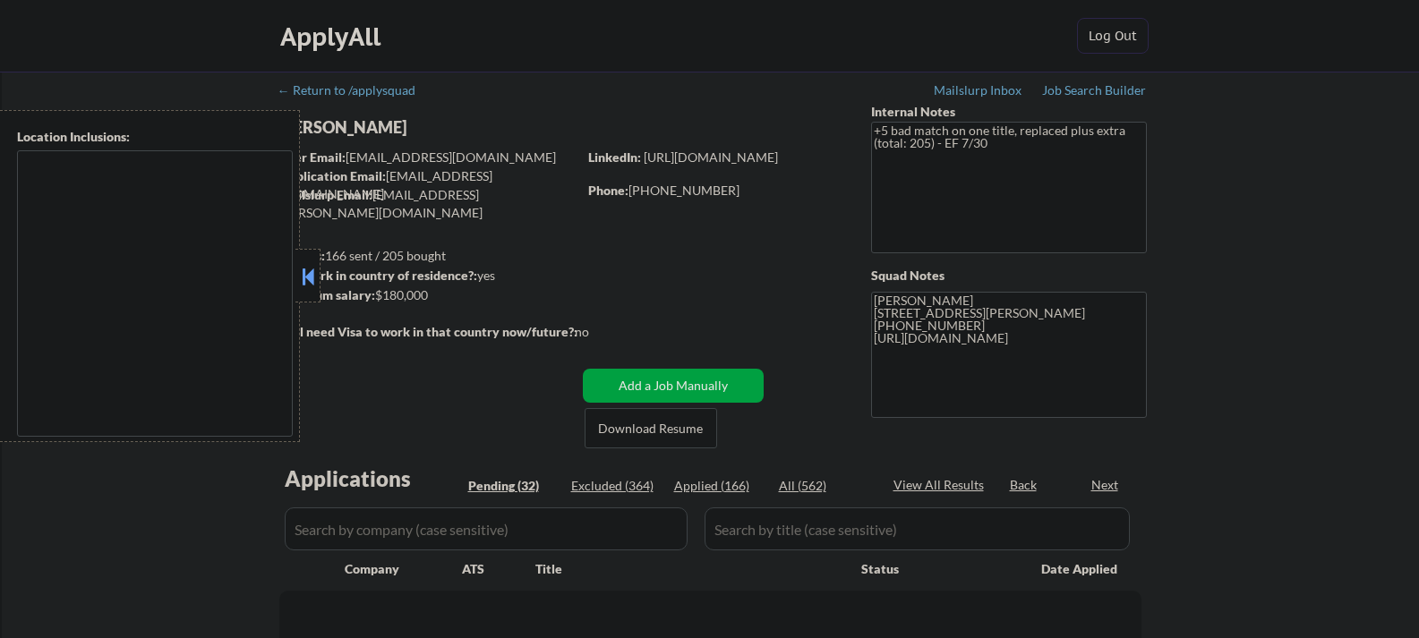
select select ""pending""
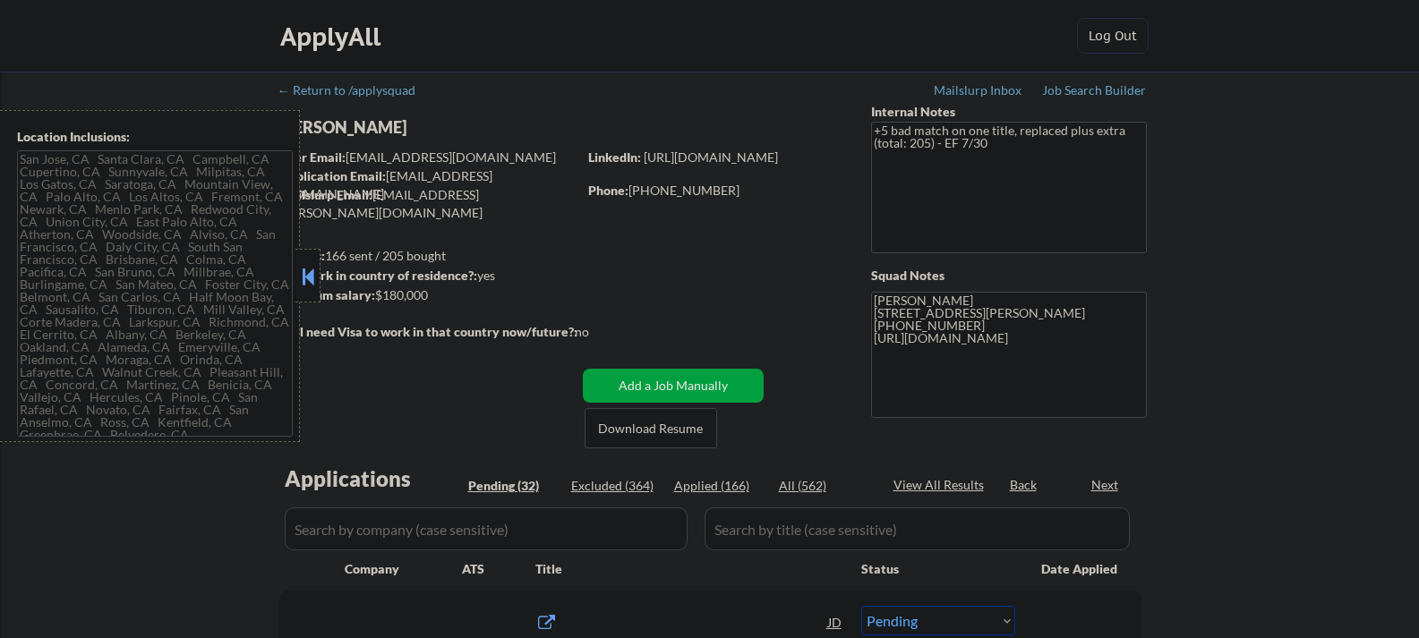
type textarea "[GEOGRAPHIC_DATA], [GEOGRAPHIC_DATA] [GEOGRAPHIC_DATA], [GEOGRAPHIC_DATA] [GEOG…"
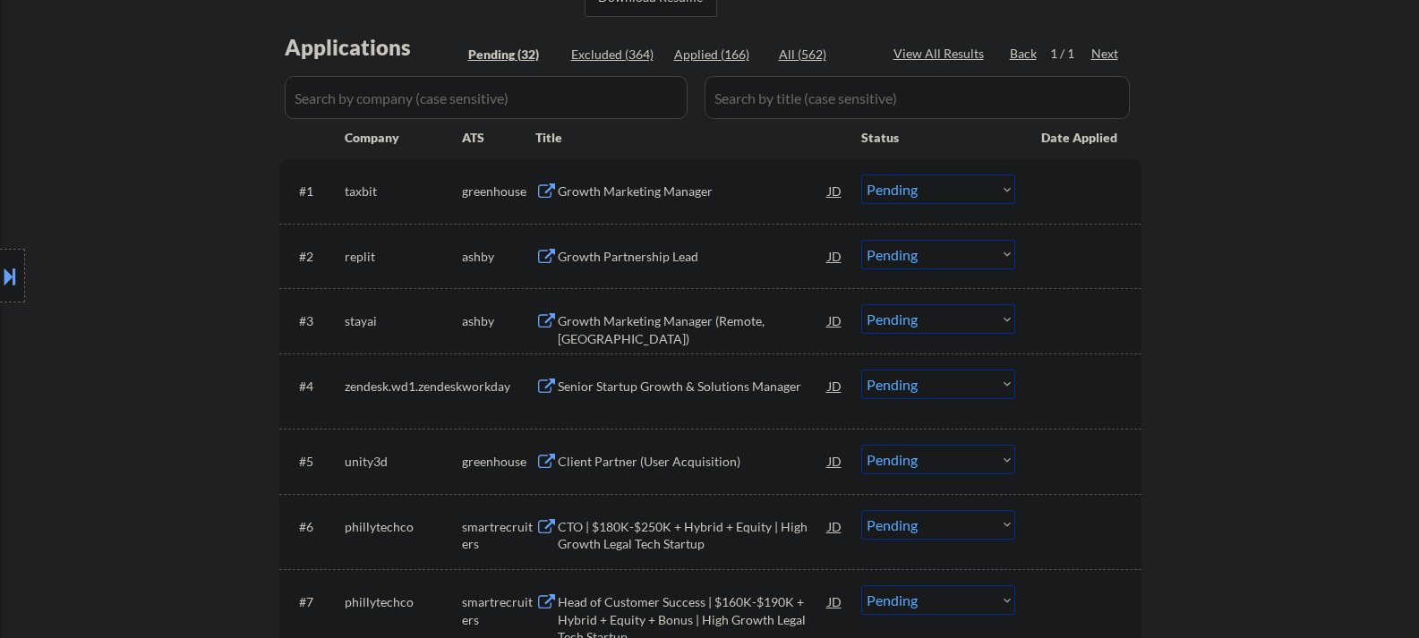
scroll to position [358, 0]
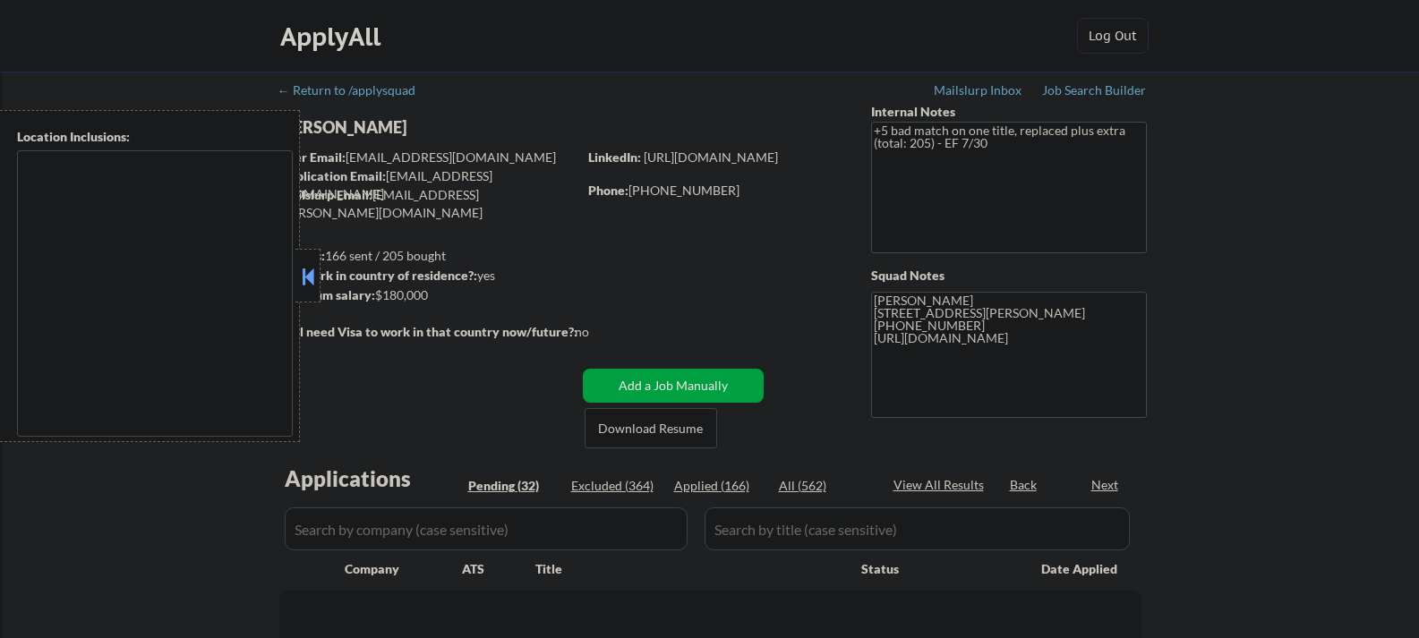
click at [307, 277] on button at bounding box center [308, 276] width 20 height 27
select select ""pending""
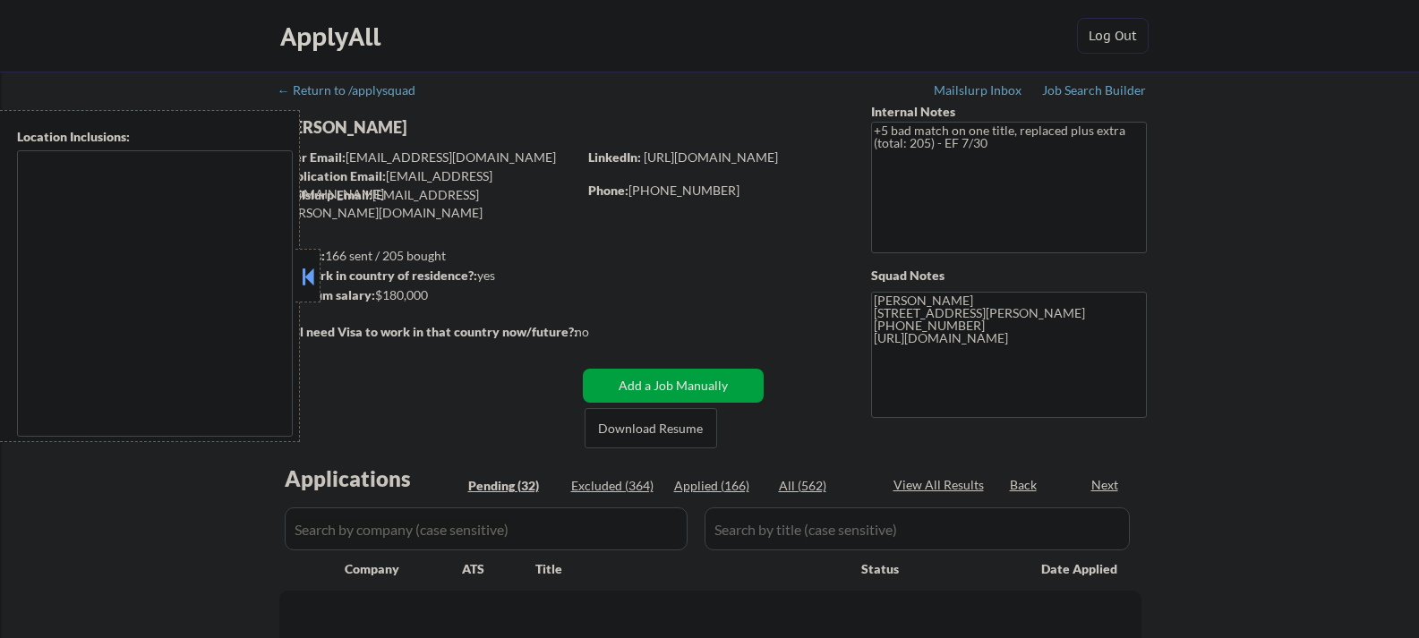
select select ""pending""
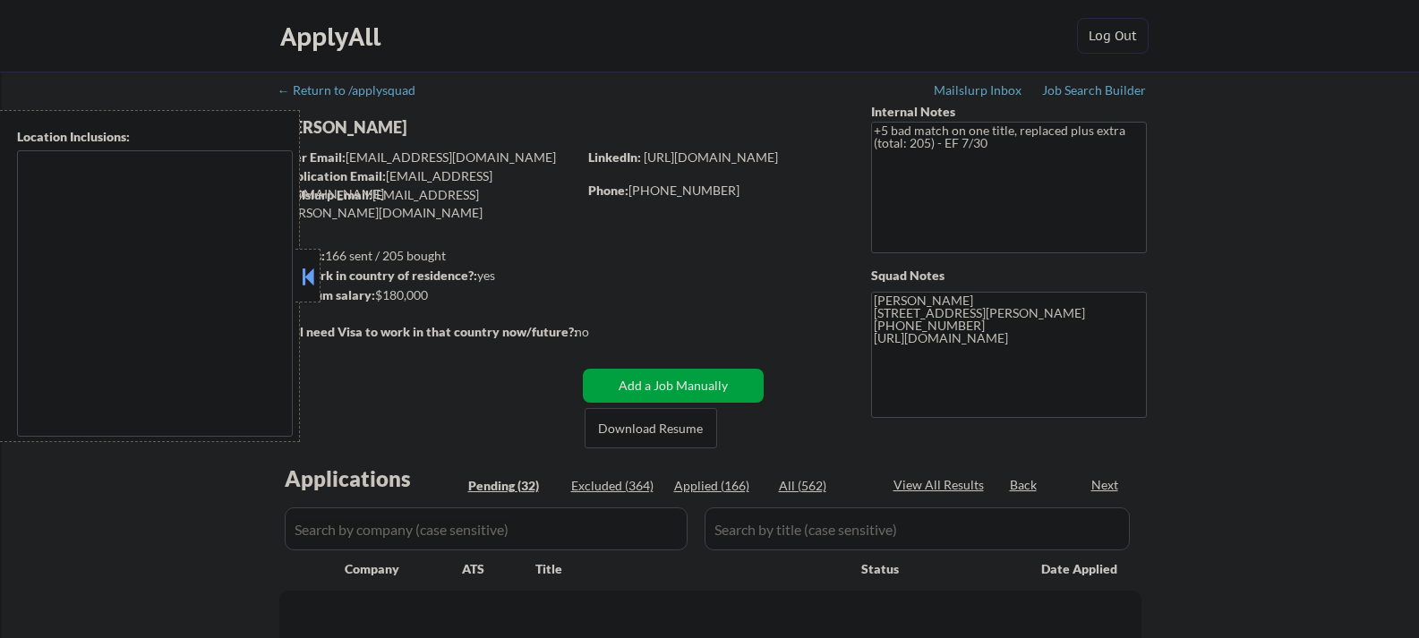
select select ""pending""
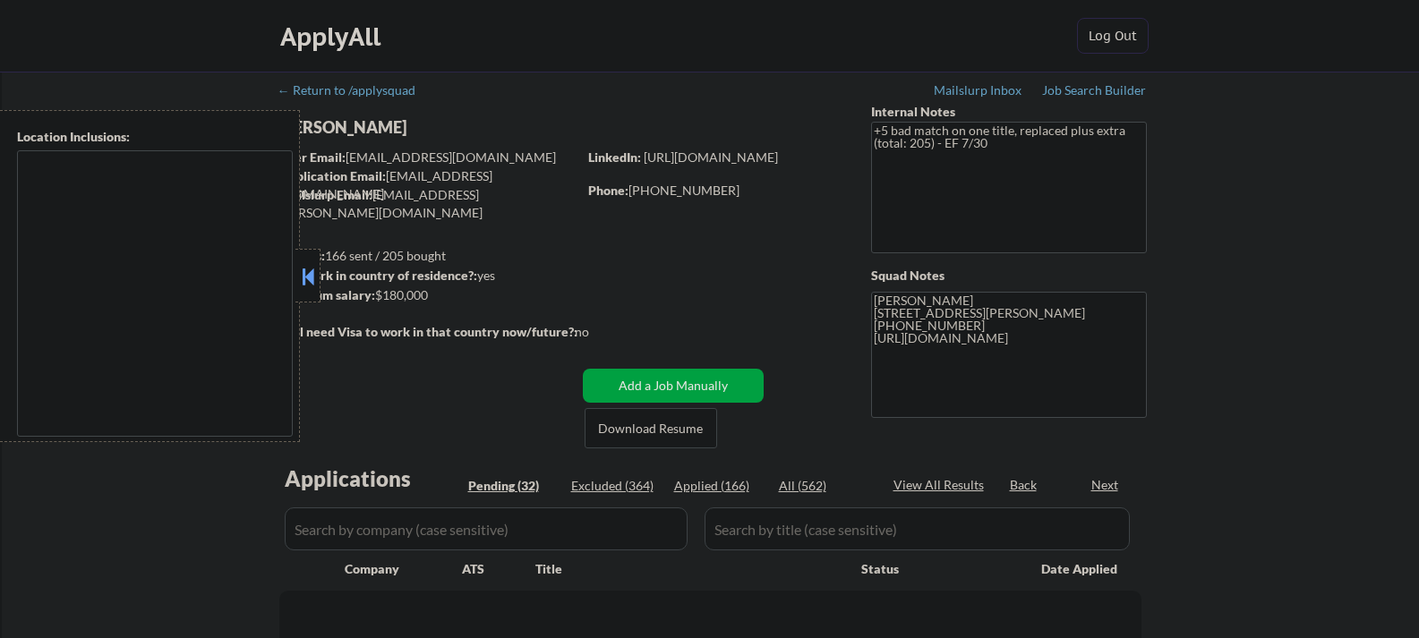
select select ""pending""
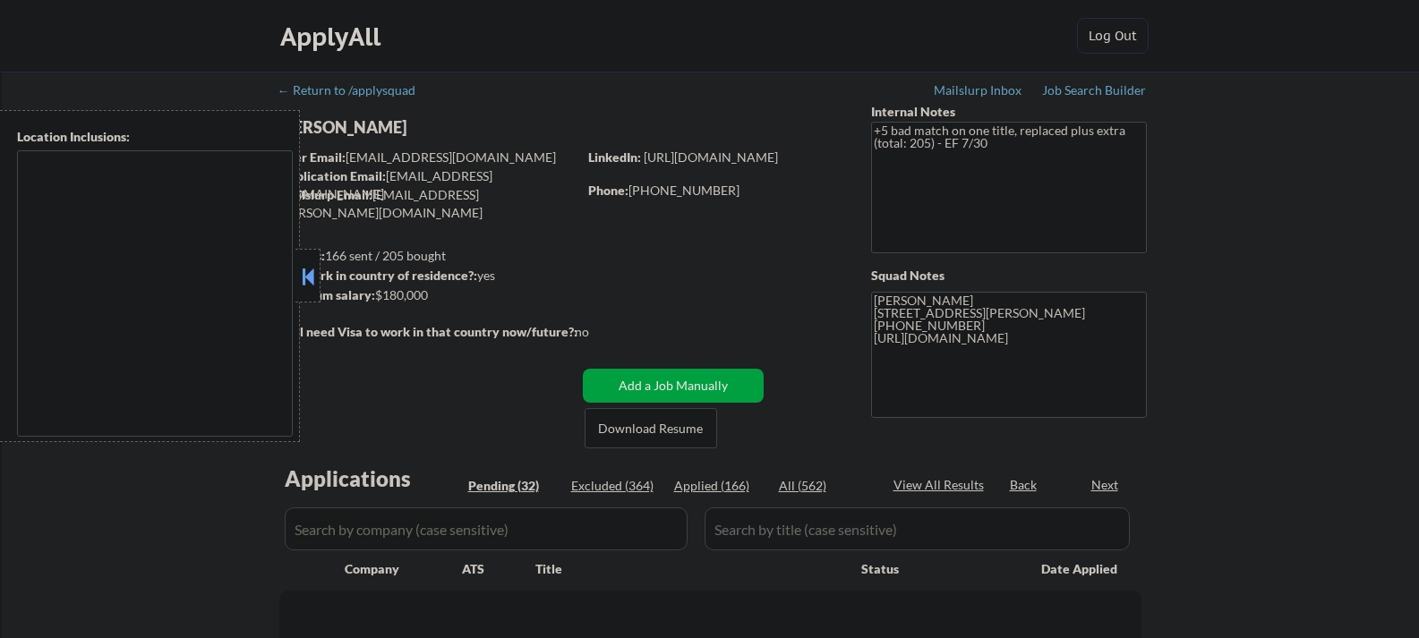
select select ""pending""
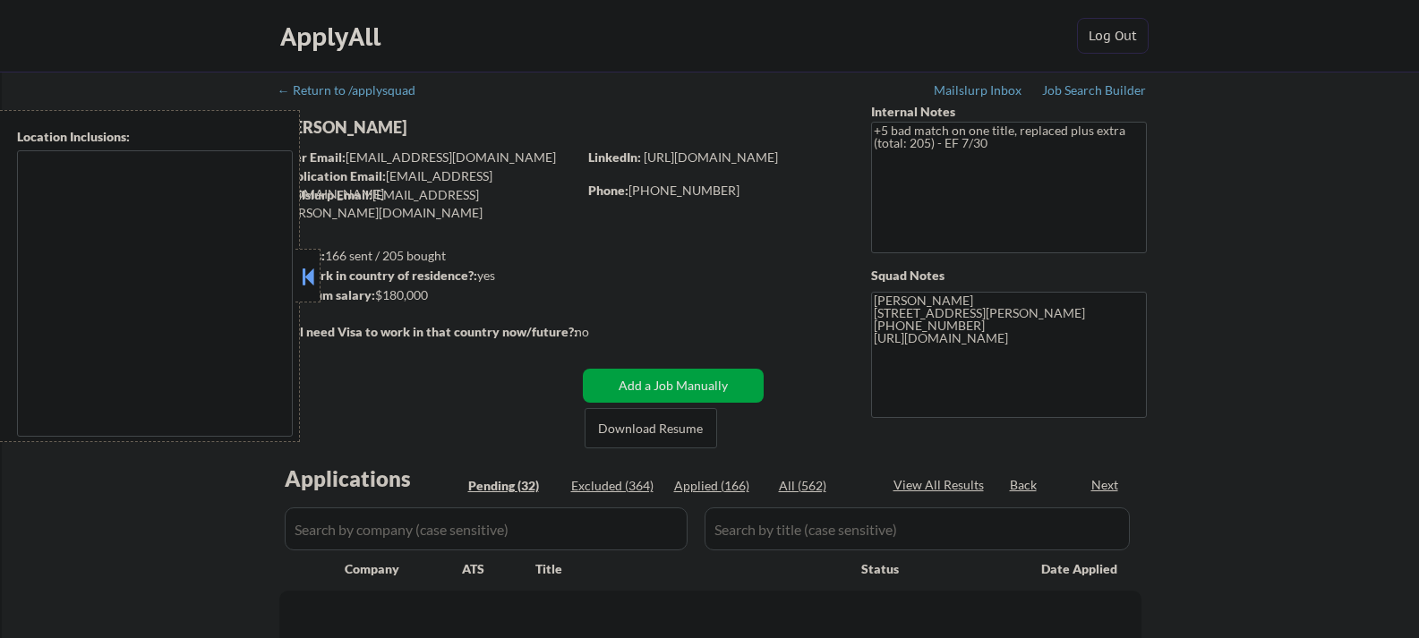
select select ""pending""
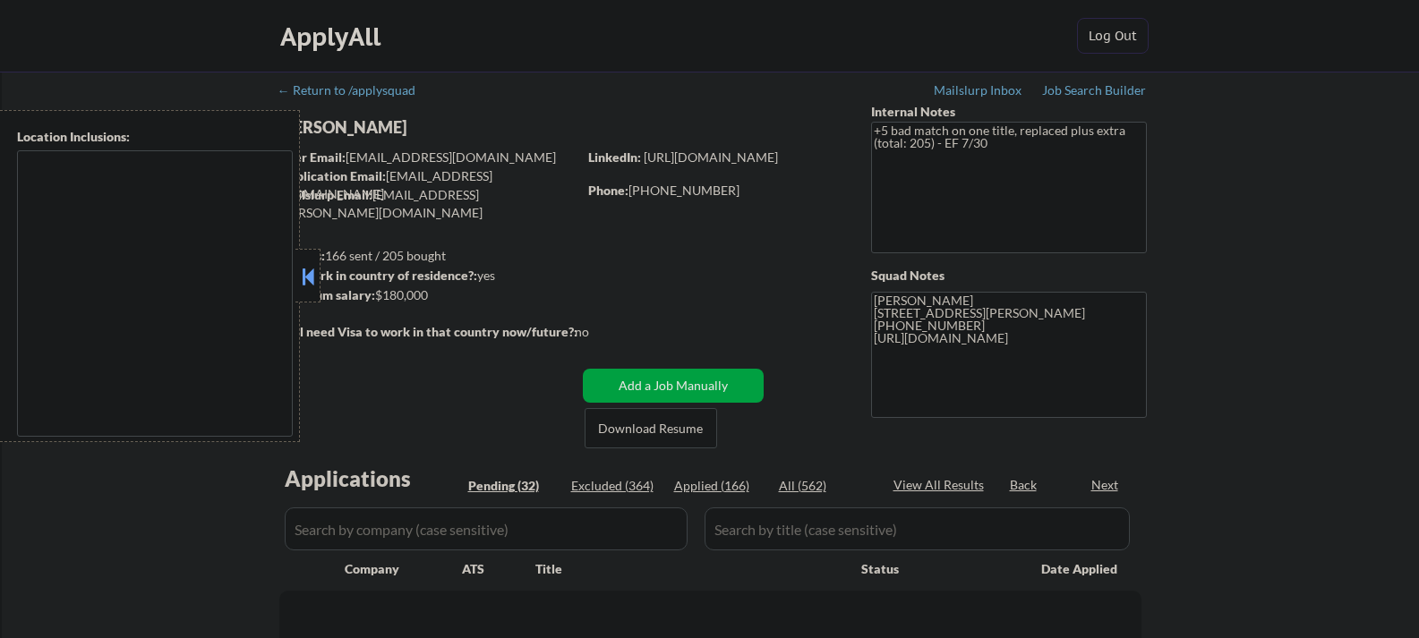
select select ""pending""
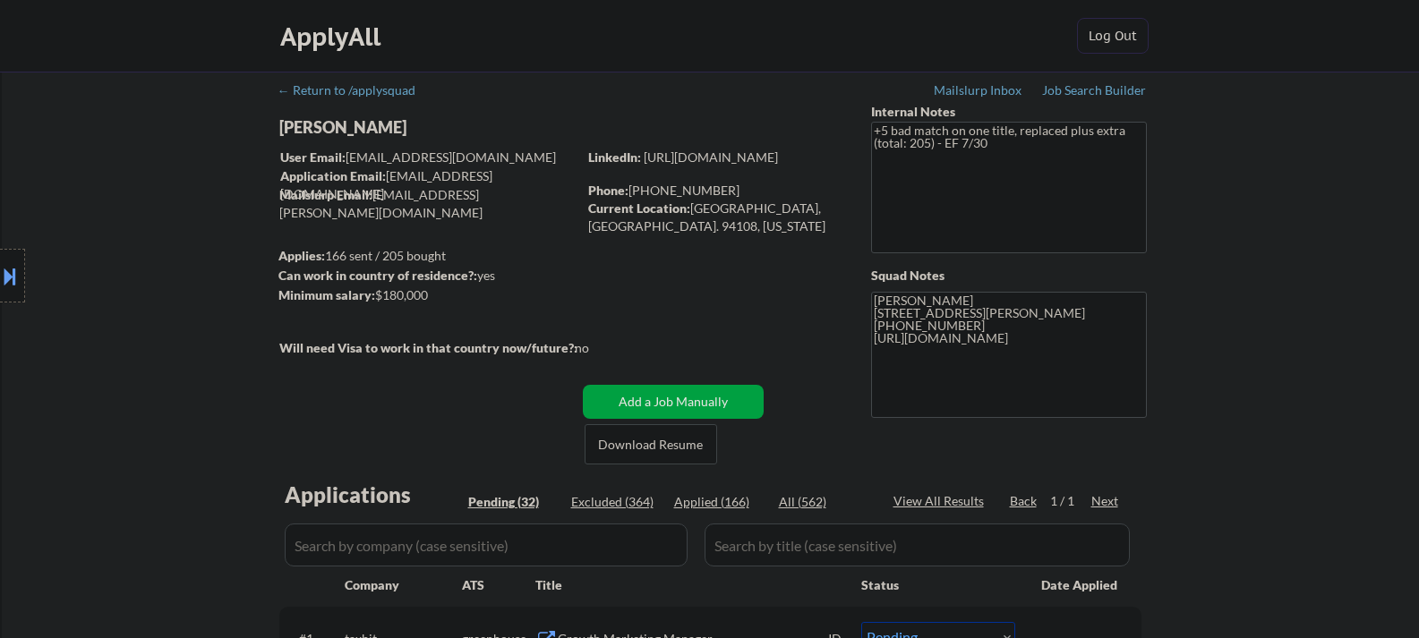
click at [348, 135] on div "Brion Hickey" at bounding box center [463, 127] width 368 height 22
copy div "Brion Hickey"
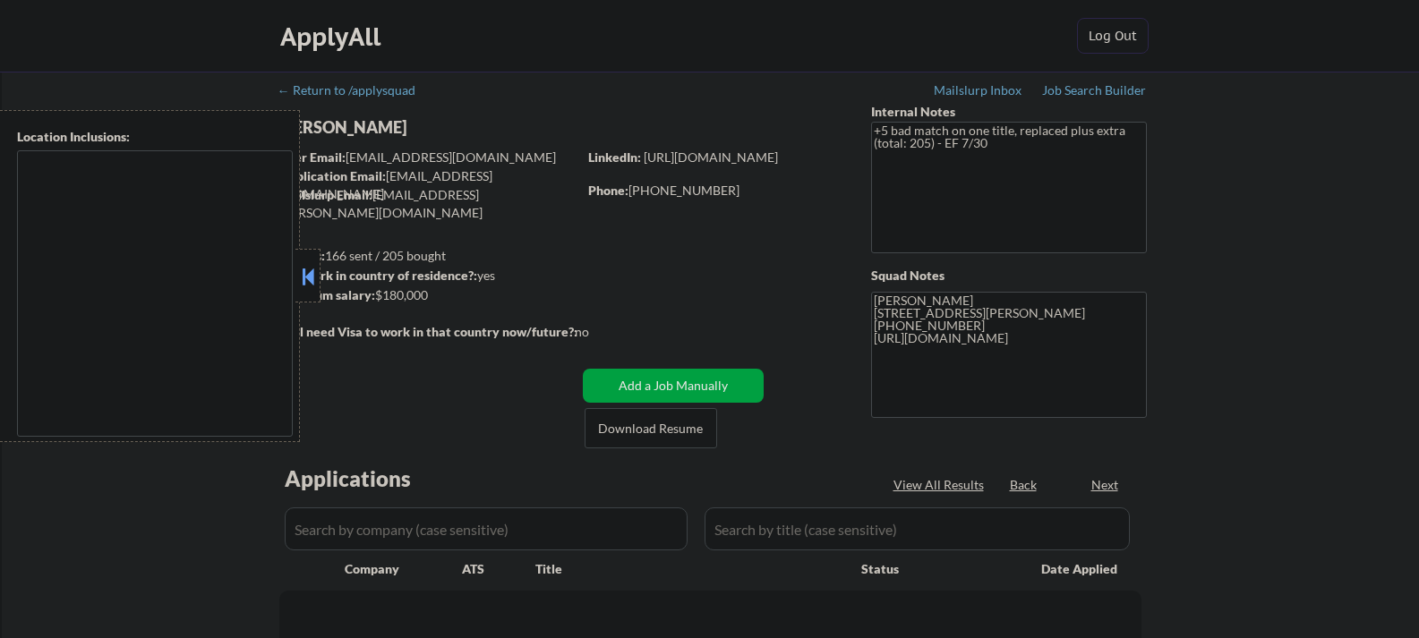
select select ""pending""
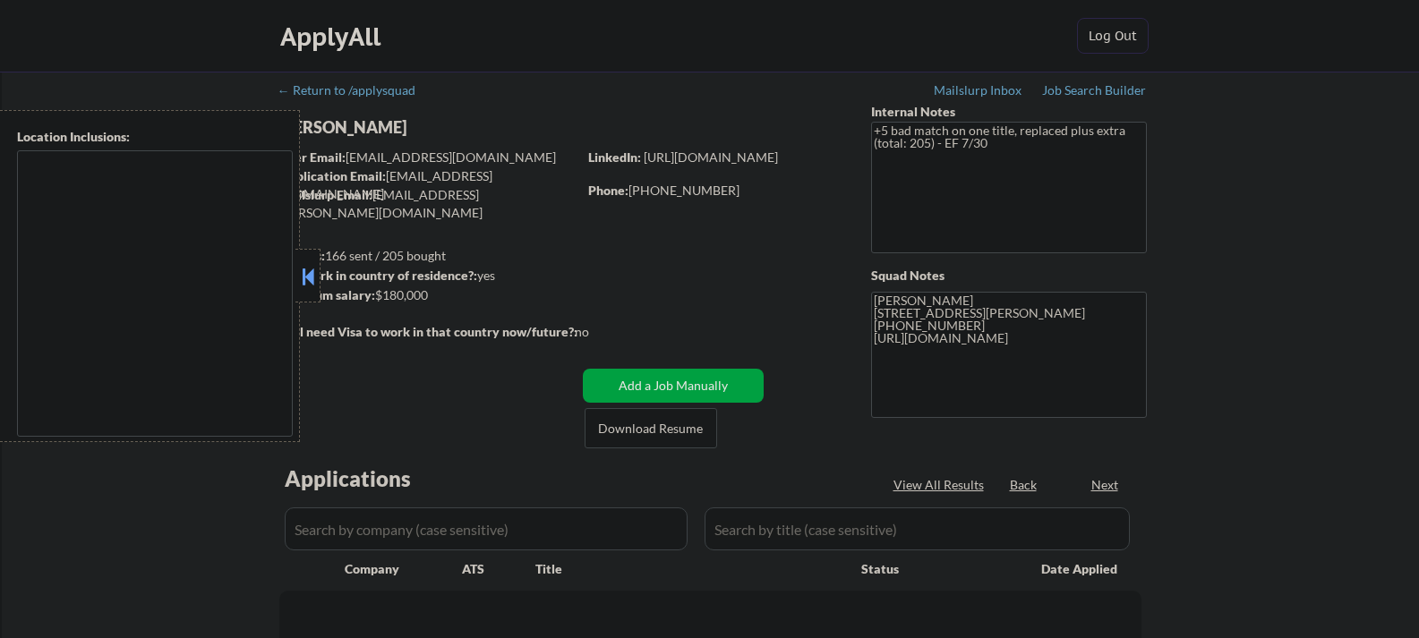
select select ""pending""
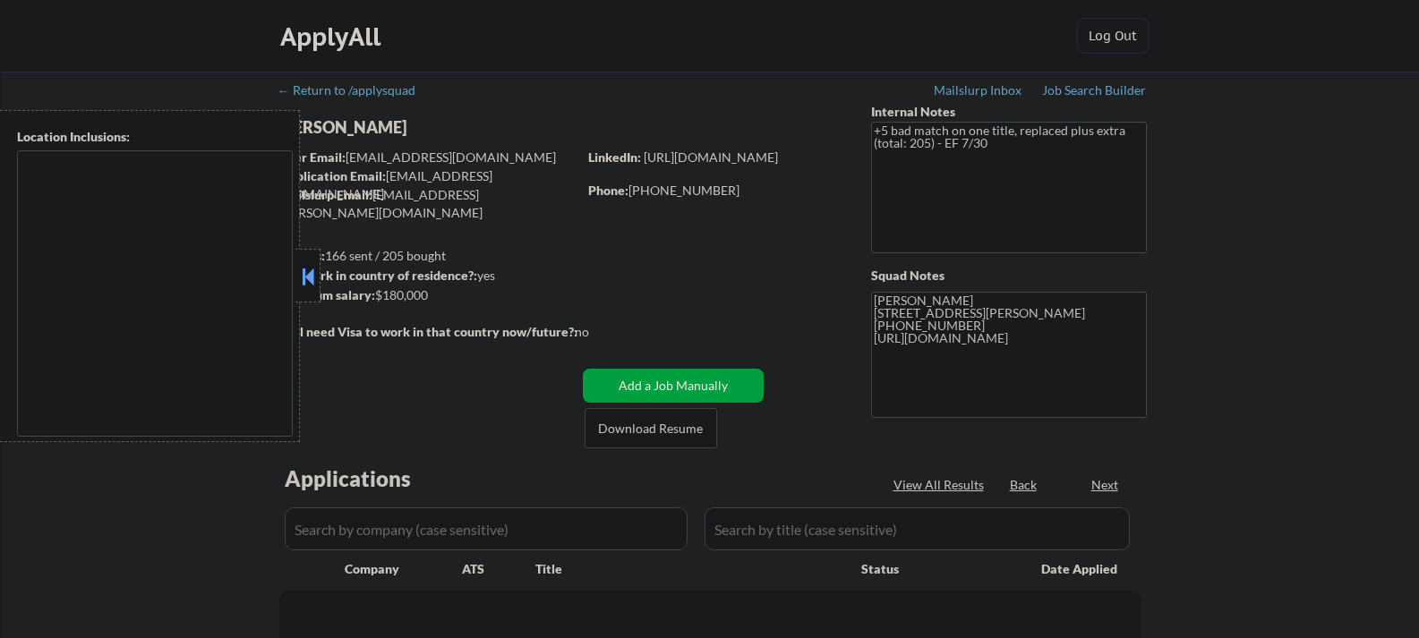
select select ""pending""
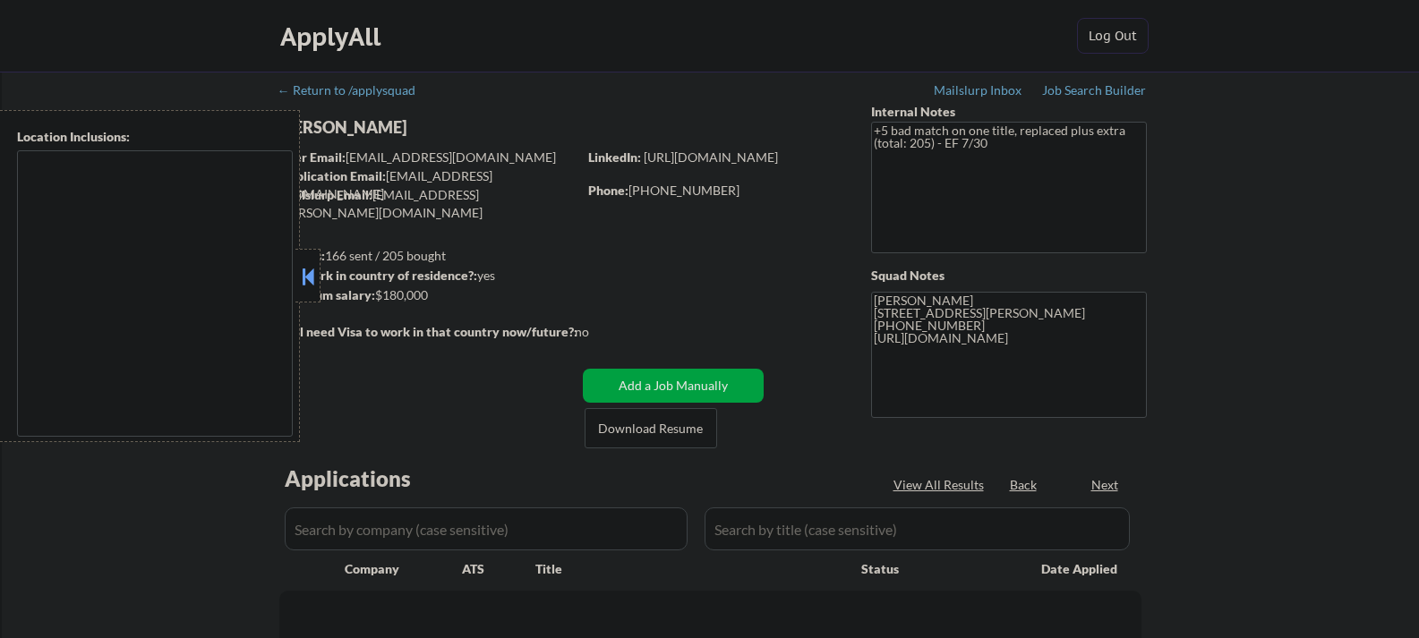
select select ""pending""
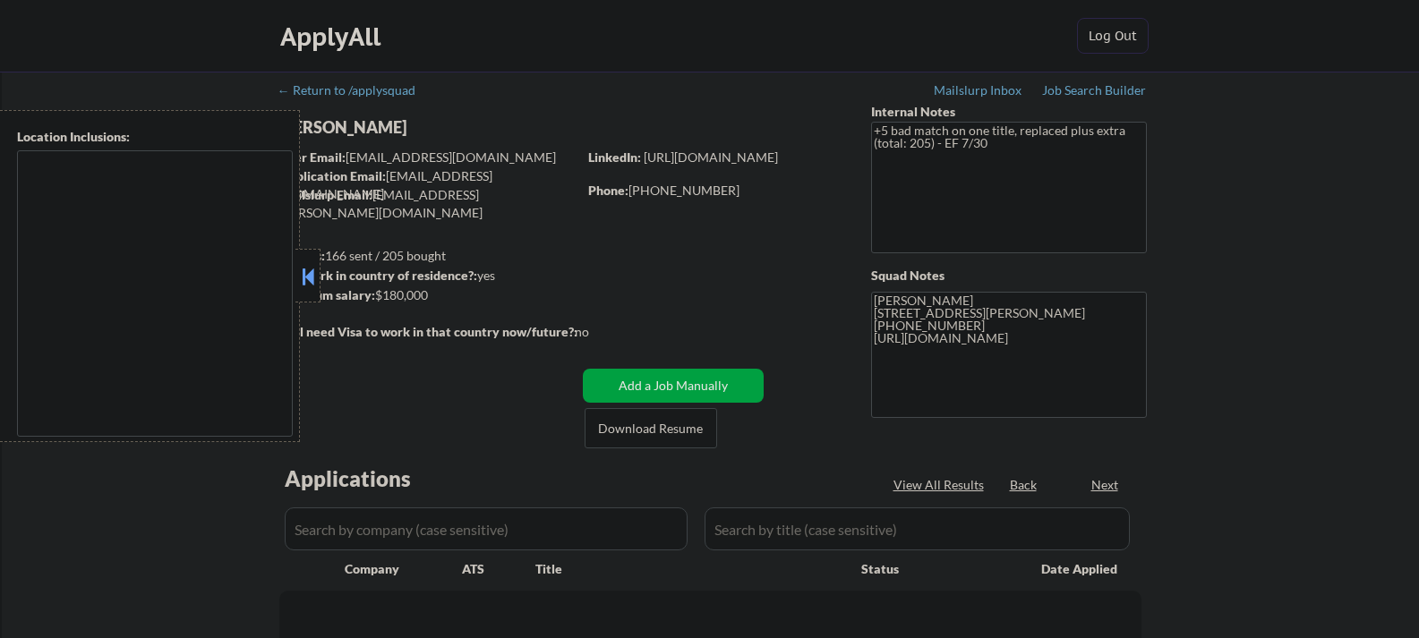
select select ""pending""
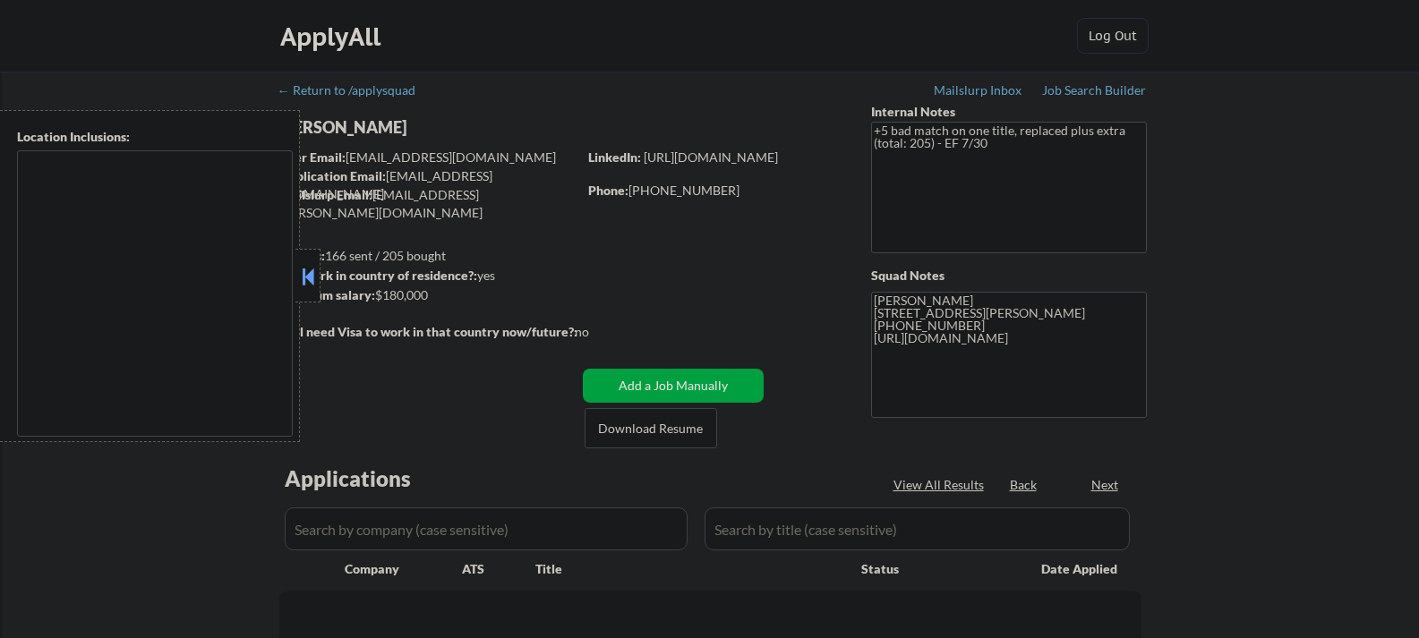
select select ""pending""
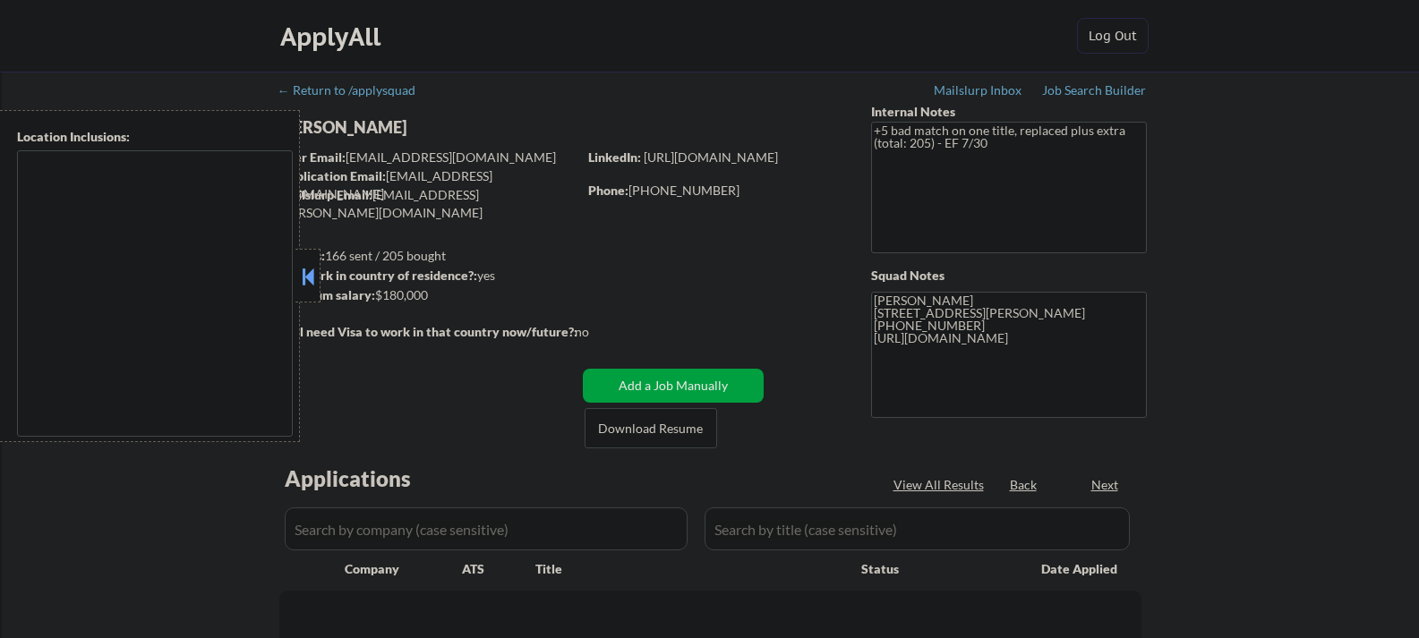
select select ""pending""
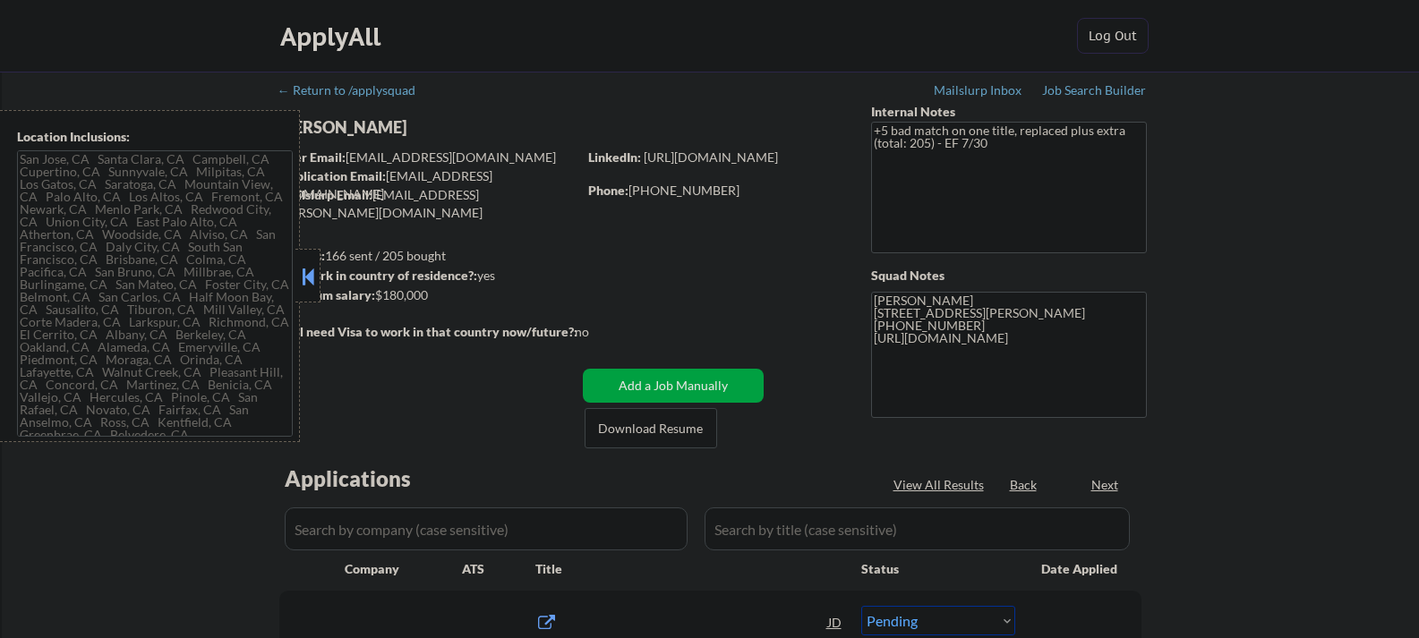
type textarea "[GEOGRAPHIC_DATA], [GEOGRAPHIC_DATA] [GEOGRAPHIC_DATA], [GEOGRAPHIC_DATA] [GEOG…"
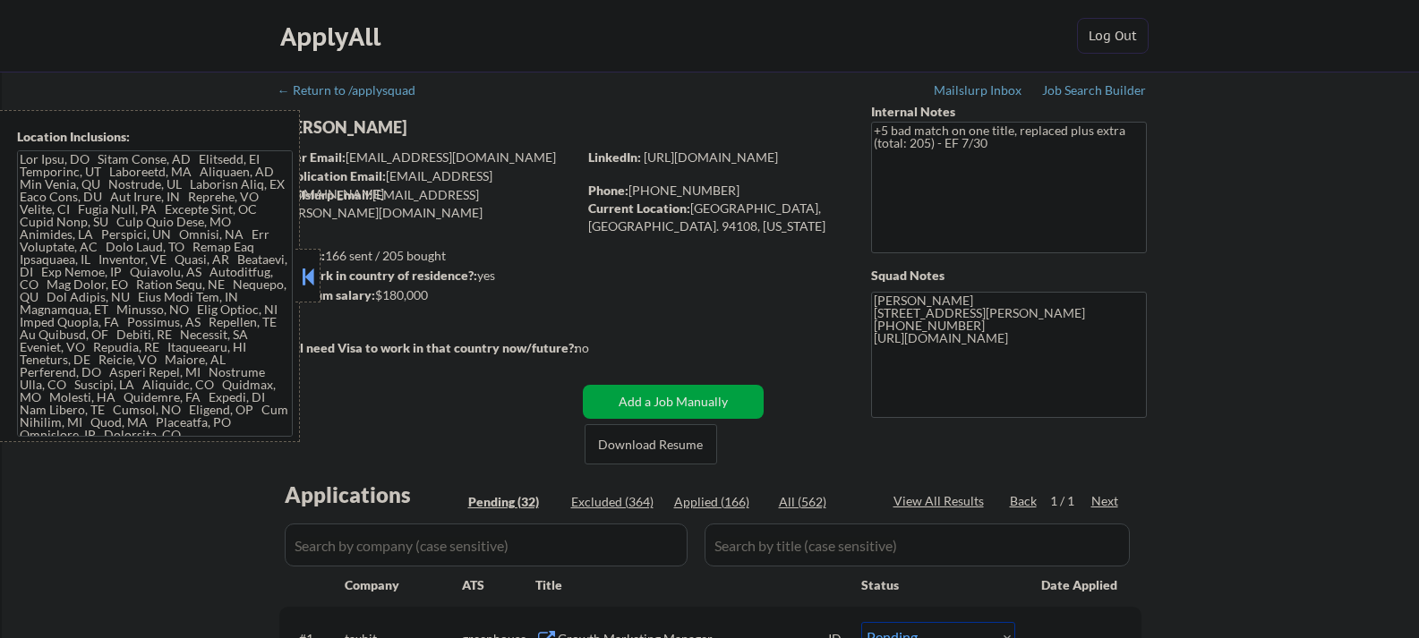
click at [313, 278] on button at bounding box center [308, 276] width 20 height 27
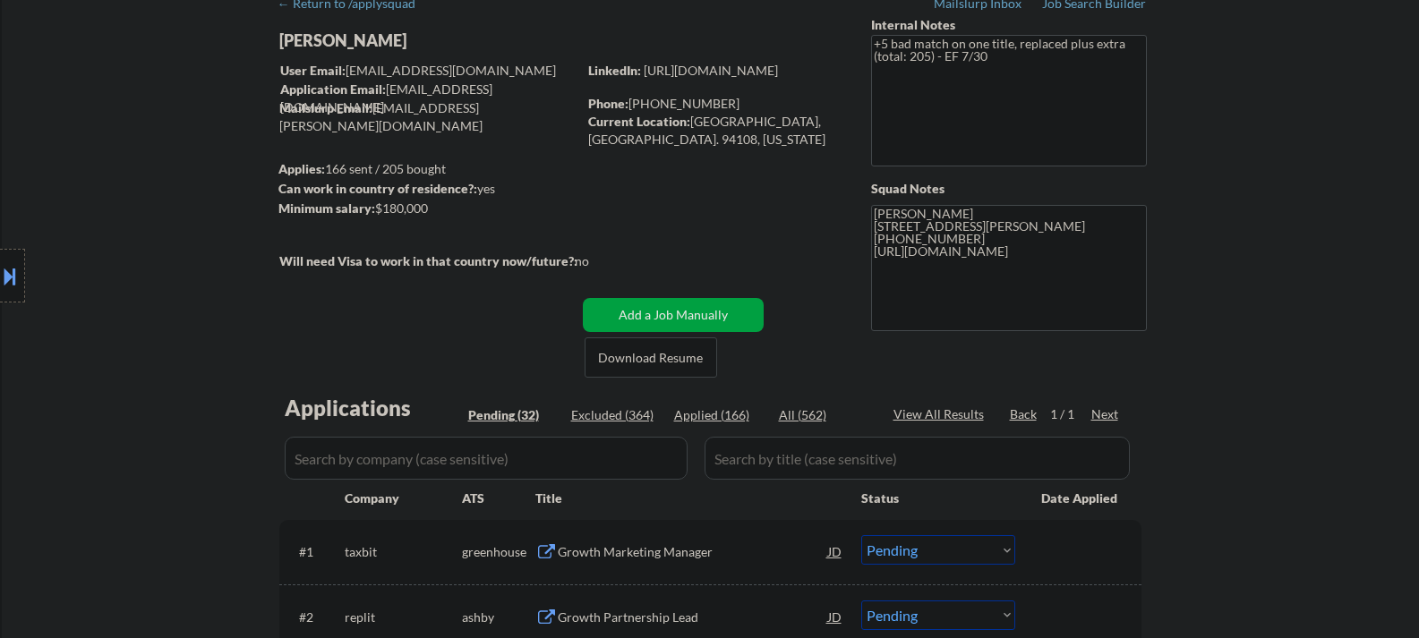
scroll to position [179, 0]
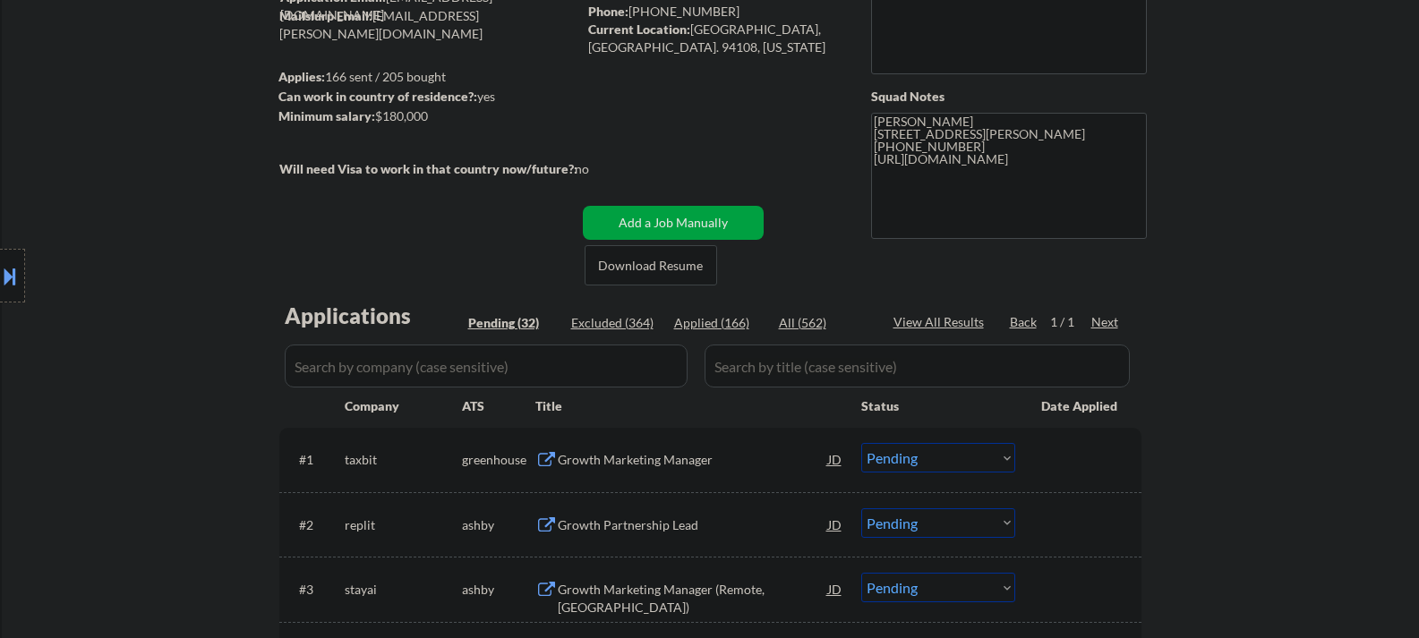
click at [578, 469] on div "Growth Marketing Manager" at bounding box center [693, 459] width 270 height 32
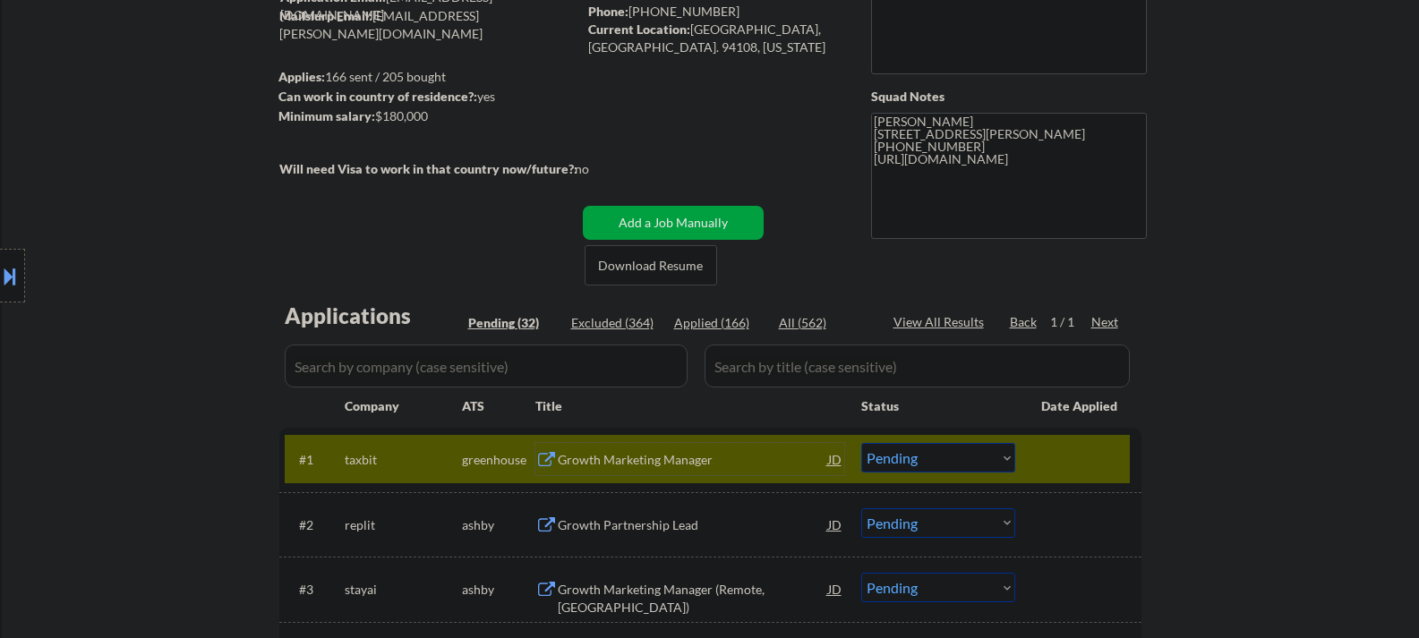
click at [921, 457] on select "Choose an option... Pending Applied Excluded (Questions) Excluded (Expired) Exc…" at bounding box center [938, 458] width 154 height 30
click at [861, 443] on select "Choose an option... Pending Applied Excluded (Questions) Excluded (Expired) Exc…" at bounding box center [938, 458] width 154 height 30
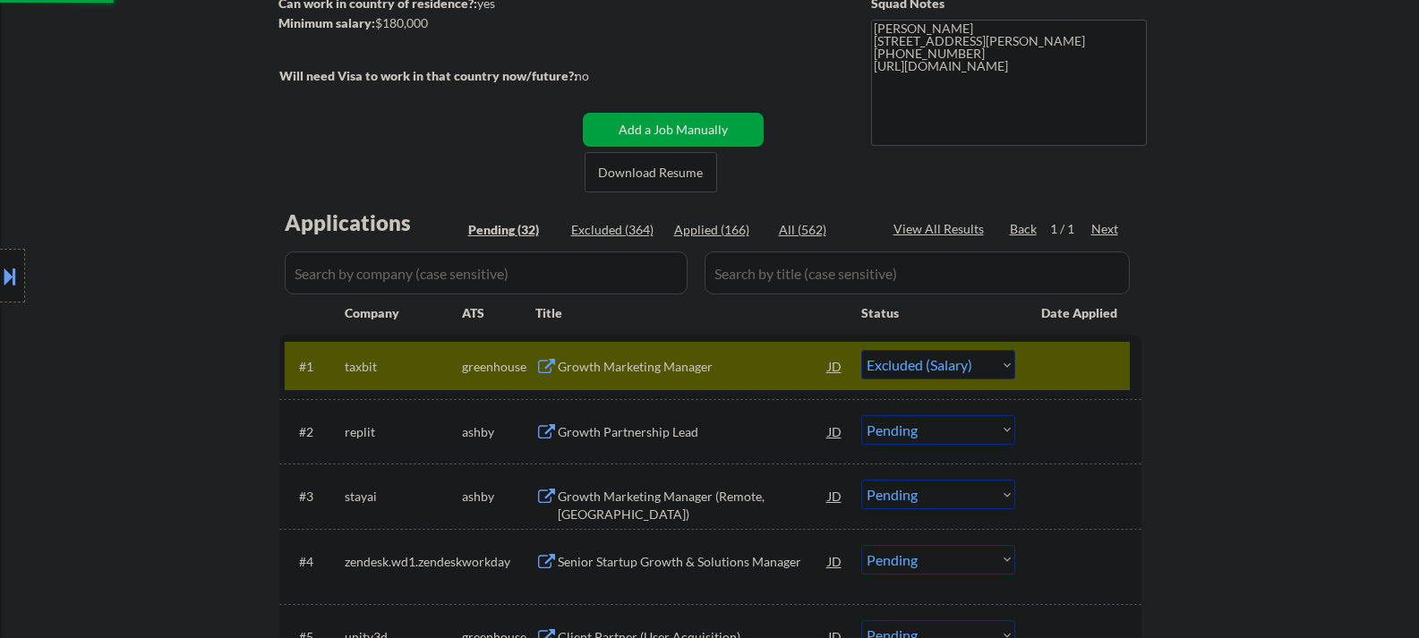
scroll to position [358, 0]
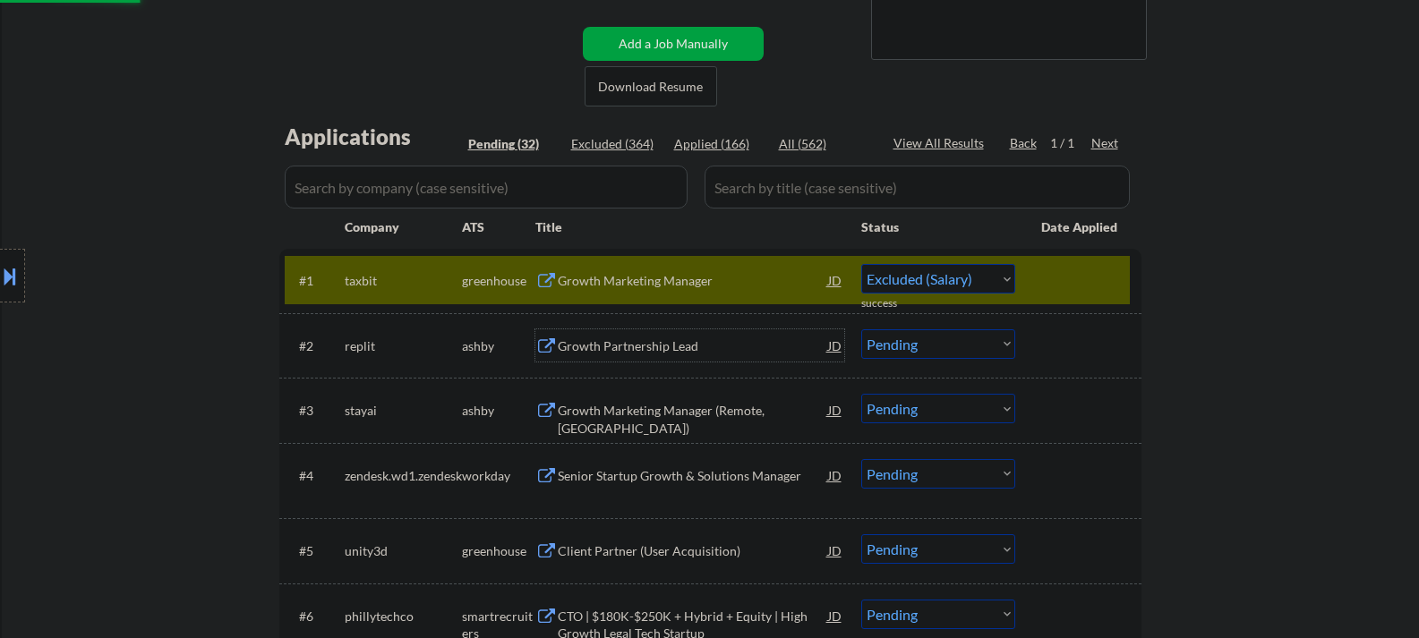
click at [580, 350] on div "Growth Partnership Lead" at bounding box center [693, 347] width 270 height 18
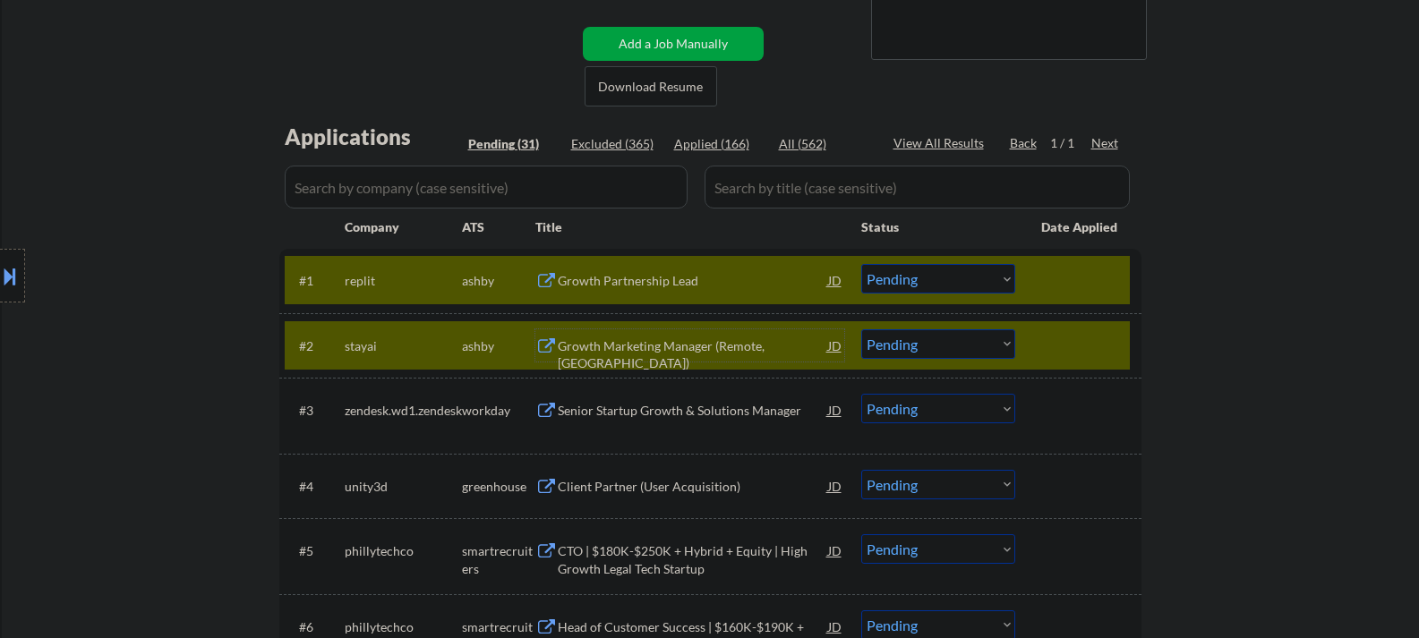
click at [1040, 362] on div "#2 stayai [PERSON_NAME] Growth Marketing Manager (Remote, [GEOGRAPHIC_DATA]) JD…" at bounding box center [707, 345] width 845 height 48
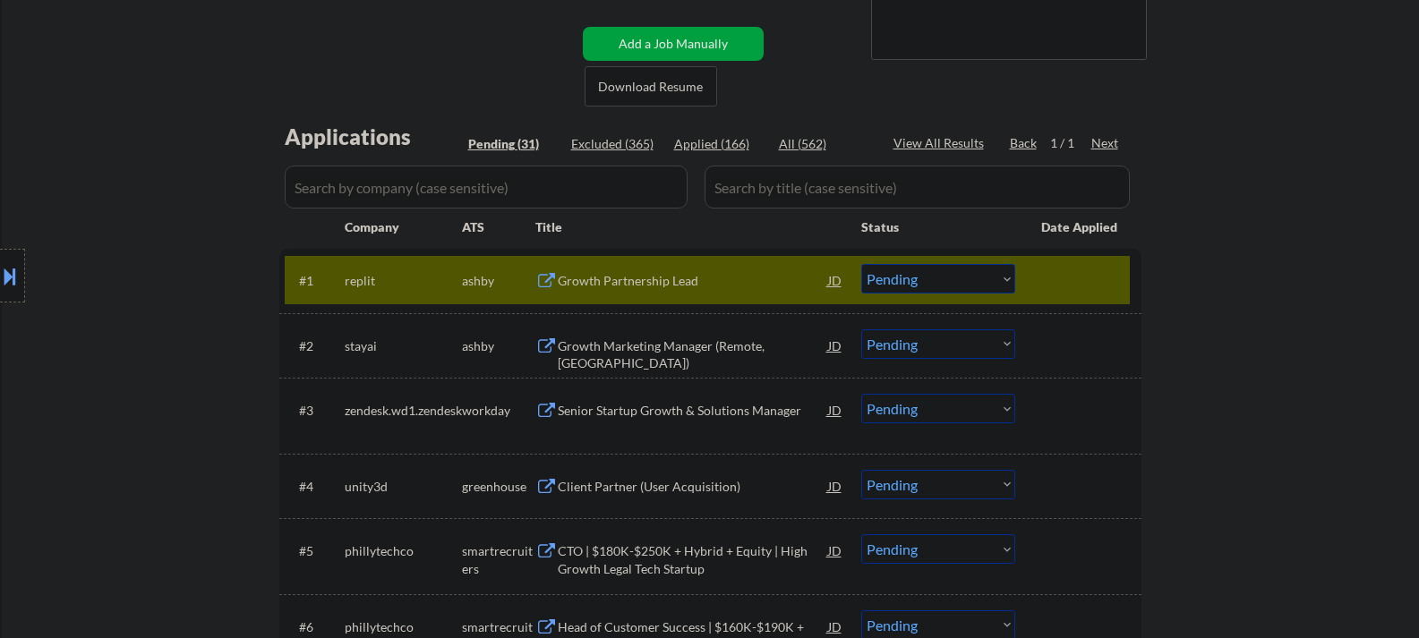
click at [920, 289] on select "Choose an option... Pending Applied Excluded (Questions) Excluded (Expired) Exc…" at bounding box center [938, 279] width 154 height 30
click at [861, 264] on select "Choose an option... Pending Applied Excluded (Questions) Excluded (Expired) Exc…" at bounding box center [938, 279] width 154 height 30
click at [613, 343] on div "Growth Marketing Manager (Remote, USA)" at bounding box center [693, 355] width 270 height 35
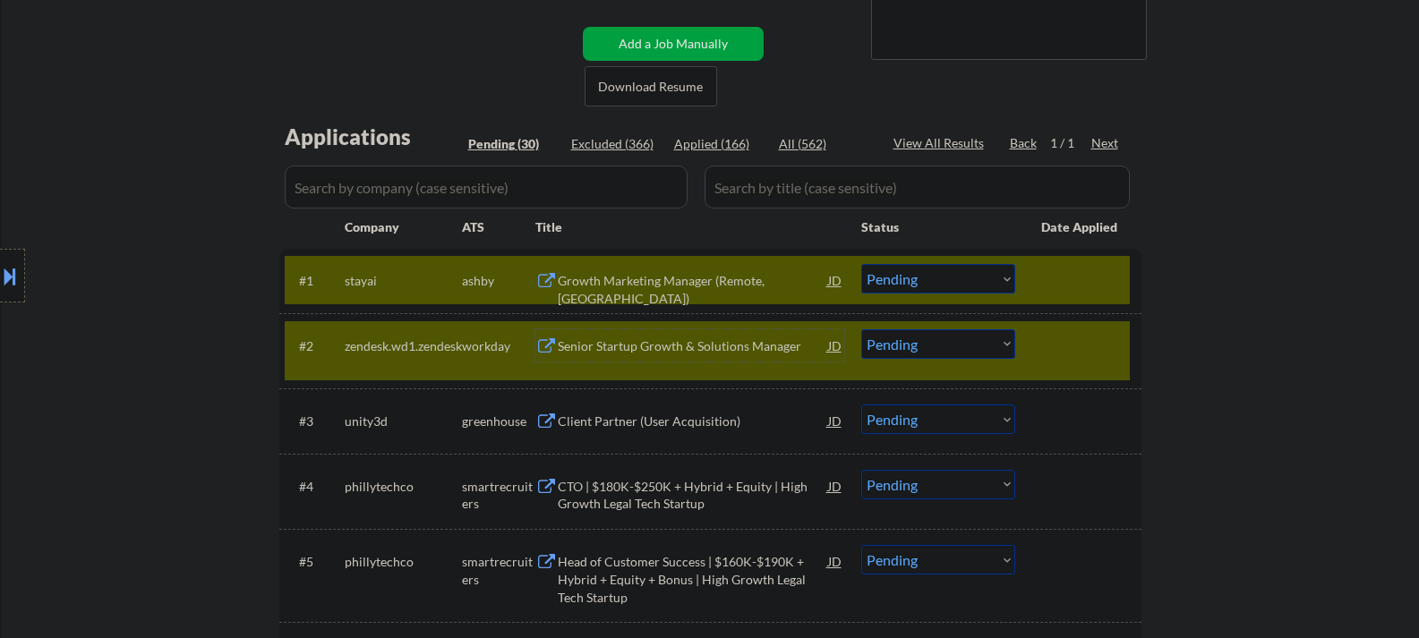
click at [1062, 363] on div "#2 zendesk.wd1.zendesk workday Senior Startup Growth & Solutions Manager JD Cho…" at bounding box center [707, 350] width 845 height 59
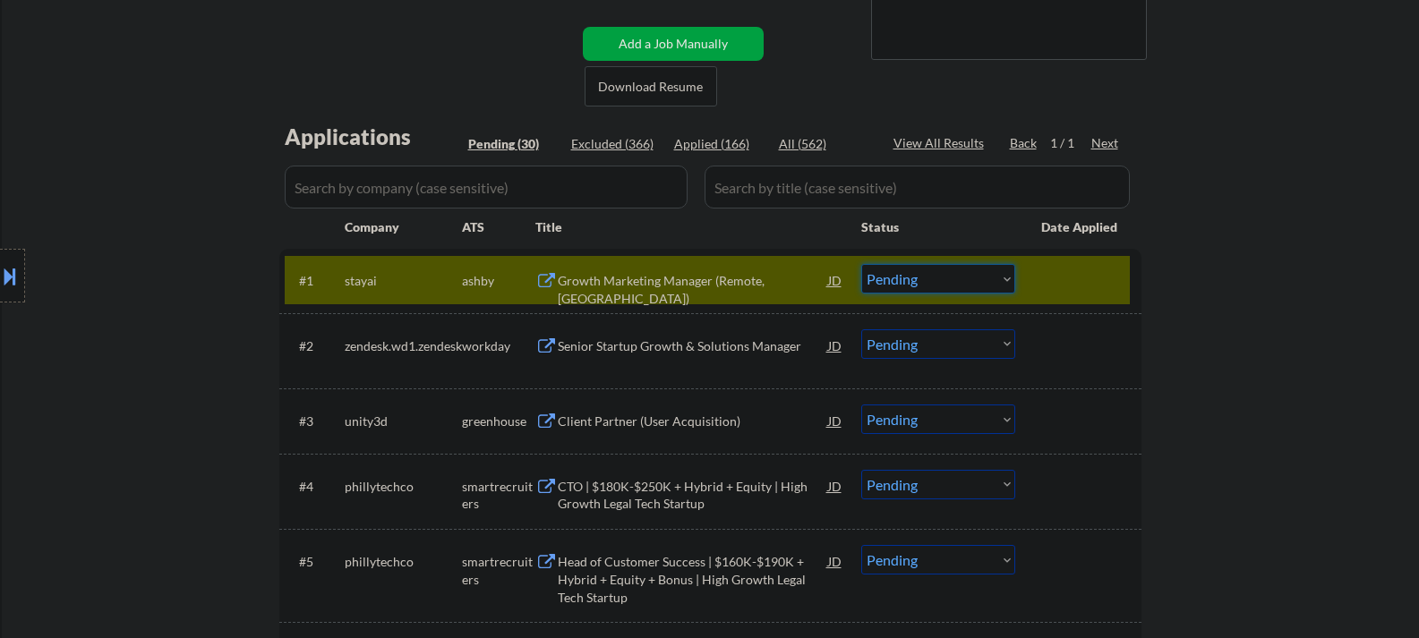
click at [920, 283] on select "Choose an option... Pending Applied Excluded (Questions) Excluded (Expired) Exc…" at bounding box center [938, 279] width 154 height 30
click at [861, 264] on select "Choose an option... Pending Applied Excluded (Questions) Excluded (Expired) Exc…" at bounding box center [938, 279] width 154 height 30
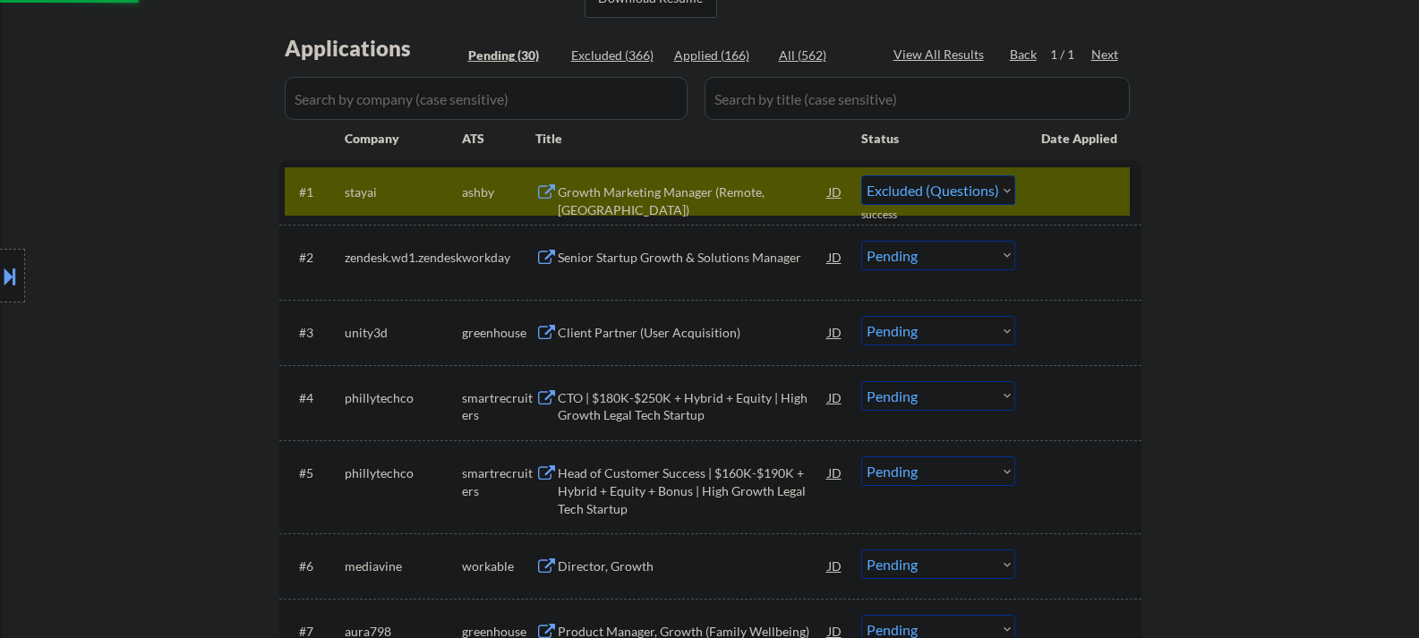
select select ""pending""
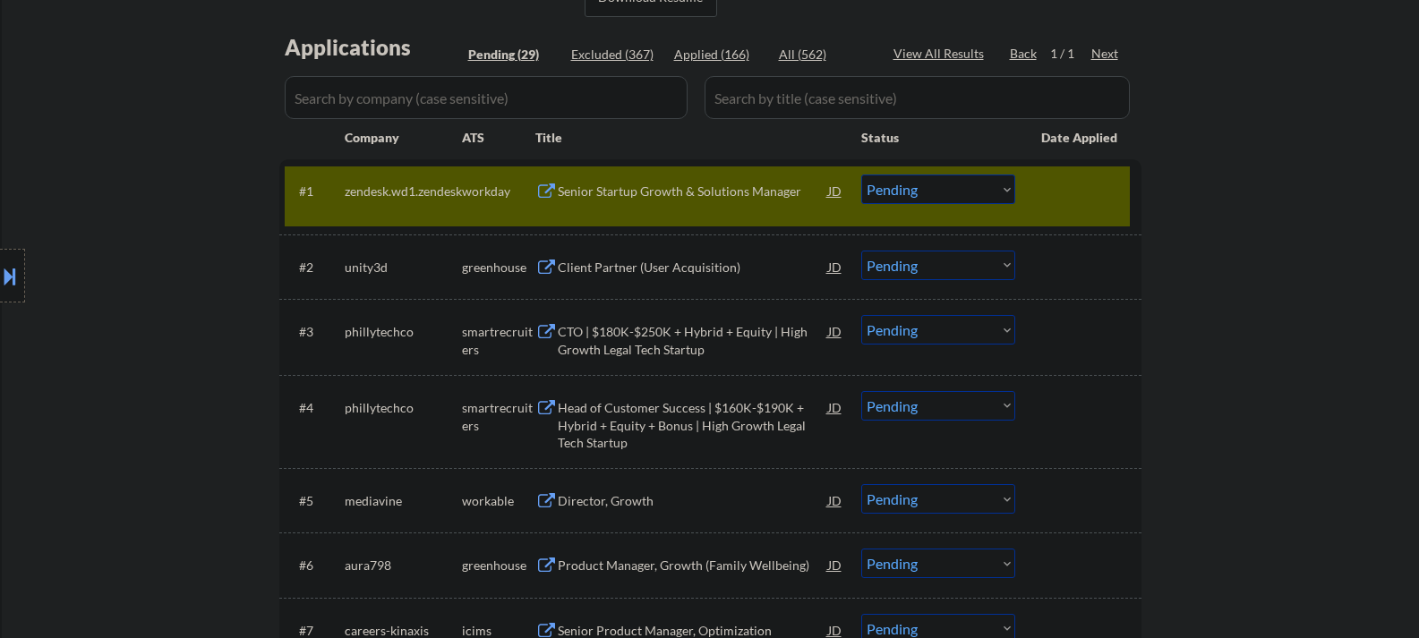
click at [1075, 199] on div at bounding box center [1080, 191] width 79 height 32
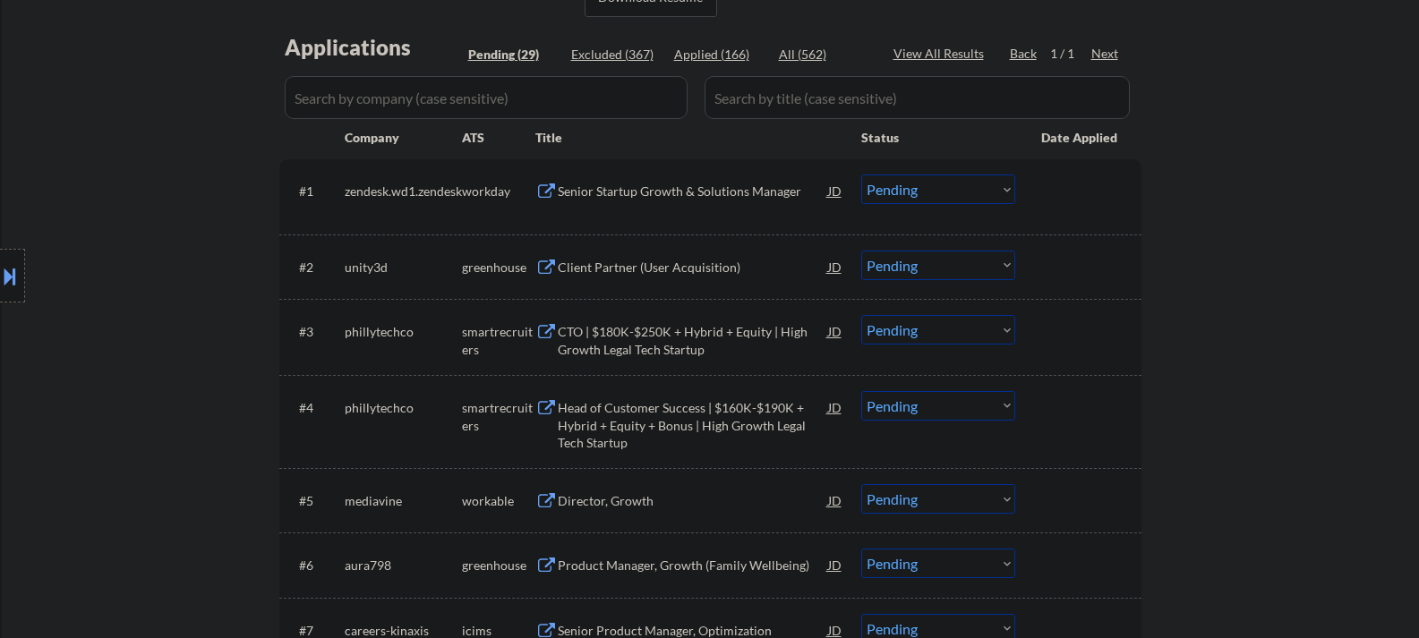
click at [672, 271] on div "Client Partner (User Acquisition)" at bounding box center [693, 268] width 270 height 18
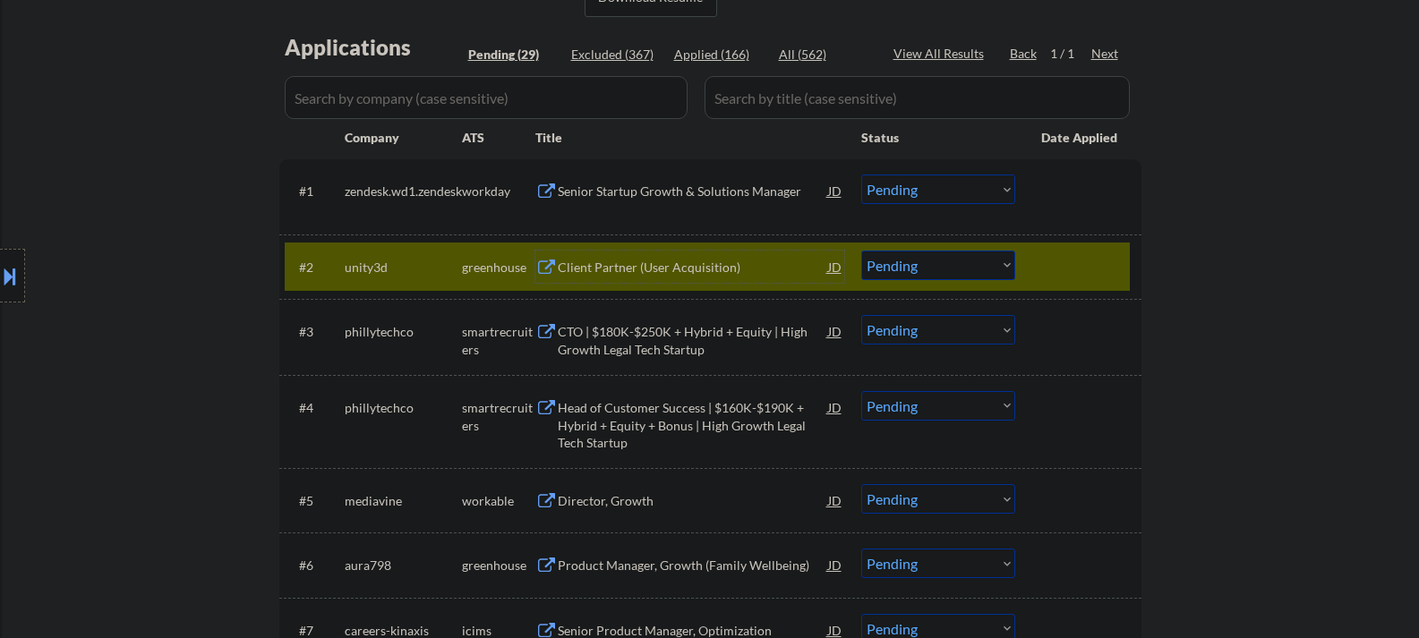
click at [956, 260] on select "Choose an option... Pending Applied Excluded (Questions) Excluded (Expired) Exc…" at bounding box center [938, 266] width 154 height 30
click at [861, 251] on select "Choose an option... Pending Applied Excluded (Questions) Excluded (Expired) Exc…" at bounding box center [938, 266] width 154 height 30
click at [642, 350] on div "CTO | $180K-$250K + Hybrid + Equity | High Growth Legal Tech Startup" at bounding box center [693, 340] width 270 height 35
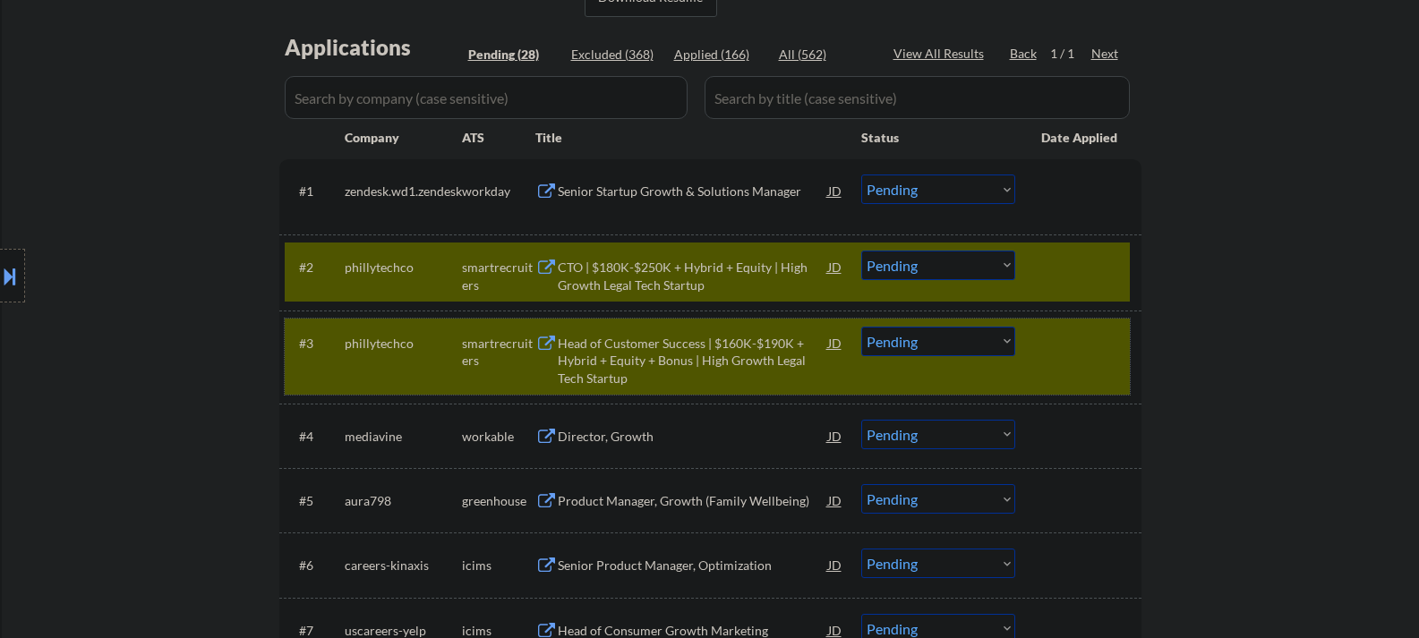
click at [1090, 348] on div at bounding box center [1080, 343] width 79 height 32
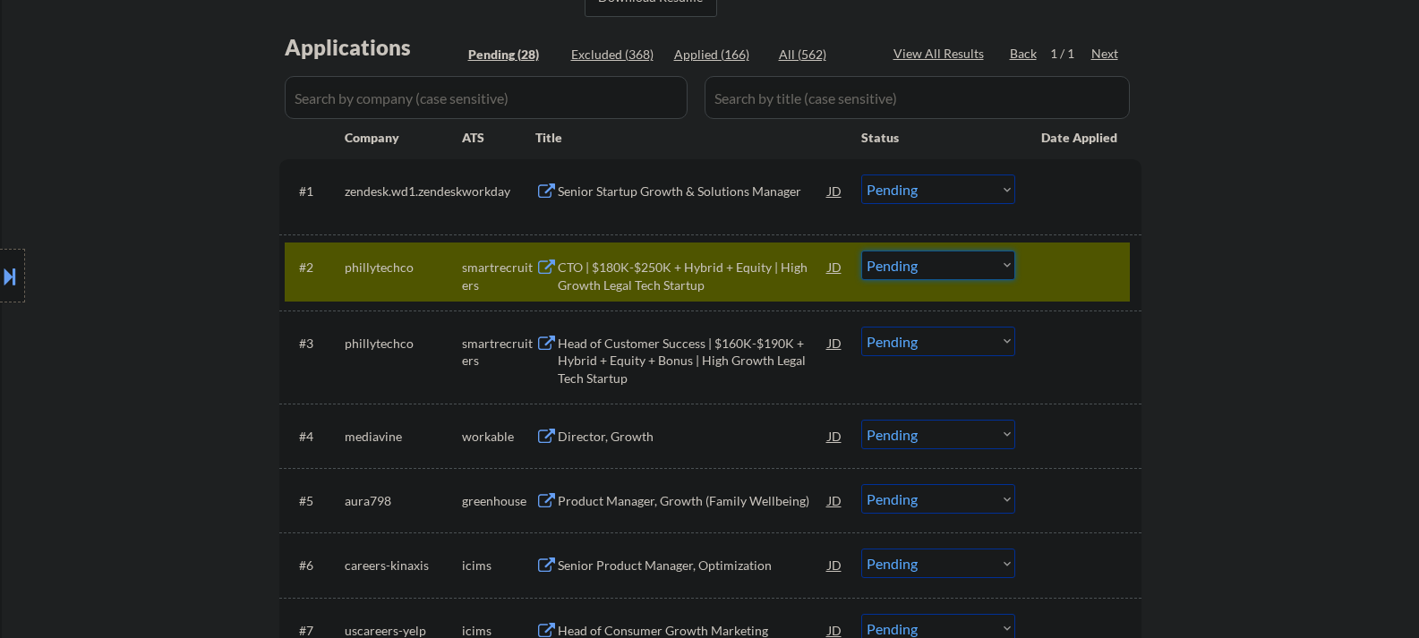
click at [934, 264] on select "Choose an option... Pending Applied Excluded (Questions) Excluded (Expired) Exc…" at bounding box center [938, 266] width 154 height 30
click at [861, 251] on select "Choose an option... Pending Applied Excluded (Questions) Excluded (Expired) Exc…" at bounding box center [938, 266] width 154 height 30
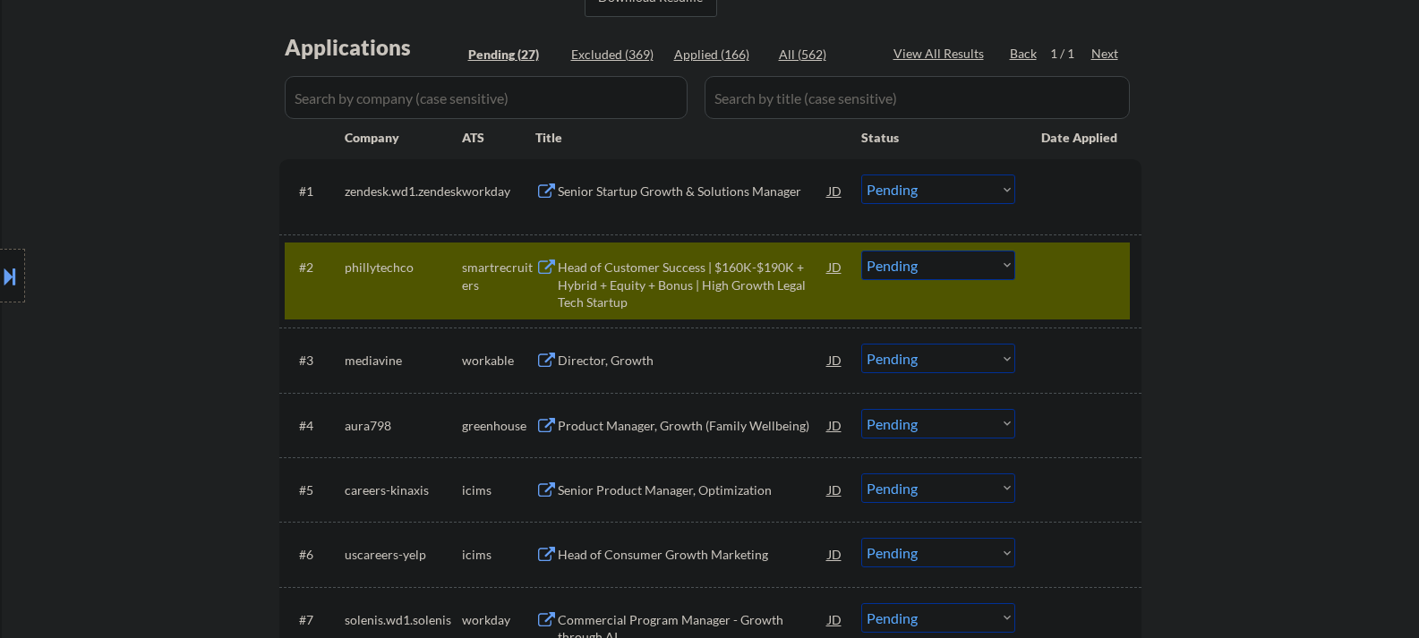
click at [642, 293] on div "Head of Customer Success | $160K-$190K + Hybrid + Equity + Bonus | High Growth …" at bounding box center [693, 285] width 270 height 53
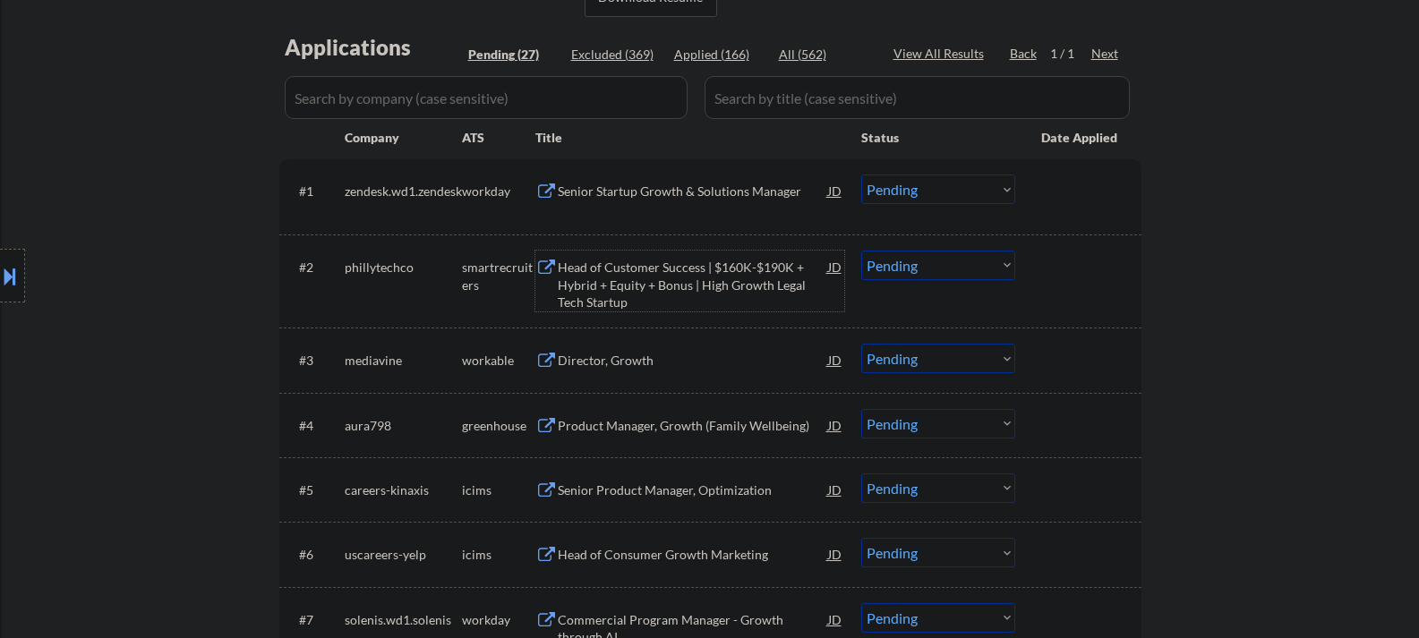
click at [939, 275] on select "Choose an option... Pending Applied Excluded (Questions) Excluded (Expired) Exc…" at bounding box center [938, 266] width 154 height 30
click at [861, 251] on select "Choose an option... Pending Applied Excluded (Questions) Excluded (Expired) Exc…" at bounding box center [938, 266] width 154 height 30
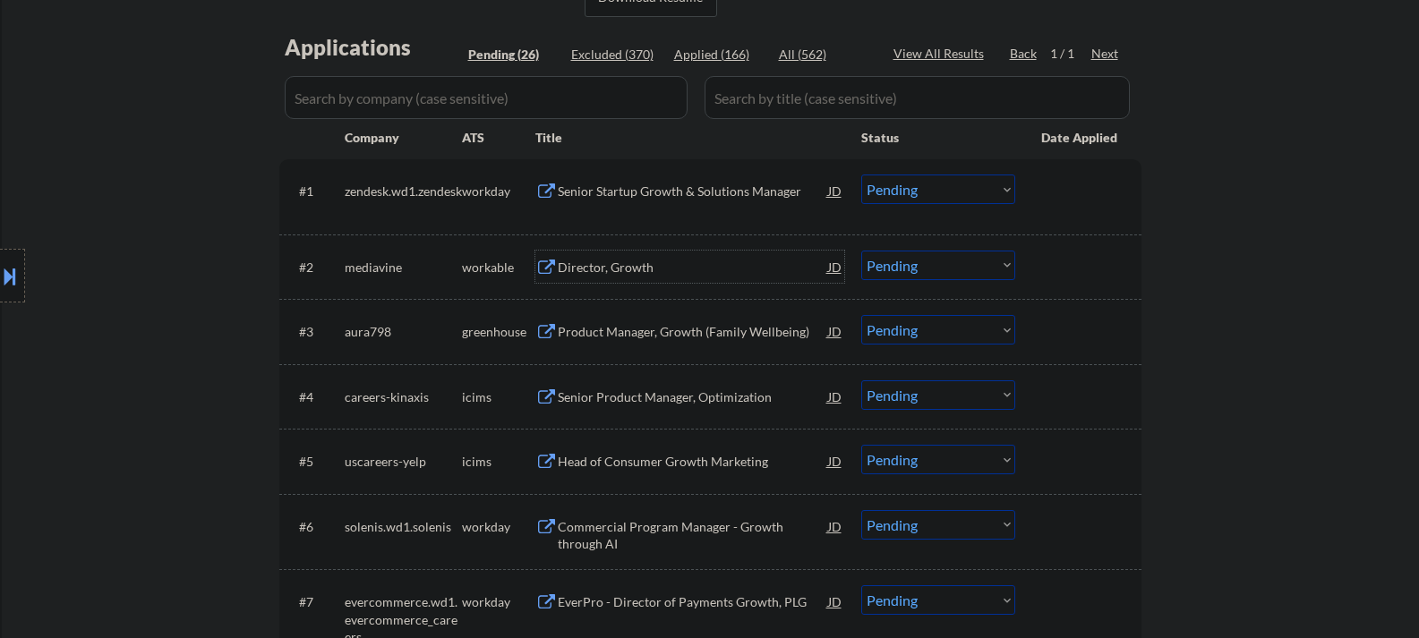
click at [612, 280] on div "Director, Growth" at bounding box center [693, 267] width 270 height 32
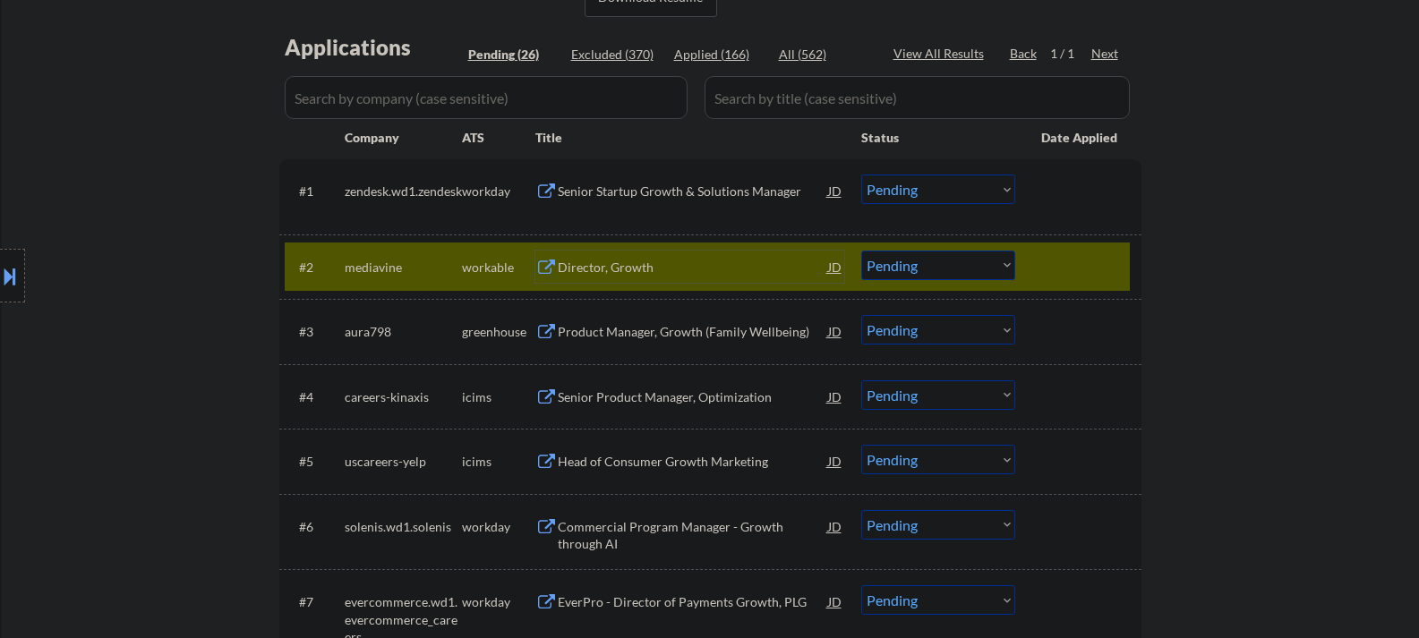
click at [945, 270] on select "Choose an option... Pending Applied Excluded (Questions) Excluded (Expired) Exc…" at bounding box center [938, 266] width 154 height 30
click at [861, 251] on select "Choose an option... Pending Applied Excluded (Questions) Excluded (Expired) Exc…" at bounding box center [938, 266] width 154 height 30
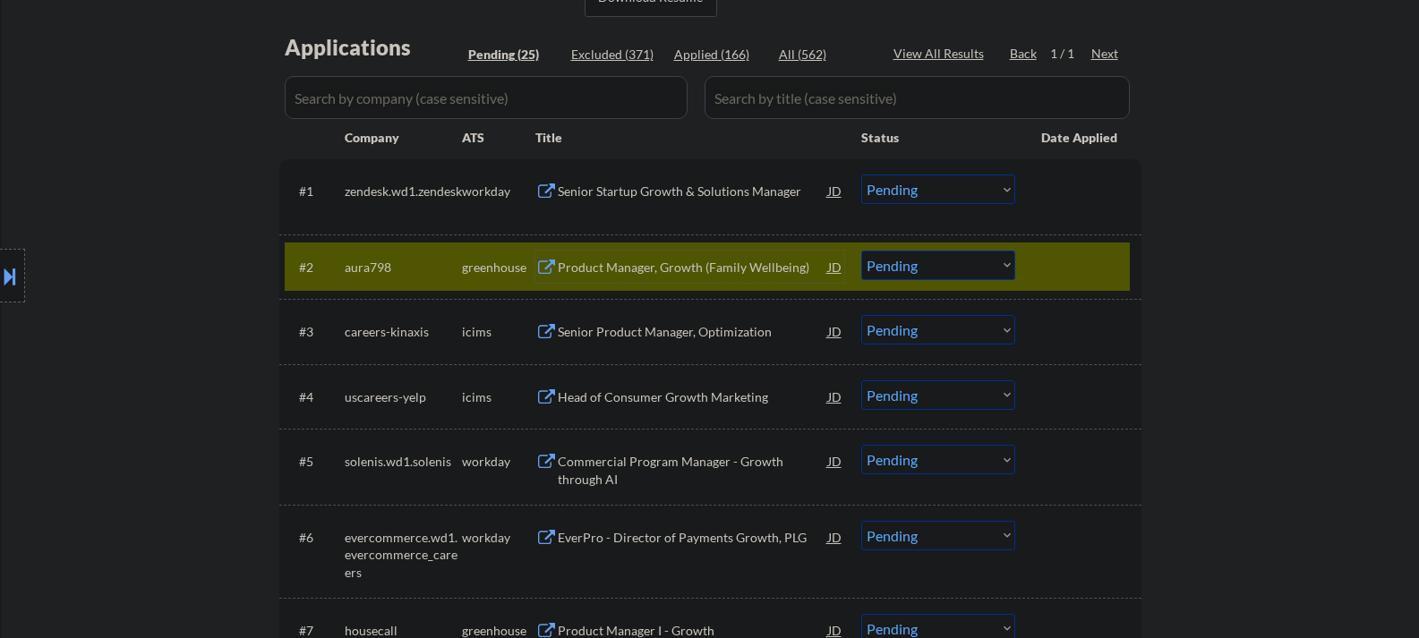
click at [615, 270] on div "Product Manager, Growth (Family Wellbeing)" at bounding box center [693, 268] width 270 height 18
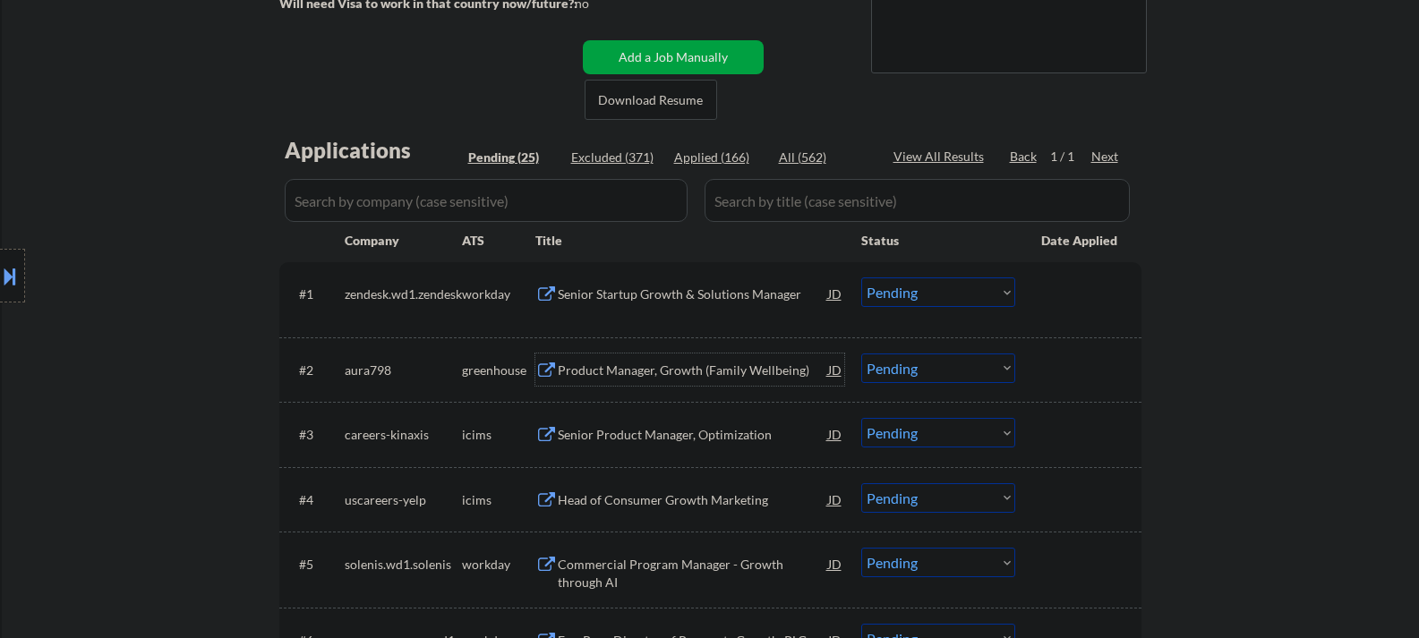
scroll to position [90, 0]
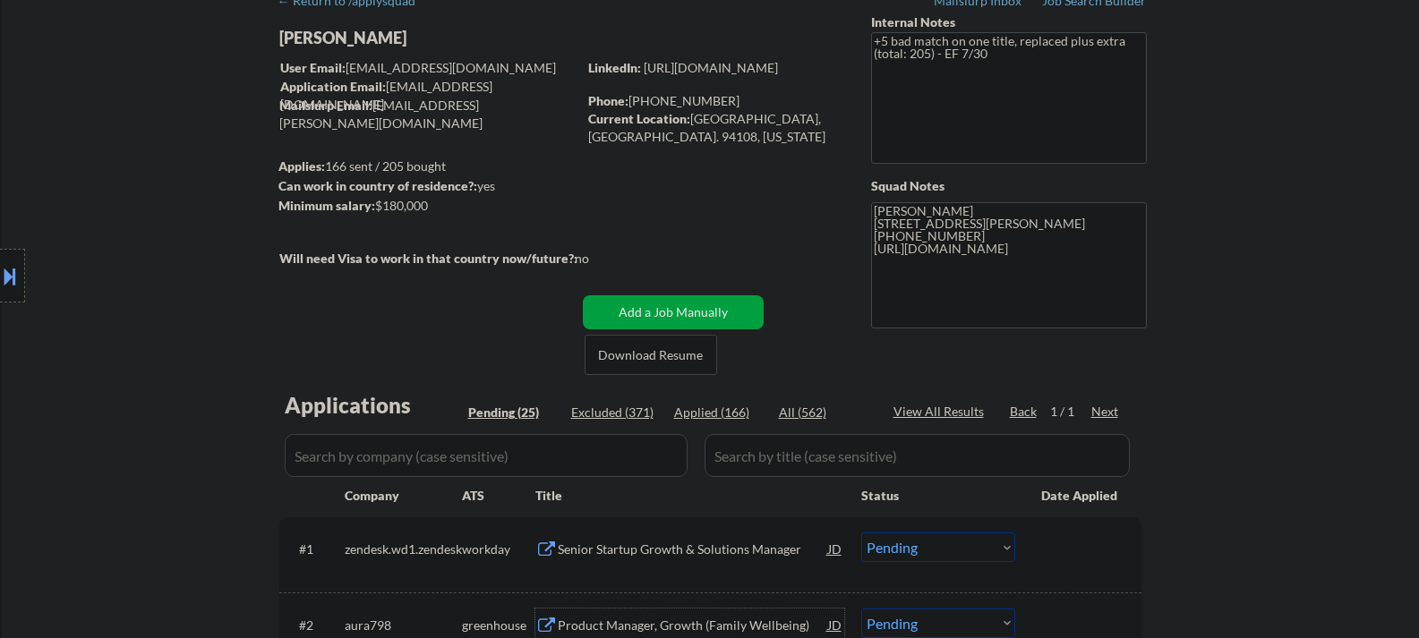
click at [393, 199] on div "Minimum salary: $180,000" at bounding box center [427, 206] width 298 height 18
click at [391, 202] on div "Minimum salary: $180,000" at bounding box center [427, 206] width 298 height 18
drag, startPoint x: 379, startPoint y: 204, endPoint x: 442, endPoint y: 215, distance: 64.5
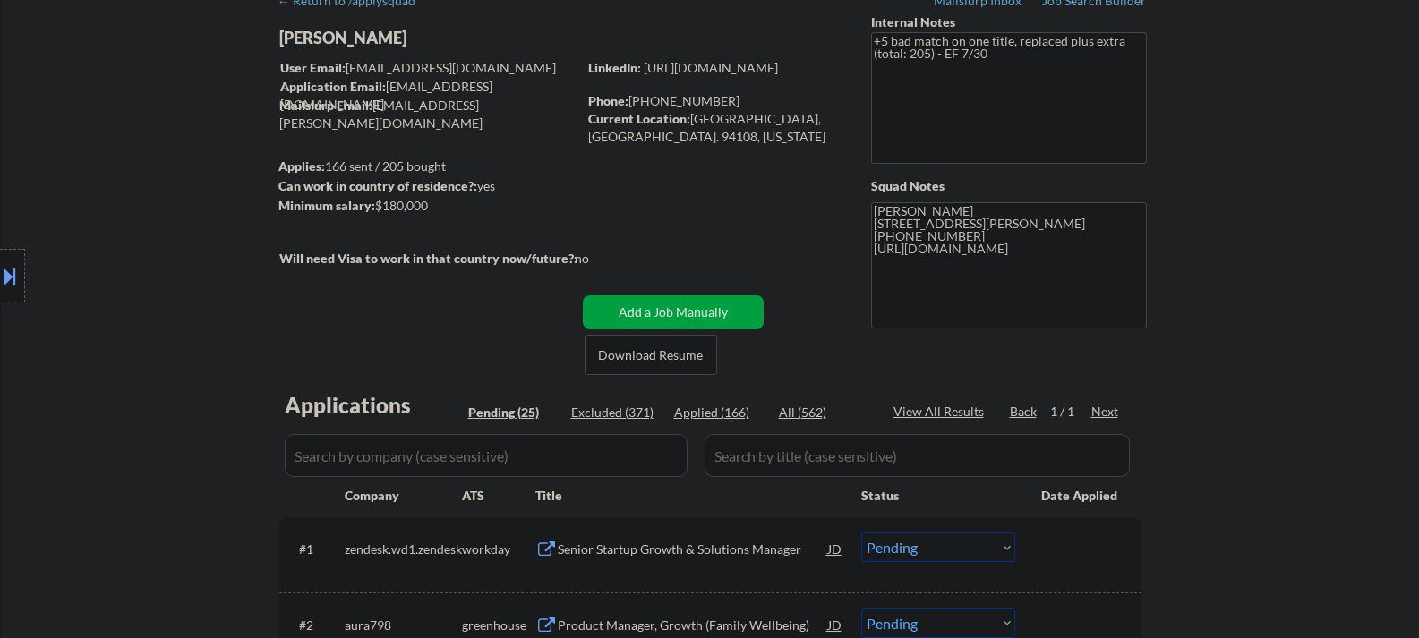
click at [442, 215] on div "Minimum salary: $180,000" at bounding box center [427, 206] width 298 height 19
copy div "$180,000"
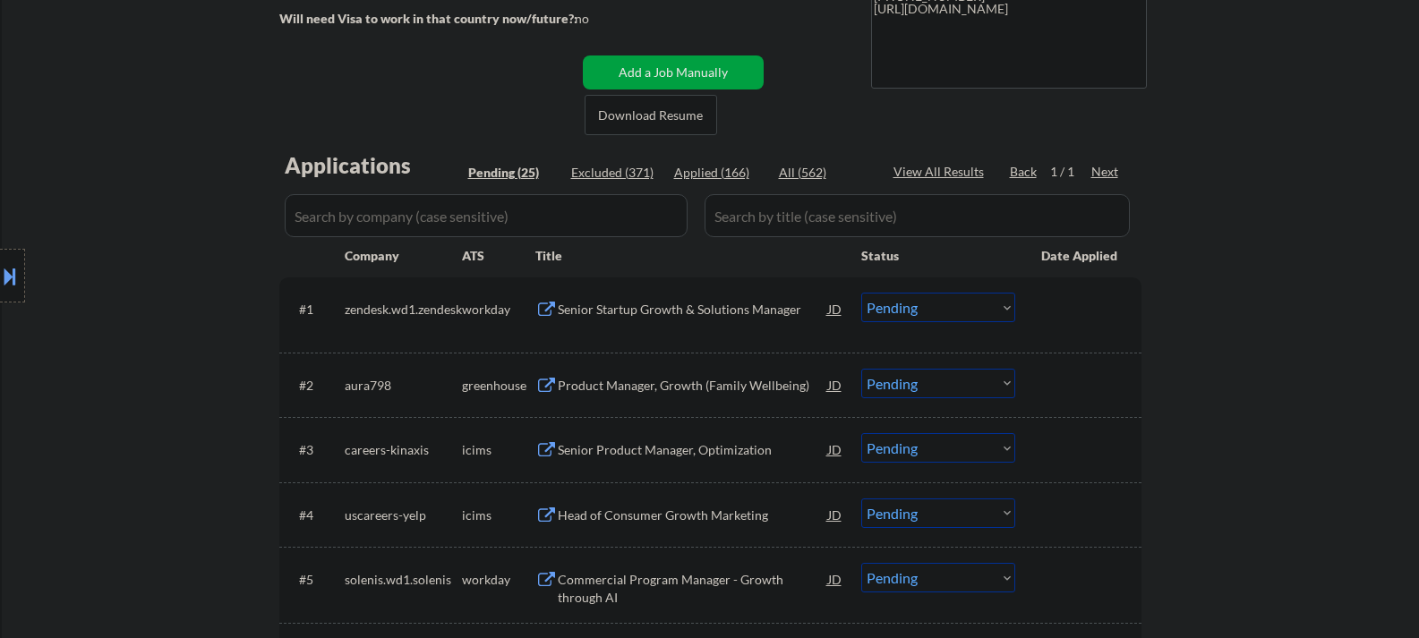
scroll to position [358, 0]
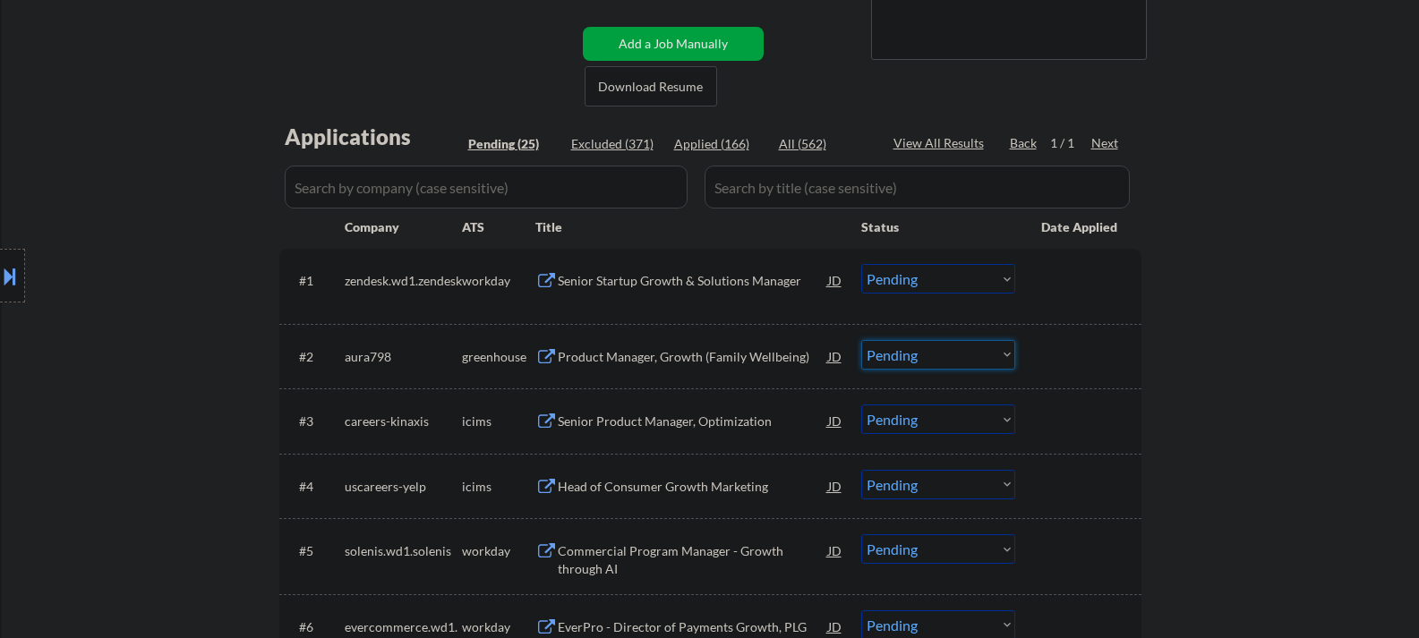
click at [947, 341] on select "Choose an option... Pending Applied Excluded (Questions) Excluded (Expired) Exc…" at bounding box center [938, 355] width 154 height 30
click at [861, 340] on select "Choose an option... Pending Applied Excluded (Questions) Excluded (Expired) Exc…" at bounding box center [938, 355] width 154 height 30
select select ""pending""
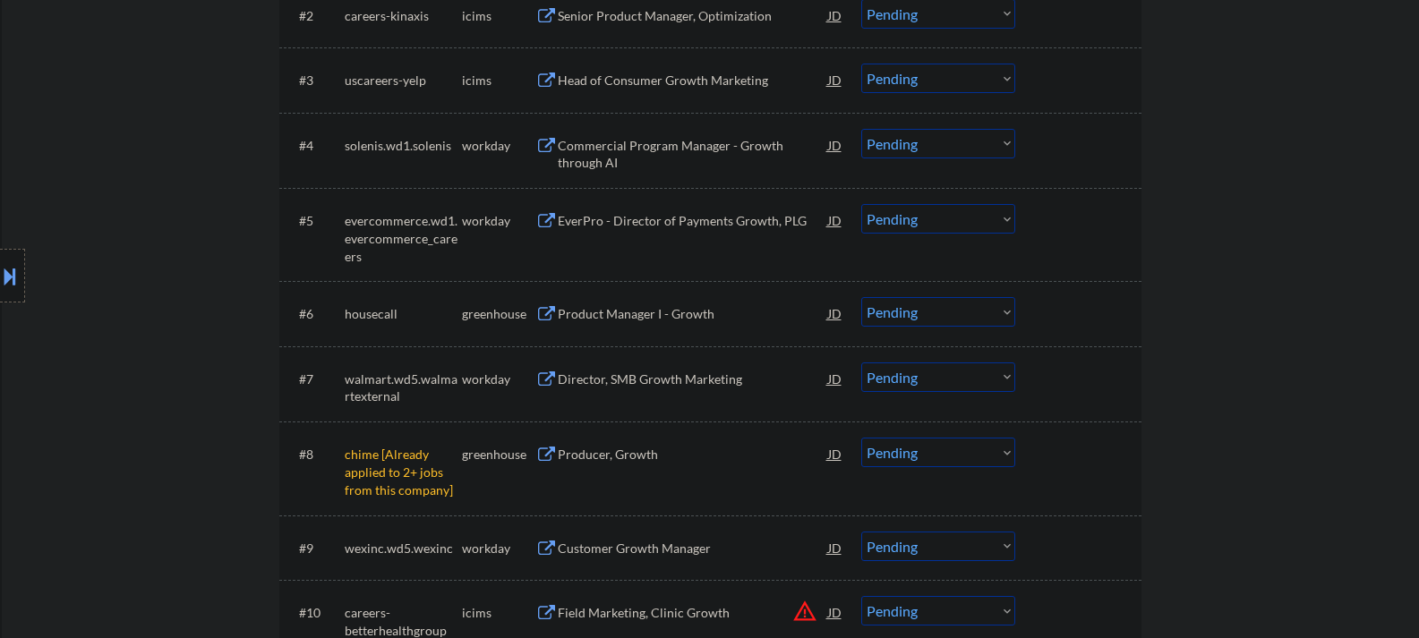
scroll to position [716, 0]
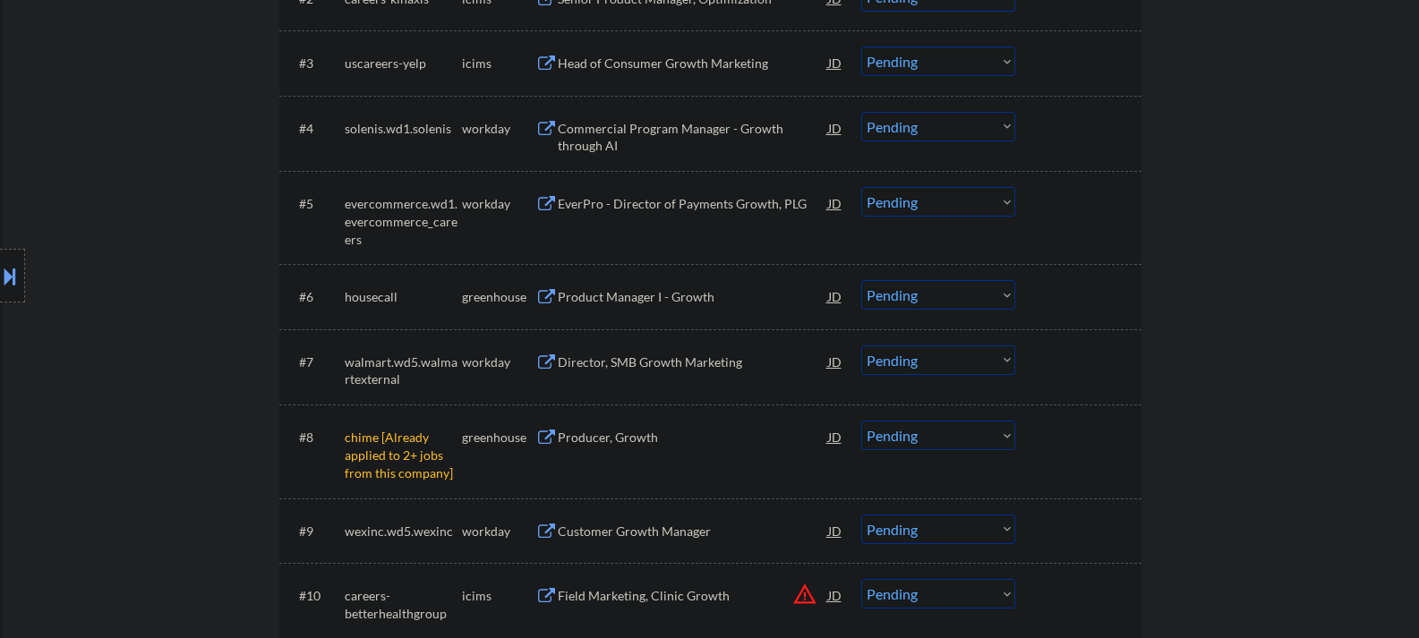
click at [989, 445] on select "Choose an option... Pending Applied Excluded (Questions) Excluded (Expired) Exc…" at bounding box center [938, 436] width 154 height 30
click at [861, 421] on select "Choose an option... Pending Applied Excluded (Questions) Excluded (Expired) Exc…" at bounding box center [938, 436] width 154 height 30
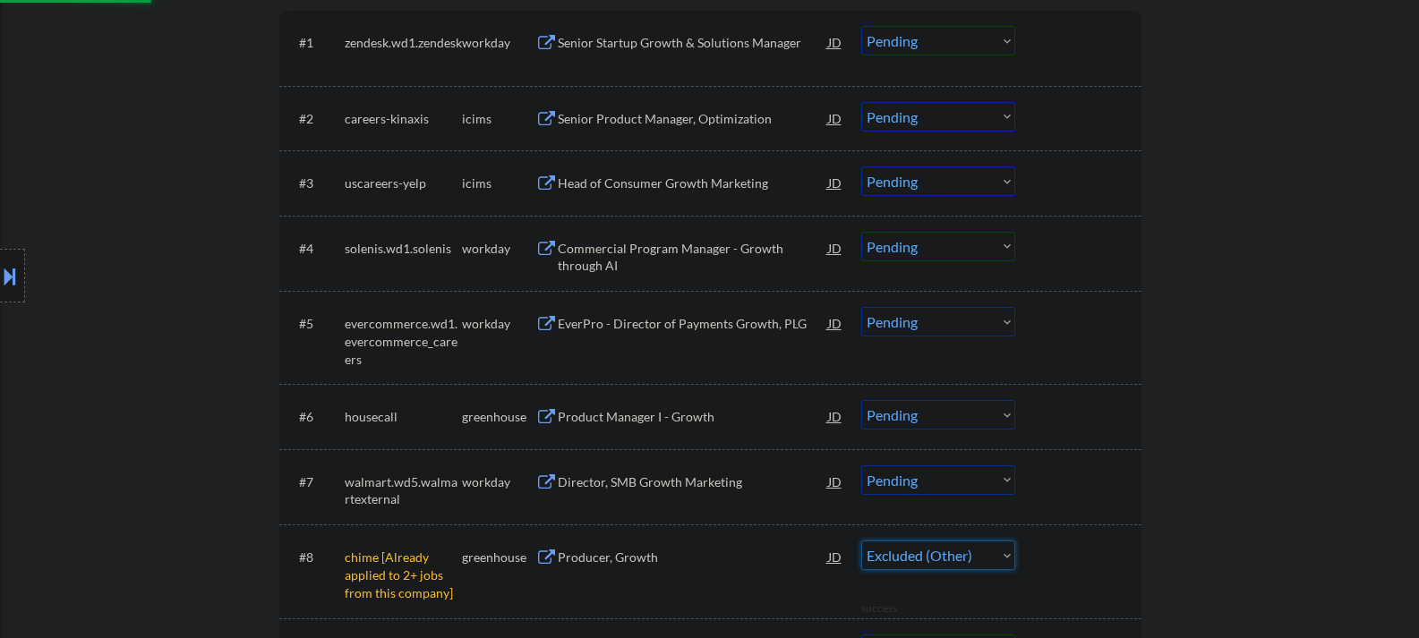
scroll to position [627, 0]
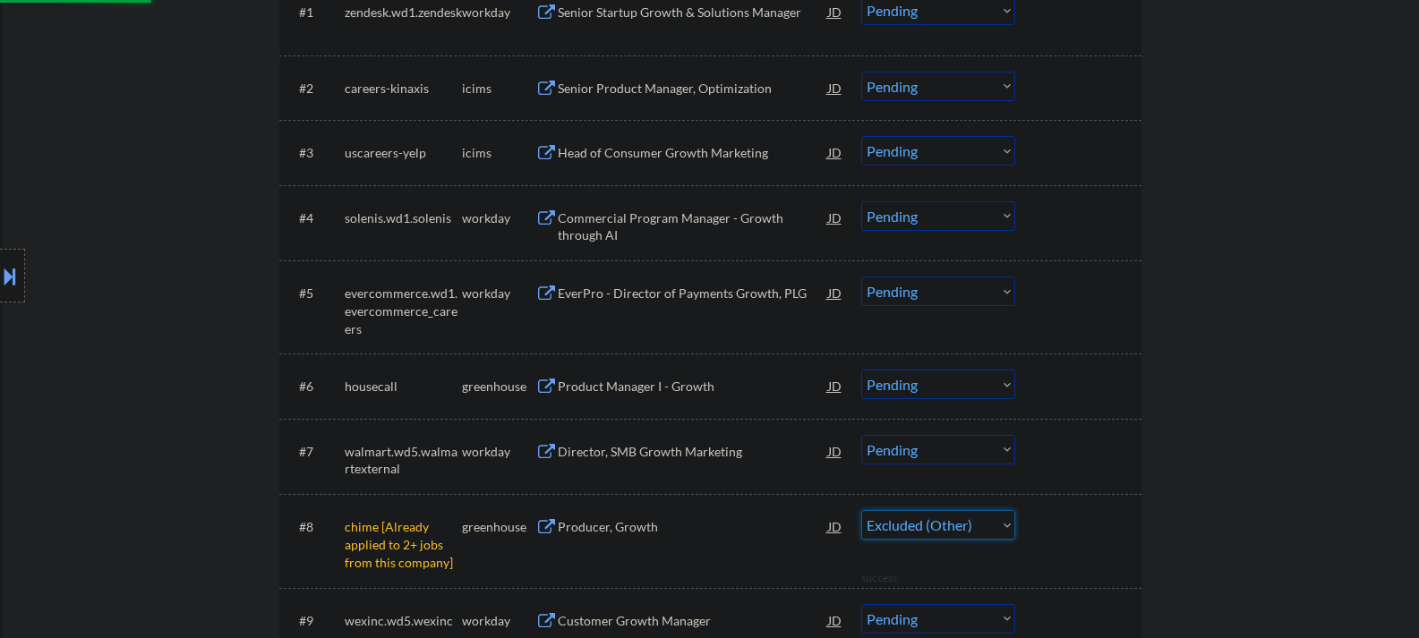
select select ""pending""
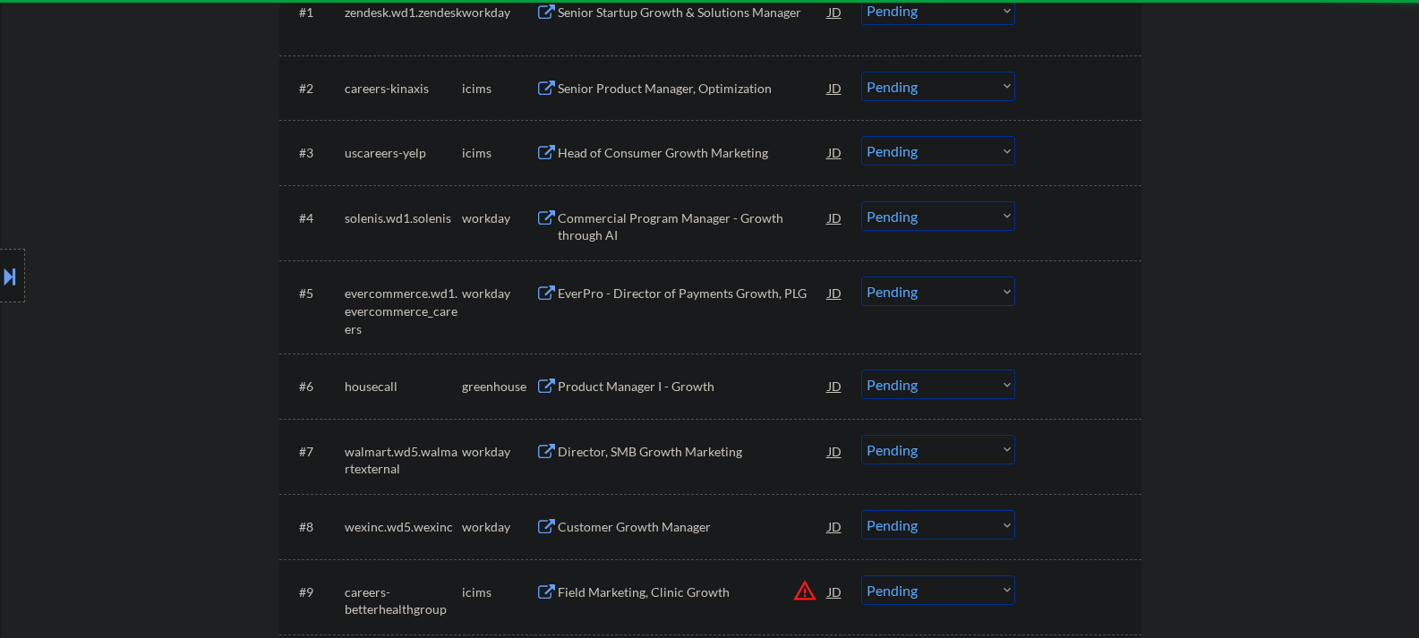
click at [585, 396] on div "Product Manager I - Growth" at bounding box center [693, 387] width 270 height 18
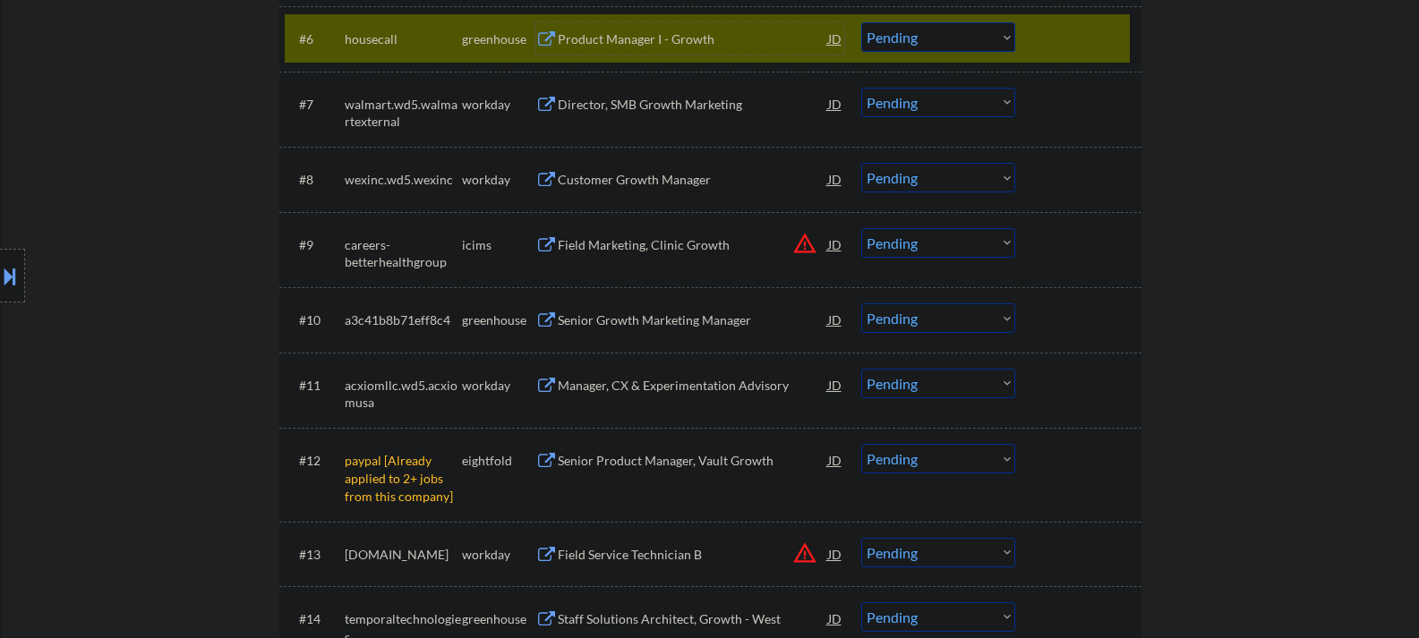
scroll to position [1074, 0]
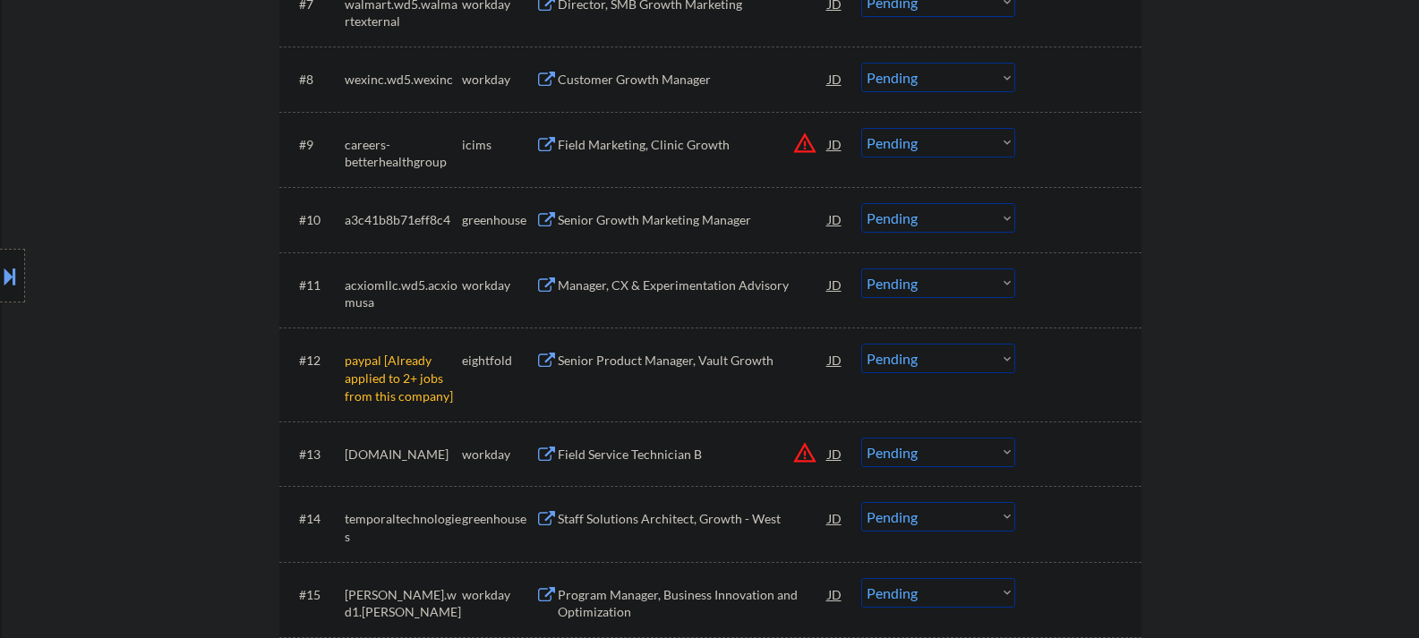
click at [918, 357] on select "Choose an option... Pending Applied Excluded (Questions) Excluded (Expired) Exc…" at bounding box center [938, 359] width 154 height 30
click at [861, 344] on select "Choose an option... Pending Applied Excluded (Questions) Excluded (Expired) Exc…" at bounding box center [938, 359] width 154 height 30
click at [592, 219] on div "Senior Growth Marketing Manager" at bounding box center [693, 220] width 270 height 18
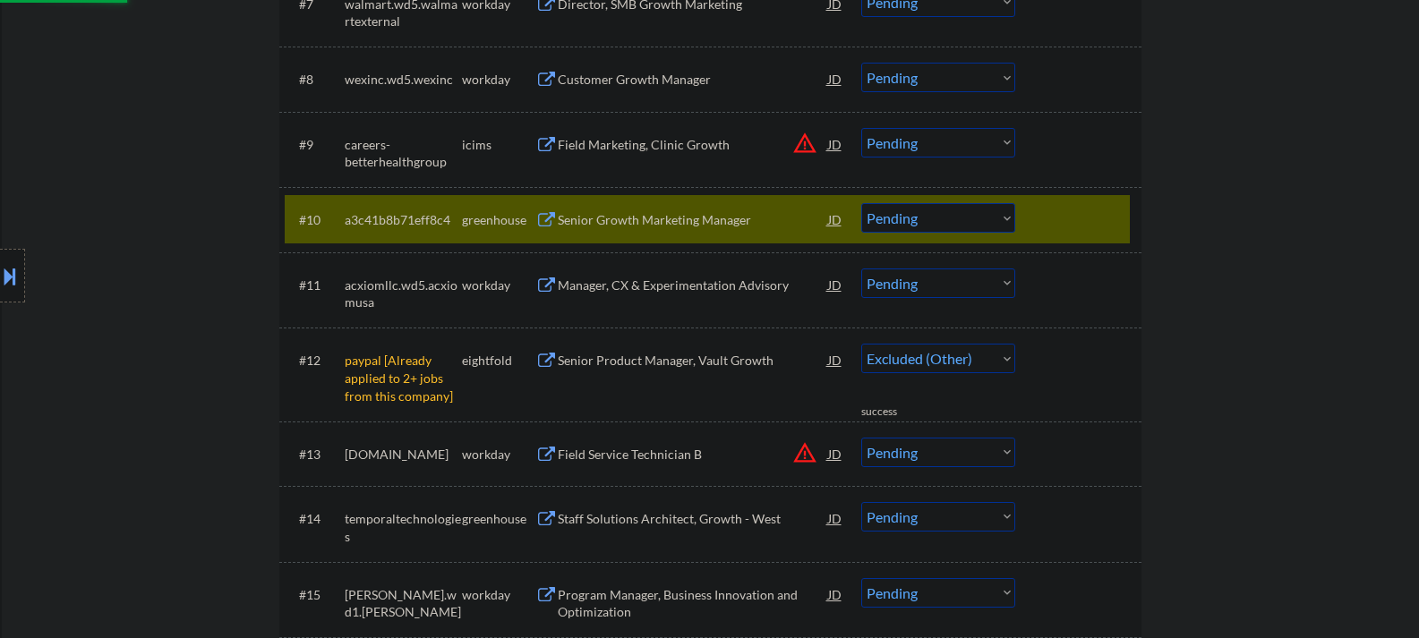
select select ""pending""
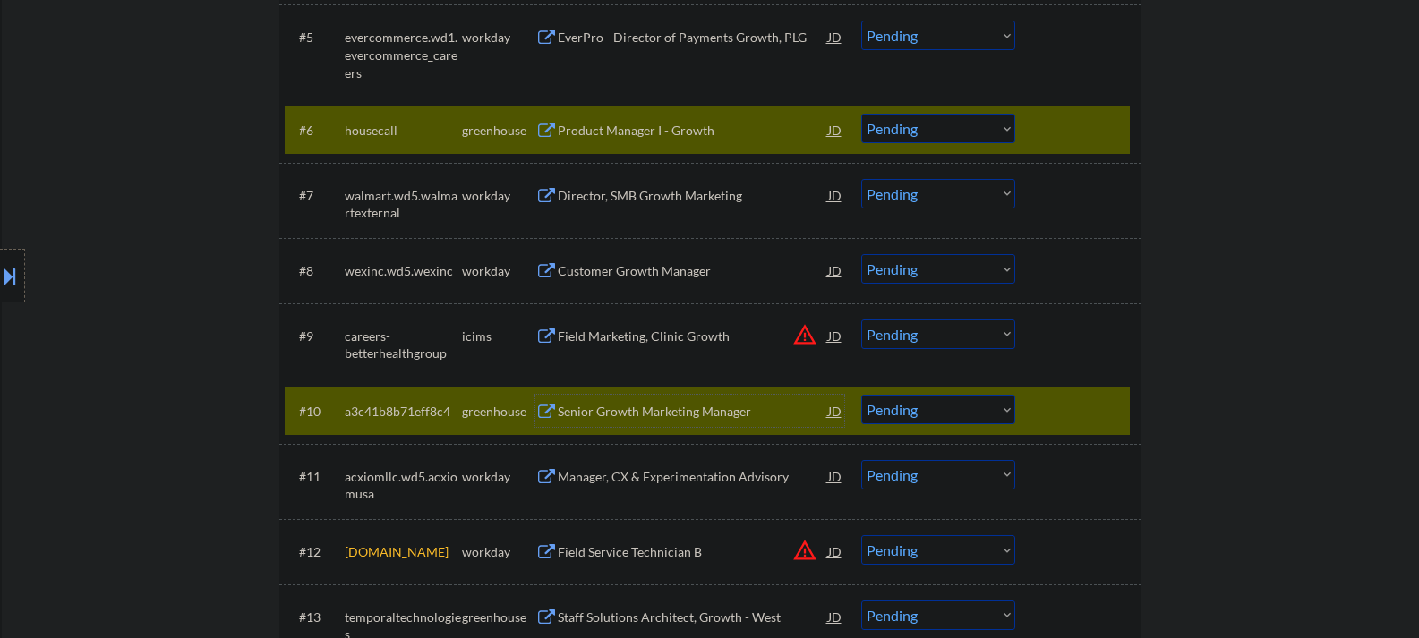
scroll to position [806, 0]
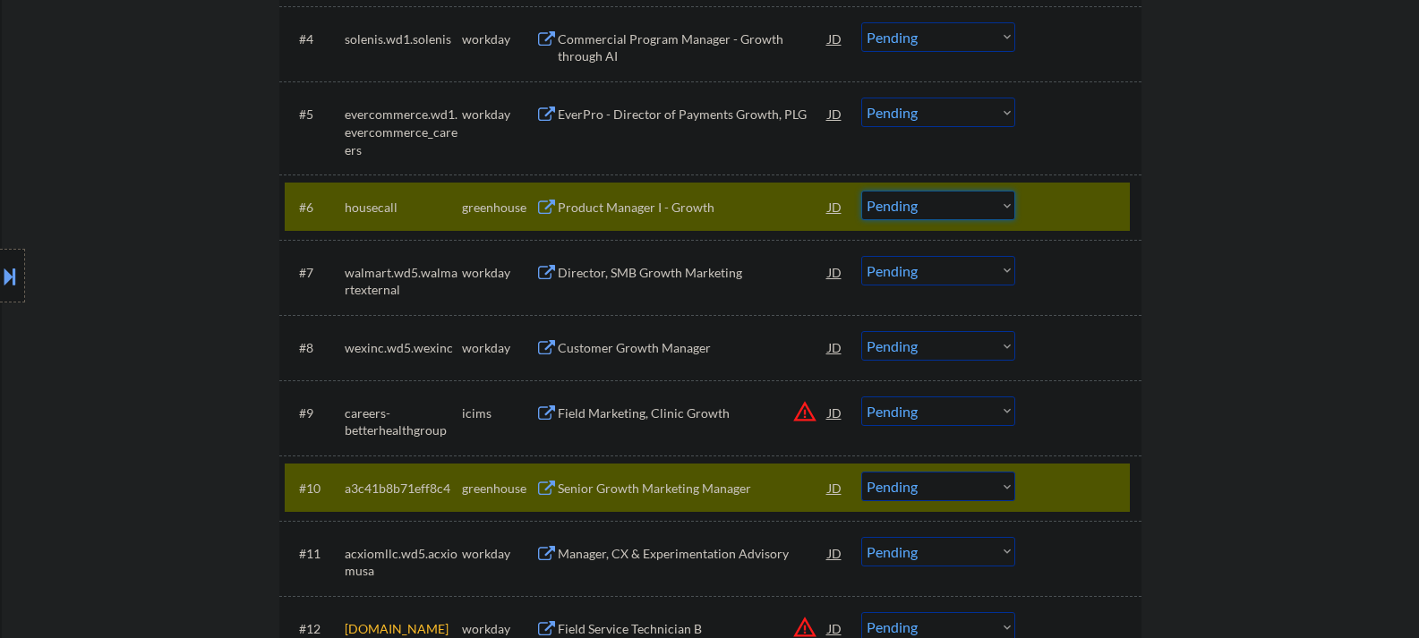
click at [919, 201] on select "Choose an option... Pending Applied Excluded (Questions) Excluded (Expired) Exc…" at bounding box center [938, 206] width 154 height 30
click at [861, 191] on select "Choose an option... Pending Applied Excluded (Questions) Excluded (Expired) Exc…" at bounding box center [938, 206] width 154 height 30
select select ""pending""
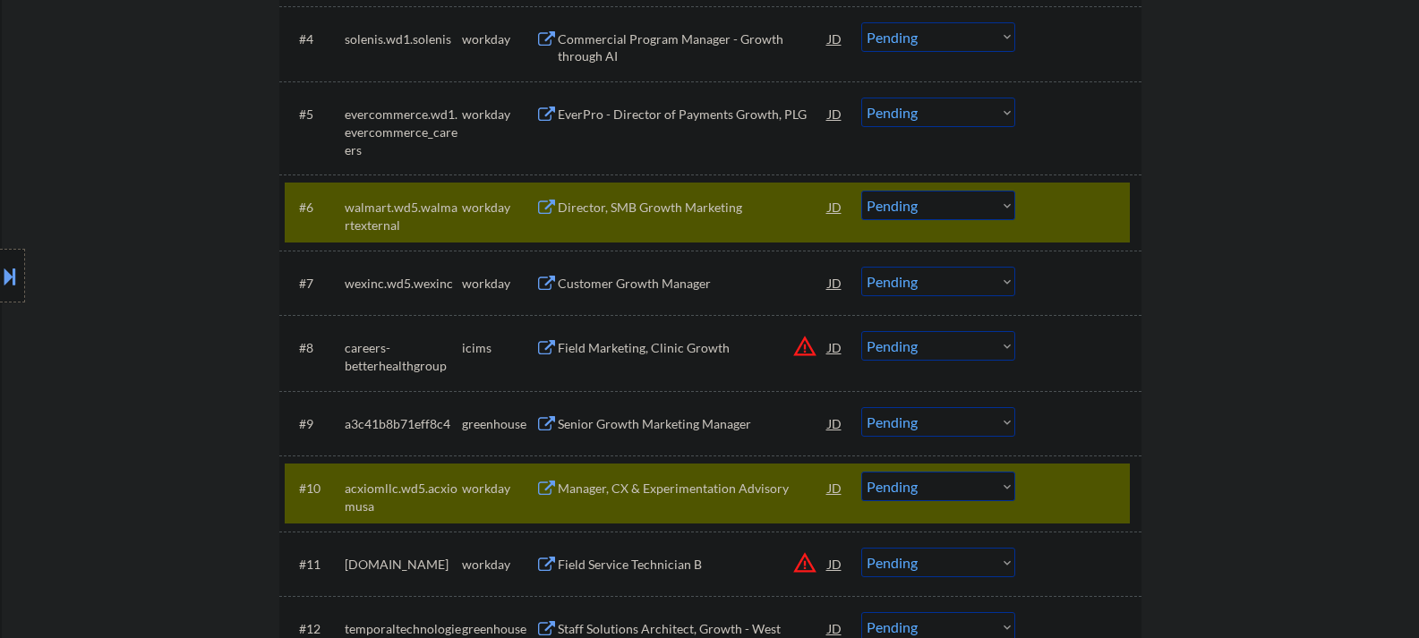
click at [1054, 225] on div "#6 walmart.wd5.walmartexternal workday Director, SMB Growth Marketing JD Choose…" at bounding box center [707, 212] width 845 height 59
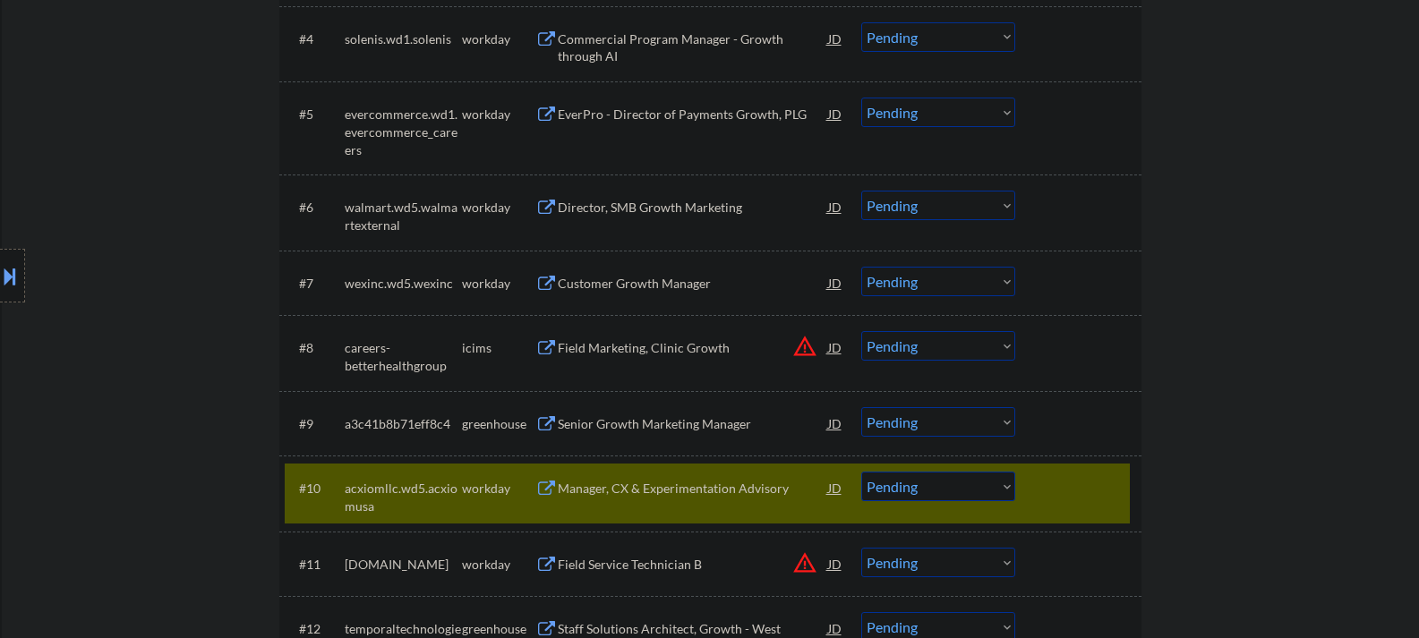
click at [1089, 488] on div at bounding box center [1080, 488] width 79 height 32
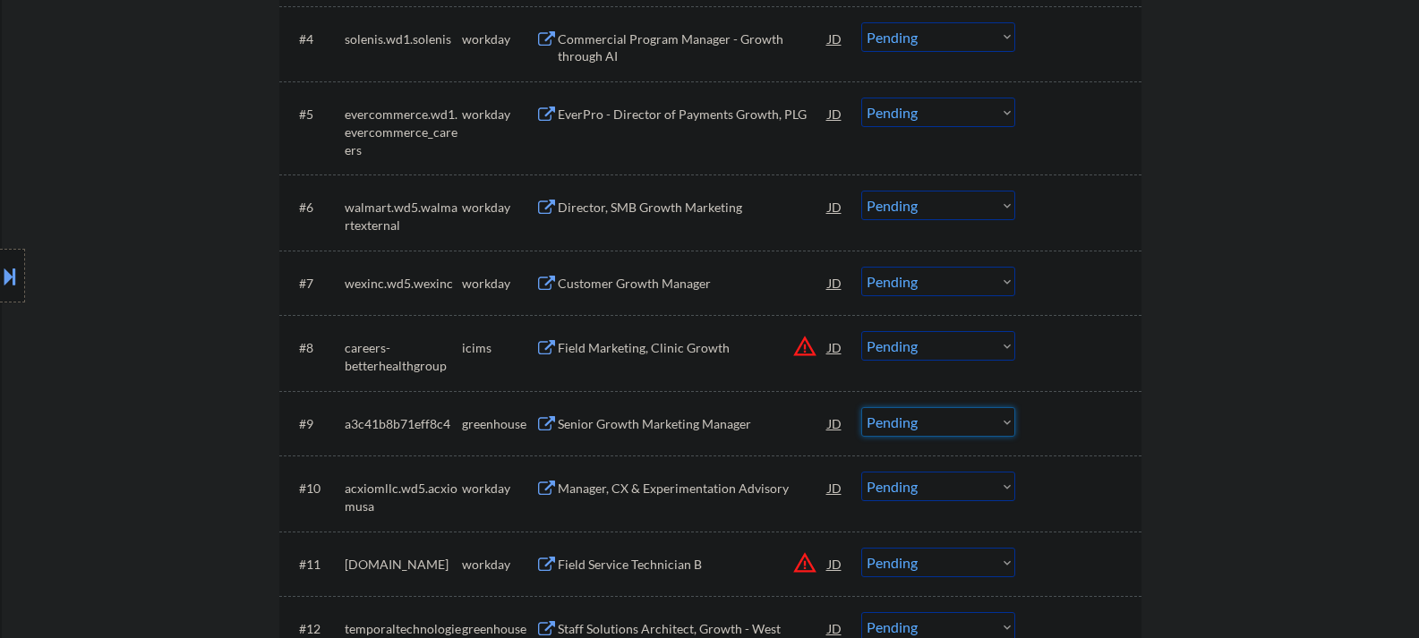
click at [927, 419] on select "Choose an option... Pending Applied Excluded (Questions) Excluded (Expired) Exc…" at bounding box center [938, 422] width 154 height 30
click at [861, 407] on select "Choose an option... Pending Applied Excluded (Questions) Excluded (Expired) Exc…" at bounding box center [938, 422] width 154 height 30
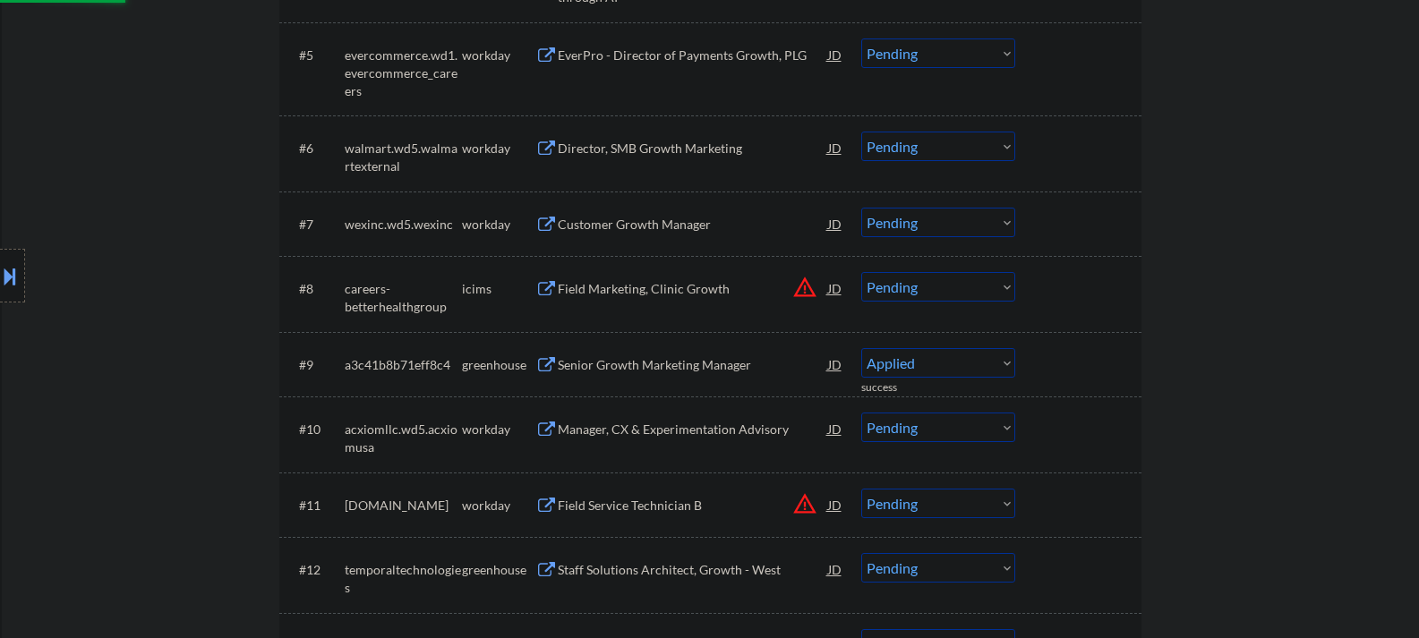
scroll to position [895, 0]
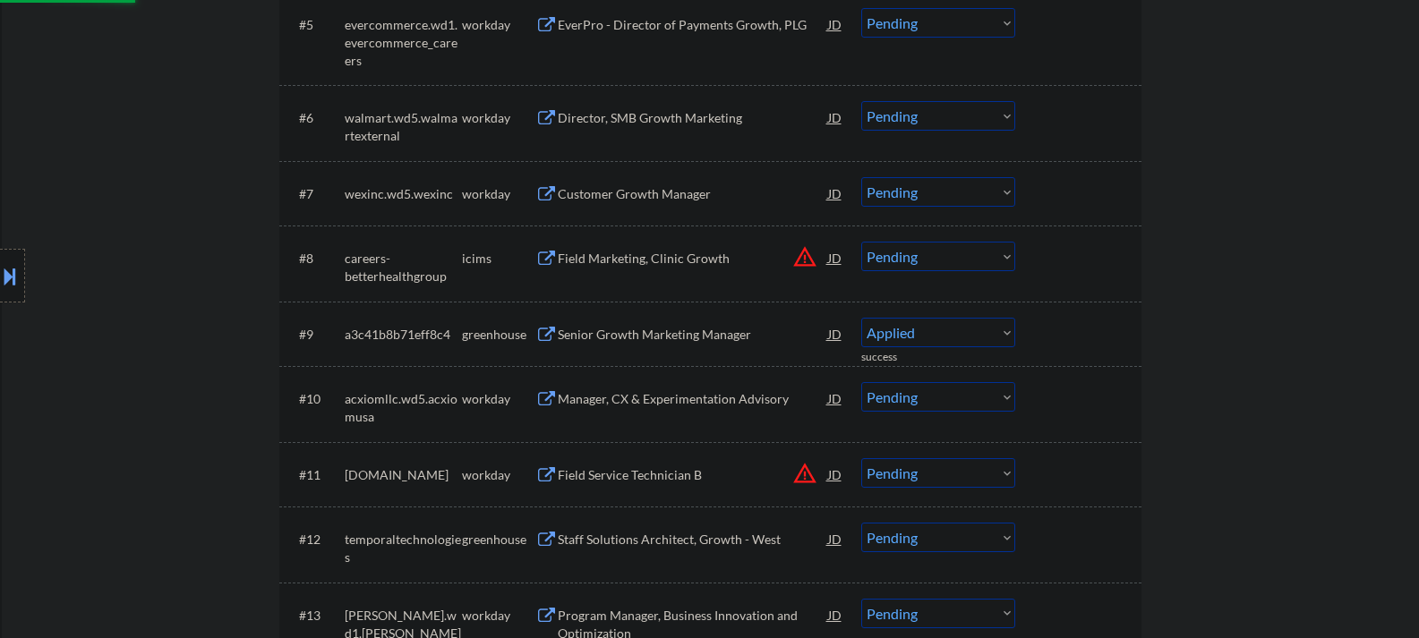
select select ""pending""
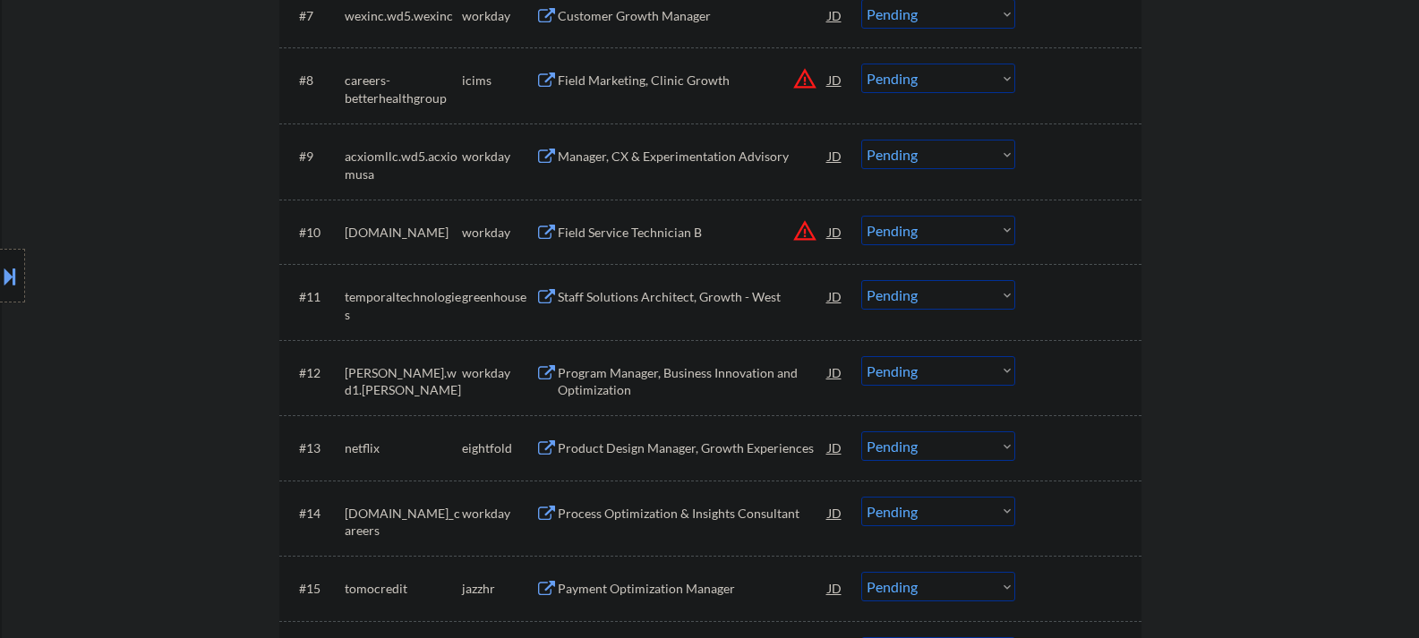
scroll to position [1074, 0]
click at [694, 289] on div "Staff Solutions Architect, Growth - West" at bounding box center [693, 296] width 270 height 18
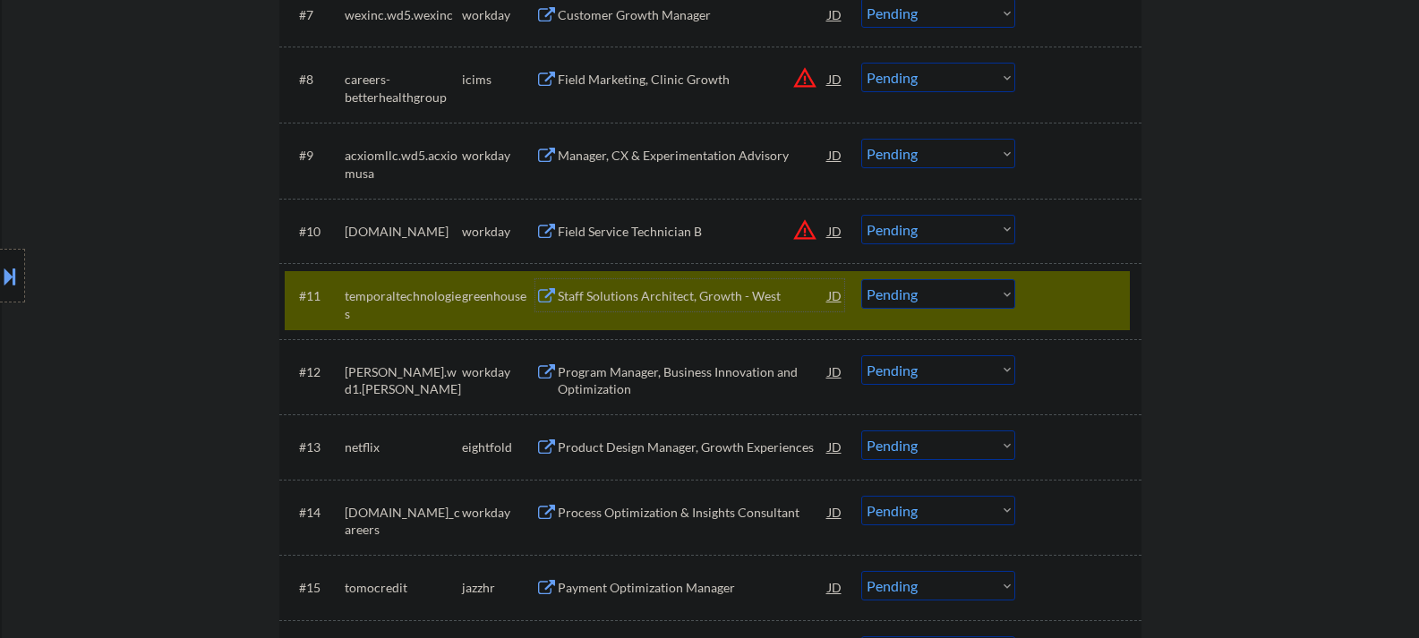
click at [928, 298] on select "Choose an option... Pending Applied Excluded (Questions) Excluded (Expired) Exc…" at bounding box center [938, 294] width 154 height 30
click at [861, 279] on select "Choose an option... Pending Applied Excluded (Questions) Excluded (Expired) Exc…" at bounding box center [938, 294] width 154 height 30
select select ""pending""
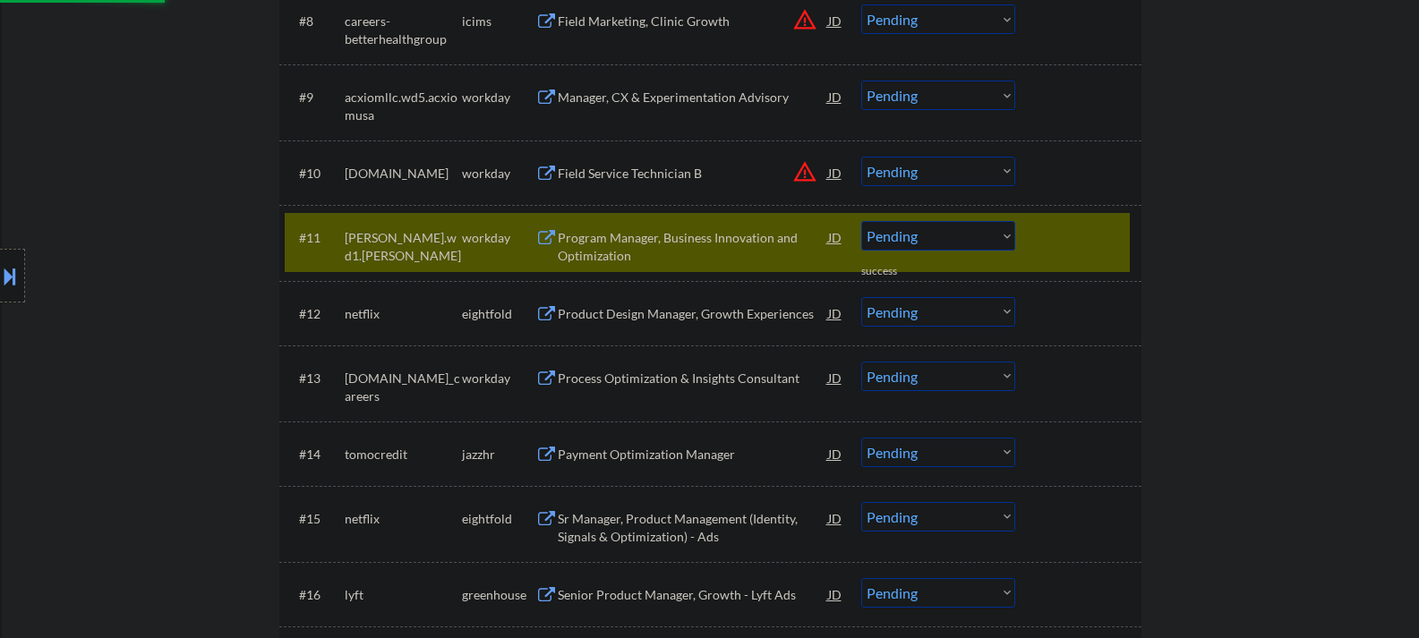
scroll to position [1164, 0]
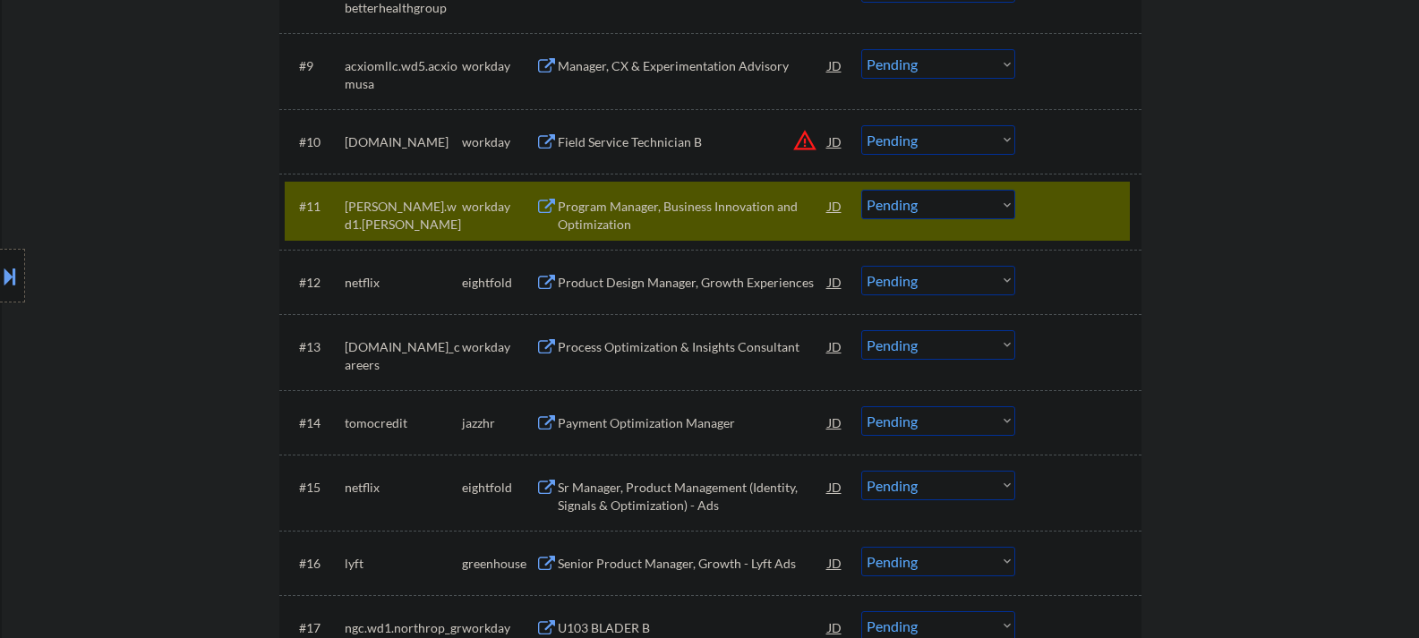
click at [606, 420] on div "Payment Optimization Manager" at bounding box center [693, 424] width 270 height 18
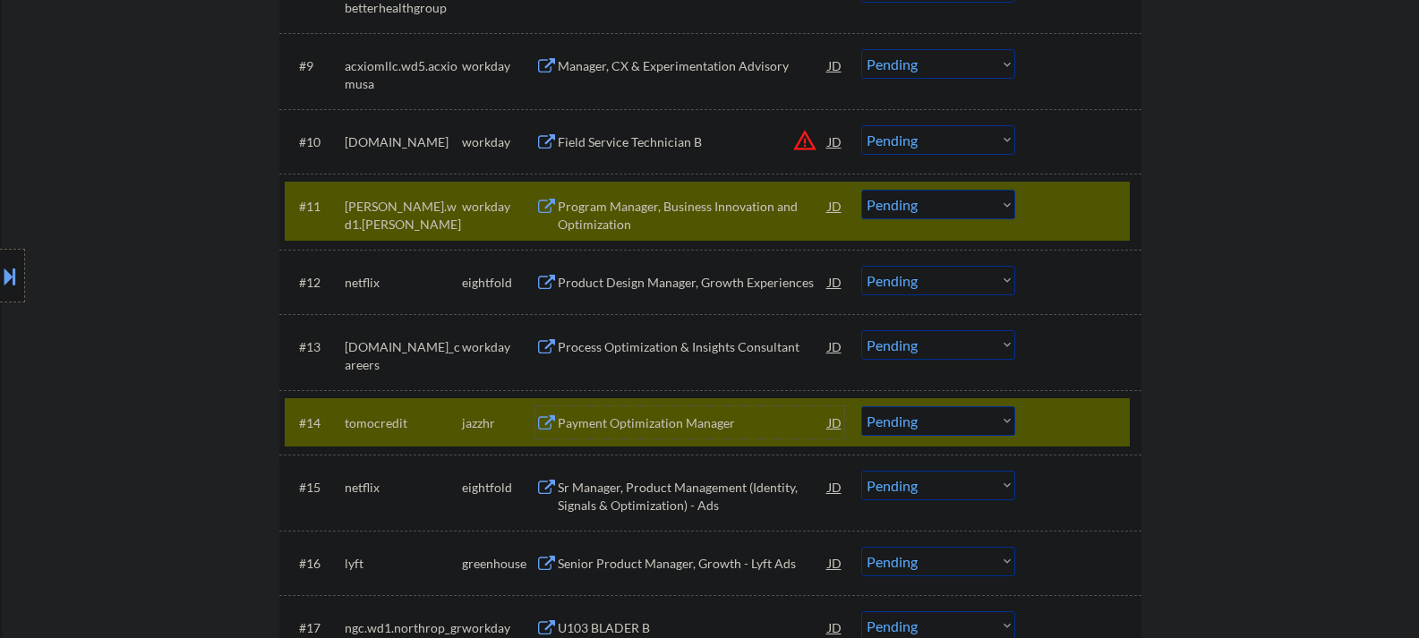
click at [1044, 200] on div at bounding box center [1080, 206] width 79 height 32
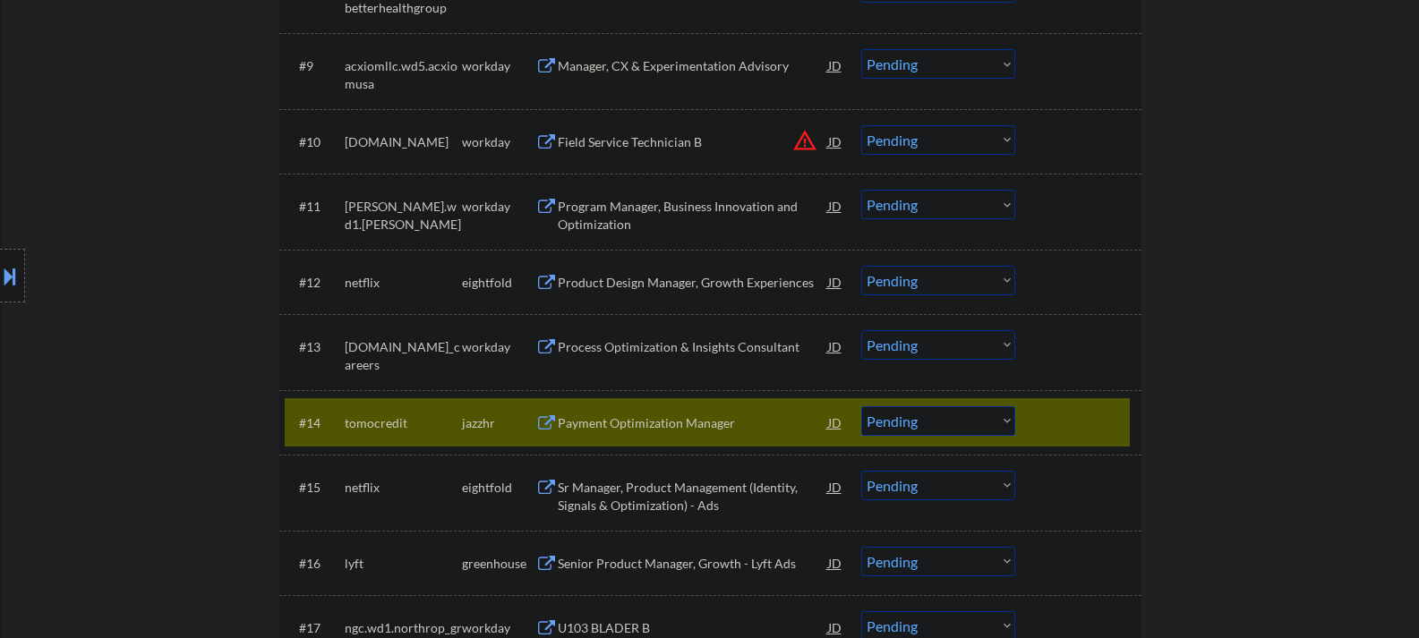
click at [931, 421] on select "Choose an option... Pending Applied Excluded (Questions) Excluded (Expired) Exc…" at bounding box center [938, 421] width 154 height 30
click at [861, 406] on select "Choose an option... Pending Applied Excluded (Questions) Excluded (Expired) Exc…" at bounding box center [938, 421] width 154 height 30
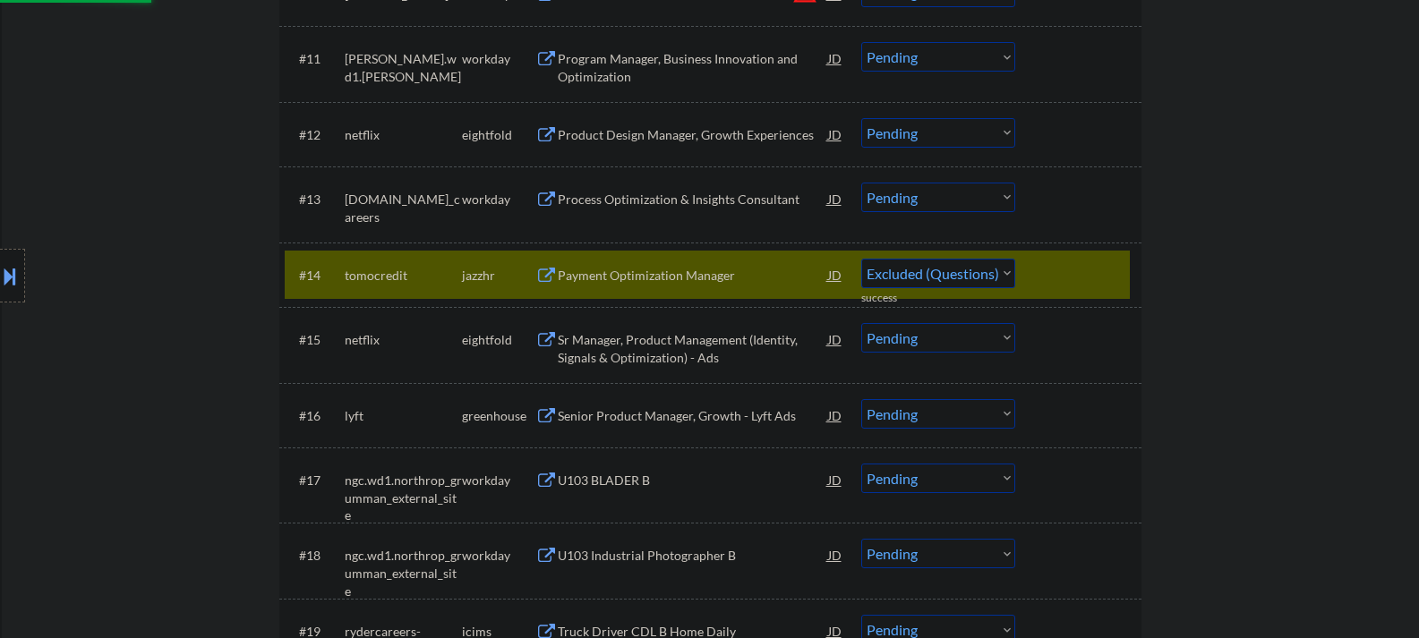
scroll to position [1343, 0]
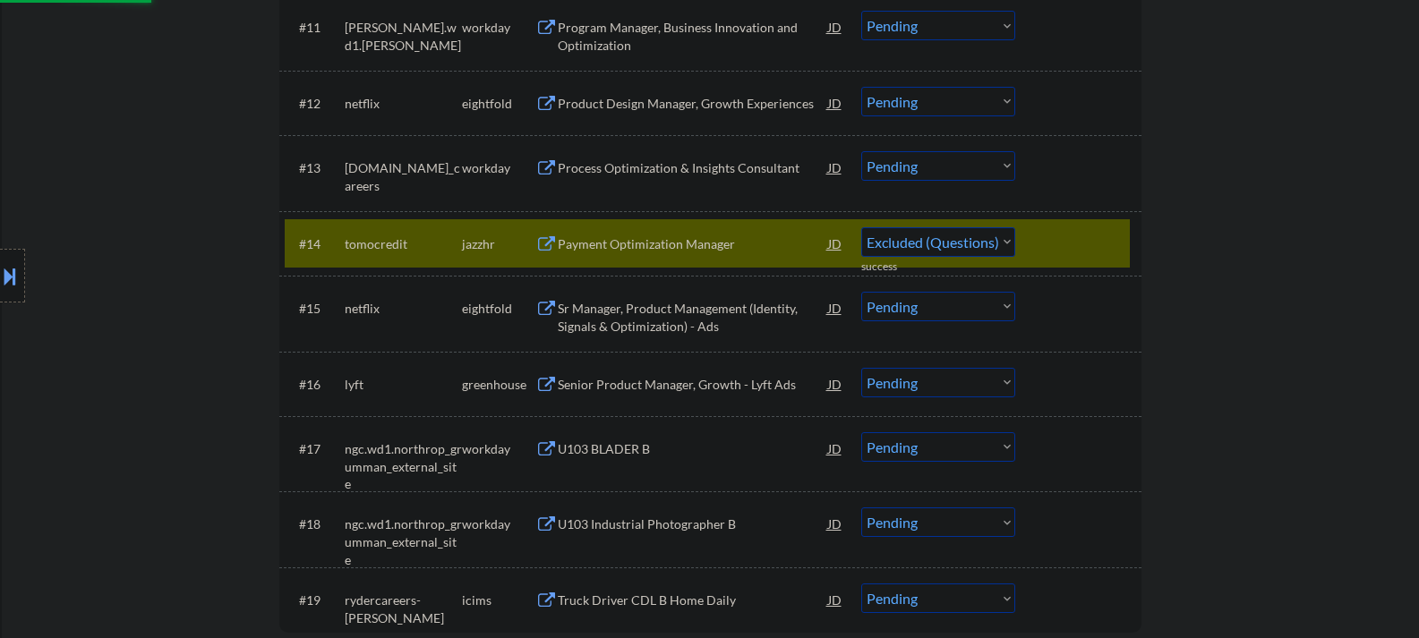
select select ""pending""
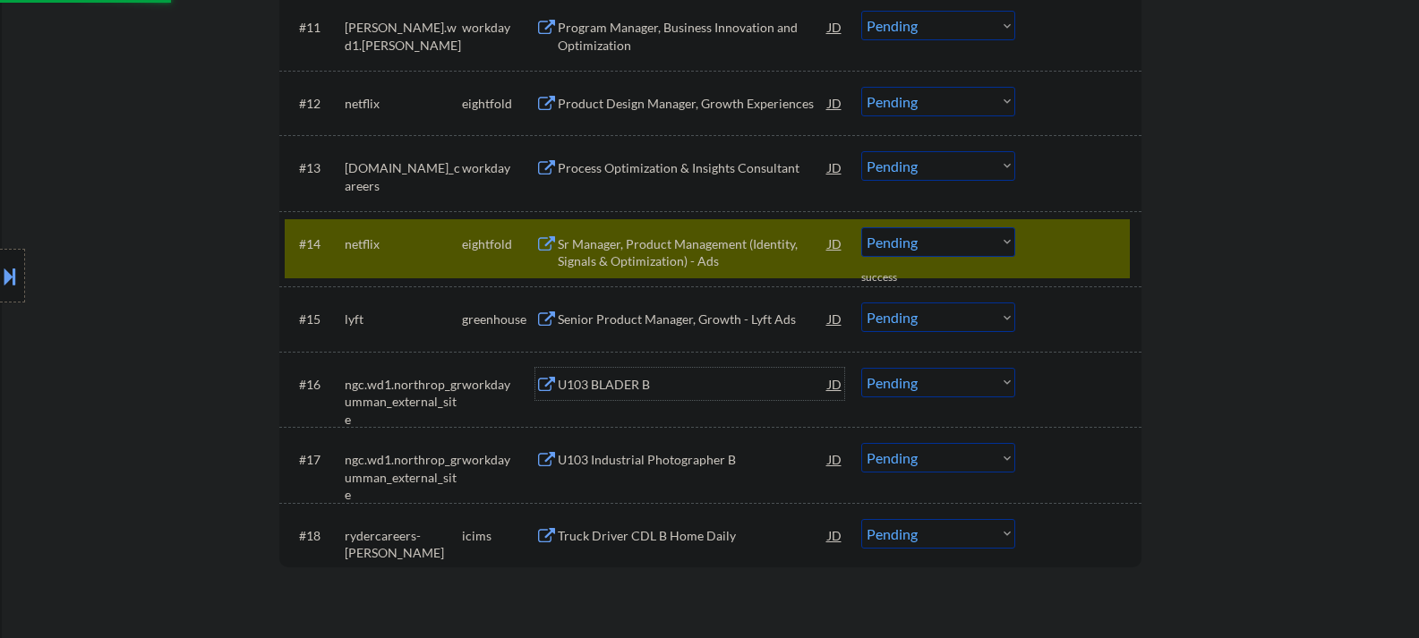
click at [603, 389] on div "U103 BLADER B" at bounding box center [693, 385] width 270 height 18
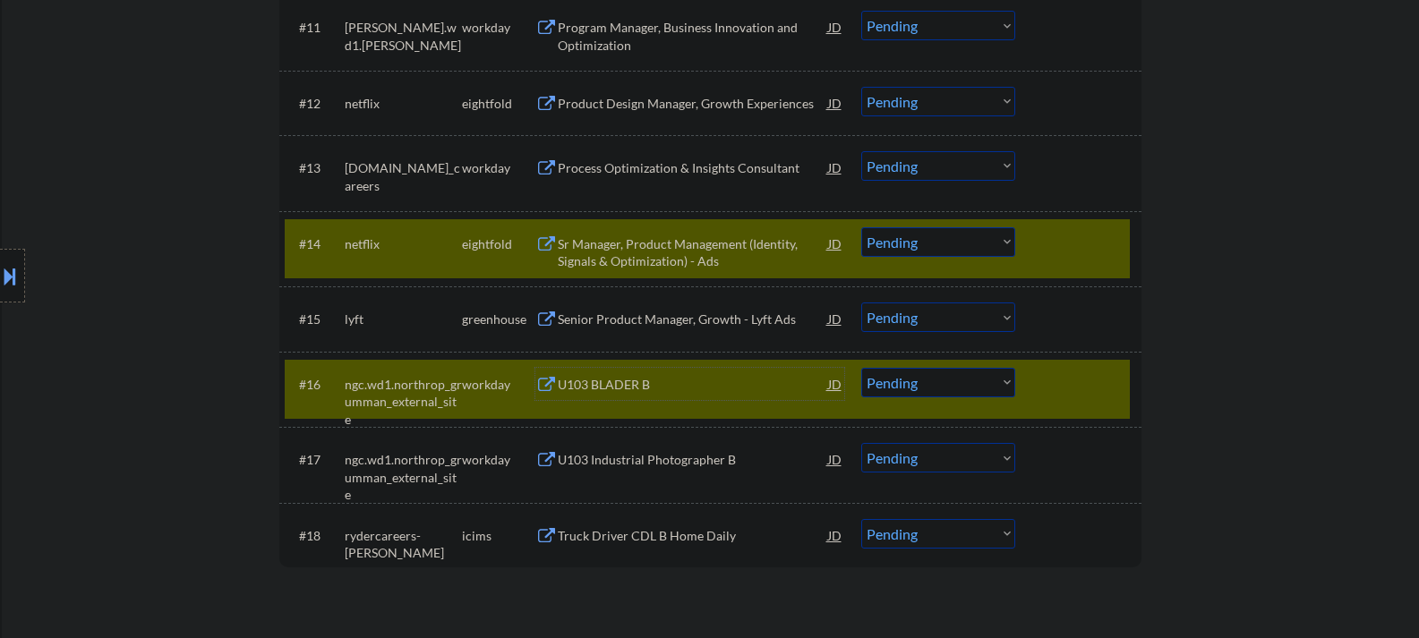
click at [1041, 251] on div at bounding box center [1080, 243] width 79 height 32
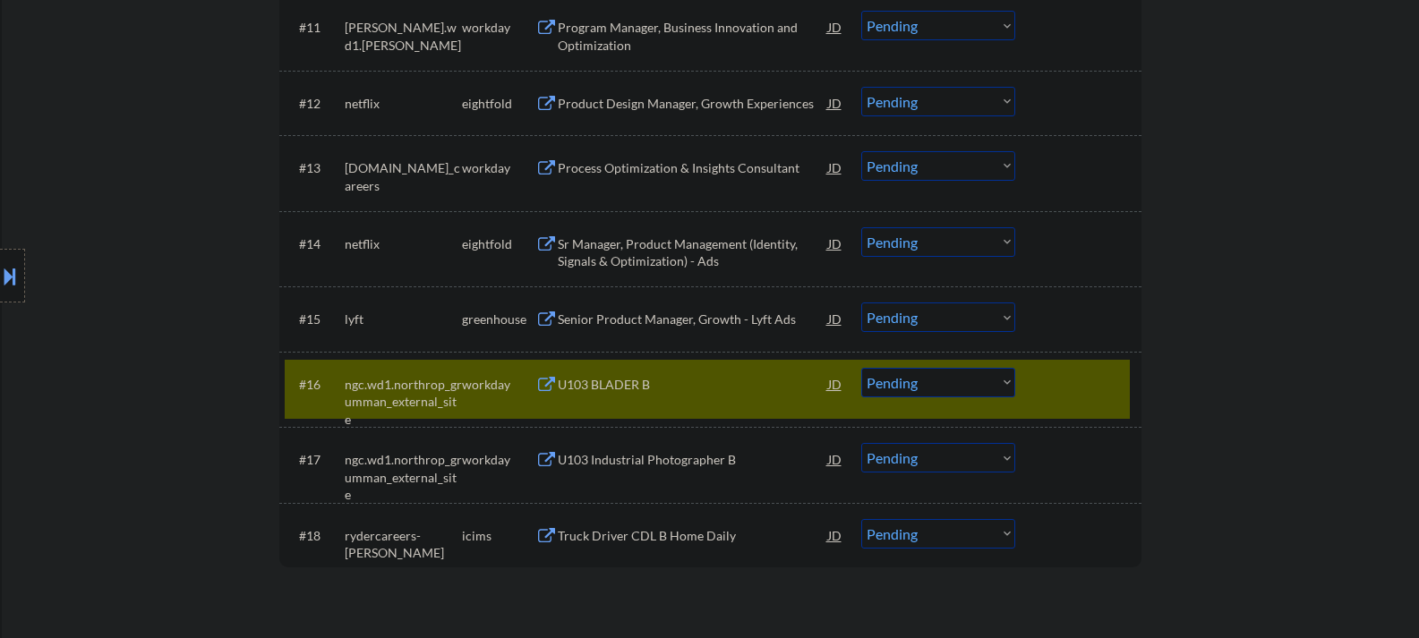
click at [1047, 385] on div at bounding box center [1080, 384] width 79 height 32
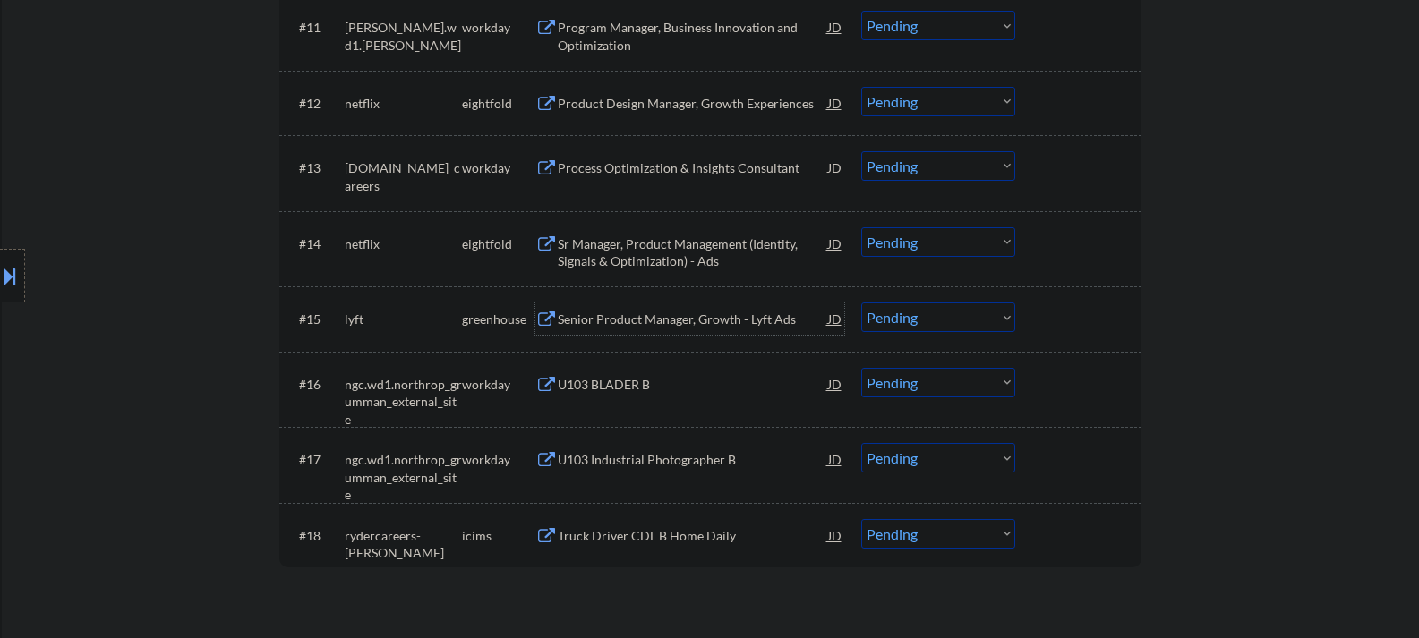
click at [634, 316] on div "Senior Product Manager, Growth - Lyft Ads" at bounding box center [693, 320] width 270 height 18
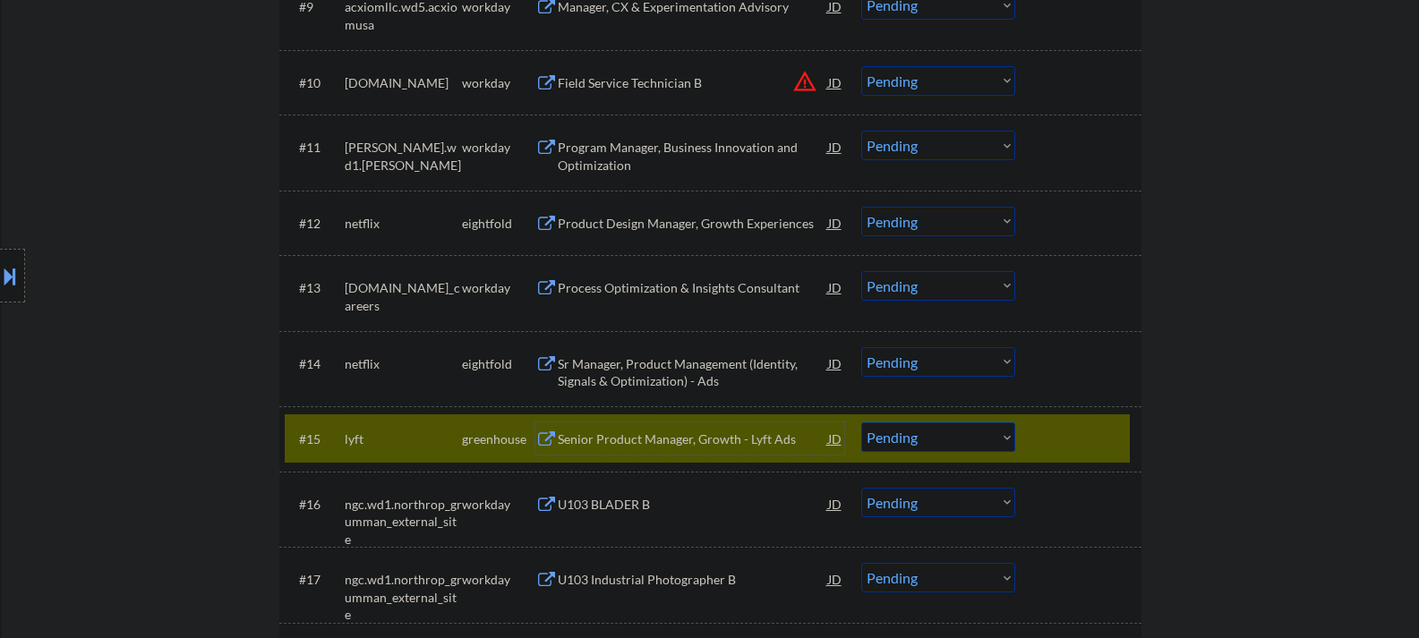
scroll to position [1253, 0]
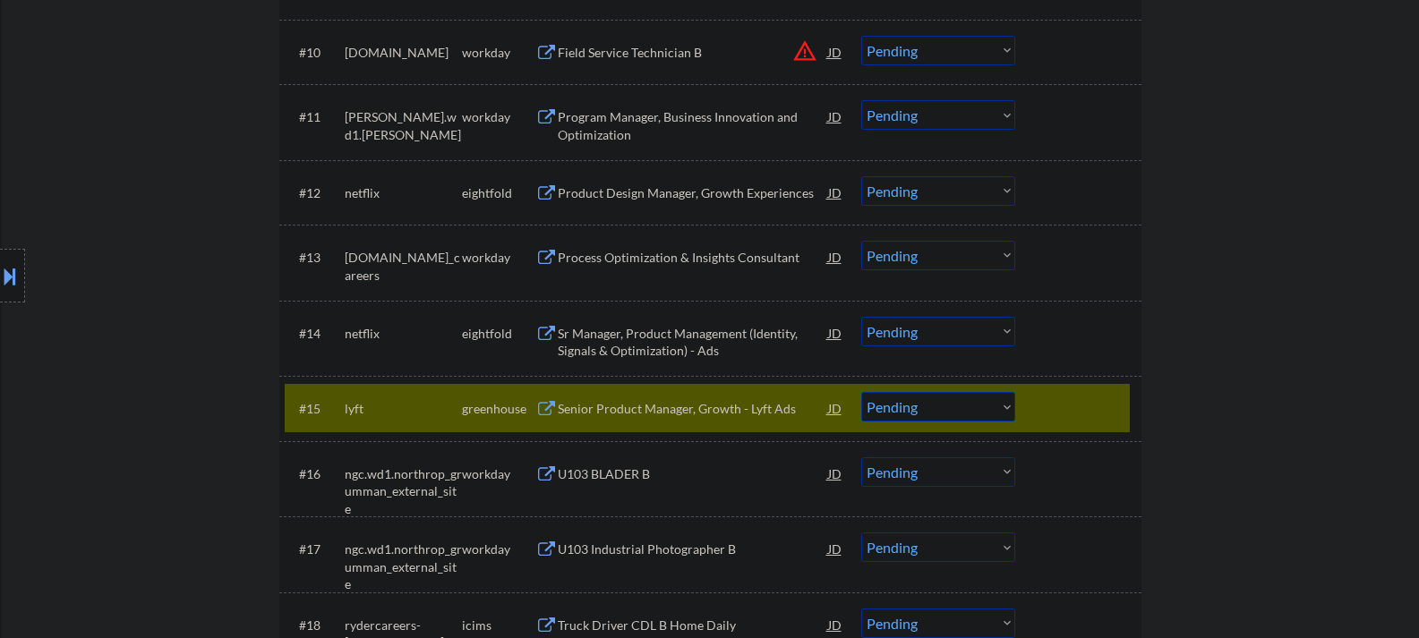
click at [8, 278] on button at bounding box center [10, 276] width 20 height 30
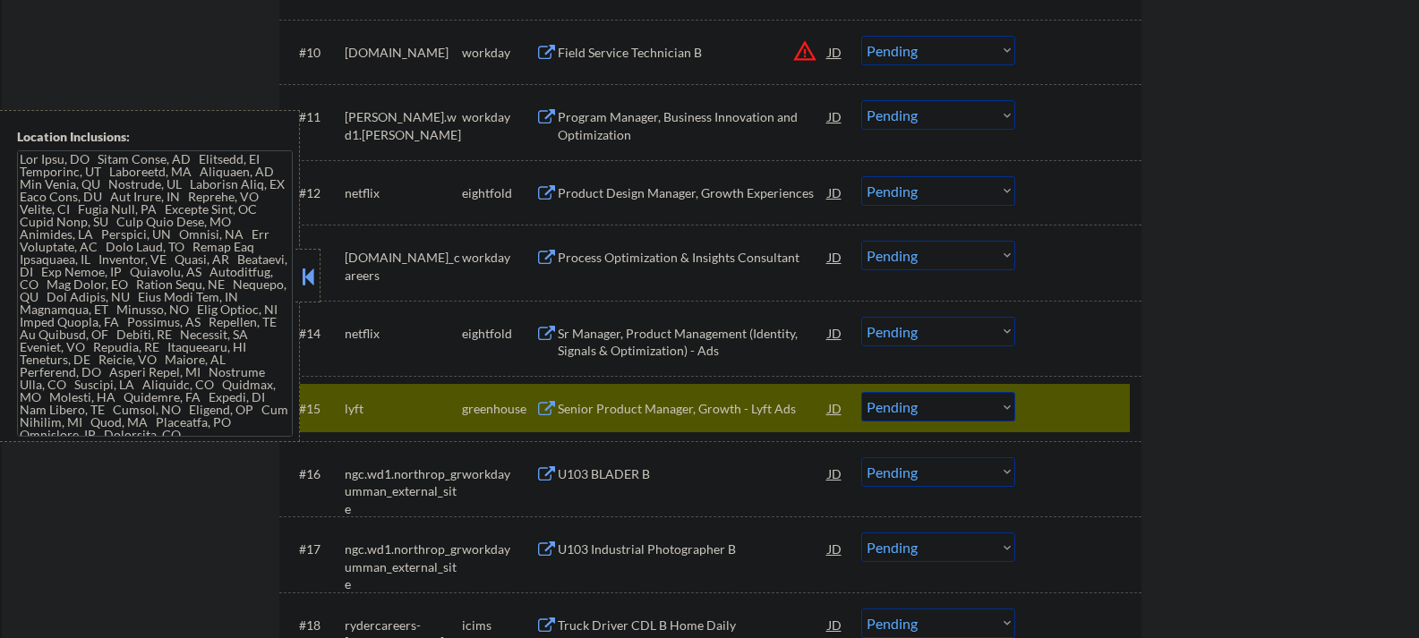
click at [314, 275] on button at bounding box center [308, 276] width 20 height 27
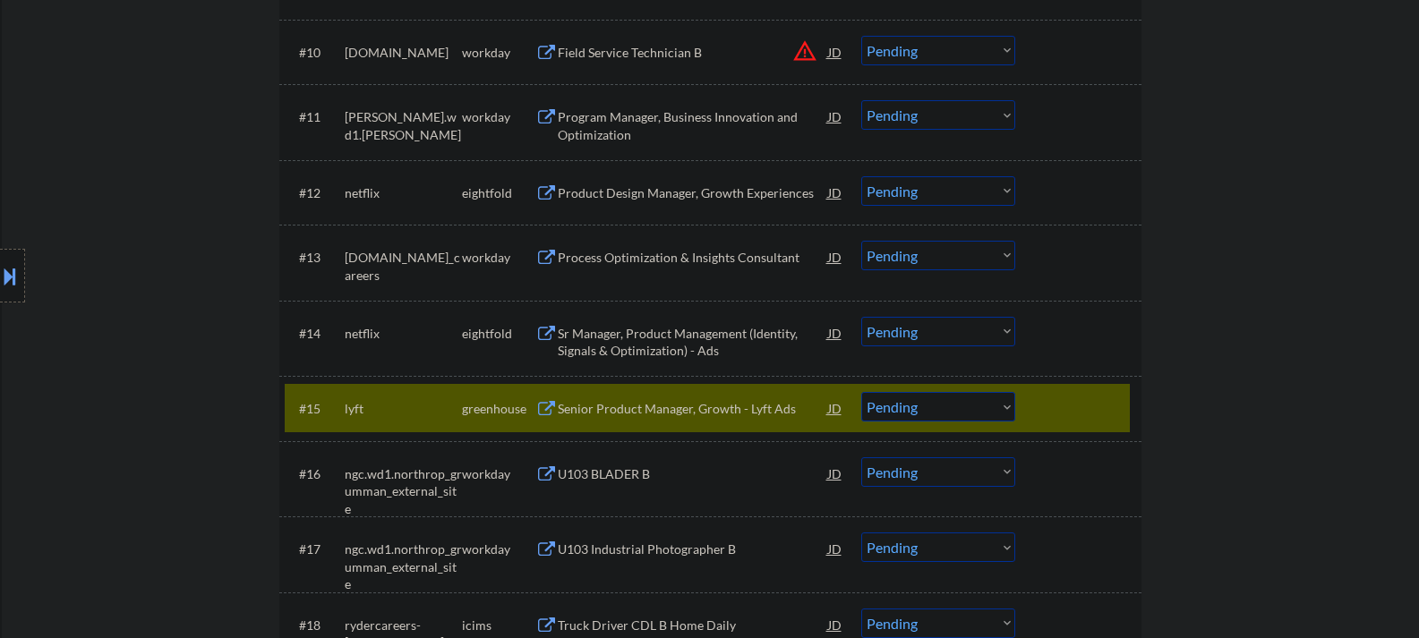
click at [927, 405] on select "Choose an option... Pending Applied Excluded (Questions) Excluded (Expired) Exc…" at bounding box center [938, 407] width 154 height 30
click at [861, 392] on select "Choose an option... Pending Applied Excluded (Questions) Excluded (Expired) Exc…" at bounding box center [938, 407] width 154 height 30
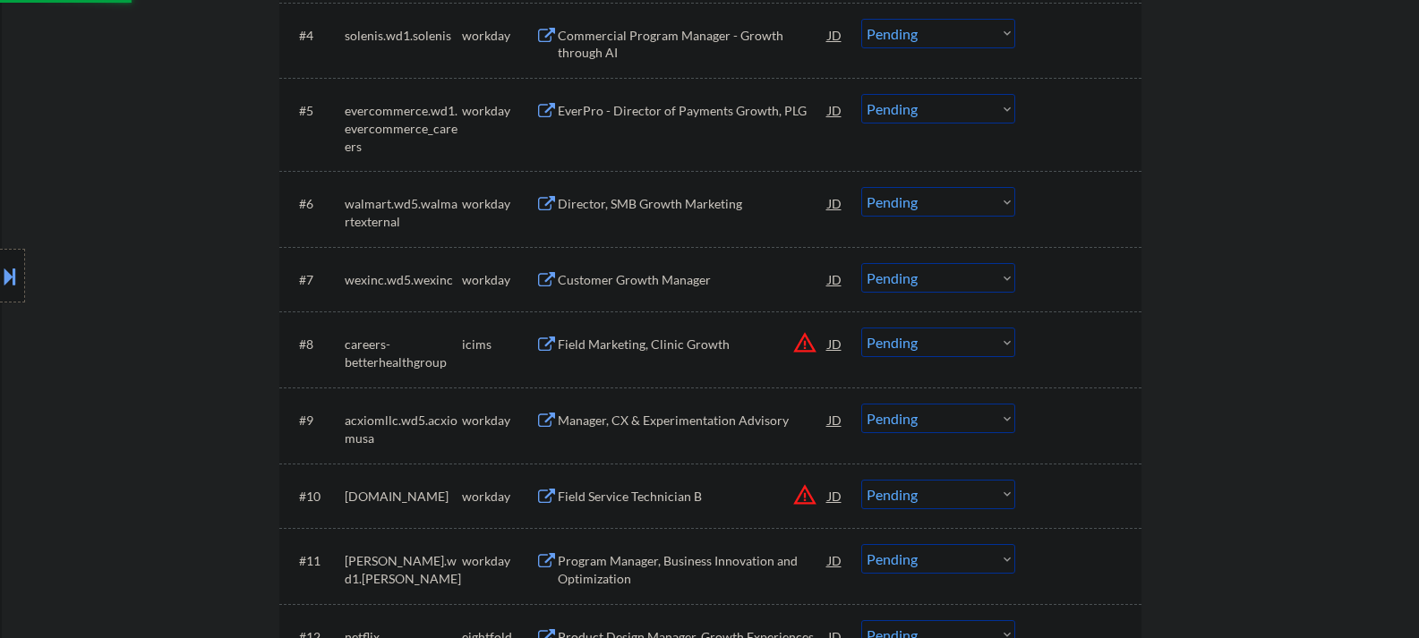
scroll to position [806, 0]
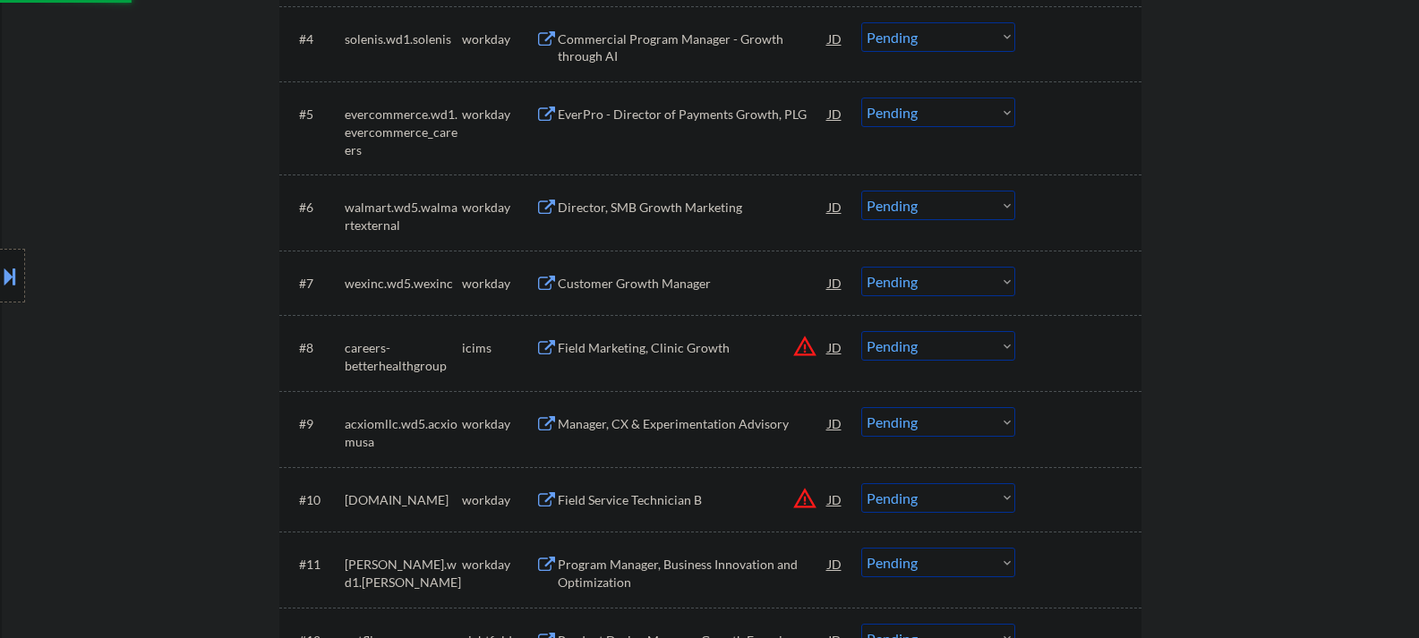
select select ""pending""
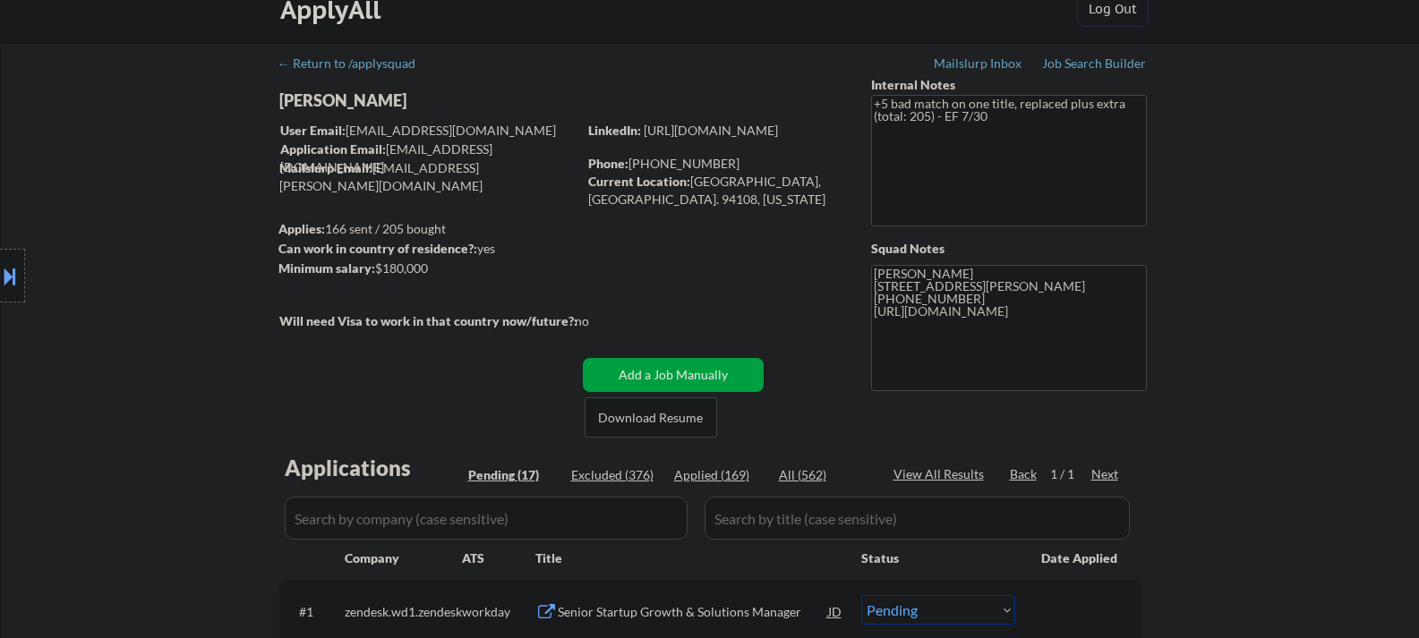
scroll to position [0, 0]
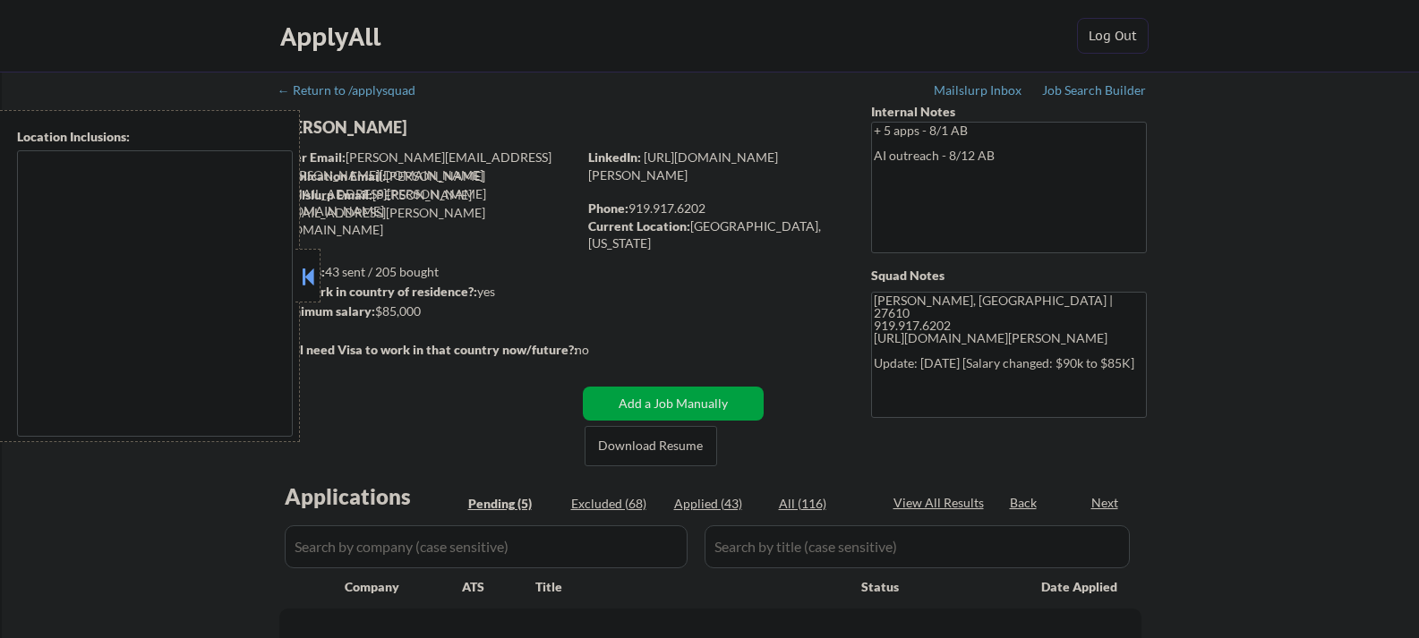
select select ""pending""
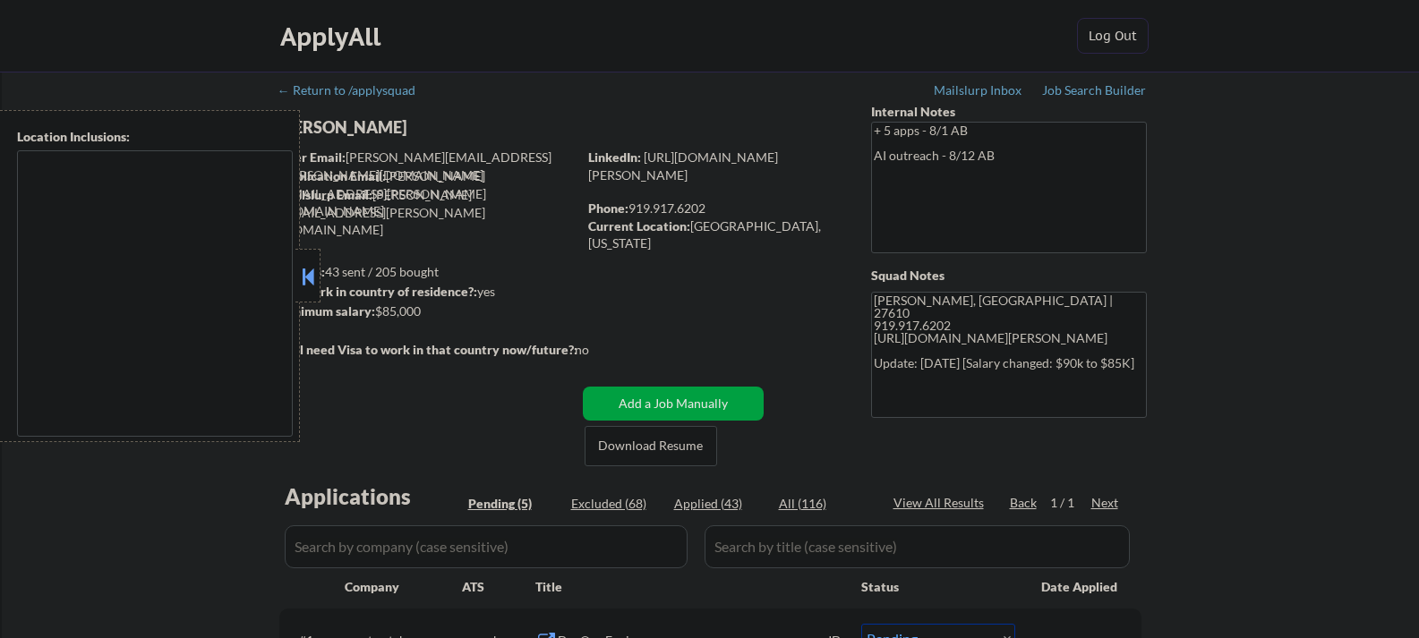
click at [314, 279] on button at bounding box center [308, 276] width 20 height 27
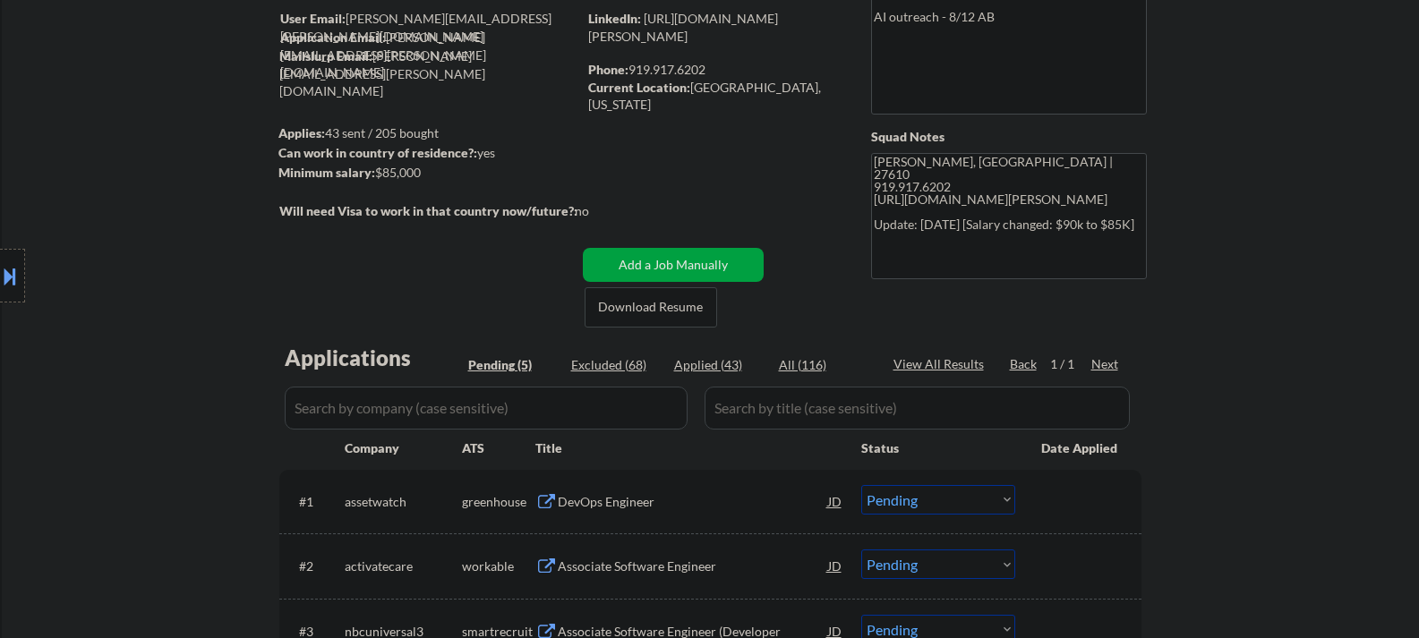
scroll to position [179, 0]
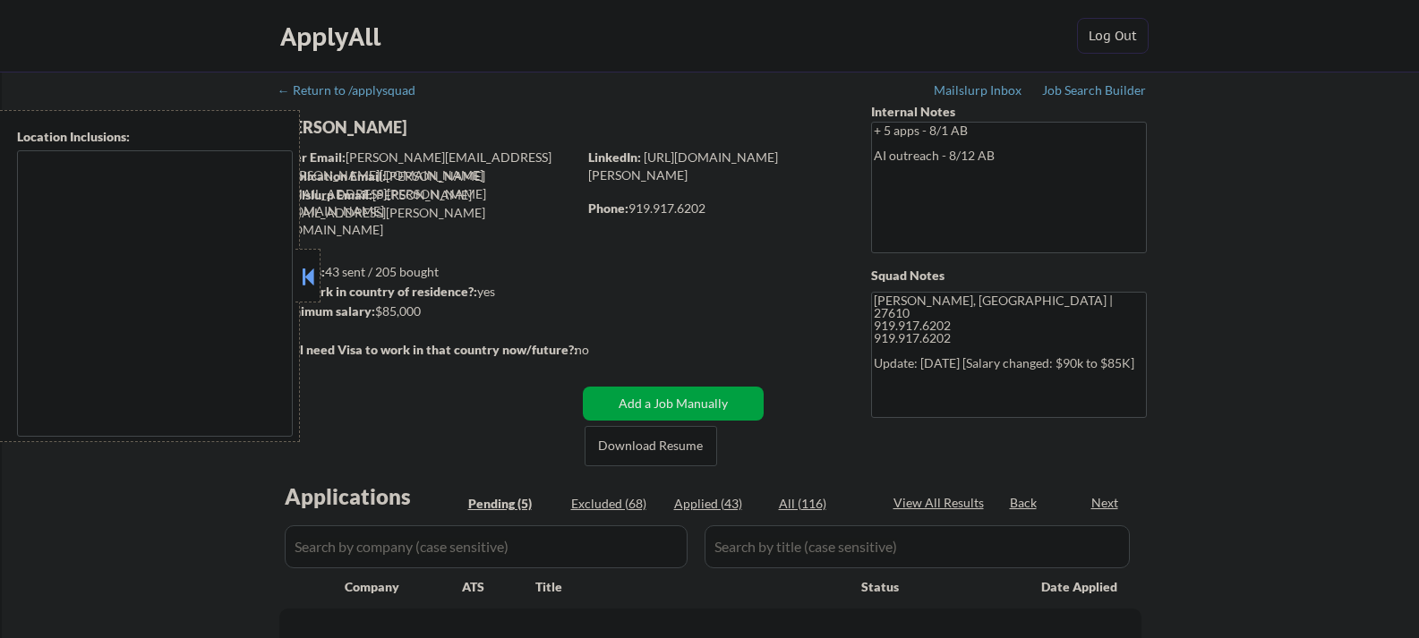
select select ""pending""
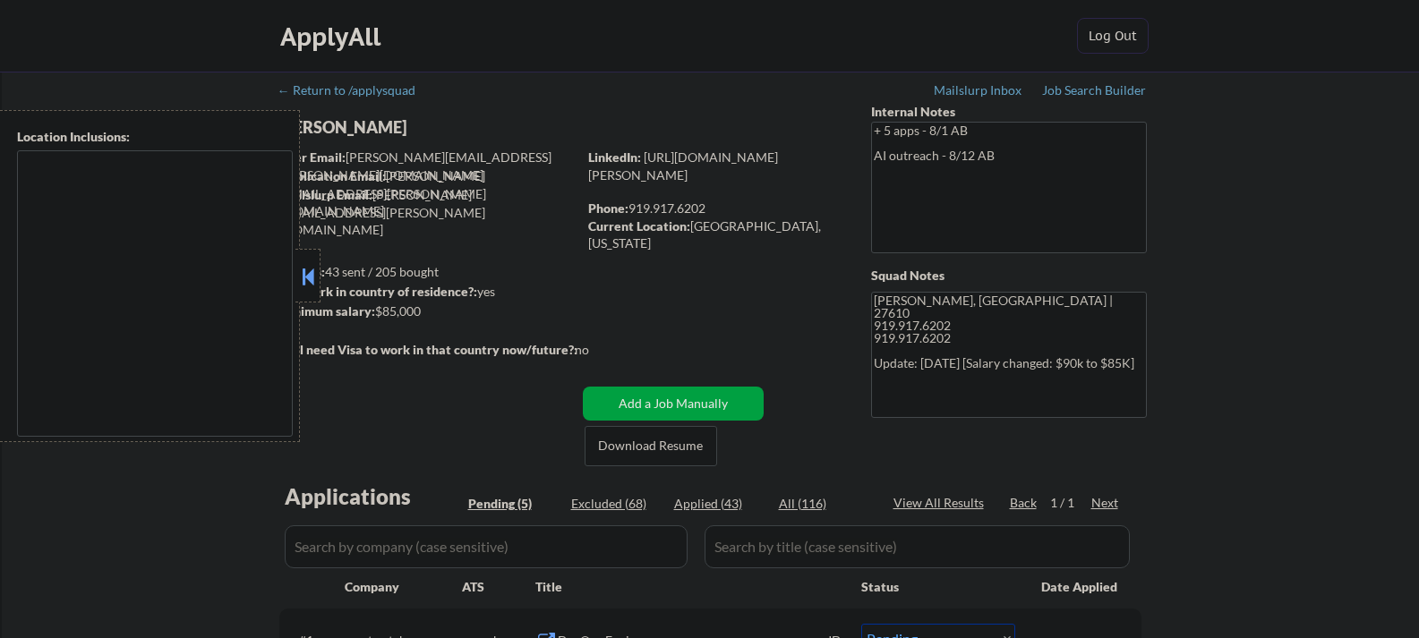
click at [309, 274] on button at bounding box center [308, 276] width 20 height 27
click at [321, 129] on div "[PERSON_NAME]" at bounding box center [463, 127] width 368 height 22
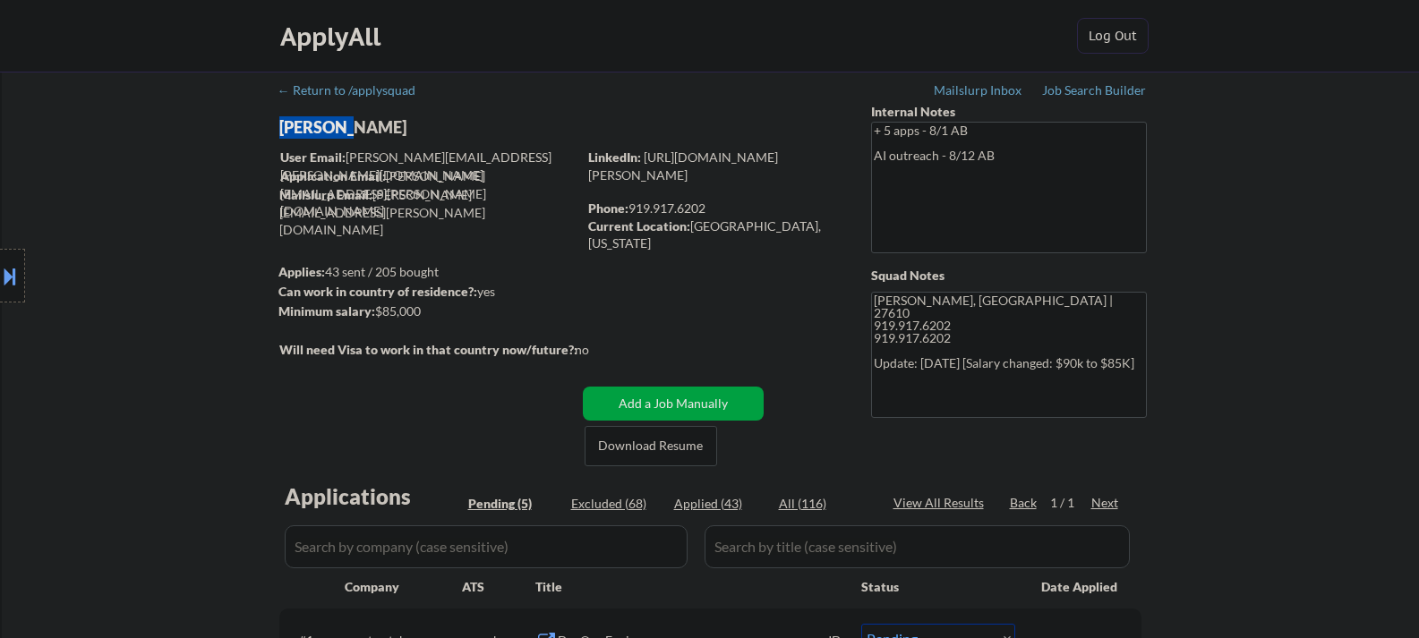
click at [321, 129] on div "[PERSON_NAME]" at bounding box center [463, 127] width 368 height 22
click at [323, 129] on div "[PERSON_NAME]" at bounding box center [463, 127] width 368 height 22
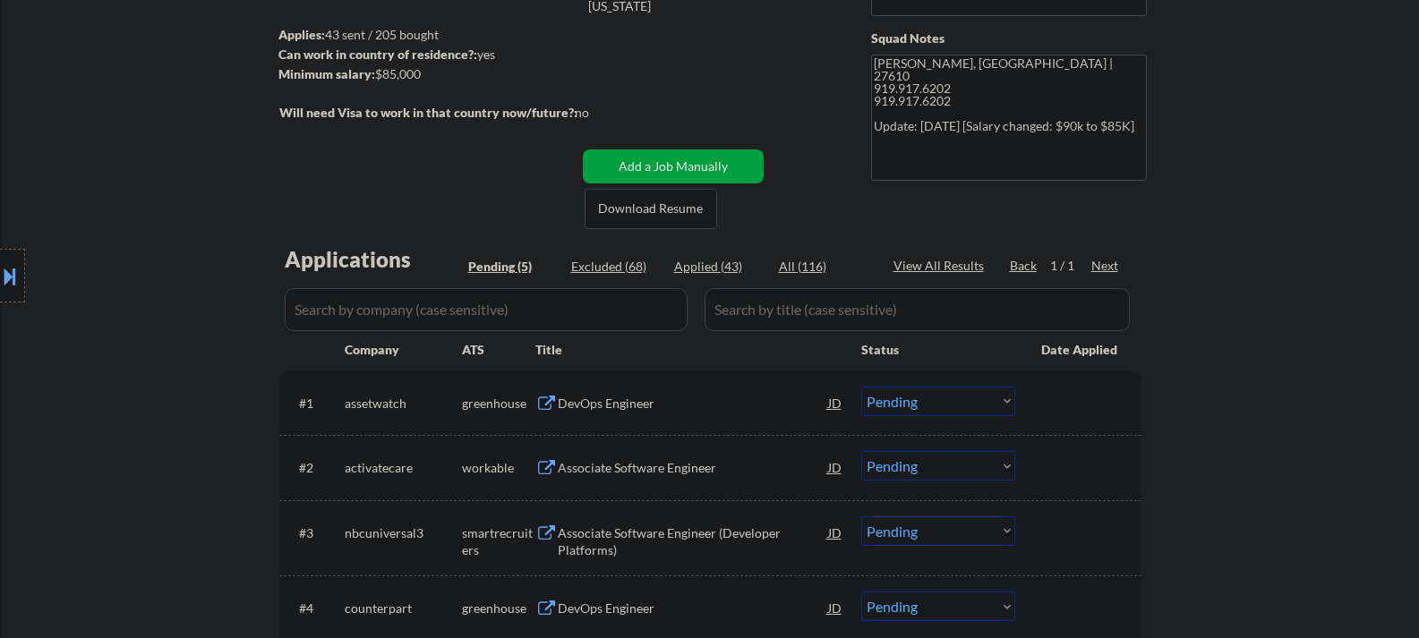
scroll to position [269, 0]
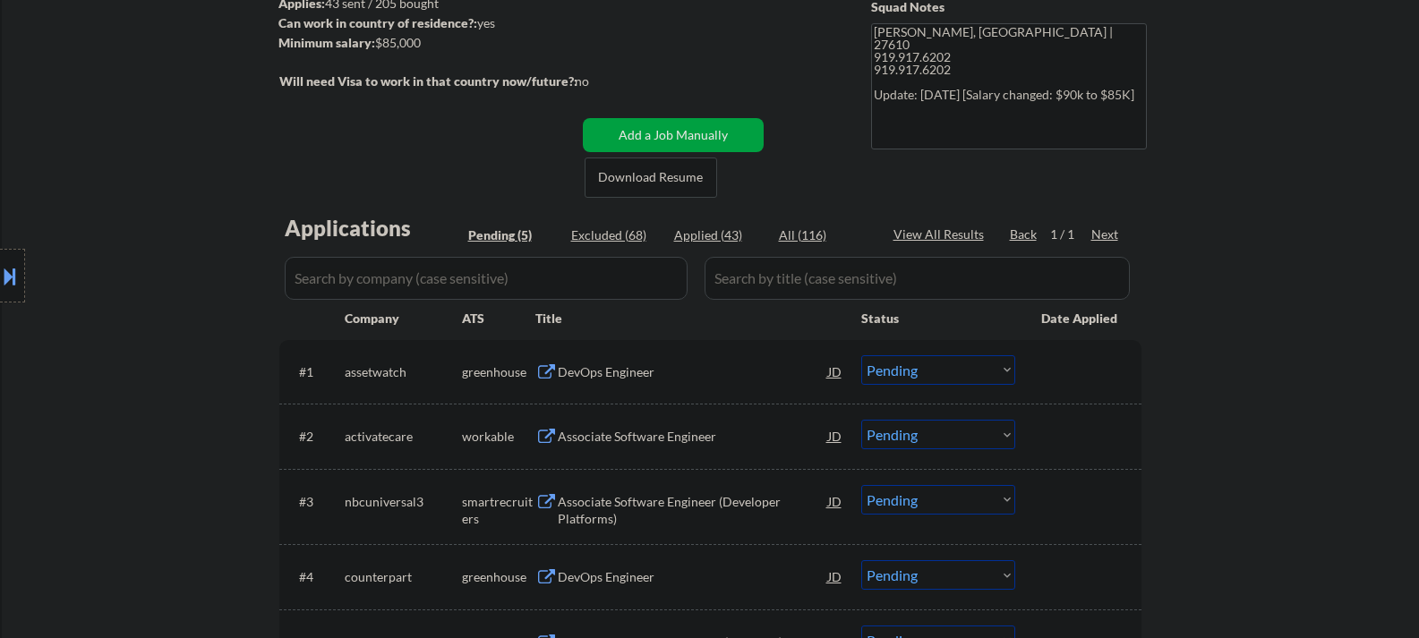
click at [624, 376] on div "DevOps Engineer" at bounding box center [693, 372] width 270 height 18
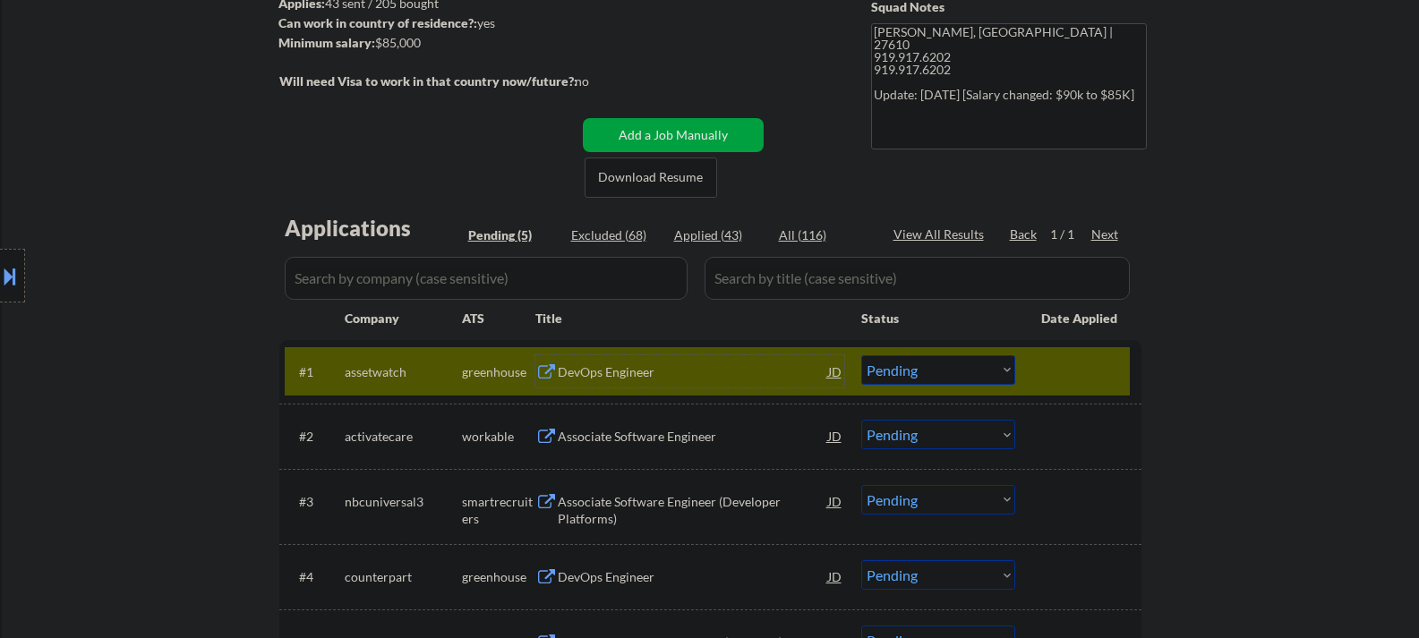
click at [933, 367] on select "Choose an option... Pending Applied Excluded (Questions) Excluded (Expired) Exc…" at bounding box center [938, 370] width 154 height 30
click at [861, 355] on select "Choose an option... Pending Applied Excluded (Questions) Excluded (Expired) Exc…" at bounding box center [938, 370] width 154 height 30
click at [611, 435] on div "Associate Software Engineer" at bounding box center [693, 437] width 270 height 18
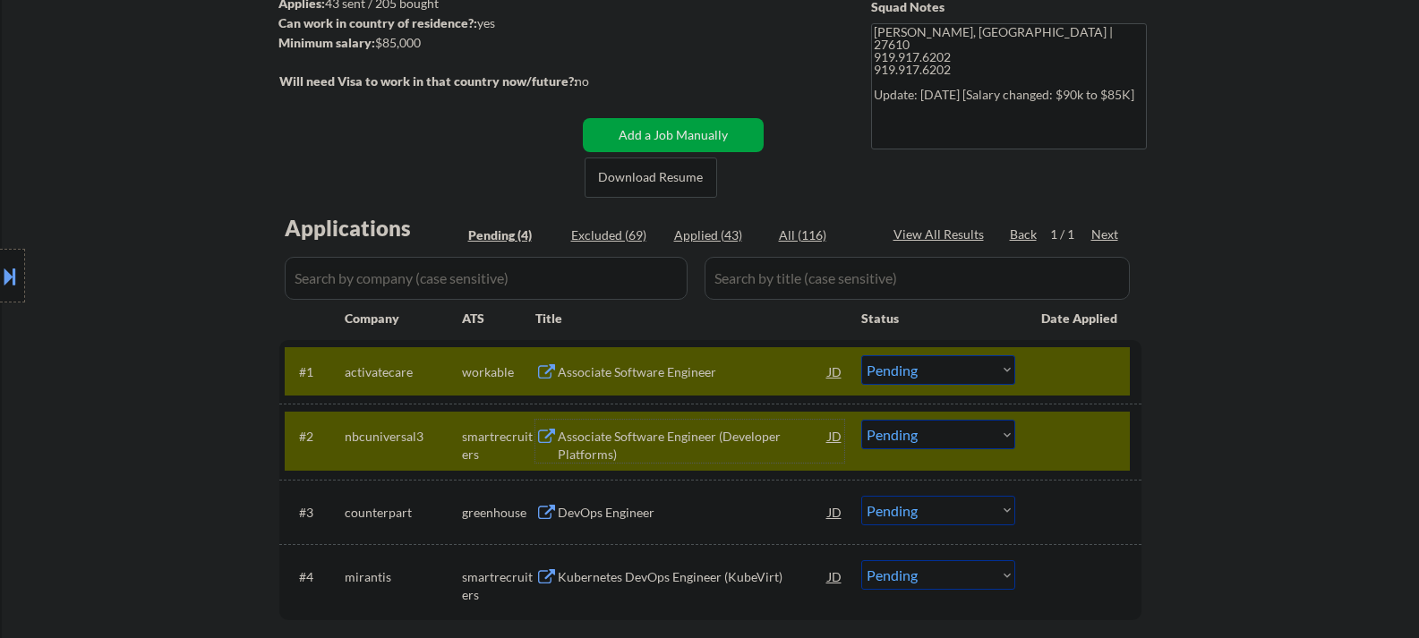
click at [1066, 448] on div at bounding box center [1080, 436] width 79 height 32
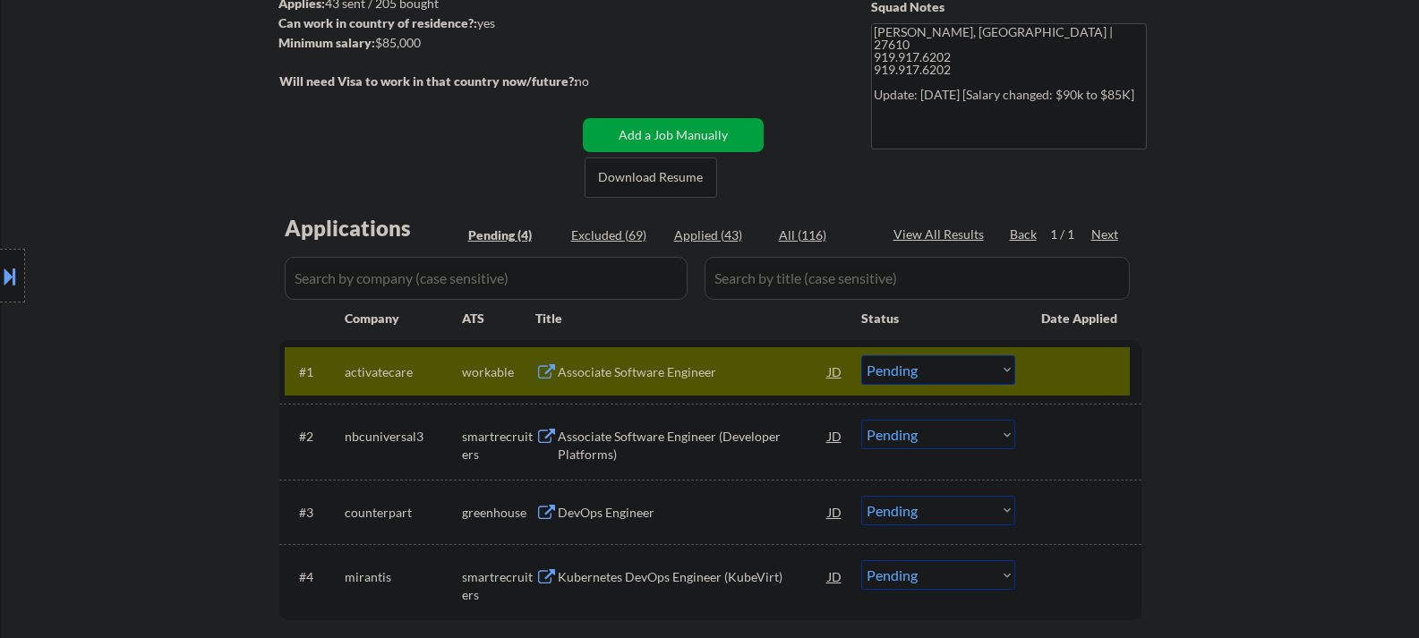
click at [907, 355] on select "Choose an option... Pending Applied Excluded (Questions) Excluded (Expired) Exc…" at bounding box center [938, 370] width 154 height 30
click at [861, 355] on select "Choose an option... Pending Applied Excluded (Questions) Excluded (Expired) Exc…" at bounding box center [938, 370] width 154 height 30
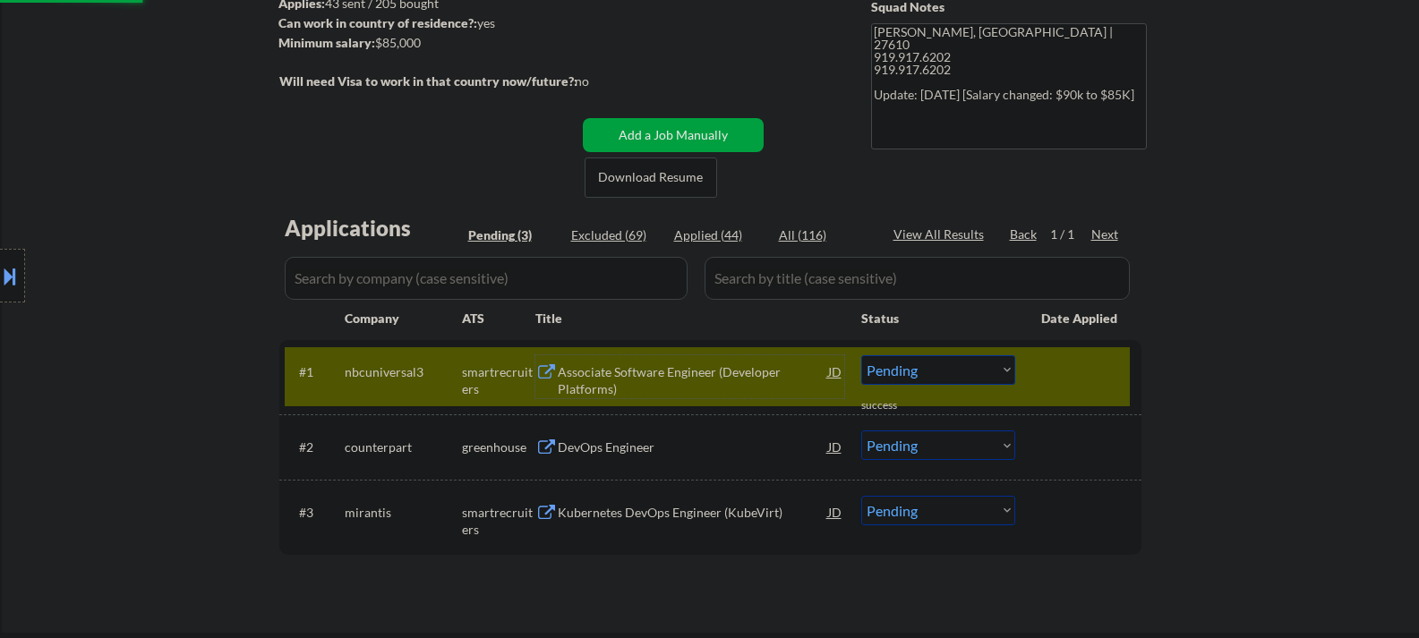
click at [602, 392] on div "Associate Software Engineer (Developer Platforms)" at bounding box center [693, 380] width 270 height 35
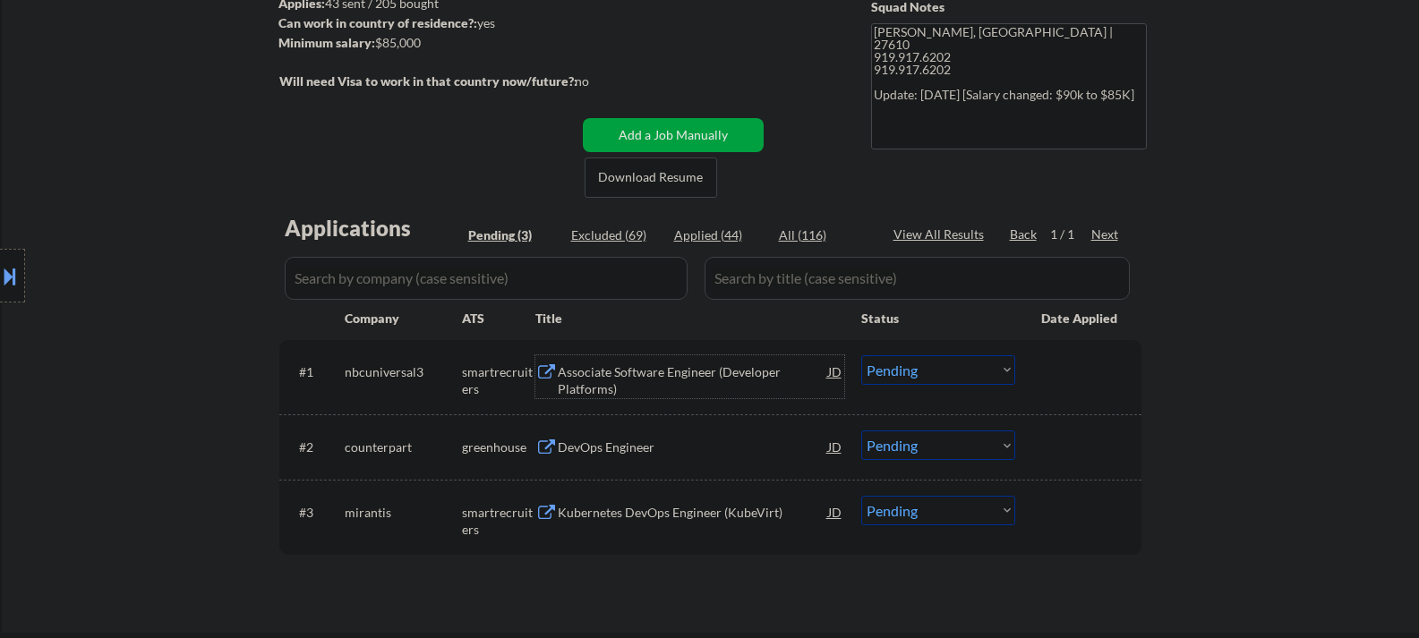
click at [928, 374] on select "Choose an option... Pending Applied Excluded (Questions) Excluded (Expired) Exc…" at bounding box center [938, 370] width 154 height 30
click at [861, 355] on select "Choose an option... Pending Applied Excluded (Questions) Excluded (Expired) Exc…" at bounding box center [938, 370] width 154 height 30
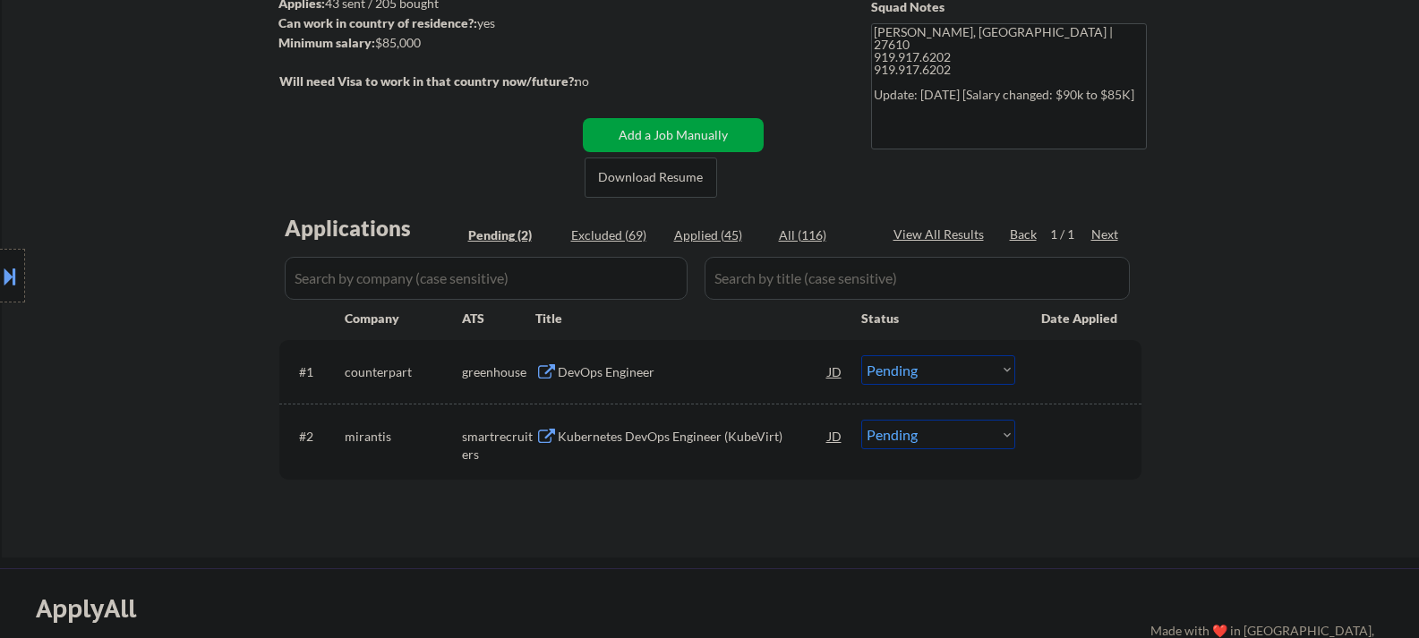
click at [603, 377] on div "DevOps Engineer" at bounding box center [693, 372] width 270 height 18
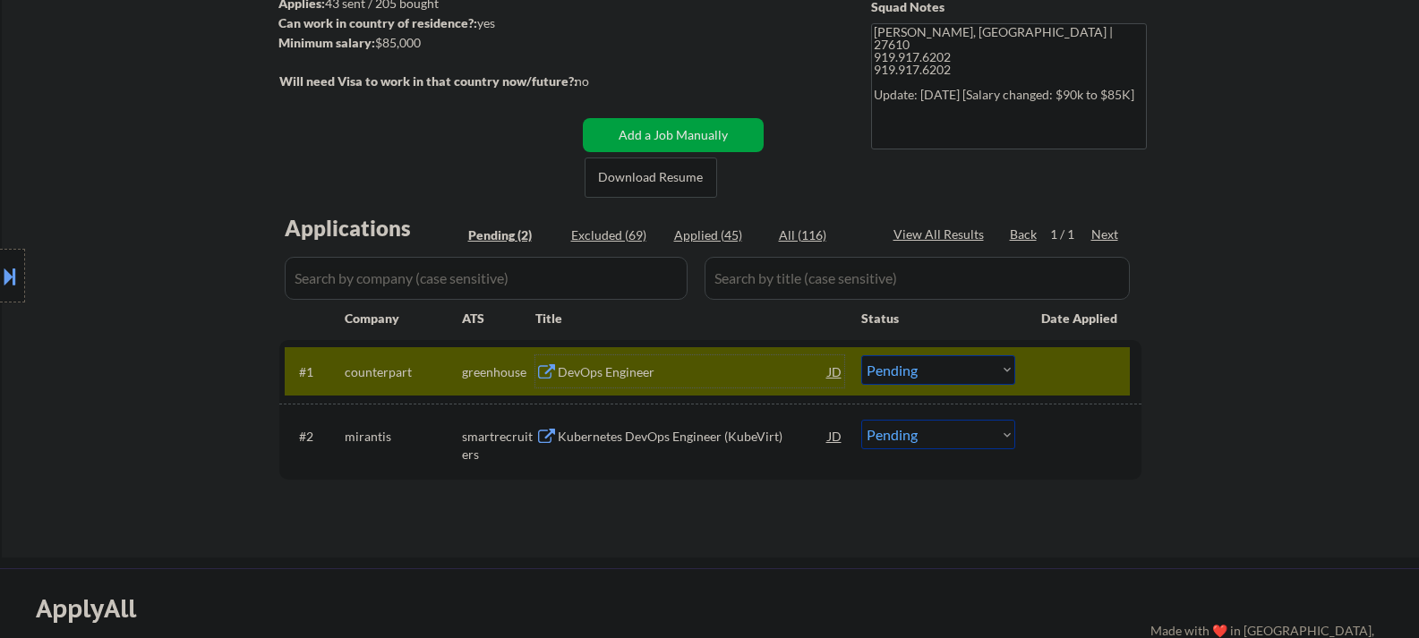
click at [953, 381] on select "Choose an option... Pending Applied Excluded (Questions) Excluded (Expired) Exc…" at bounding box center [938, 370] width 154 height 30
click at [861, 355] on select "Choose an option... Pending Applied Excluded (Questions) Excluded (Expired) Exc…" at bounding box center [938, 370] width 154 height 30
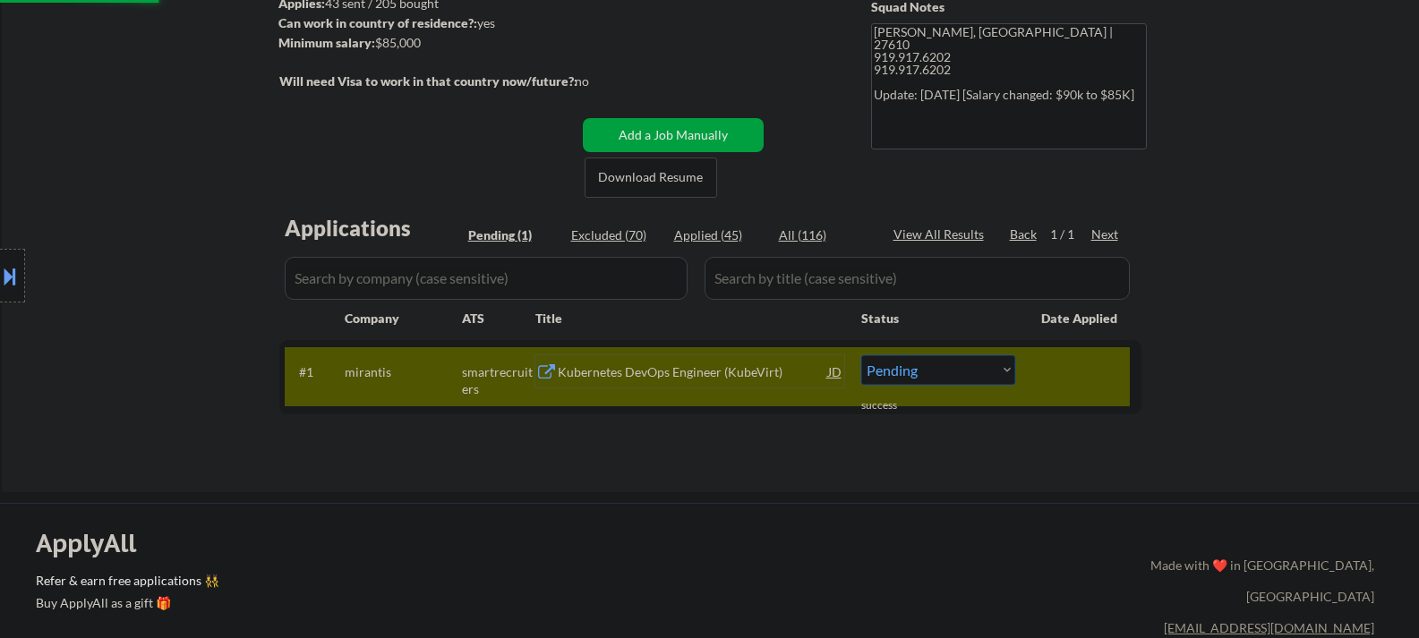
click at [603, 369] on div "Kubernetes DevOps Engineer (KubeVirt)" at bounding box center [693, 372] width 270 height 18
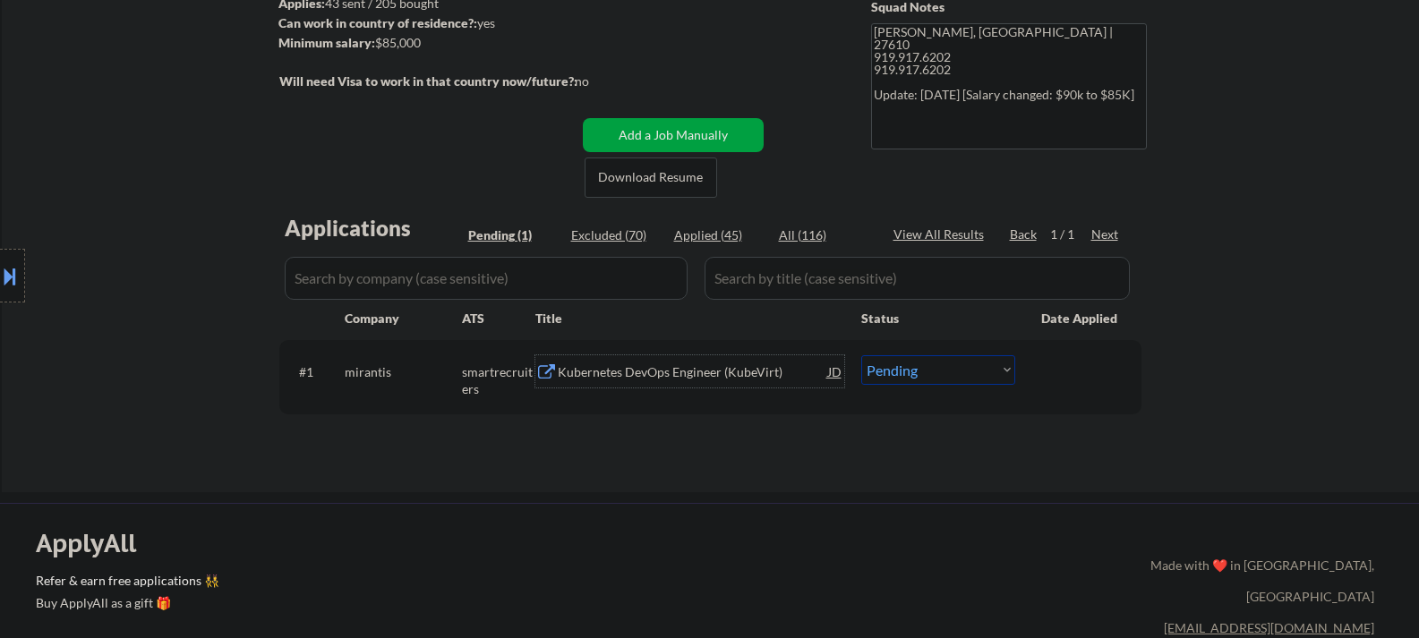
click at [628, 366] on div "Kubernetes DevOps Engineer (KubeVirt)" at bounding box center [693, 372] width 270 height 18
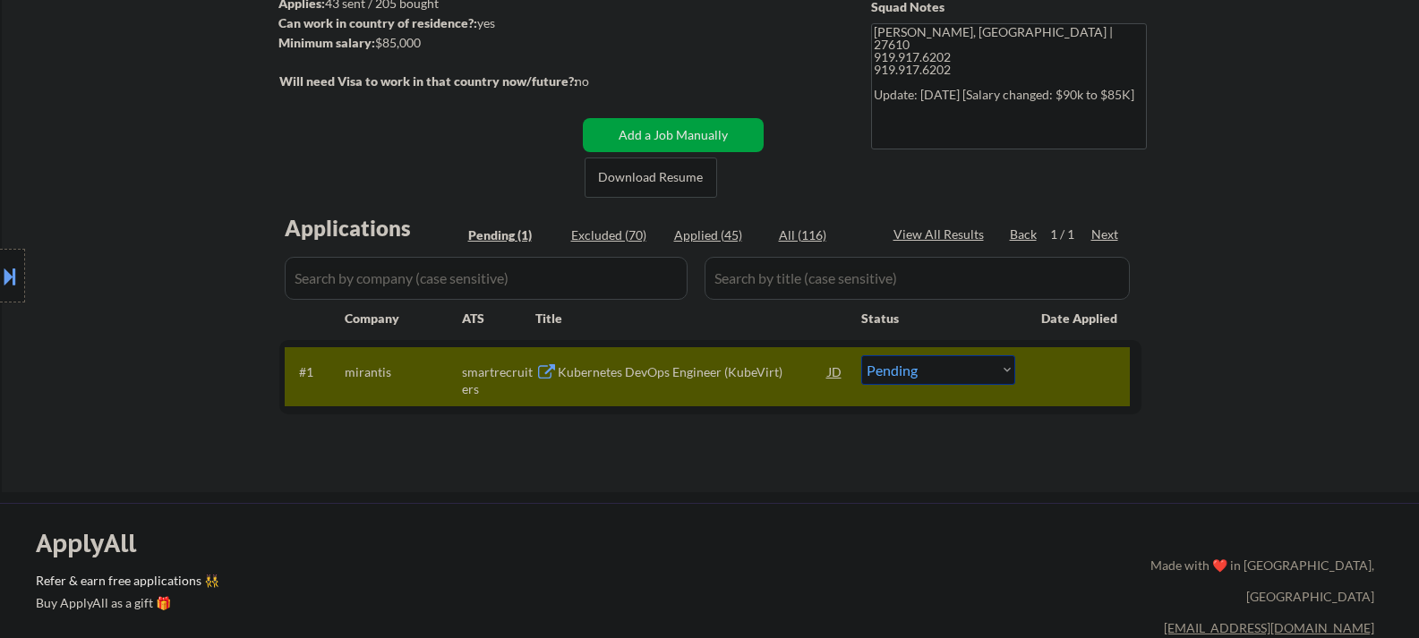
click at [674, 432] on div "Applications Pending (1) Excluded (70) Applied (45) All (116) View All Results …" at bounding box center [710, 336] width 862 height 246
click at [951, 375] on select "Choose an option... Pending Applied Excluded (Questions) Excluded (Expired) Exc…" at bounding box center [938, 370] width 154 height 30
select select ""excluded__location_""
click at [861, 355] on select "Choose an option... Pending Applied Excluded (Questions) Excluded (Expired) Exc…" at bounding box center [938, 370] width 154 height 30
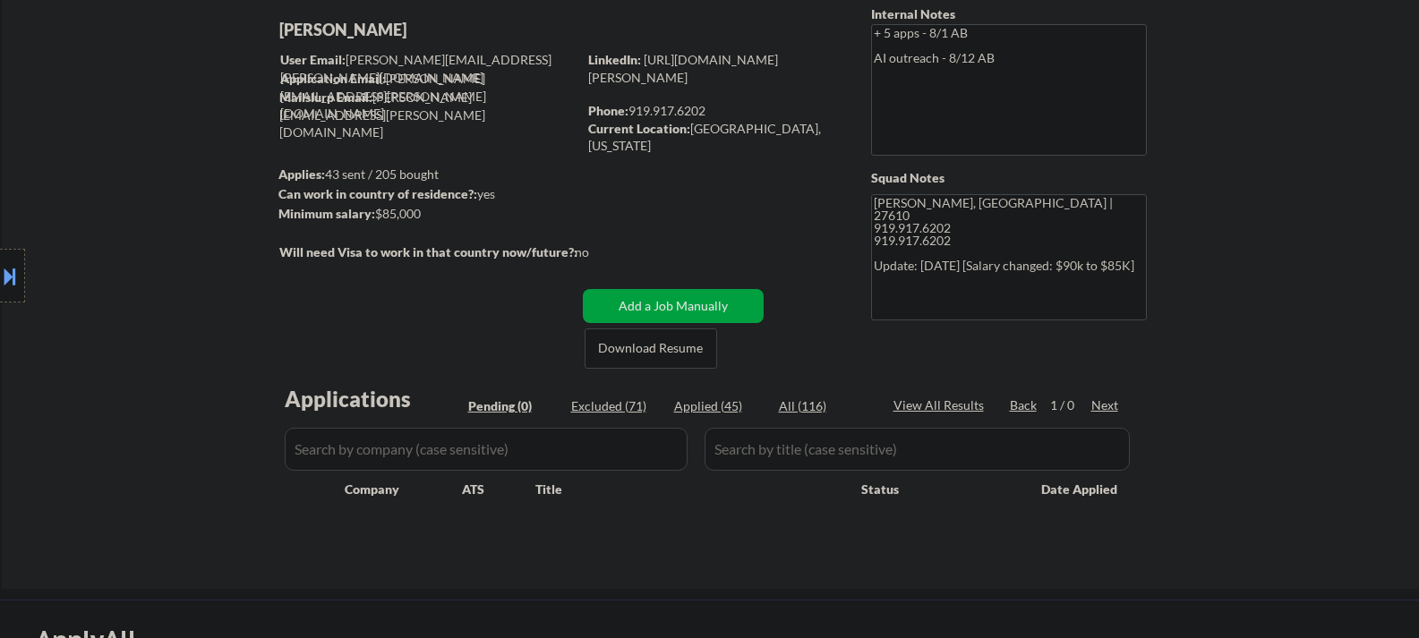
scroll to position [0, 0]
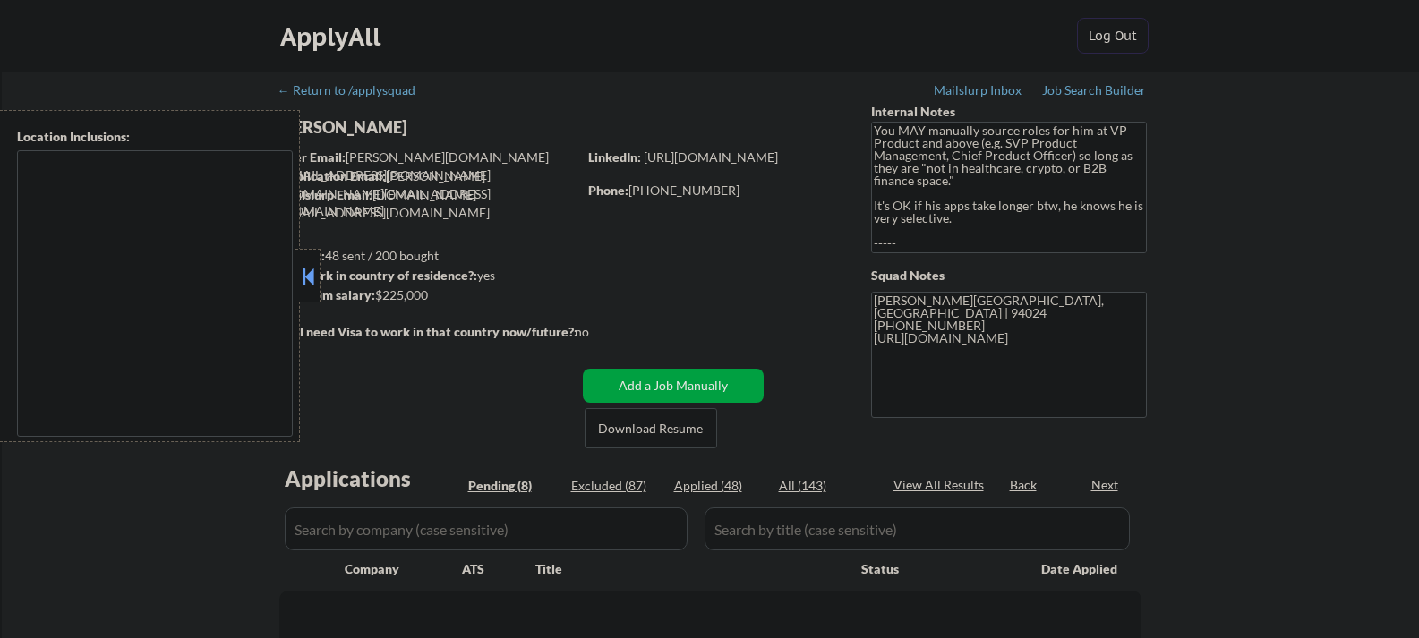
select select ""pending""
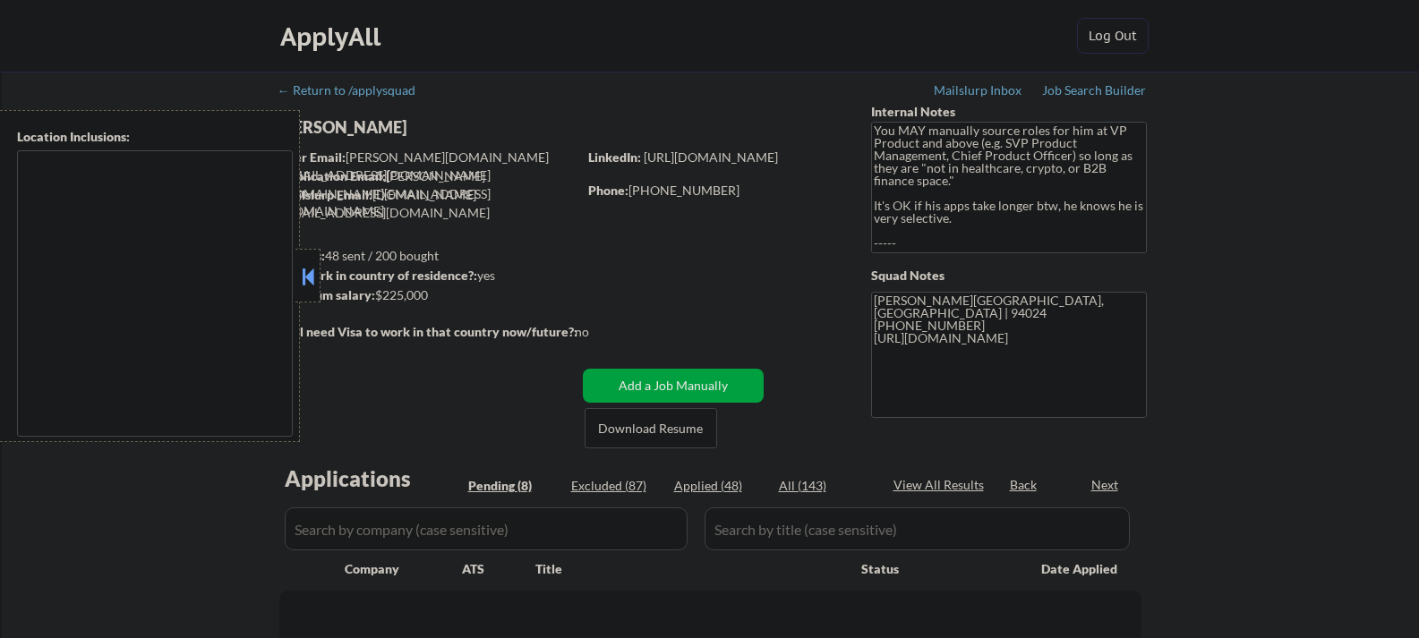
select select ""pending""
type textarea "[GEOGRAPHIC_DATA], [GEOGRAPHIC_DATA] [GEOGRAPHIC_DATA], [GEOGRAPHIC_DATA] [GEOG…"
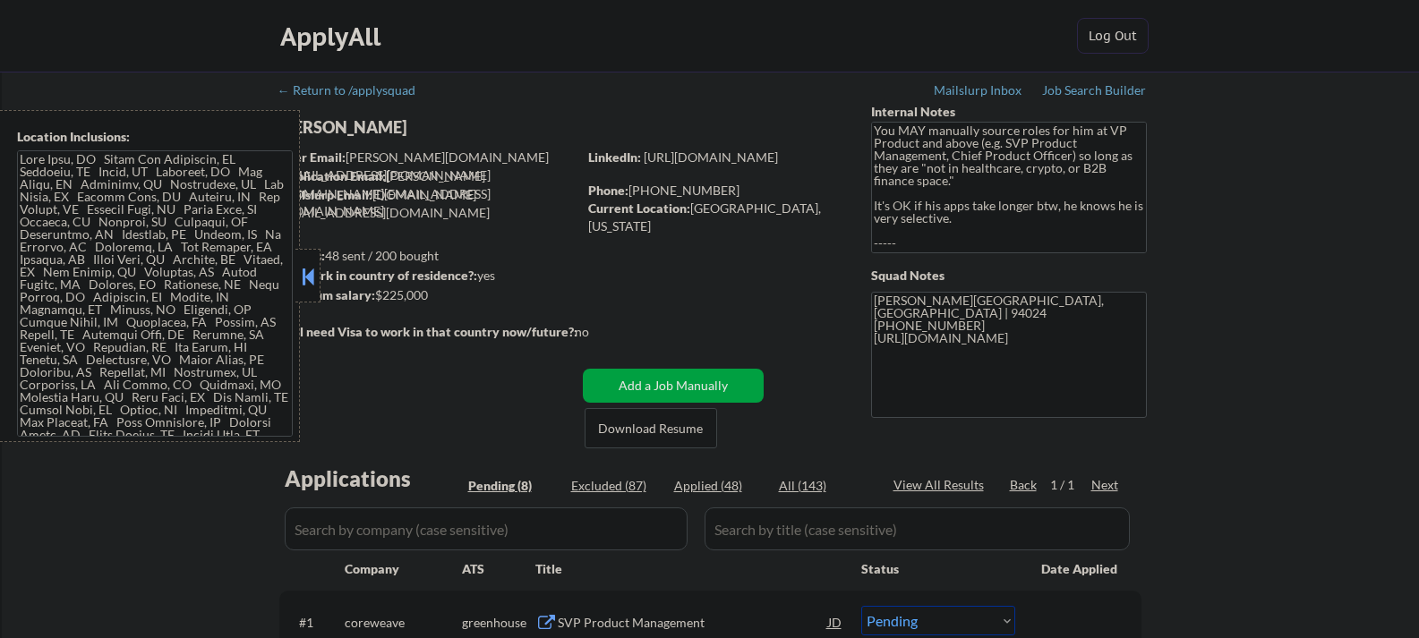
click at [303, 280] on button at bounding box center [308, 276] width 20 height 27
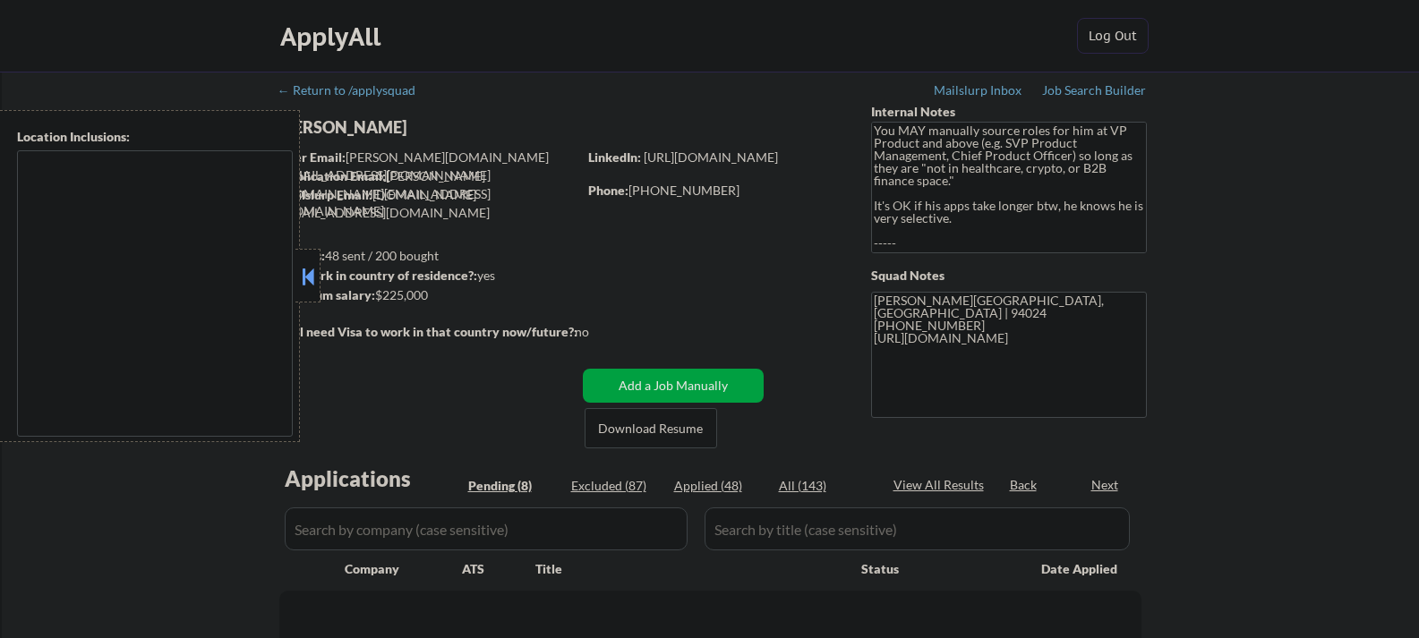
type textarea "[GEOGRAPHIC_DATA], [GEOGRAPHIC_DATA] [GEOGRAPHIC_DATA], [GEOGRAPHIC_DATA] [GEOG…"
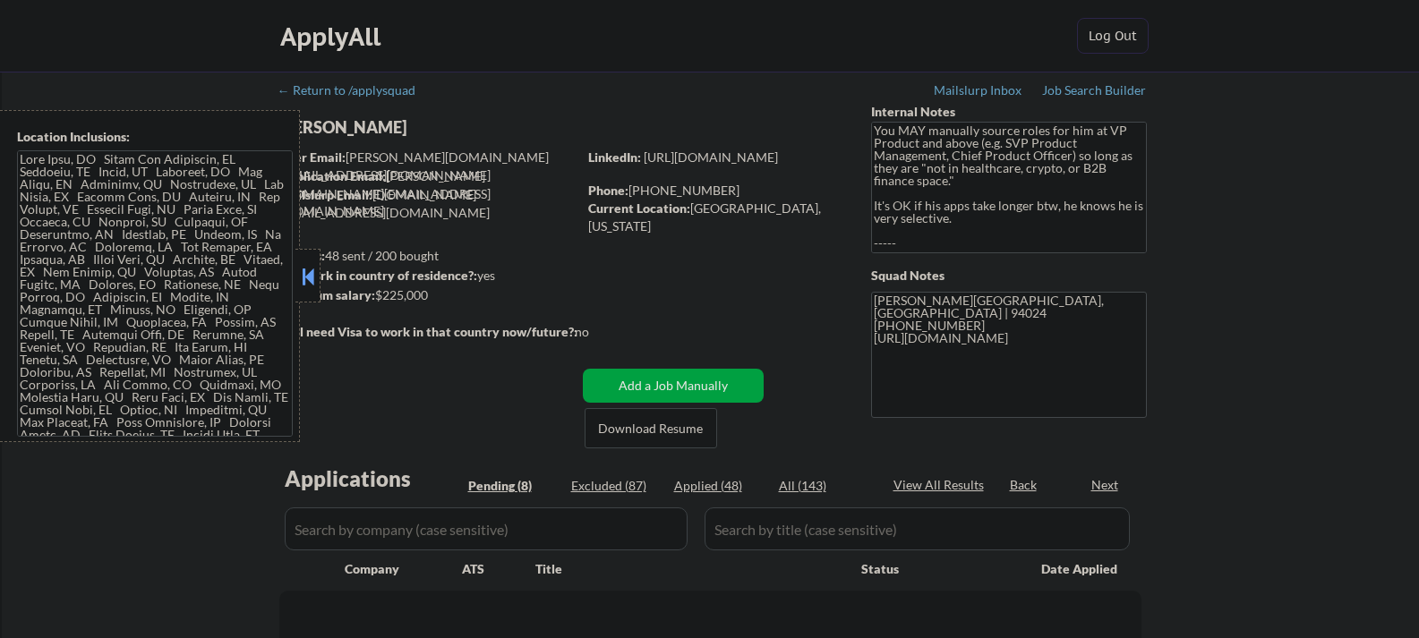
select select ""pending""
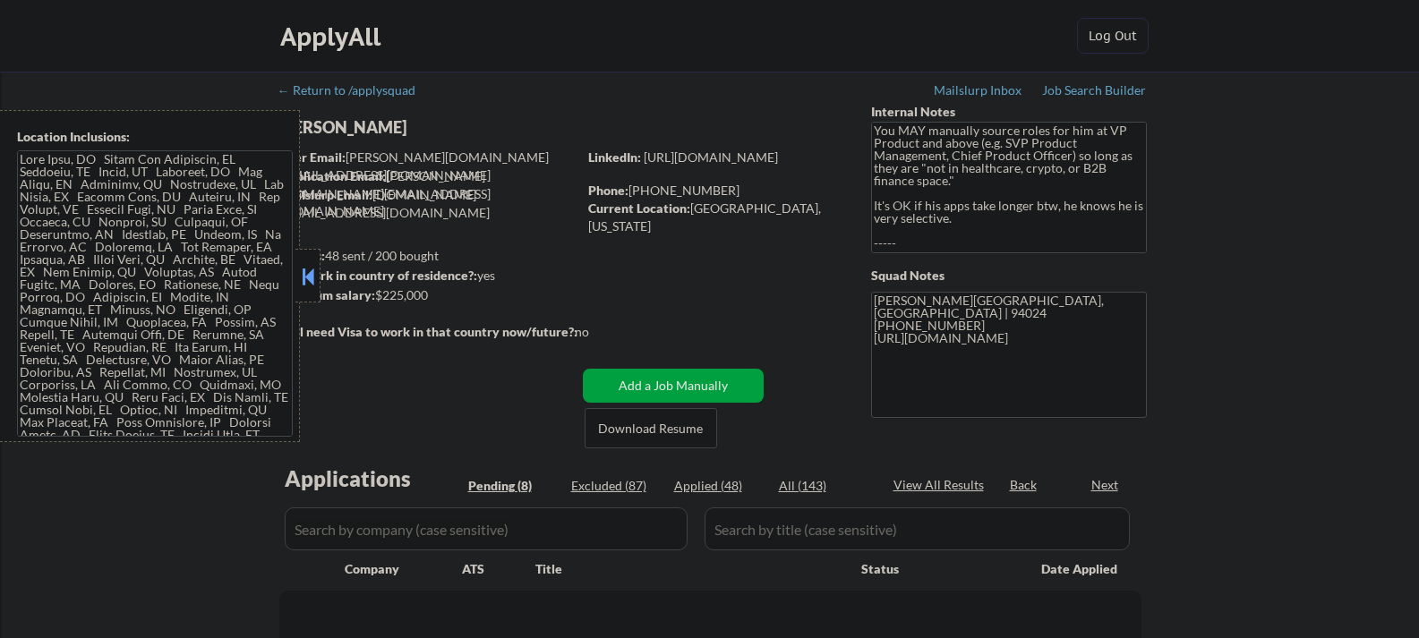
select select ""pending""
click at [308, 278] on button at bounding box center [308, 276] width 20 height 27
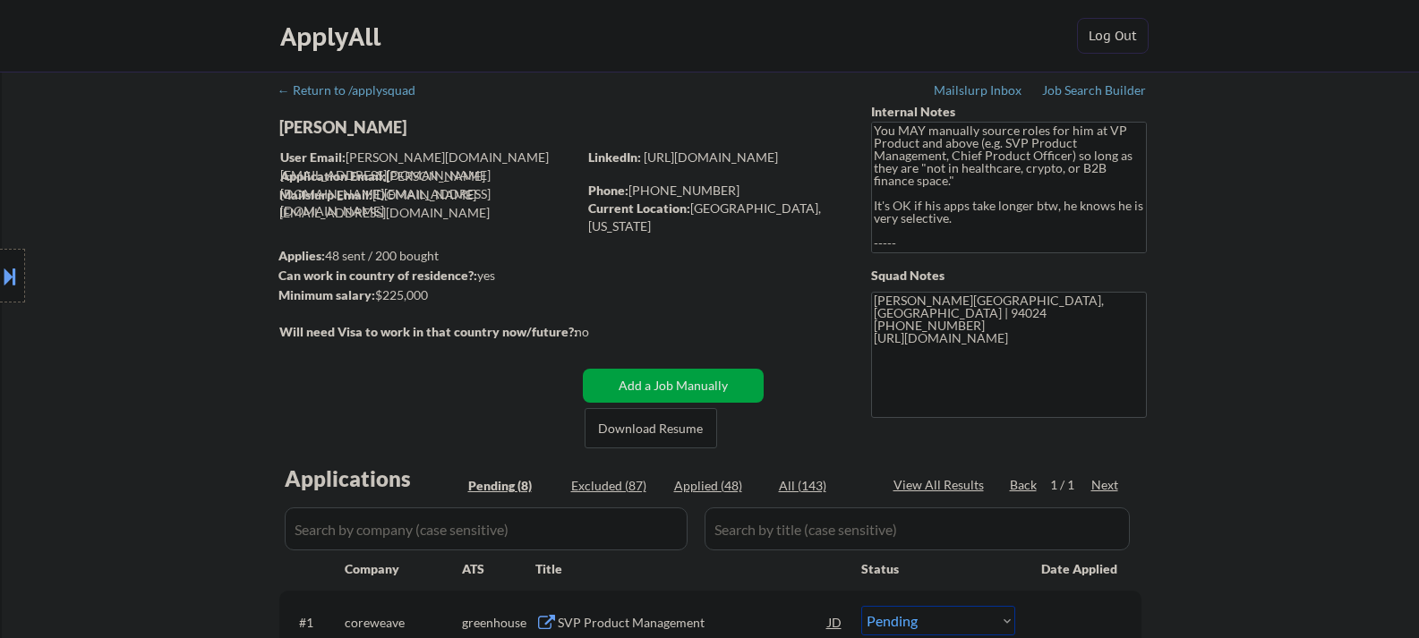
click at [321, 121] on div "[PERSON_NAME]" at bounding box center [463, 127] width 368 height 22
copy div "[PERSON_NAME]"
